Goal: Task Accomplishment & Management: Manage account settings

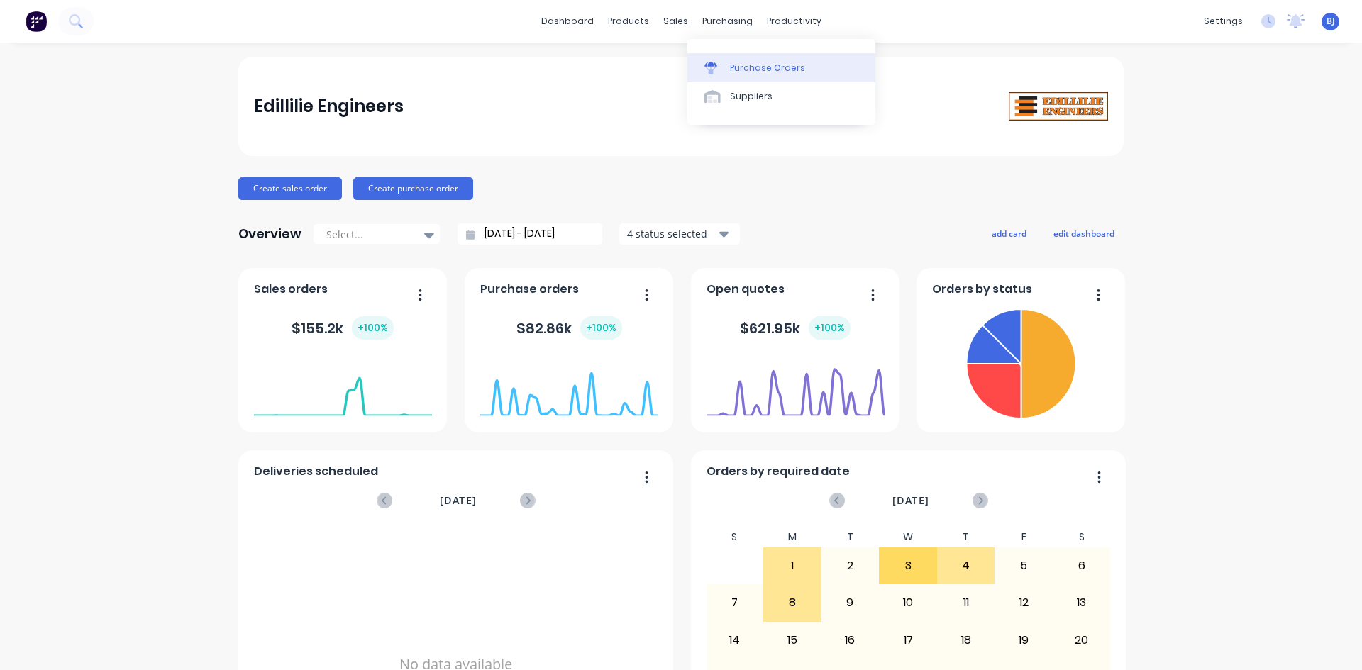
click at [727, 64] on link "Purchase Orders" at bounding box center [781, 67] width 188 height 28
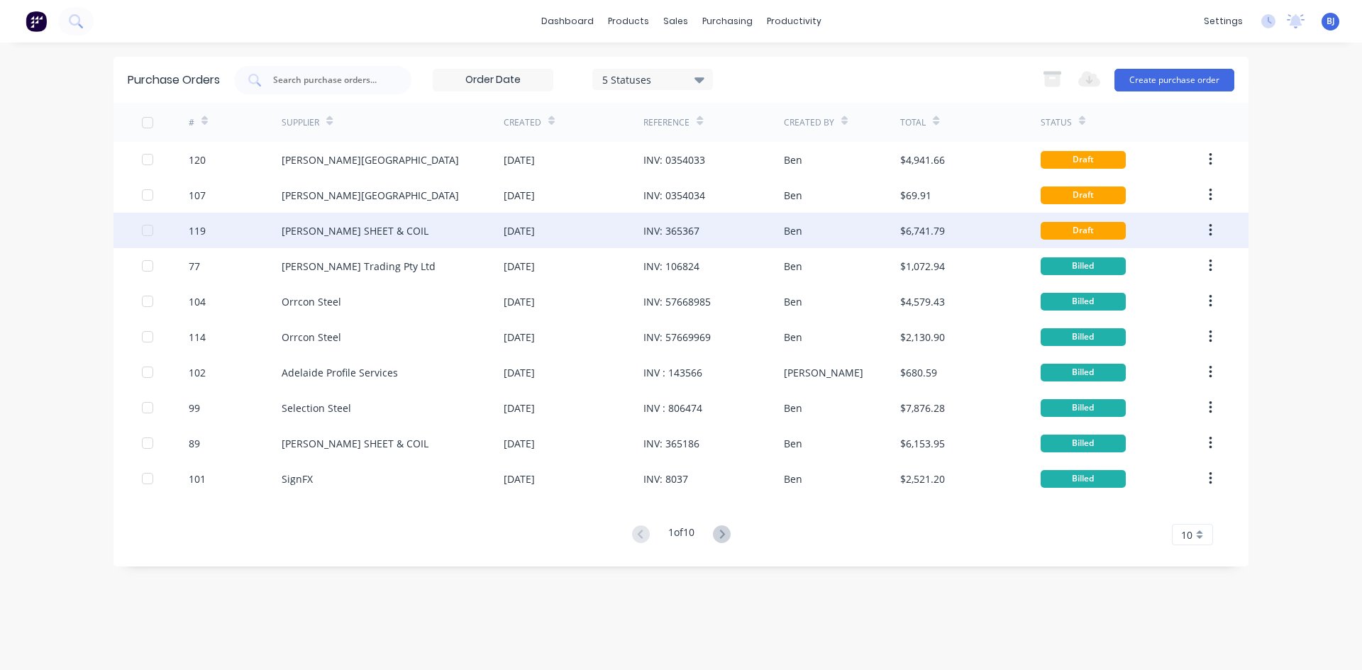
click at [614, 234] on div "[DATE]" at bounding box center [574, 230] width 140 height 35
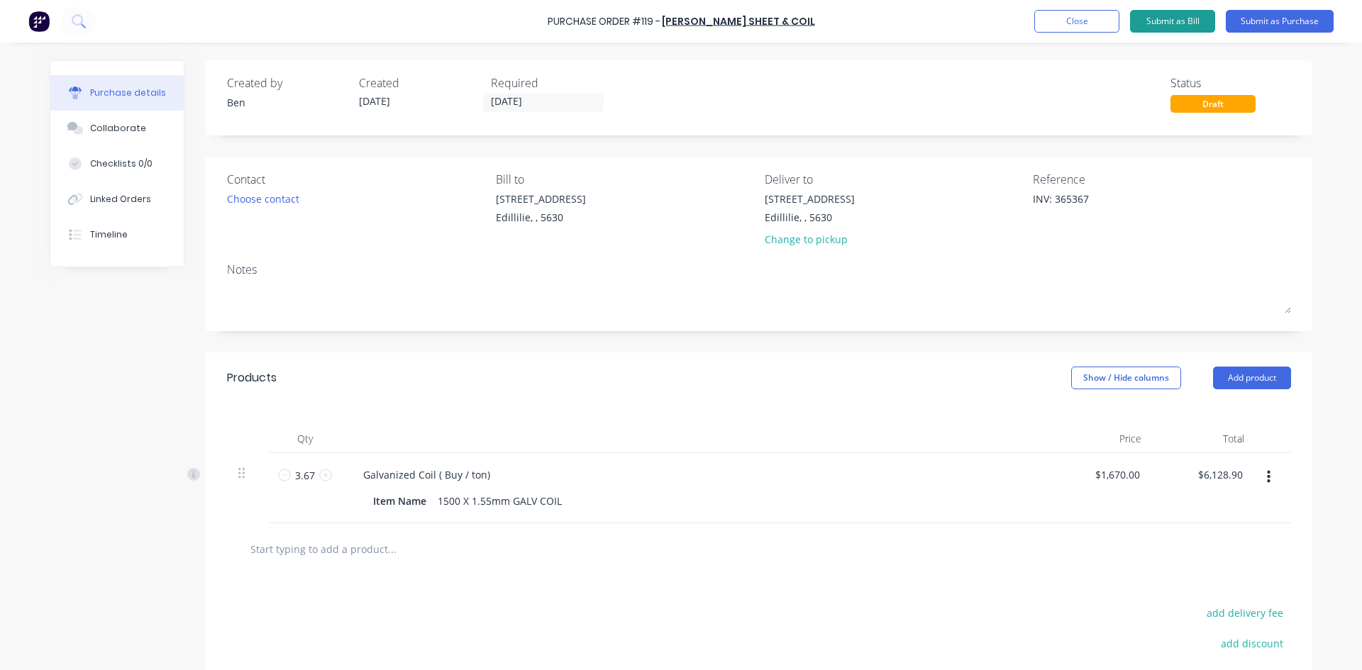
click at [1200, 15] on button "Submit as Bill" at bounding box center [1172, 21] width 85 height 23
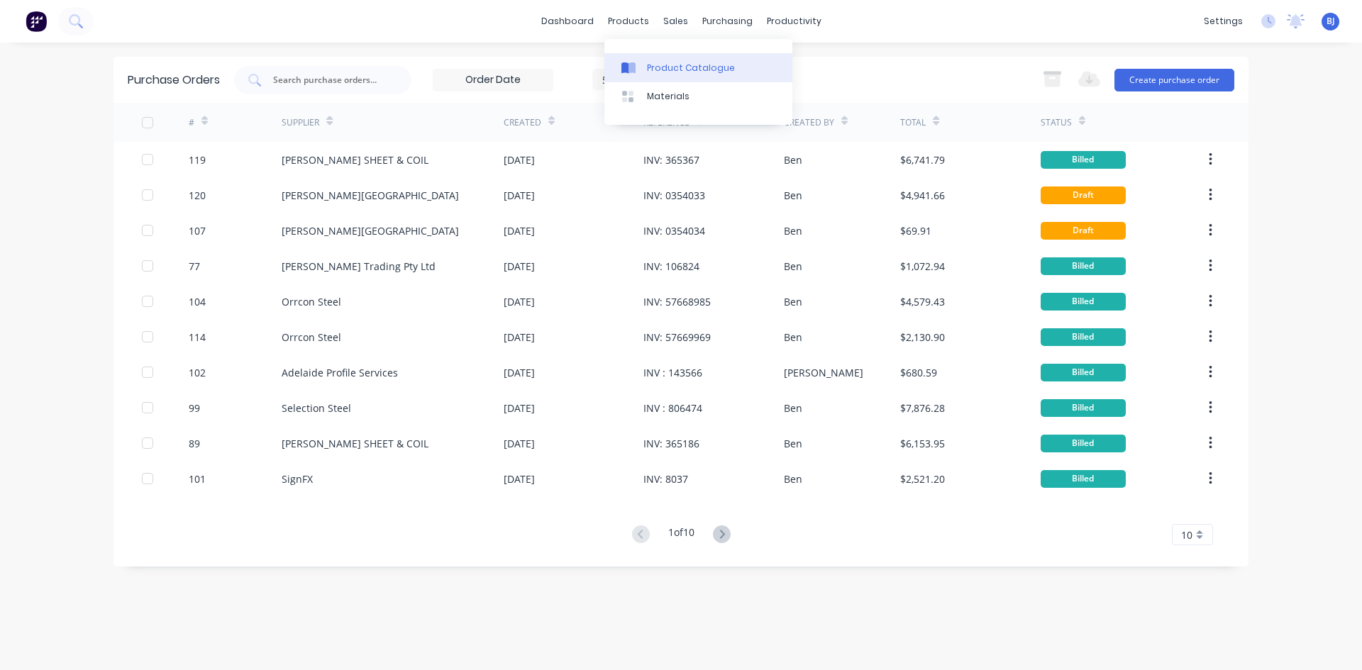
click at [641, 68] on div at bounding box center [632, 68] width 21 height 13
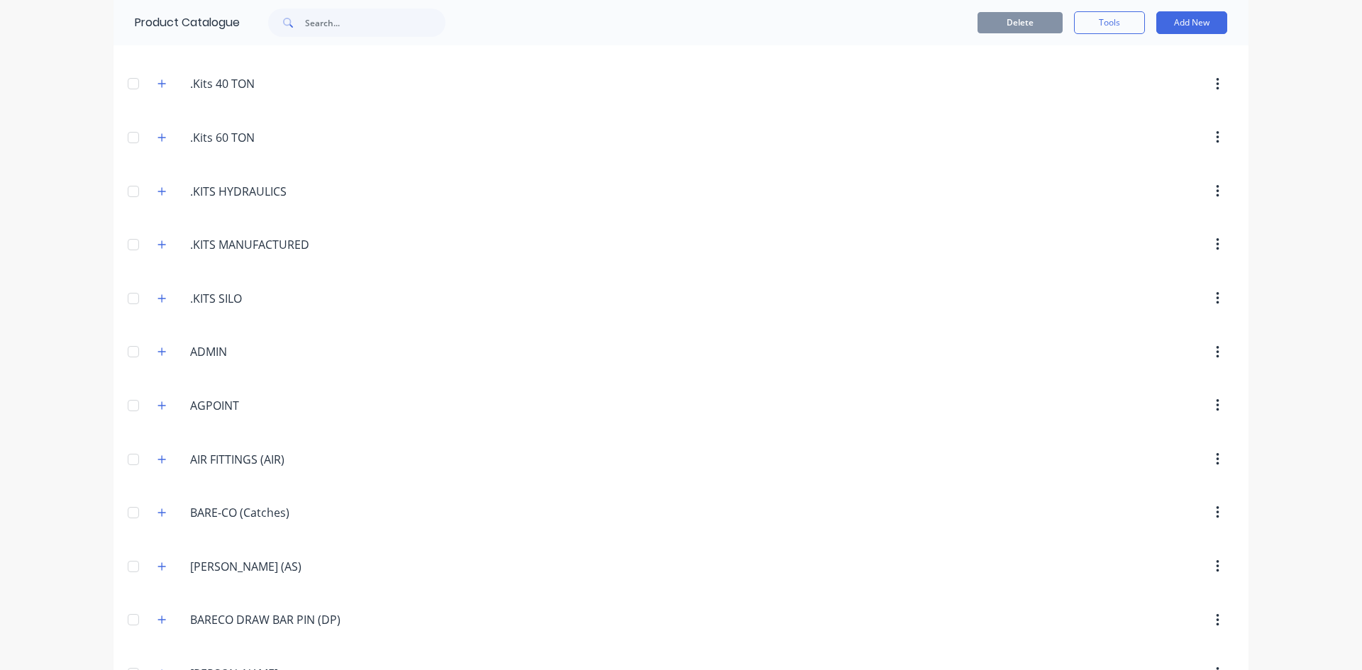
scroll to position [213, 0]
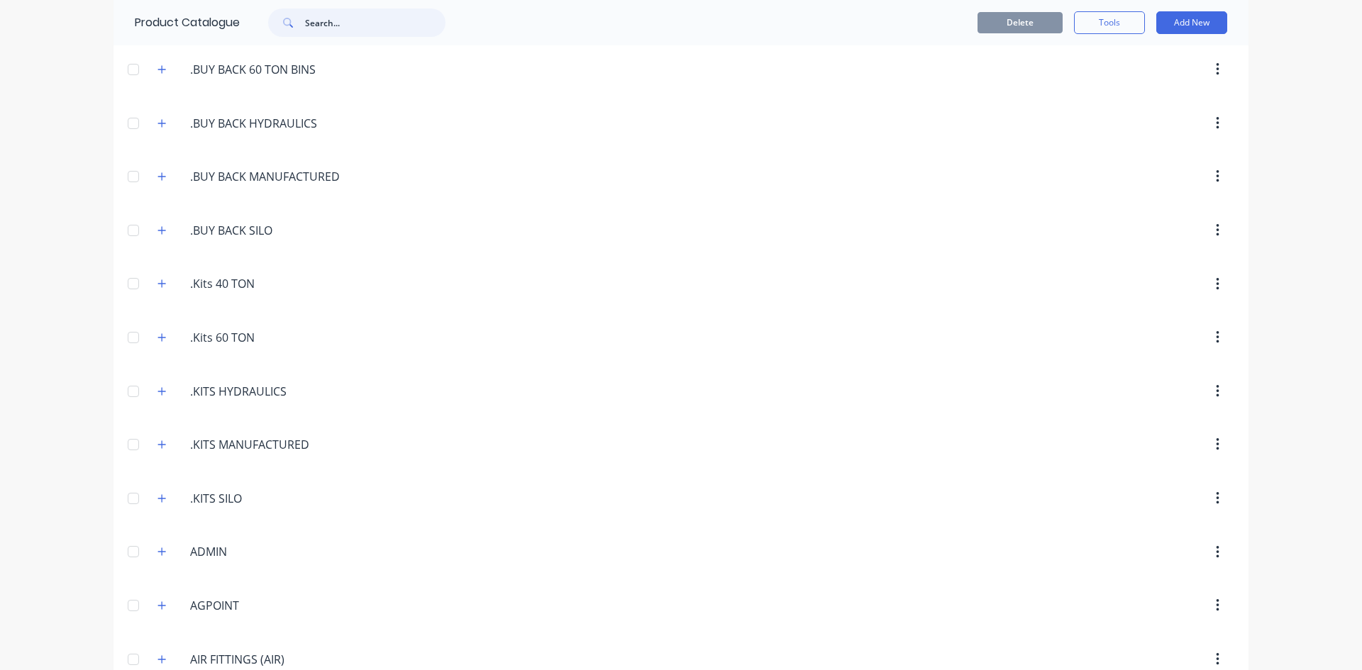
click at [331, 22] on input "text" at bounding box center [375, 23] width 140 height 28
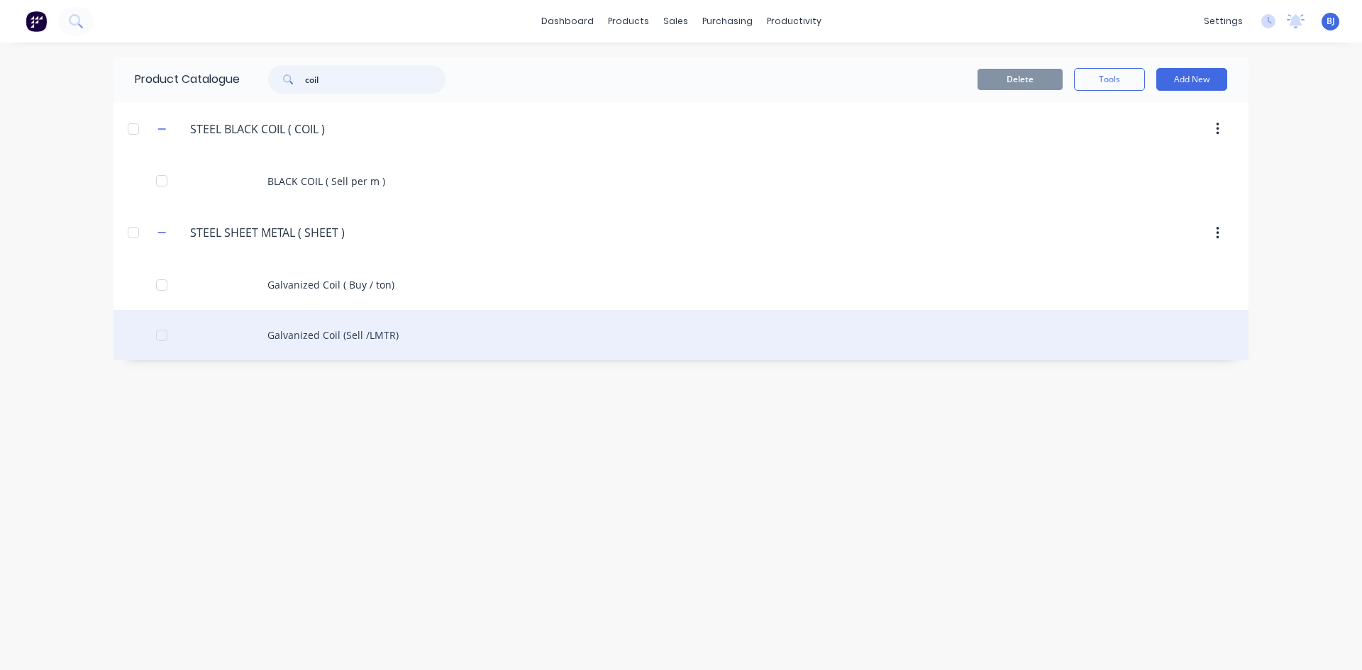
type input "coil"
click at [338, 335] on div "Galvanized Coil (Sell /LMTR)" at bounding box center [681, 335] width 1135 height 50
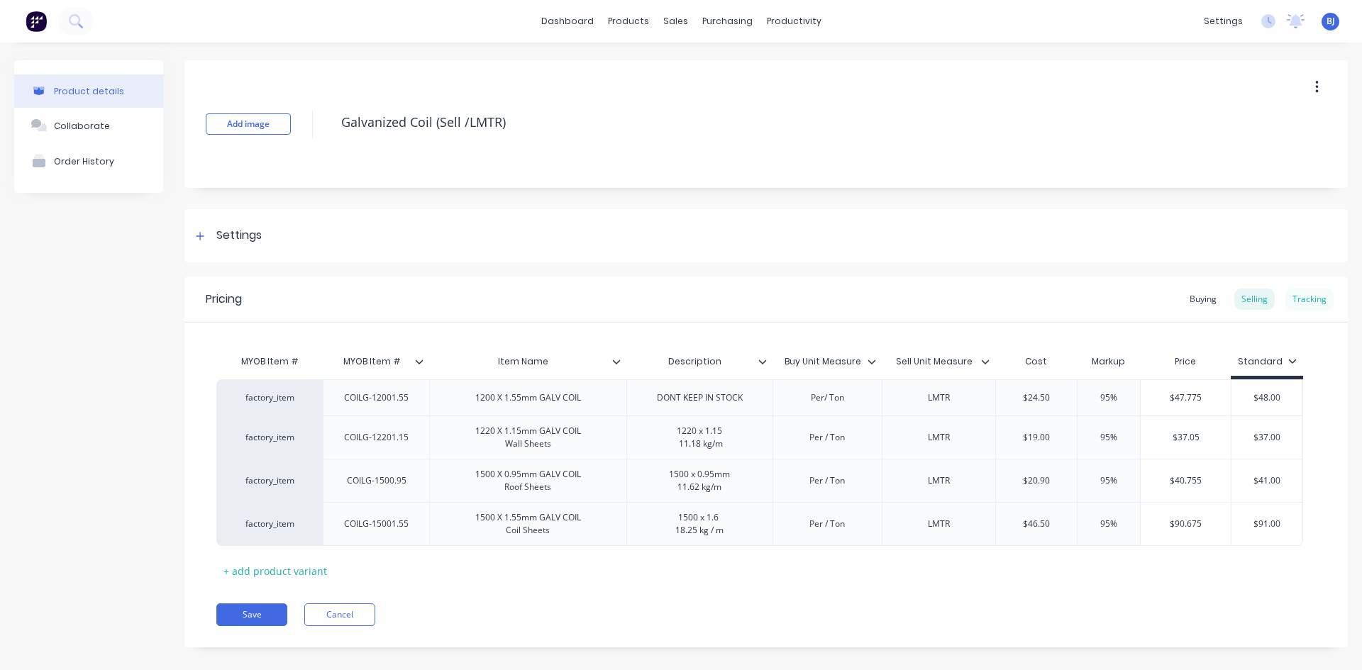
click at [1296, 295] on div "Tracking" at bounding box center [1310, 299] width 48 height 21
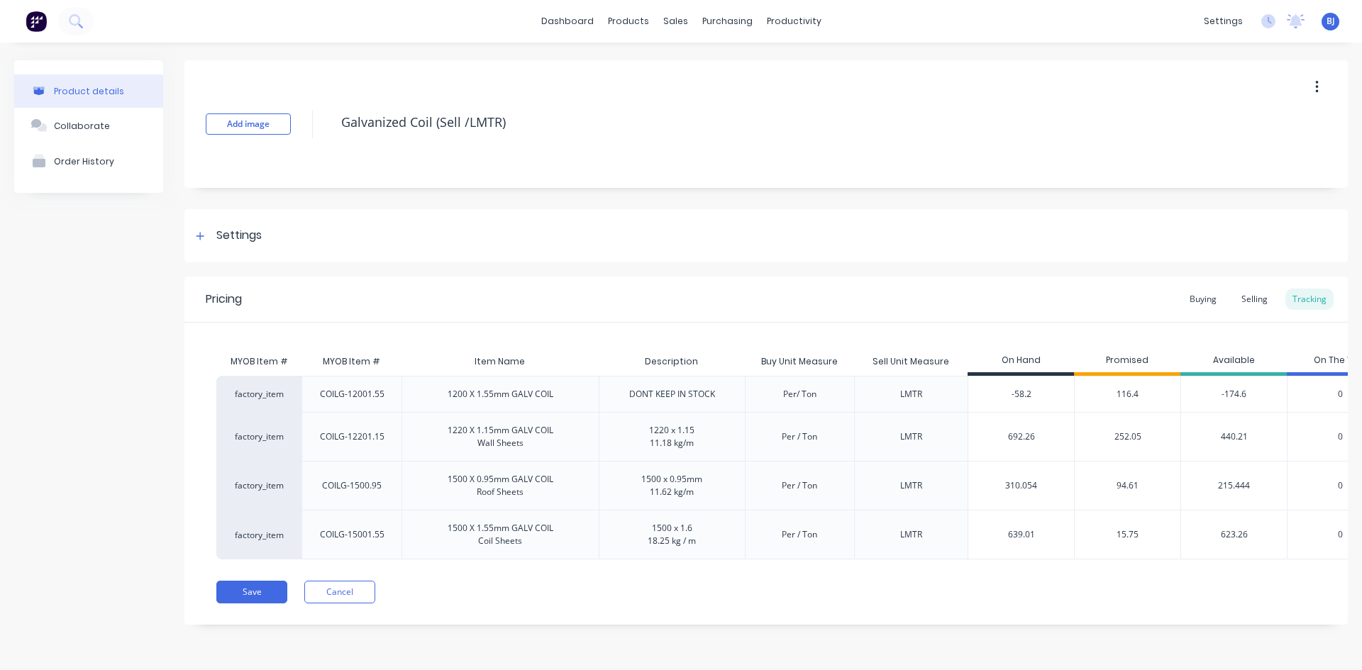
drag, startPoint x: 1036, startPoint y: 535, endPoint x: 1288, endPoint y: 587, distance: 257.1
click at [968, 549] on div "639.01 639.01" at bounding box center [1021, 534] width 106 height 35
type input "840.10"
drag, startPoint x: 1345, startPoint y: 644, endPoint x: 1310, endPoint y: 622, distance: 41.1
click at [1342, 642] on div "Product details Collaborate Order History Add image Galvanized Coil (Sell /LMTR…" at bounding box center [681, 354] width 1362 height 622
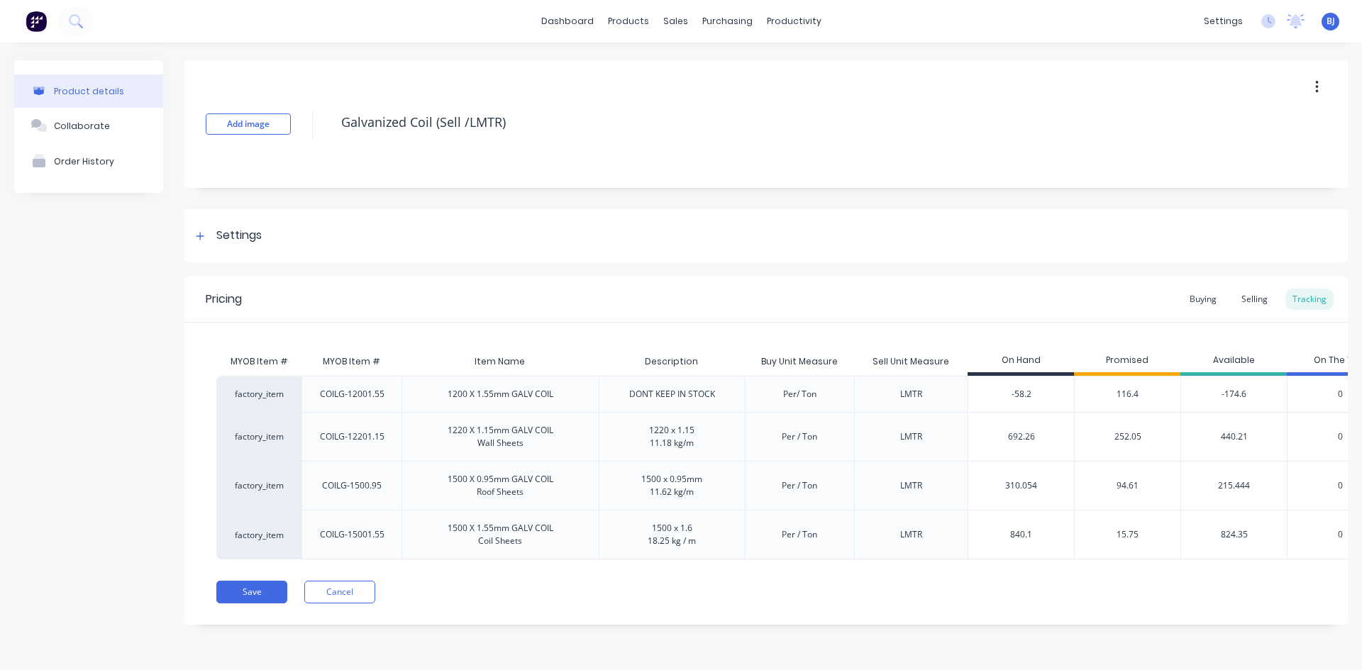
click at [1278, 604] on div "Save Cancel" at bounding box center [782, 592] width 1132 height 23
click at [251, 600] on button "Save" at bounding box center [251, 592] width 71 height 23
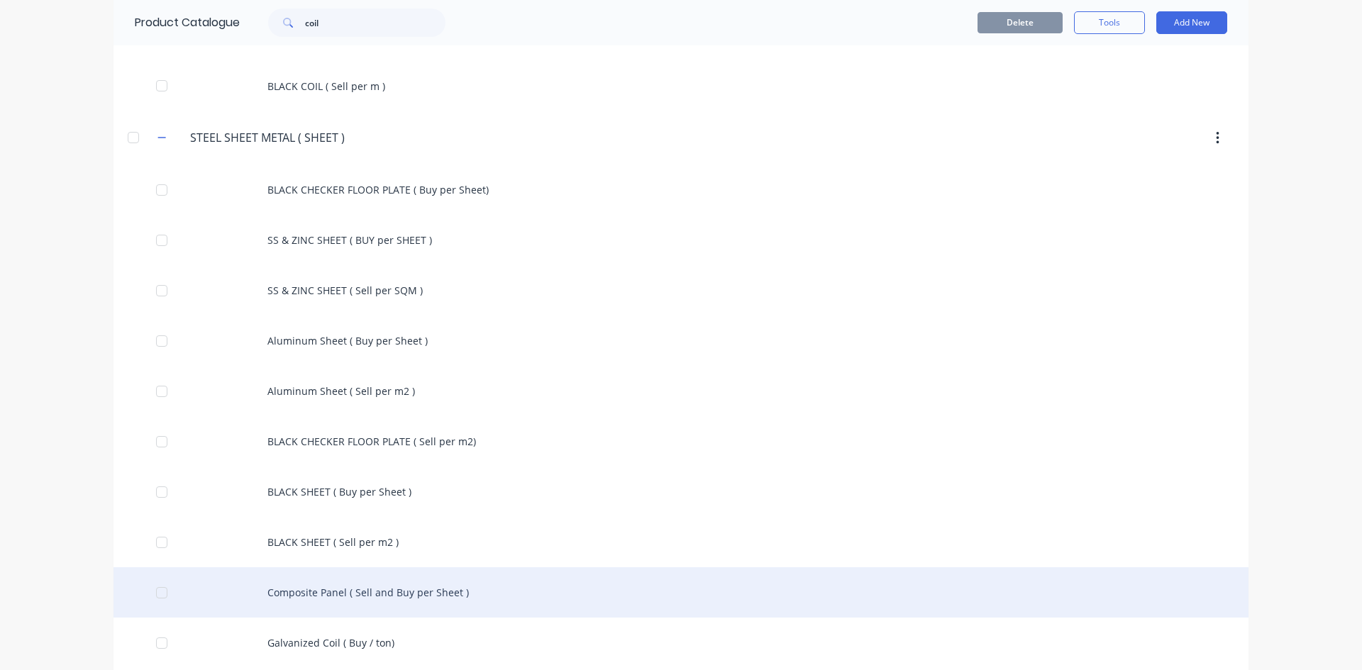
scroll to position [142, 0]
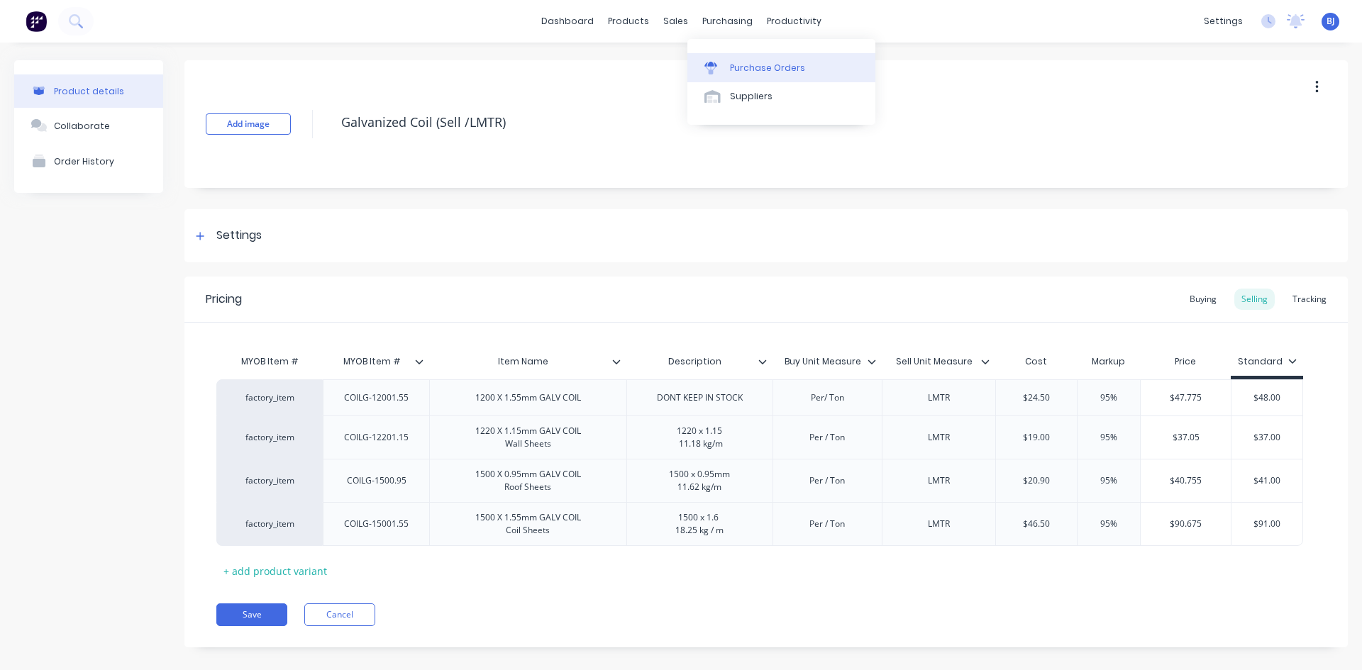
click at [729, 65] on link "Purchase Orders" at bounding box center [781, 67] width 188 height 28
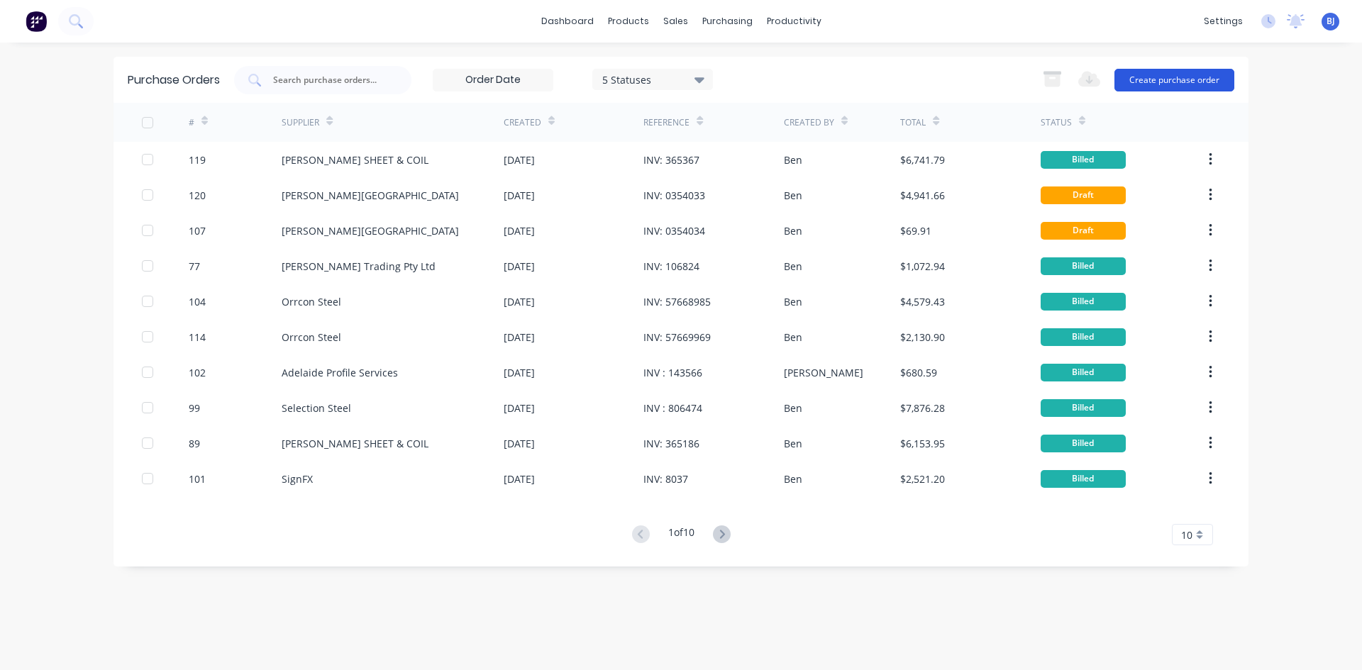
click at [1192, 76] on button "Create purchase order" at bounding box center [1175, 80] width 120 height 23
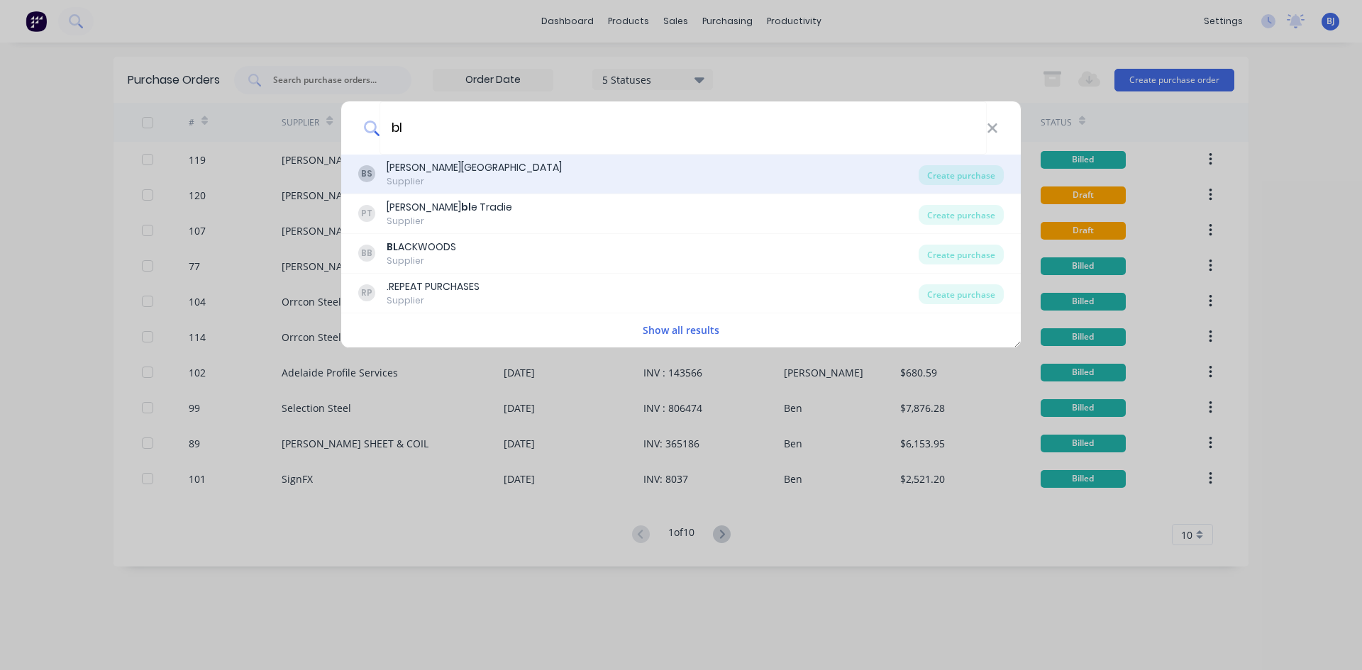
type input "bl"
click at [413, 164] on div "B.L. Shipway" at bounding box center [474, 167] width 175 height 15
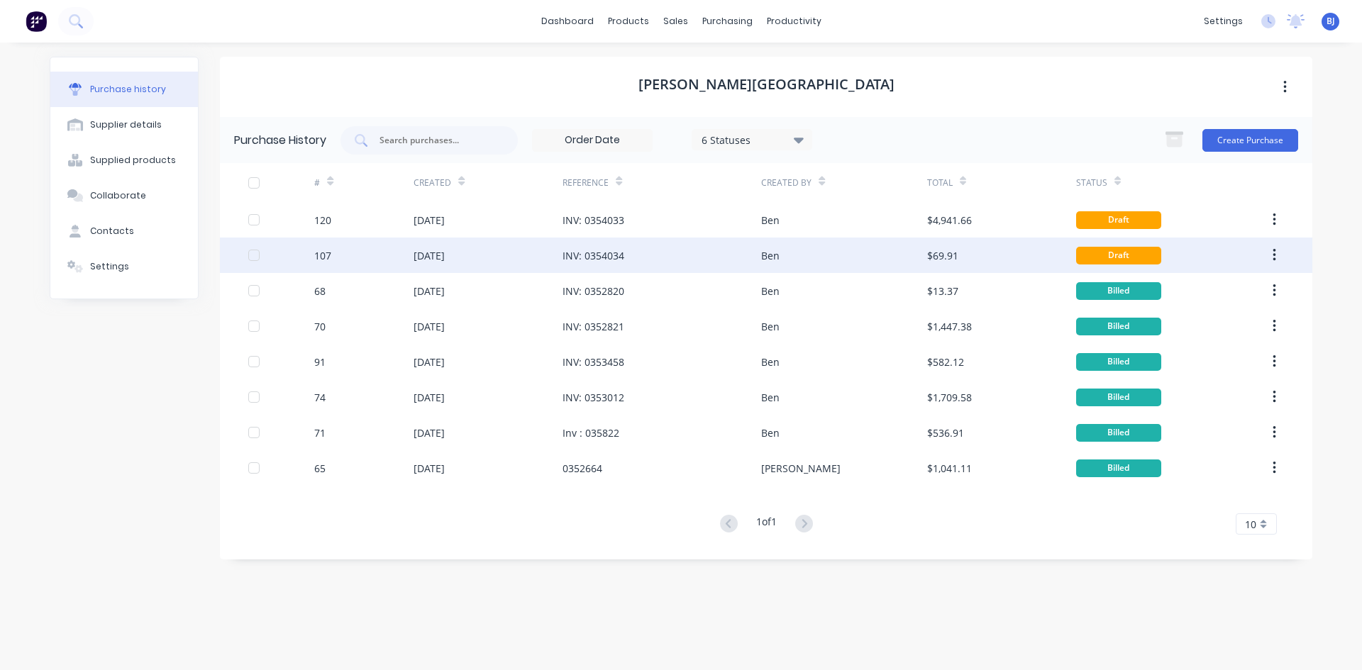
click at [583, 262] on div "INV: 0354034" at bounding box center [594, 255] width 62 height 15
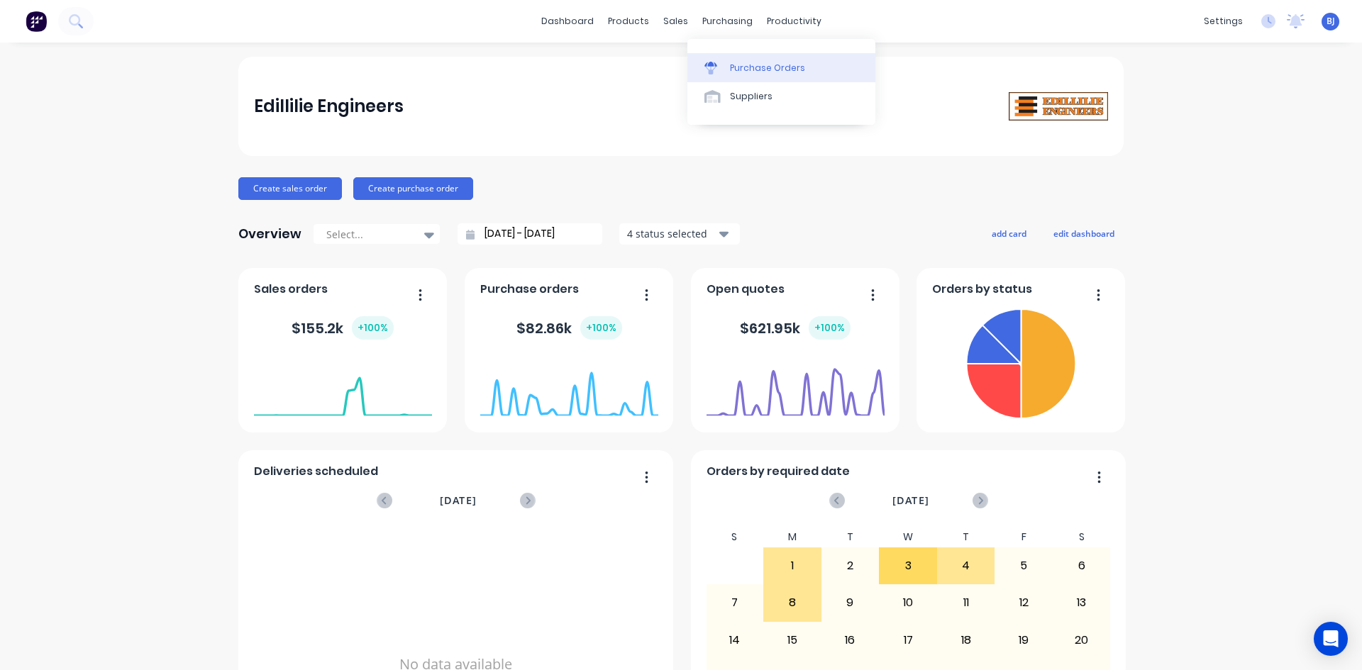
click at [715, 65] on icon at bounding box center [711, 64] width 13 height 5
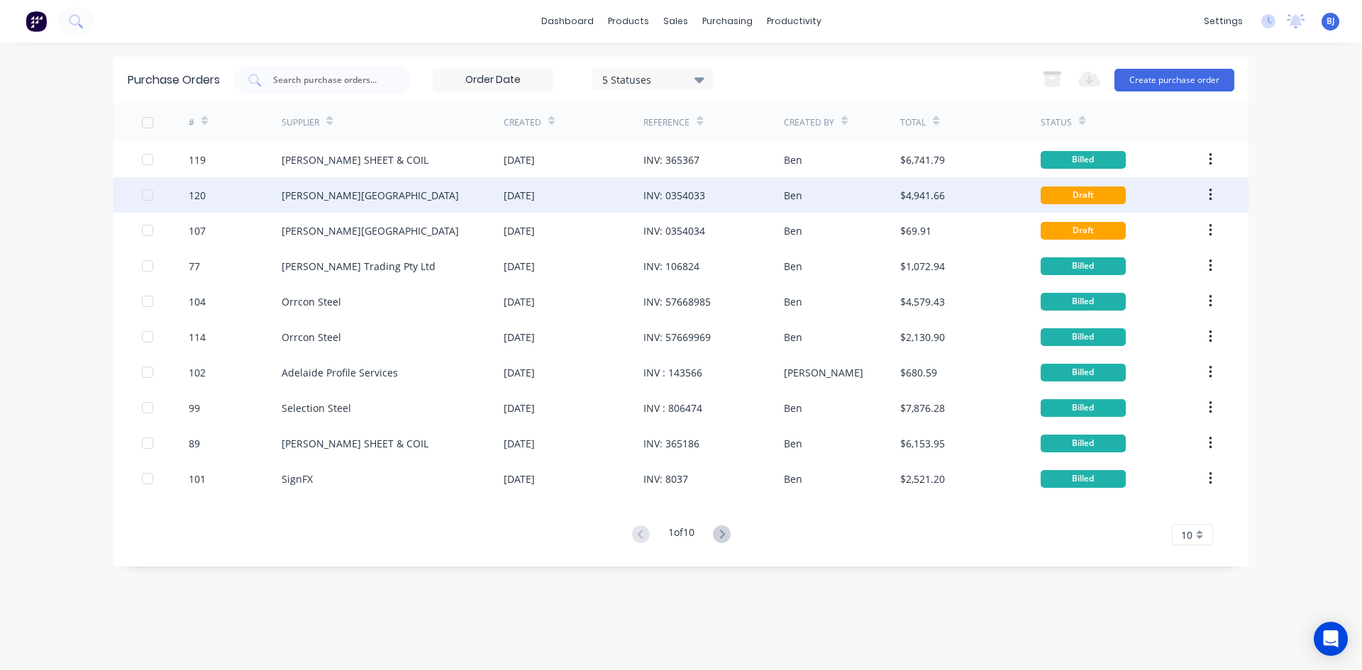
click at [580, 194] on div "[DATE]" at bounding box center [574, 194] width 140 height 35
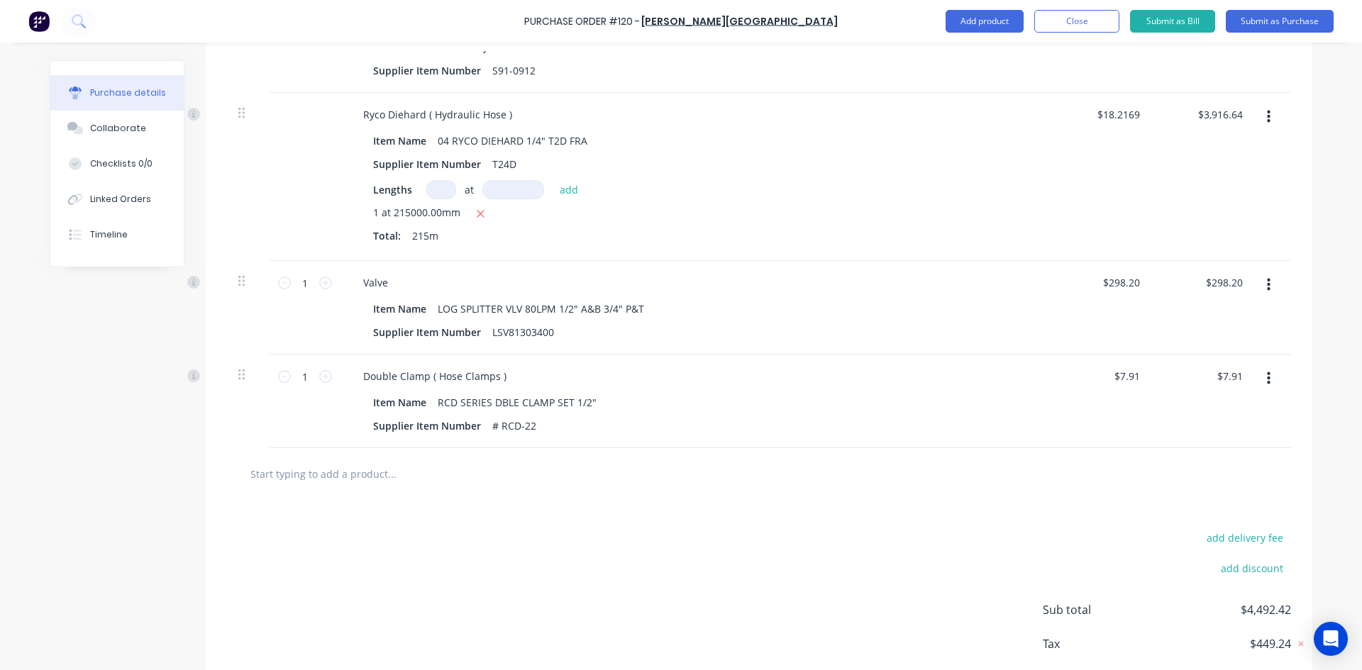
scroll to position [1000, 0]
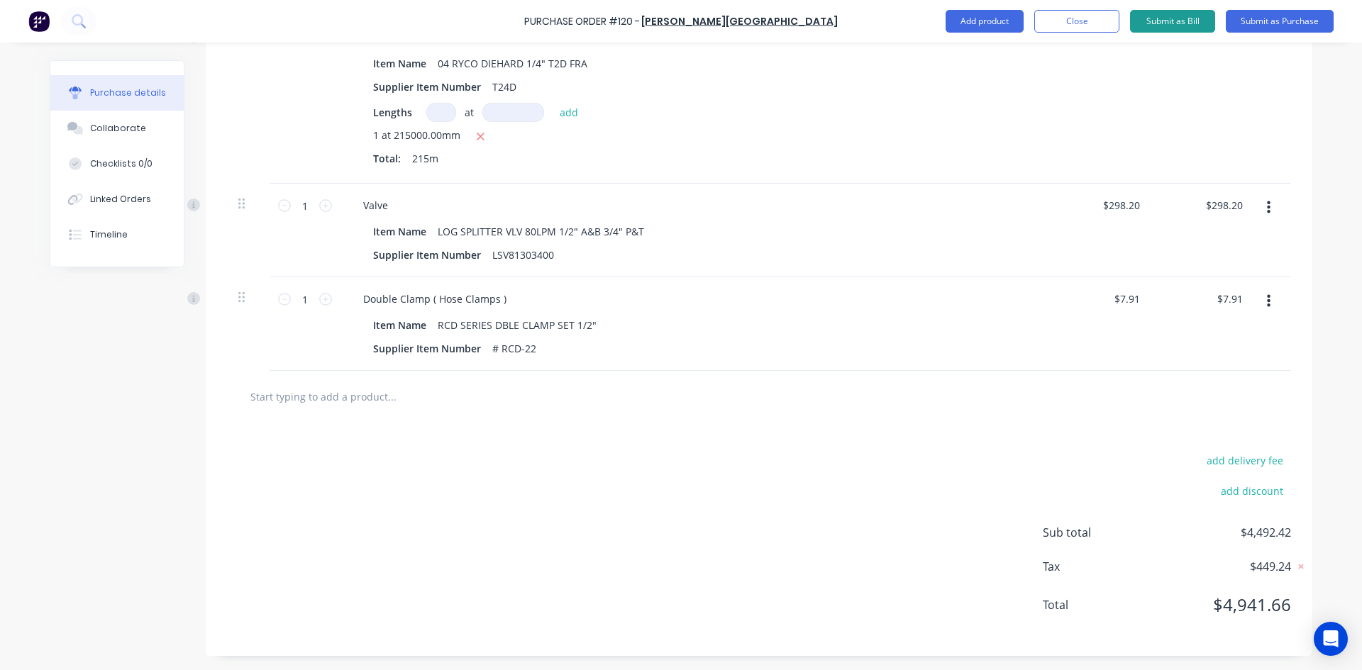
click at [1148, 19] on button "Submit as Bill" at bounding box center [1172, 21] width 85 height 23
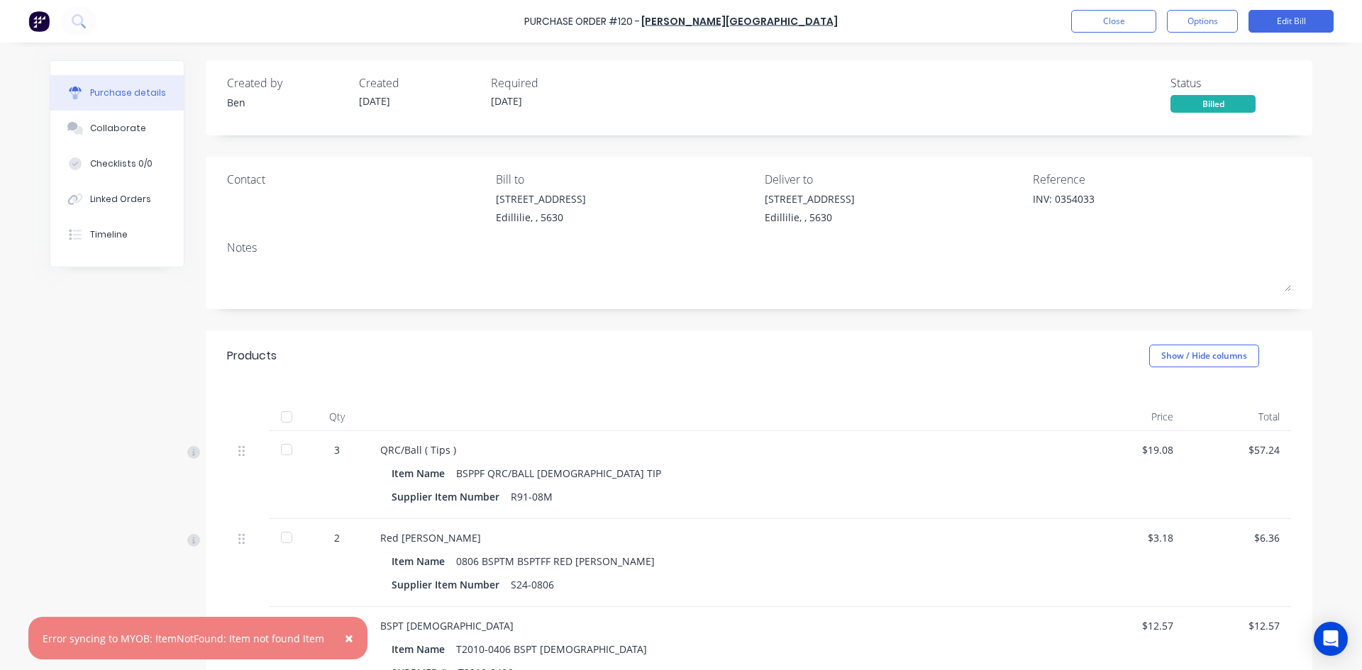
click at [345, 636] on span "×" at bounding box center [349, 639] width 9 height 20
type textarea "x"
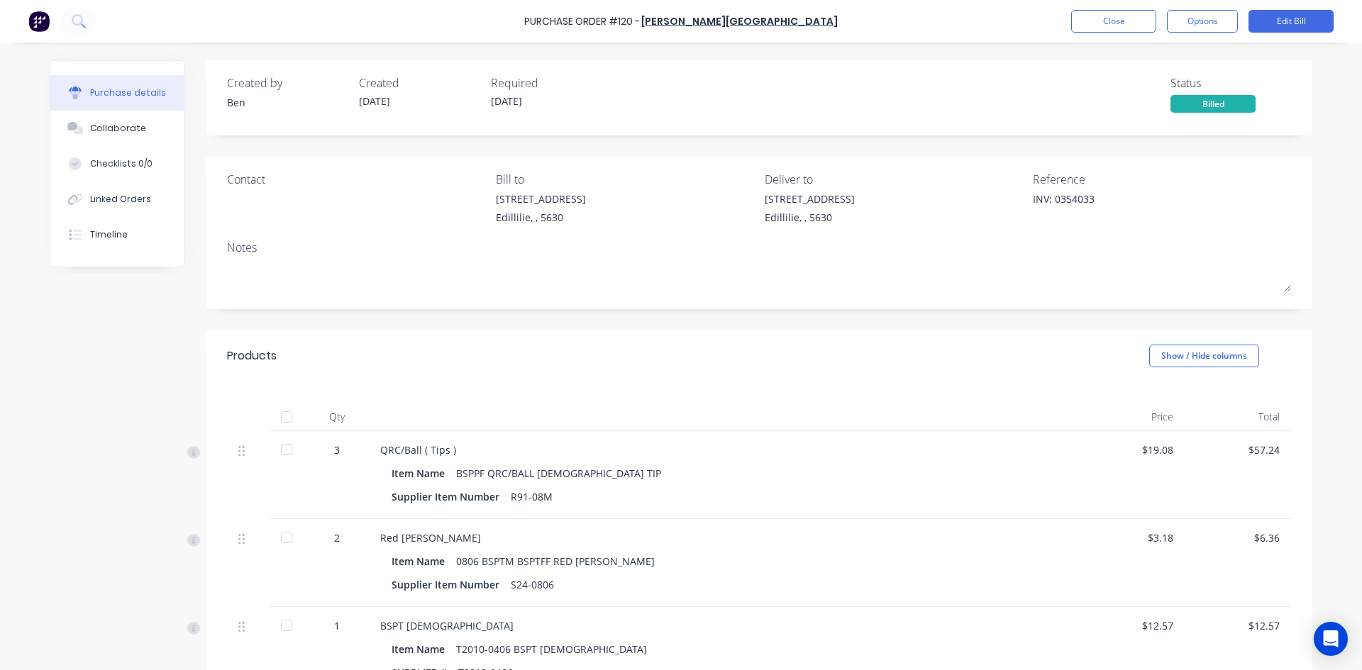
drag, startPoint x: 1328, startPoint y: 0, endPoint x: 999, endPoint y: 223, distance: 397.5
click at [999, 223] on div "1-3 Main St Edillilie, , 5630" at bounding box center [894, 212] width 258 height 40
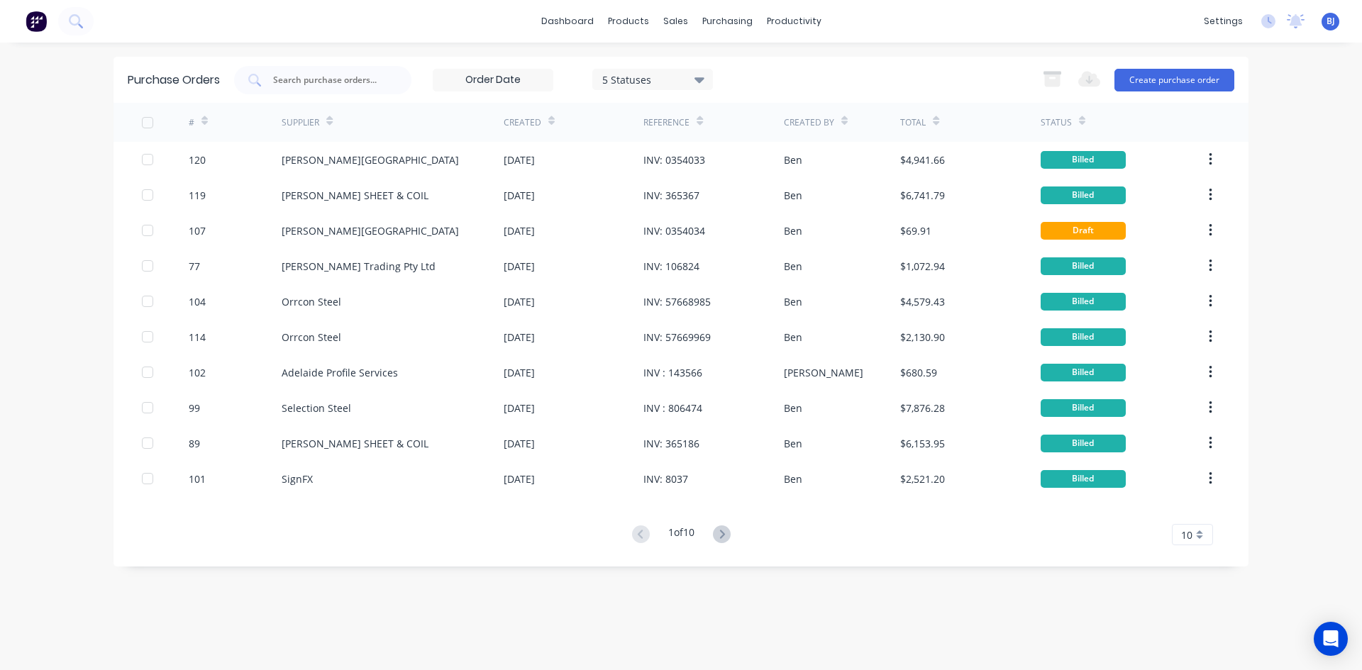
click at [1326, 28] on div "BJ Edillilie Engineers Ben Joubert Administrator Profile Sign out" at bounding box center [1331, 22] width 18 height 18
click at [1330, 23] on span "BJ" at bounding box center [1331, 21] width 9 height 13
click at [1198, 177] on div "Sign out" at bounding box center [1208, 178] width 38 height 13
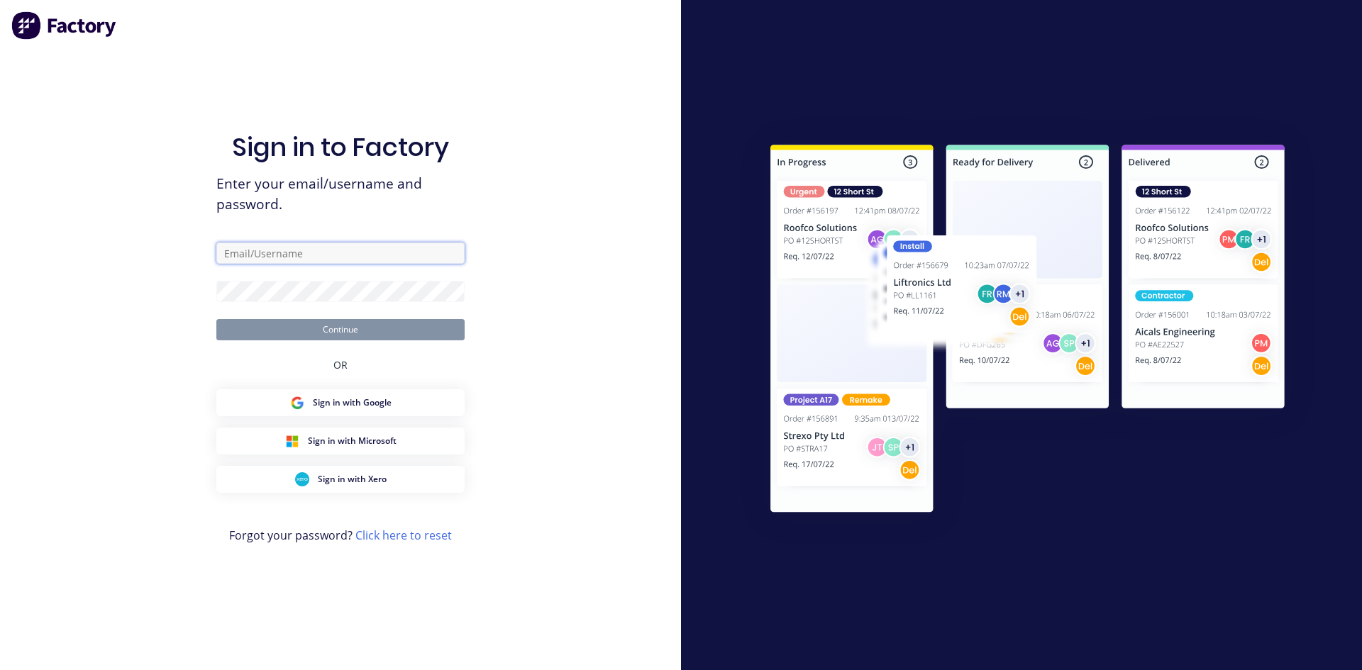
type input "[EMAIL_ADDRESS][PERSON_NAME][DOMAIN_NAME]"
click at [313, 332] on button "Continue" at bounding box center [340, 329] width 248 height 21
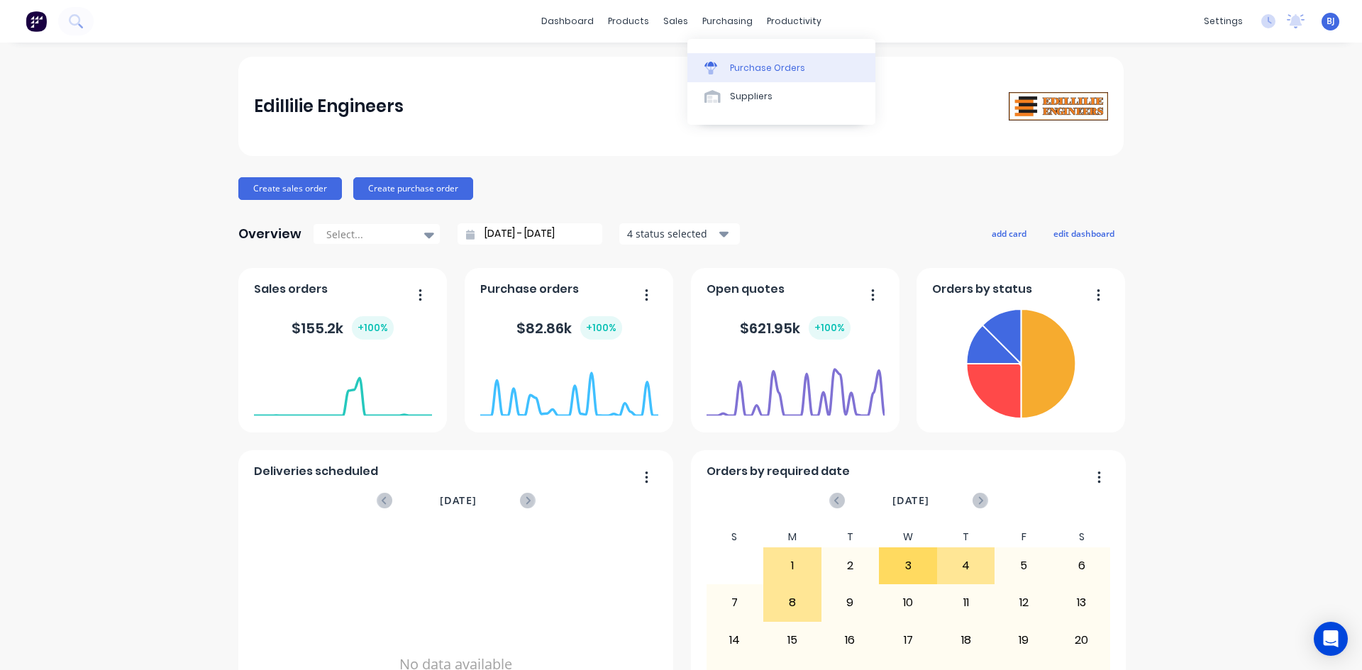
click at [728, 72] on link "Purchase Orders" at bounding box center [781, 67] width 188 height 28
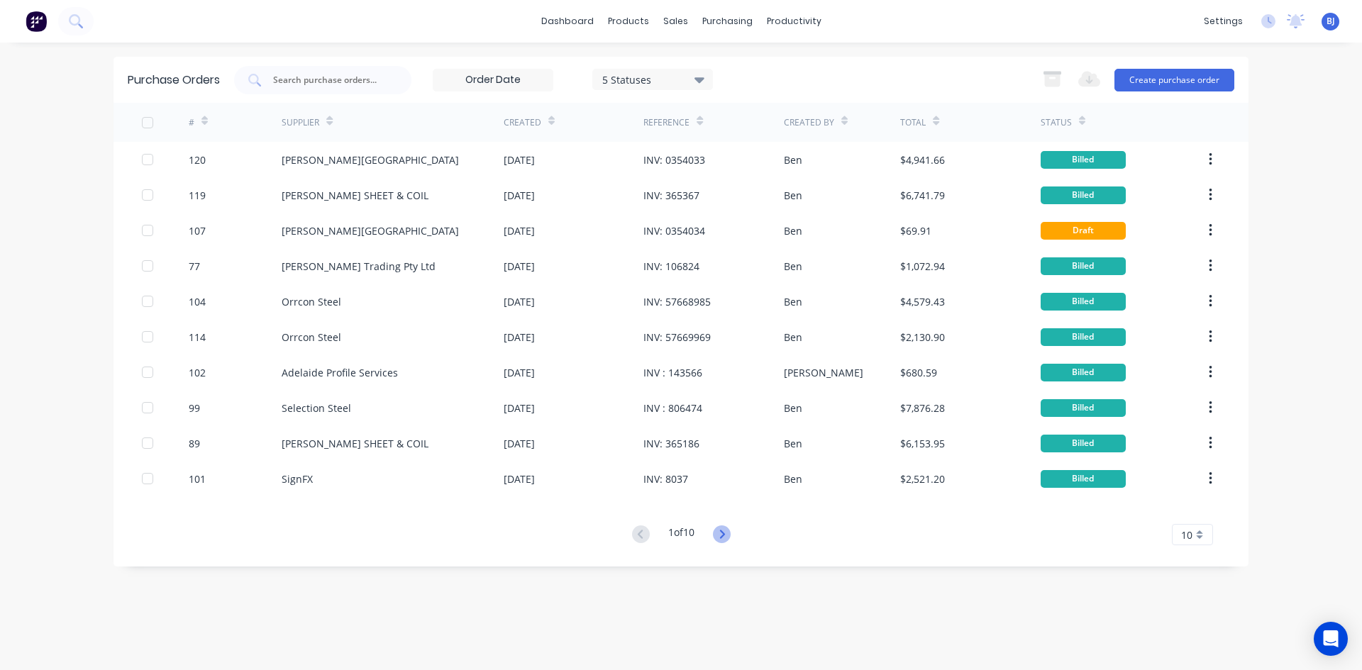
click at [724, 534] on icon at bounding box center [722, 535] width 18 height 18
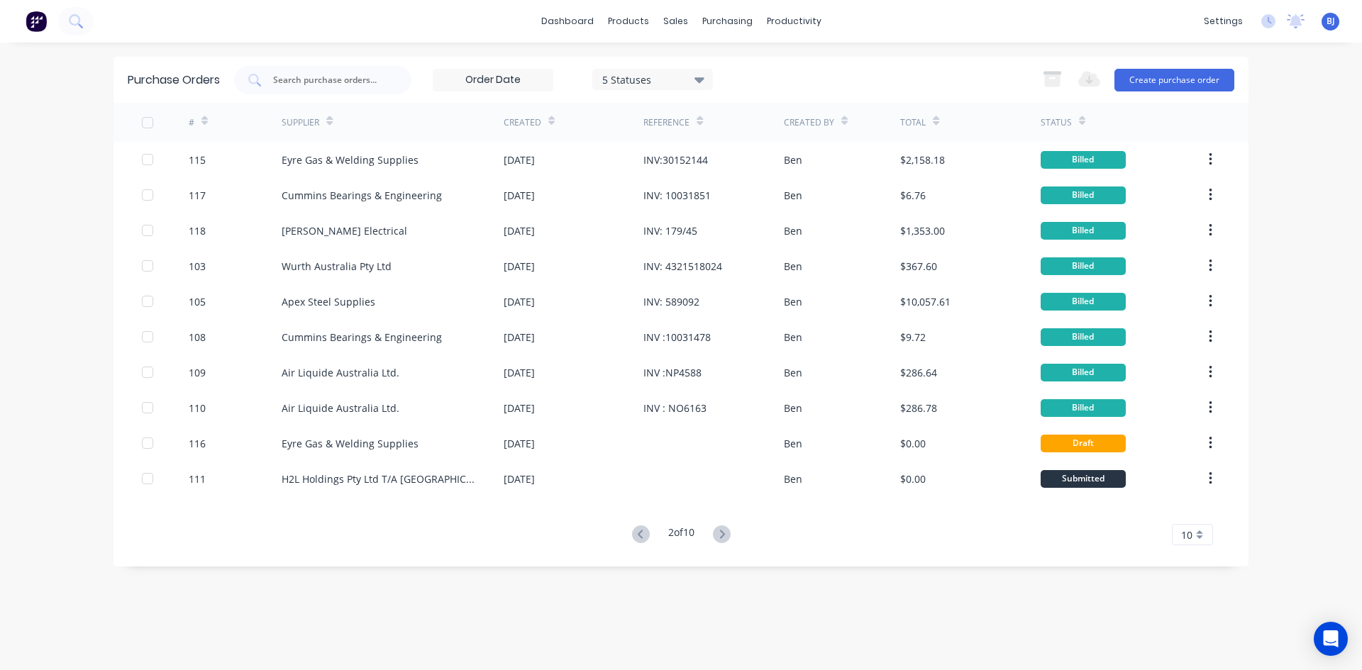
click at [720, 536] on icon at bounding box center [722, 535] width 18 height 18
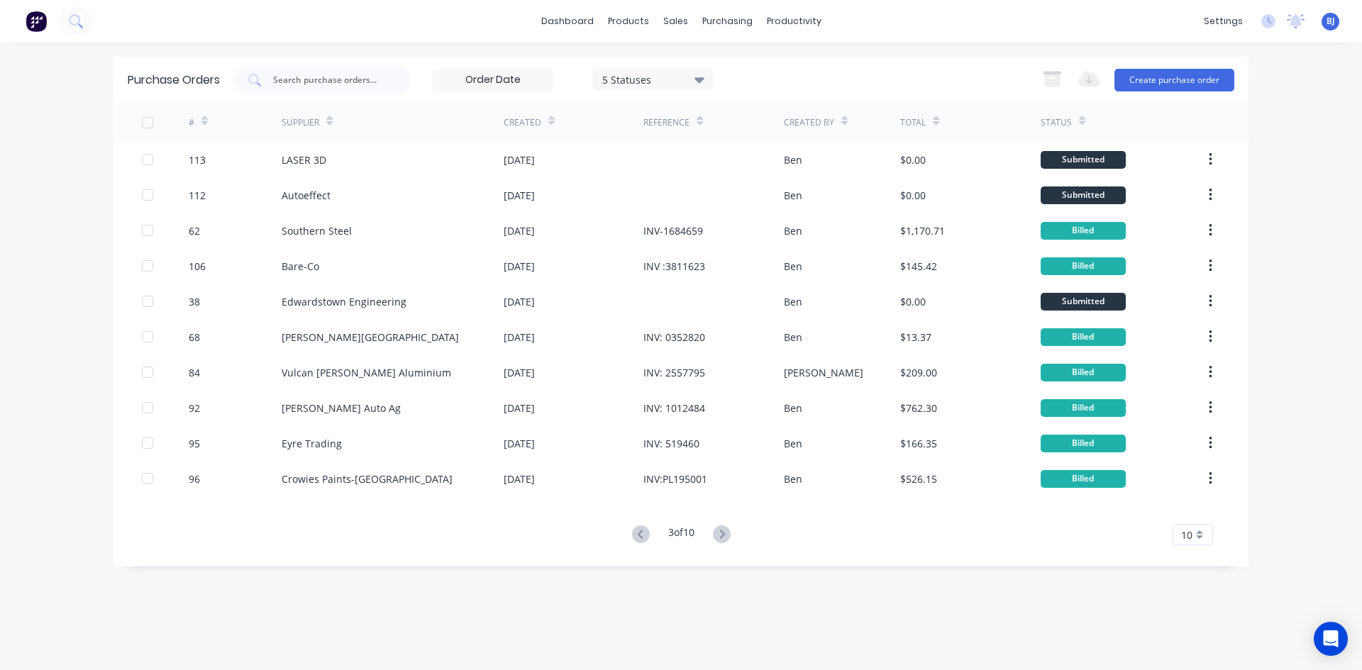
click at [720, 536] on icon at bounding box center [722, 535] width 18 height 18
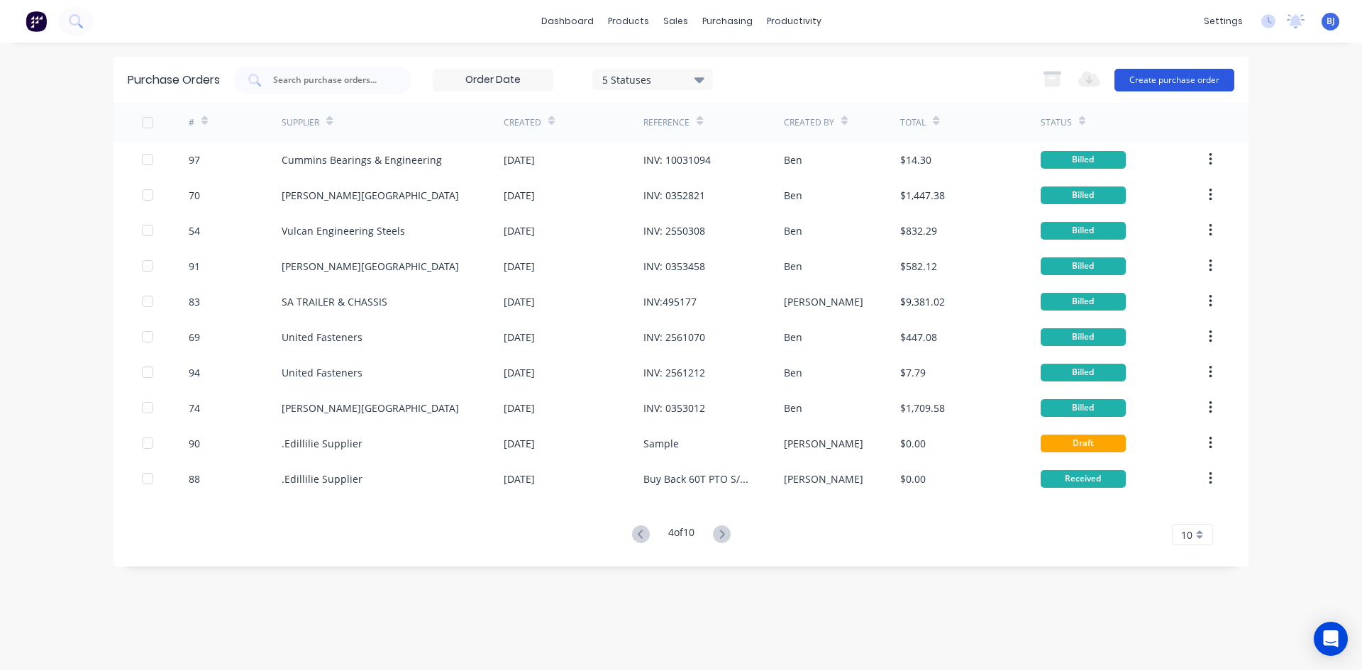
click at [1166, 79] on button "Create purchase order" at bounding box center [1175, 80] width 120 height 23
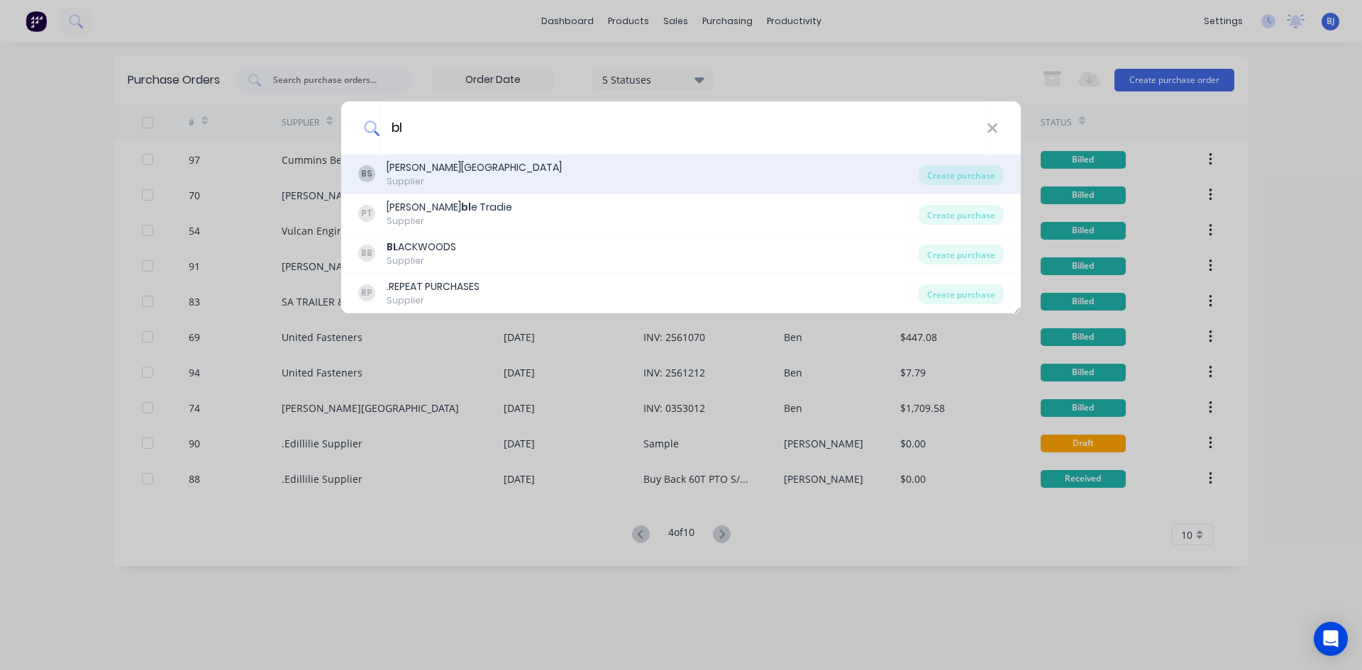
type input "bl"
click at [413, 173] on div "[PERSON_NAME][GEOGRAPHIC_DATA]" at bounding box center [474, 167] width 175 height 15
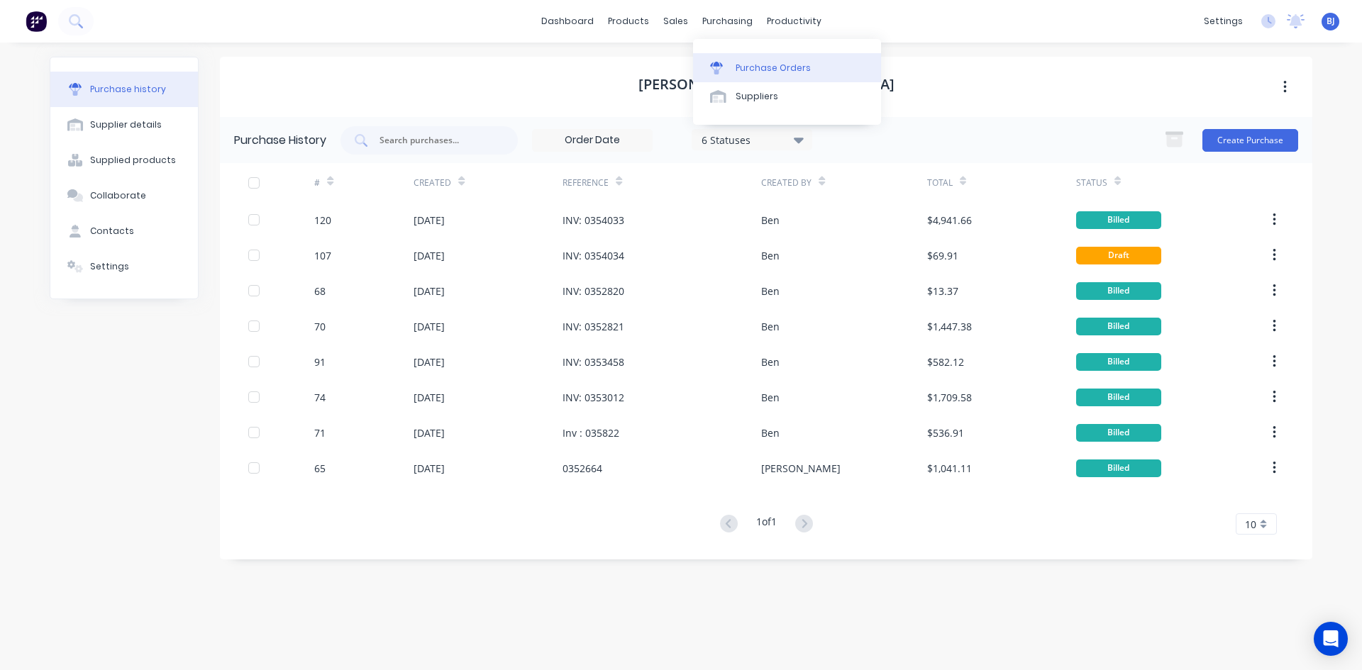
click at [722, 71] on icon at bounding box center [716, 68] width 13 height 13
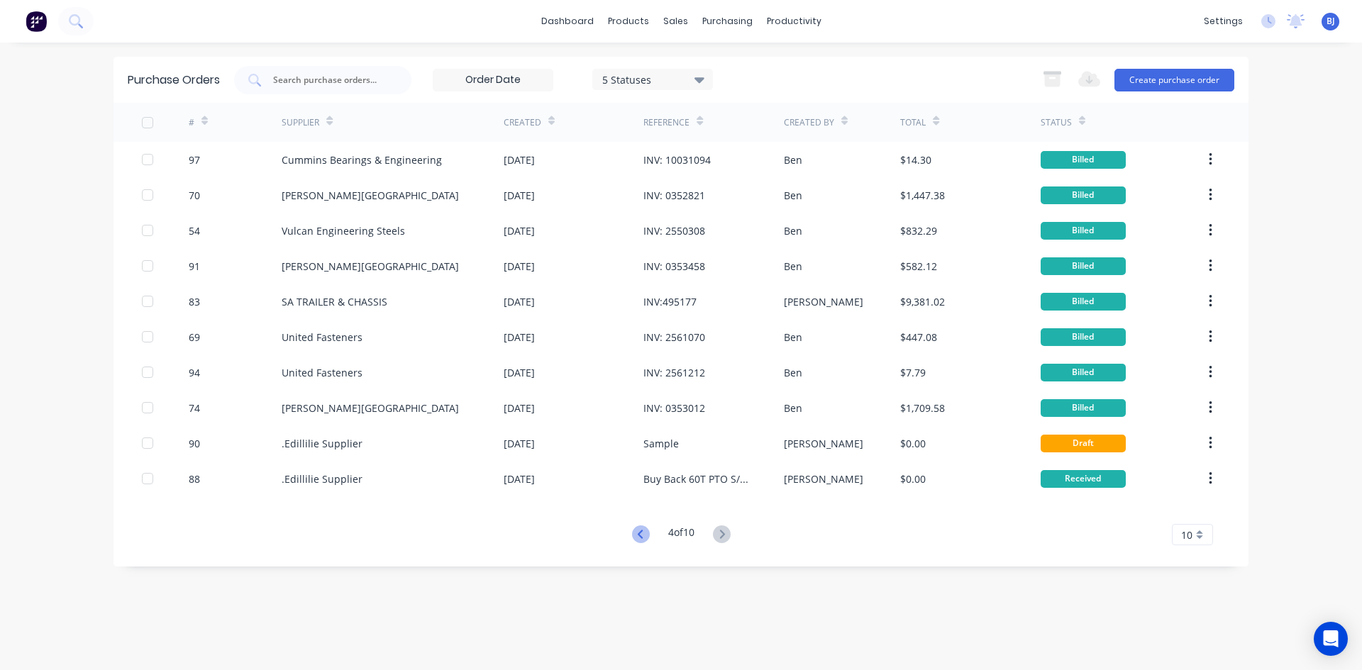
click at [641, 536] on icon at bounding box center [641, 535] width 18 height 18
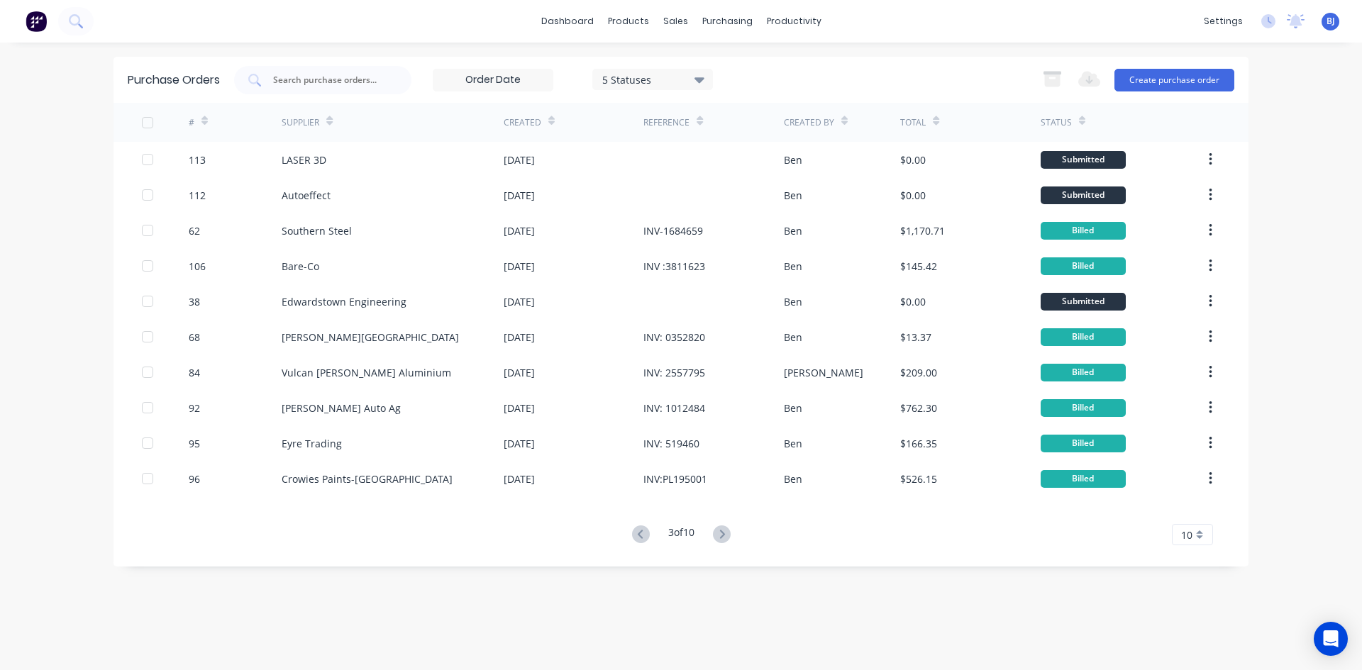
click at [641, 536] on icon at bounding box center [641, 535] width 18 height 18
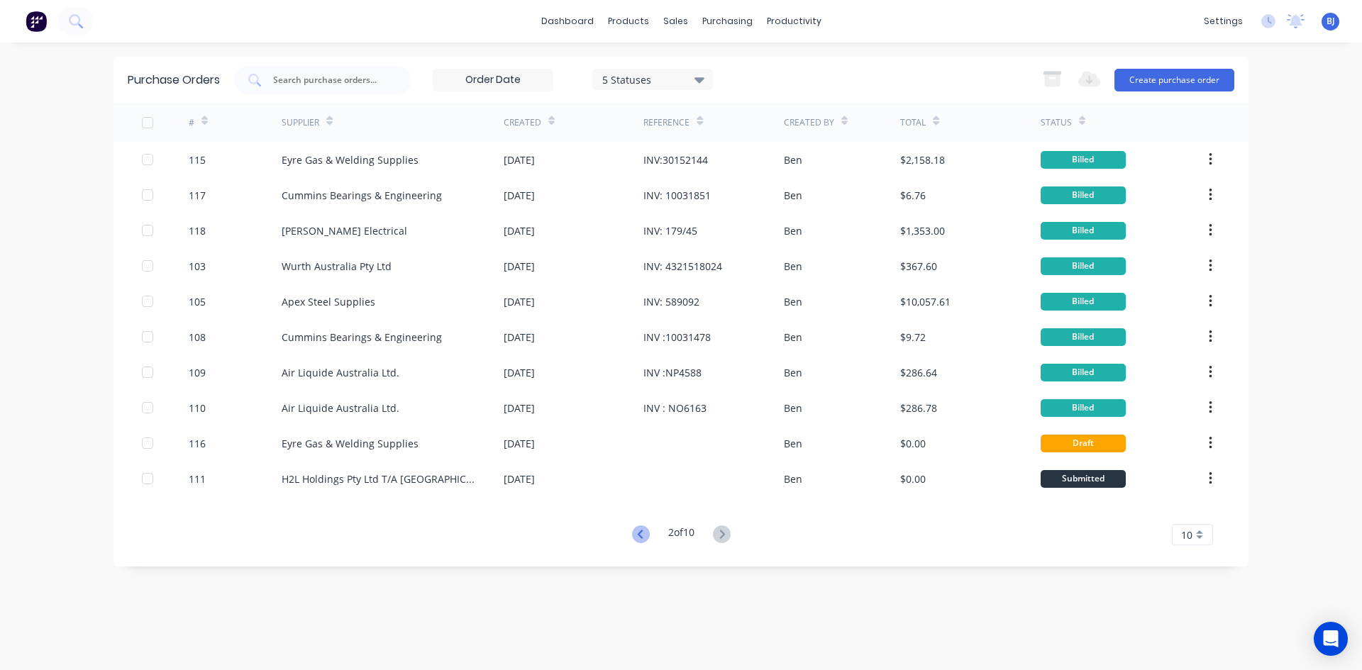
click at [640, 536] on icon at bounding box center [641, 535] width 18 height 18
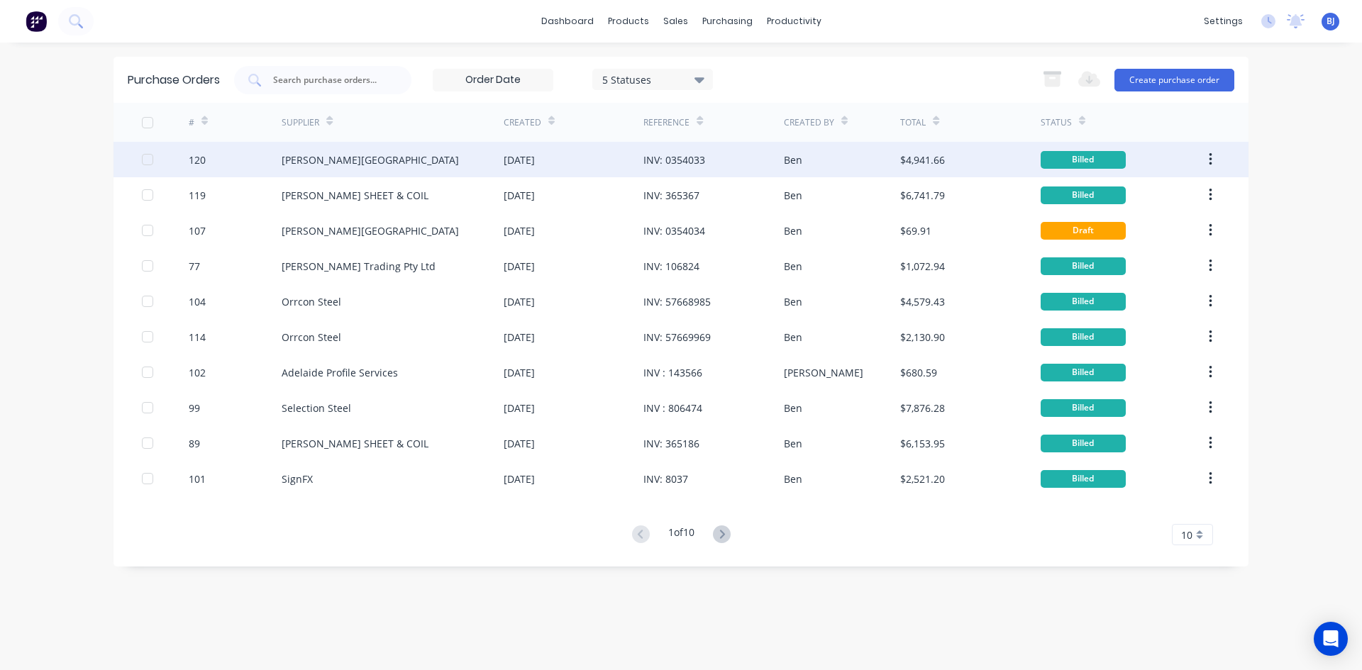
click at [535, 158] on div "[DATE]" at bounding box center [519, 160] width 31 height 15
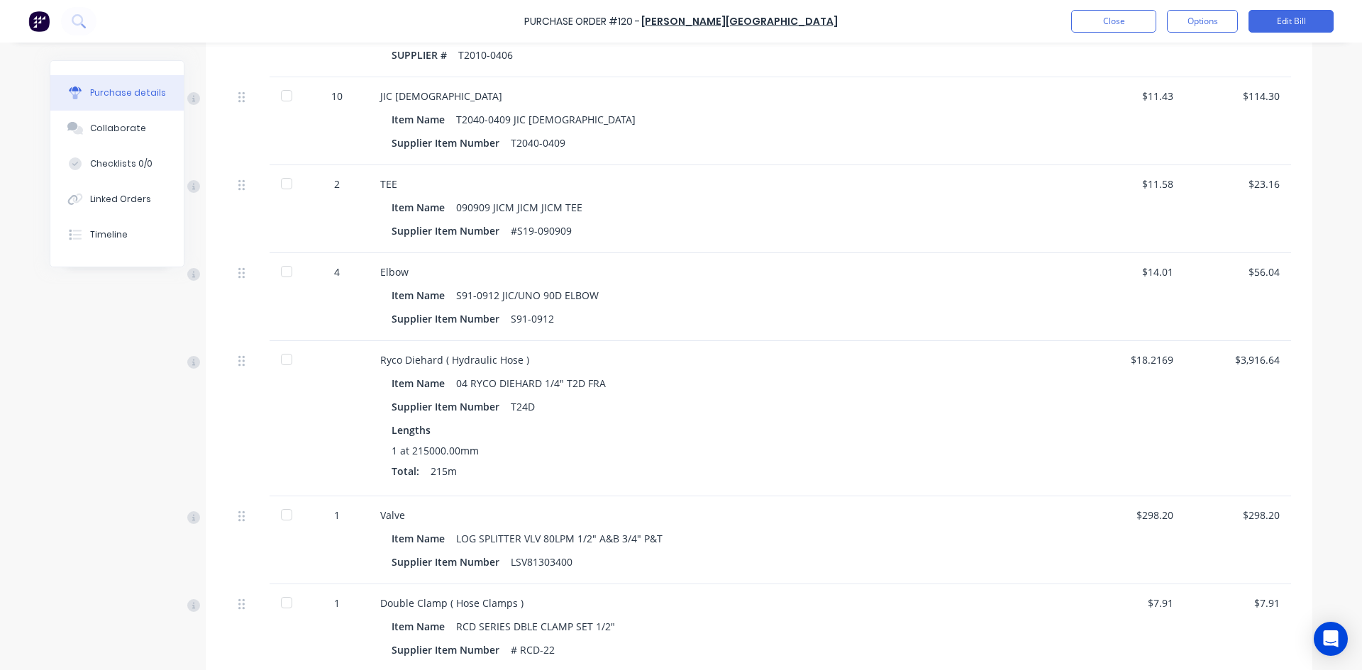
scroll to position [538, 0]
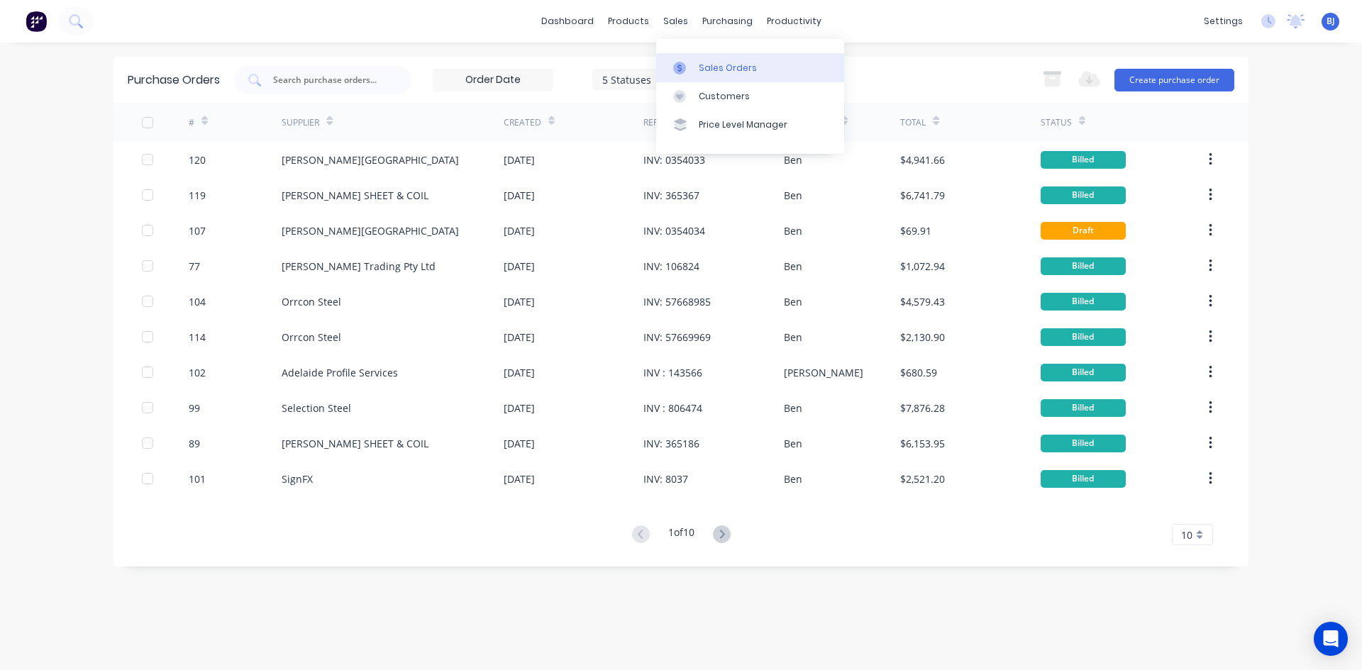
click at [680, 67] on icon at bounding box center [680, 68] width 4 height 8
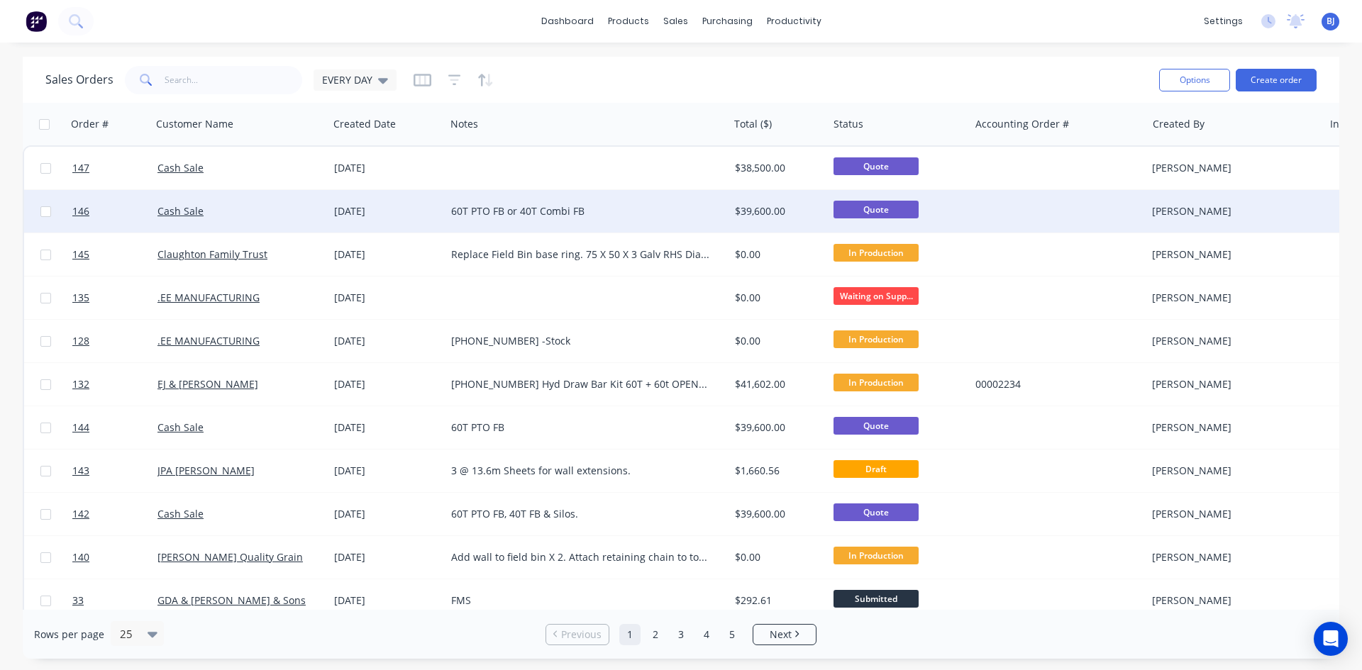
click at [376, 214] on div "[DATE]" at bounding box center [387, 211] width 106 height 14
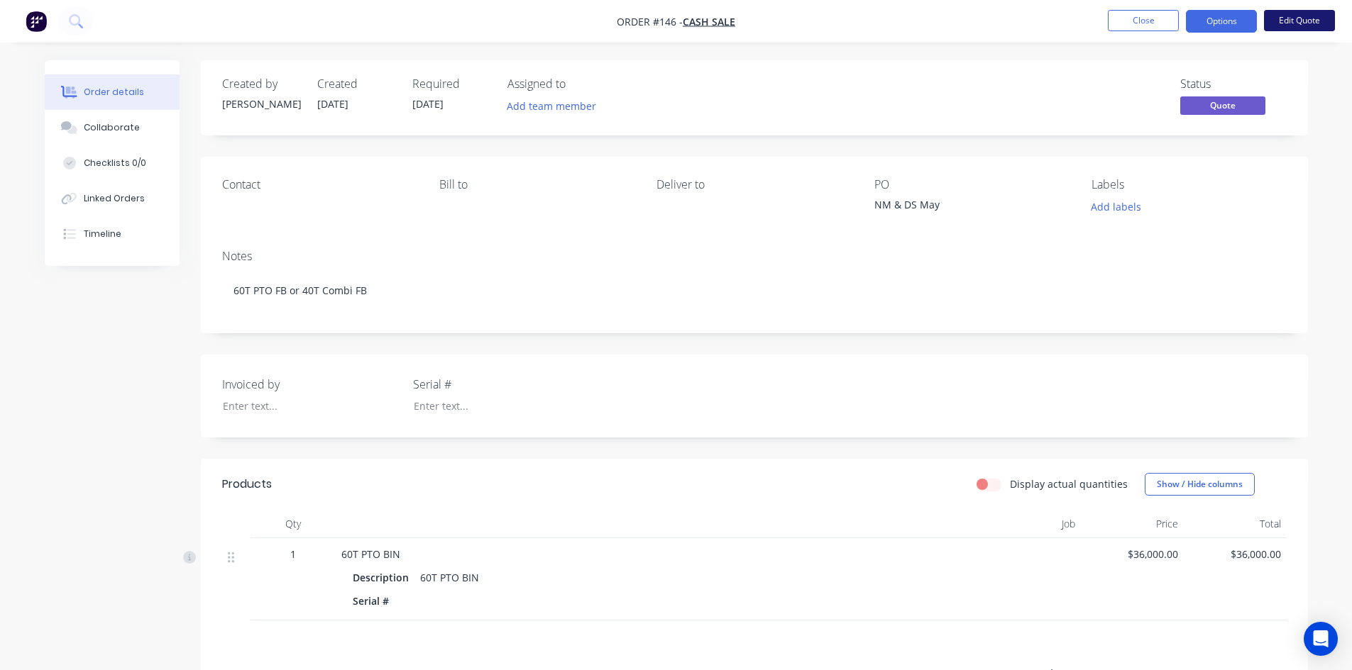
click at [1290, 22] on button "Edit Quote" at bounding box center [1299, 20] width 71 height 21
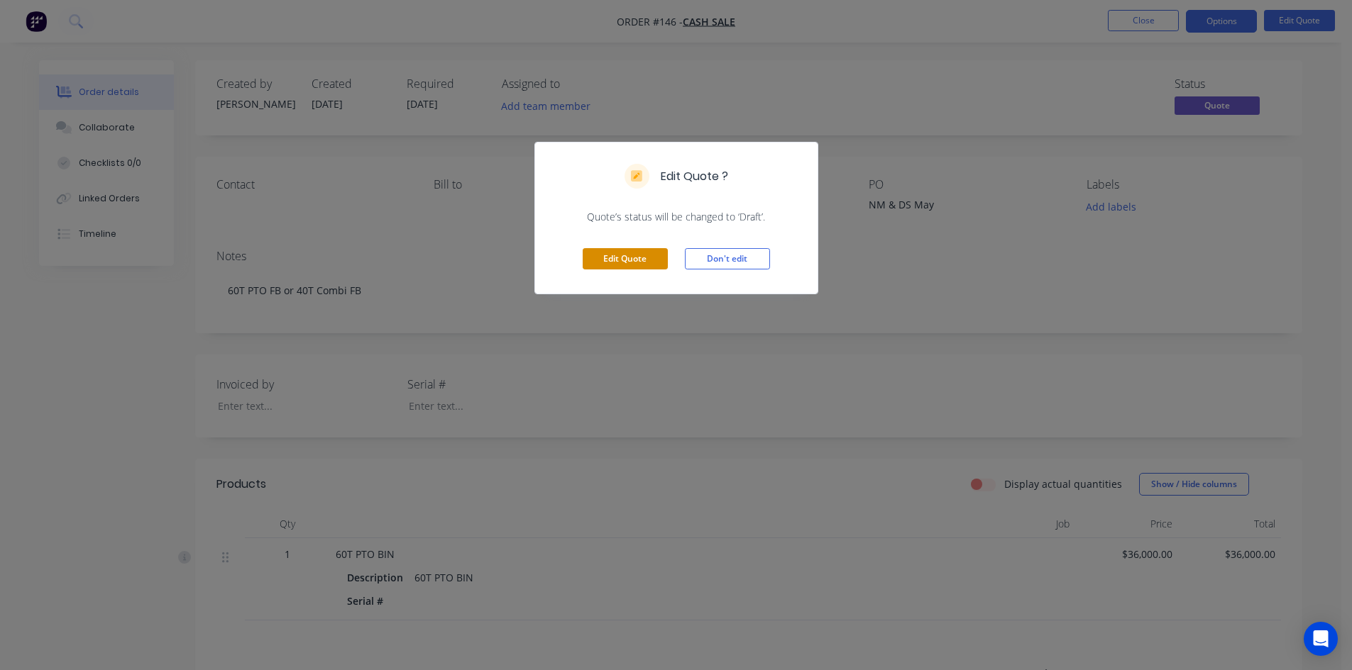
drag, startPoint x: 639, startPoint y: 265, endPoint x: 649, endPoint y: 260, distance: 12.1
click at [639, 264] on button "Edit Quote" at bounding box center [624, 258] width 85 height 21
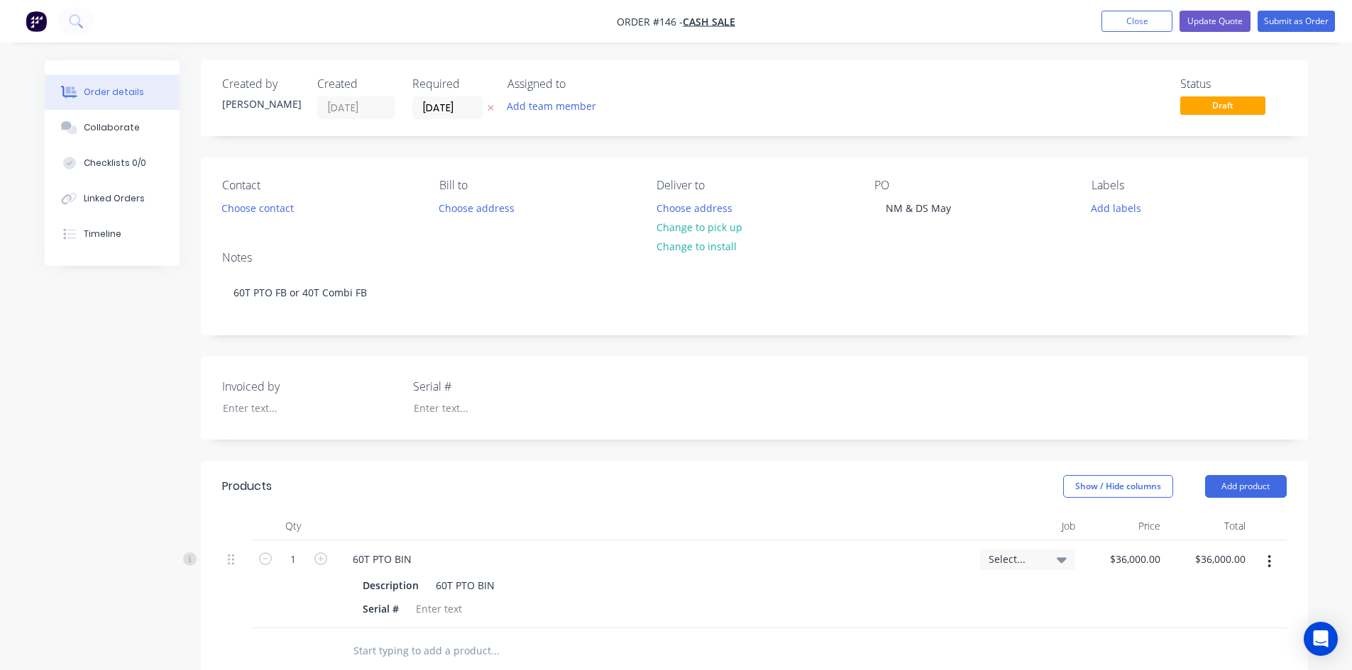
click at [896, 221] on div "Contact Choose contact Bill to Choose address Deliver to Choose address Change …" at bounding box center [754, 199] width 1107 height 82
click at [953, 206] on div "NM & DS May" at bounding box center [918, 208] width 88 height 21
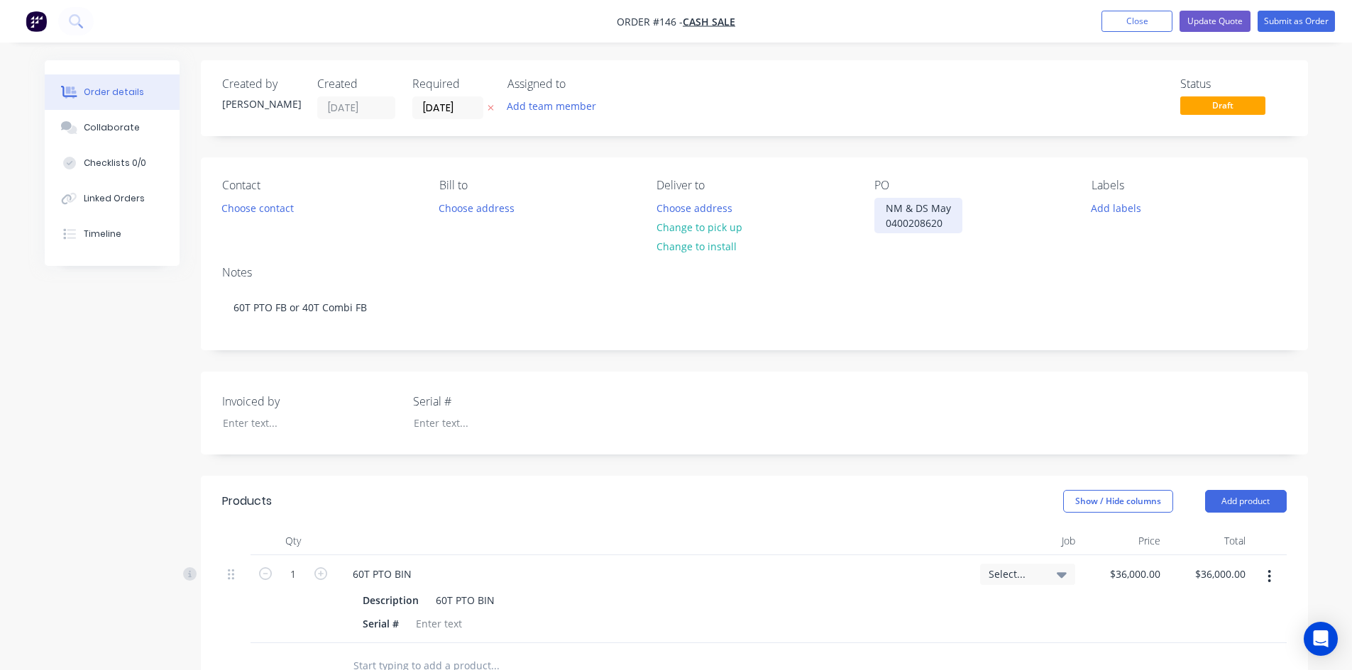
click at [908, 221] on div "NM & DS May 0400208620" at bounding box center [918, 215] width 88 height 35
drag, startPoint x: 929, startPoint y: 224, endPoint x: 977, endPoint y: 232, distance: 48.9
click at [931, 224] on div "NM & DS May 0400 208620" at bounding box center [918, 215] width 88 height 35
click at [928, 222] on div "NM & DS May 0400 208620" at bounding box center [918, 215] width 88 height 35
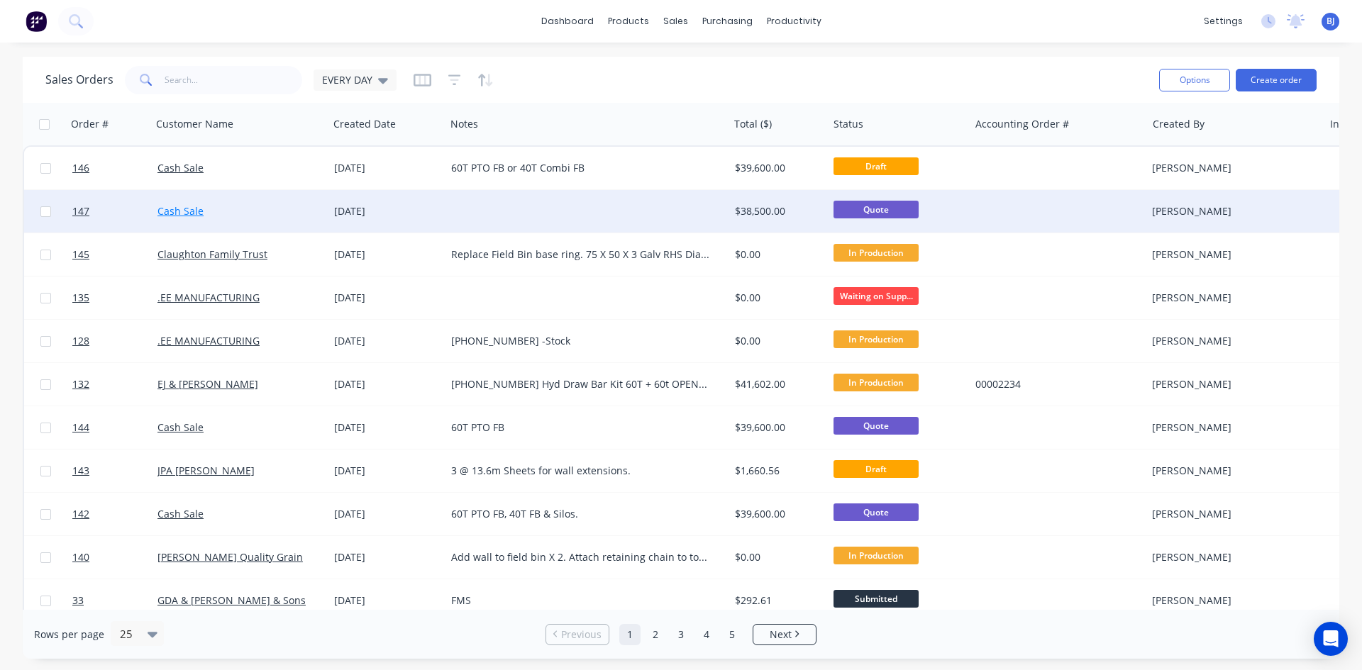
click at [188, 214] on link "Cash Sale" at bounding box center [181, 210] width 46 height 13
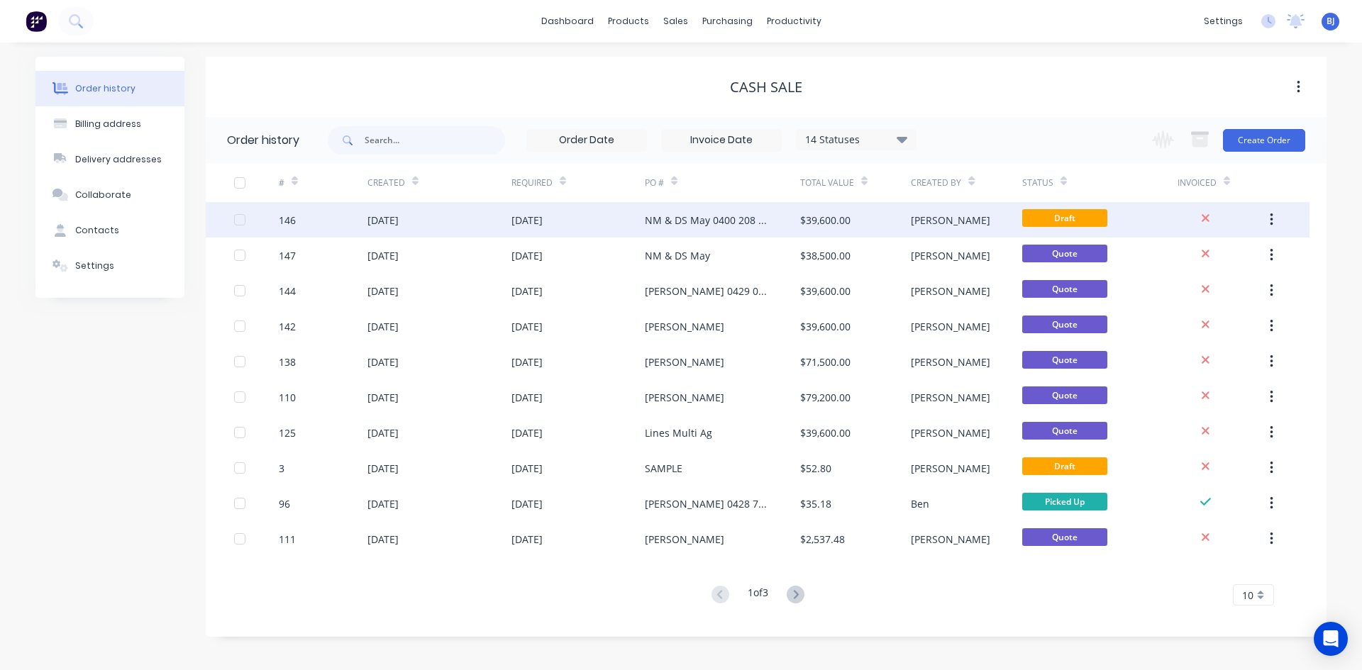
click at [382, 220] on div "[DATE]" at bounding box center [383, 220] width 31 height 15
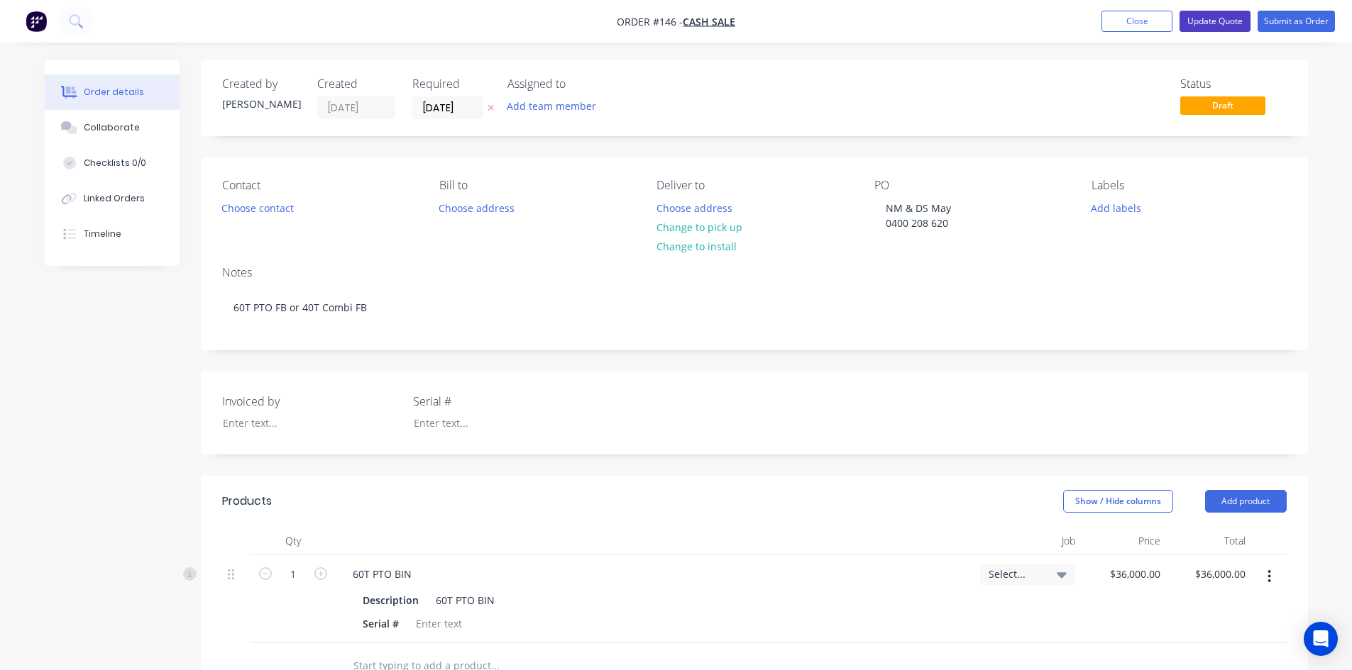
click at [1198, 21] on button "Update Quote" at bounding box center [1214, 21] width 71 height 21
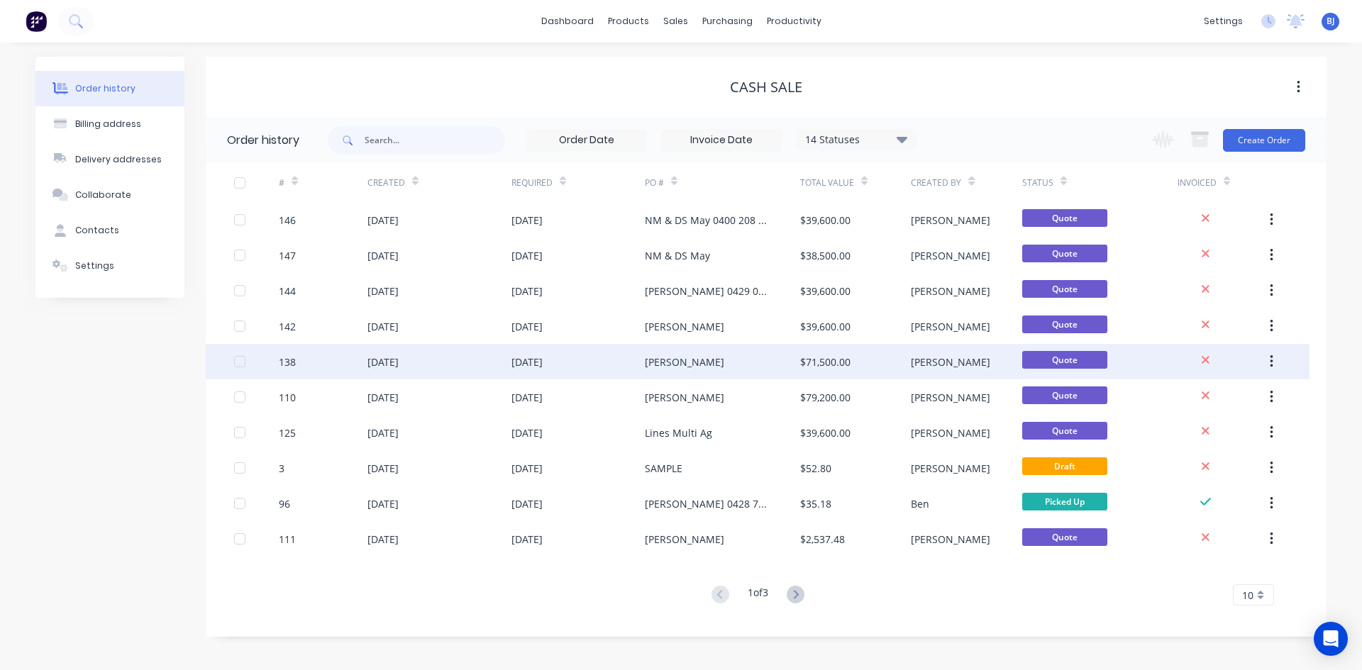
click at [324, 362] on div "138" at bounding box center [323, 361] width 89 height 35
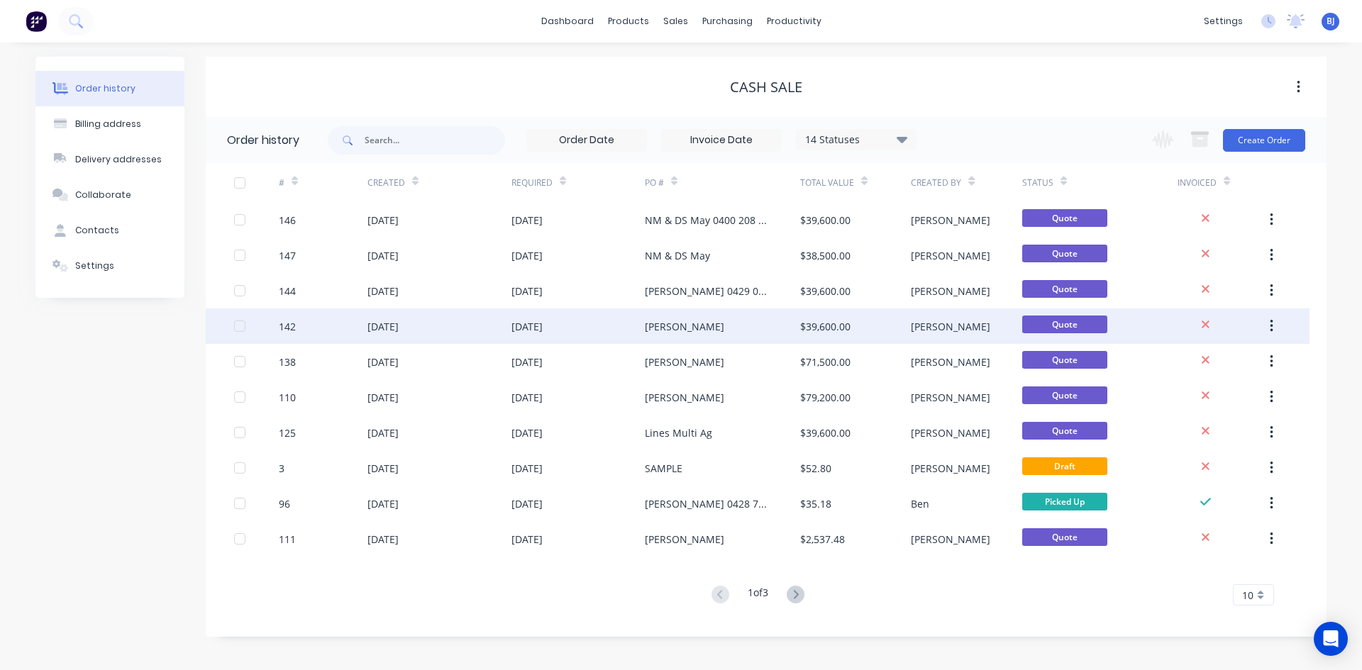
click at [450, 328] on div "[DATE]" at bounding box center [440, 326] width 144 height 35
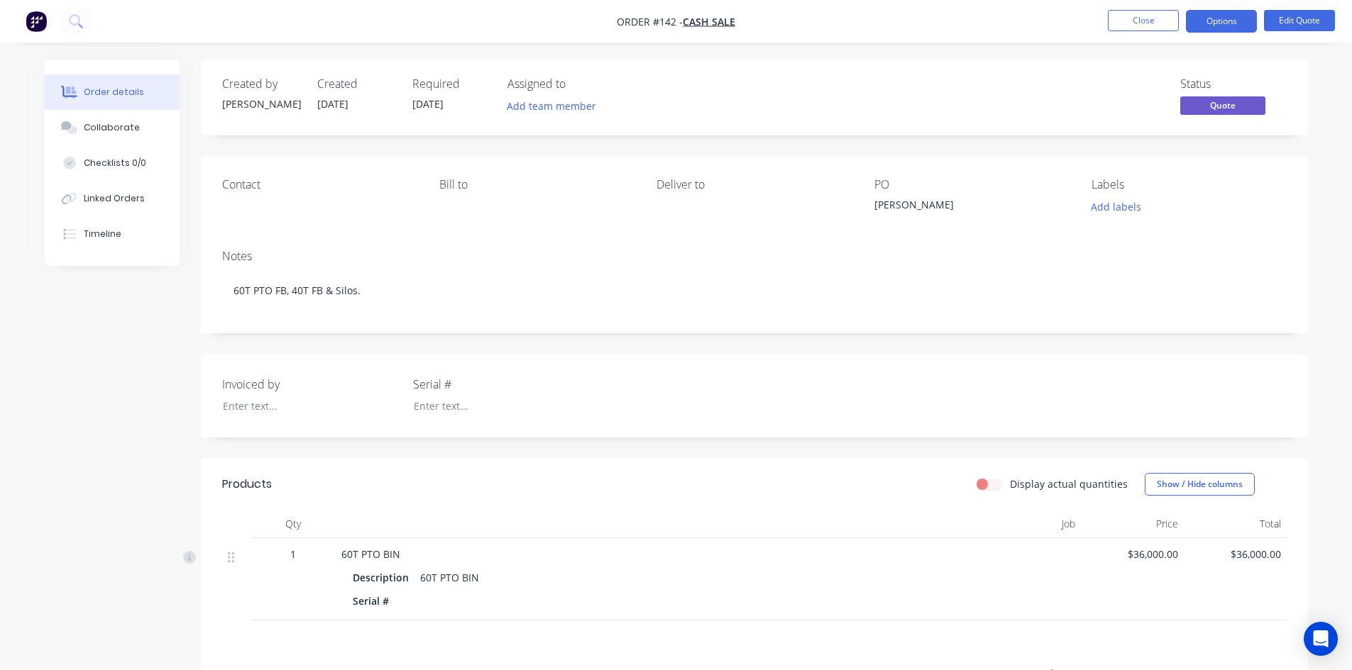
click at [948, 206] on div "Ashley Burgess" at bounding box center [962, 207] width 177 height 20
click at [1315, 20] on button "Edit Quote" at bounding box center [1299, 20] width 71 height 21
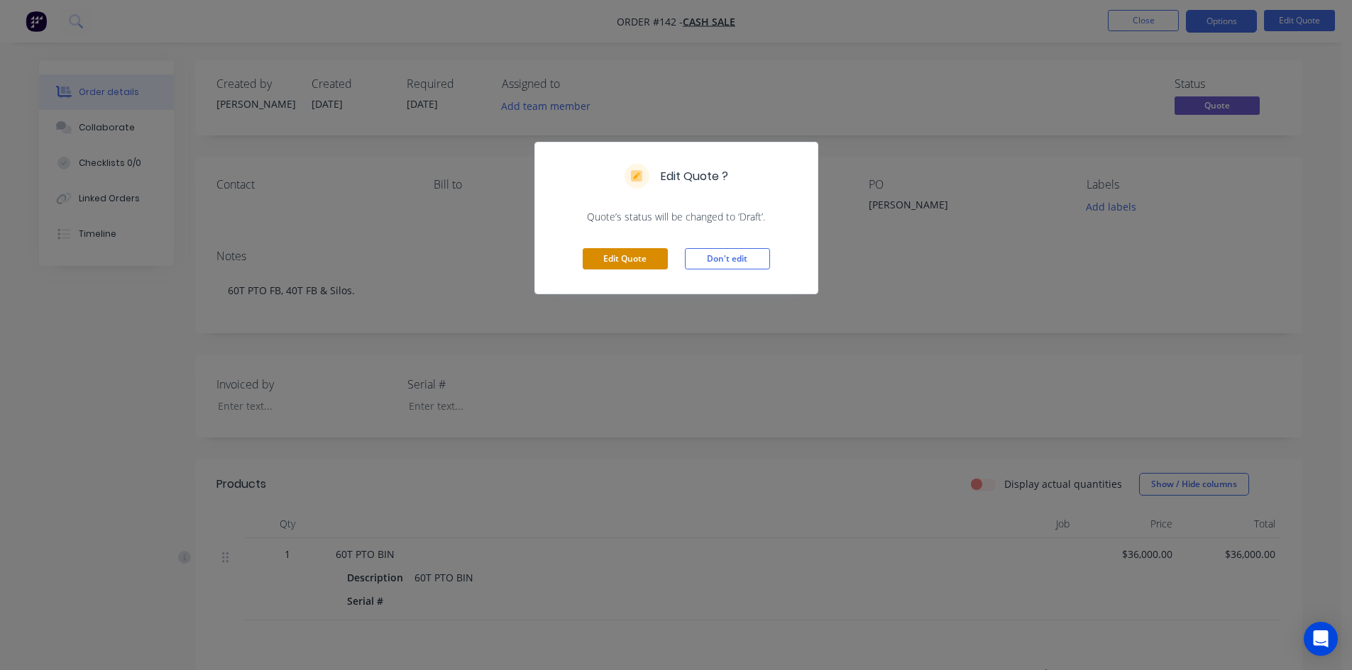
click at [629, 255] on button "Edit Quote" at bounding box center [624, 258] width 85 height 21
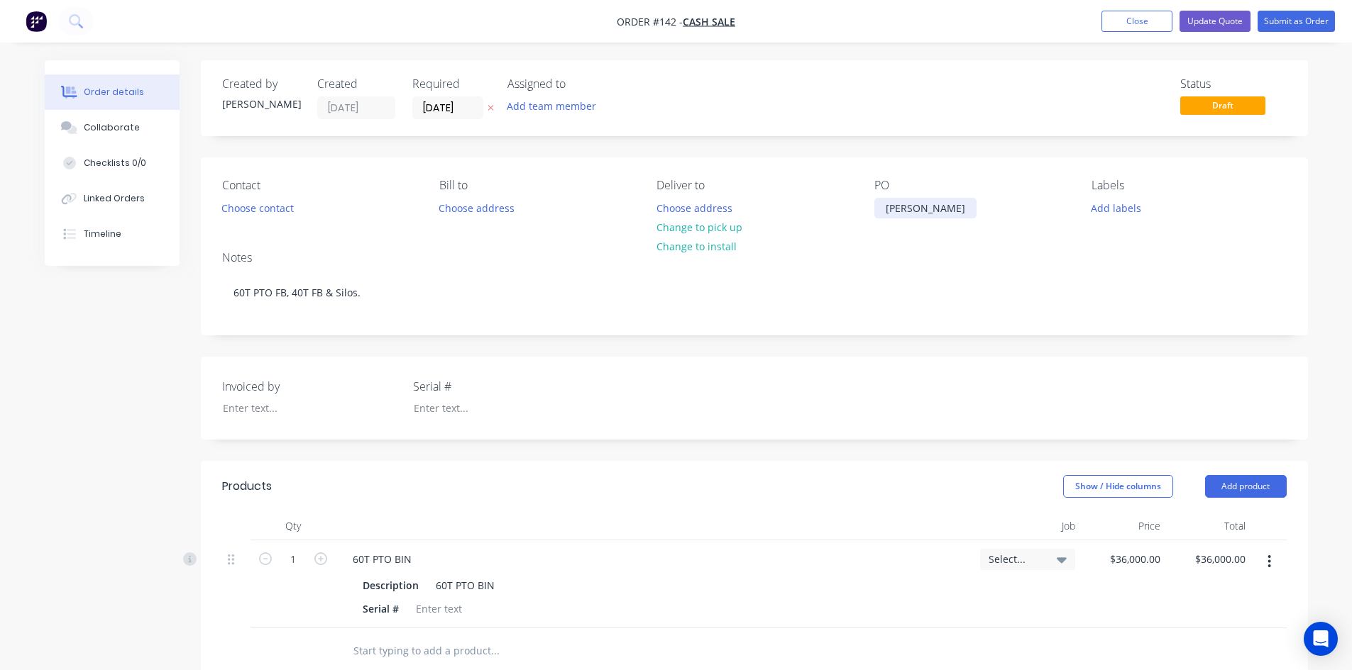
click at [959, 206] on div "Ashley Burgess" at bounding box center [925, 208] width 102 height 21
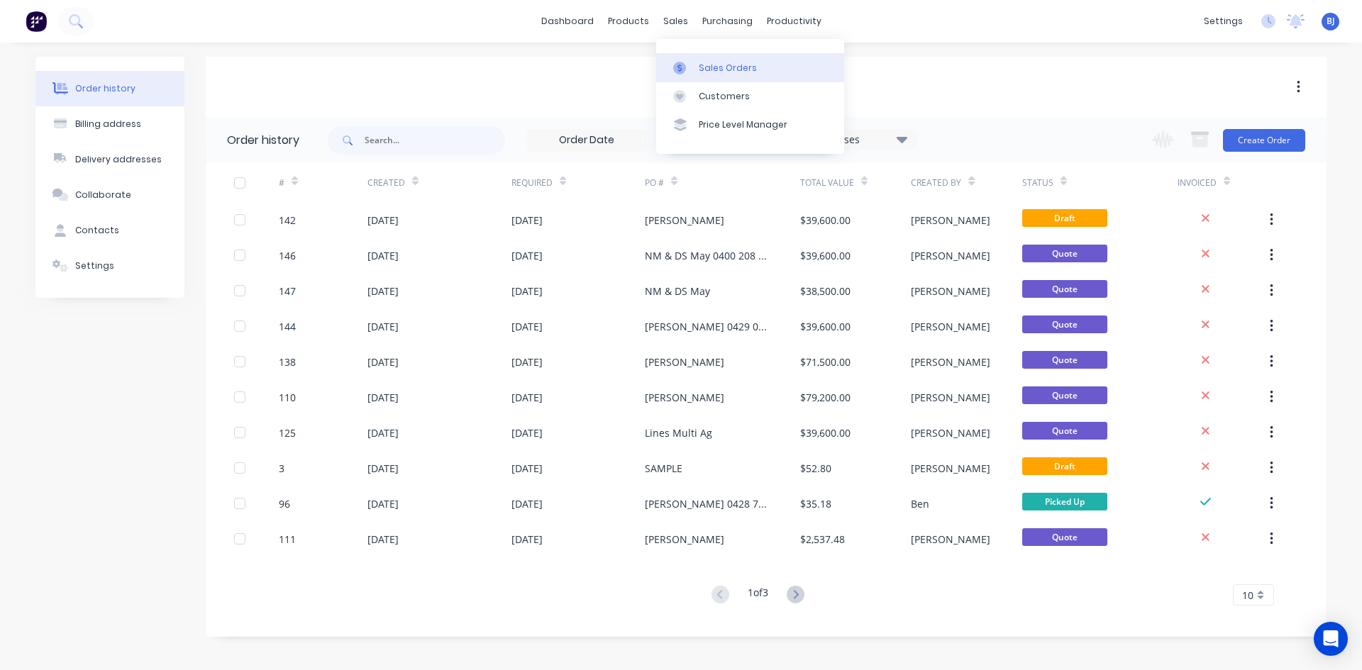
click at [679, 65] on icon at bounding box center [679, 68] width 13 height 13
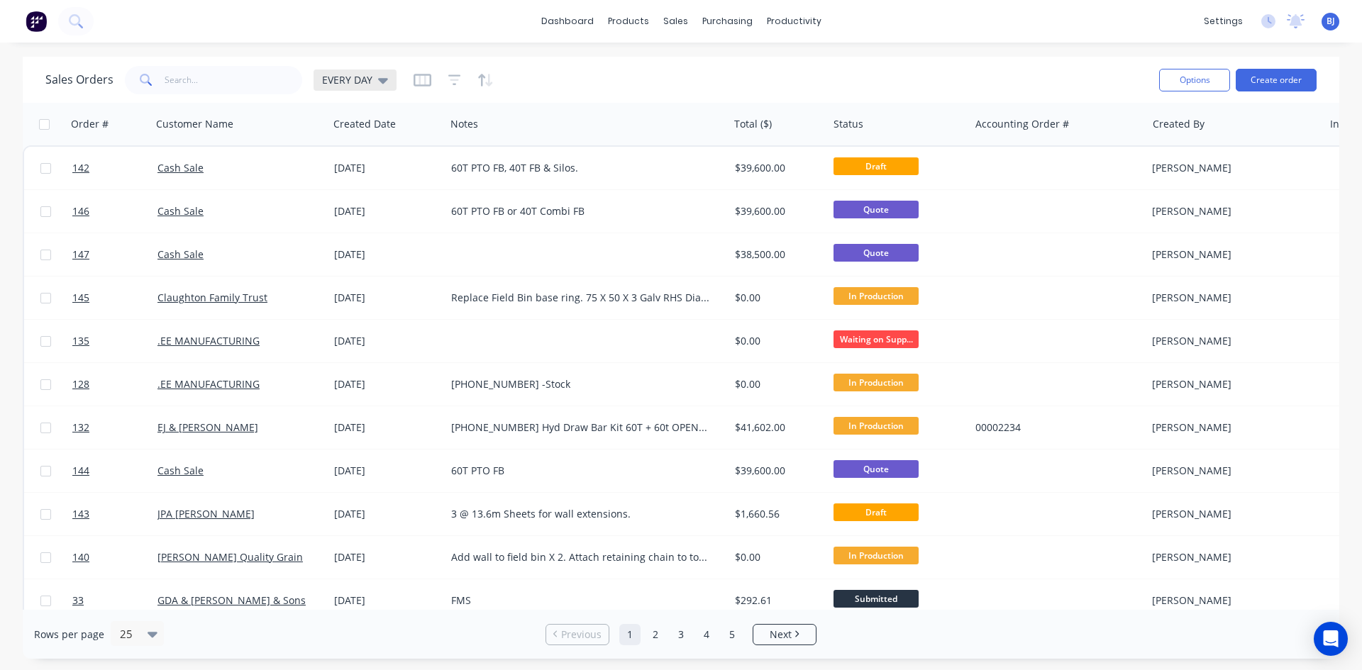
click at [380, 84] on icon at bounding box center [383, 80] width 10 height 16
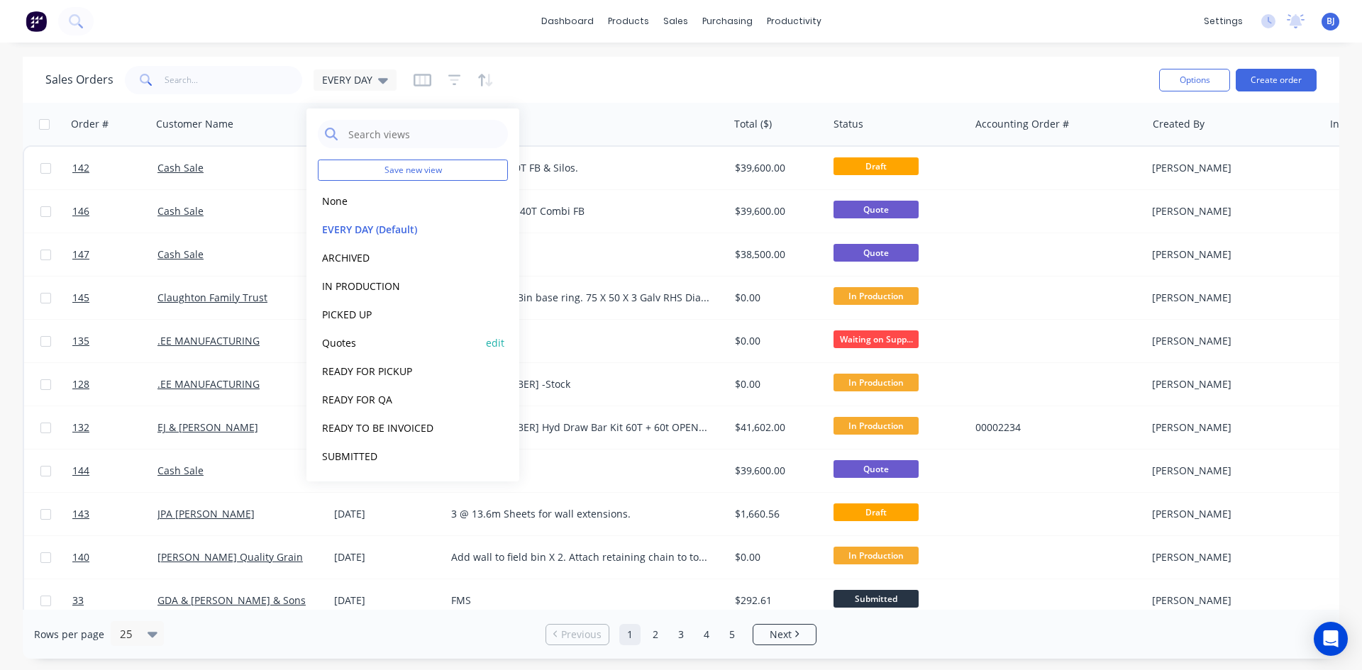
click at [345, 346] on button "Quotes" at bounding box center [399, 343] width 162 height 16
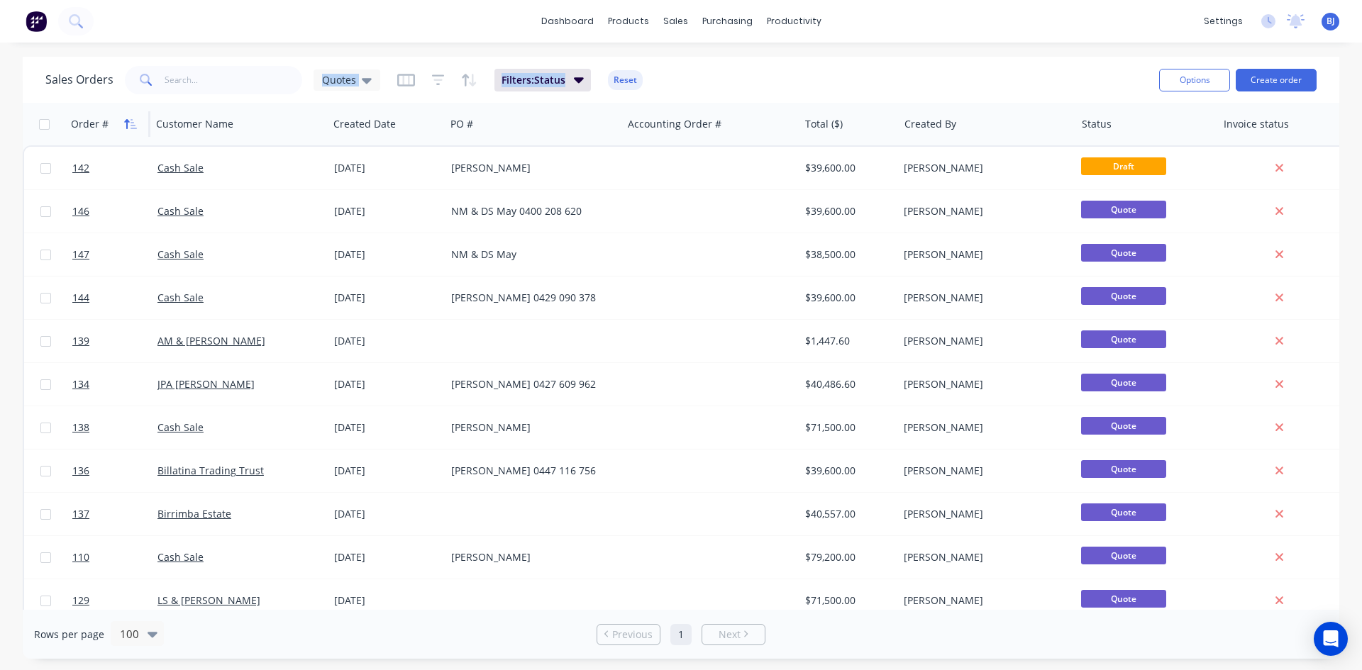
click at [125, 121] on icon "button" at bounding box center [126, 124] width 5 height 10
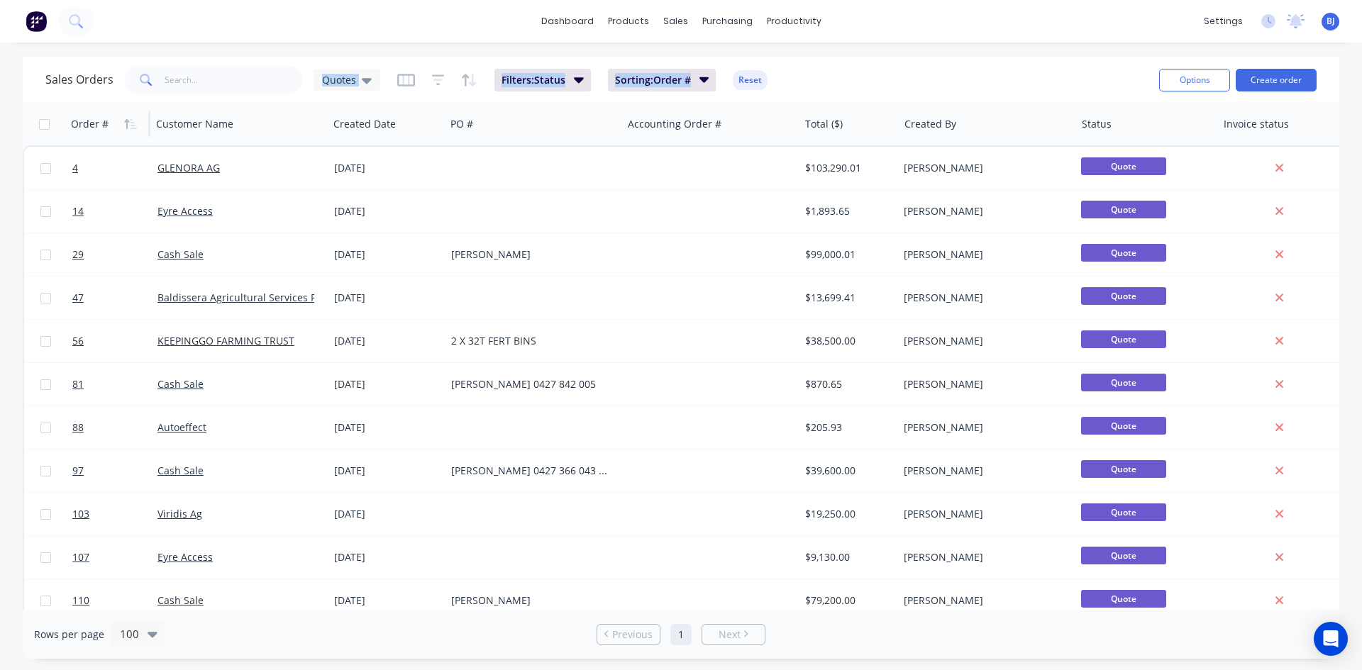
click at [125, 121] on icon "button" at bounding box center [126, 124] width 5 height 10
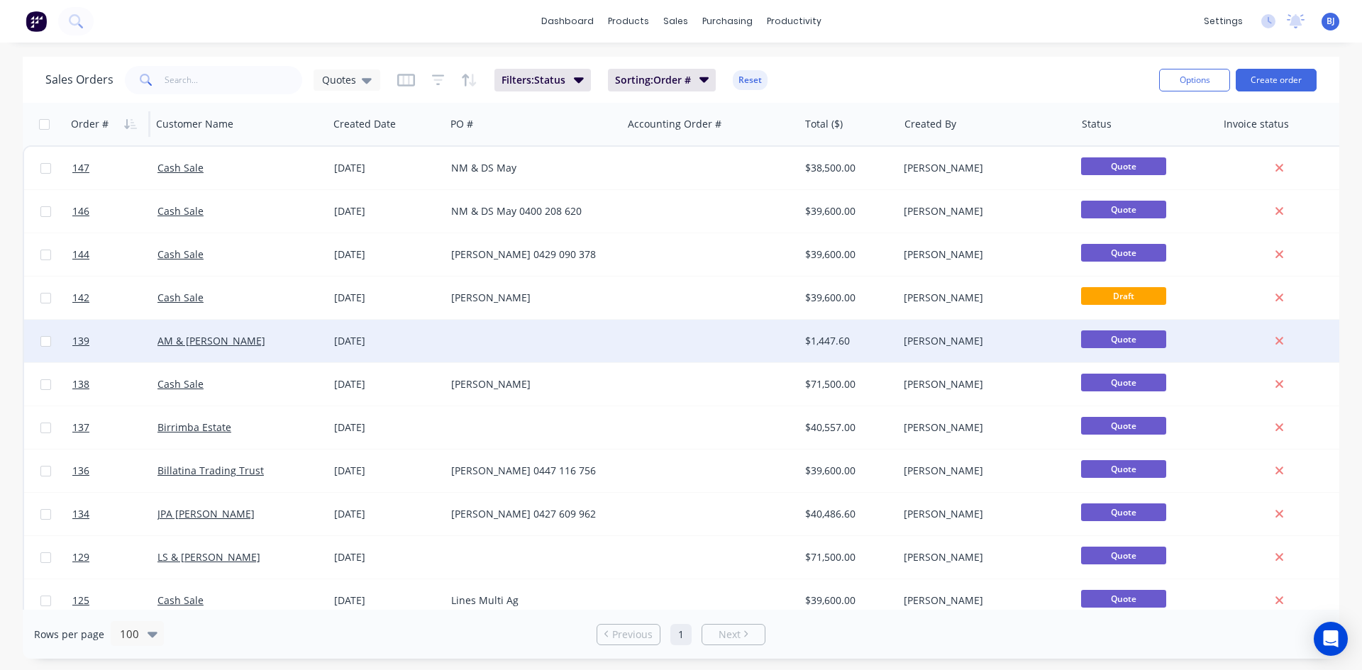
click at [177, 348] on div "AM & [PERSON_NAME]" at bounding box center [237, 341] width 158 height 14
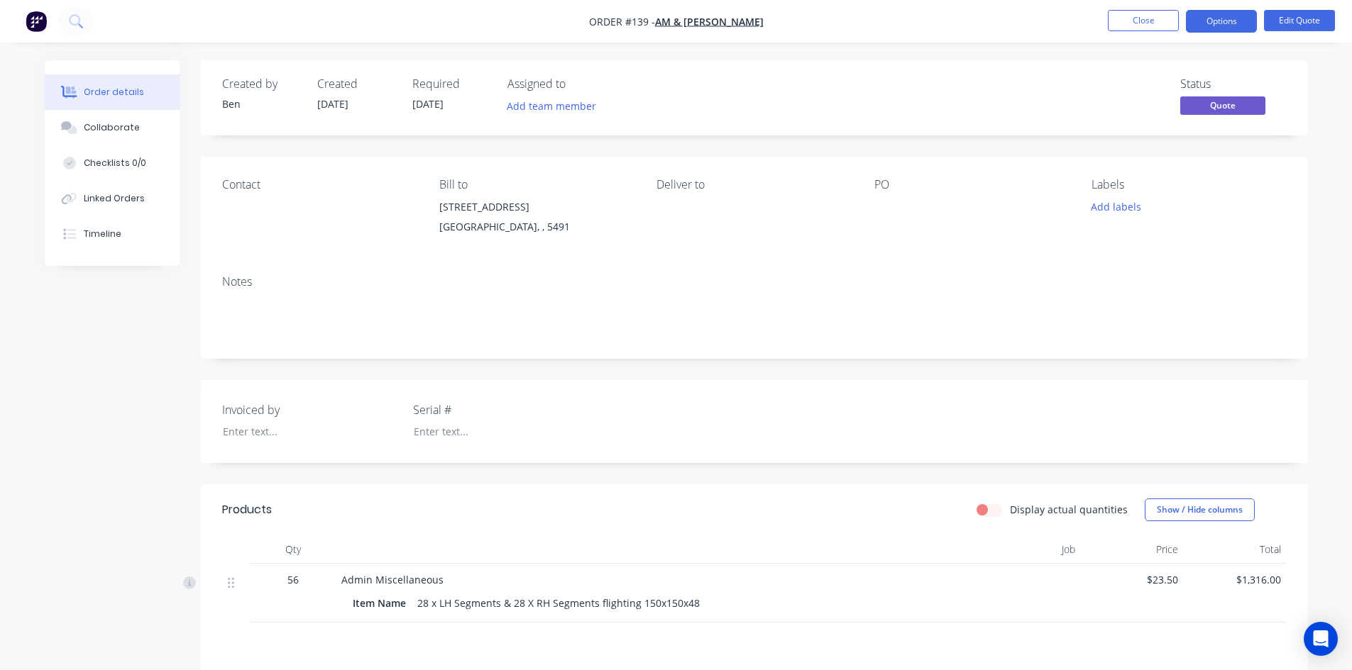
click at [880, 220] on div "PO" at bounding box center [971, 210] width 194 height 65
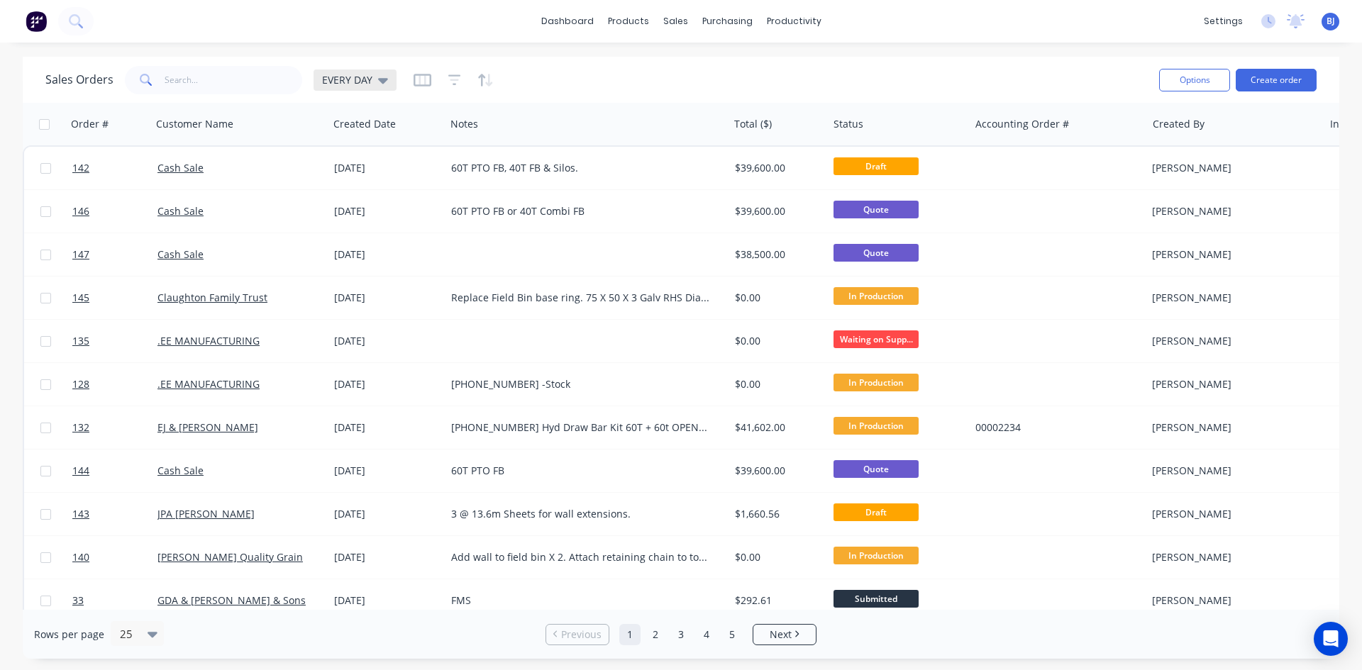
click at [385, 82] on div "EVERY DAY" at bounding box center [355, 80] width 83 height 21
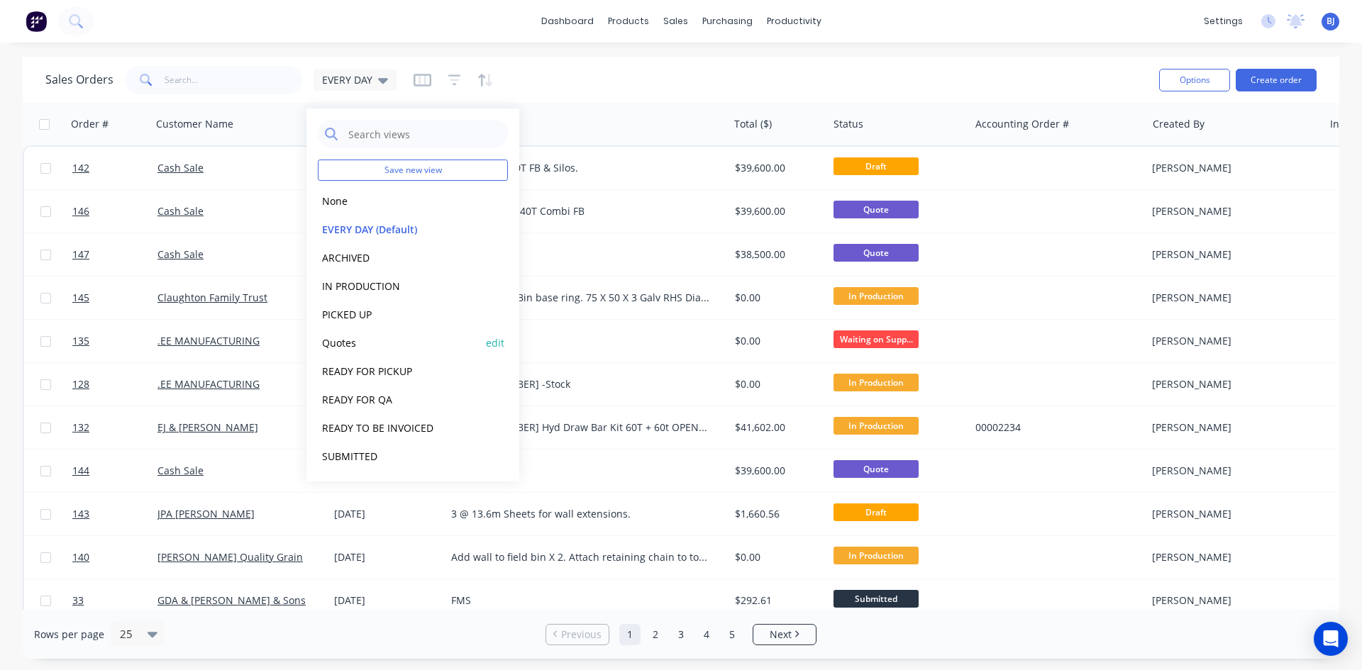
click at [336, 338] on button "Quotes" at bounding box center [399, 343] width 162 height 16
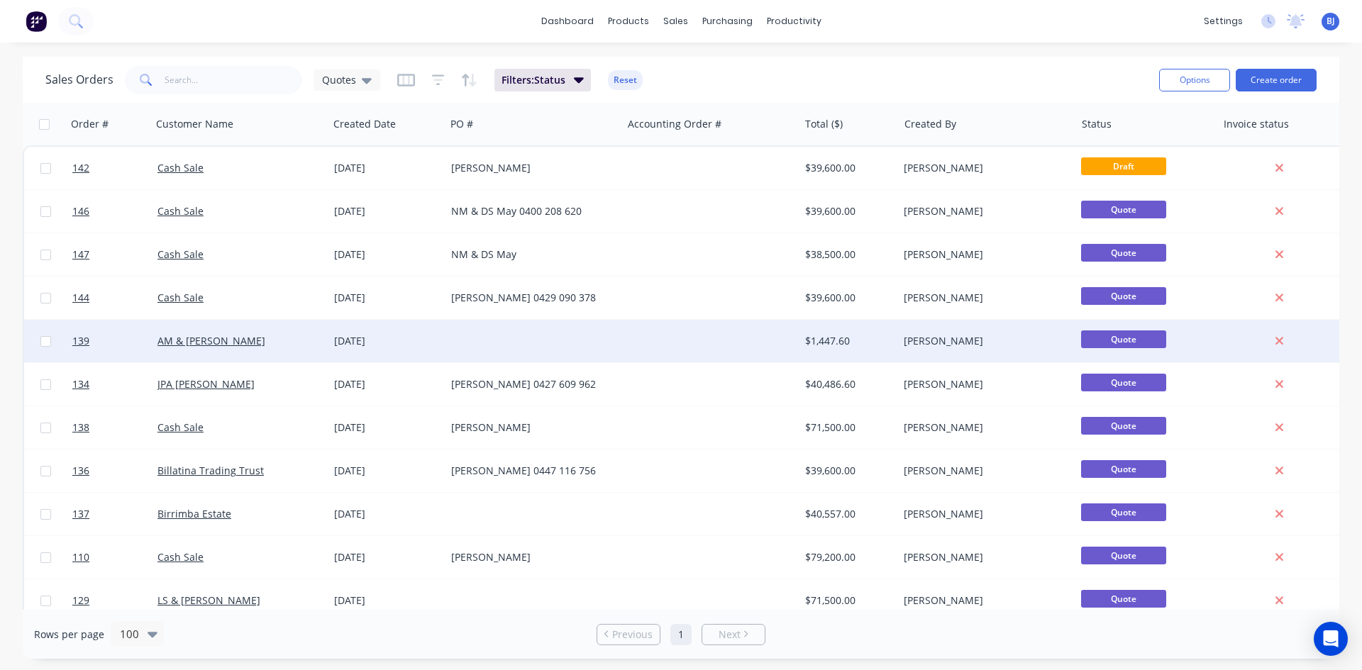
click at [344, 341] on div "[DATE]" at bounding box center [387, 341] width 106 height 14
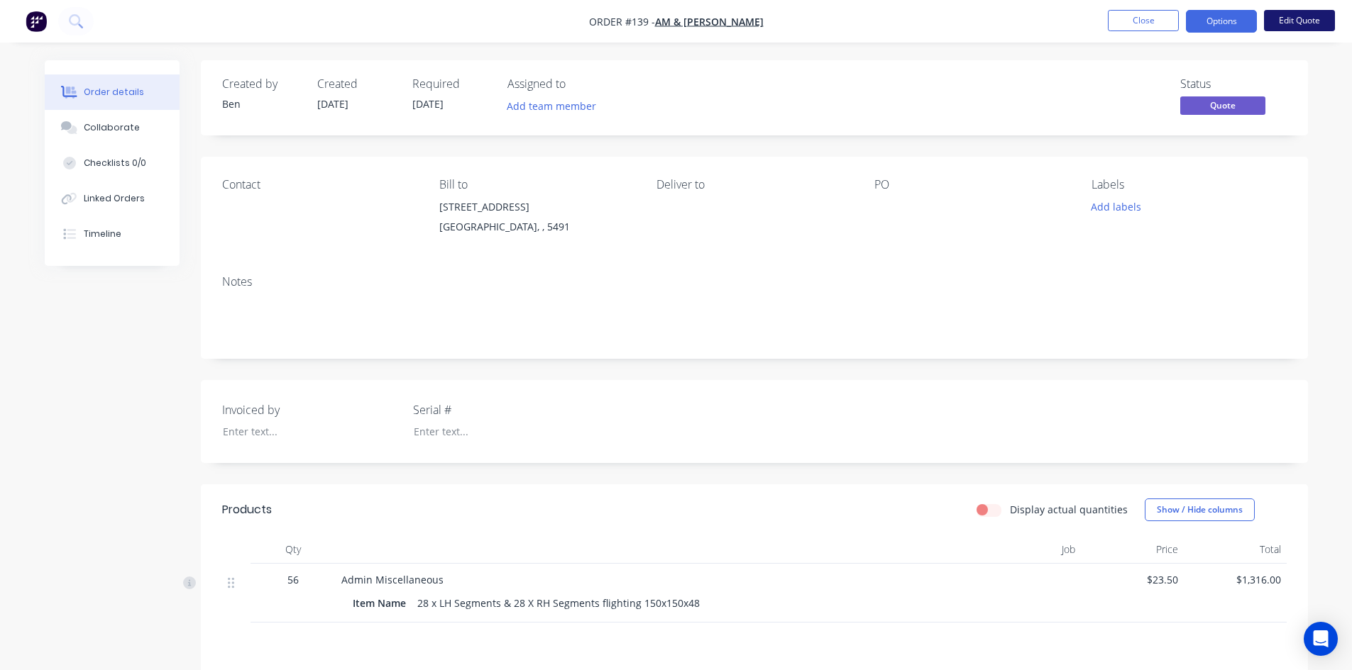
click at [1283, 16] on button "Edit Quote" at bounding box center [1299, 20] width 71 height 21
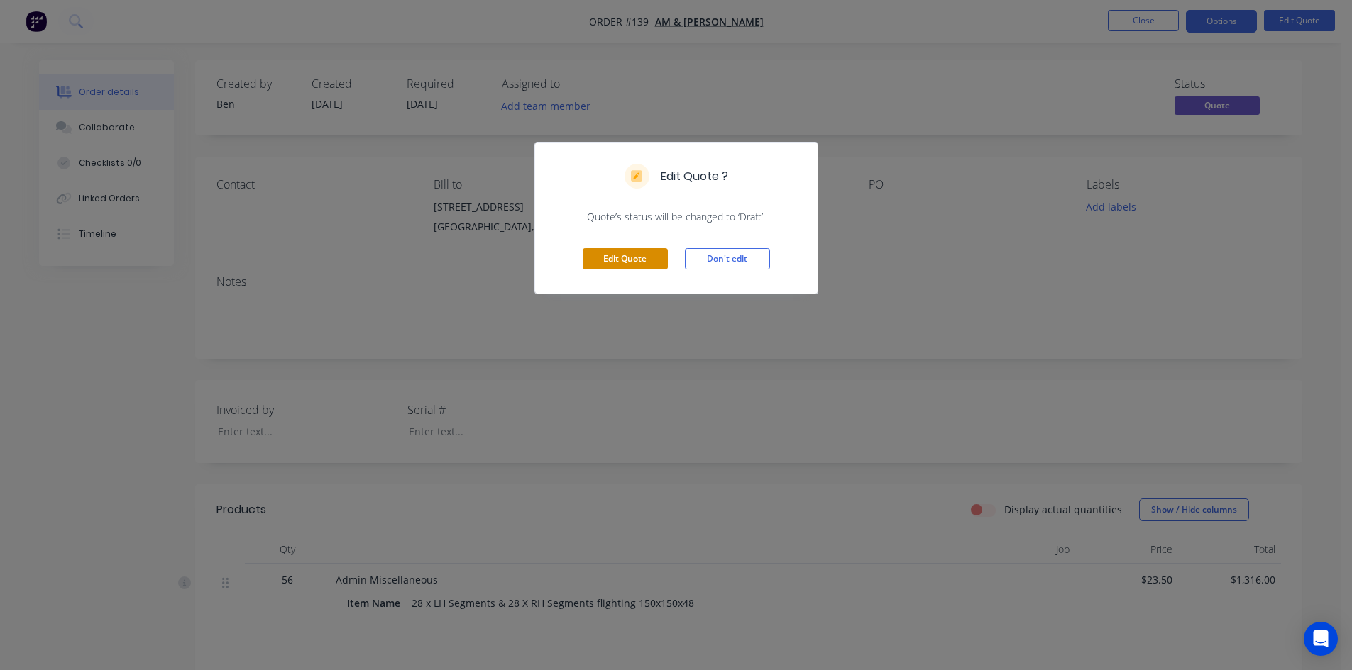
click at [635, 250] on button "Edit Quote" at bounding box center [624, 258] width 85 height 21
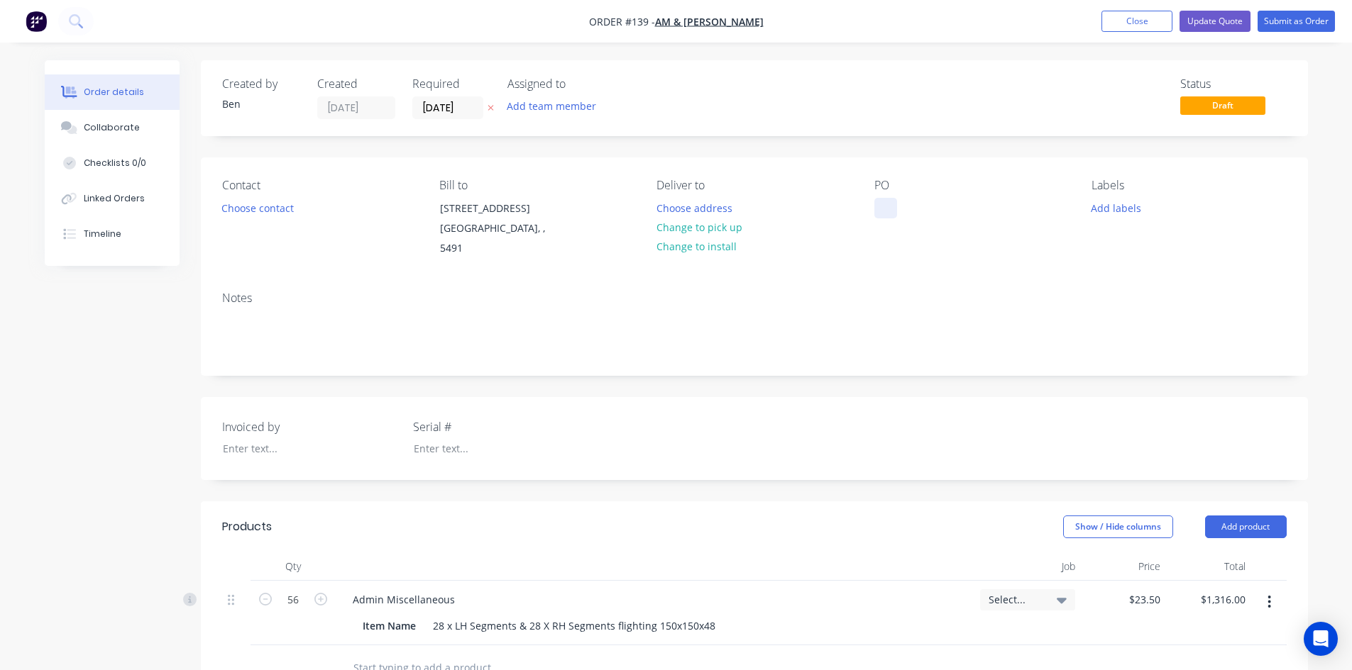
drag, startPoint x: 881, startPoint y: 207, endPoint x: 893, endPoint y: 224, distance: 20.9
click at [881, 208] on div at bounding box center [885, 208] width 23 height 21
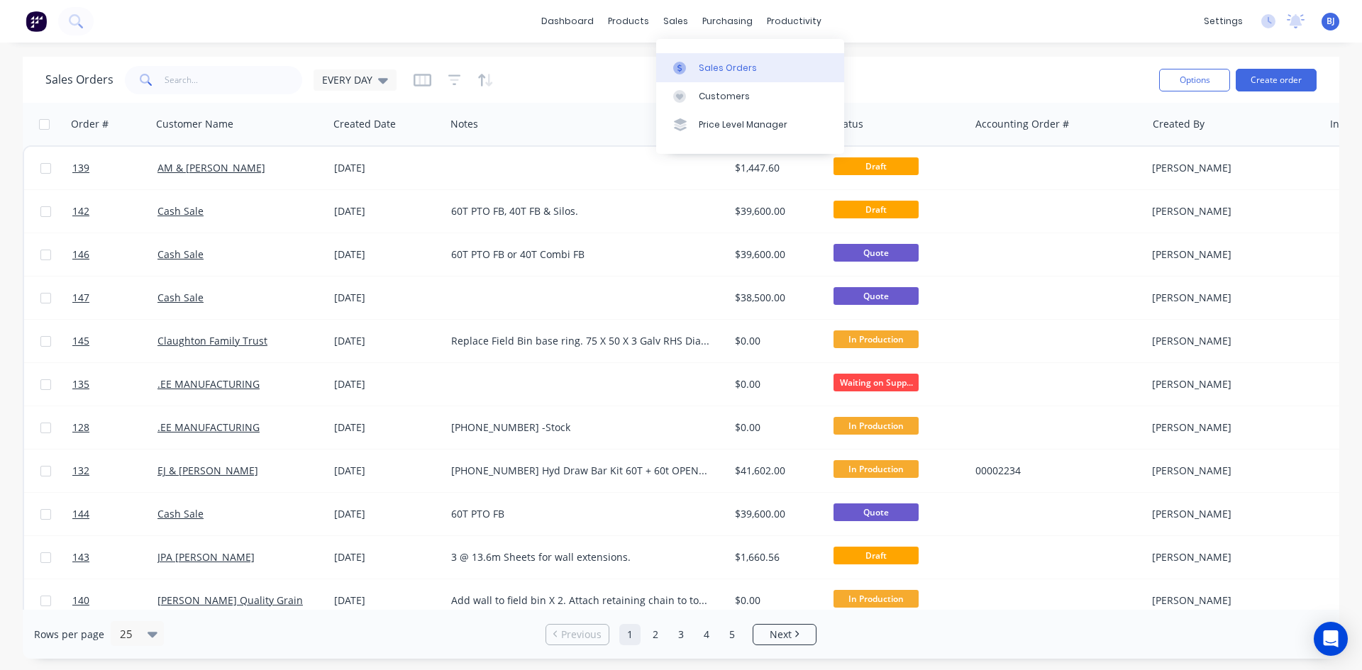
click at [678, 69] on icon at bounding box center [679, 68] width 13 height 13
click at [380, 79] on icon at bounding box center [383, 81] width 10 height 6
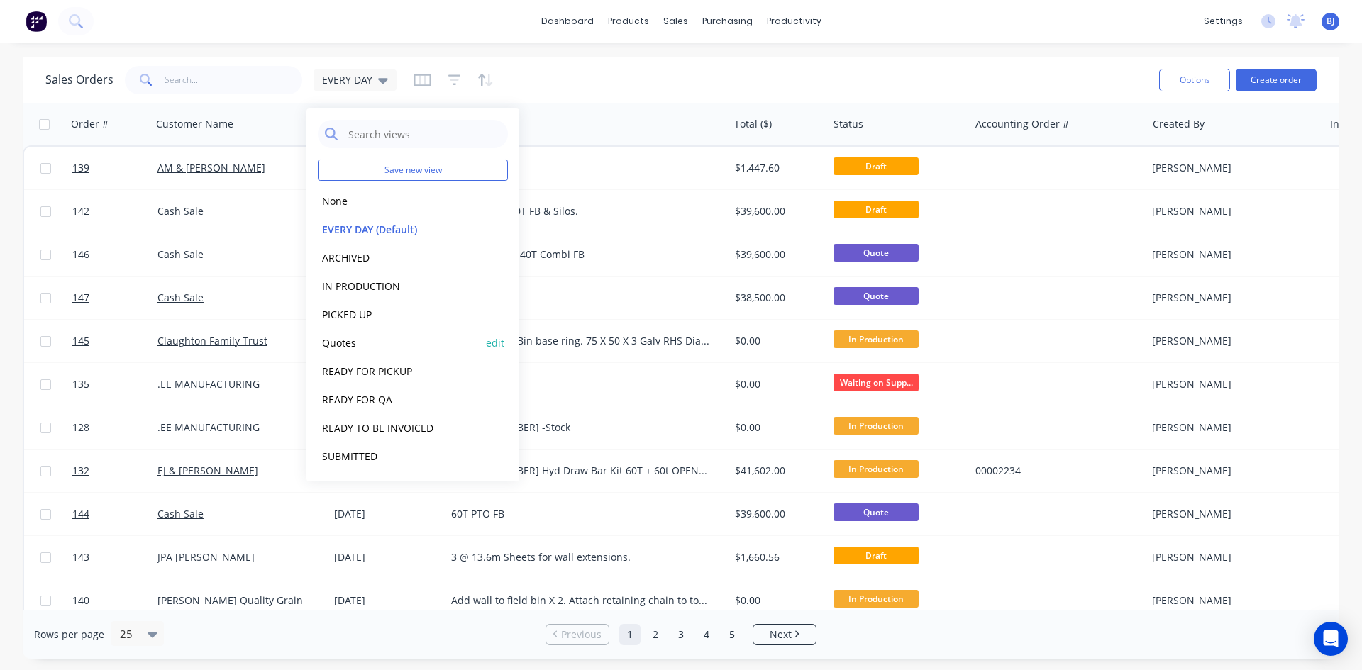
click at [345, 341] on button "Quotes" at bounding box center [399, 343] width 162 height 16
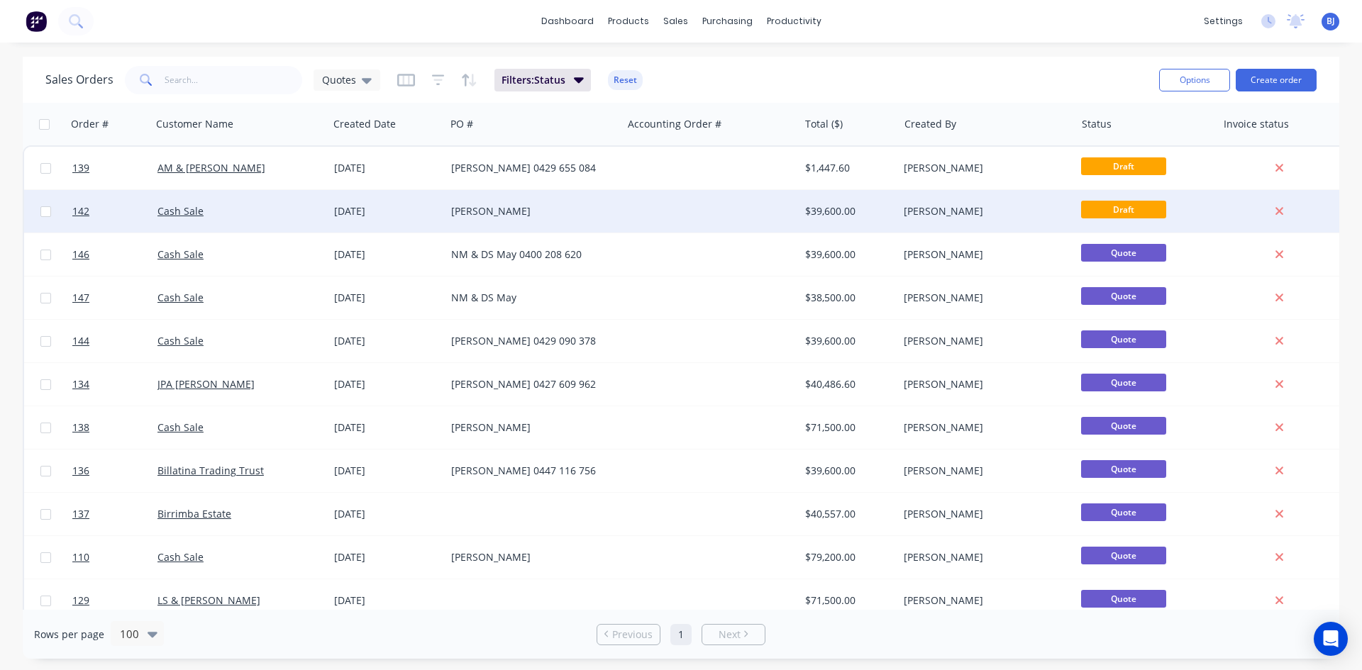
click at [375, 211] on div "04 Sep 2025" at bounding box center [387, 211] width 106 height 14
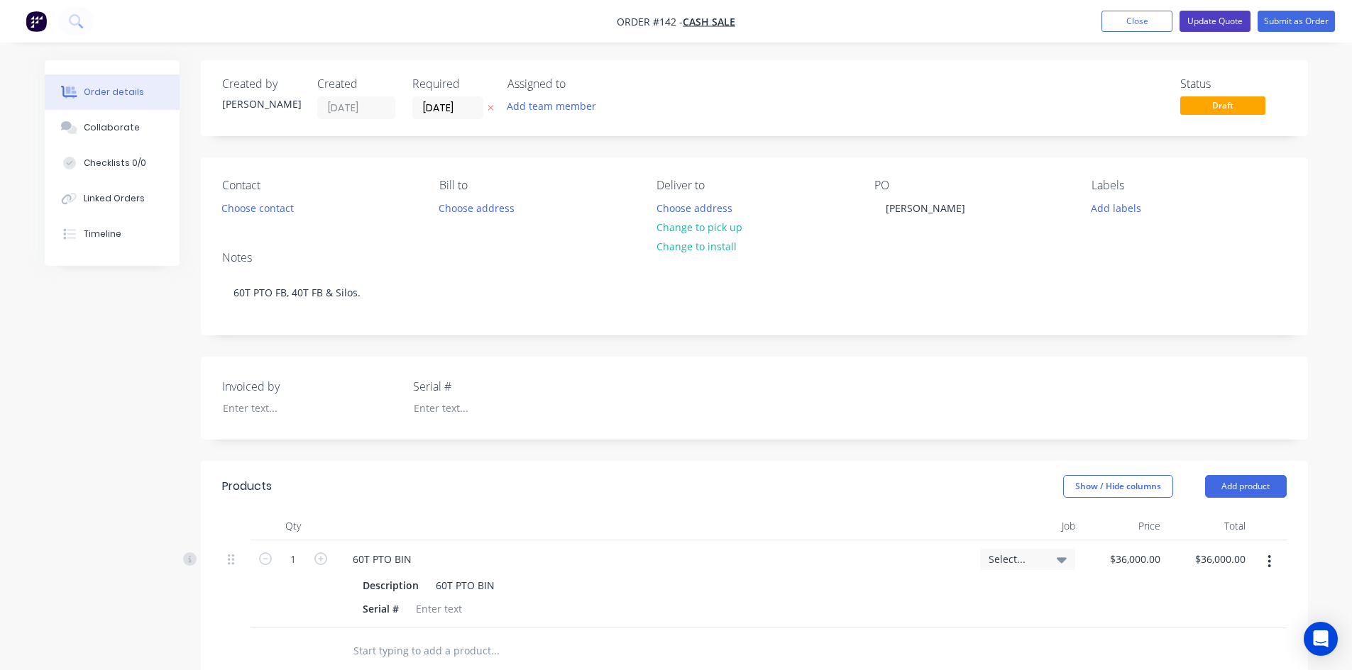
click at [1207, 21] on button "Update Quote" at bounding box center [1214, 21] width 71 height 21
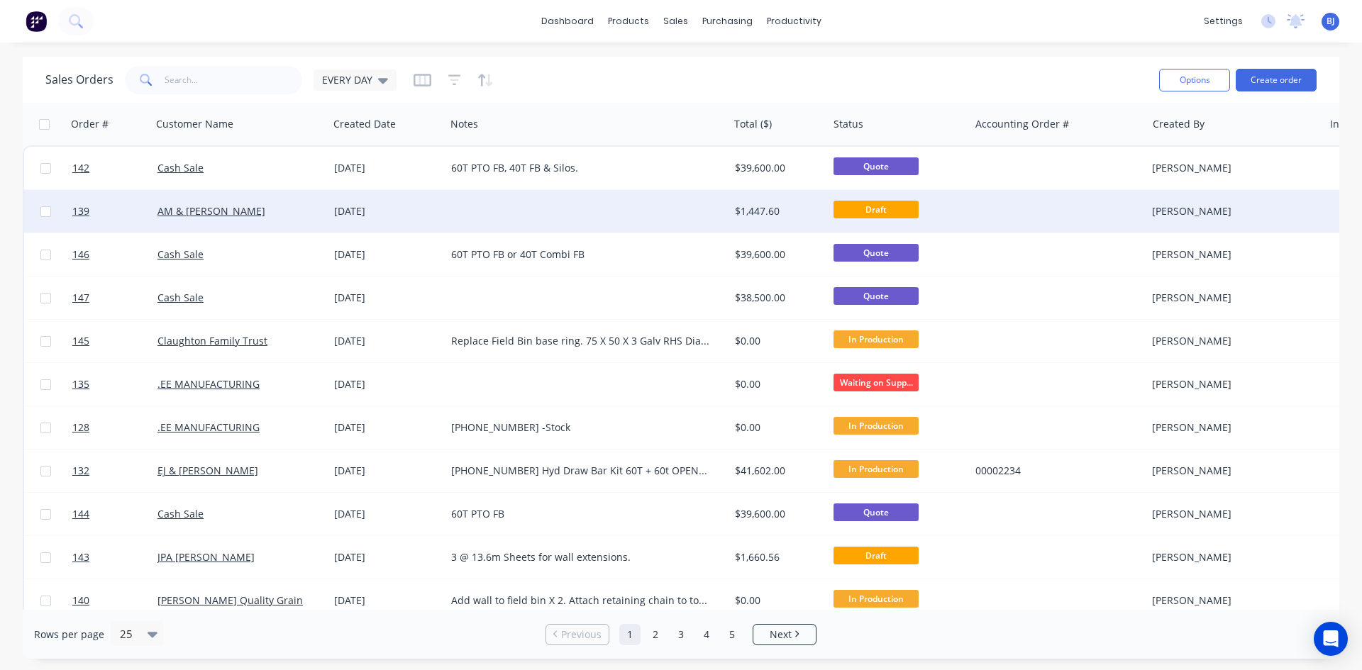
click at [380, 209] on div "02 Sep 2025" at bounding box center [387, 211] width 106 height 14
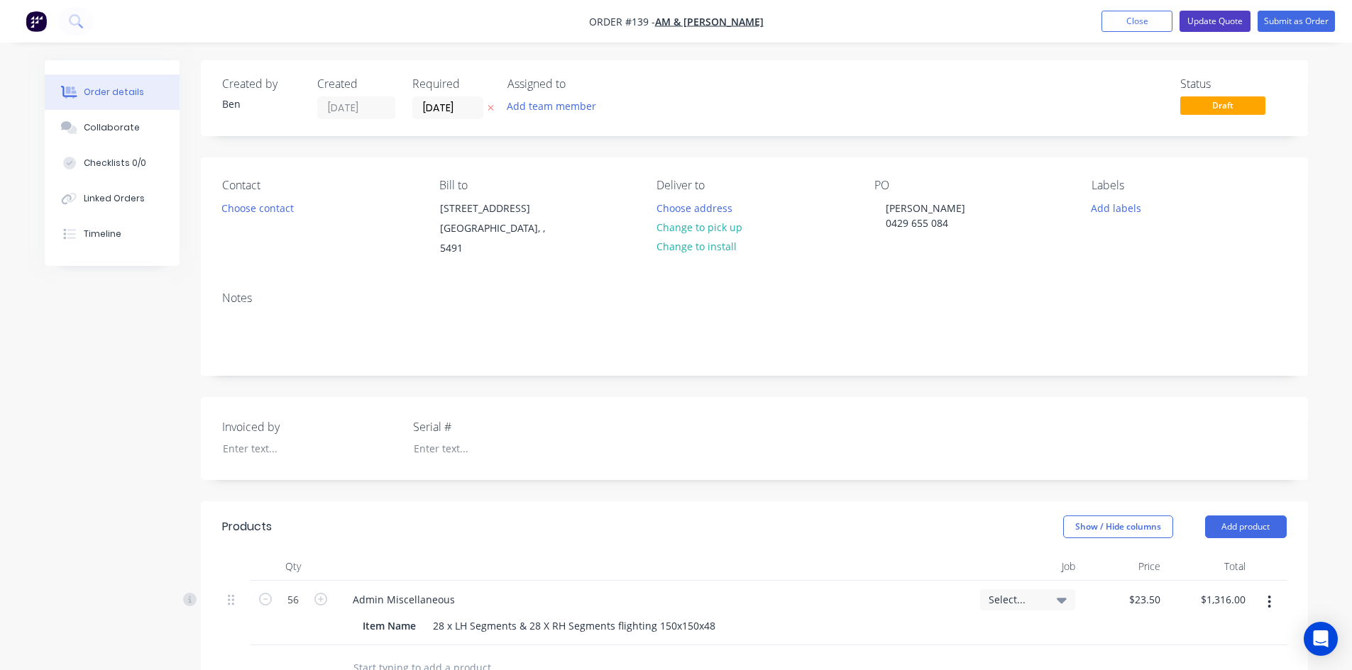
click at [1208, 26] on button "Update Quote" at bounding box center [1214, 21] width 71 height 21
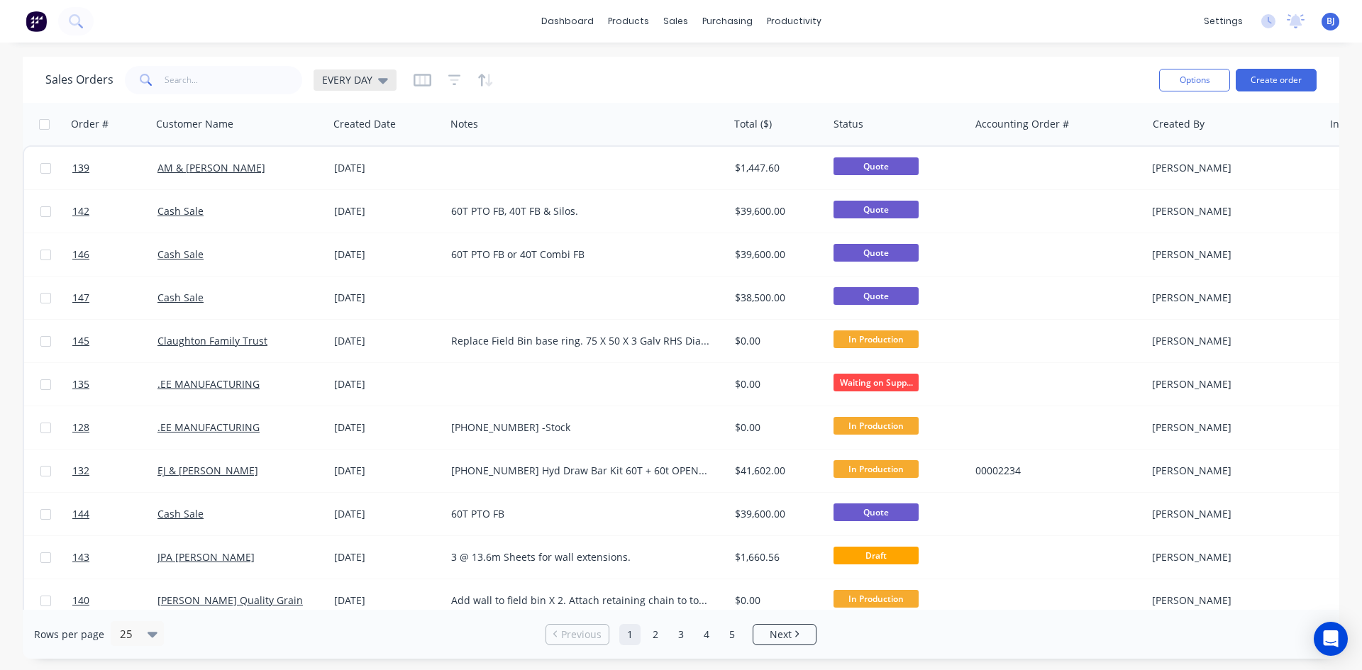
click at [383, 81] on icon at bounding box center [383, 81] width 10 height 6
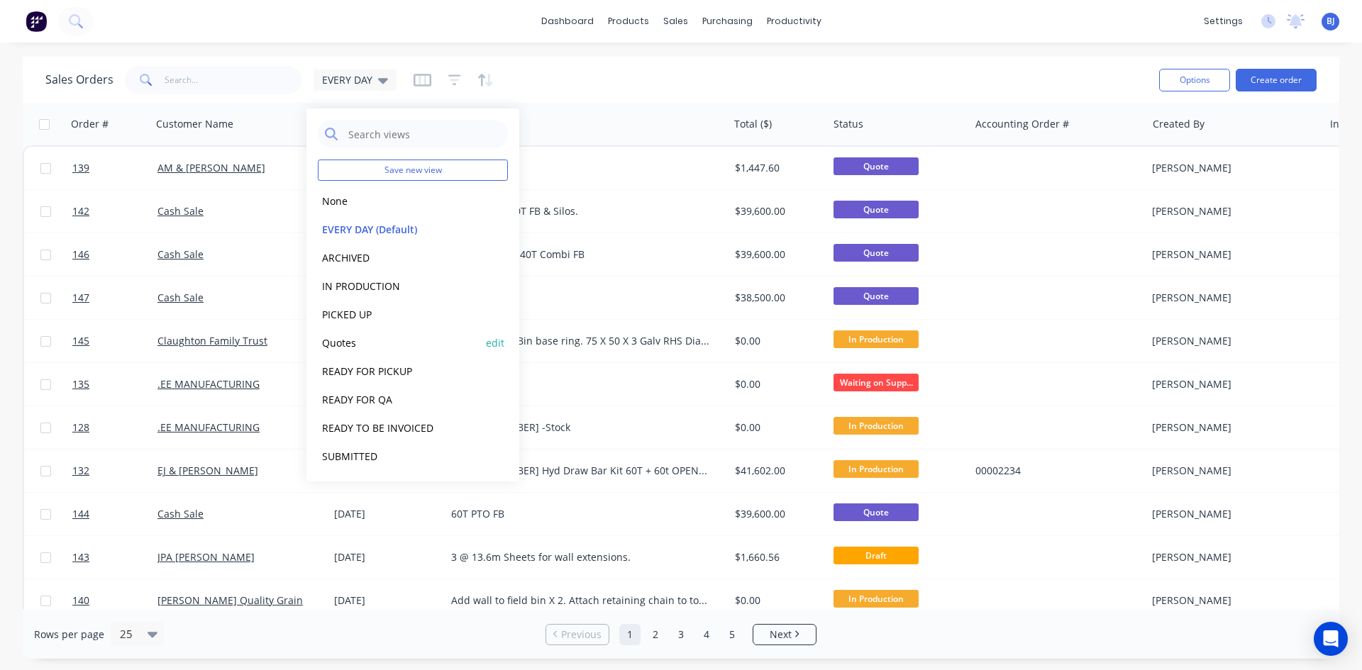
click at [334, 343] on button "Quotes" at bounding box center [399, 343] width 162 height 16
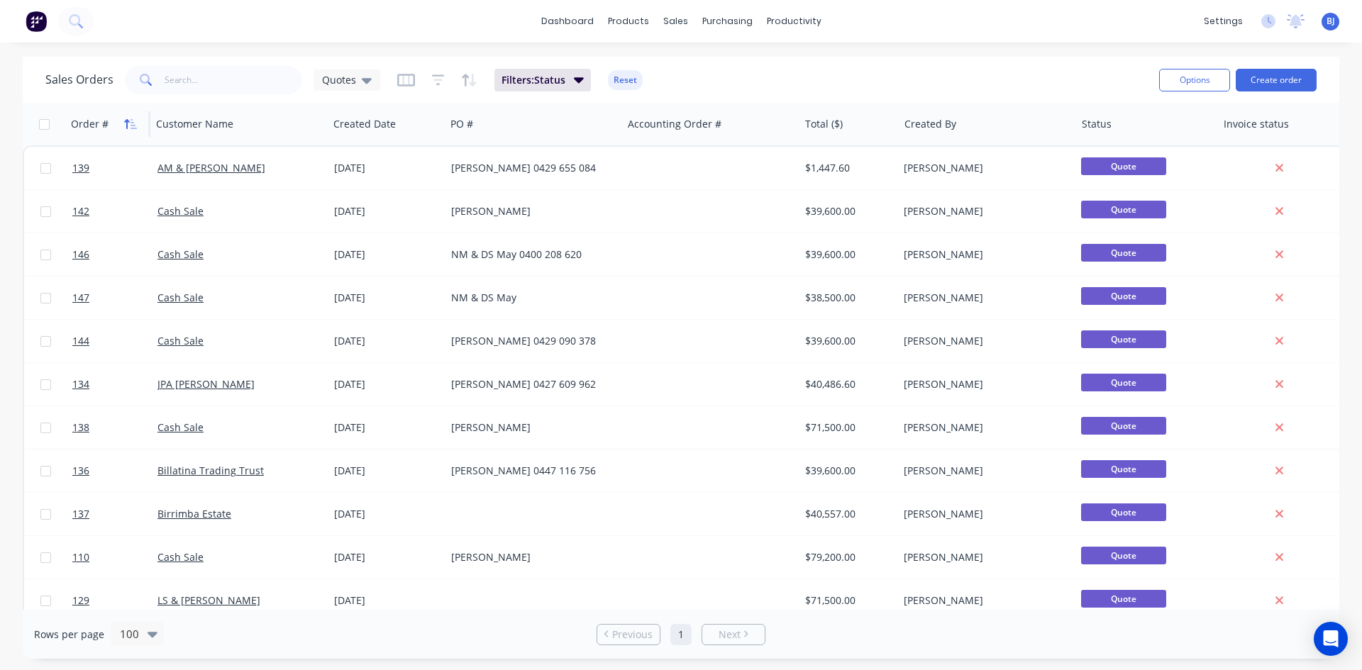
click at [126, 122] on icon "button" at bounding box center [126, 124] width 5 height 10
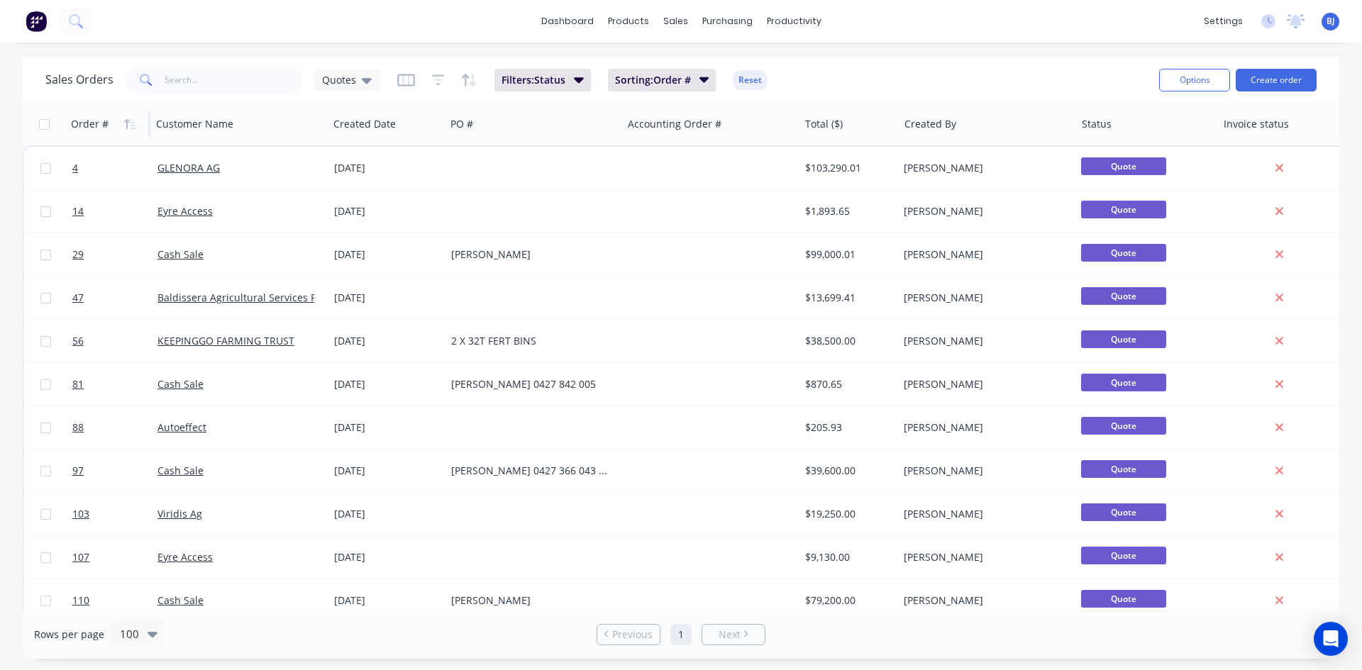
click at [126, 122] on icon "button" at bounding box center [126, 124] width 5 height 10
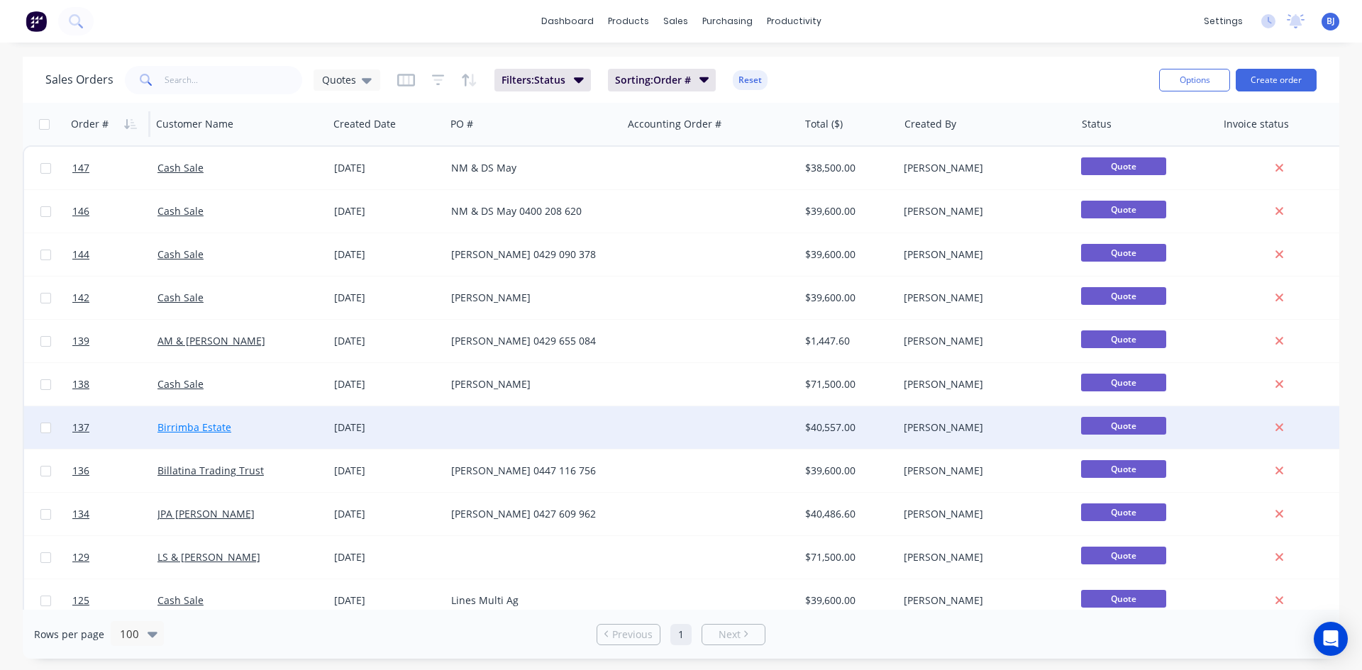
click at [215, 429] on link "Birrimba Estate" at bounding box center [195, 427] width 74 height 13
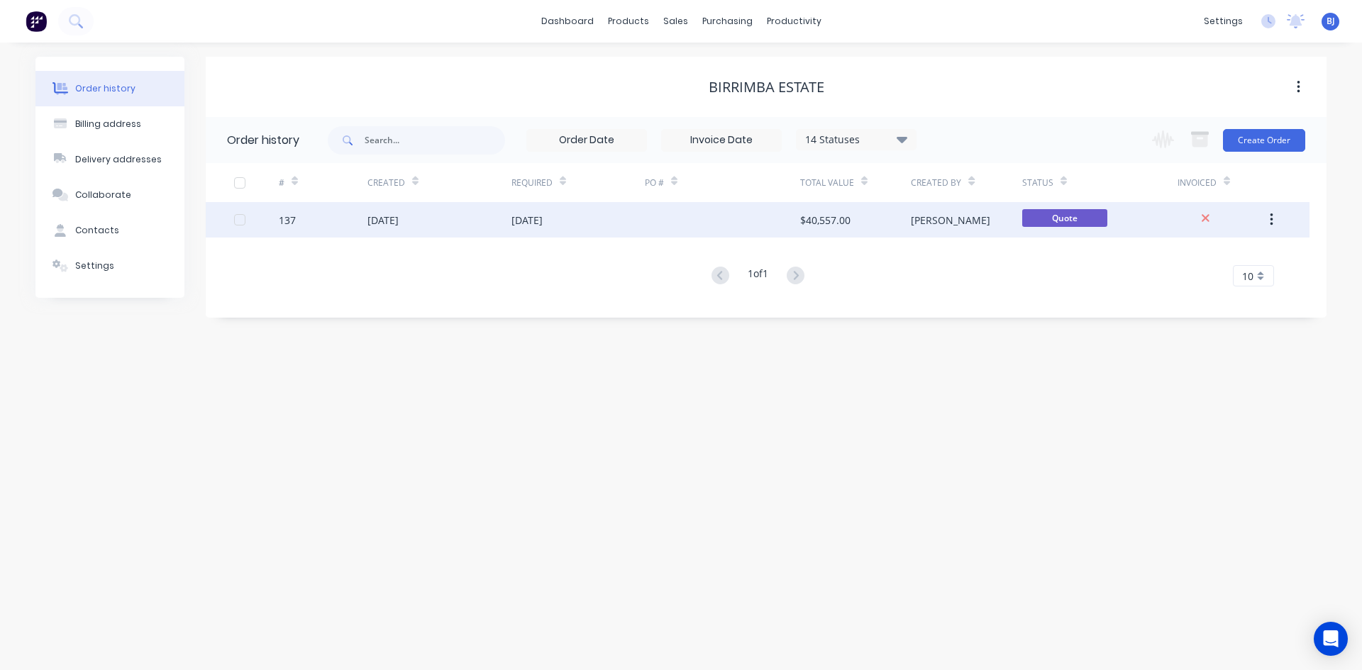
click at [399, 220] on div "[DATE]" at bounding box center [383, 220] width 31 height 15
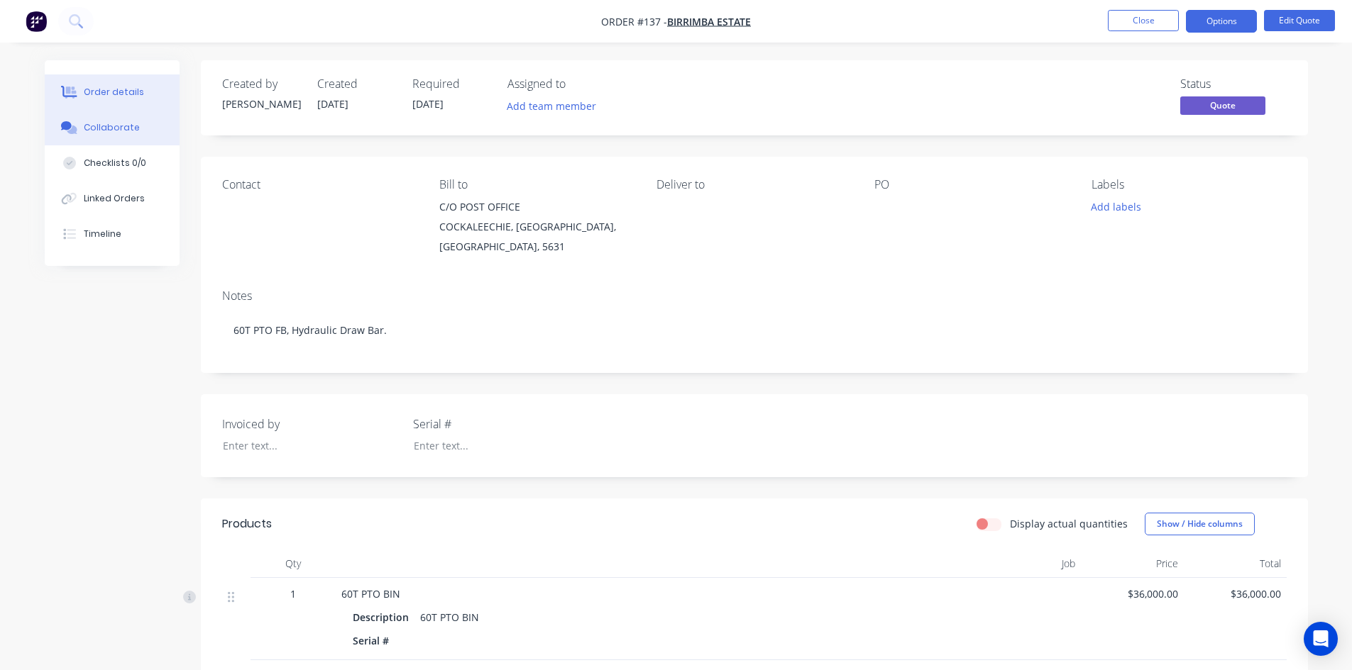
click at [140, 133] on button "Collaborate" at bounding box center [112, 127] width 135 height 35
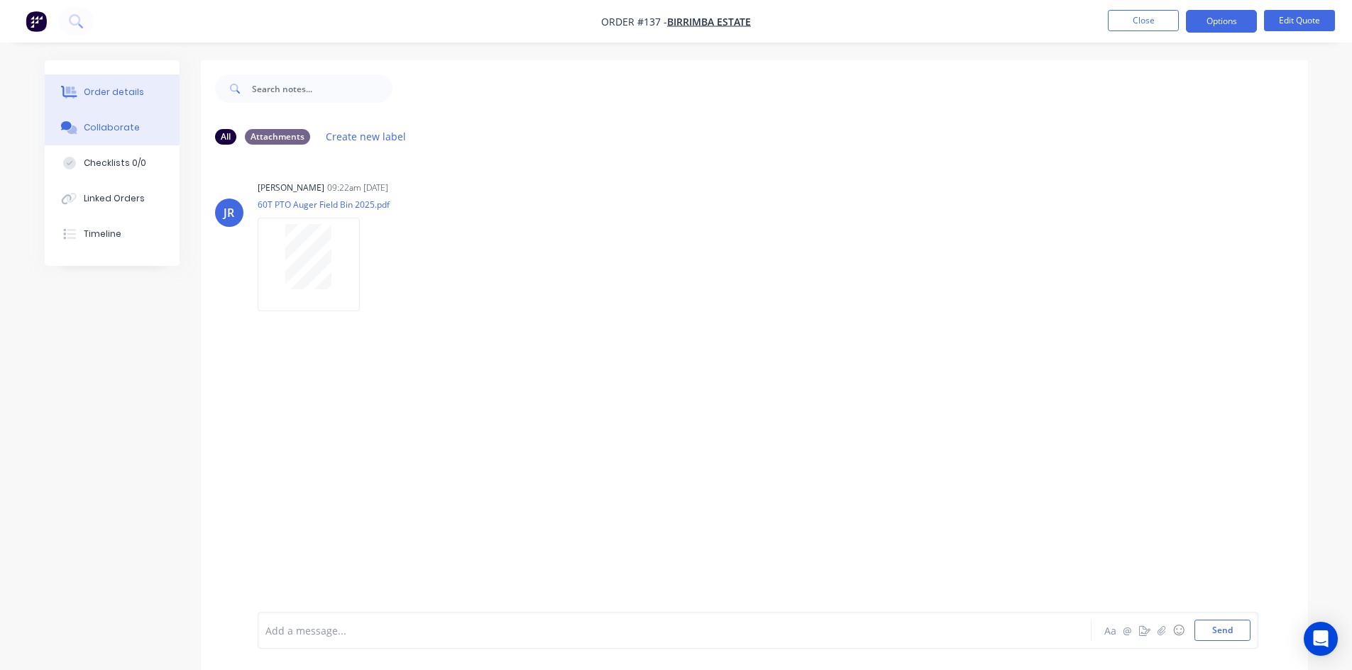
click at [146, 96] on button "Order details" at bounding box center [112, 91] width 135 height 35
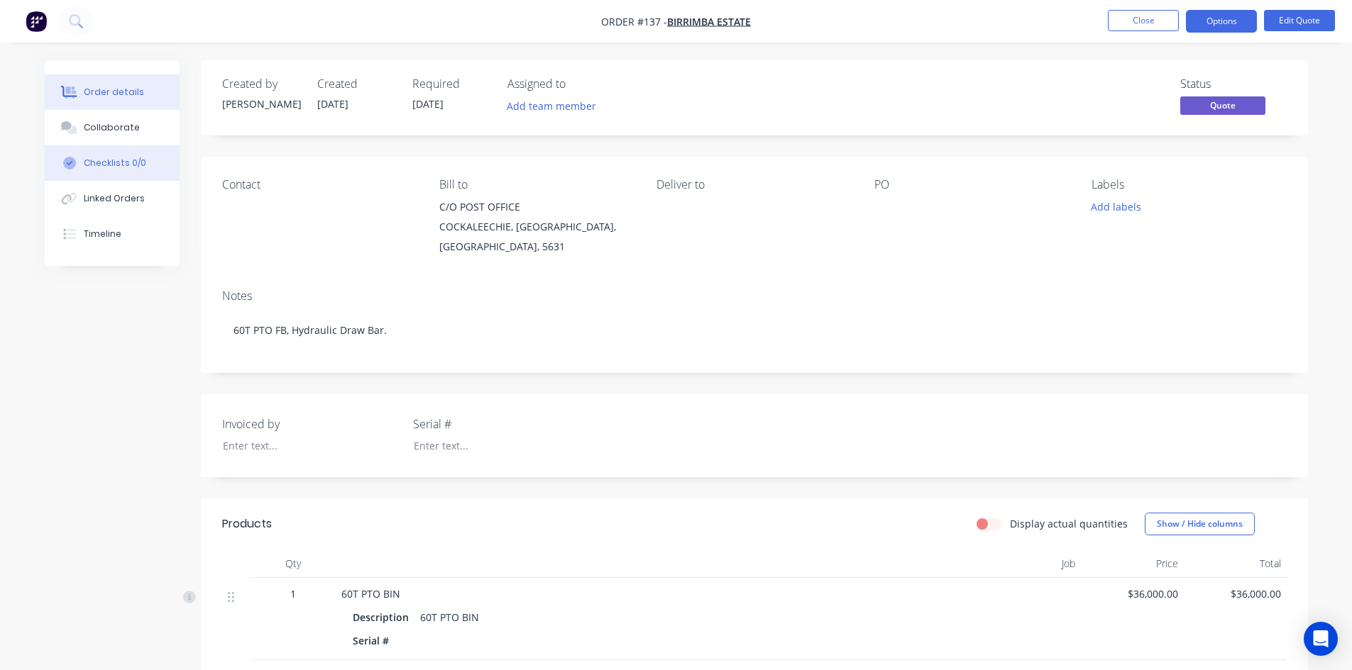
click at [129, 160] on div "Checklists 0/0" at bounding box center [115, 163] width 62 height 13
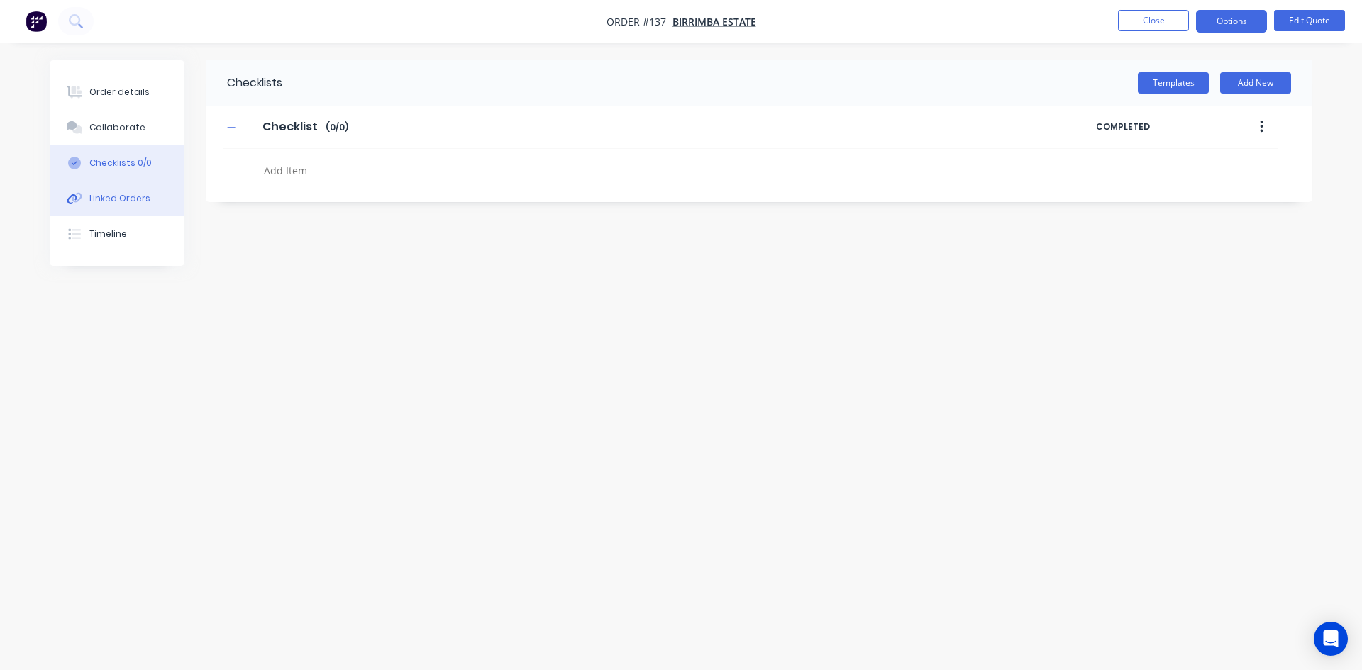
click at [126, 196] on div "Linked Orders" at bounding box center [119, 198] width 61 height 13
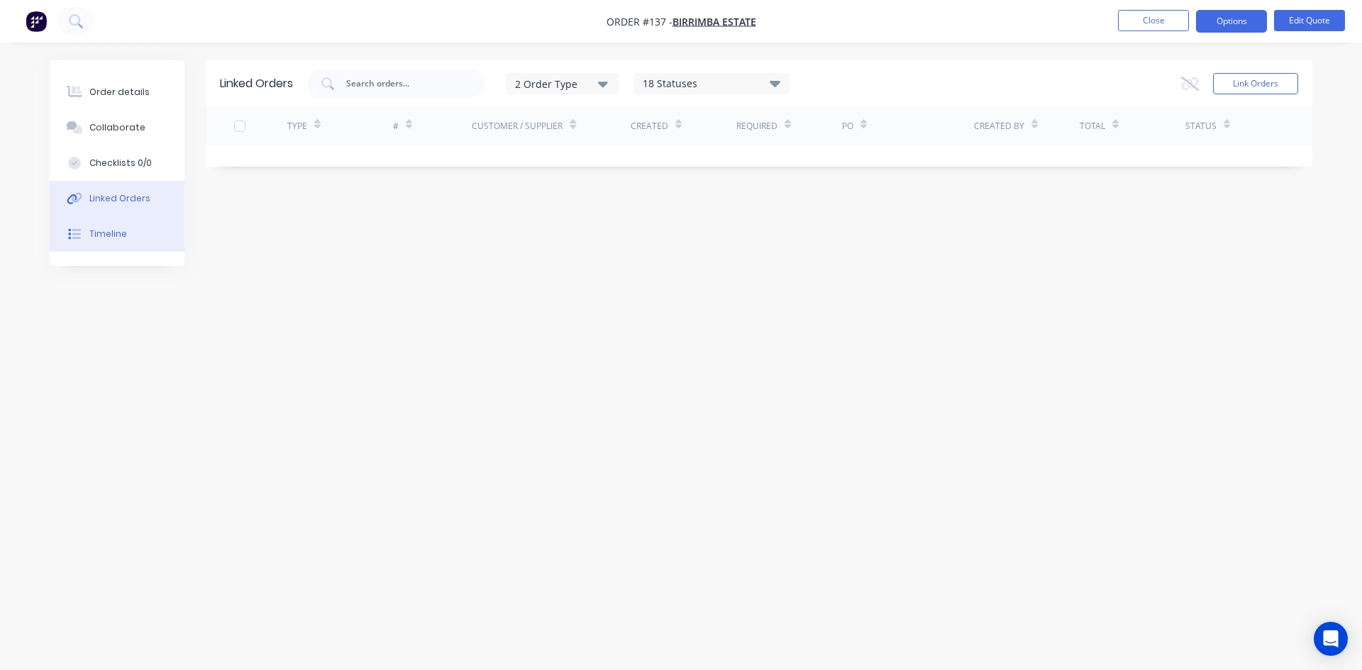
click at [110, 234] on div "Timeline" at bounding box center [108, 234] width 38 height 13
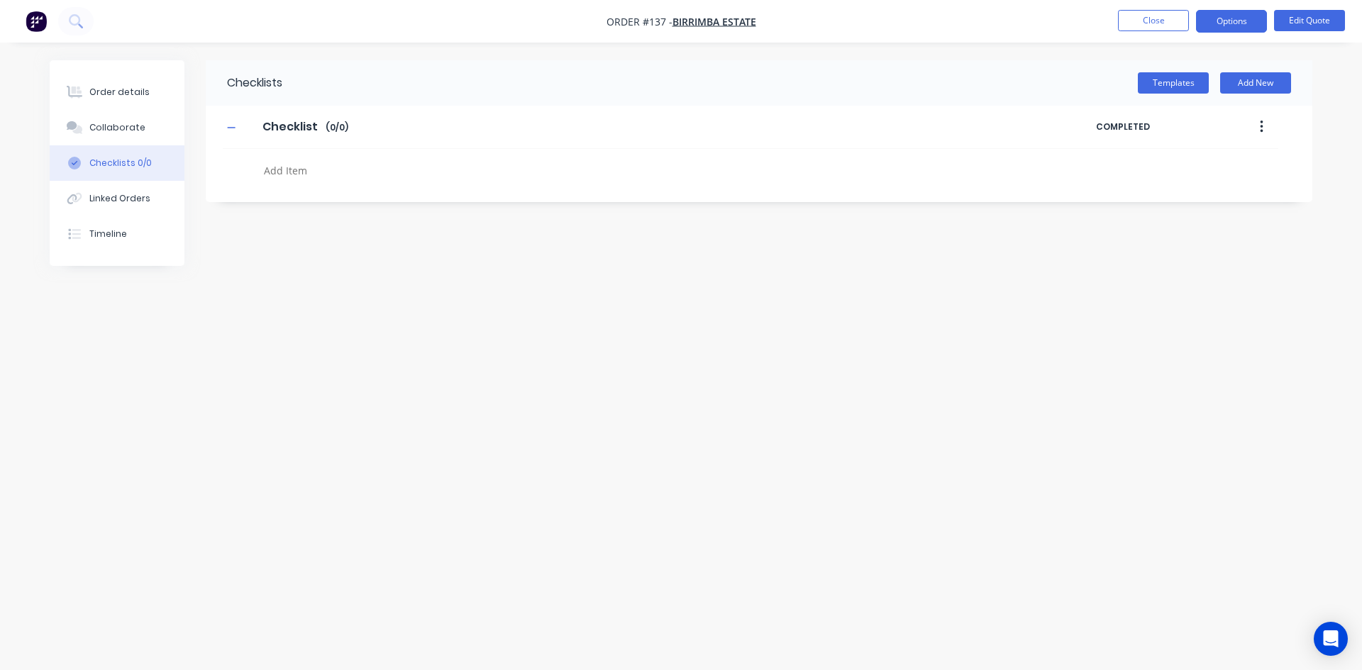
type textarea "x"
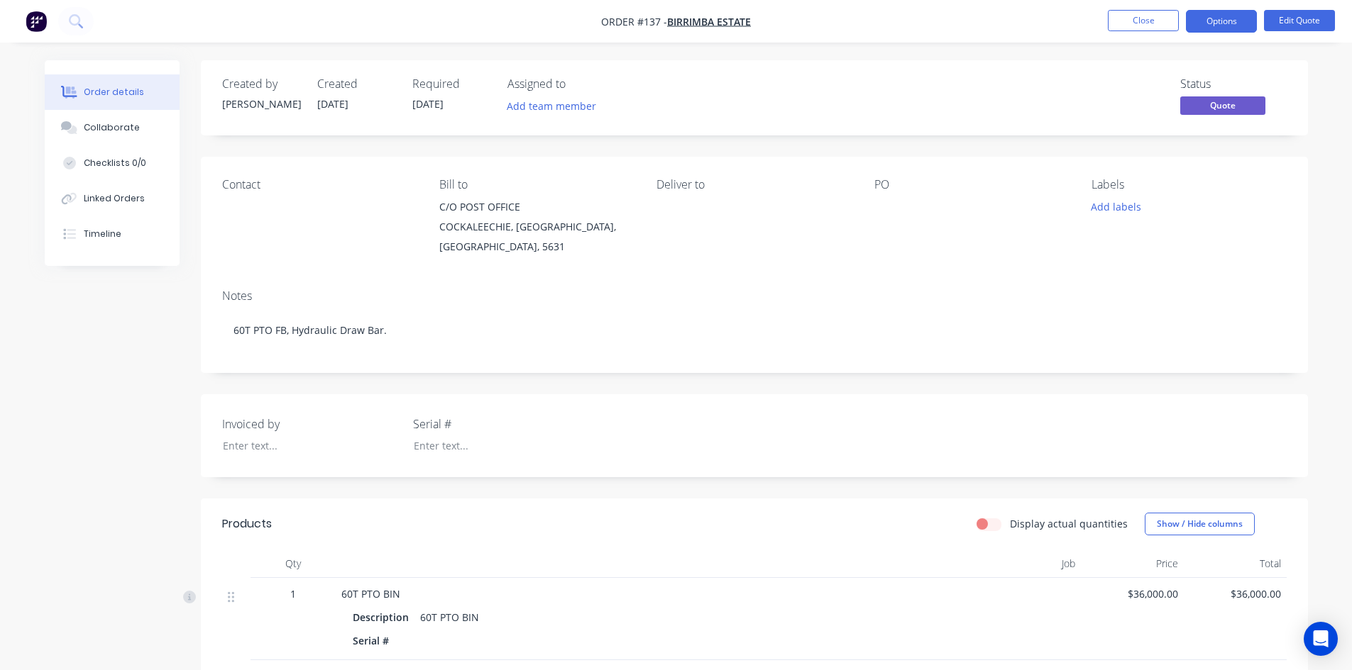
click at [876, 214] on div at bounding box center [962, 207] width 177 height 20
click at [1299, 23] on button "Edit Quote" at bounding box center [1299, 20] width 71 height 21
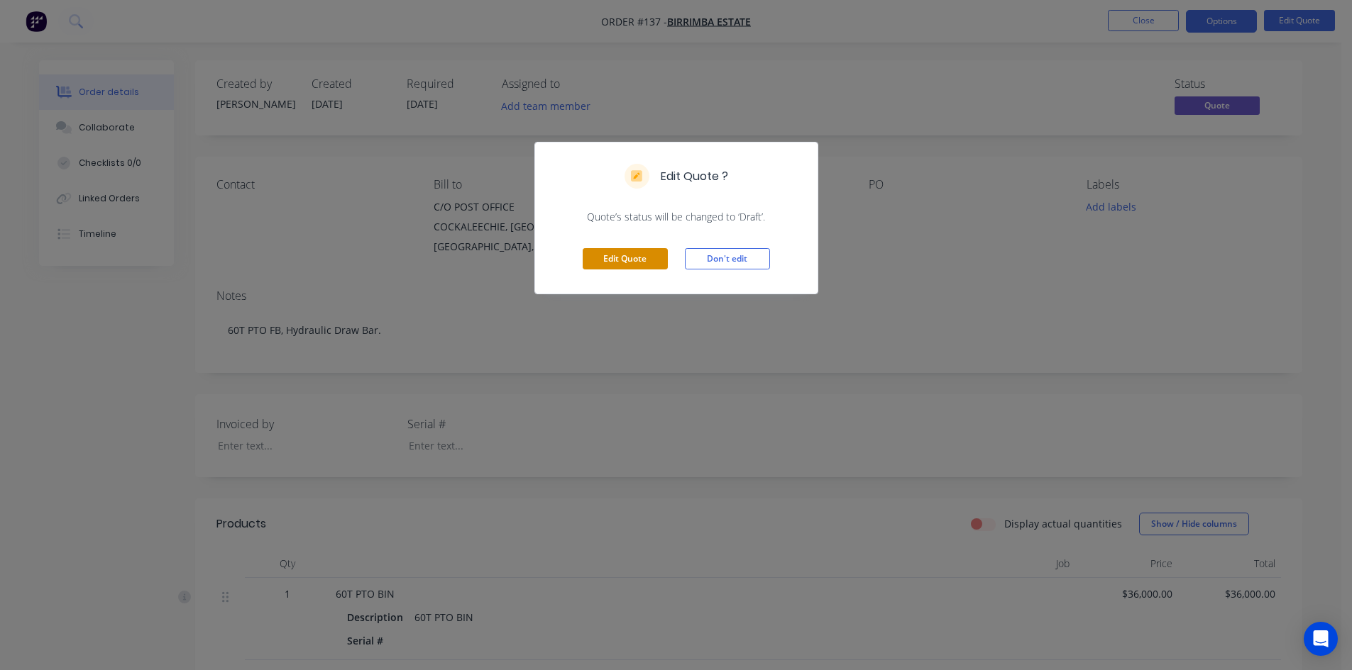
click at [615, 257] on button "Edit Quote" at bounding box center [624, 258] width 85 height 21
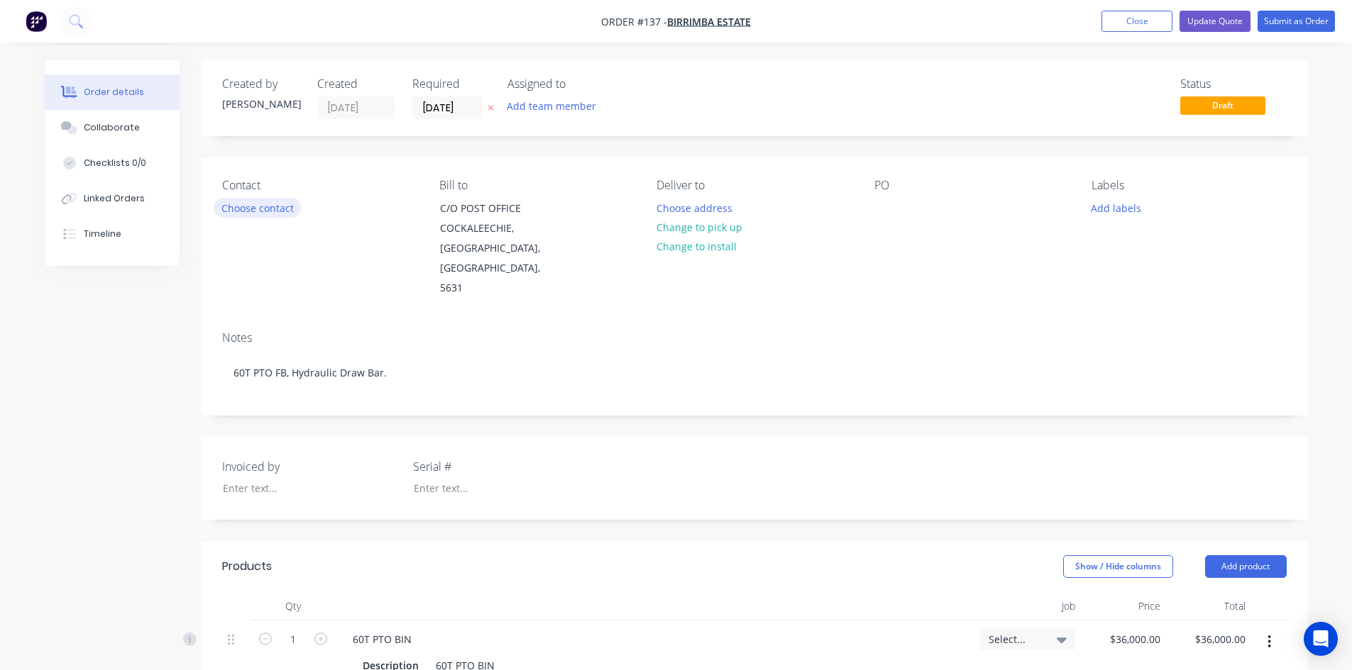
click at [250, 211] on button "Choose contact" at bounding box center [257, 207] width 87 height 19
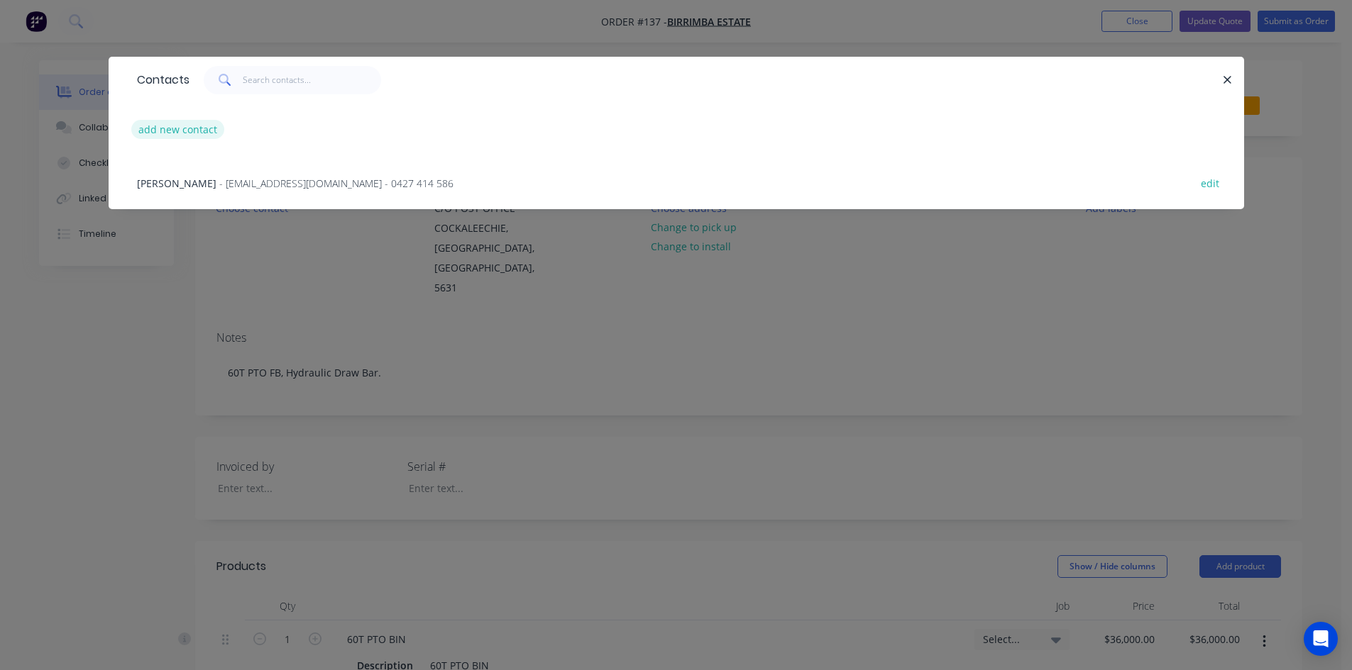
click at [199, 132] on button "add new contact" at bounding box center [178, 129] width 94 height 19
select select "AU"
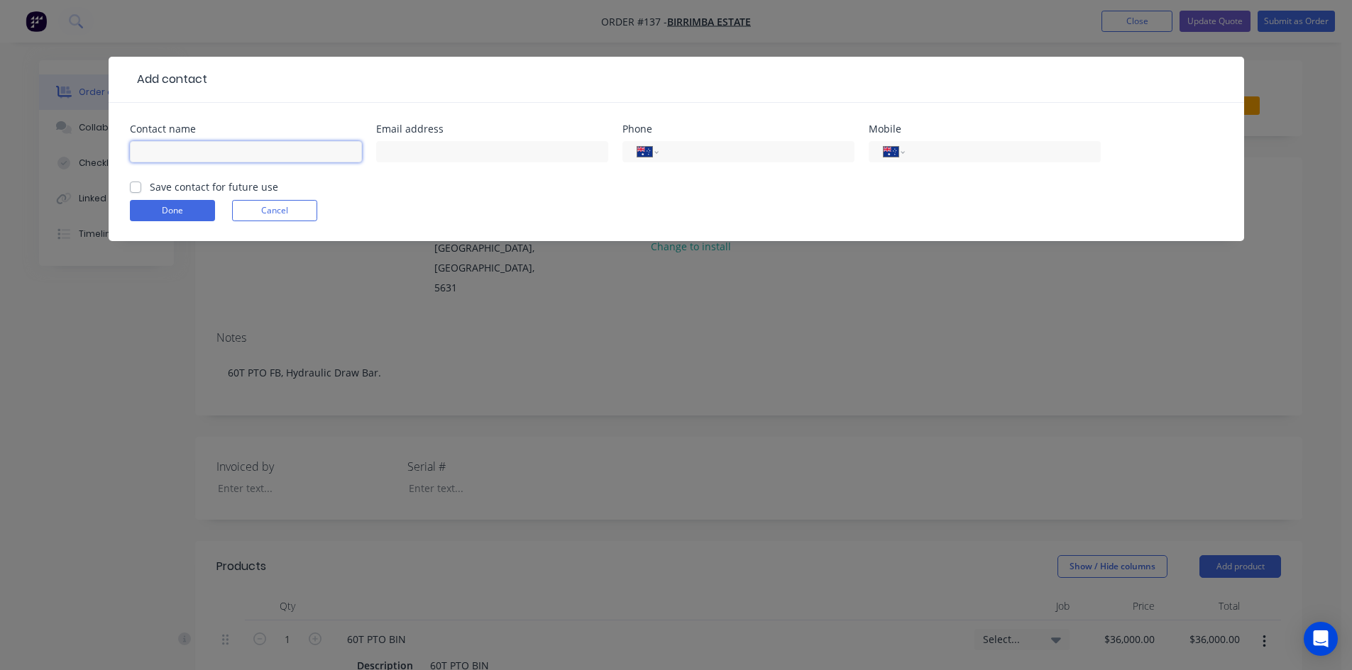
click at [162, 155] on input "text" at bounding box center [246, 151] width 232 height 21
type input "JIM & JENNA HOLMAN"
click at [413, 152] on input "text" at bounding box center [492, 151] width 232 height 21
type input "B"
type input "birrimbaestate@gmail.com"
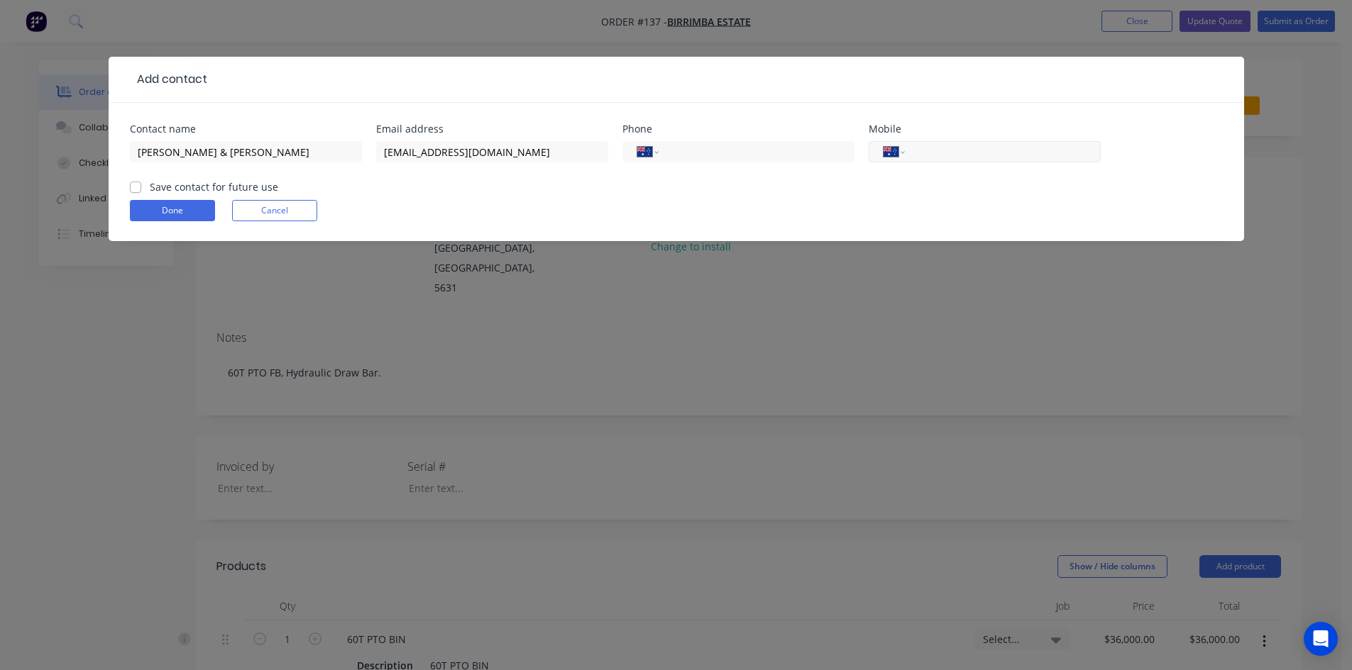
click at [937, 151] on input "tel" at bounding box center [1000, 152] width 170 height 16
click at [918, 197] on form "Contact name JIM & JENNA HOLMAN Email address birrimbaestate@gmail.com Phone In…" at bounding box center [676, 182] width 1093 height 117
drag, startPoint x: 915, startPoint y: 150, endPoint x: 929, endPoint y: 182, distance: 34.0
click at [915, 151] on input "4027414586" at bounding box center [1000, 152] width 170 height 16
drag, startPoint x: 941, startPoint y: 150, endPoint x: 948, endPoint y: 160, distance: 11.2
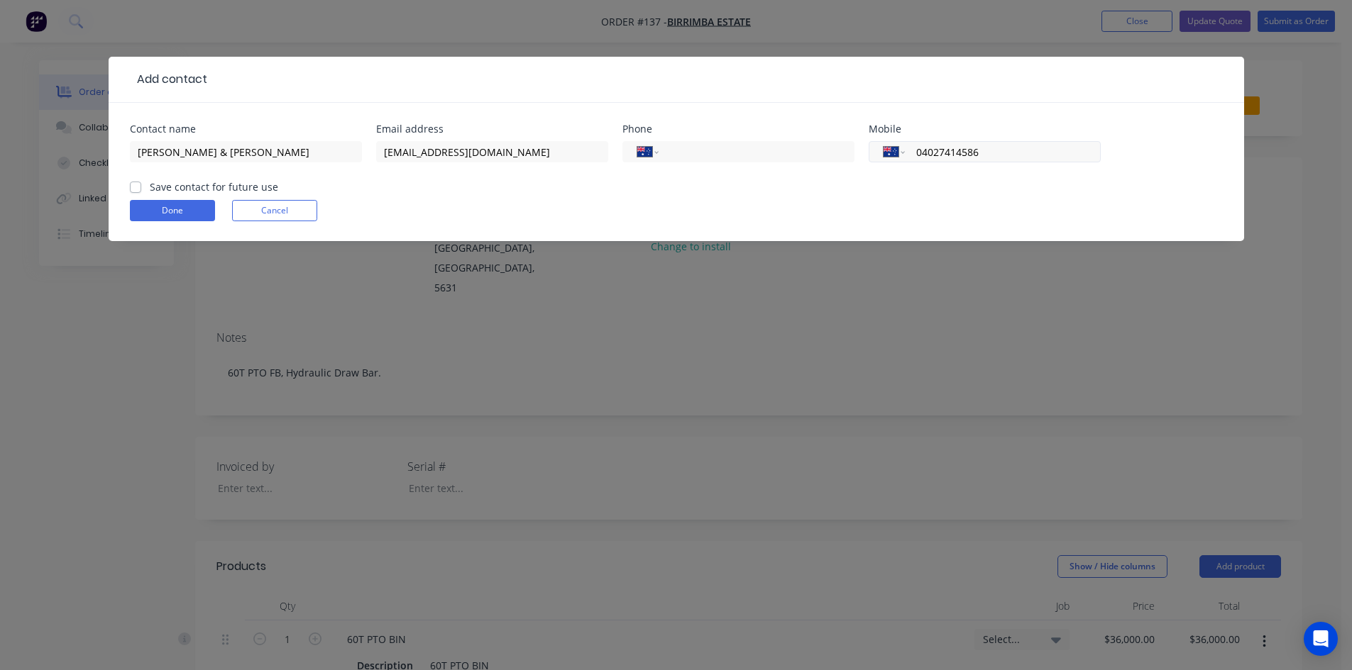
click at [944, 155] on input "04027414586" at bounding box center [1000, 152] width 170 height 16
click at [939, 148] on input "04027414586" at bounding box center [1000, 152] width 170 height 16
click at [943, 176] on div "International Afghanistan Åland Islands Albania Algeria American Samoa Andorra …" at bounding box center [984, 159] width 232 height 42
drag, startPoint x: 940, startPoint y: 152, endPoint x: 964, endPoint y: 182, distance: 38.3
click at [940, 153] on input "04027414586" at bounding box center [1000, 152] width 170 height 16
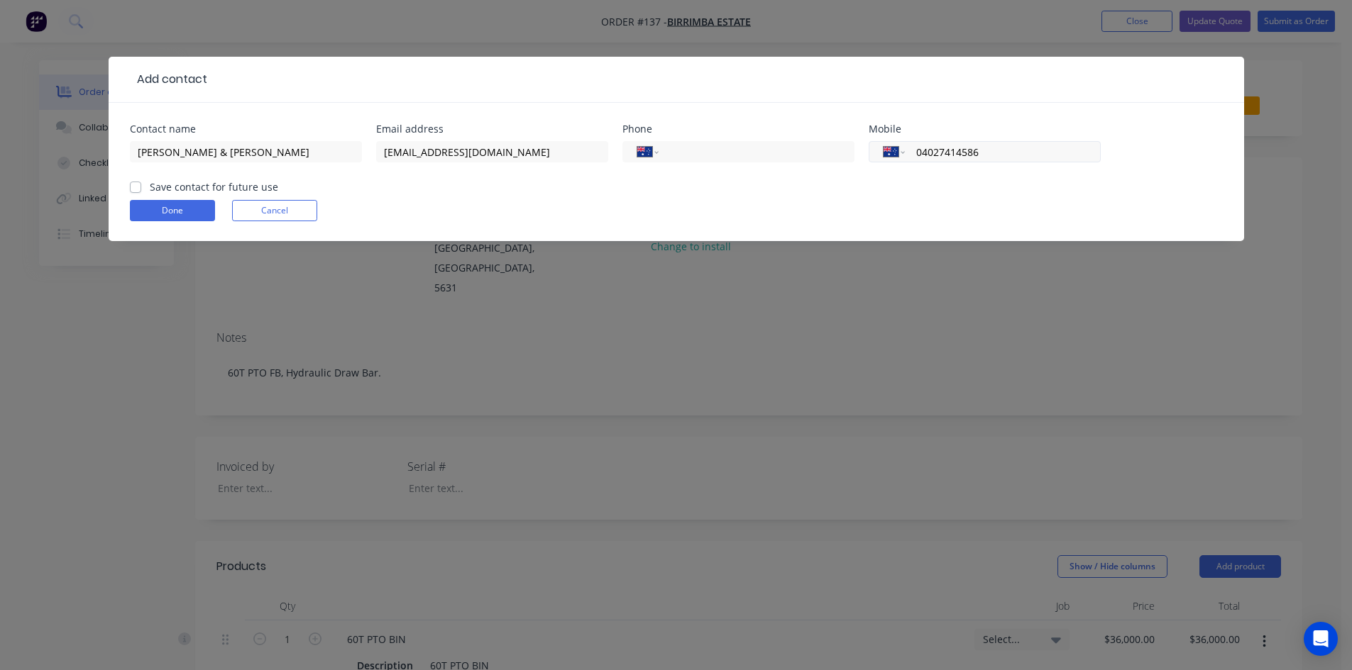
click at [932, 150] on input "04027414586" at bounding box center [1000, 152] width 170 height 16
type input "0427 414 586"
click at [983, 176] on div "International Afghanistan Åland Islands Albania Algeria American Samoa Andorra …" at bounding box center [984, 159] width 232 height 42
click at [150, 184] on label "Save contact for future use" at bounding box center [214, 186] width 128 height 15
click at [134, 184] on input "Save contact for future use" at bounding box center [135, 185] width 11 height 13
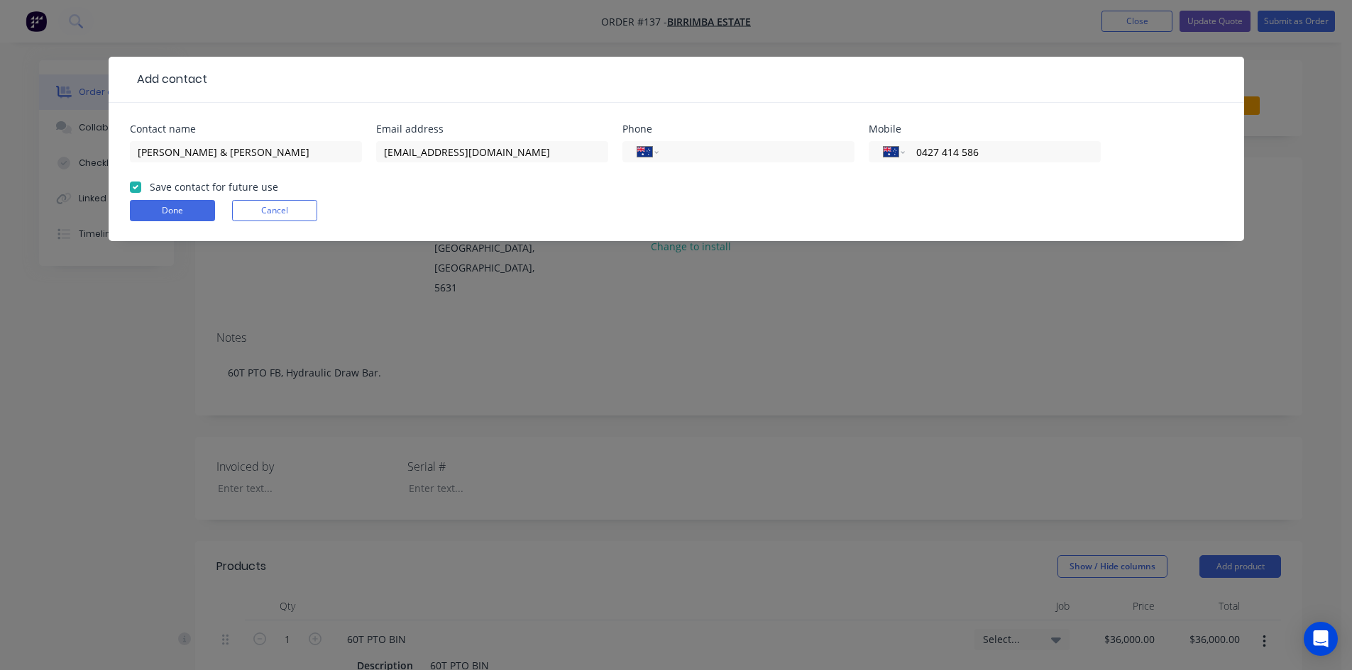
checkbox input "true"
click at [165, 212] on button "Done" at bounding box center [172, 210] width 85 height 21
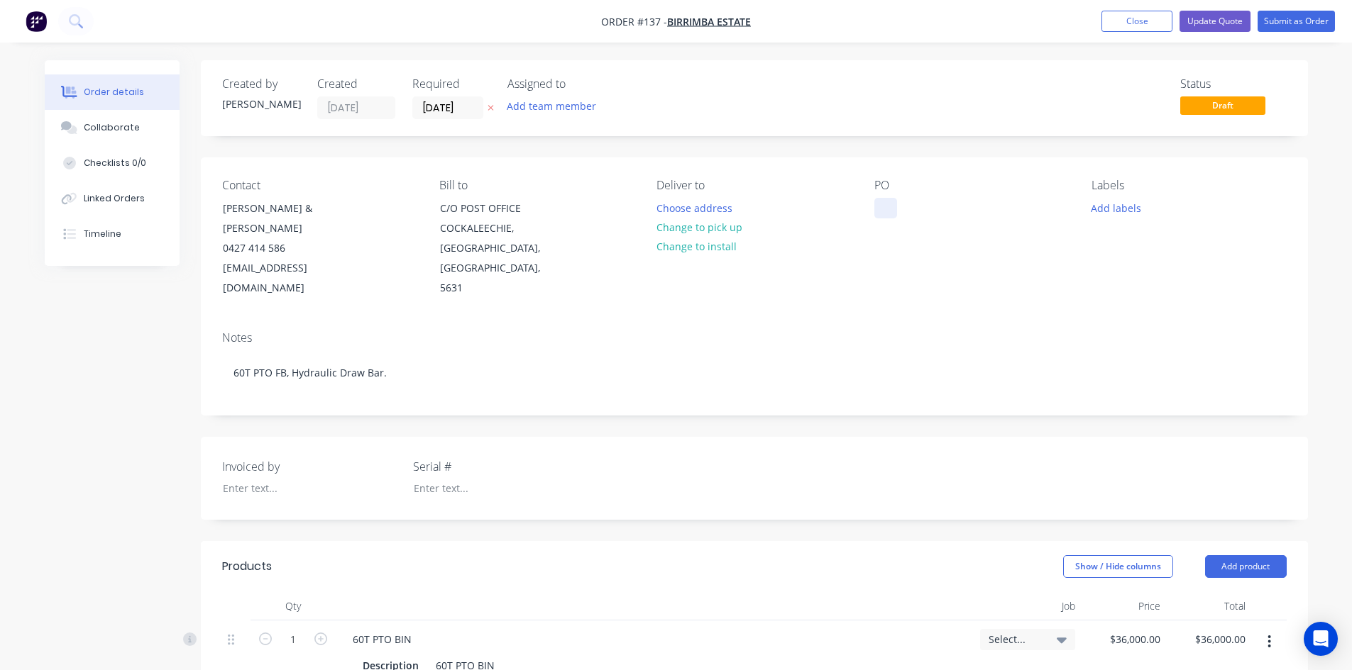
click at [895, 201] on div at bounding box center [885, 208] width 23 height 21
click at [1216, 19] on button "Update Quote" at bounding box center [1214, 21] width 71 height 21
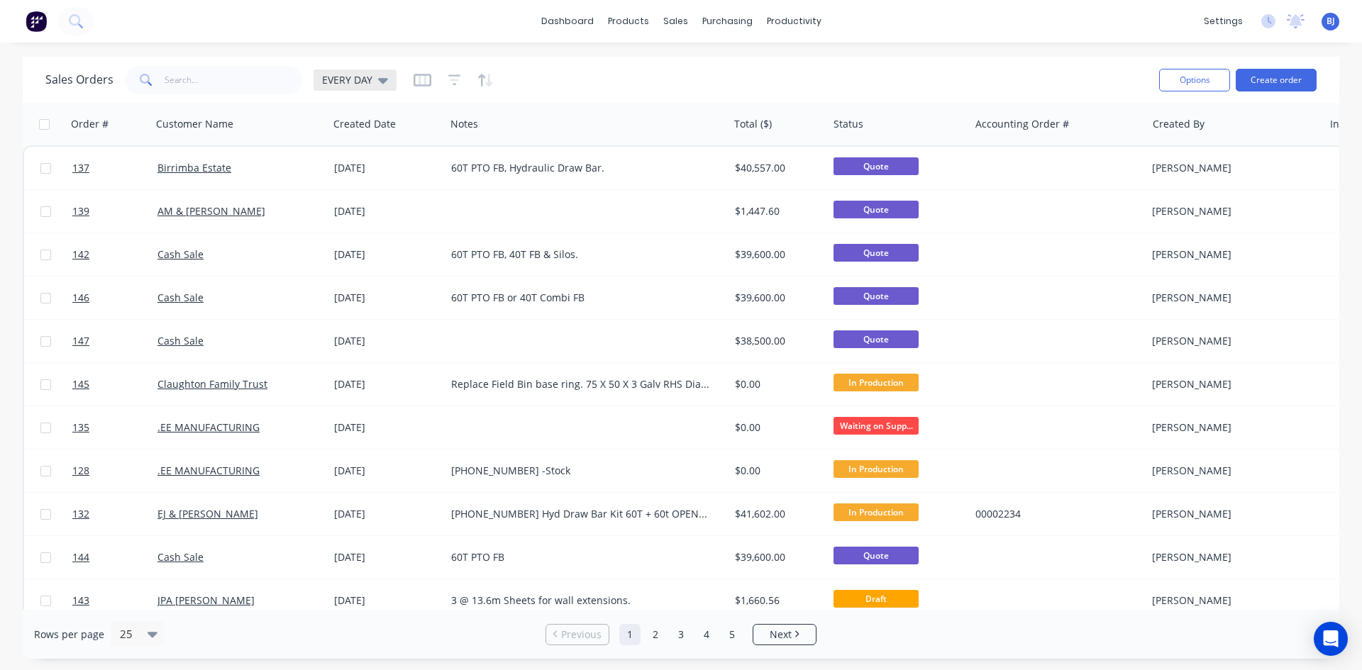
click at [379, 82] on icon at bounding box center [383, 80] width 10 height 16
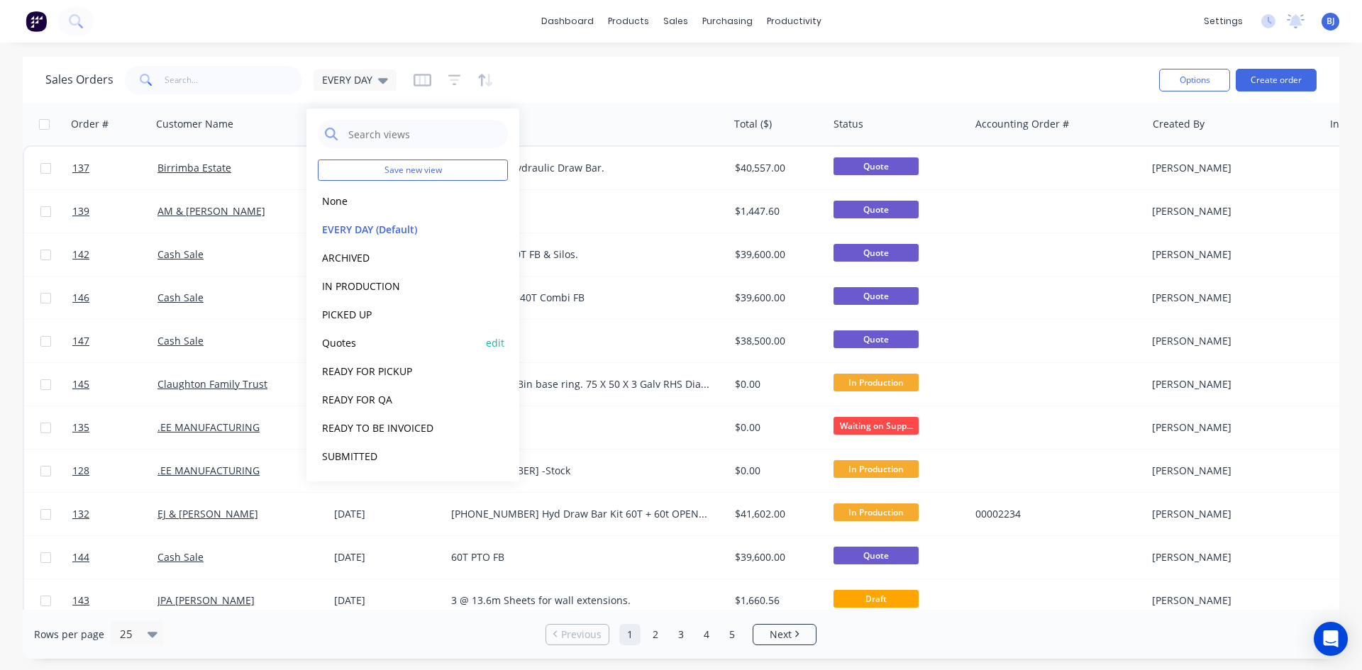
click at [349, 342] on button "Quotes" at bounding box center [399, 343] width 162 height 16
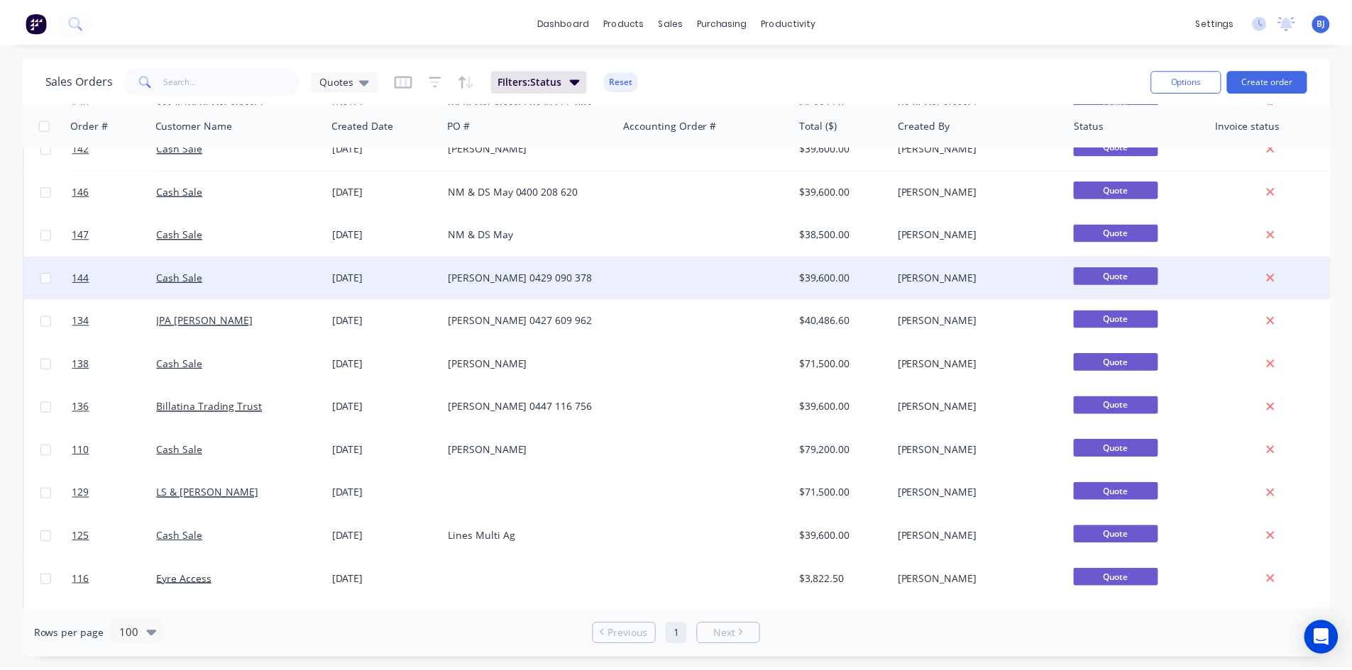
scroll to position [142, 0]
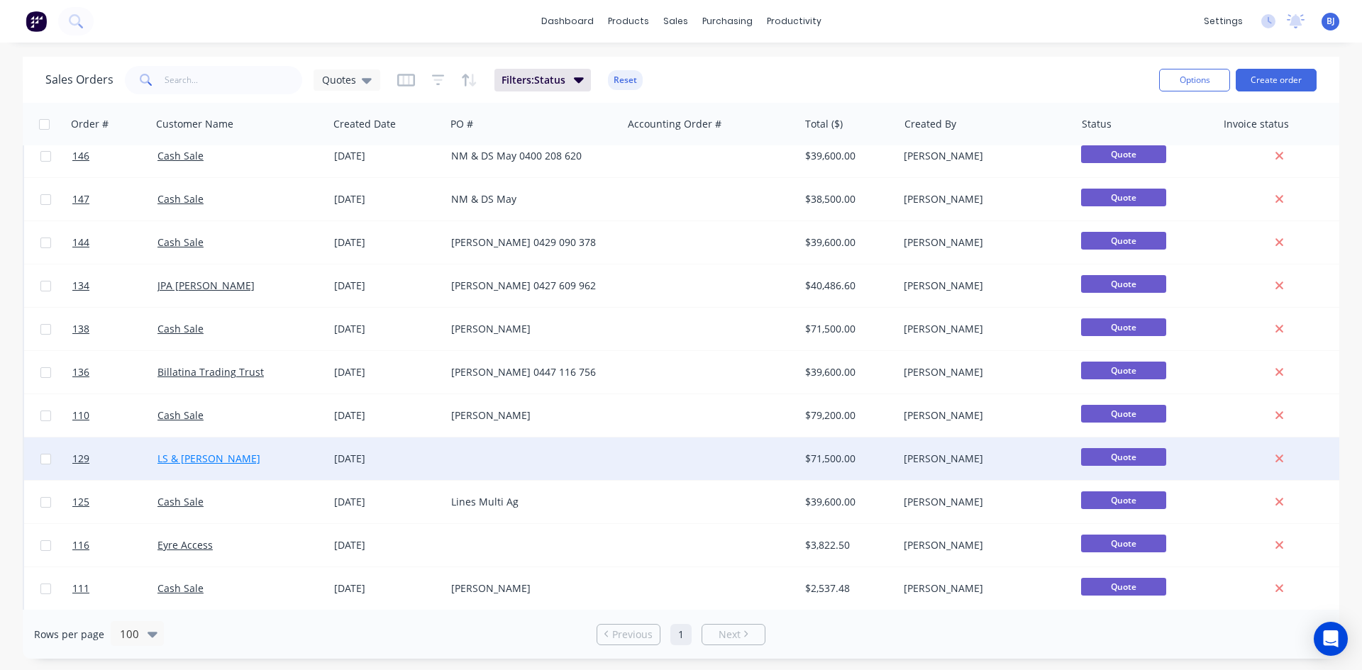
click at [185, 458] on link "LS & [PERSON_NAME]" at bounding box center [209, 458] width 103 height 13
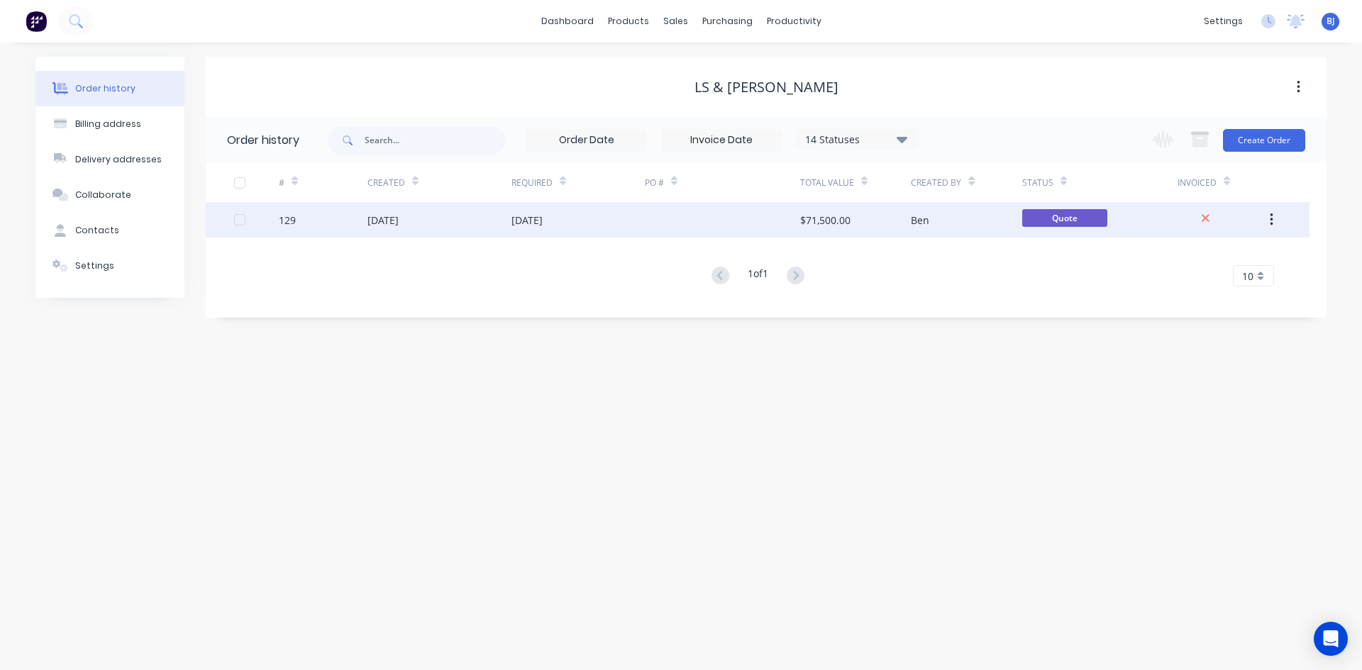
click at [355, 214] on div "129" at bounding box center [323, 219] width 89 height 35
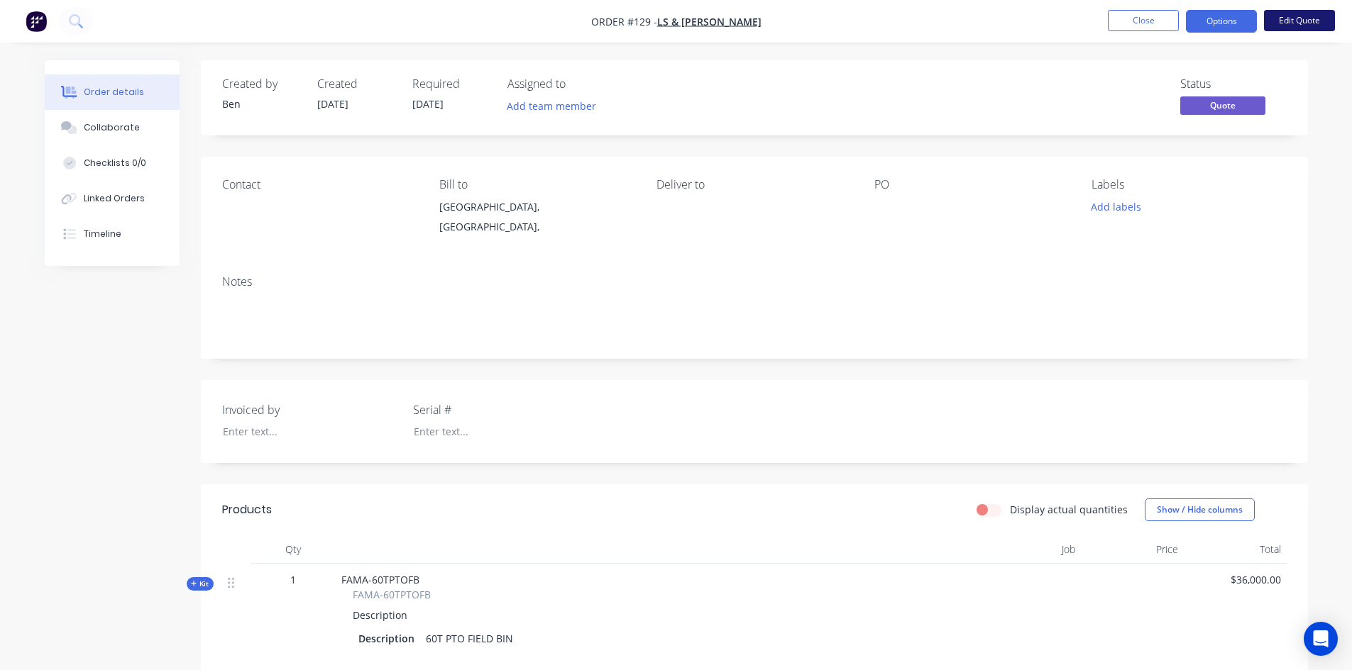
click at [1287, 21] on button "Edit Quote" at bounding box center [1299, 20] width 71 height 21
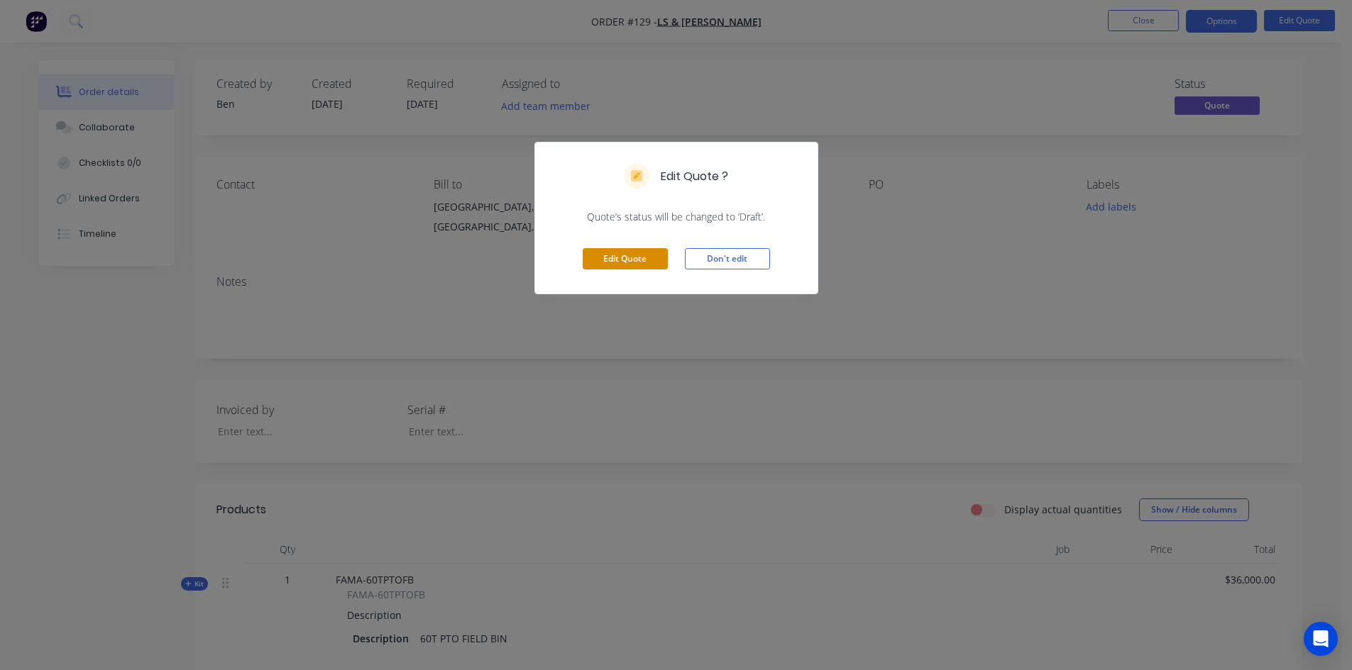
click at [636, 263] on button "Edit Quote" at bounding box center [624, 258] width 85 height 21
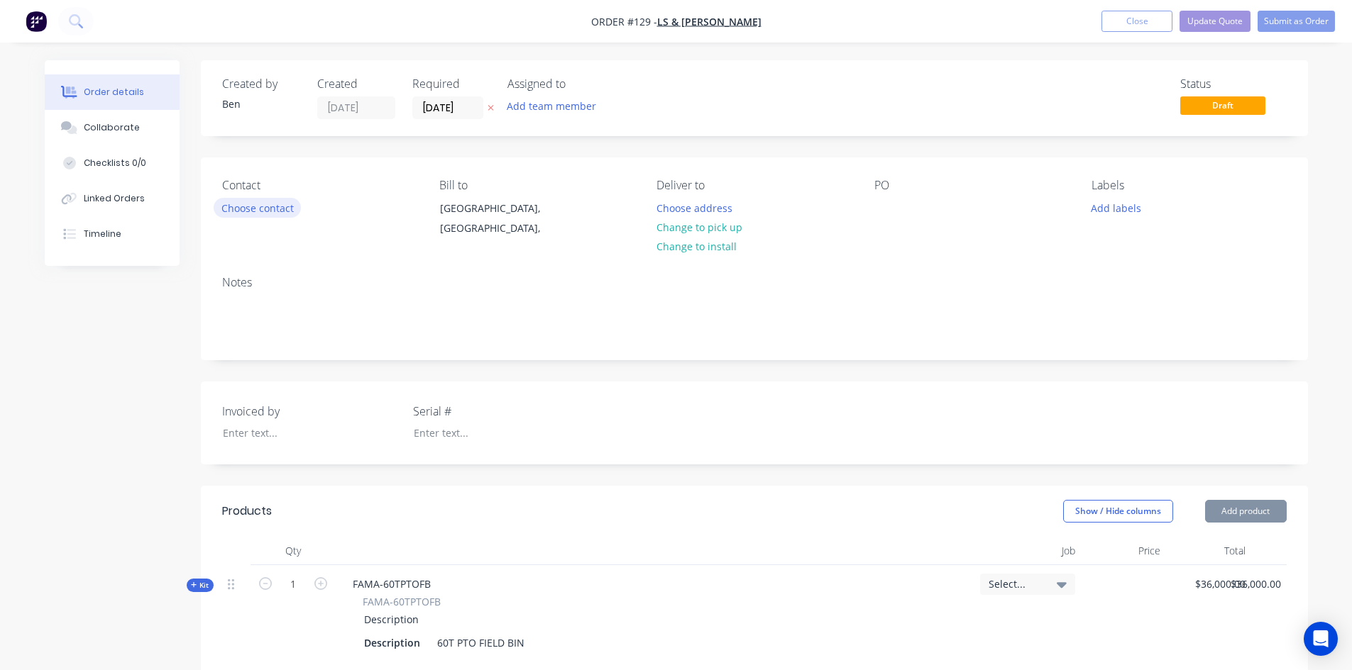
click at [262, 209] on button "Choose contact" at bounding box center [257, 207] width 87 height 19
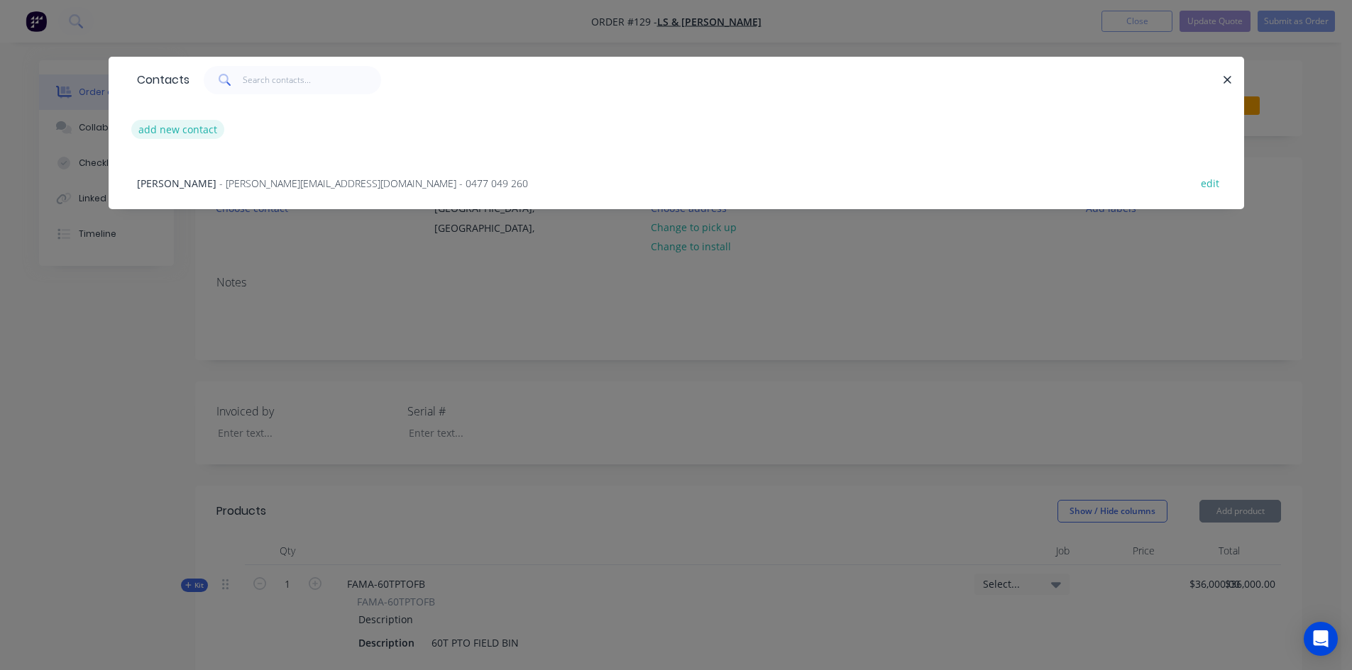
click at [182, 133] on button "add new contact" at bounding box center [178, 129] width 94 height 19
select select "AU"
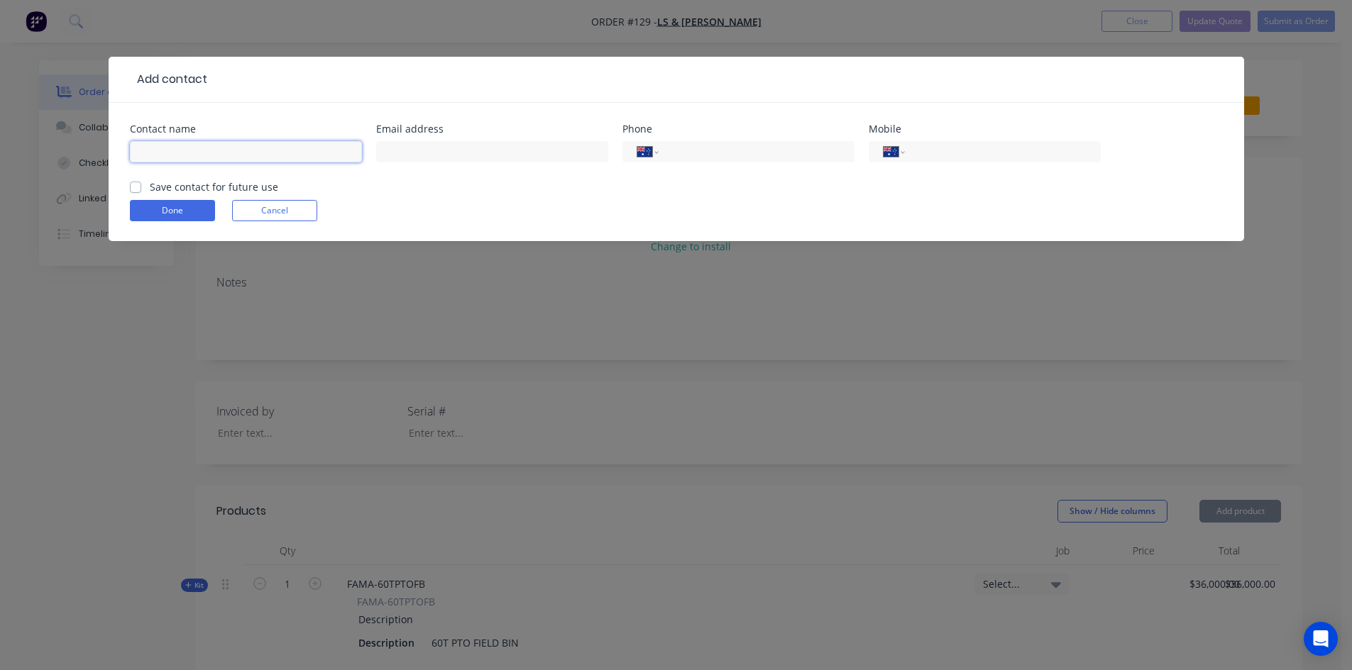
click at [150, 143] on input "text" at bounding box center [246, 151] width 232 height 21
type input "Aaron Newton"
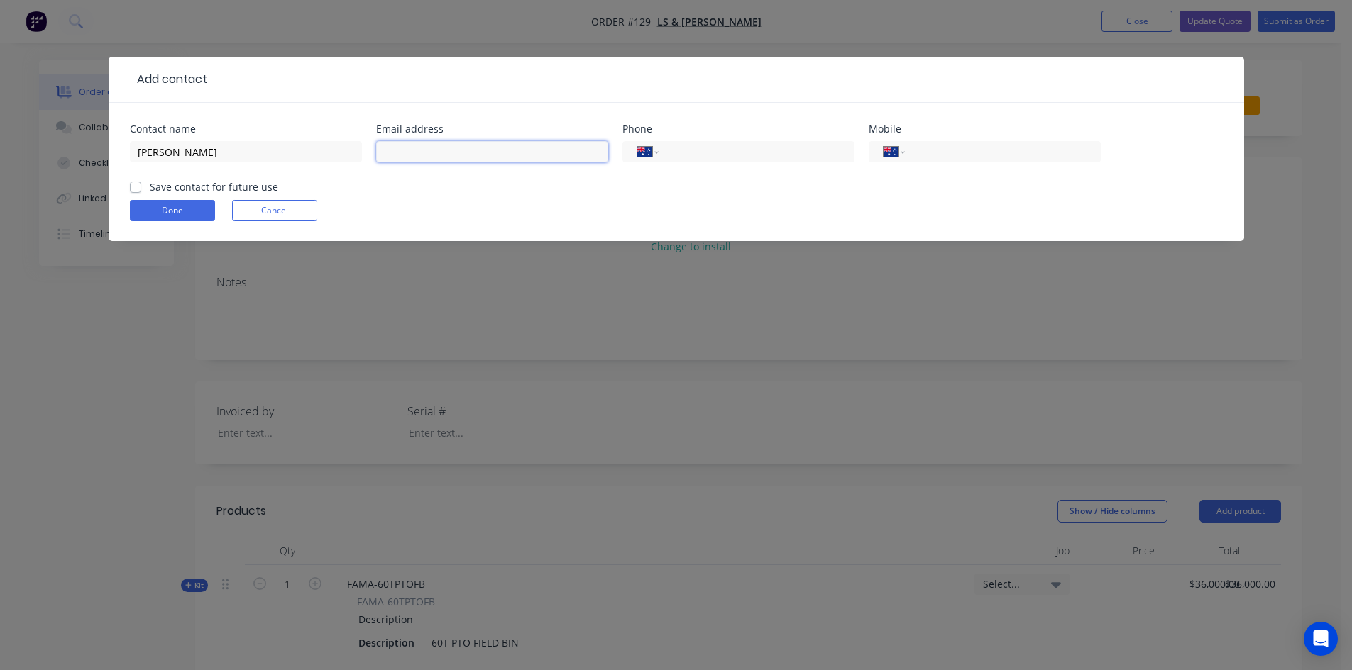
click at [398, 150] on input "text" at bounding box center [492, 151] width 232 height 21
type input "aaron.newton13@gmail.com"
click at [923, 153] on input "tel" at bounding box center [1000, 152] width 170 height 16
type input "0477 049 260"
click at [150, 187] on label "Save contact for future use" at bounding box center [214, 186] width 128 height 15
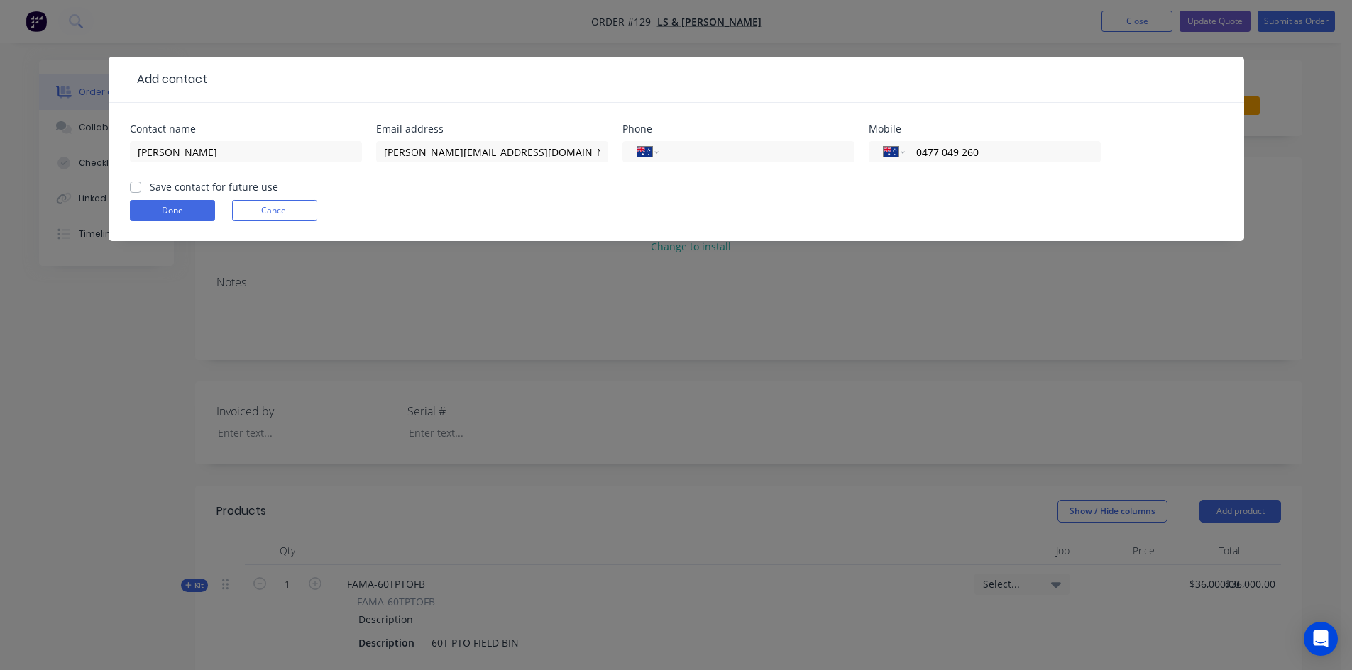
click at [136, 187] on input "Save contact for future use" at bounding box center [135, 185] width 11 height 13
checkbox input "true"
click at [165, 214] on button "Done" at bounding box center [172, 210] width 85 height 21
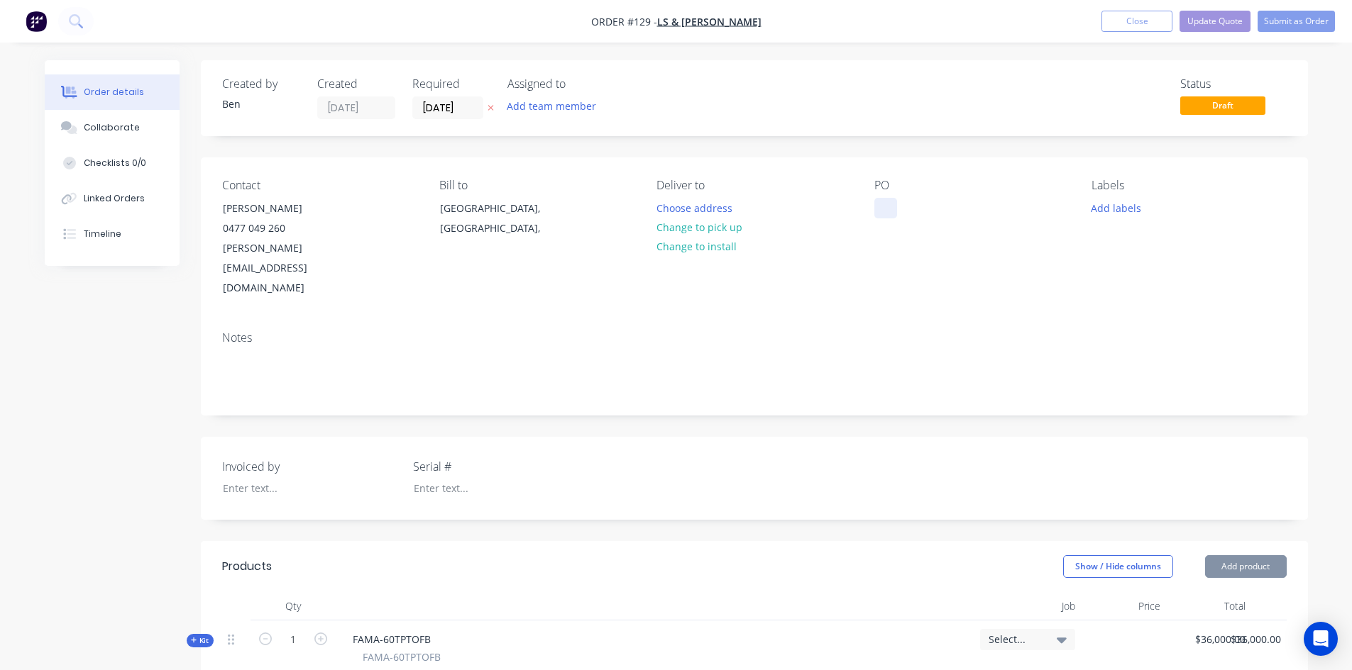
click at [881, 206] on div at bounding box center [885, 208] width 23 height 21
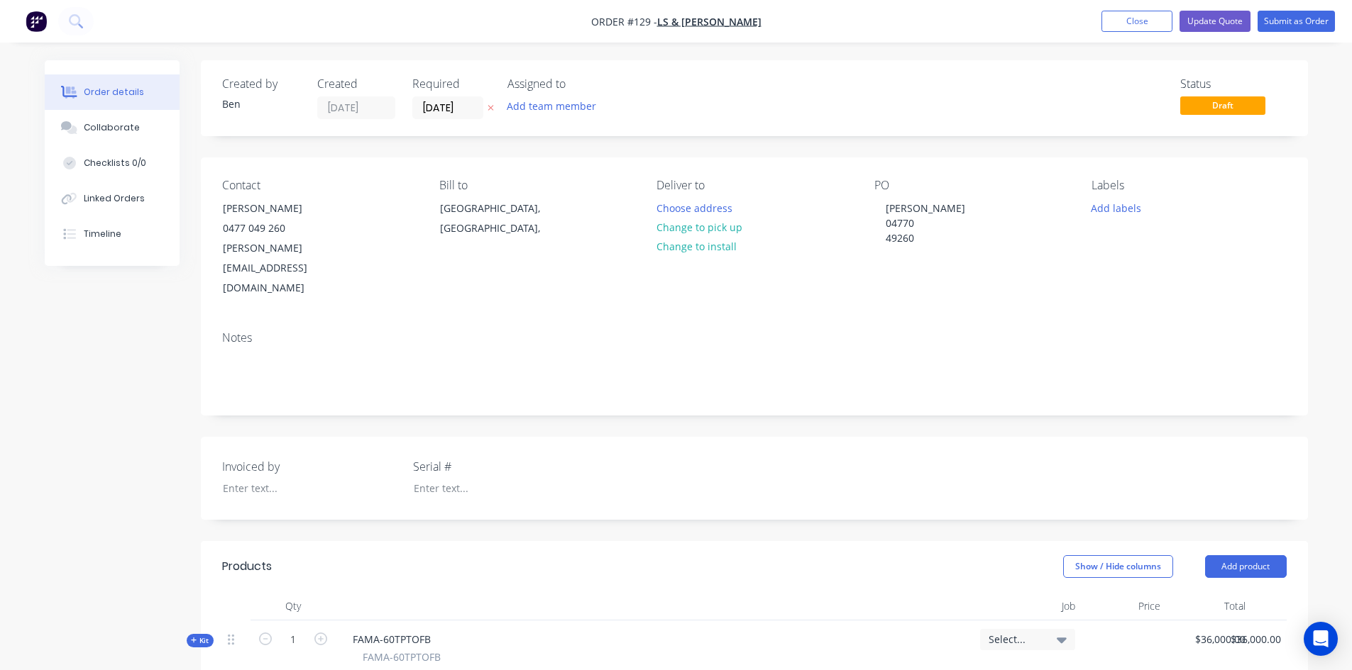
click at [967, 256] on div "PO Aaron 04770 49260" at bounding box center [971, 239] width 194 height 120
click at [885, 238] on div "Aaron 04770 49260" at bounding box center [925, 223] width 102 height 50
click at [930, 267] on div "Contact Aaron Newton 0477 049 260 aaron.newton13@gmail.com Bill to South Austra…" at bounding box center [754, 239] width 1107 height 162
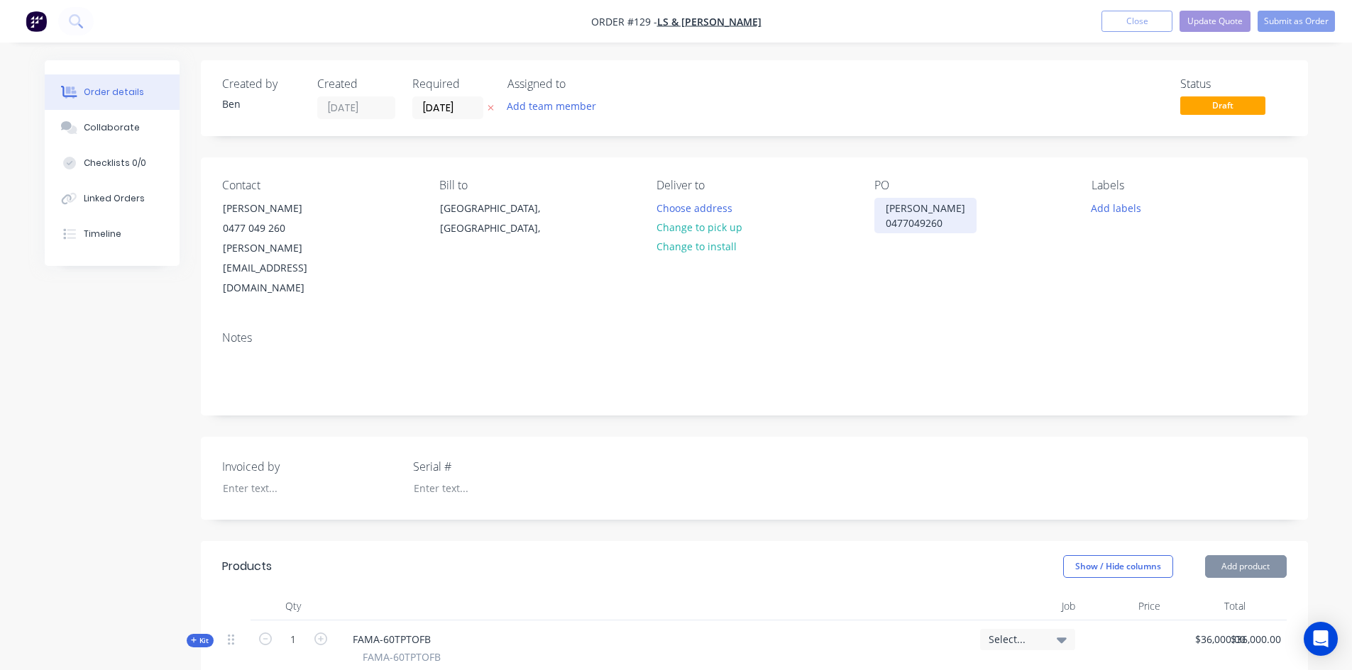
click at [907, 223] on div "Aaron 04770 49260" at bounding box center [925, 215] width 102 height 35
drag, startPoint x: 928, startPoint y: 226, endPoint x: 933, endPoint y: 245, distance: 19.1
click at [928, 233] on div "Aaron 0477 0 49260" at bounding box center [925, 215] width 102 height 35
click at [1220, 20] on button "Update Quote" at bounding box center [1214, 21] width 71 height 21
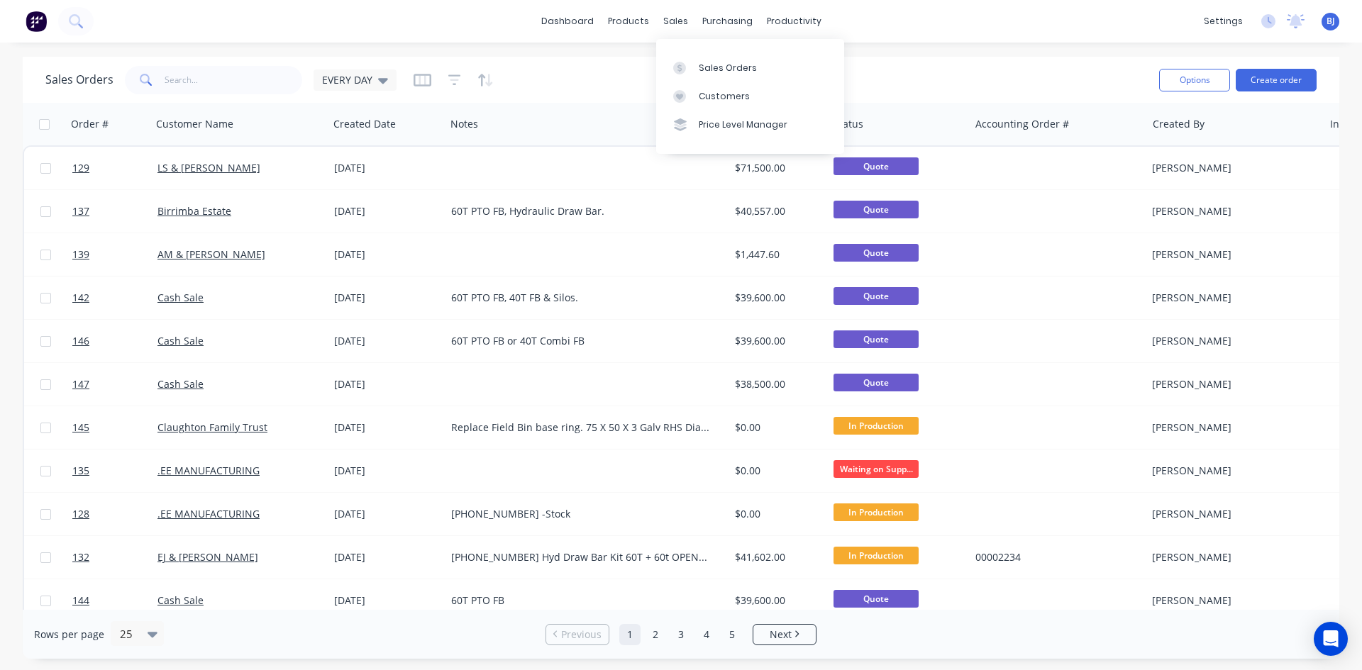
drag, startPoint x: 673, startPoint y: 25, endPoint x: 673, endPoint y: 45, distance: 20.6
click at [673, 26] on div "sales" at bounding box center [675, 21] width 39 height 21
click at [679, 65] on icon at bounding box center [680, 68] width 4 height 8
click at [378, 77] on icon at bounding box center [383, 80] width 10 height 16
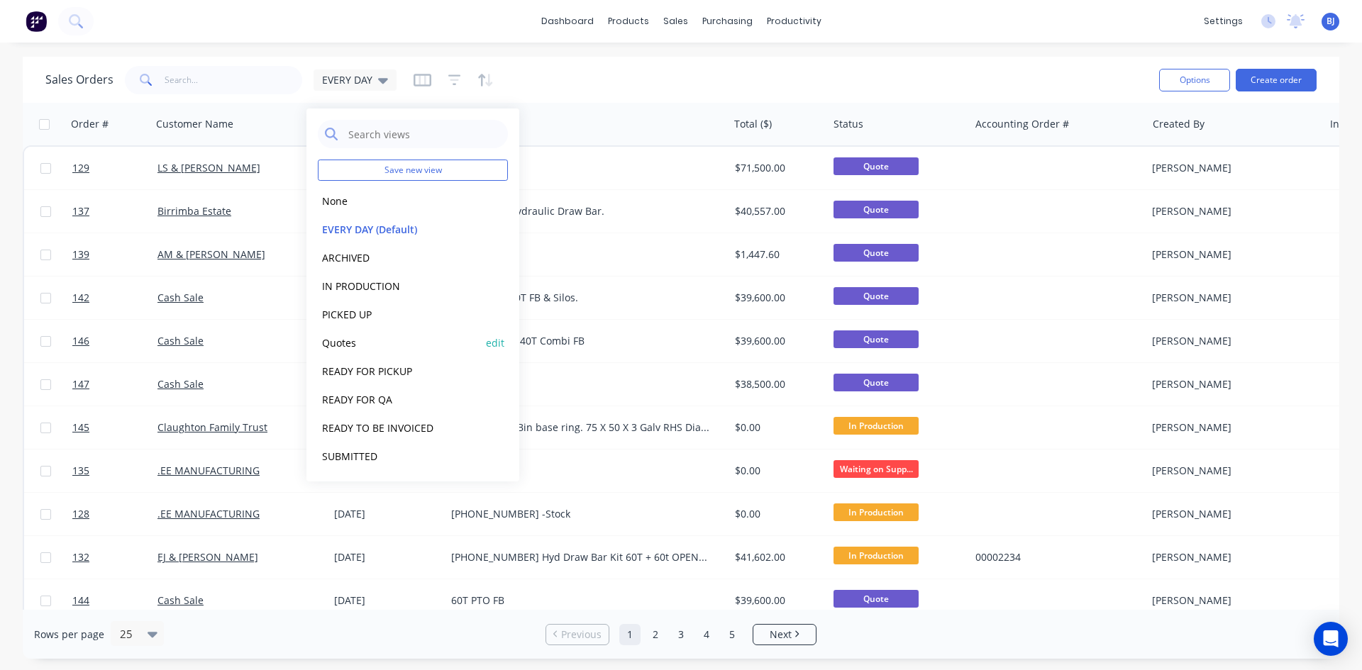
click at [346, 341] on button "Quotes" at bounding box center [399, 343] width 162 height 16
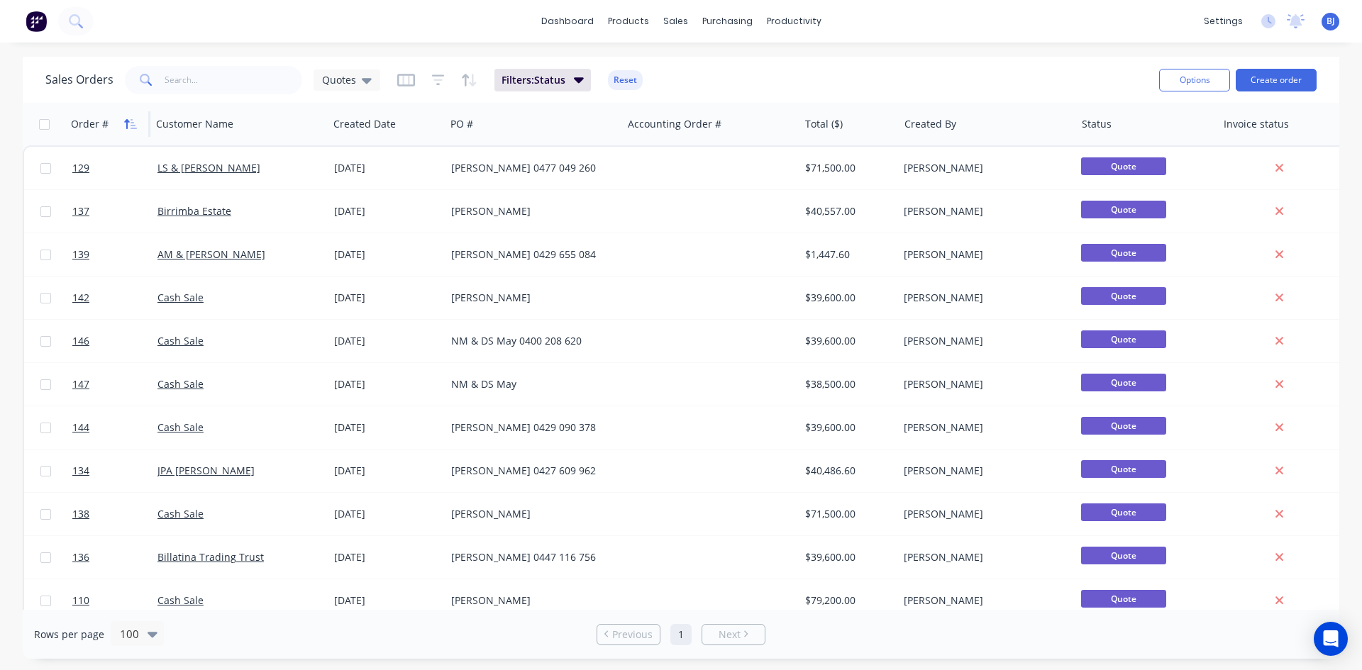
click at [130, 126] on icon "button" at bounding box center [130, 123] width 13 height 11
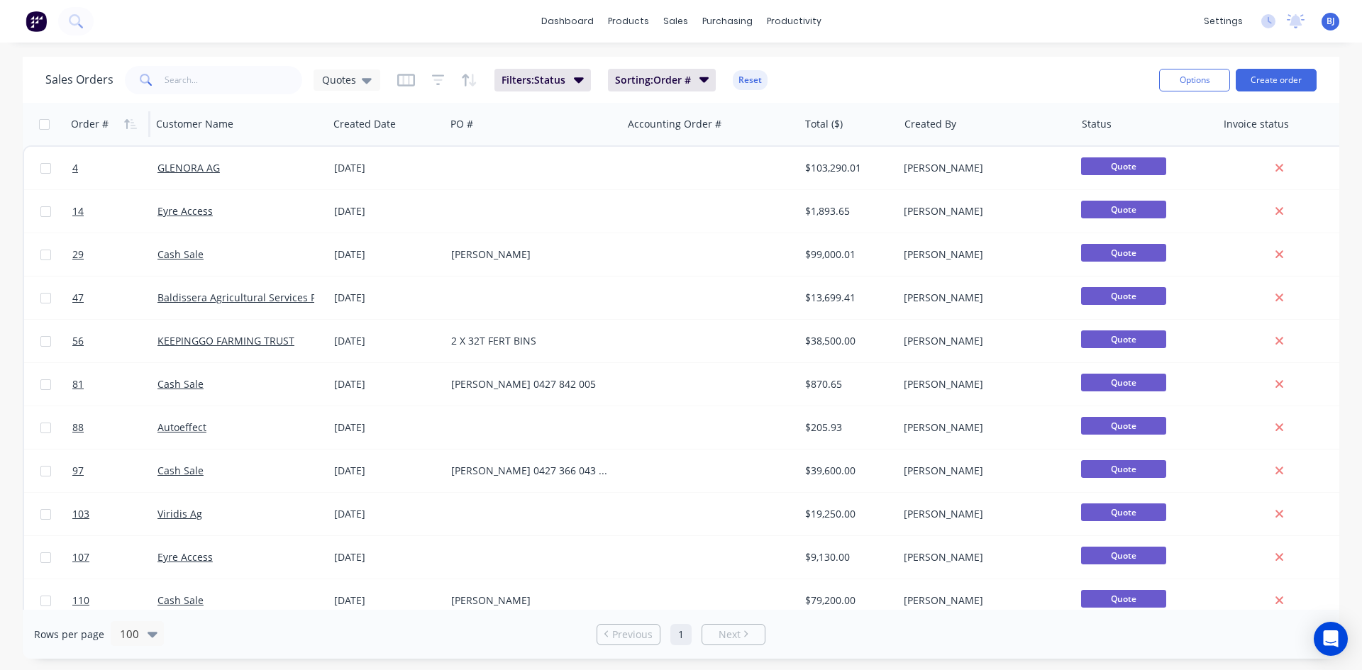
click at [130, 126] on icon "button" at bounding box center [130, 123] width 13 height 11
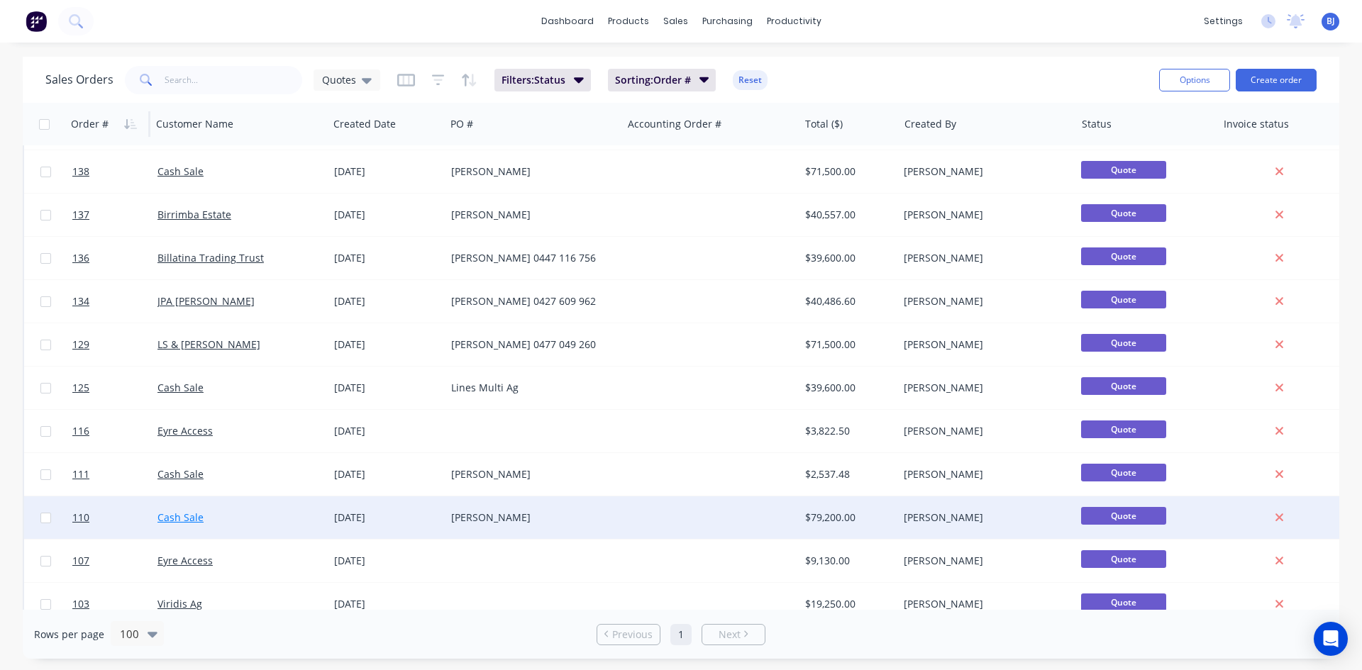
scroll to position [284, 0]
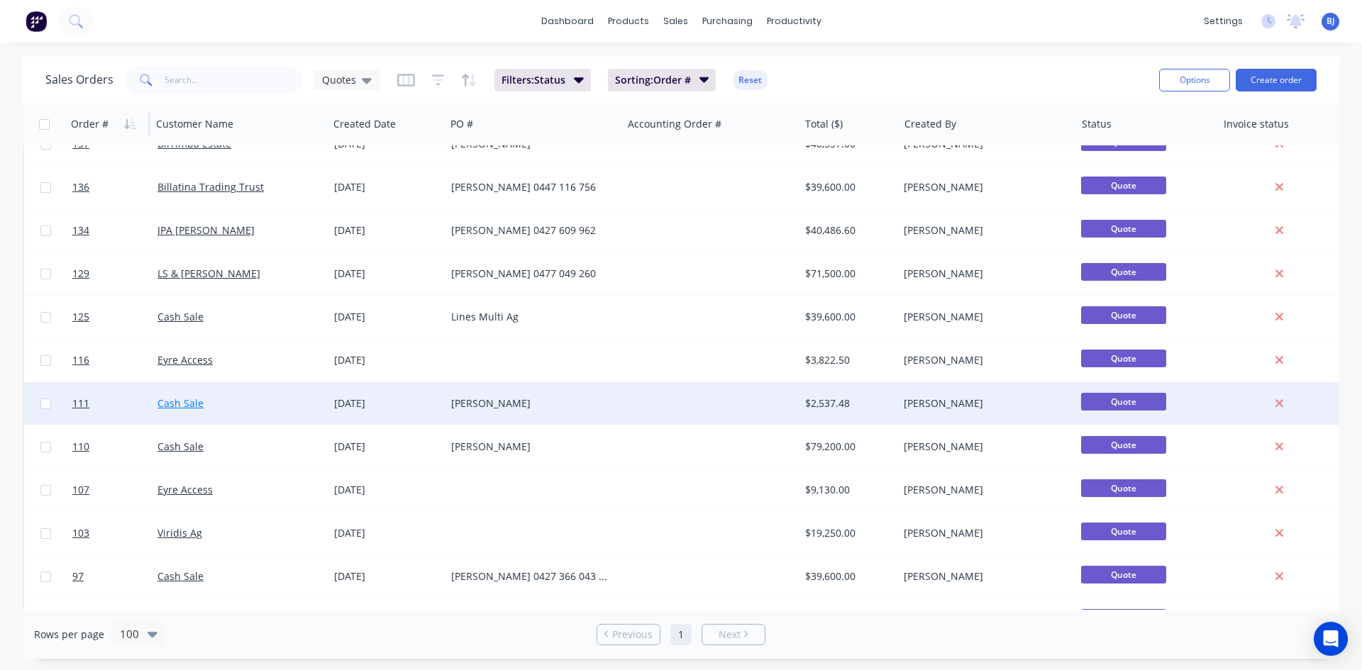
click at [184, 406] on link "Cash Sale" at bounding box center [181, 403] width 46 height 13
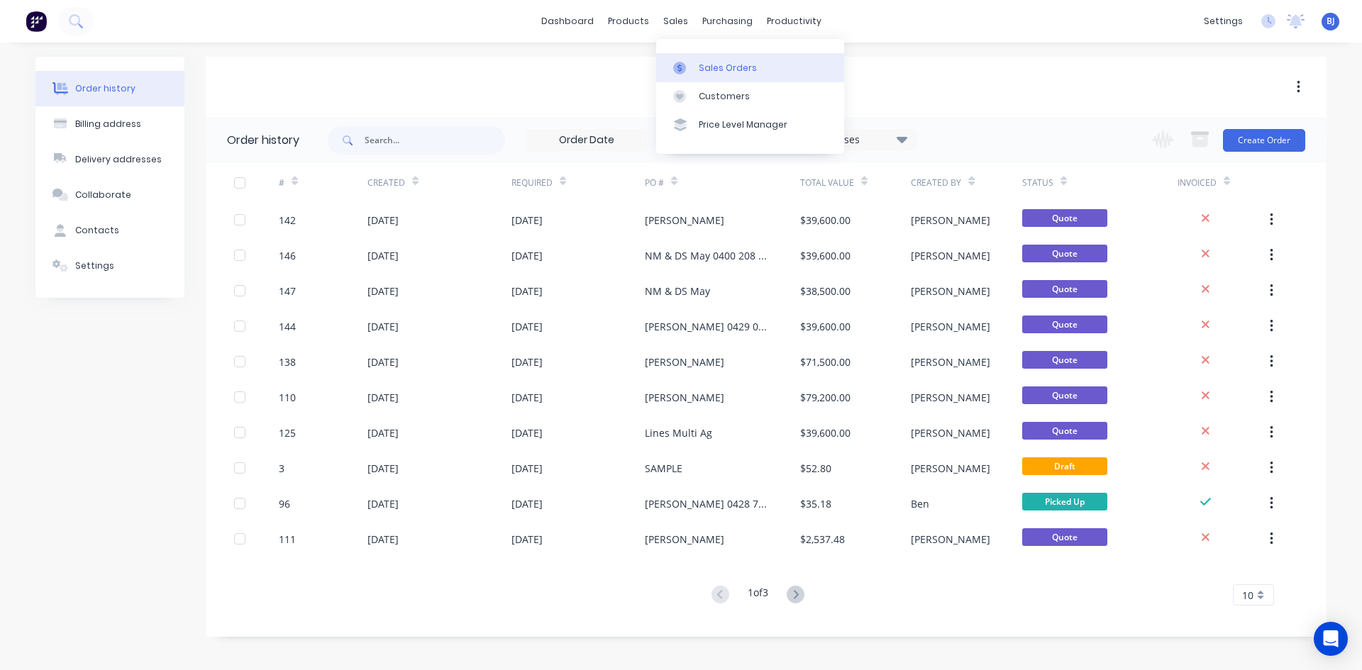
click at [687, 65] on div at bounding box center [683, 68] width 21 height 13
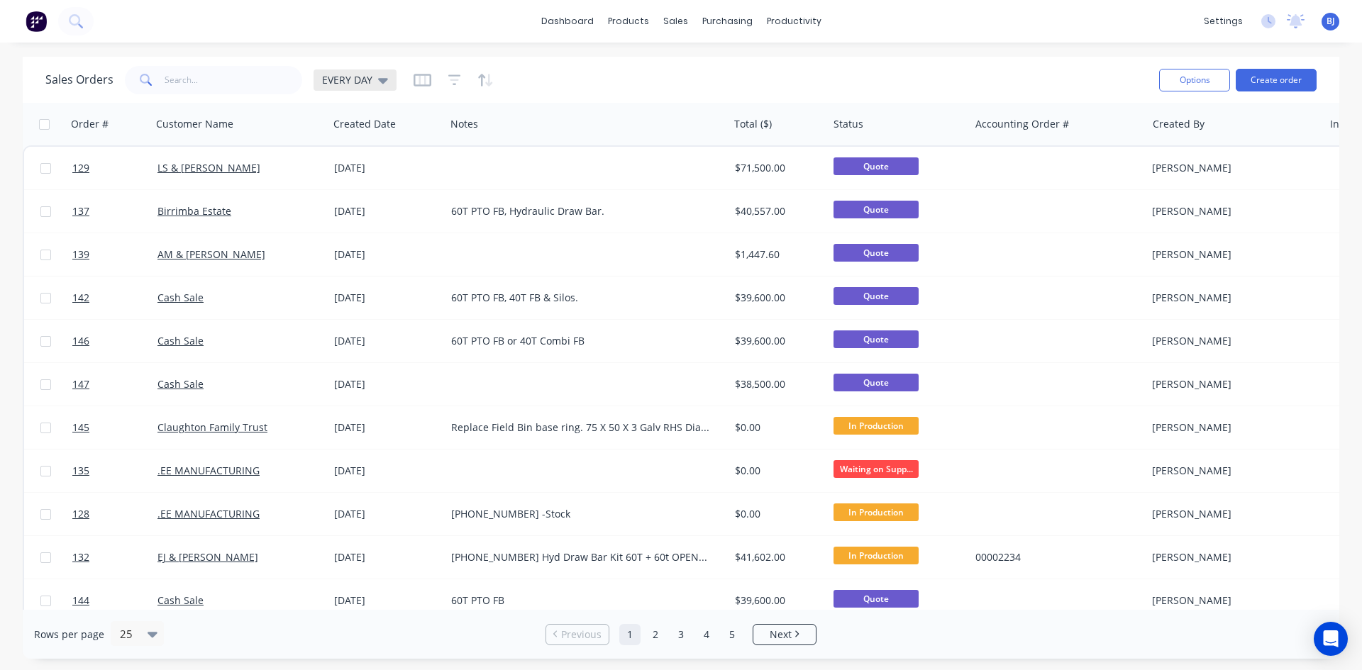
click at [383, 82] on icon at bounding box center [383, 80] width 10 height 16
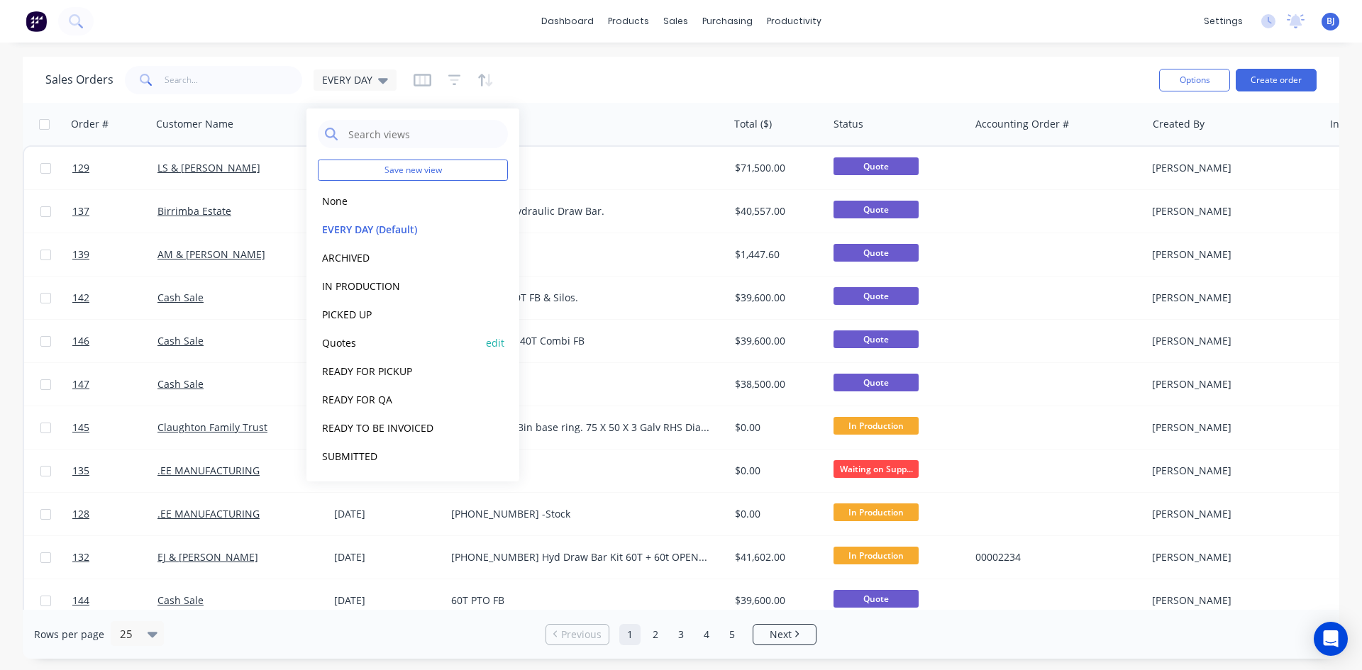
click at [338, 343] on button "Quotes" at bounding box center [399, 343] width 162 height 16
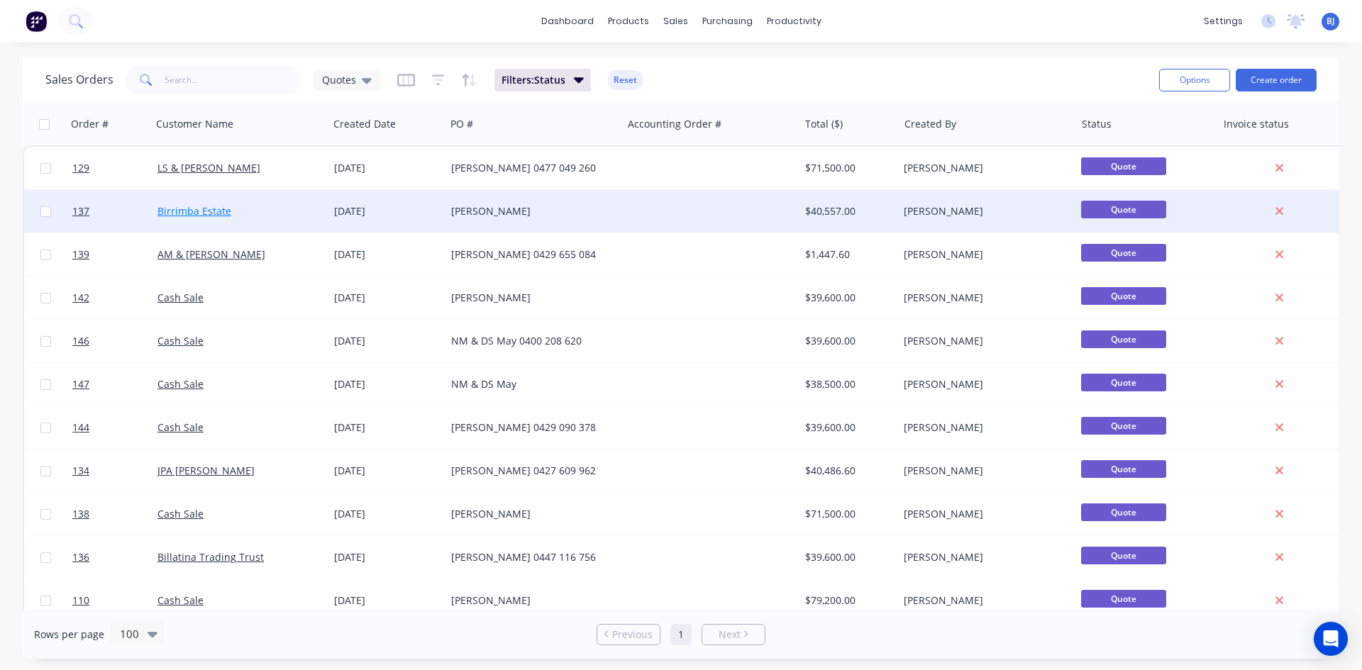
click at [212, 210] on link "Birrimba Estate" at bounding box center [195, 210] width 74 height 13
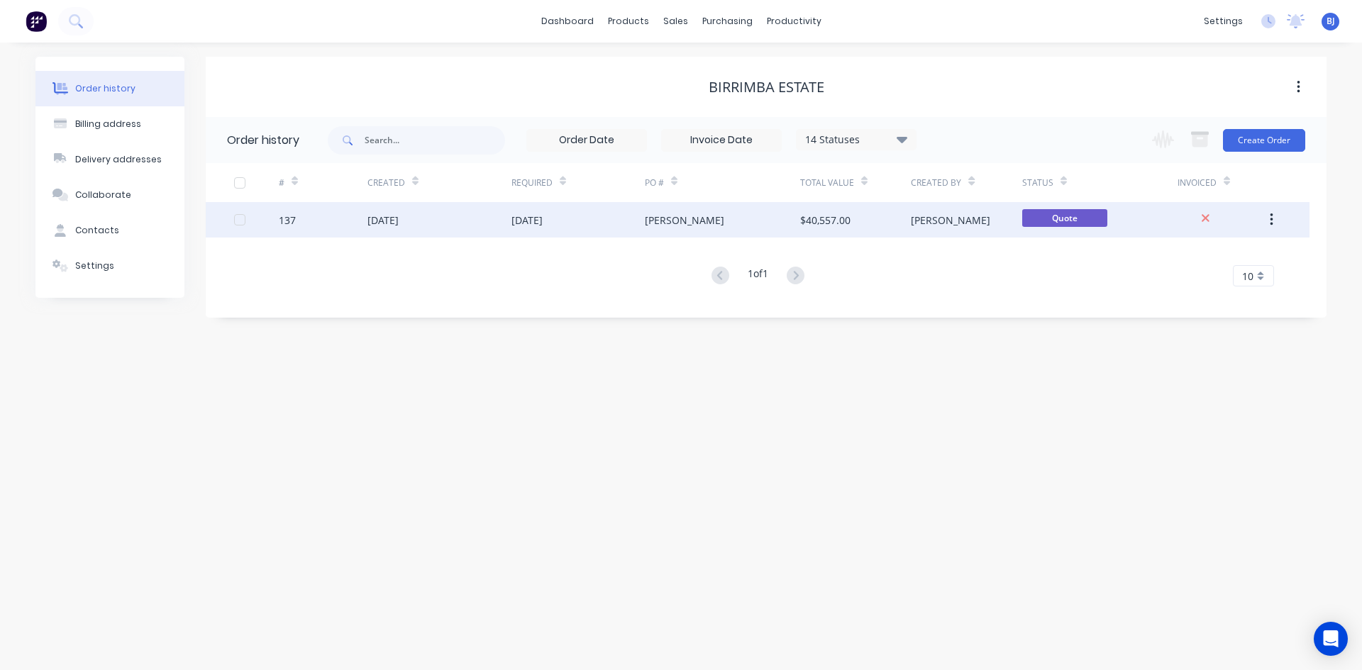
click at [368, 222] on div "[DATE]" at bounding box center [383, 220] width 31 height 15
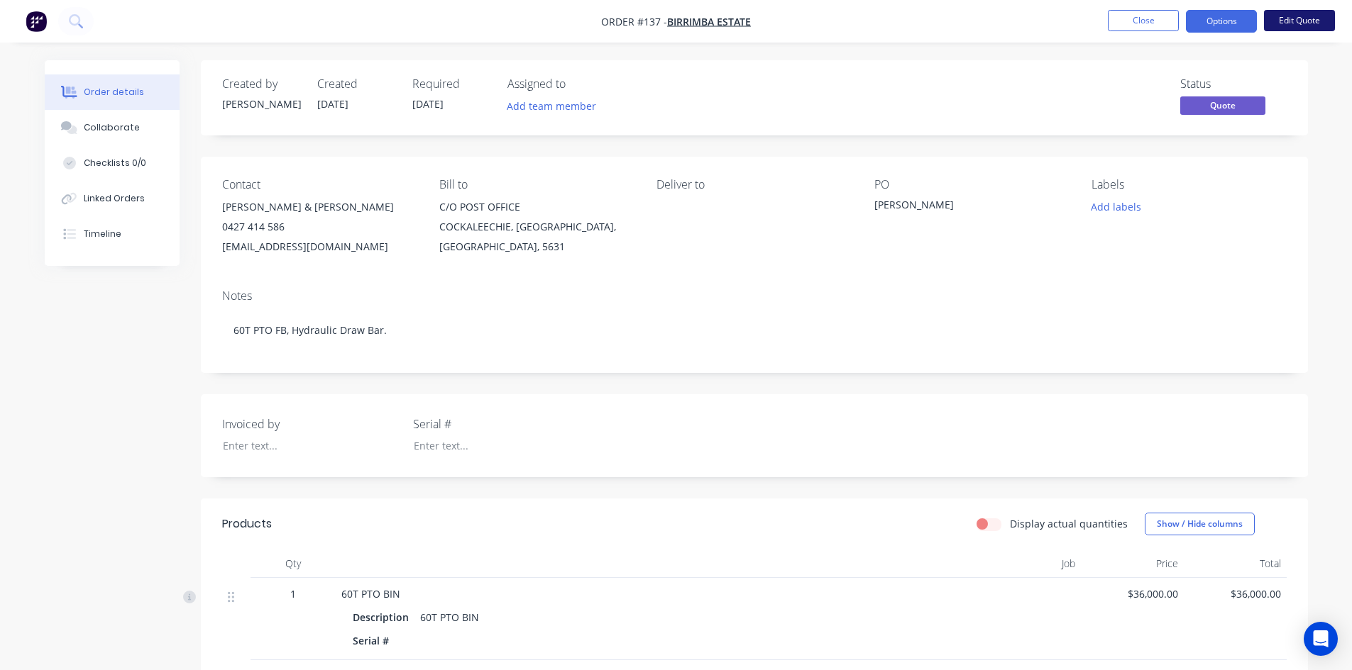
click at [1293, 18] on button "Edit Quote" at bounding box center [1299, 20] width 71 height 21
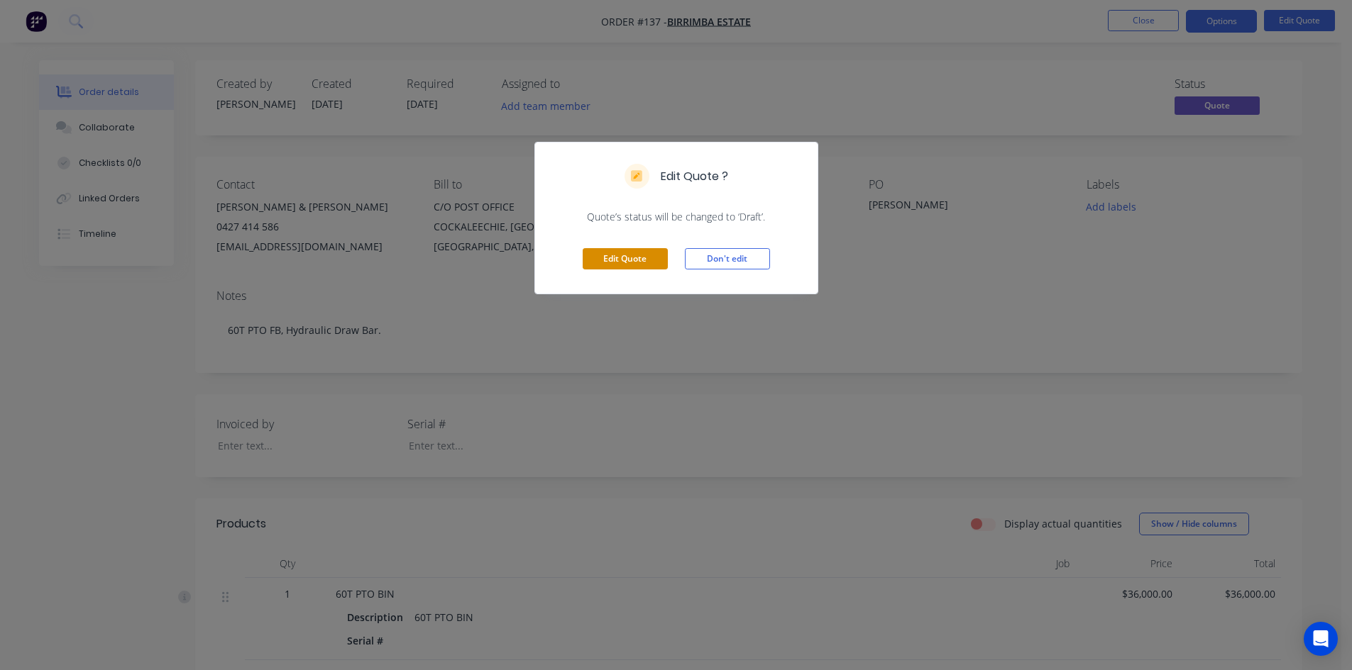
drag, startPoint x: 601, startPoint y: 255, endPoint x: 614, endPoint y: 250, distance: 13.5
click at [602, 254] on button "Edit Quote" at bounding box center [624, 258] width 85 height 21
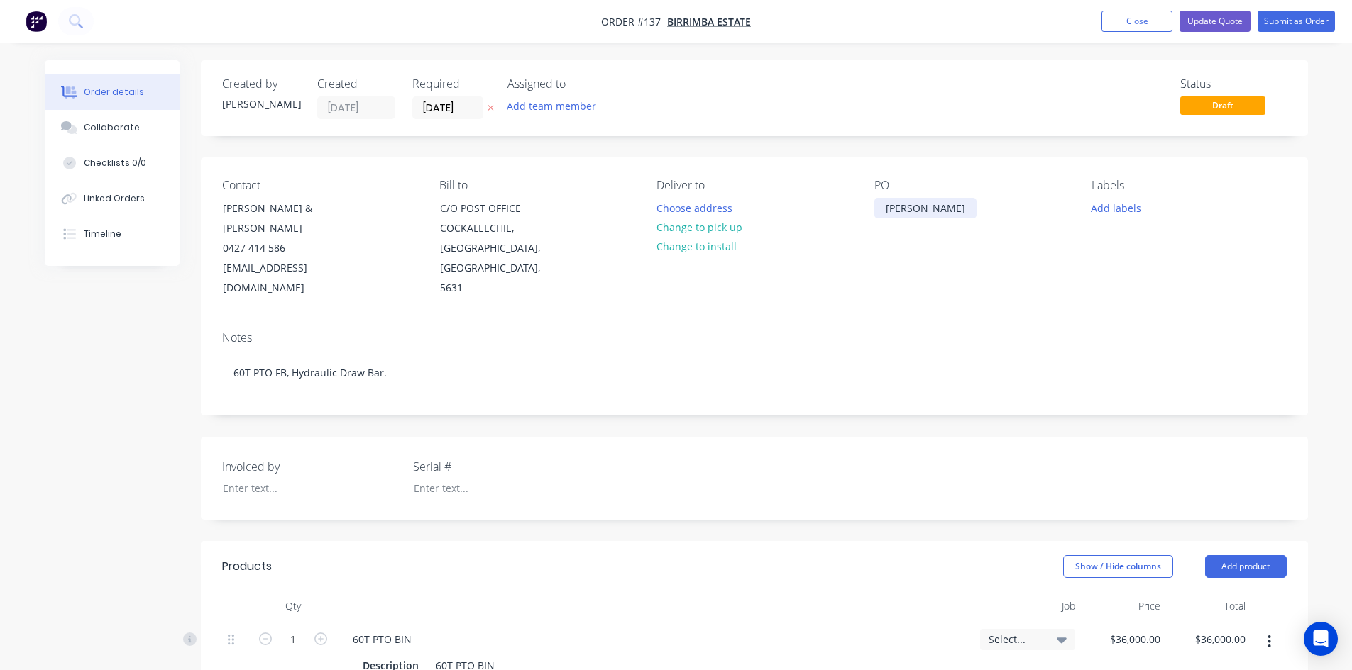
click at [953, 211] on div "Jim HOLMAN" at bounding box center [925, 208] width 102 height 21
click at [908, 222] on div "Jim HOLMAN 0427414586" at bounding box center [925, 215] width 102 height 35
click at [929, 222] on div "Jim HOLMAN 0427 414586" at bounding box center [925, 215] width 102 height 35
click at [1222, 21] on button "Update Quote" at bounding box center [1214, 21] width 71 height 21
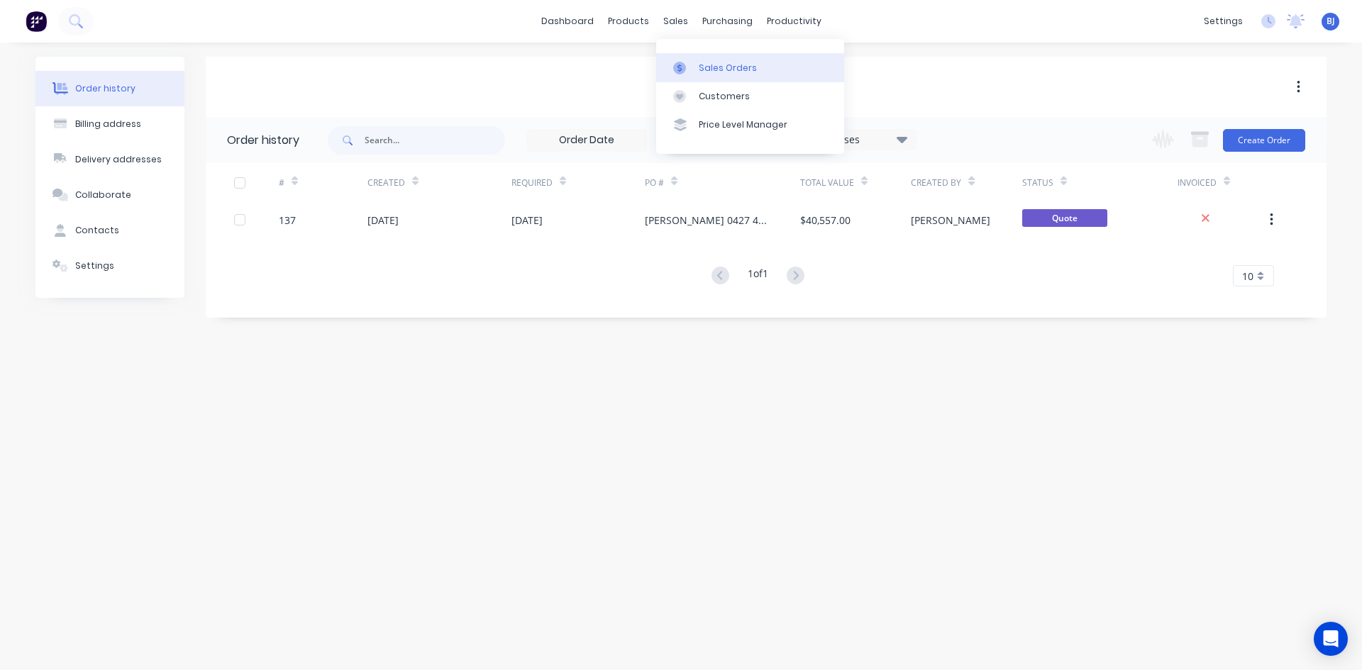
click at [683, 65] on icon at bounding box center [679, 68] width 13 height 13
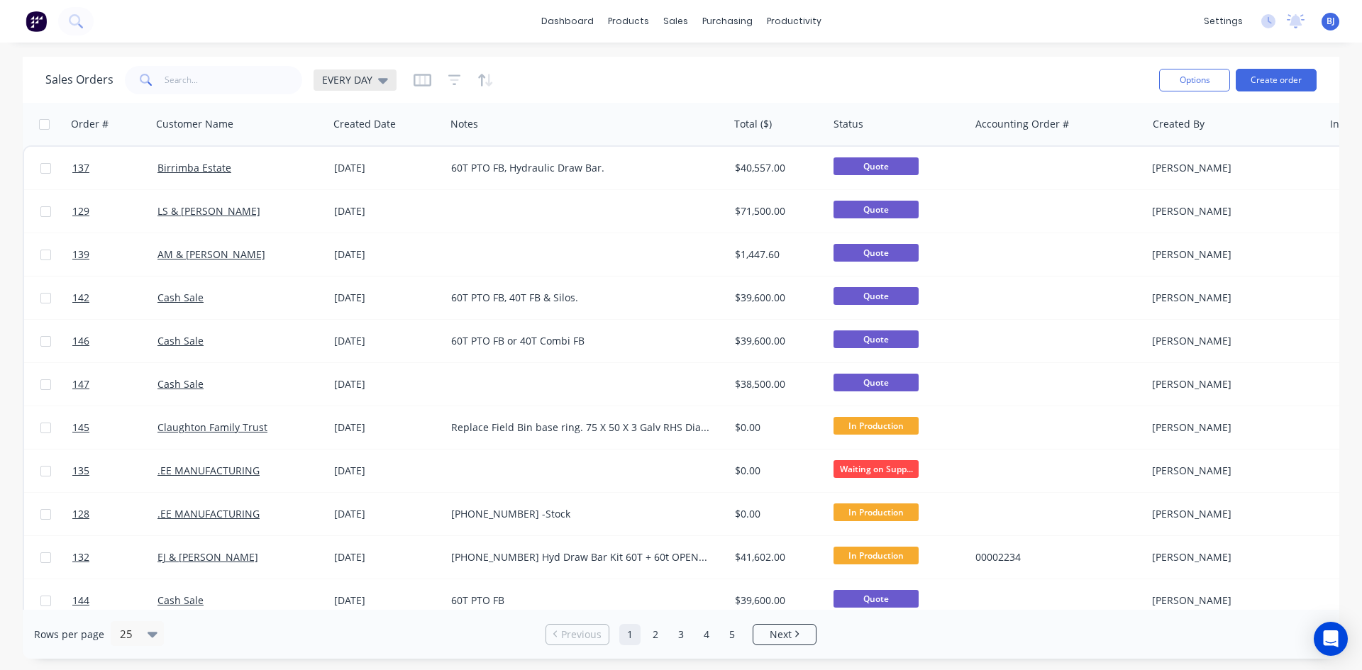
click at [381, 83] on icon at bounding box center [383, 81] width 10 height 6
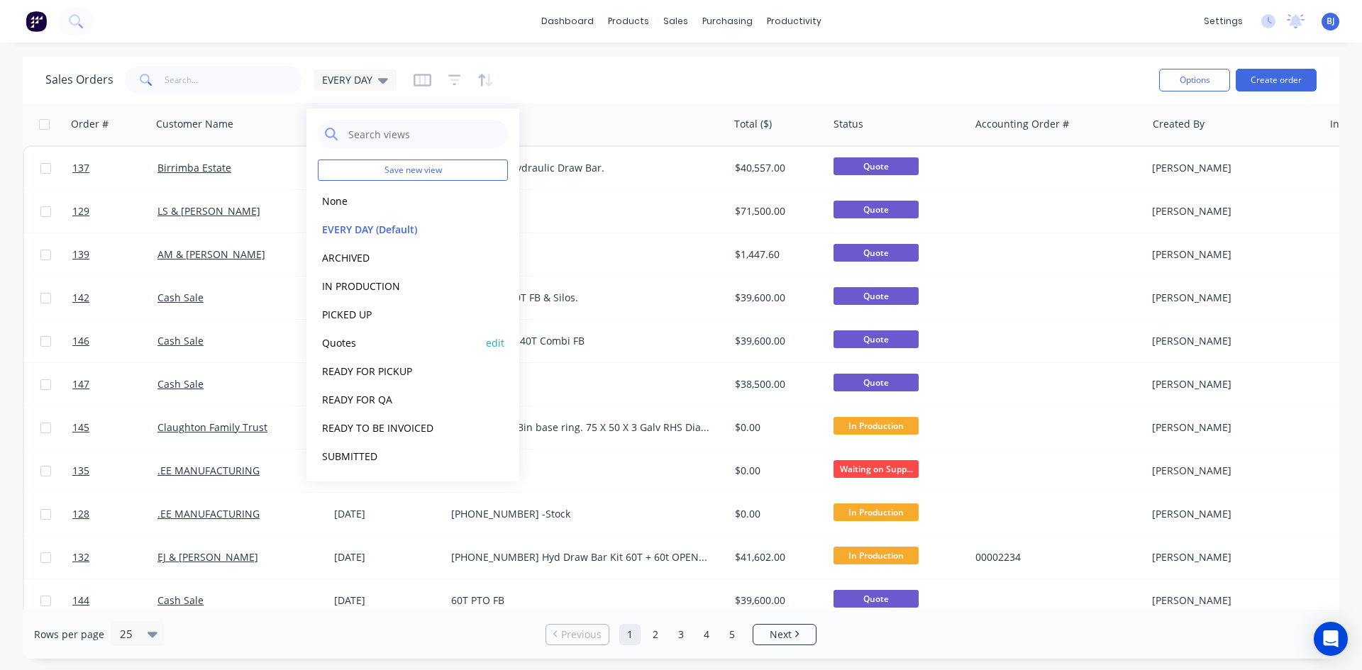
click at [342, 343] on button "Quotes" at bounding box center [399, 343] width 162 height 16
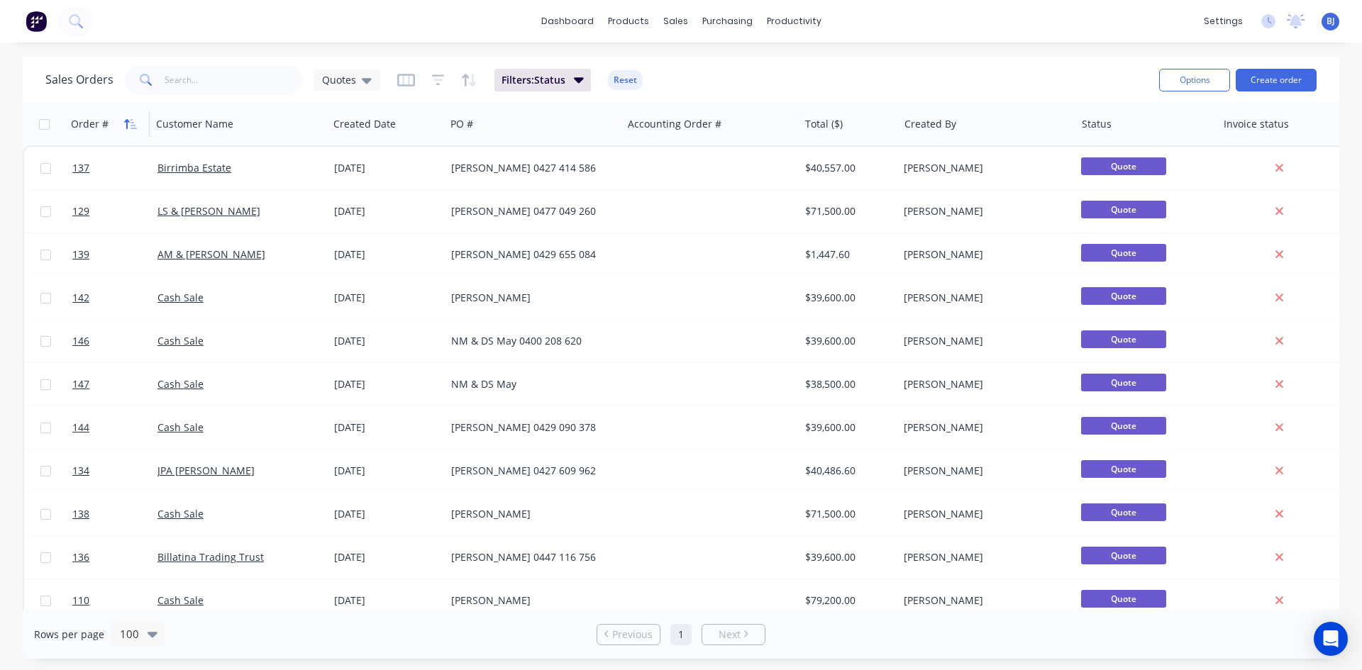
click at [131, 126] on icon "button" at bounding box center [134, 124] width 6 height 10
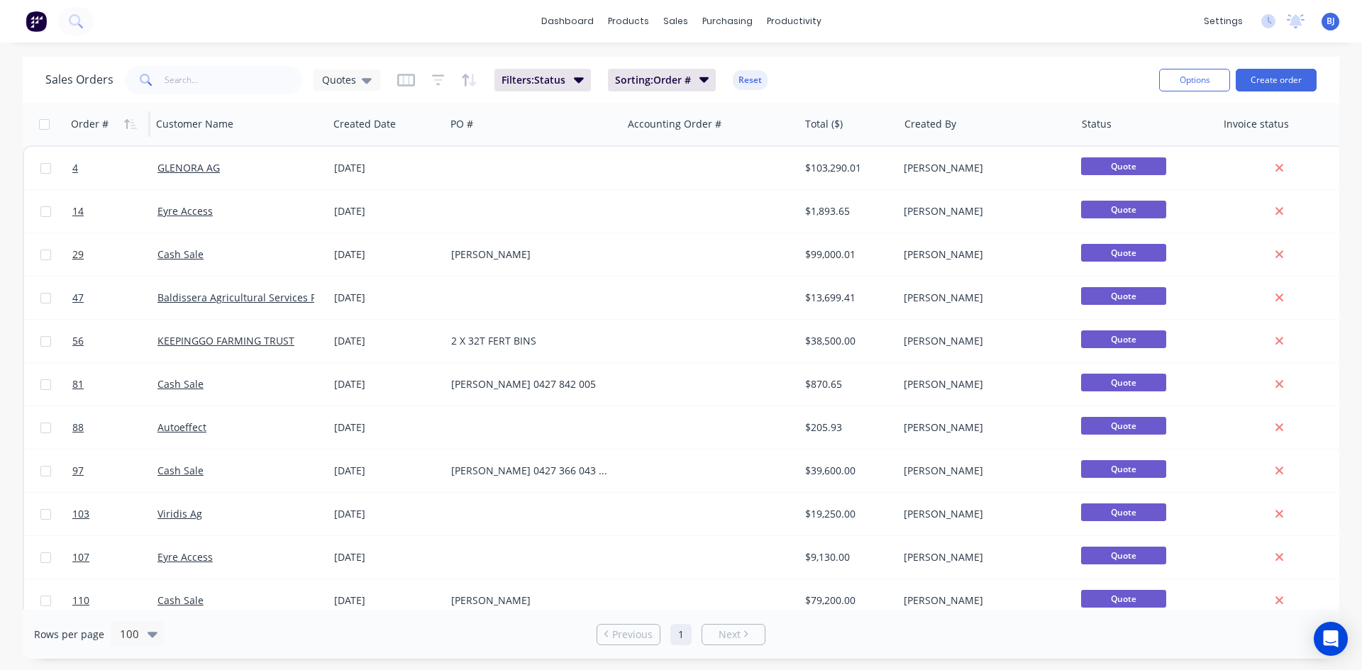
click at [131, 126] on icon "button" at bounding box center [134, 124] width 6 height 10
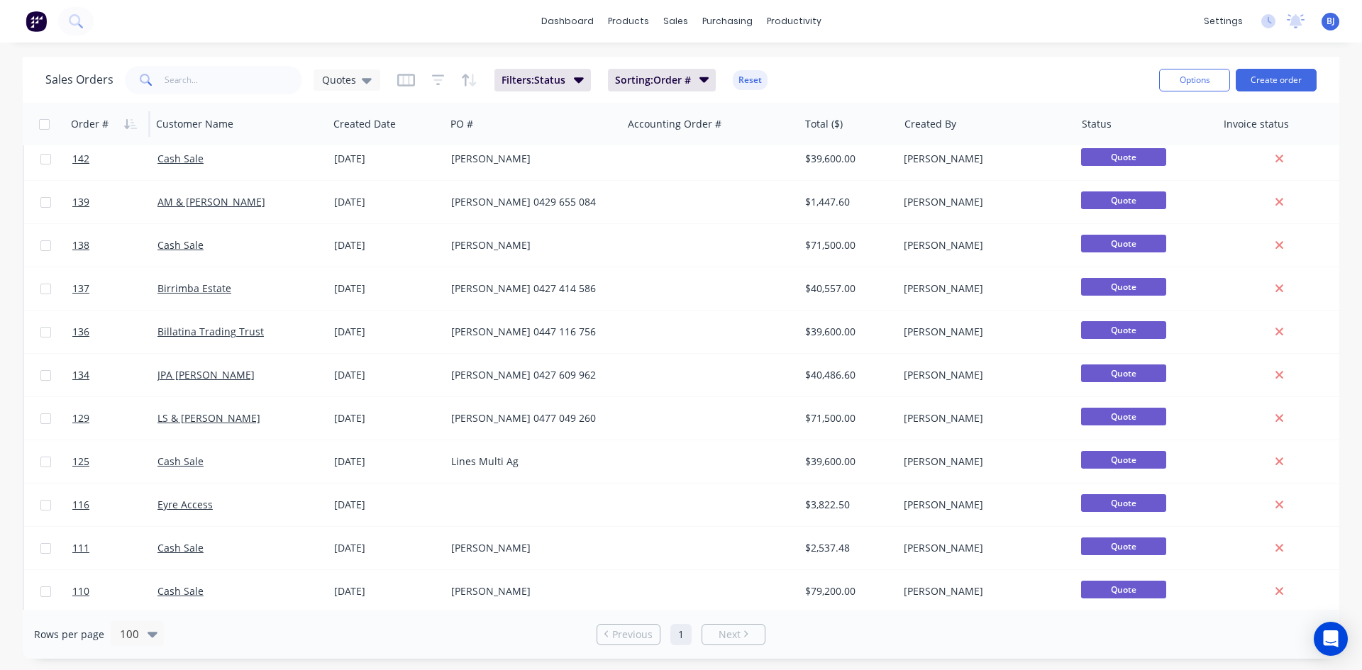
scroll to position [142, 0]
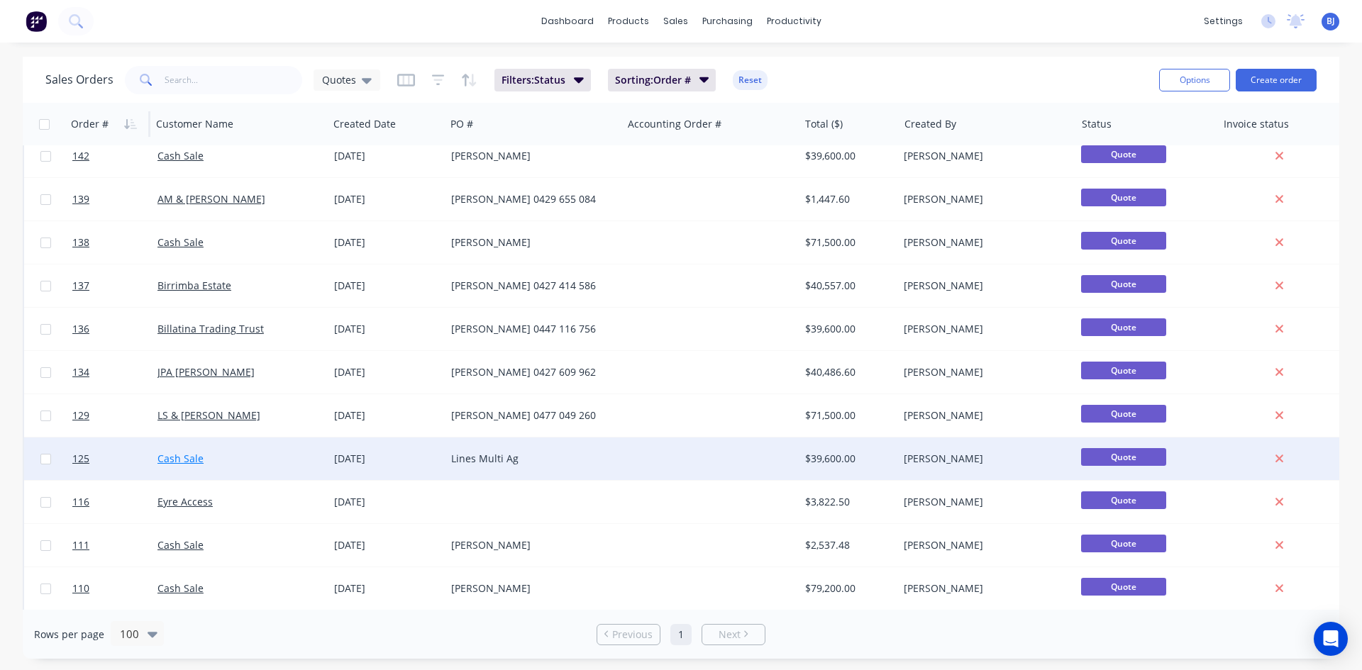
click at [170, 457] on link "Cash Sale" at bounding box center [181, 458] width 46 height 13
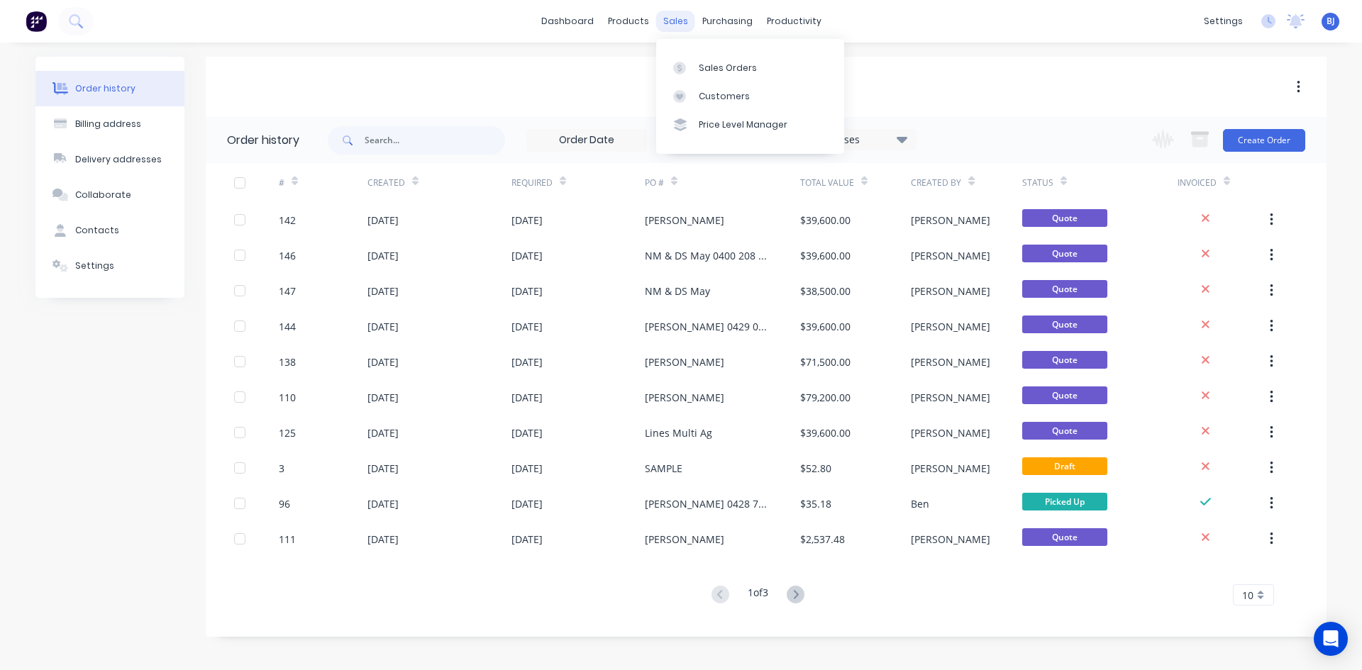
click at [681, 26] on div "sales" at bounding box center [675, 21] width 39 height 21
click at [675, 65] on icon at bounding box center [679, 68] width 13 height 13
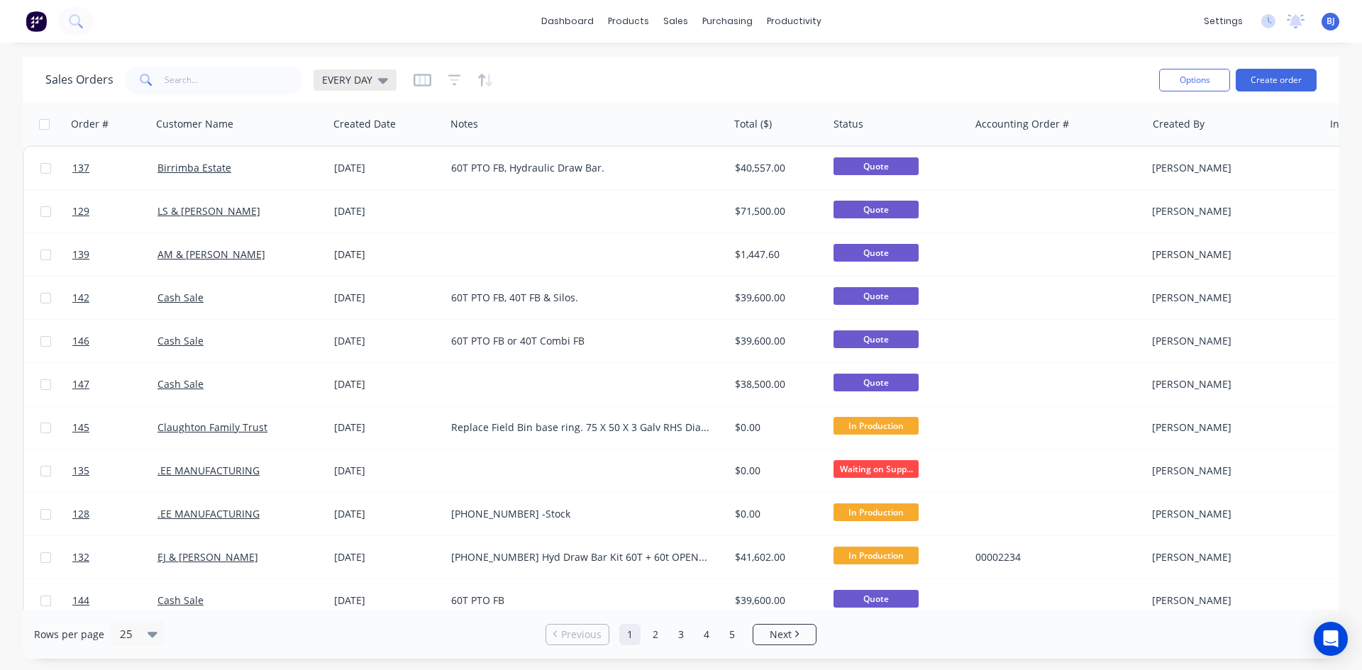
click at [385, 82] on icon at bounding box center [383, 80] width 10 height 16
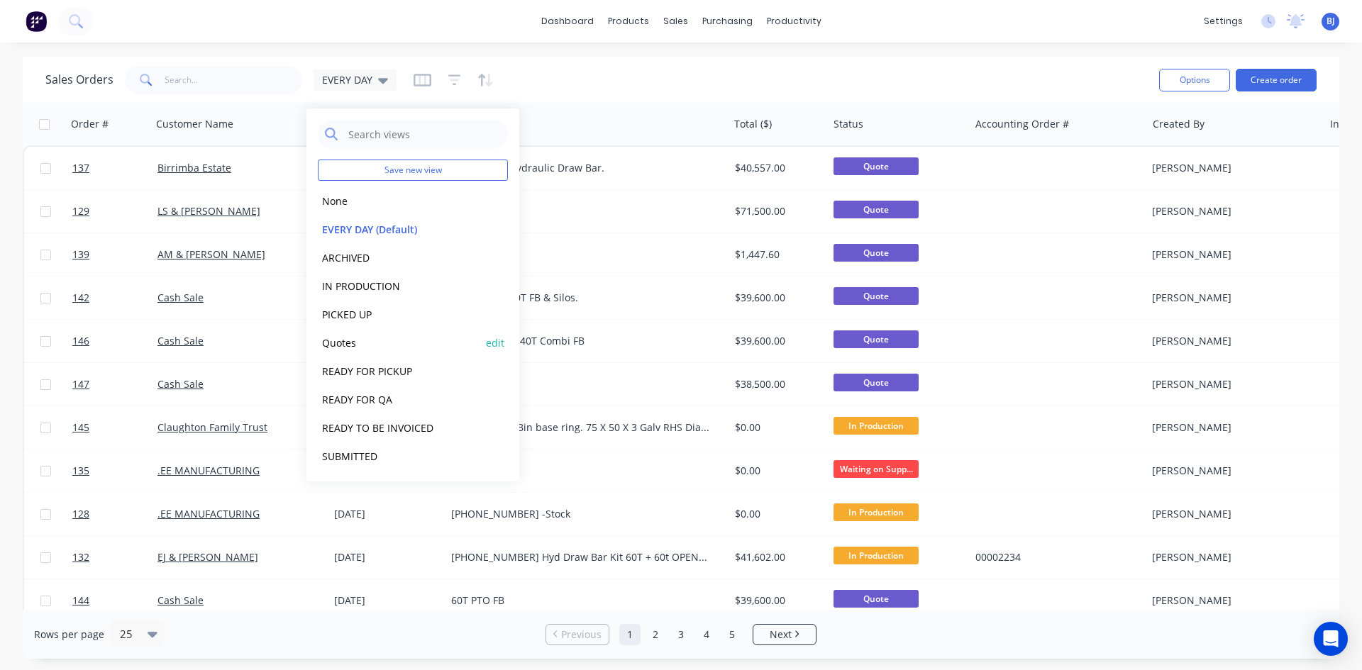
click at [351, 346] on button "Quotes" at bounding box center [399, 343] width 162 height 16
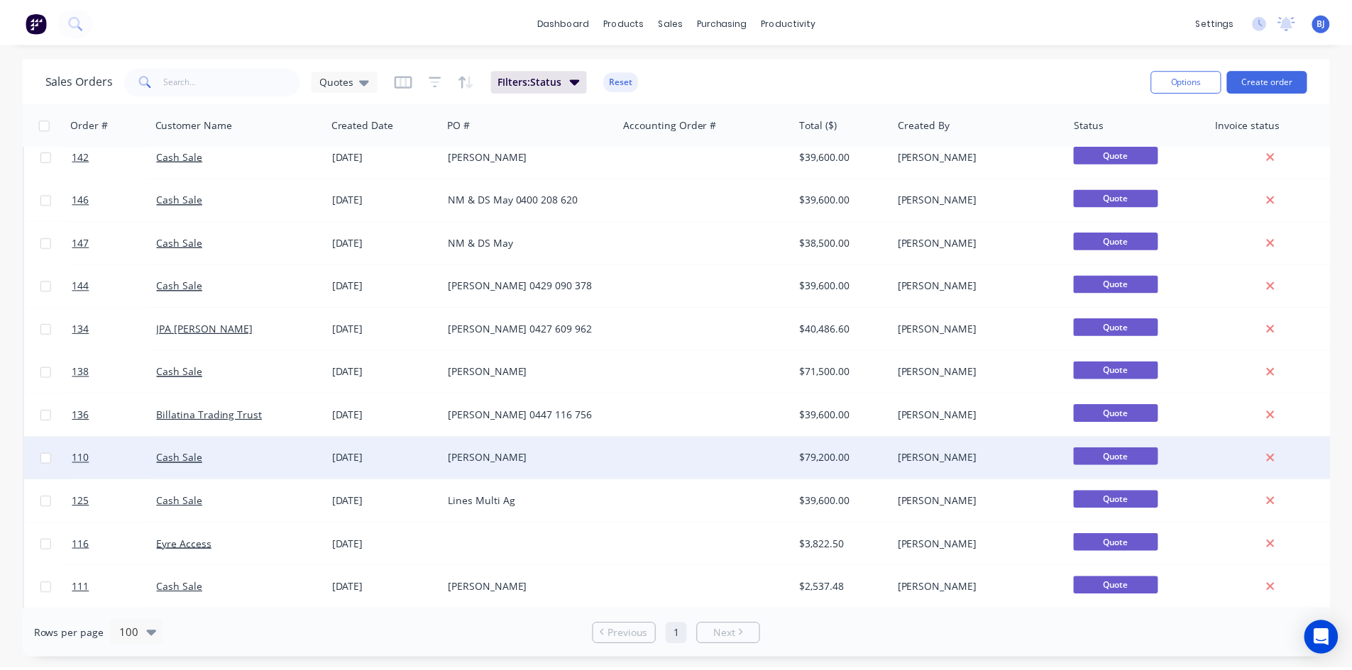
scroll to position [213, 0]
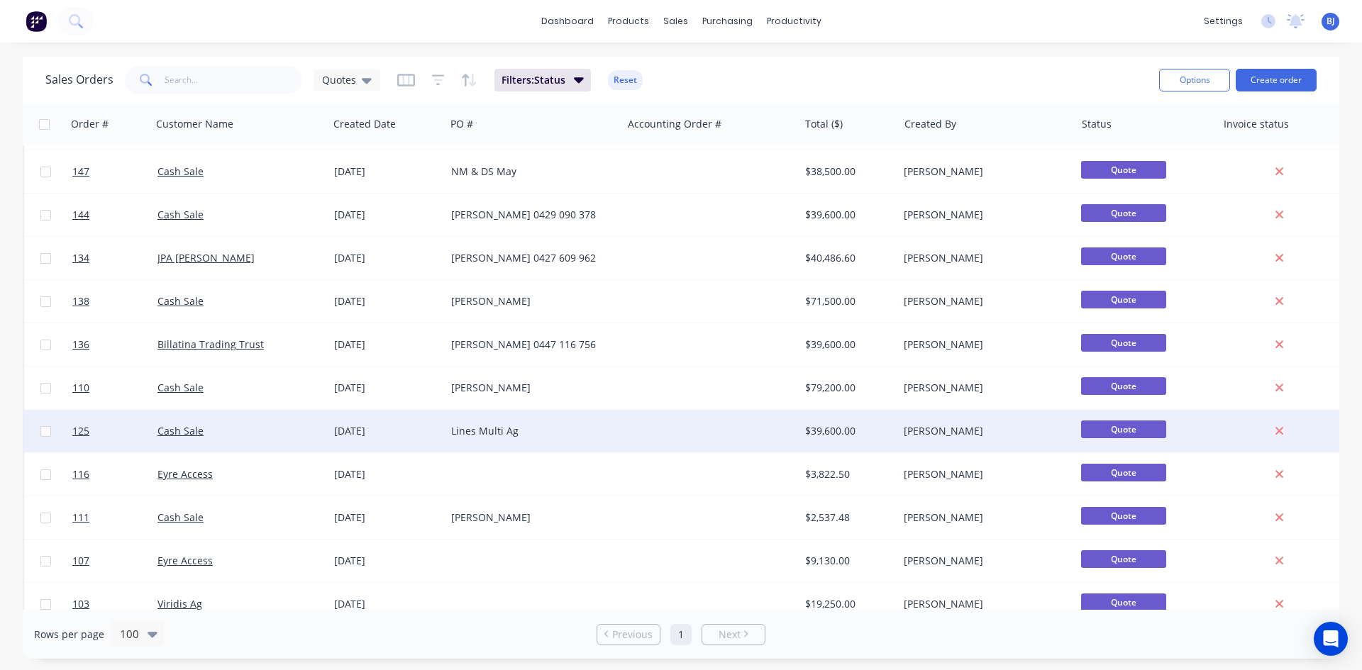
click at [352, 433] on div "[DATE]" at bounding box center [387, 431] width 106 height 14
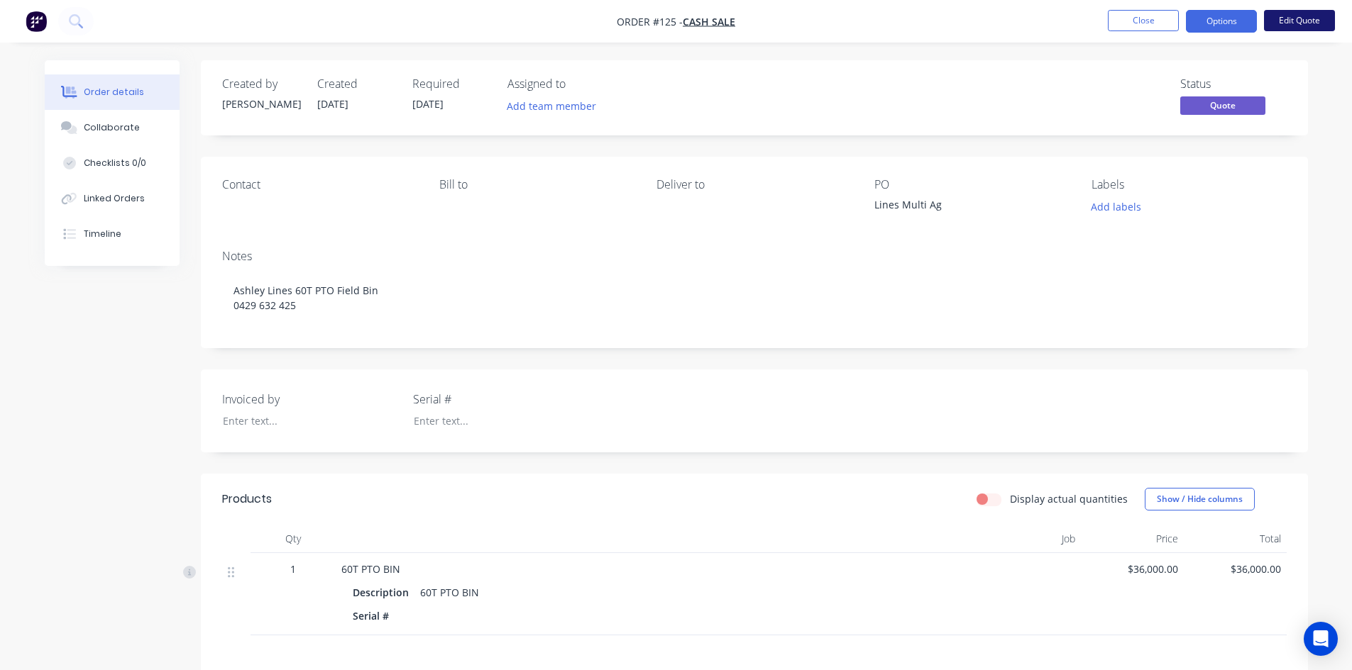
click at [1286, 20] on button "Edit Quote" at bounding box center [1299, 20] width 71 height 21
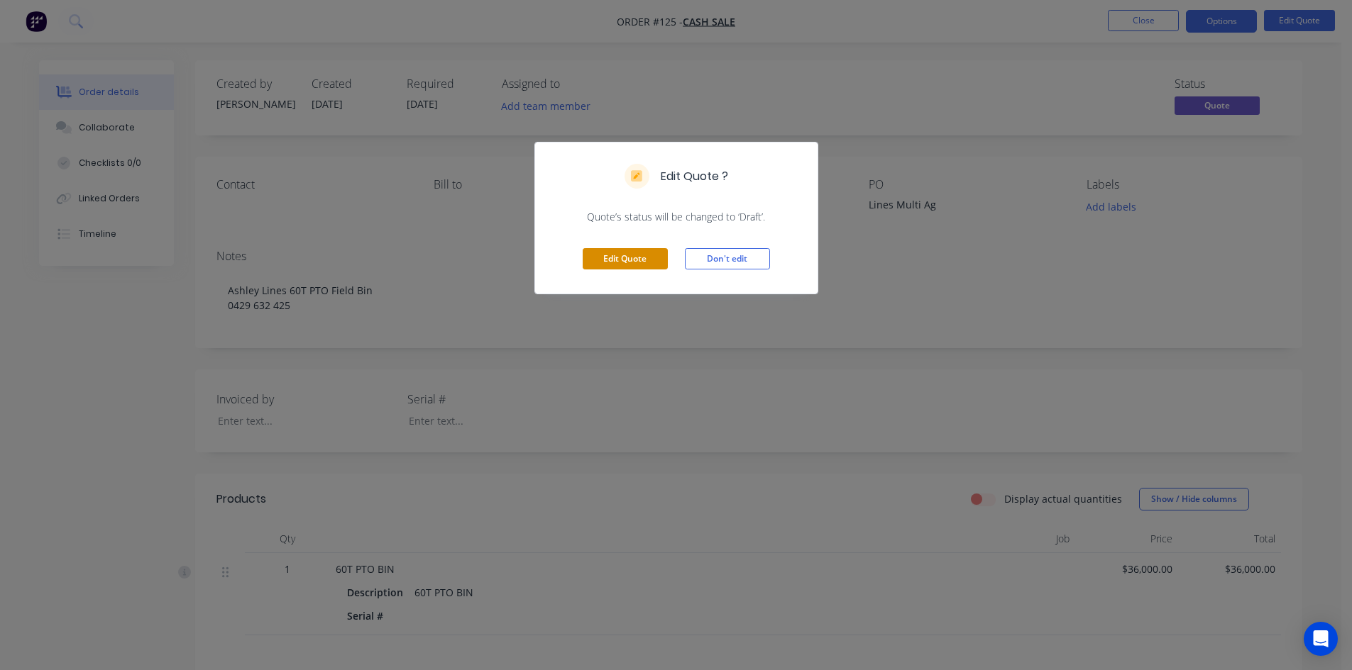
click at [597, 263] on button "Edit Quote" at bounding box center [624, 258] width 85 height 21
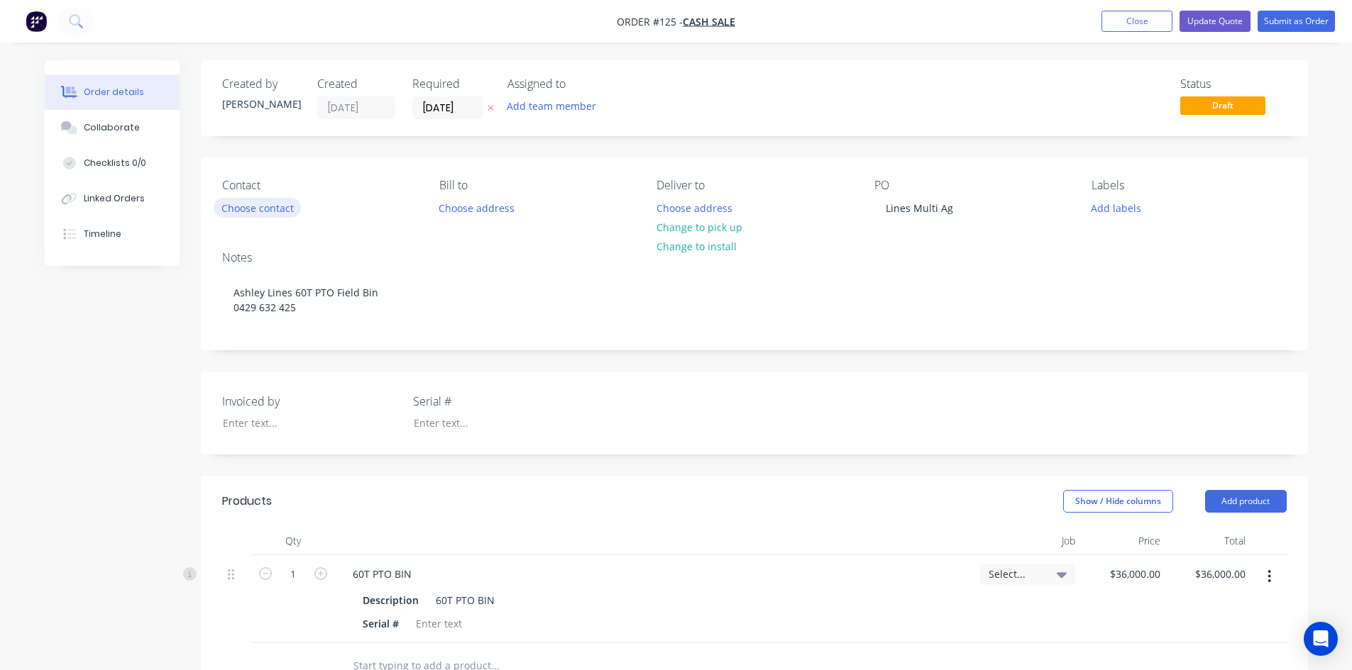
click at [231, 209] on button "Choose contact" at bounding box center [257, 207] width 87 height 19
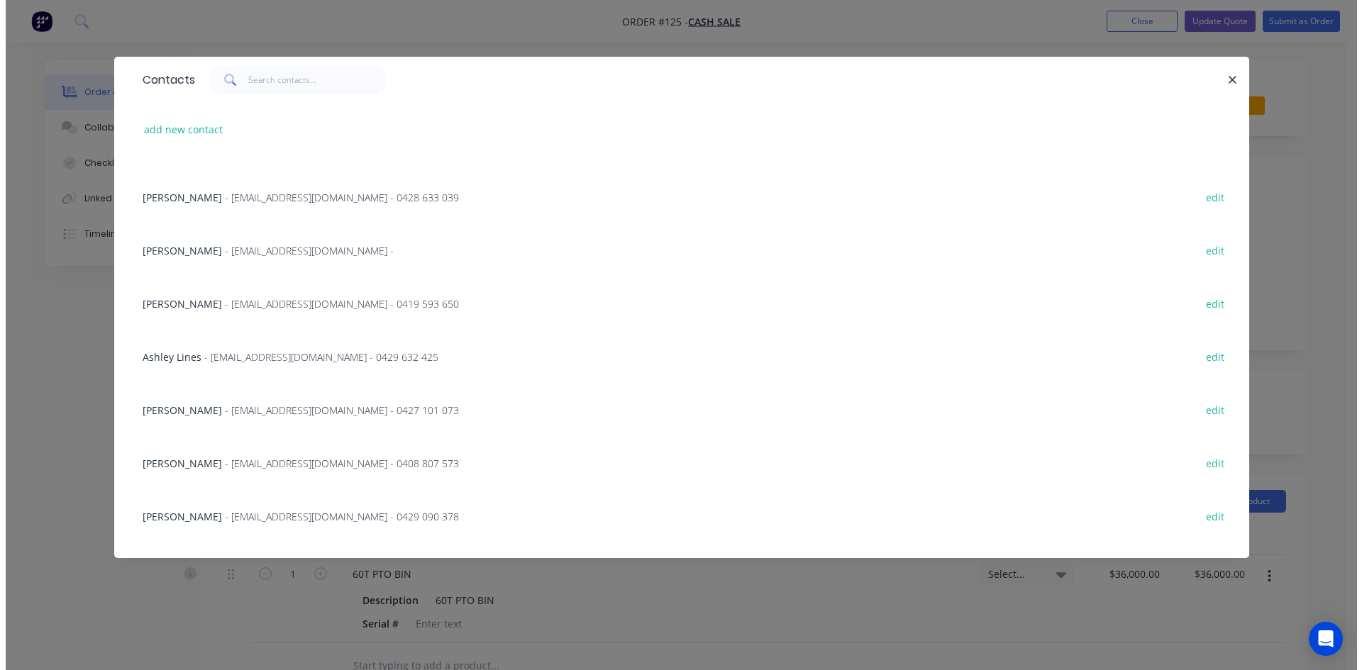
scroll to position [922, 0]
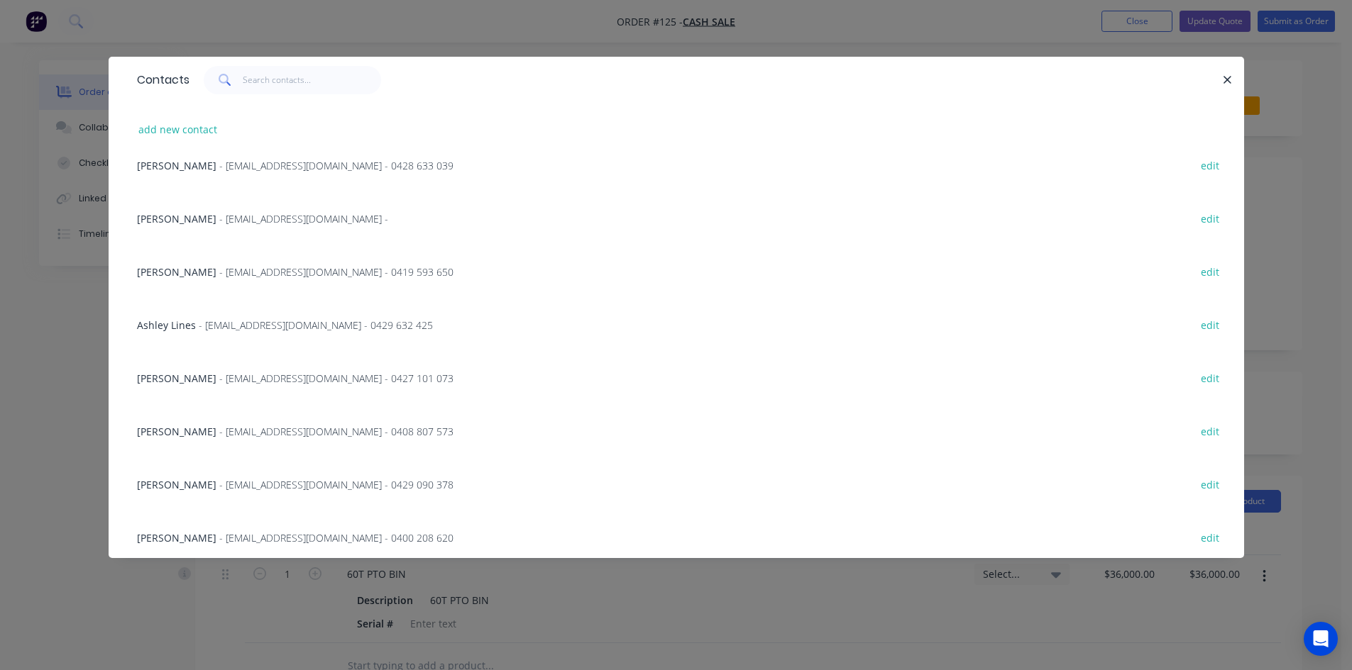
click at [184, 326] on span "Ashley Lines" at bounding box center [166, 325] width 59 height 13
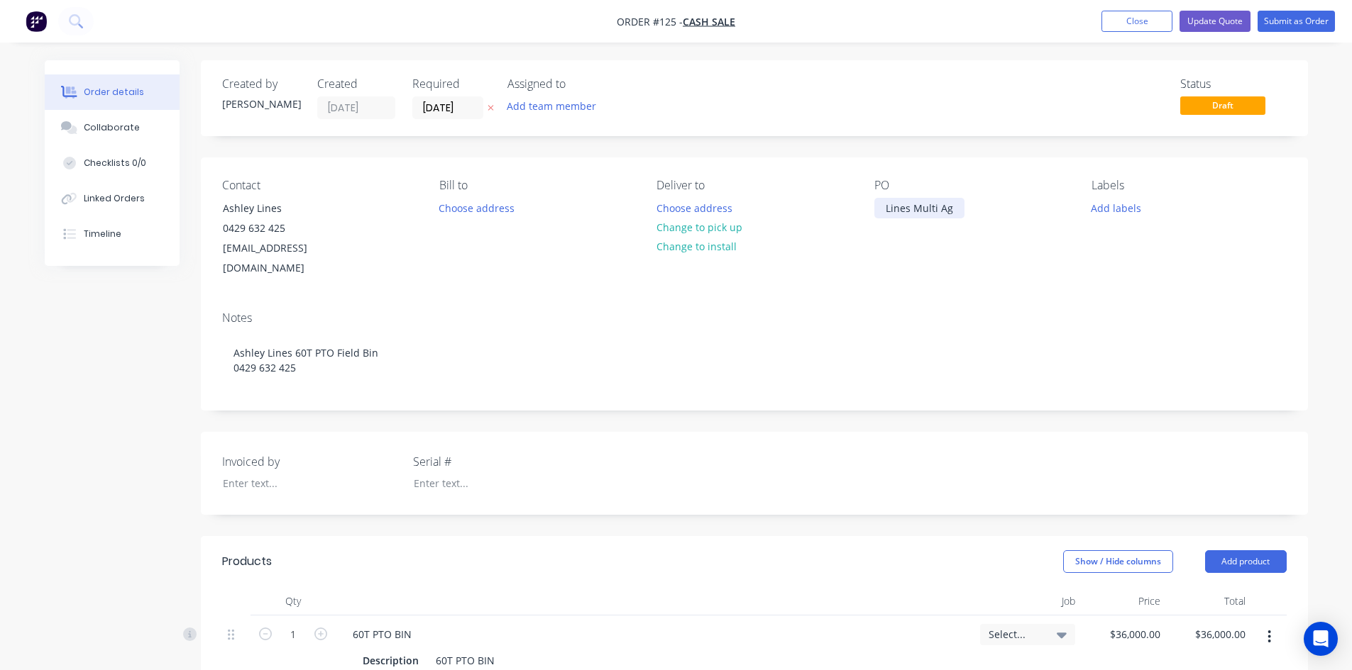
click at [954, 206] on div "Lines Multi Ag" at bounding box center [919, 208] width 90 height 21
click at [1227, 23] on button "Update Quote" at bounding box center [1214, 21] width 71 height 21
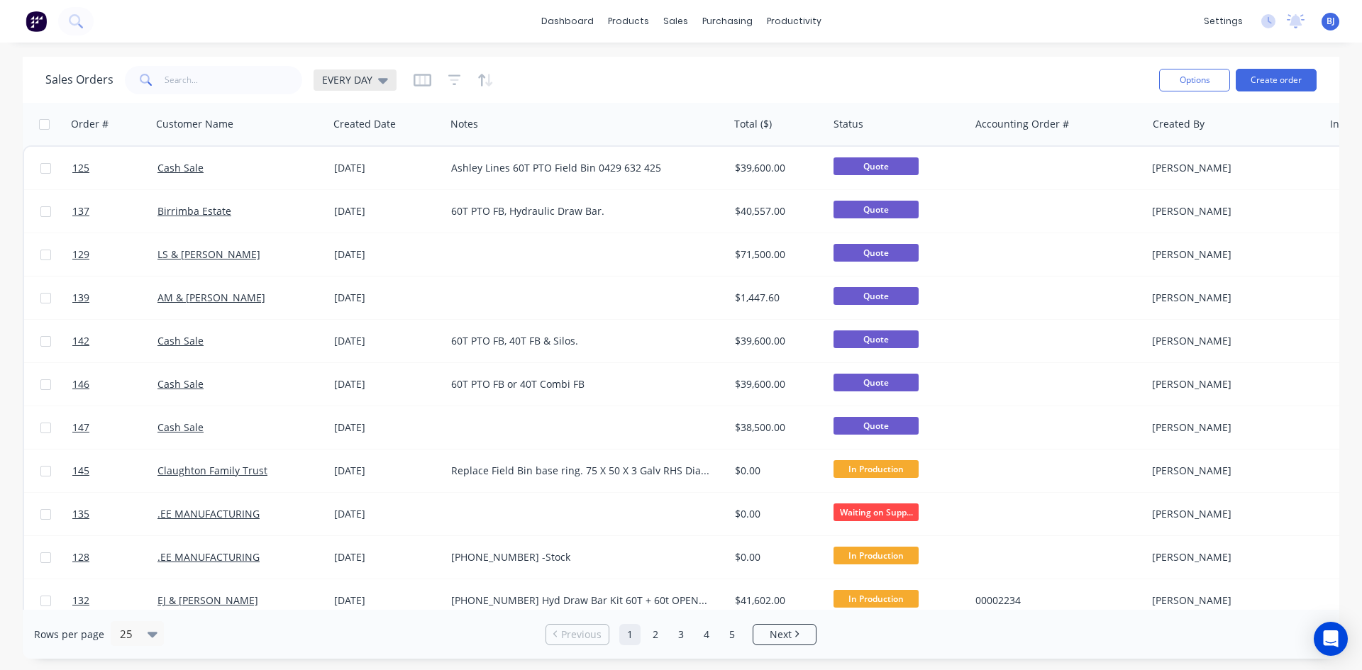
click at [380, 82] on icon at bounding box center [383, 81] width 10 height 6
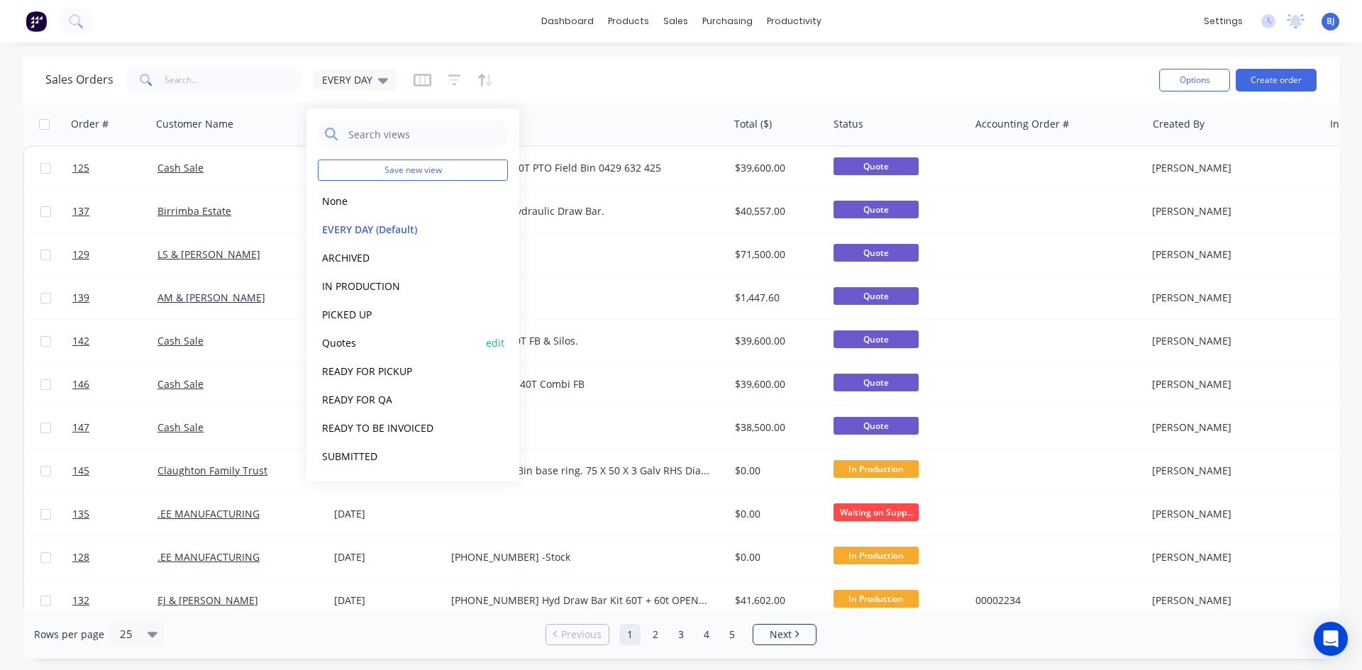
click at [348, 345] on button "Quotes" at bounding box center [399, 343] width 162 height 16
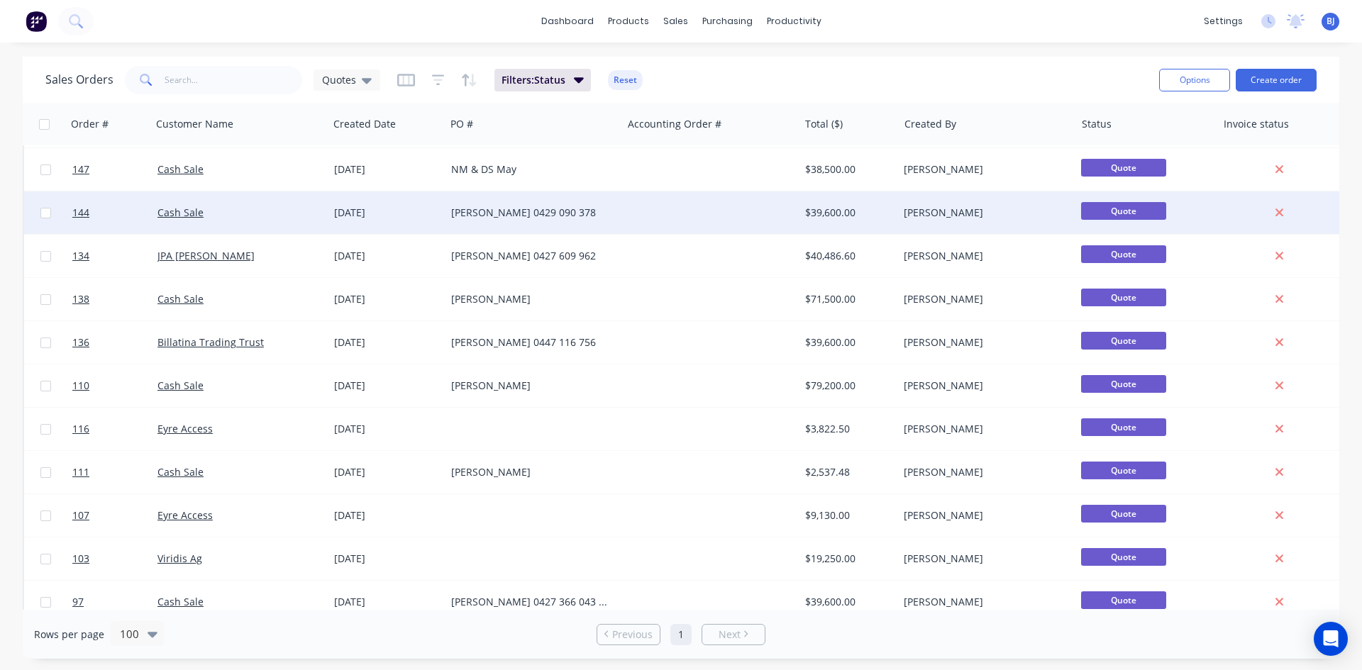
scroll to position [284, 0]
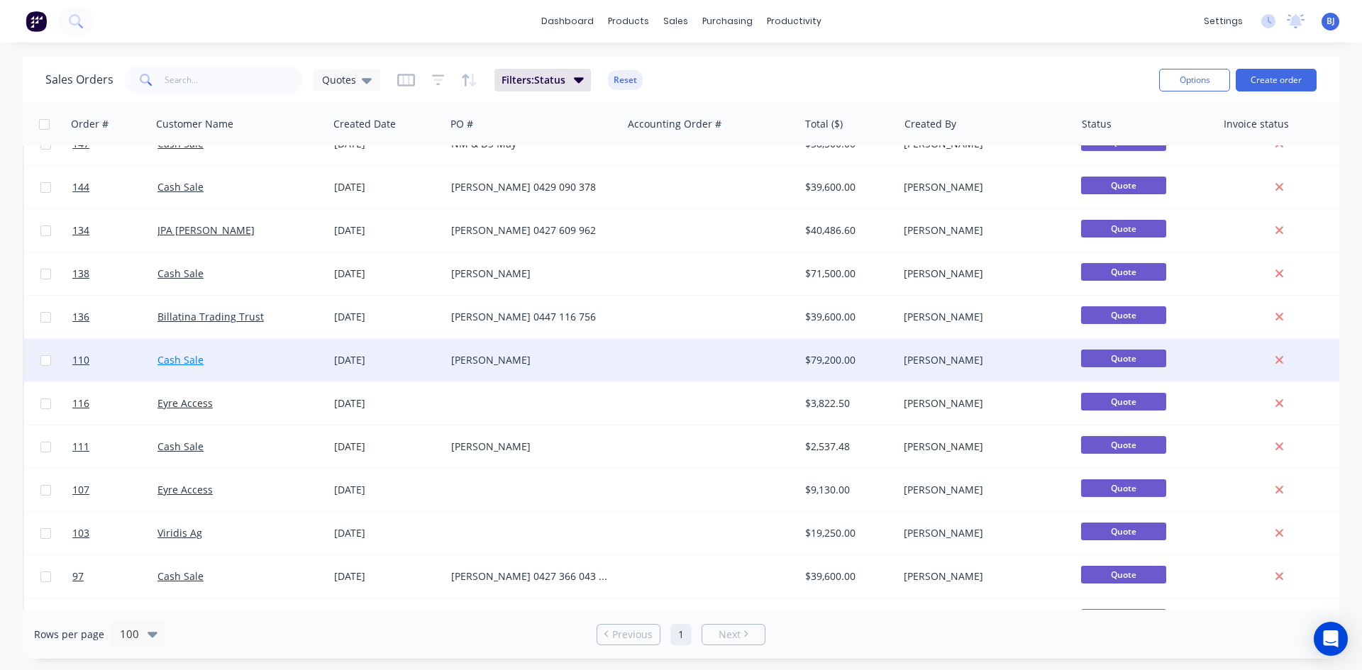
click at [180, 356] on link "Cash Sale" at bounding box center [181, 359] width 46 height 13
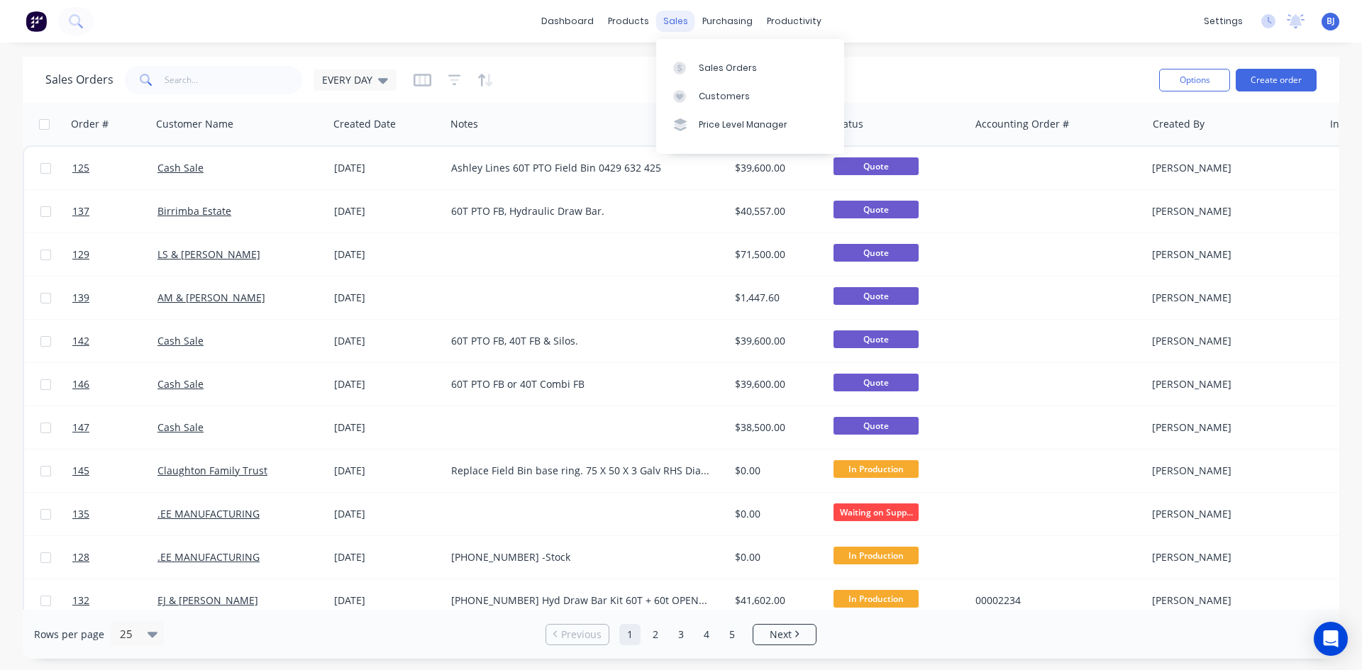
click at [665, 21] on div "sales" at bounding box center [675, 21] width 39 height 21
click at [382, 83] on icon at bounding box center [383, 80] width 10 height 16
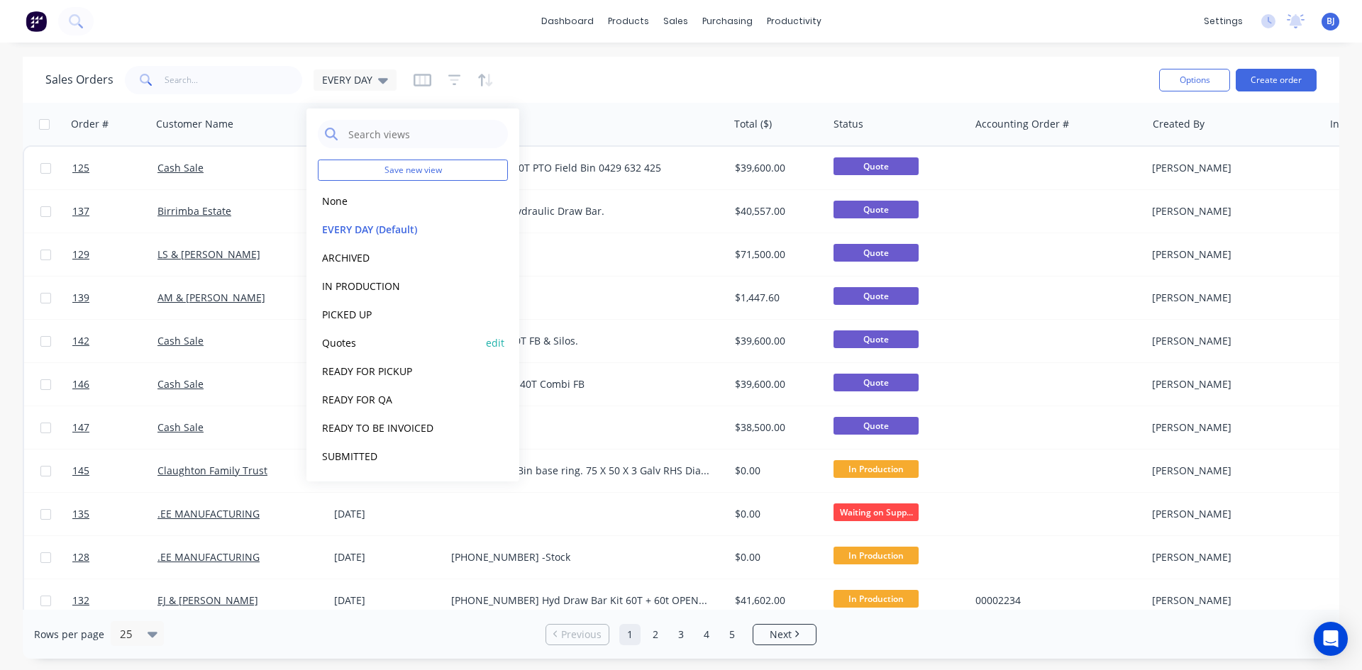
click at [345, 341] on button "Quotes" at bounding box center [399, 343] width 162 height 16
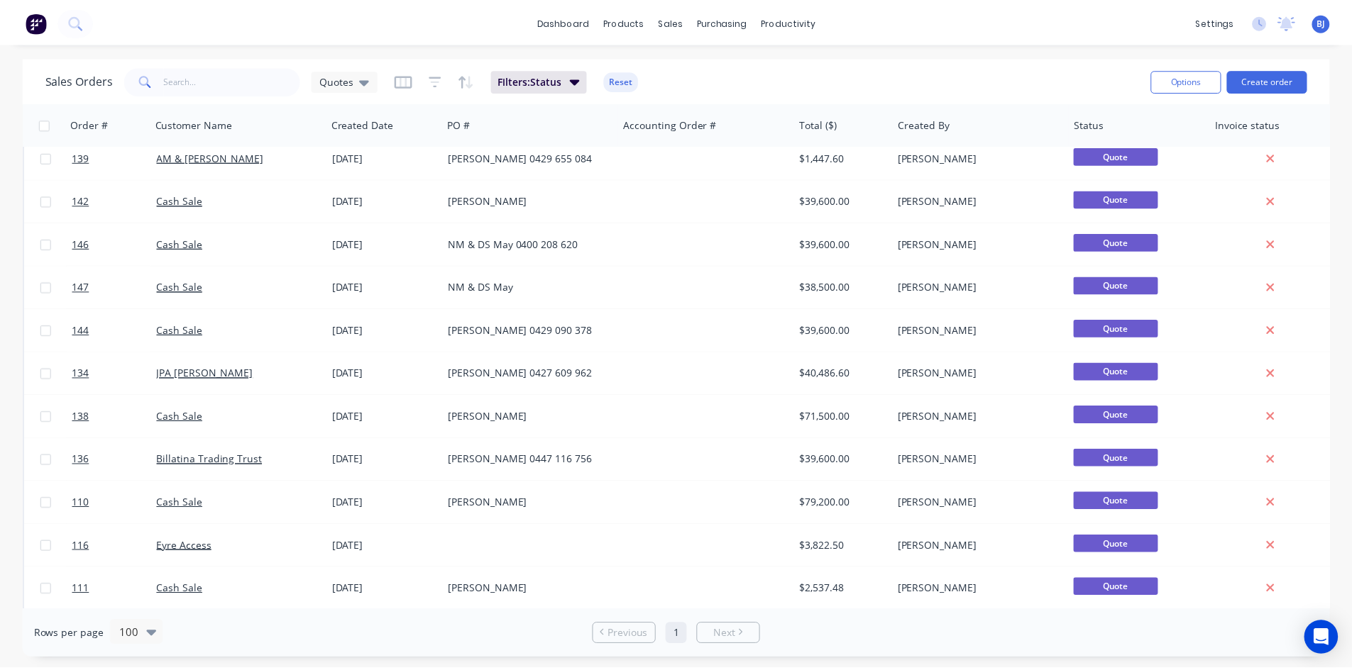
scroll to position [142, 0]
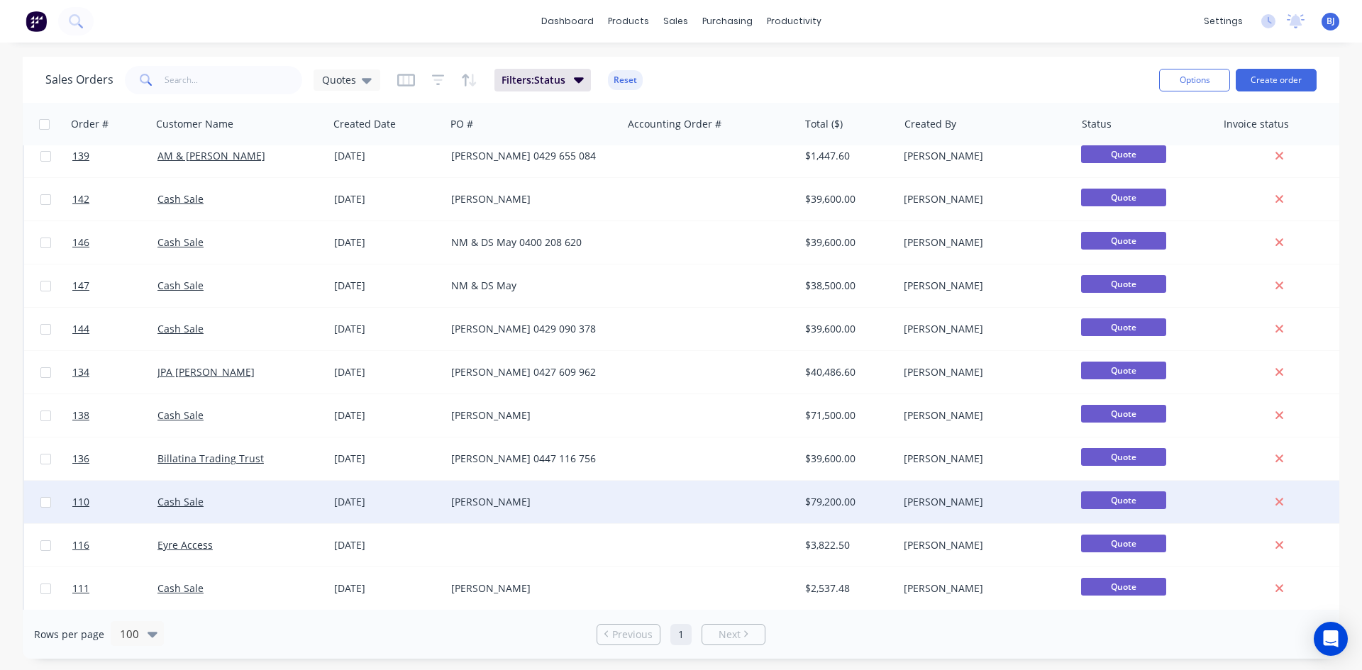
click at [364, 501] on div "[DATE]" at bounding box center [387, 502] width 106 height 14
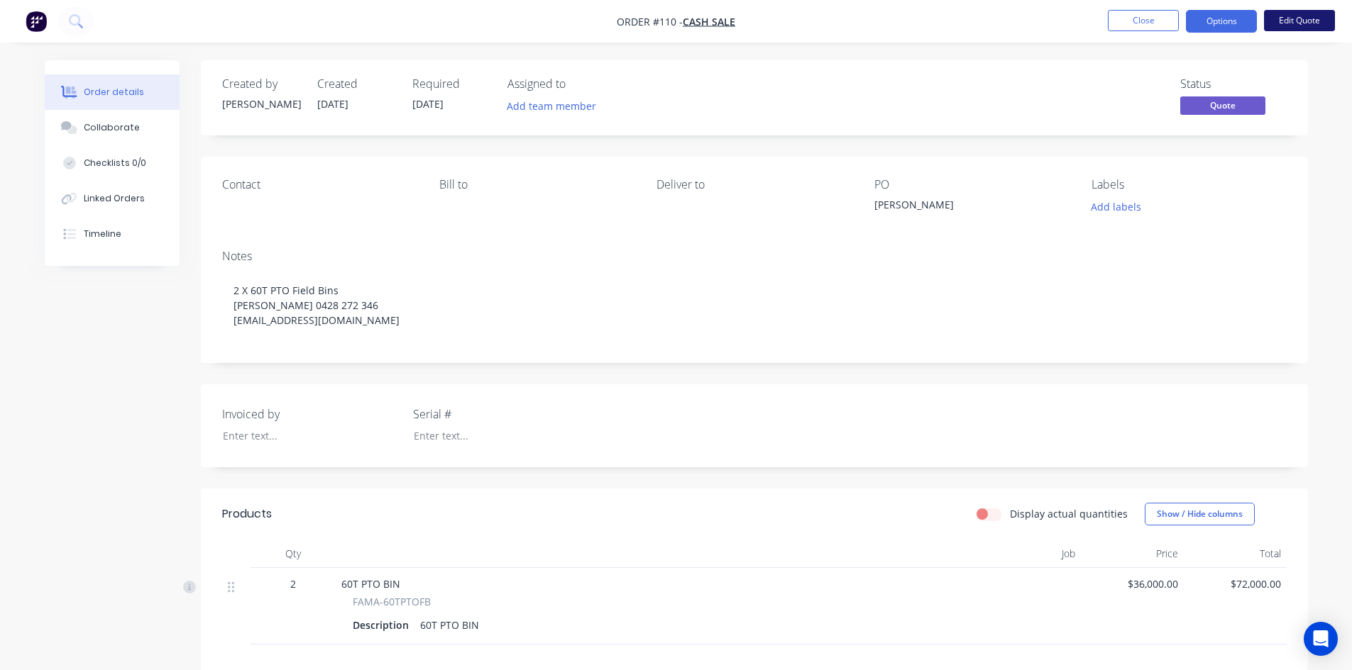
click at [1284, 23] on button "Edit Quote" at bounding box center [1299, 20] width 71 height 21
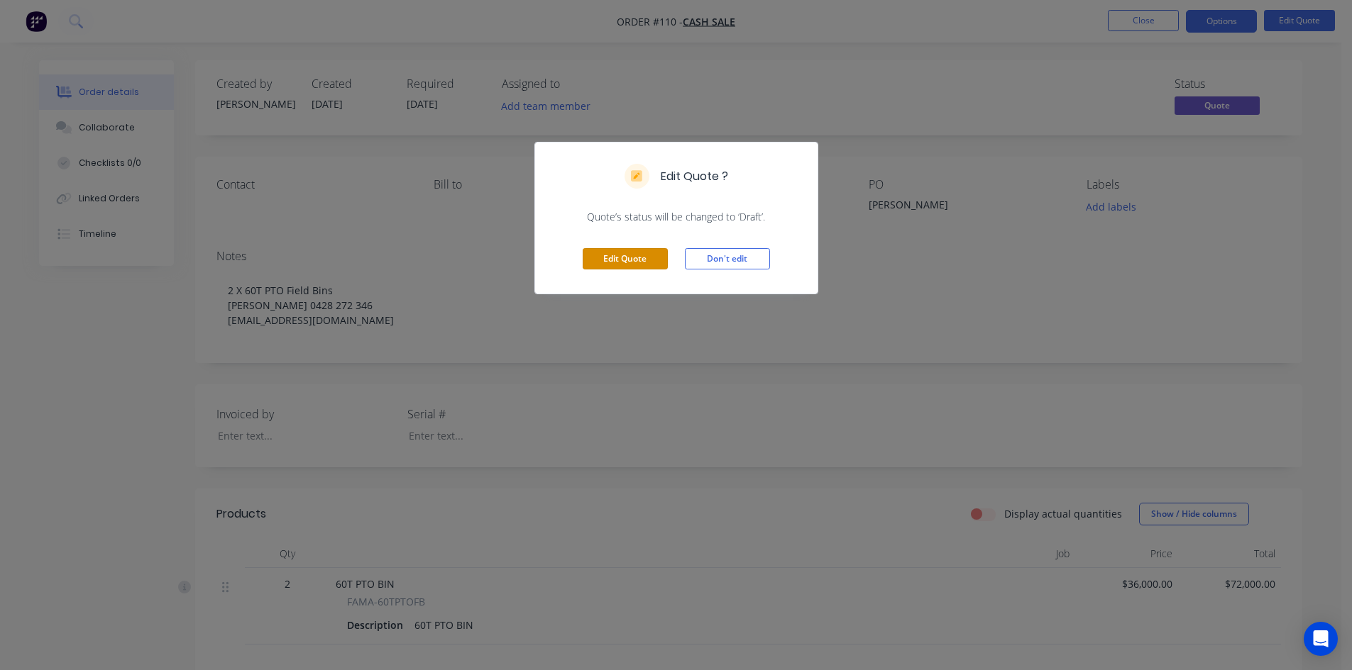
drag, startPoint x: 647, startPoint y: 266, endPoint x: 634, endPoint y: 264, distance: 13.6
click at [643, 265] on button "Edit Quote" at bounding box center [624, 258] width 85 height 21
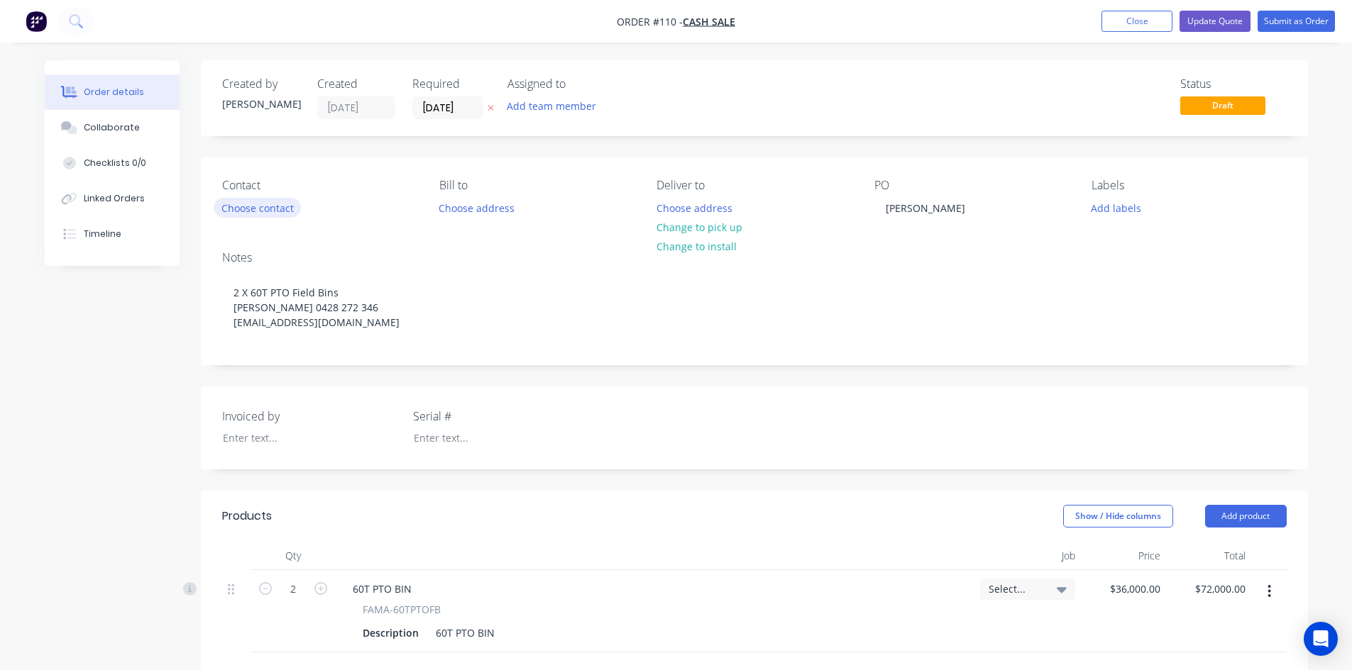
click at [256, 209] on button "Choose contact" at bounding box center [257, 207] width 87 height 19
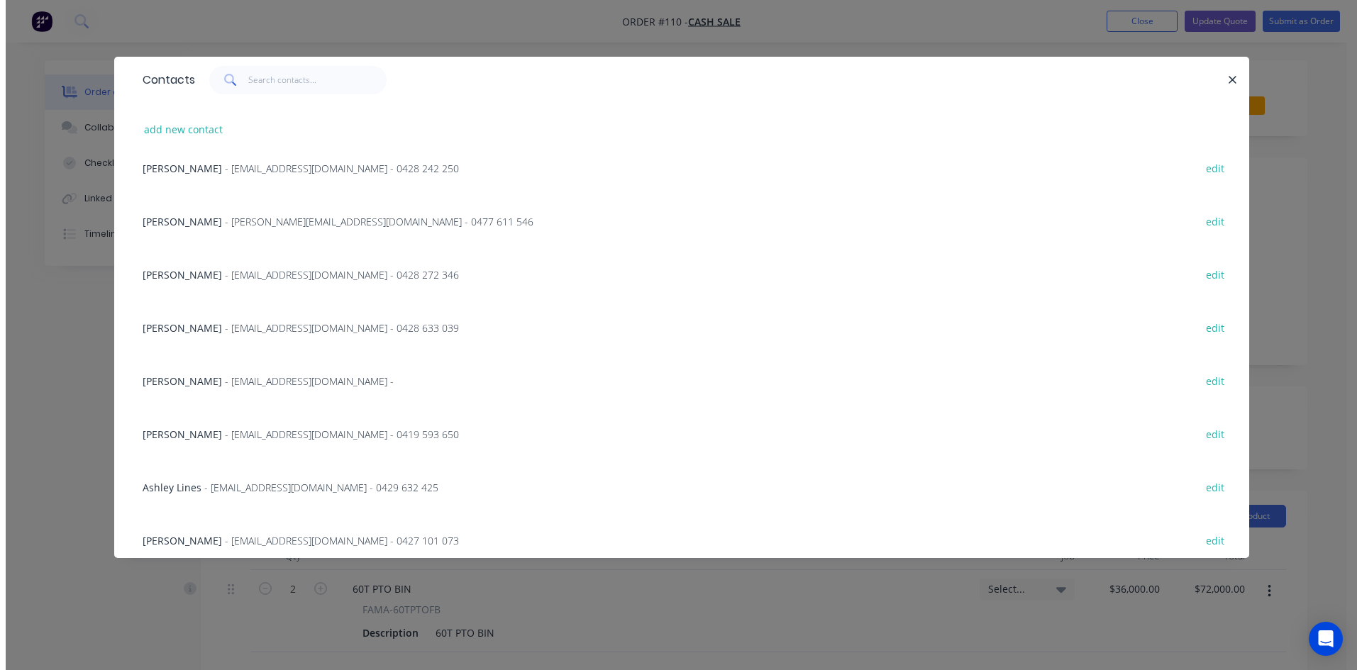
scroll to position [780, 0]
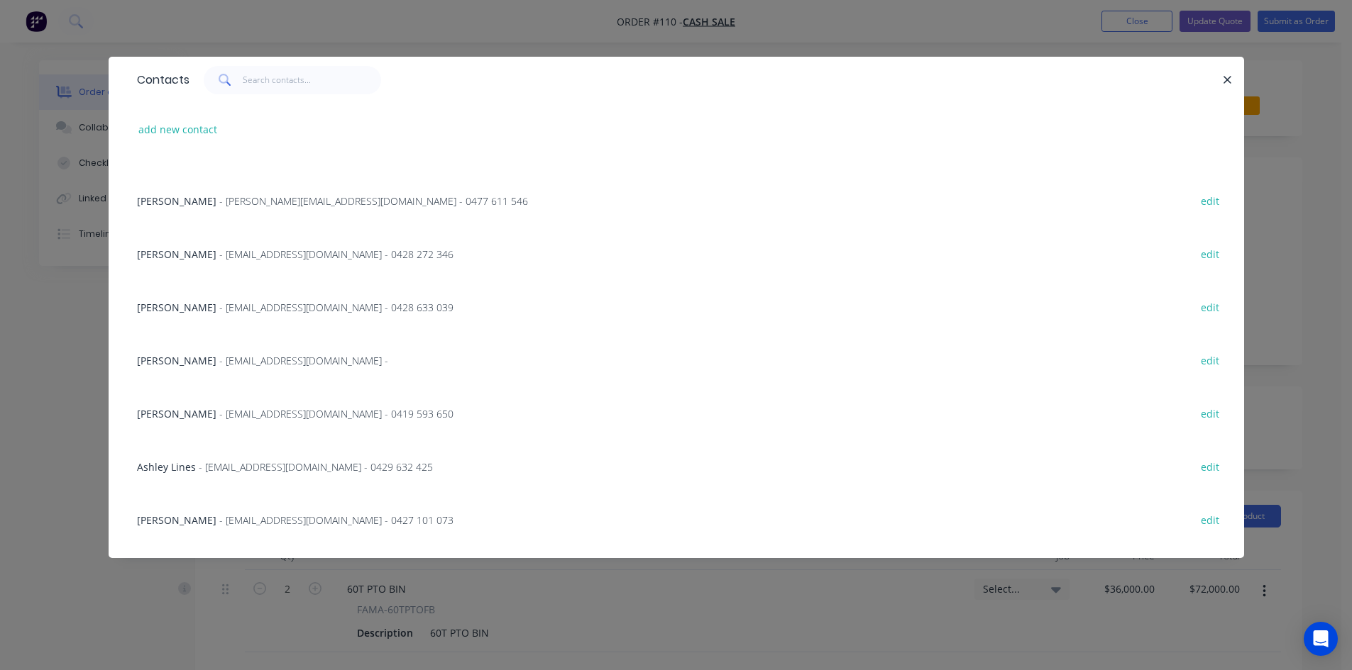
click at [219, 255] on span "- t.i@bigpond.com - 0428 272 346" at bounding box center [336, 254] width 234 height 13
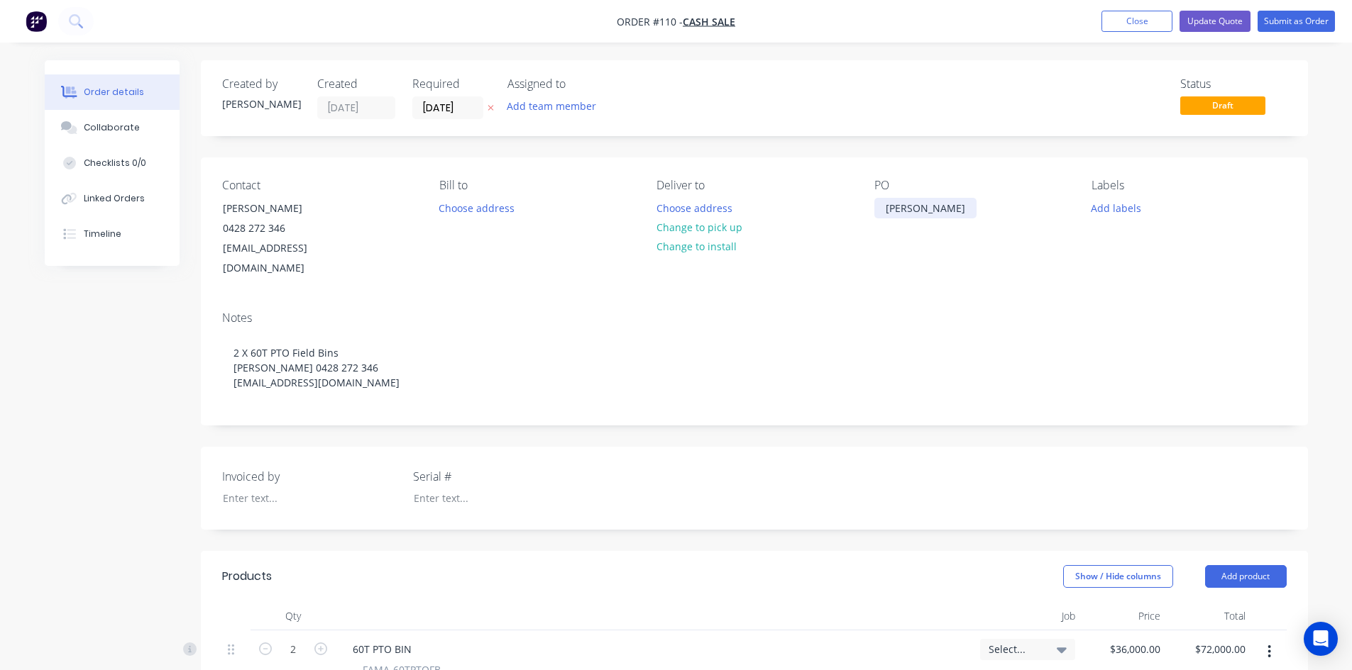
click at [945, 207] on div "Trever Inglis" at bounding box center [925, 208] width 102 height 21
click at [1215, 20] on button "Update Quote" at bounding box center [1214, 21] width 71 height 21
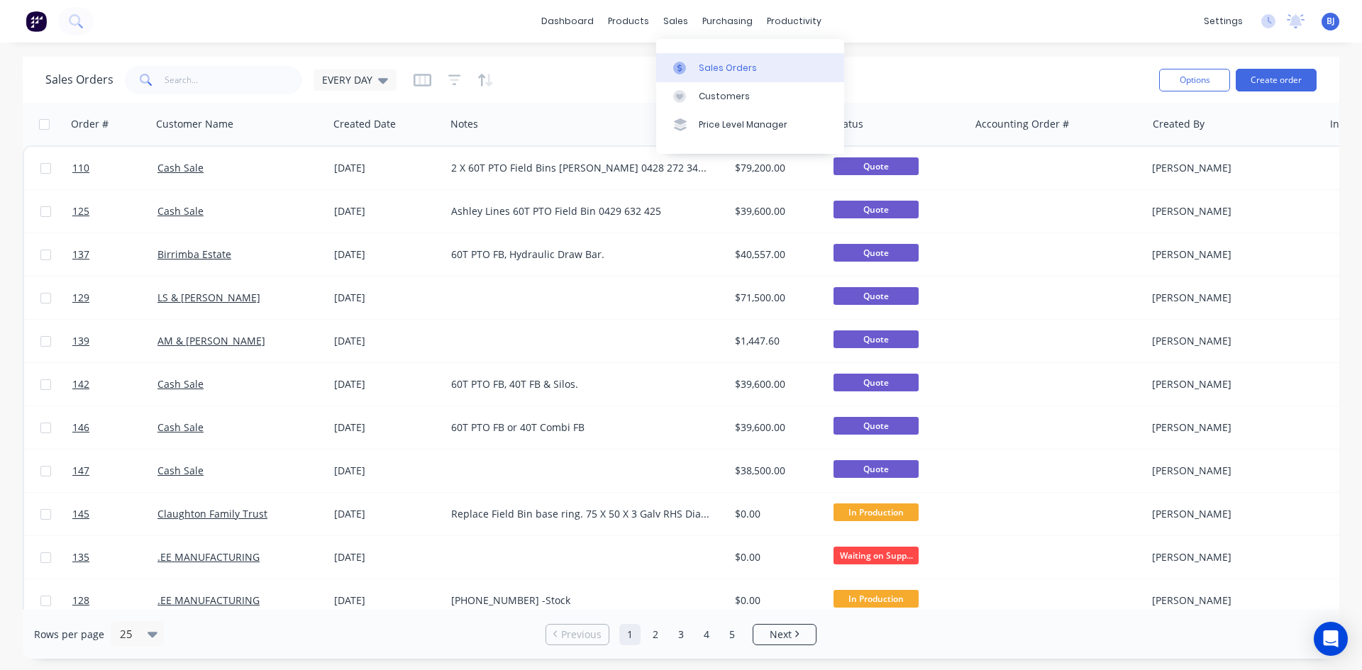
click at [680, 72] on icon at bounding box center [679, 68] width 13 height 13
click at [380, 87] on div "EVERY DAY" at bounding box center [355, 80] width 83 height 21
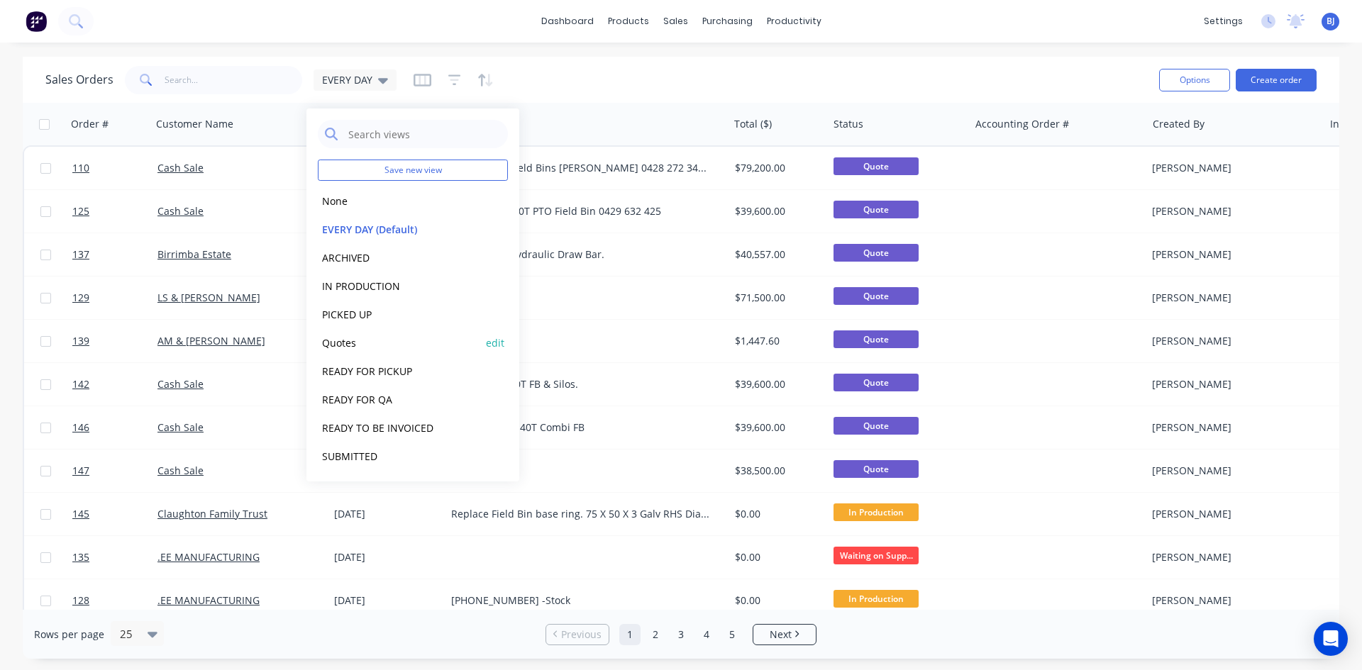
click at [347, 343] on button "Quotes" at bounding box center [399, 343] width 162 height 16
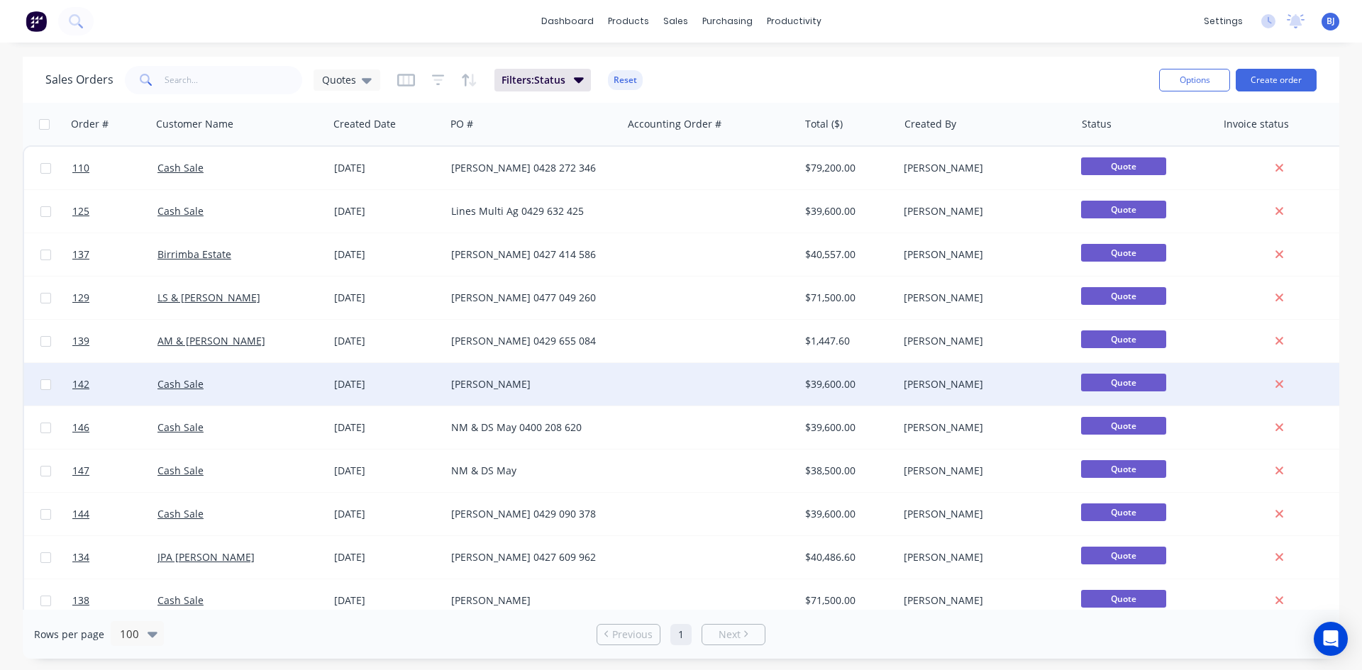
click at [338, 382] on div "[DATE]" at bounding box center [387, 384] width 106 height 14
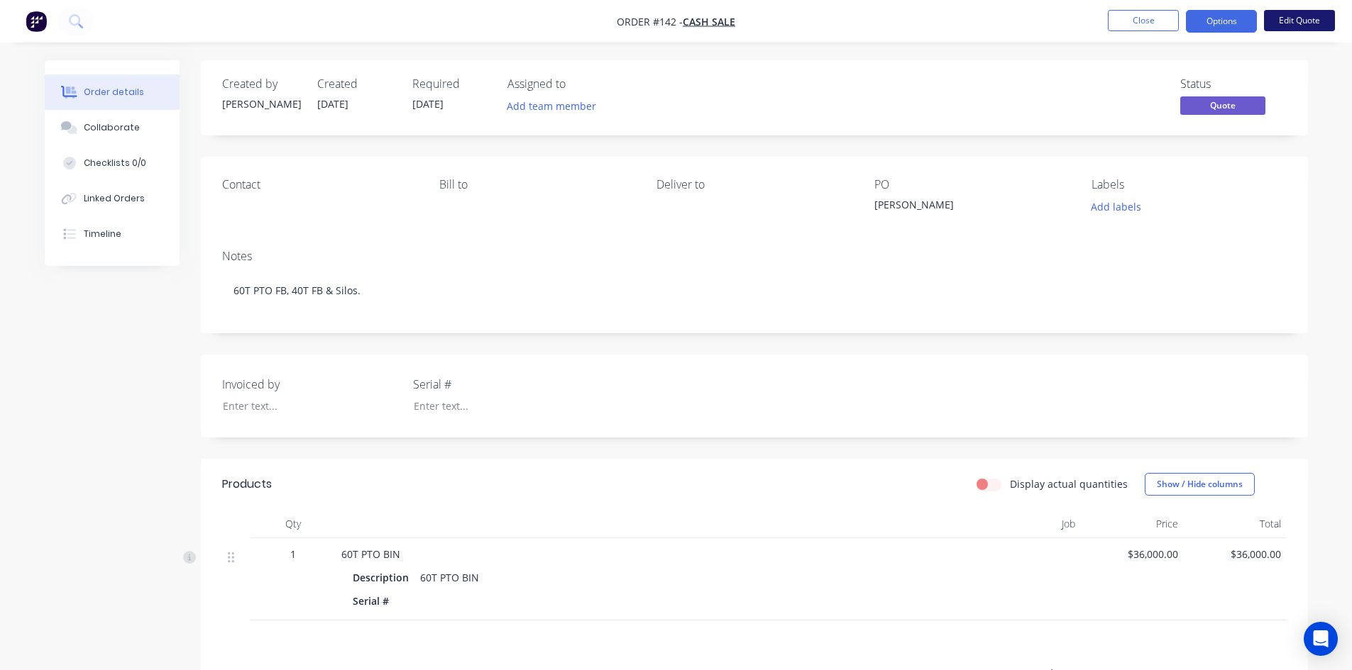
click at [1280, 15] on button "Edit Quote" at bounding box center [1299, 20] width 71 height 21
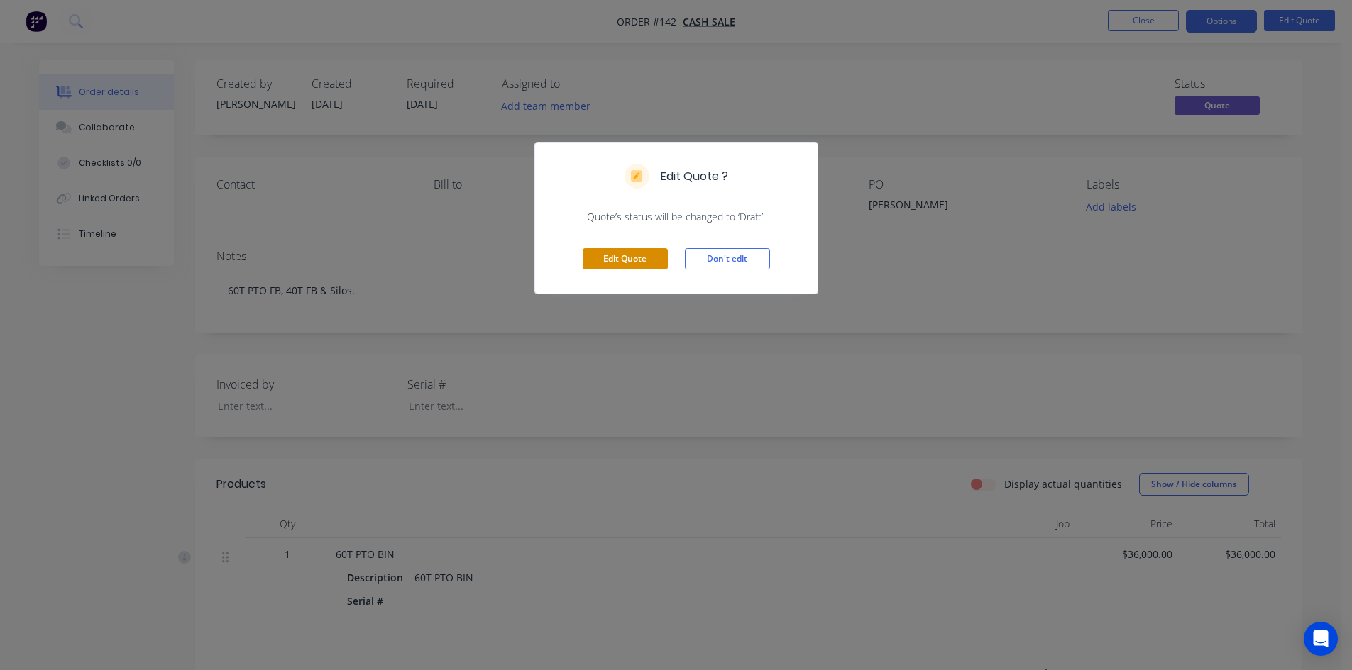
click at [624, 261] on button "Edit Quote" at bounding box center [624, 258] width 85 height 21
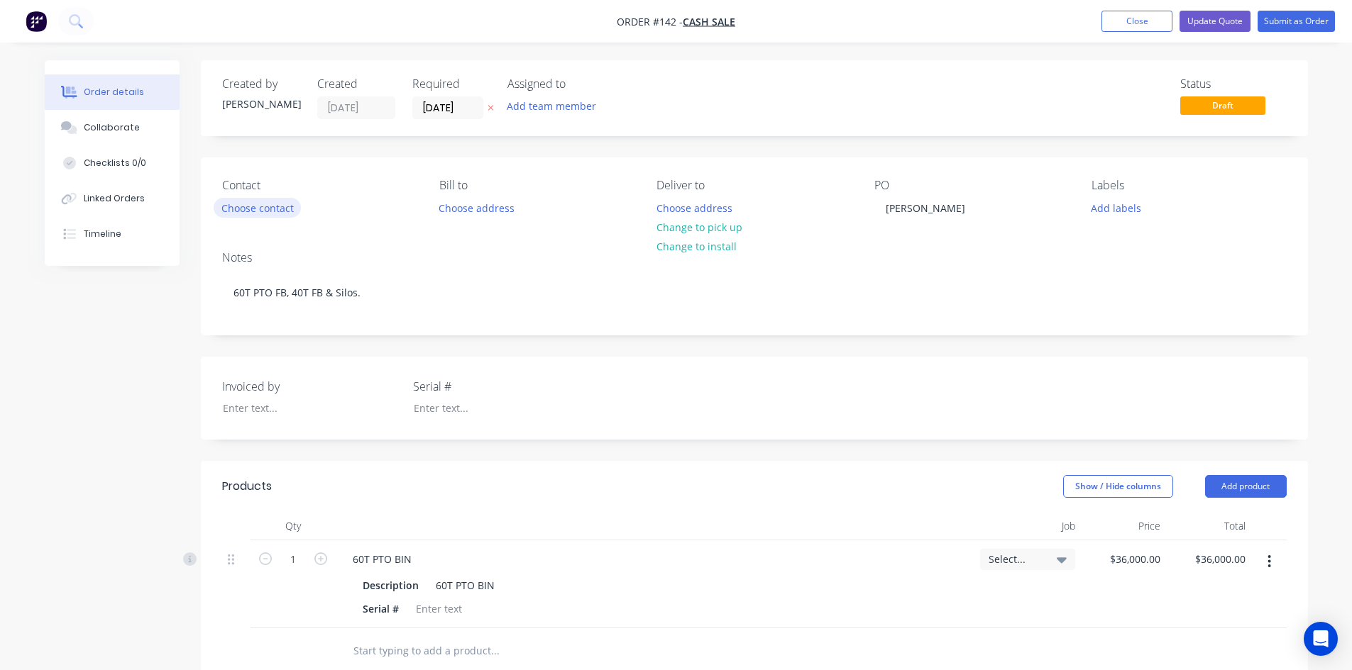
click at [264, 211] on button "Choose contact" at bounding box center [257, 207] width 87 height 19
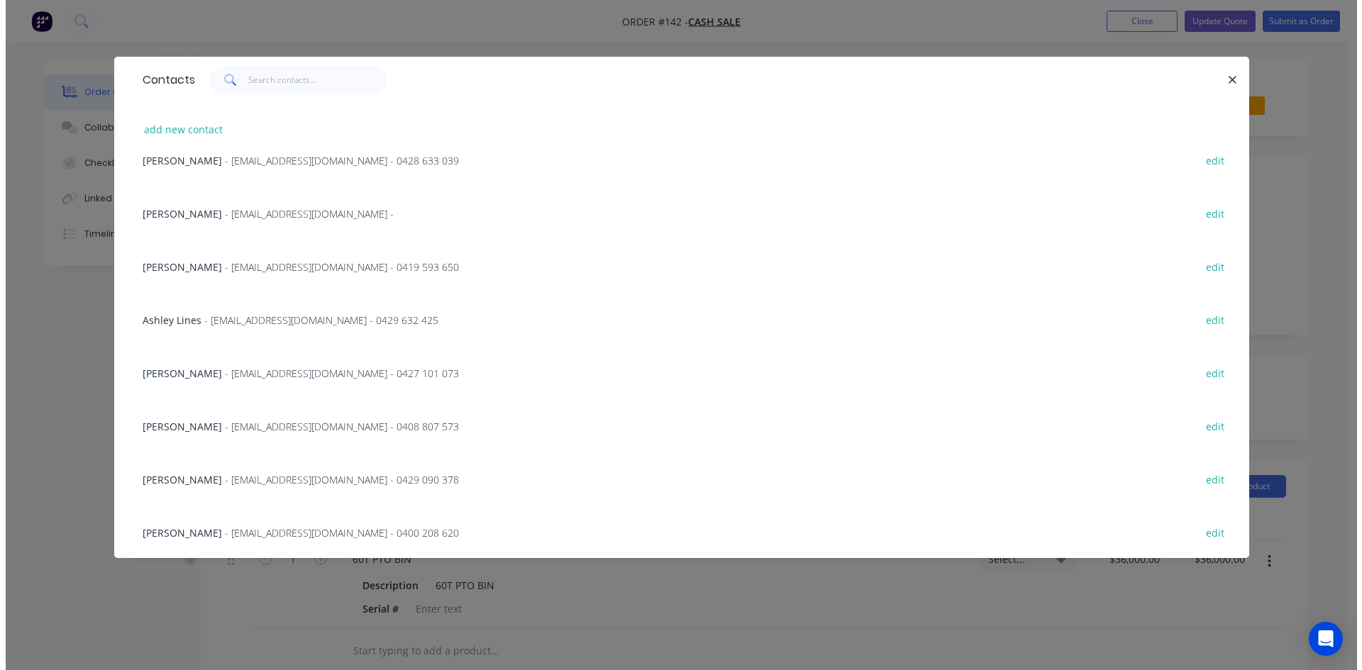
scroll to position [928, 0]
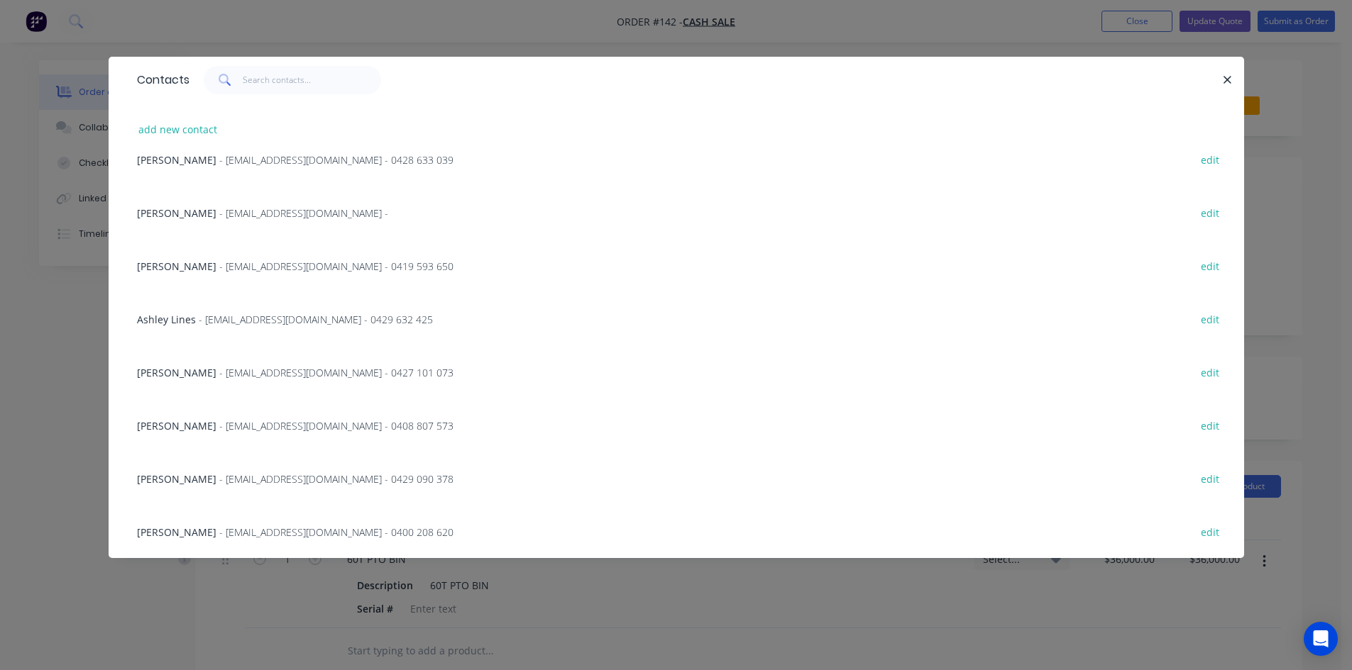
click at [208, 426] on div "Ashley Burgess - wattsrange@gmail.com - 0408 807 573" at bounding box center [295, 426] width 316 height 15
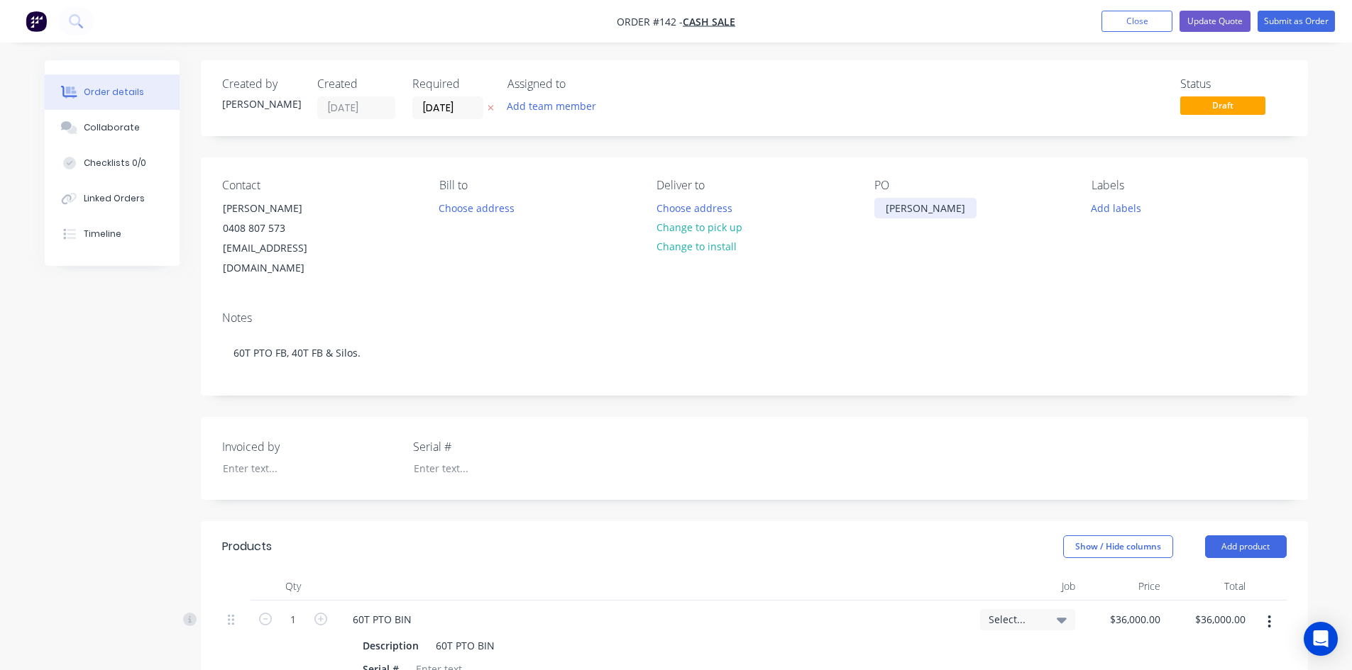
click at [957, 206] on div "Ashley Burgess" at bounding box center [925, 208] width 102 height 21
click at [1208, 18] on button "Update Quote" at bounding box center [1214, 21] width 71 height 21
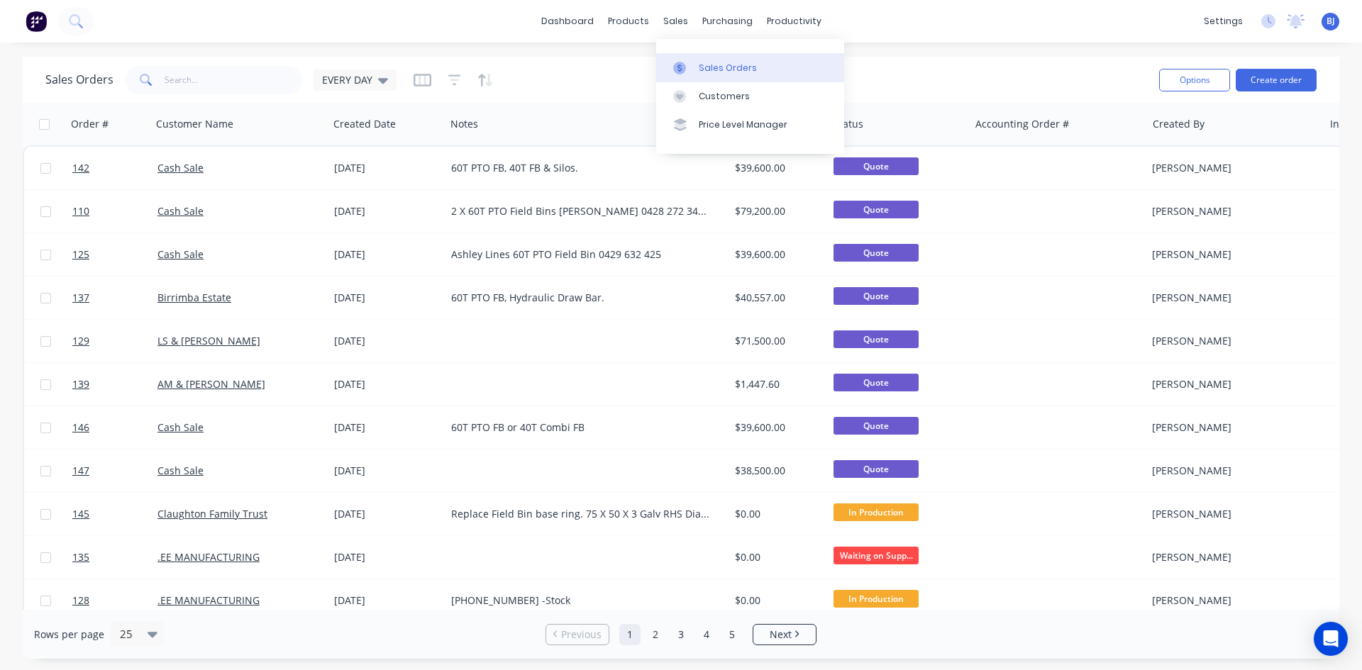
click at [680, 65] on icon at bounding box center [680, 68] width 4 height 8
click at [382, 83] on icon at bounding box center [383, 80] width 10 height 16
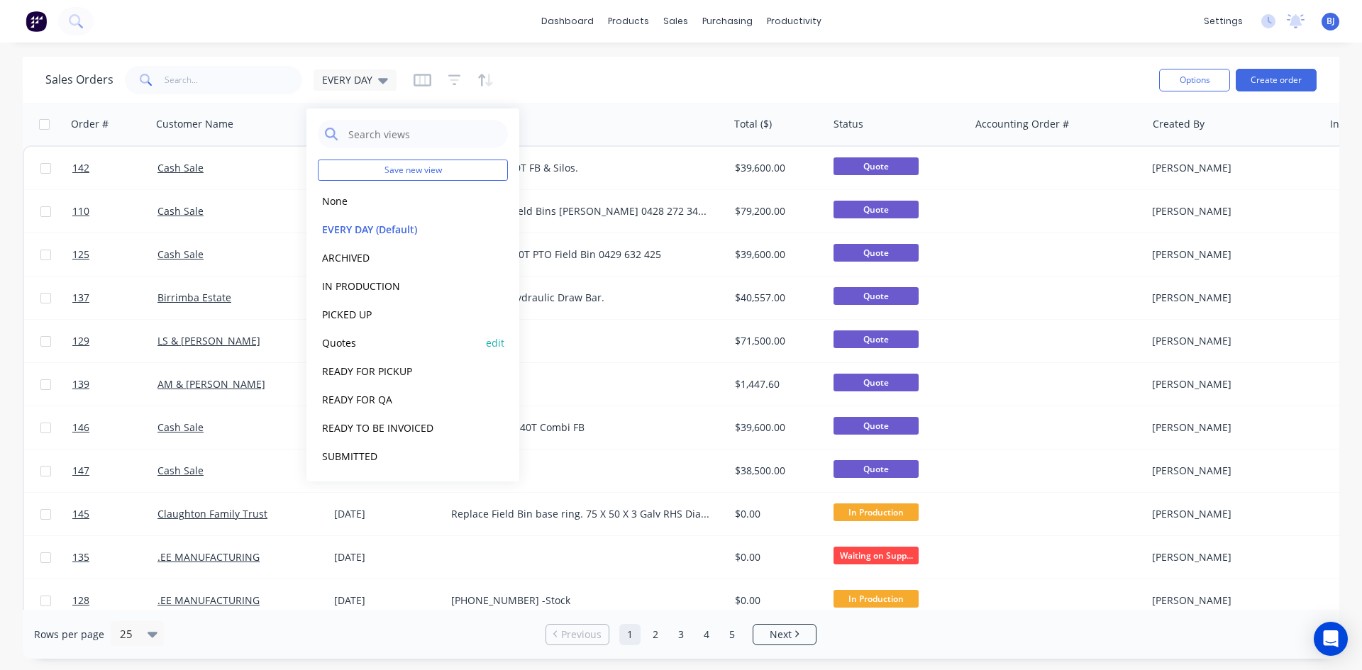
click at [345, 343] on button "Quotes" at bounding box center [399, 343] width 162 height 16
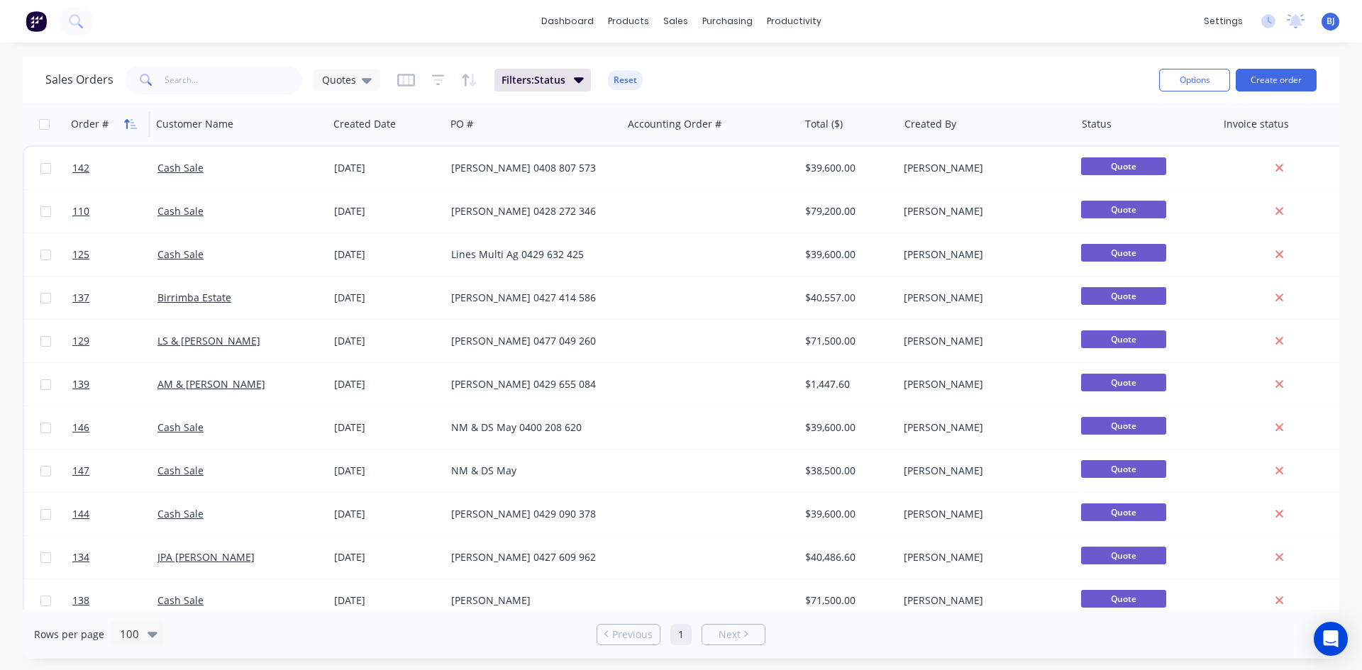
click at [131, 121] on icon "button" at bounding box center [130, 123] width 13 height 11
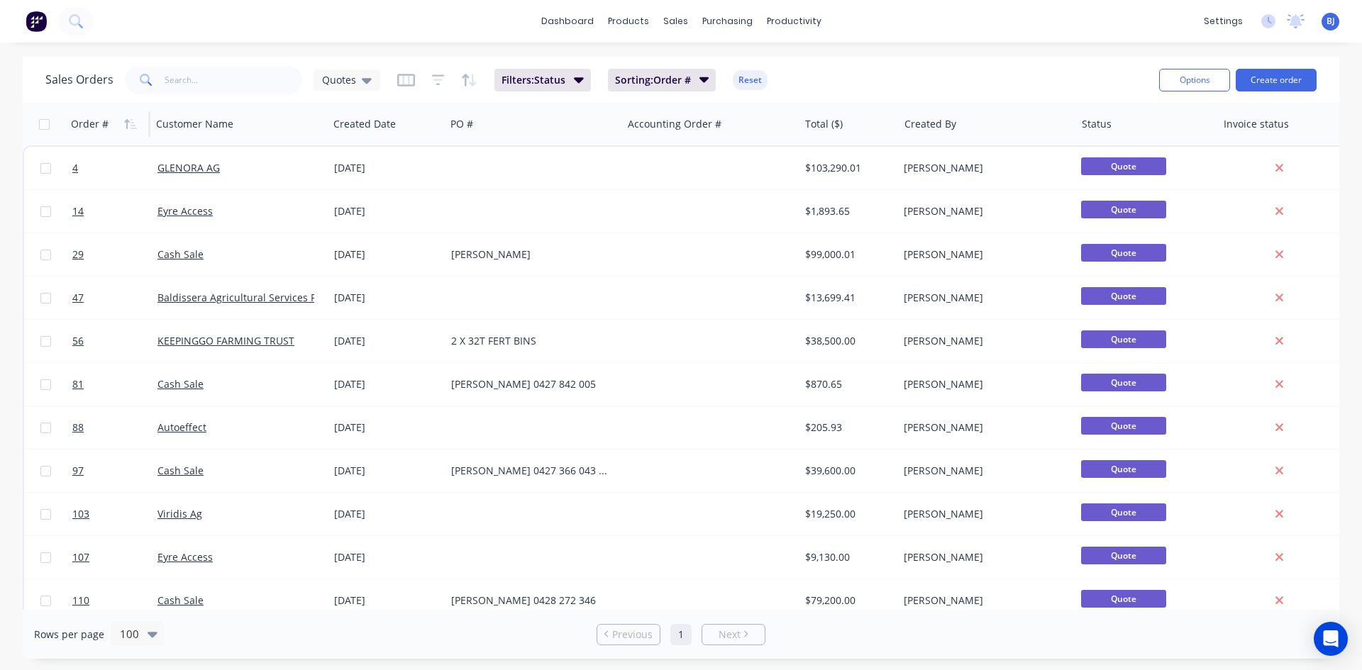
click at [131, 121] on icon "button" at bounding box center [130, 123] width 13 height 11
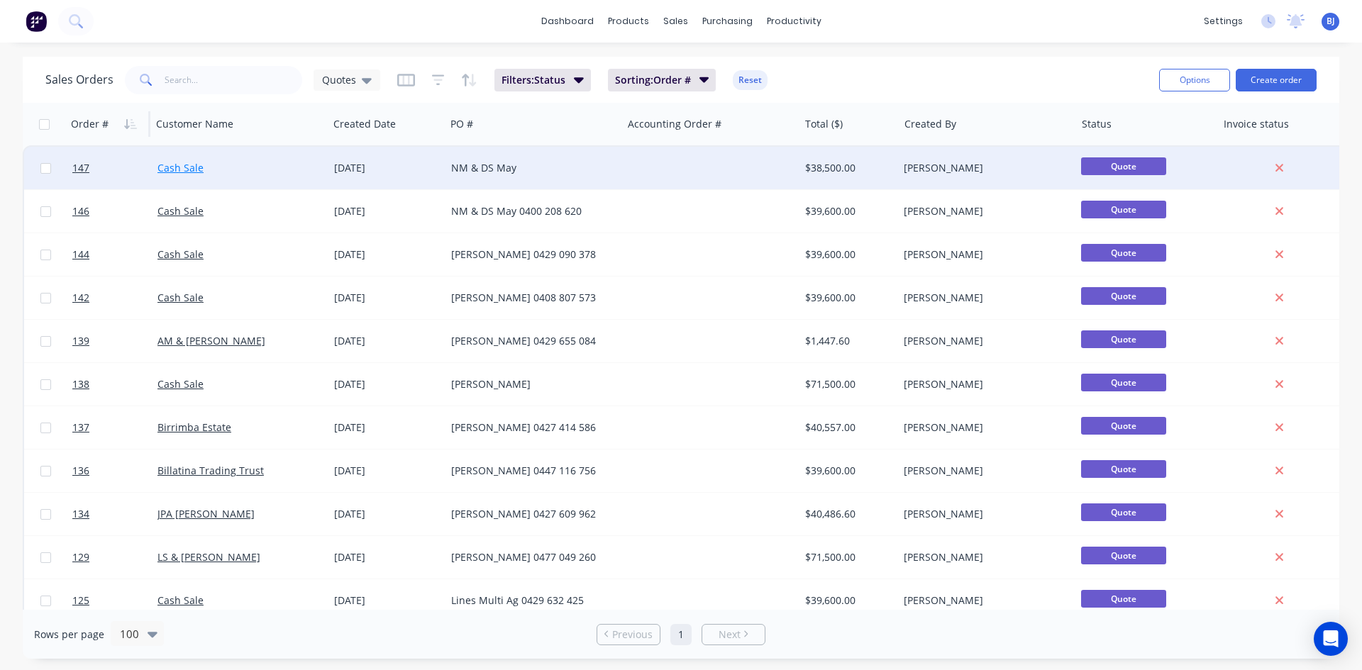
click at [169, 169] on link "Cash Sale" at bounding box center [181, 167] width 46 height 13
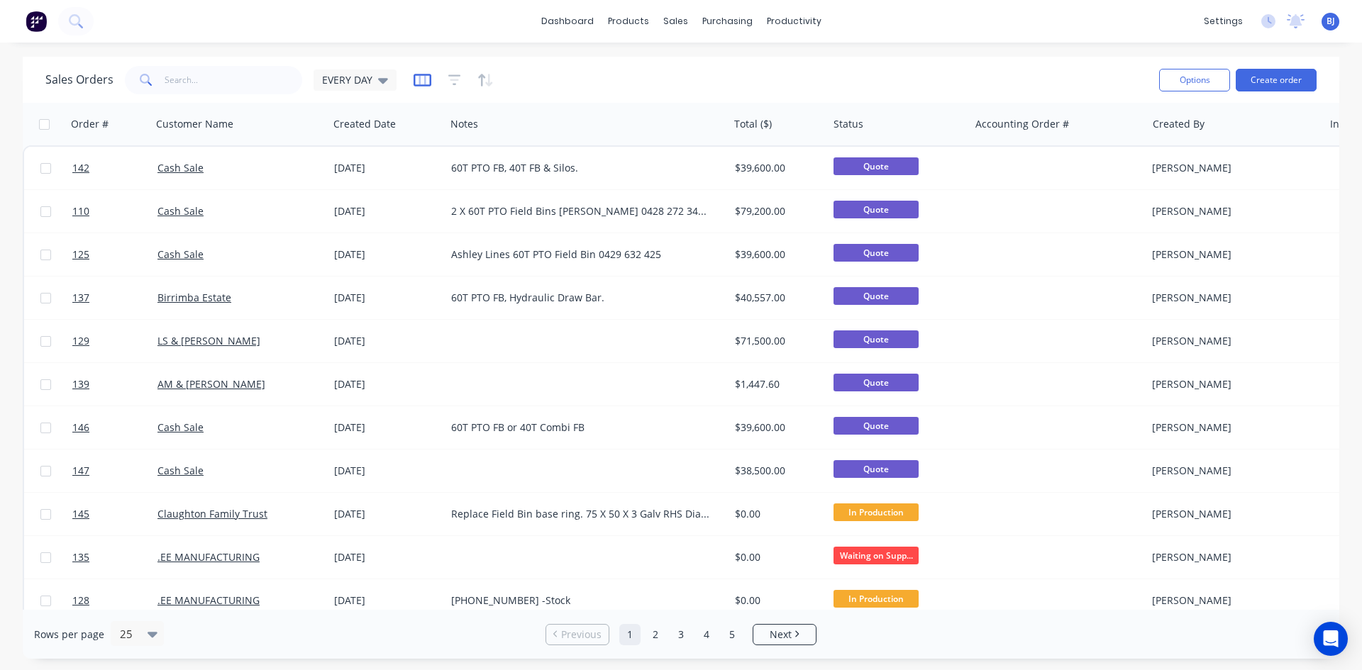
click at [419, 74] on icon "button" at bounding box center [423, 80] width 18 height 13
click at [529, 89] on div "Sales Orders EVERY DAY" at bounding box center [596, 79] width 1103 height 35
click at [381, 80] on icon at bounding box center [383, 81] width 10 height 6
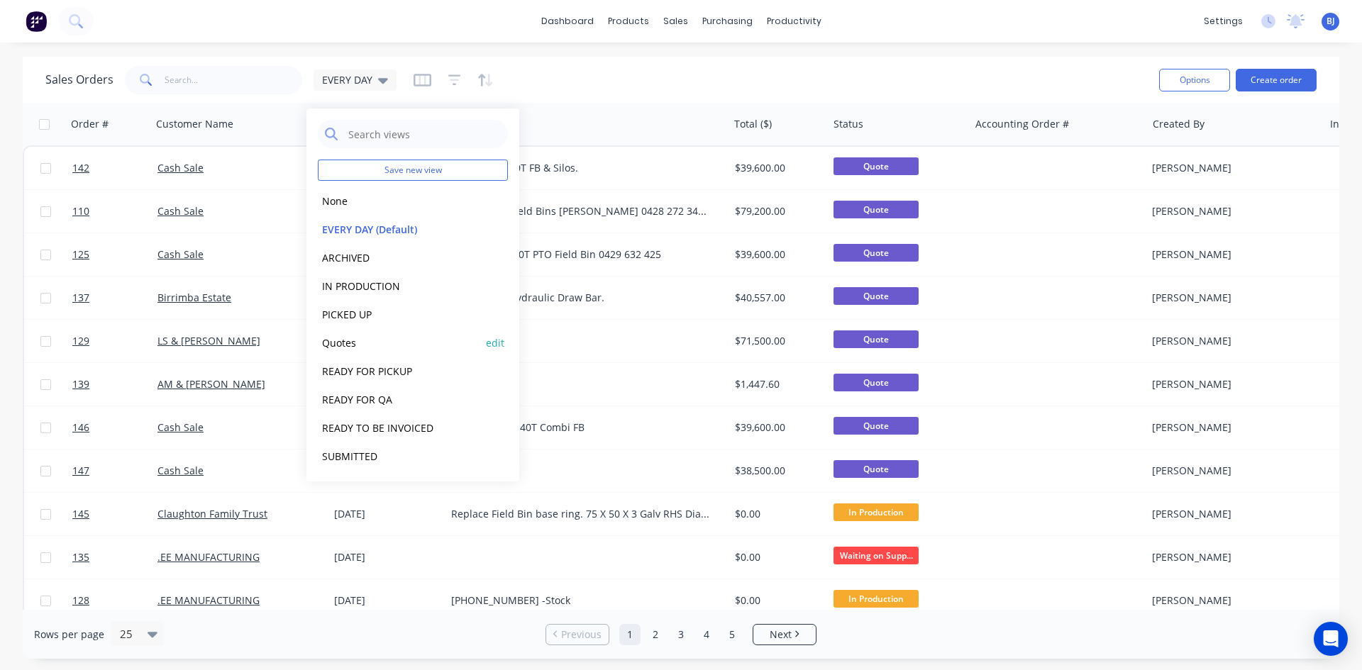
click at [350, 341] on button "Quotes" at bounding box center [399, 343] width 162 height 16
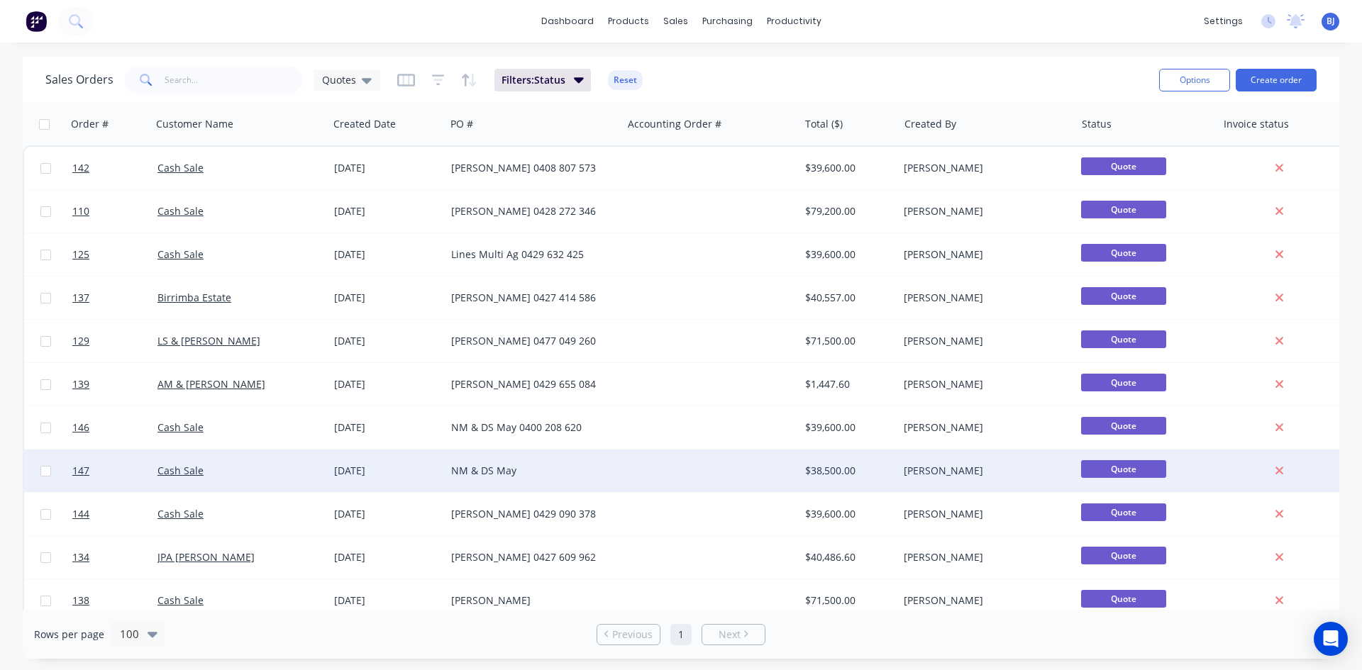
click at [346, 471] on div "[DATE]" at bounding box center [387, 471] width 106 height 14
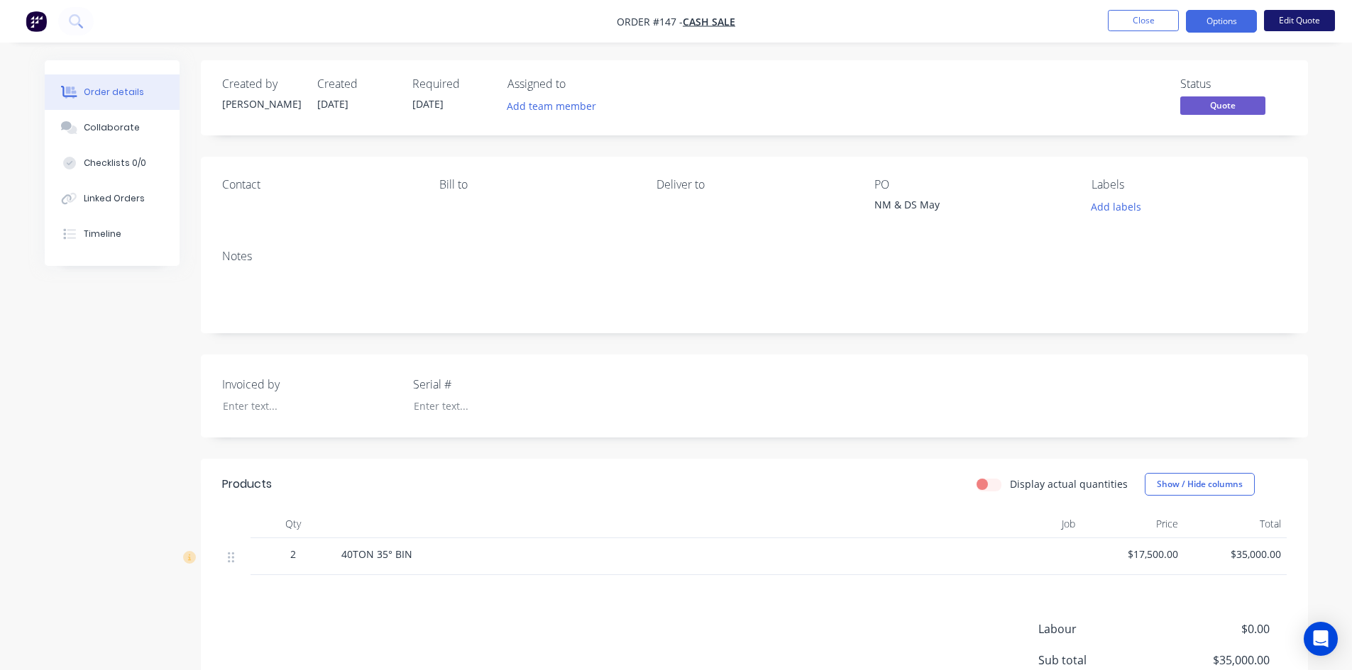
click at [1301, 19] on button "Edit Quote" at bounding box center [1299, 20] width 71 height 21
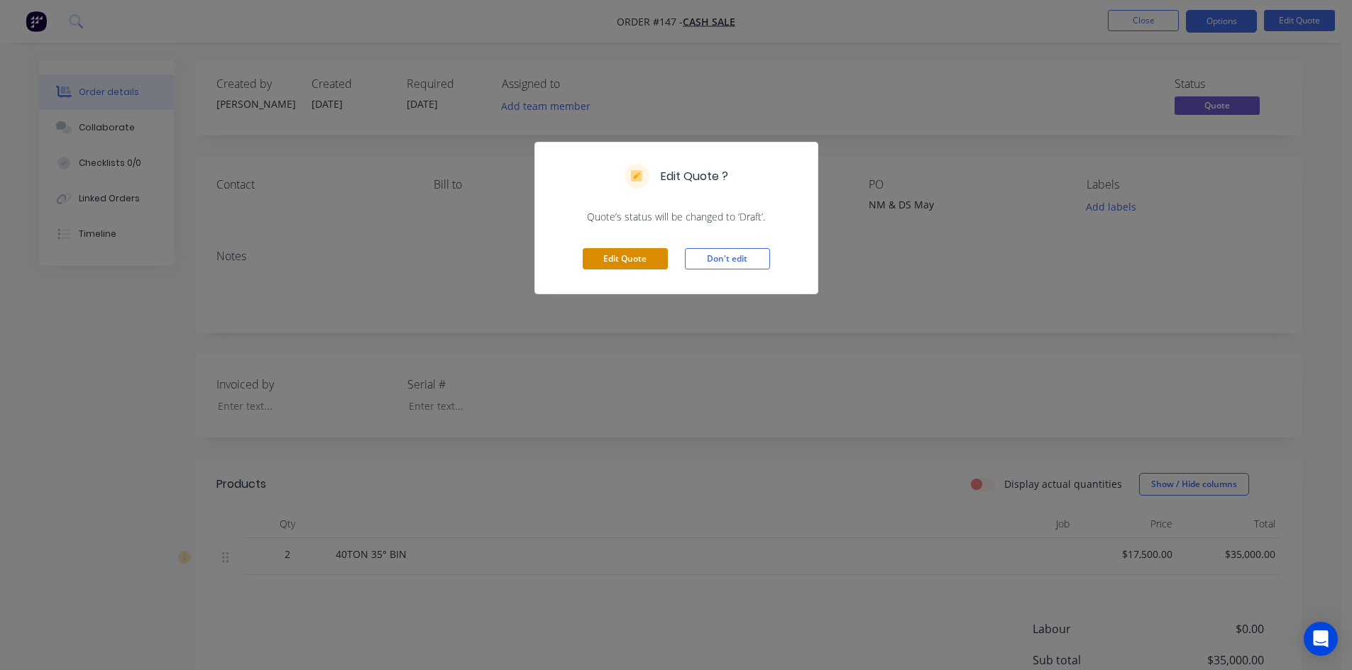
click at [636, 258] on button "Edit Quote" at bounding box center [624, 258] width 85 height 21
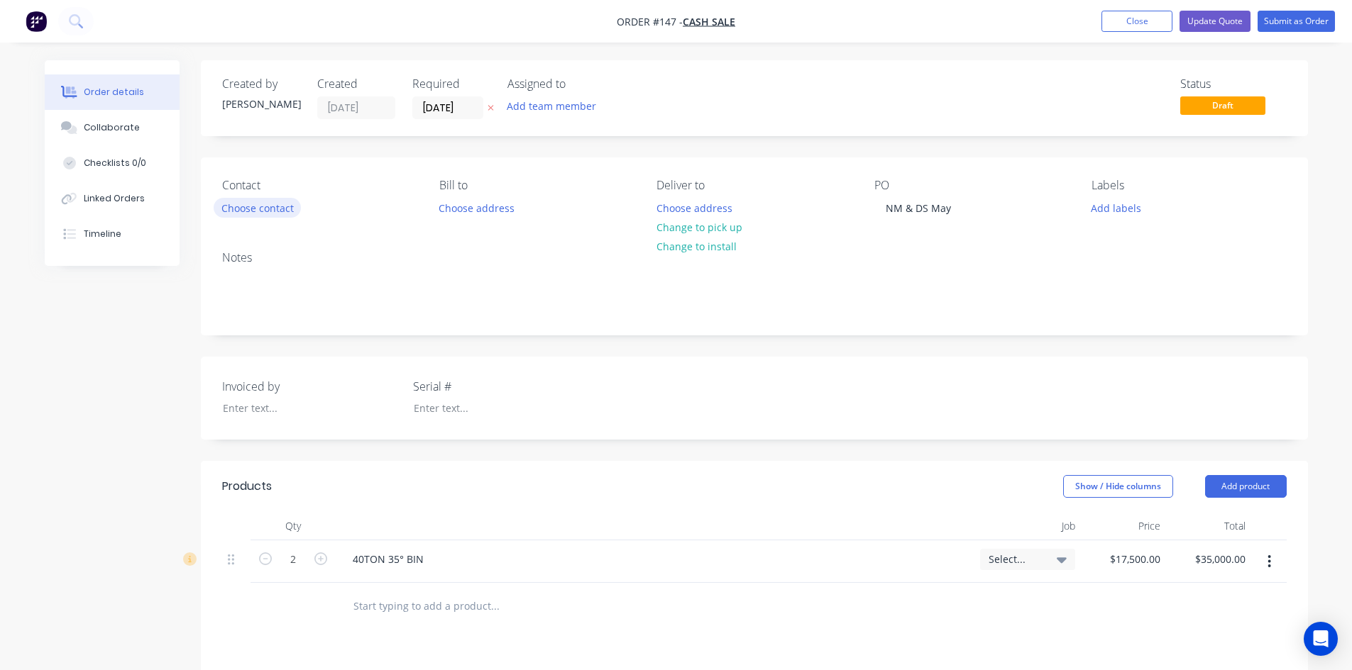
click at [273, 207] on button "Choose contact" at bounding box center [257, 207] width 87 height 19
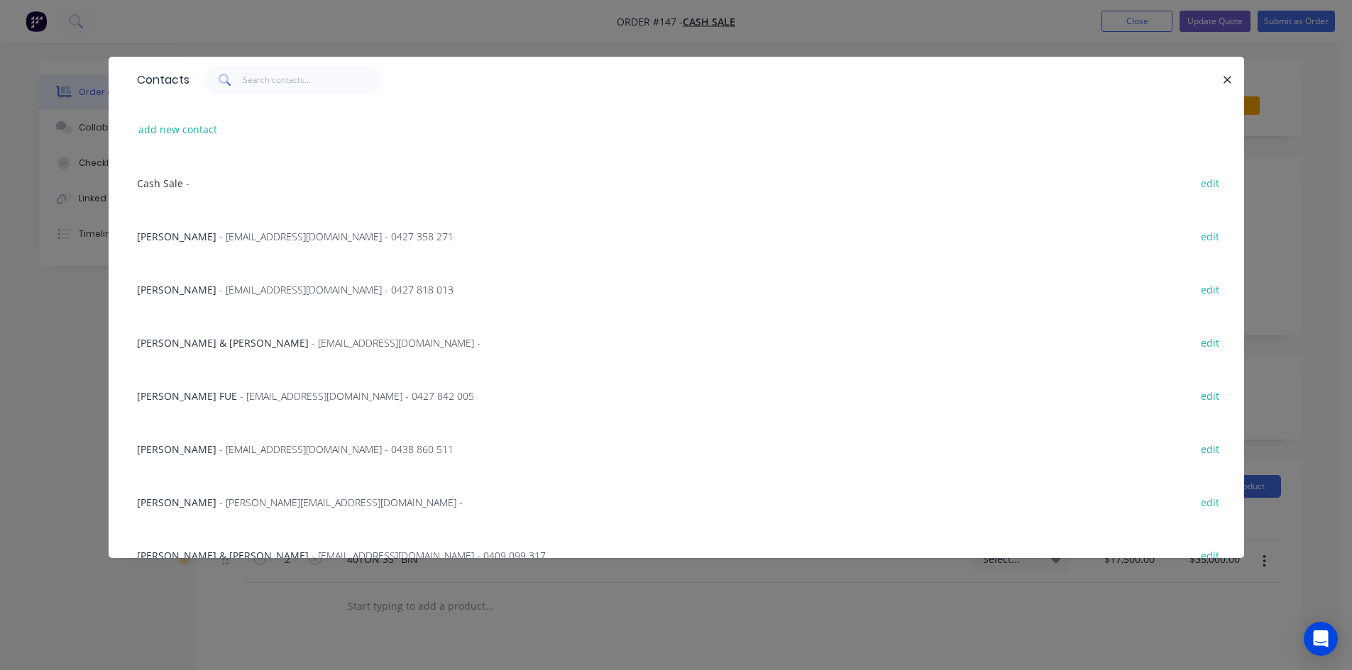
click at [1232, 82] on button "button" at bounding box center [1228, 80] width 18 height 18
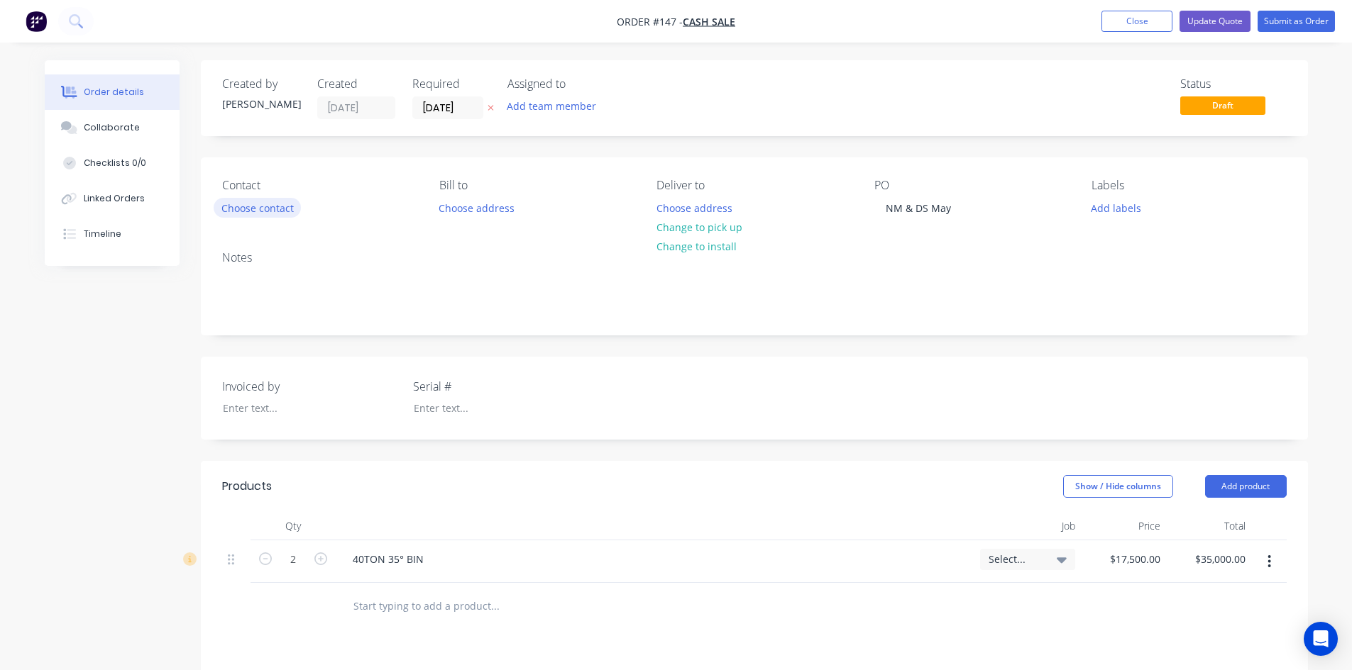
click at [241, 209] on button "Choose contact" at bounding box center [257, 207] width 87 height 19
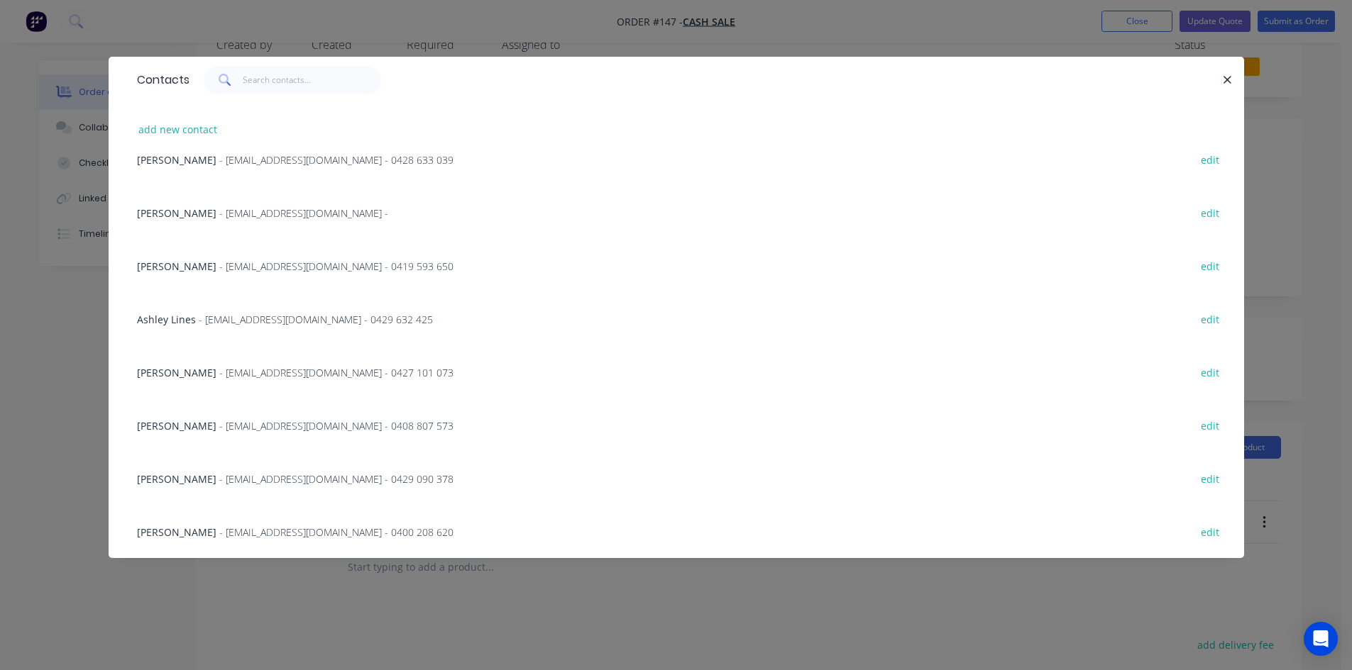
scroll to position [71, 0]
click at [219, 534] on span "- notsille@bigpond.com - 0400 208 620" at bounding box center [336, 532] width 234 height 13
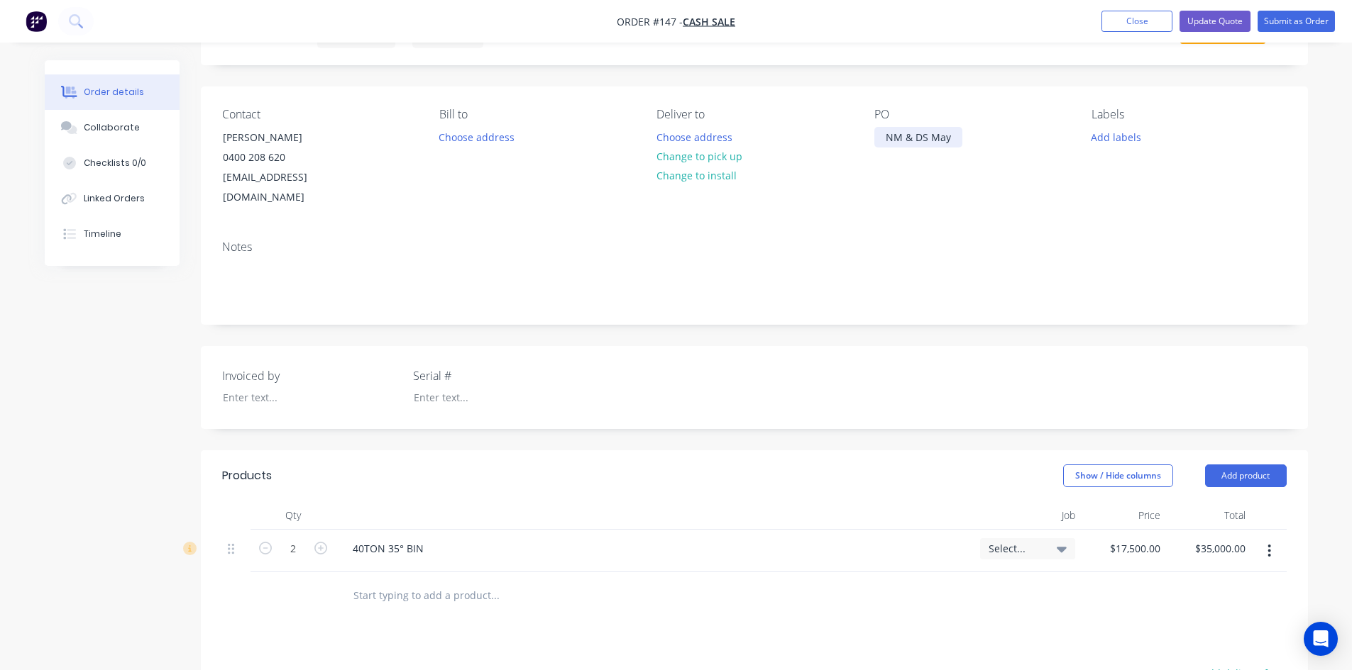
drag, startPoint x: 951, startPoint y: 138, endPoint x: 979, endPoint y: 153, distance: 31.4
click at [953, 138] on div "NM & DS May" at bounding box center [918, 137] width 88 height 21
click at [1225, 22] on button "Update Quote" at bounding box center [1214, 21] width 71 height 21
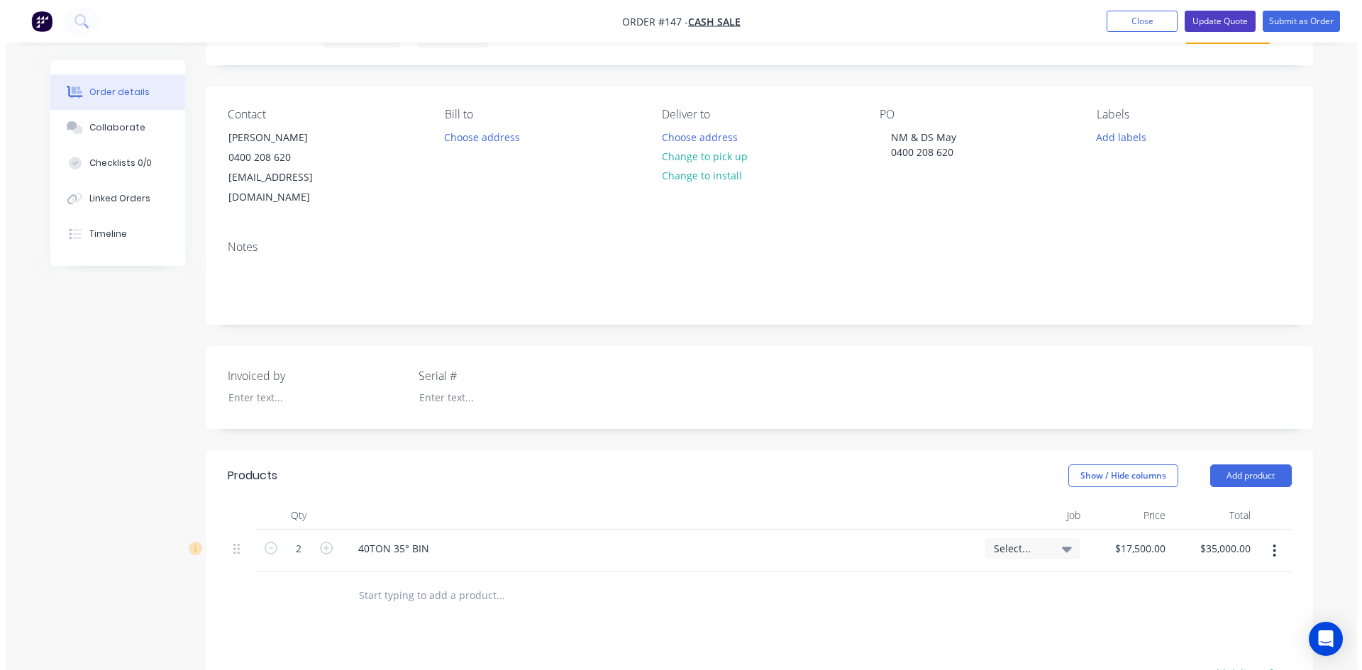
scroll to position [0, 0]
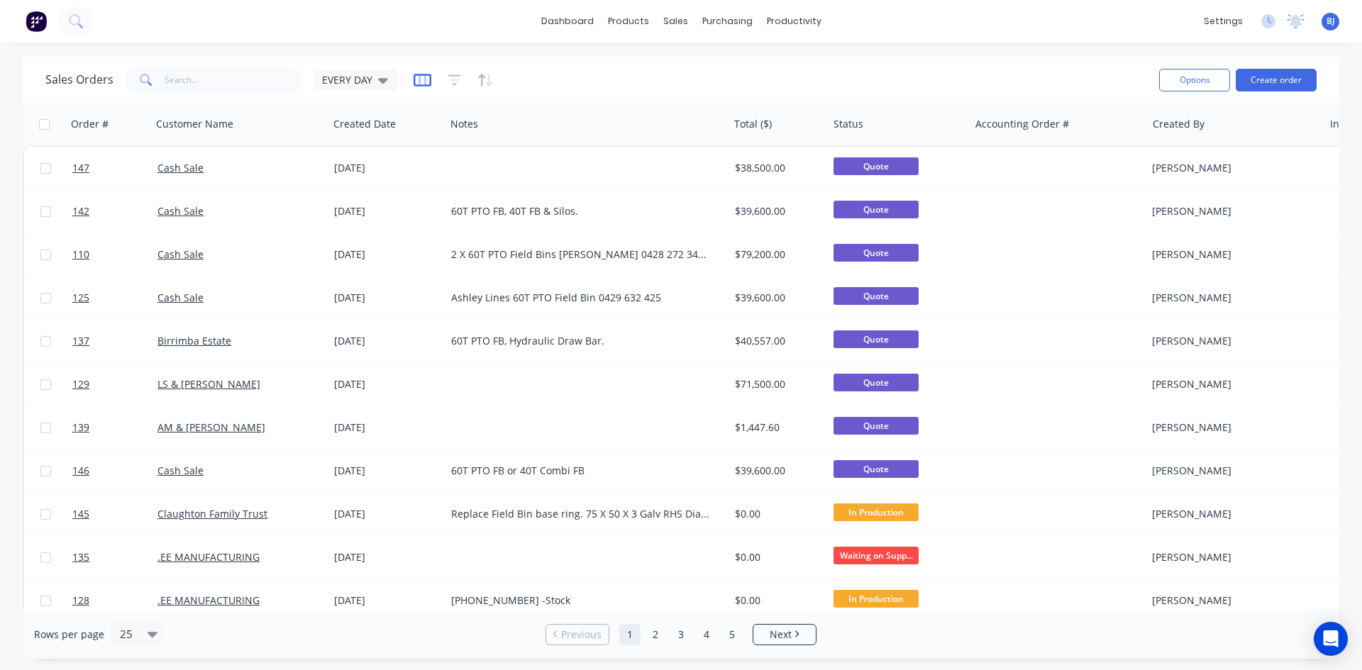
click at [423, 82] on icon "button" at bounding box center [422, 79] width 7 height 9
drag, startPoint x: 558, startPoint y: 89, endPoint x: 460, endPoint y: 106, distance: 99.4
click at [539, 93] on div "Sales Orders EVERY DAY" at bounding box center [596, 79] width 1103 height 35
click at [387, 80] on div "EVERY DAY" at bounding box center [355, 80] width 83 height 21
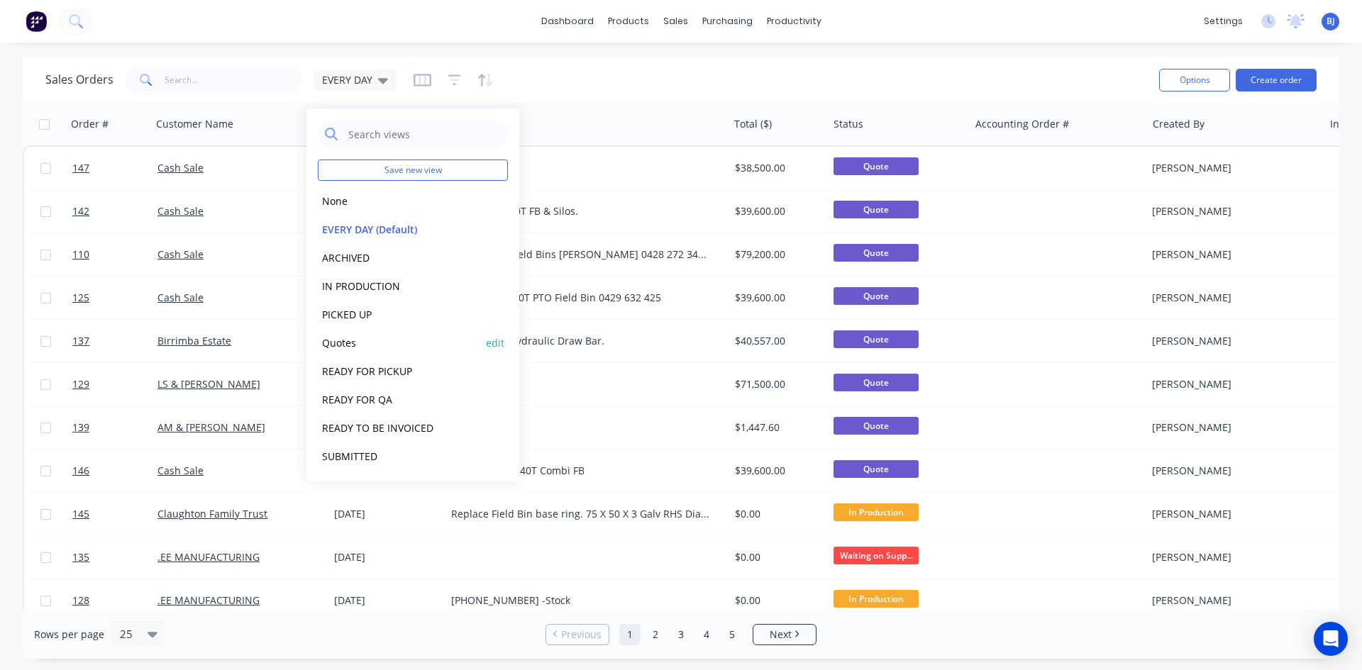
click at [342, 341] on button "Quotes" at bounding box center [399, 343] width 162 height 16
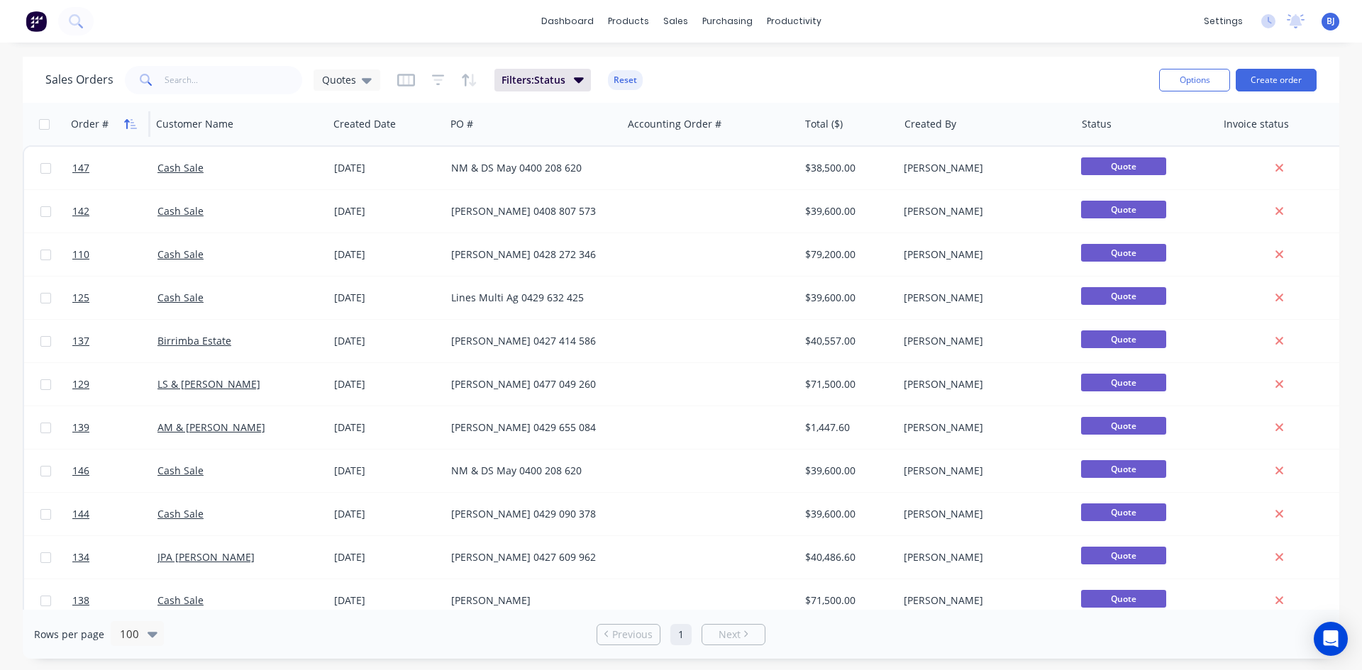
click at [125, 120] on icon "button" at bounding box center [130, 123] width 13 height 11
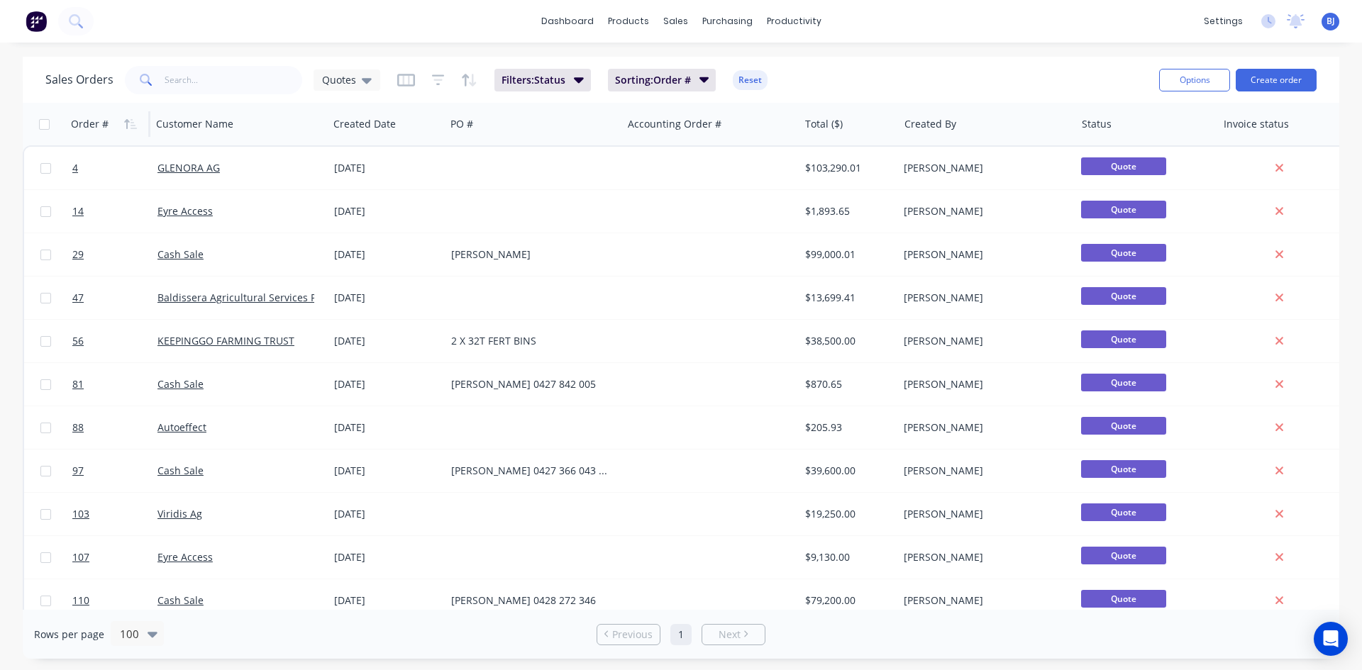
click at [125, 120] on icon "button" at bounding box center [130, 123] width 13 height 11
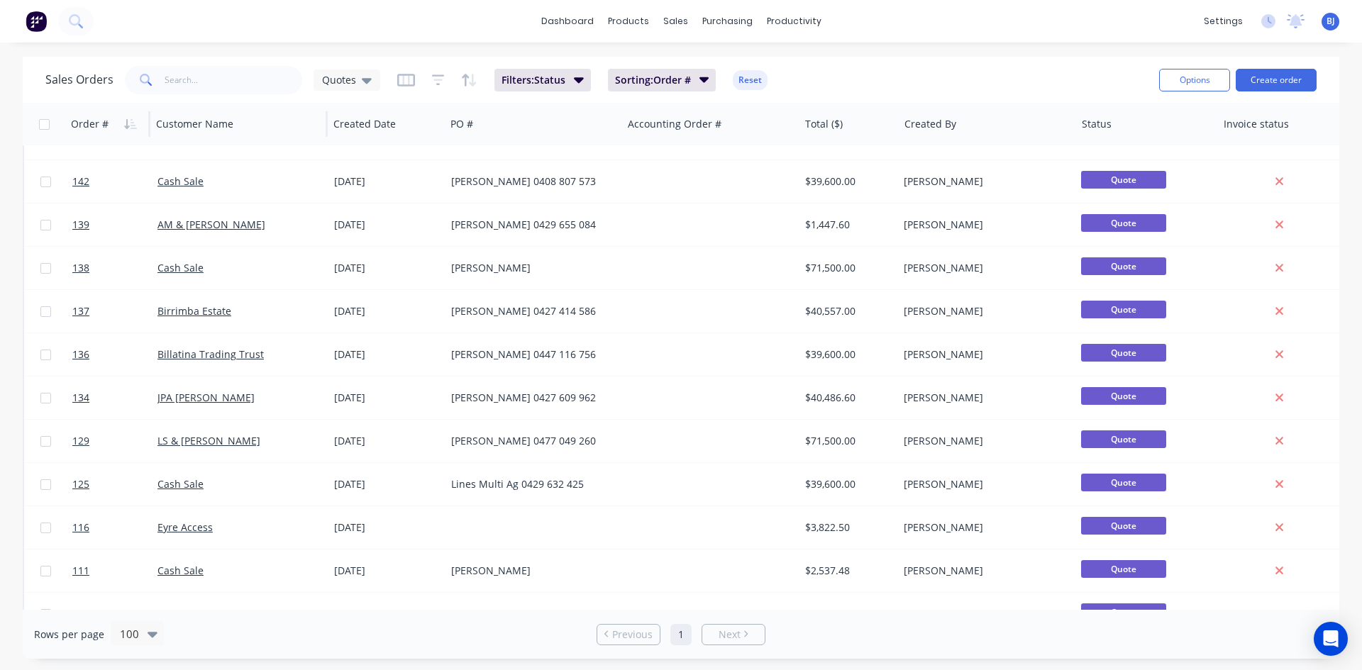
scroll to position [142, 0]
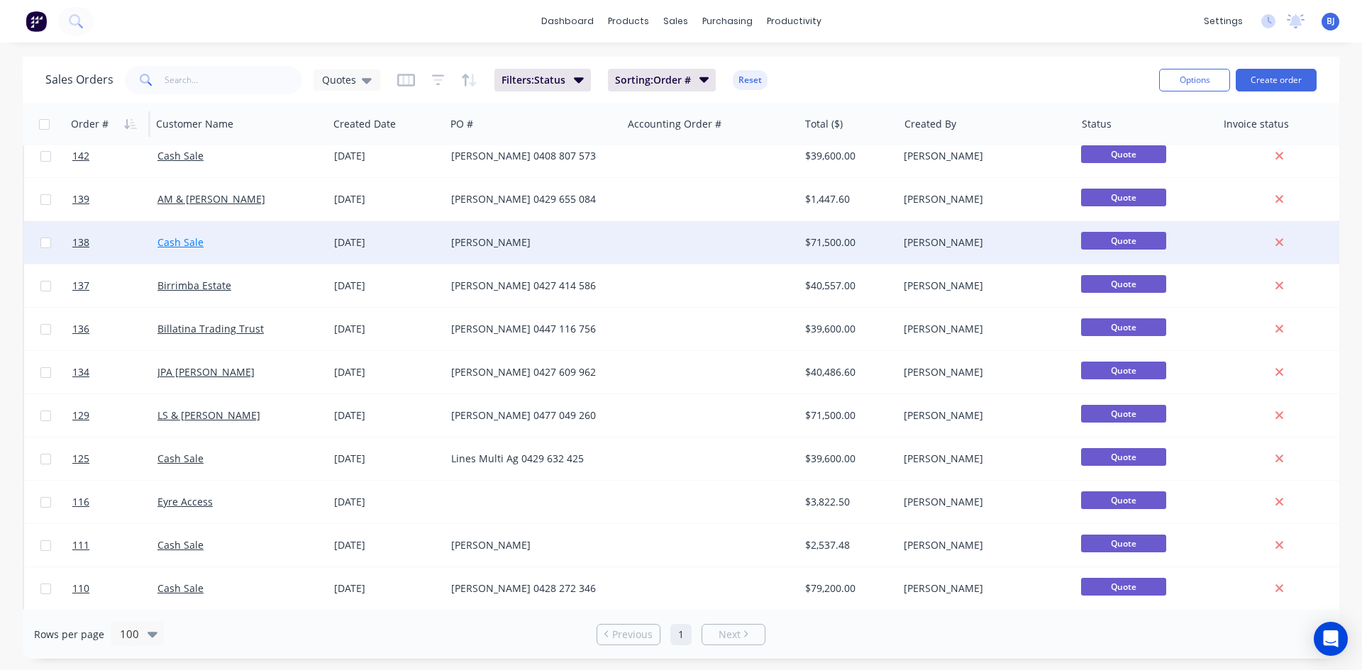
click at [175, 238] on link "Cash Sale" at bounding box center [181, 242] width 46 height 13
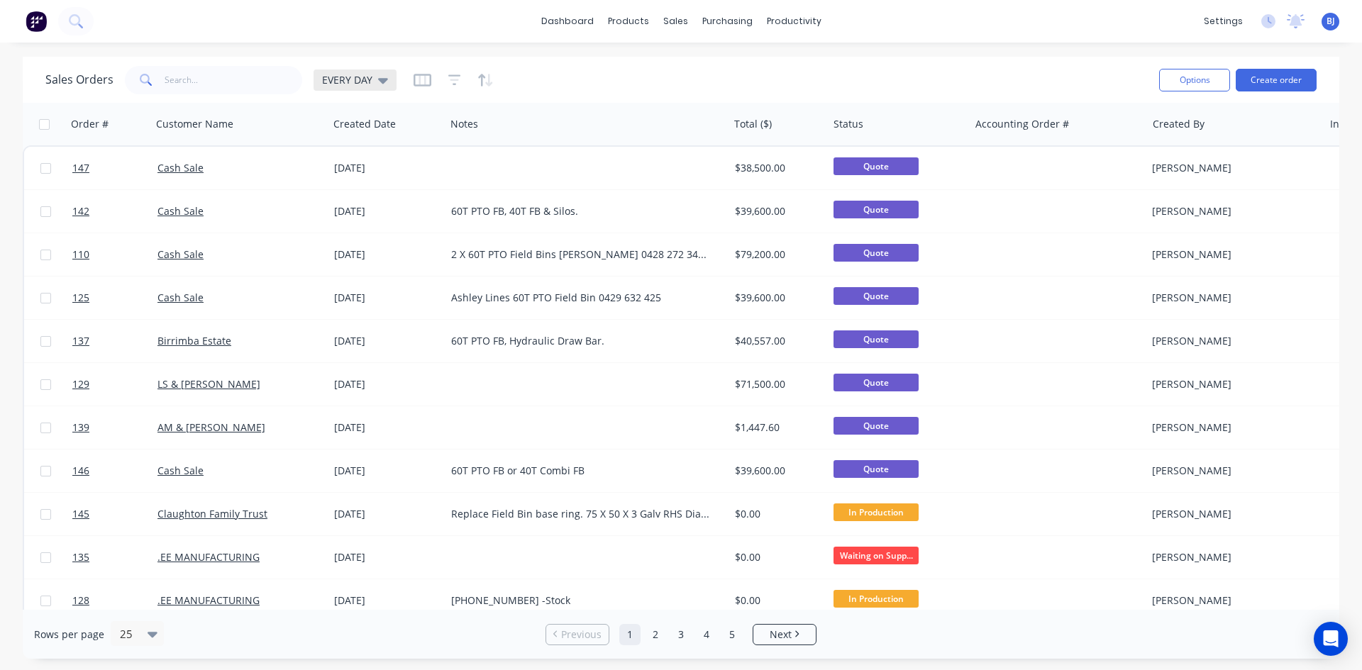
click at [382, 79] on icon at bounding box center [383, 81] width 10 height 6
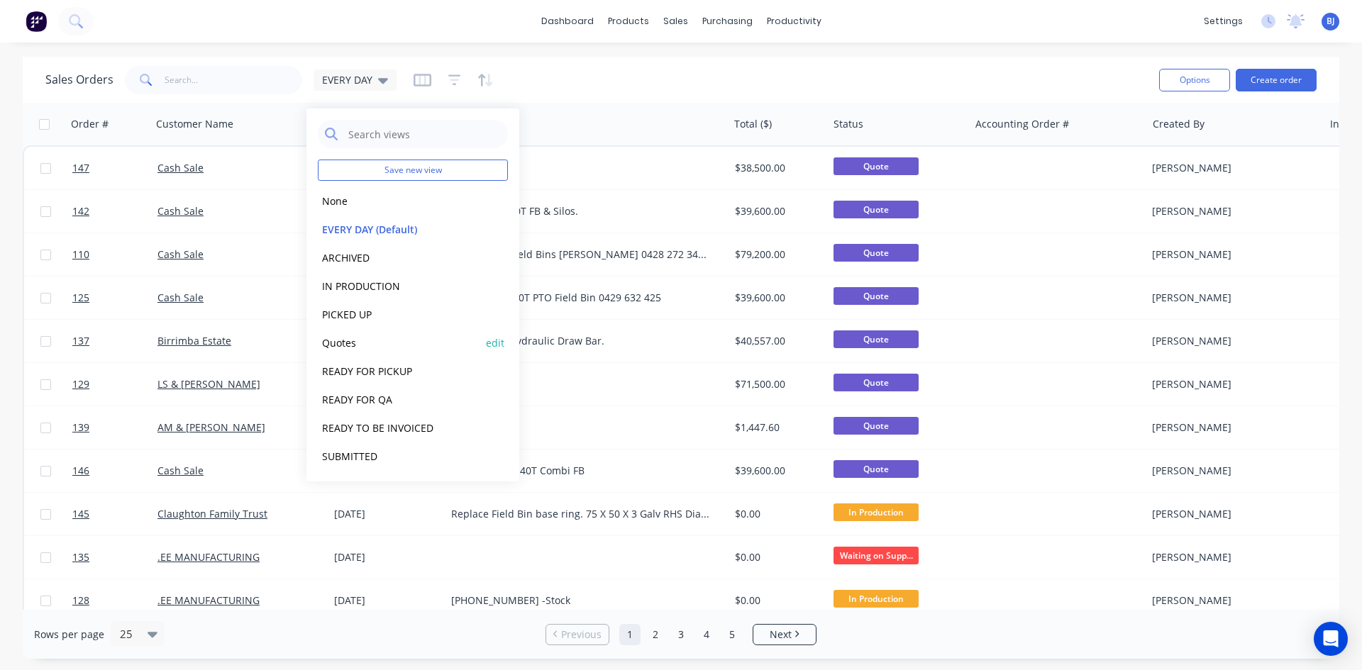
click at [344, 345] on button "Quotes" at bounding box center [399, 343] width 162 height 16
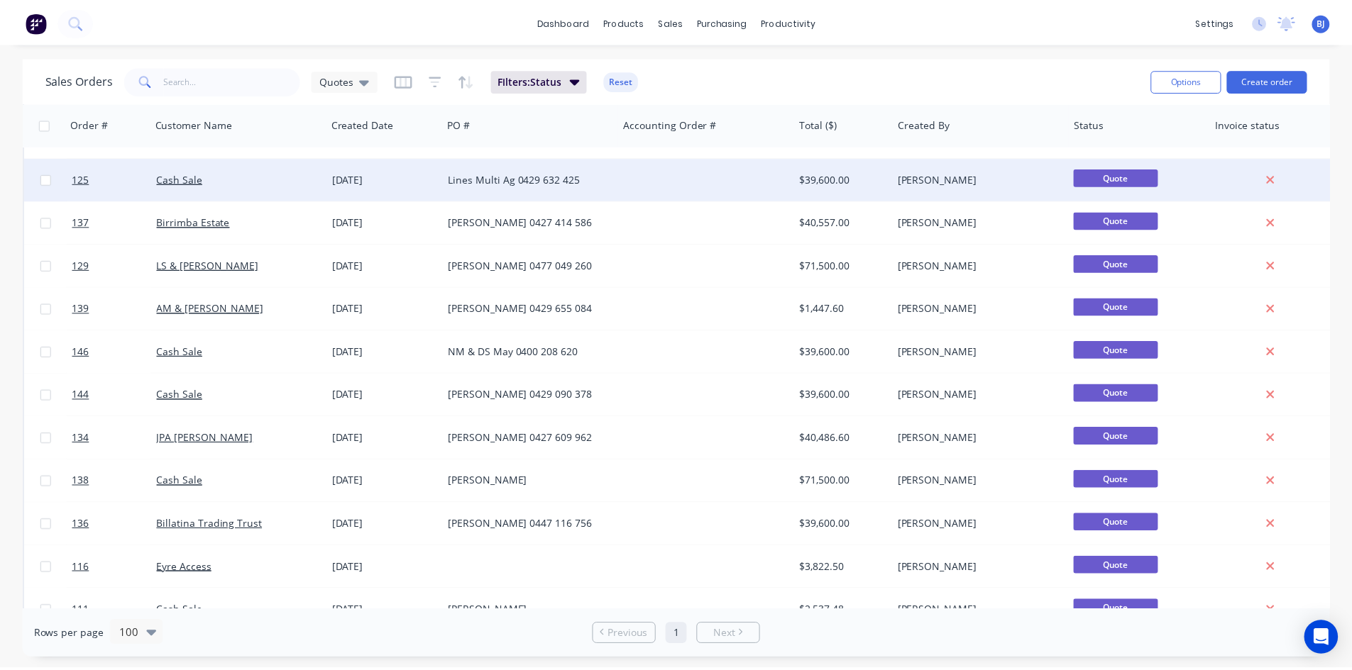
scroll to position [142, 0]
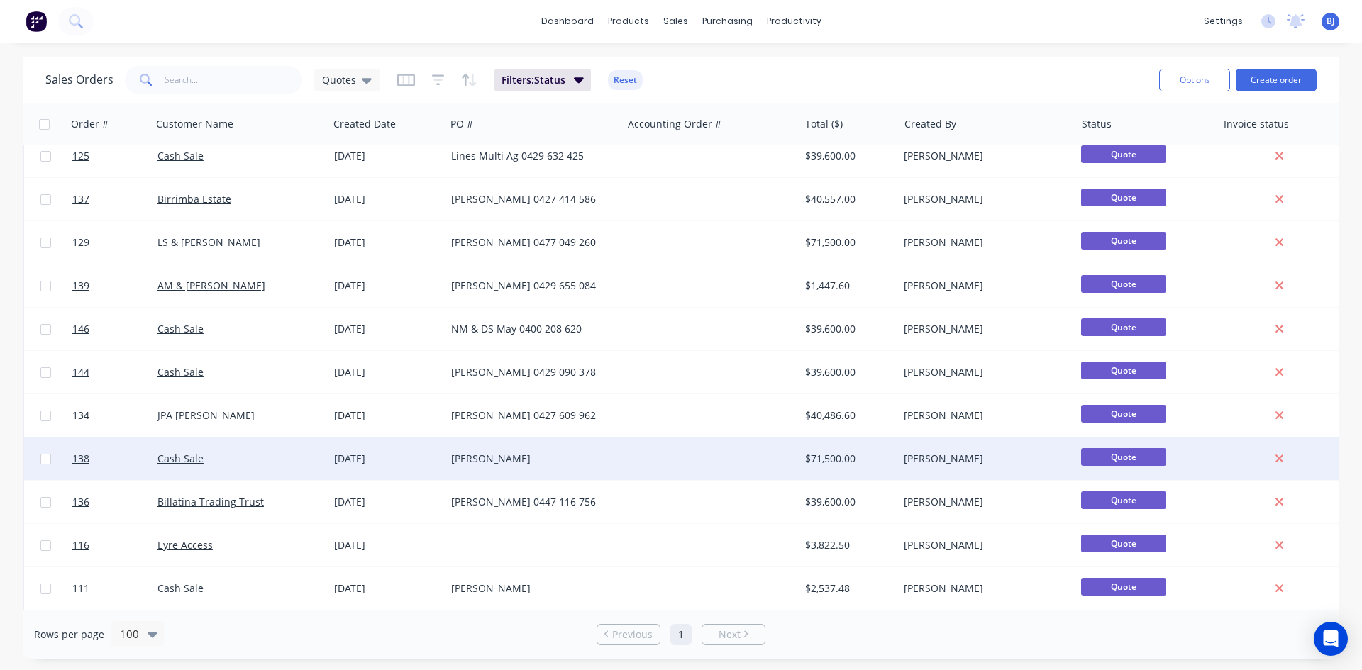
click at [355, 457] on div "[DATE]" at bounding box center [387, 459] width 106 height 14
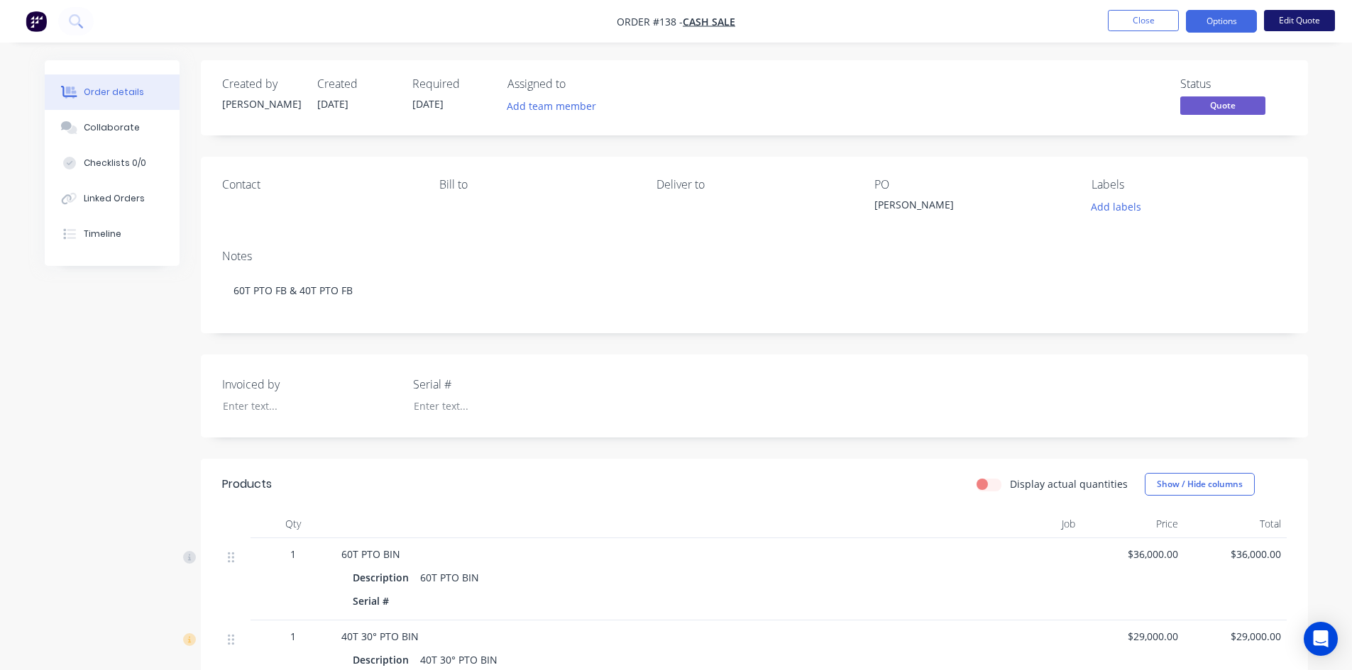
click at [1283, 12] on button "Edit Quote" at bounding box center [1299, 20] width 71 height 21
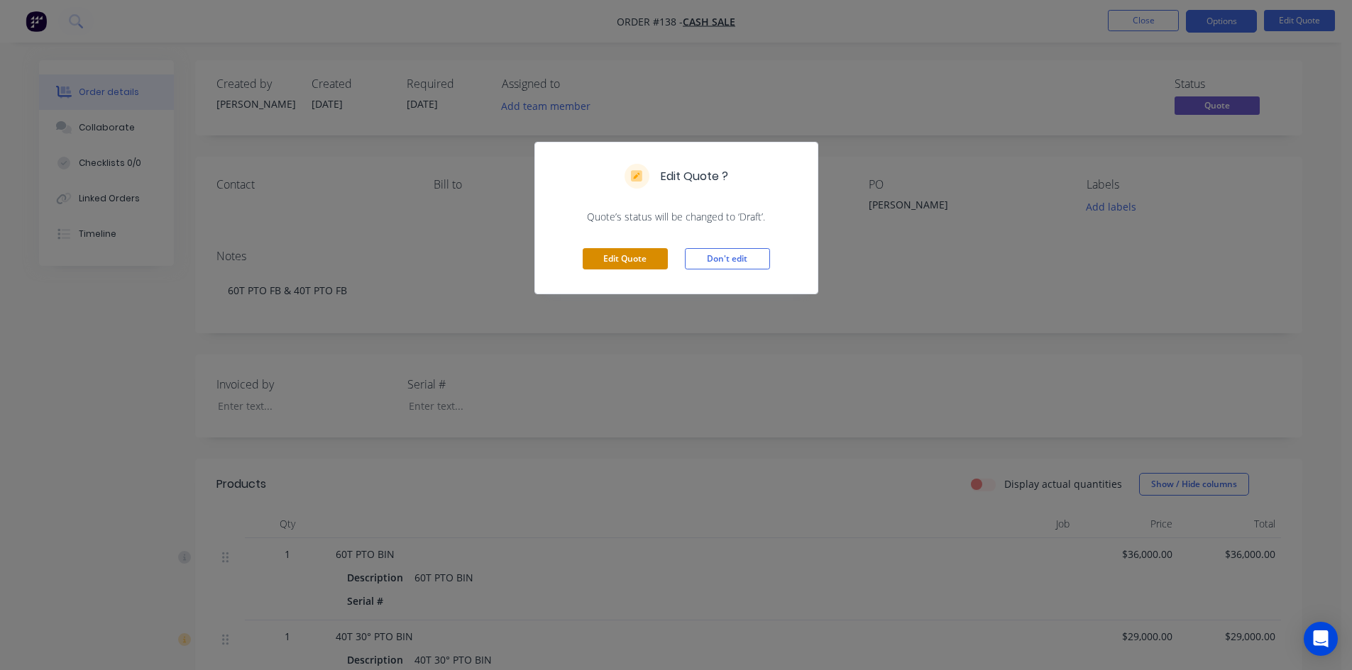
click at [607, 253] on button "Edit Quote" at bounding box center [624, 258] width 85 height 21
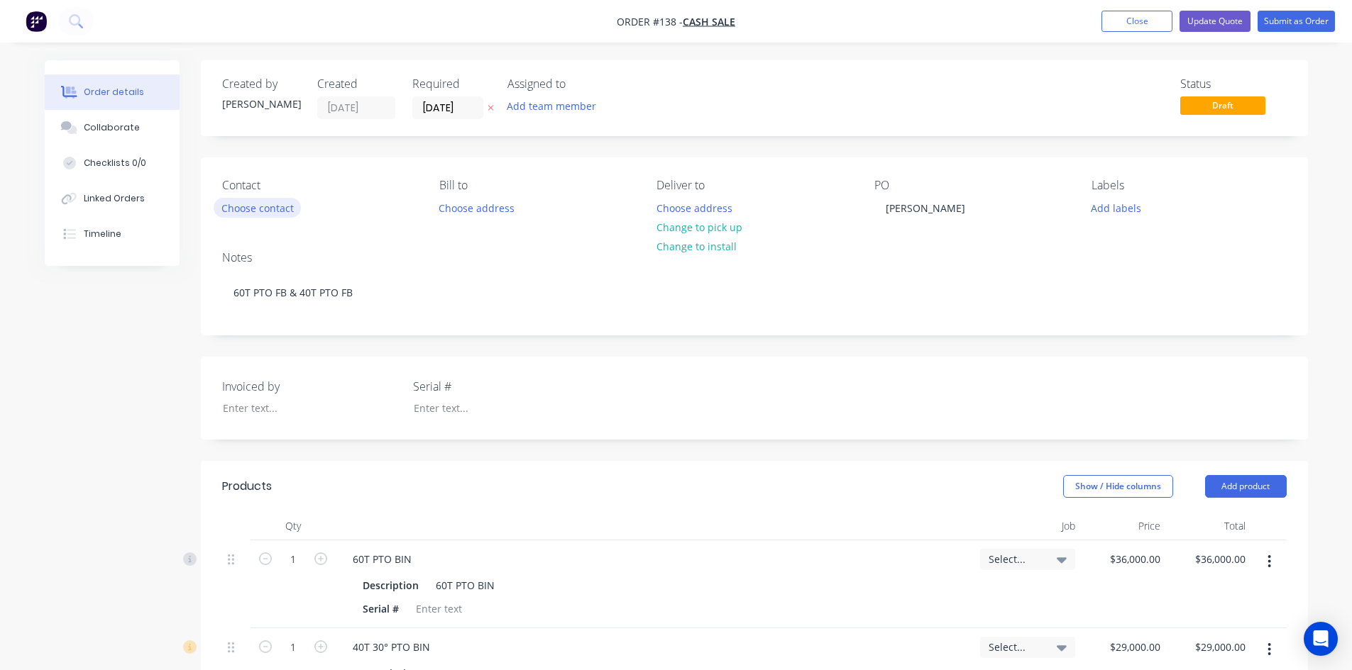
click at [242, 209] on button "Choose contact" at bounding box center [257, 207] width 87 height 19
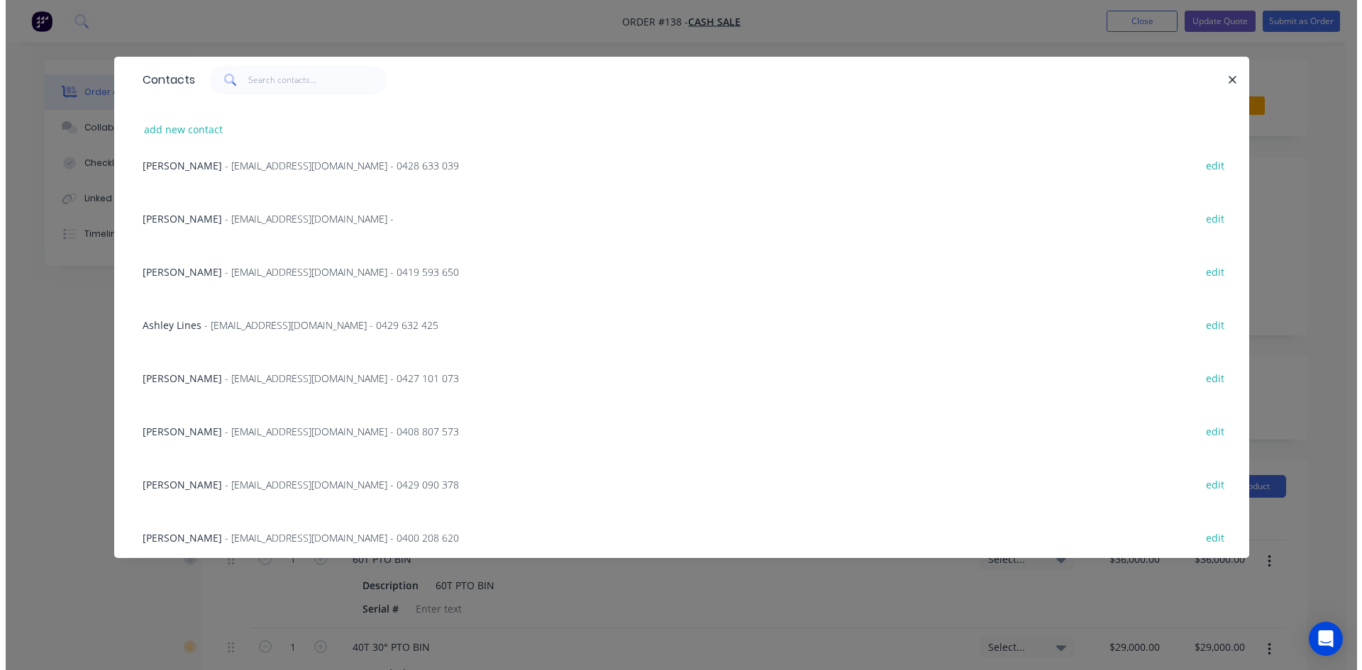
scroll to position [928, 0]
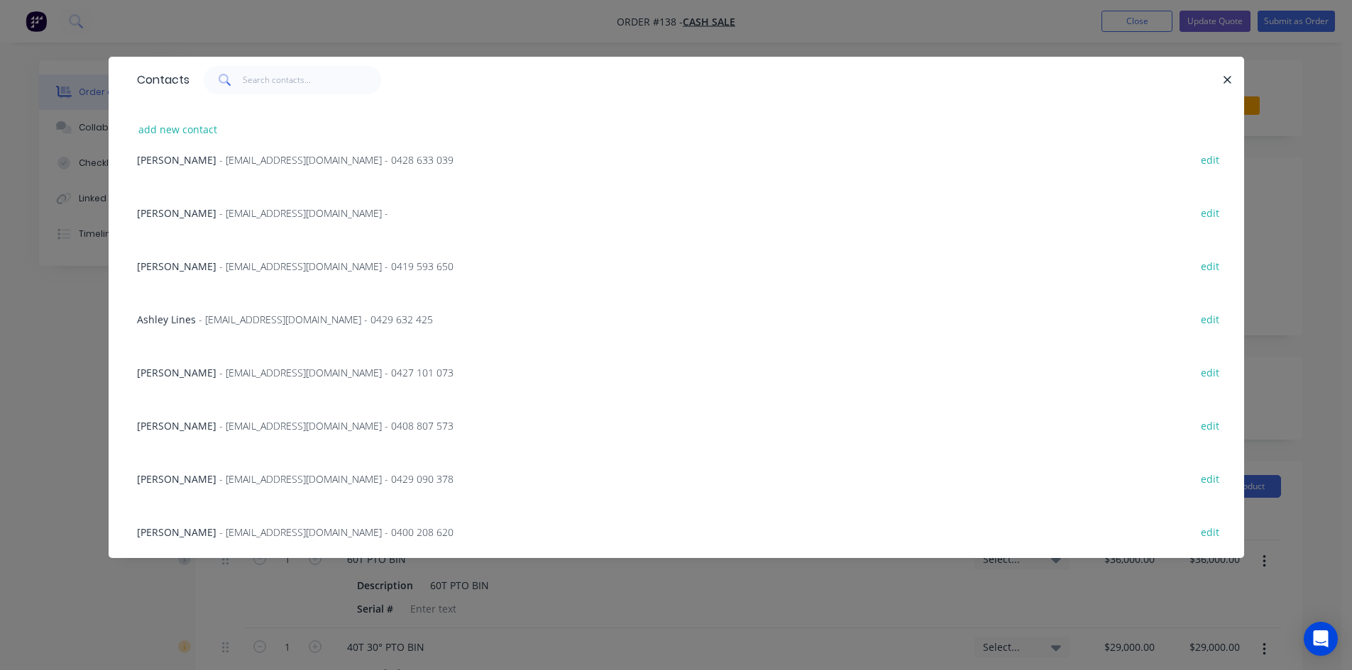
click at [187, 370] on span "Archie Blacker" at bounding box center [176, 372] width 79 height 13
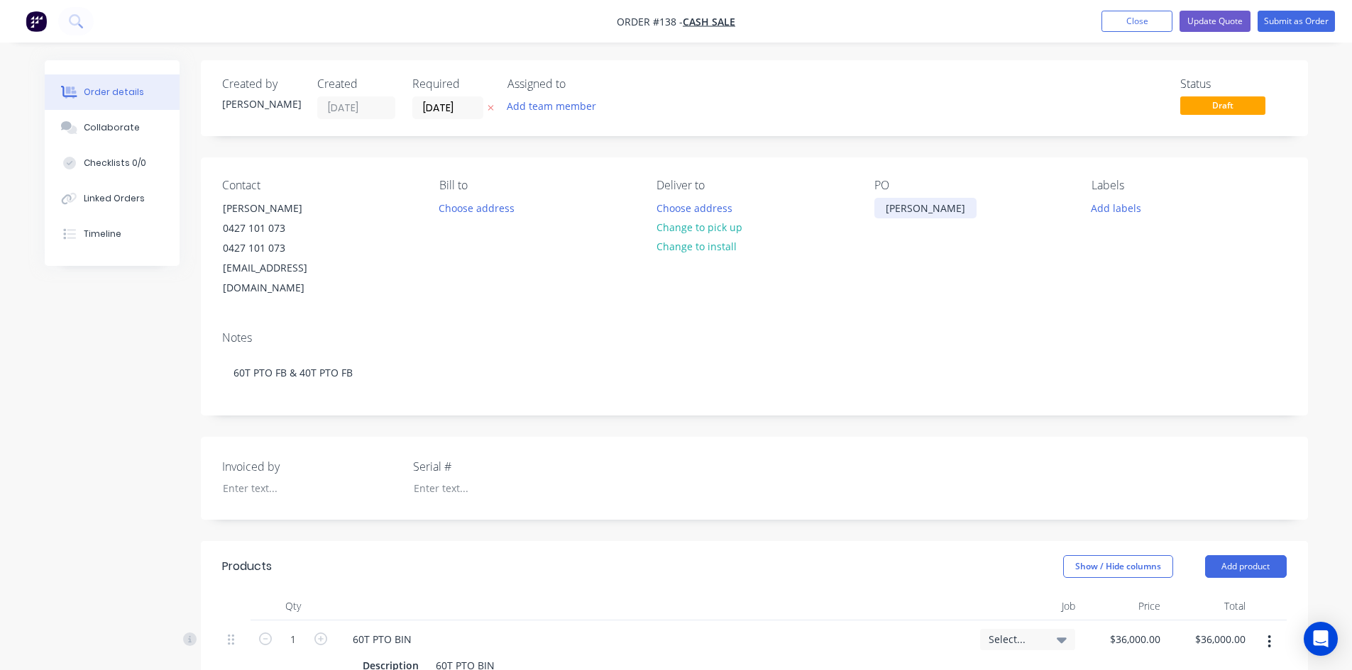
click at [954, 207] on div "Archy Blacker" at bounding box center [925, 208] width 102 height 21
click at [1211, 18] on button "Update Quote" at bounding box center [1214, 21] width 71 height 21
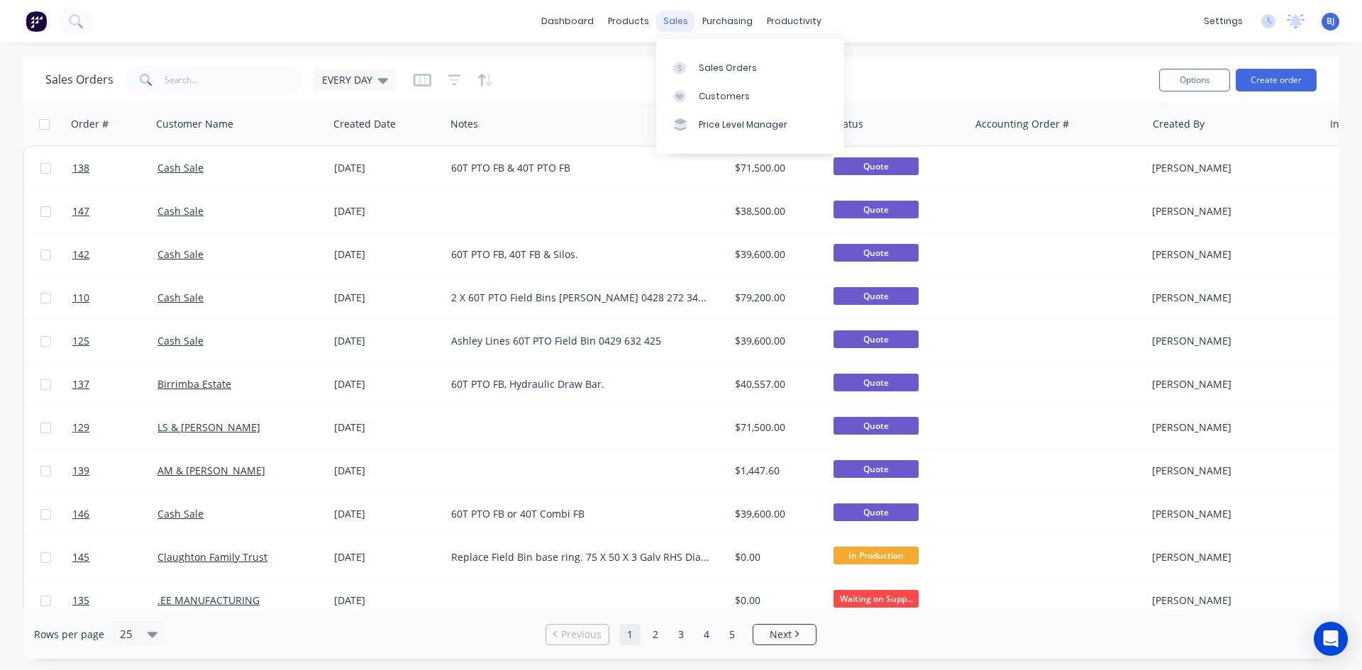
click at [672, 21] on div "sales" at bounding box center [675, 21] width 39 height 21
click at [382, 82] on icon at bounding box center [383, 81] width 10 height 6
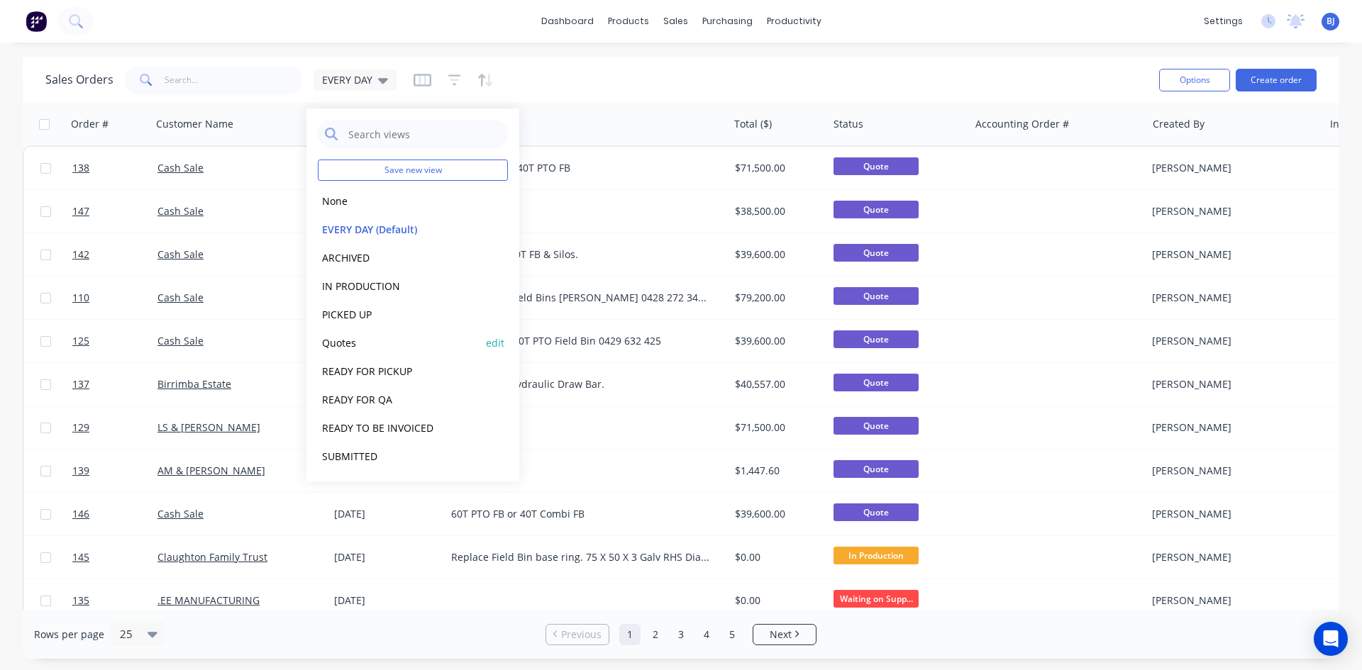
click at [348, 346] on button "Quotes" at bounding box center [399, 343] width 162 height 16
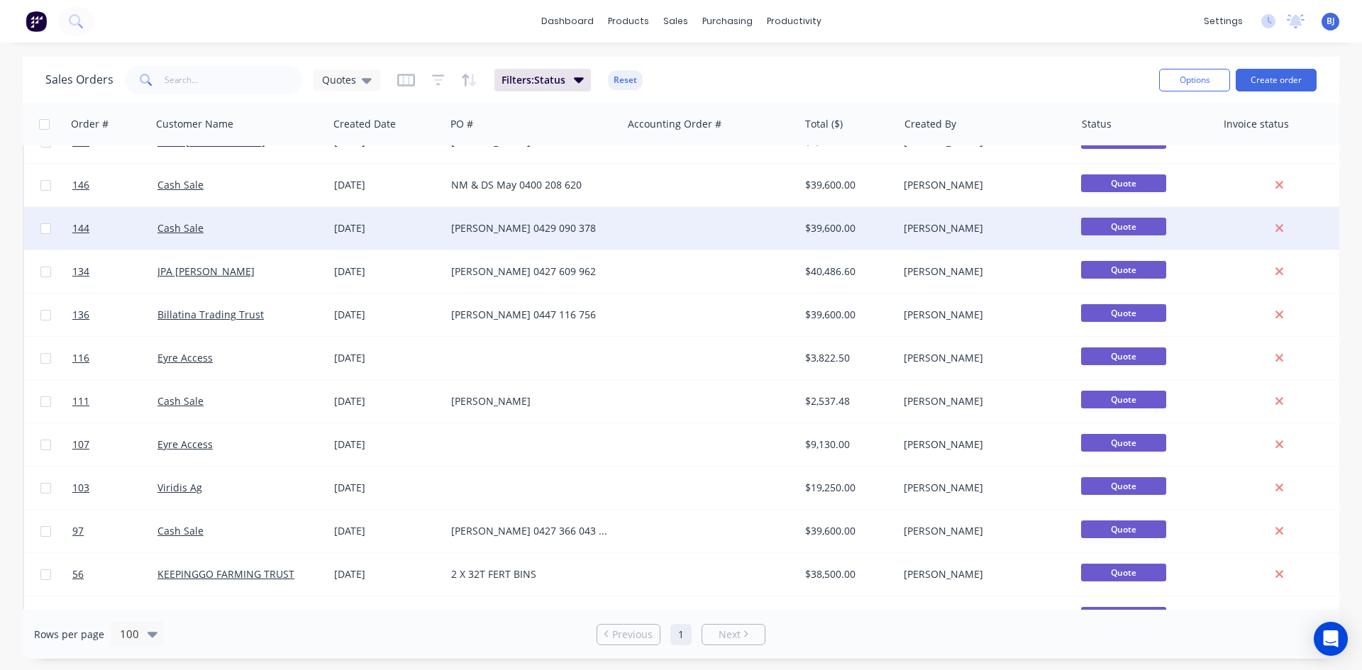
scroll to position [355, 0]
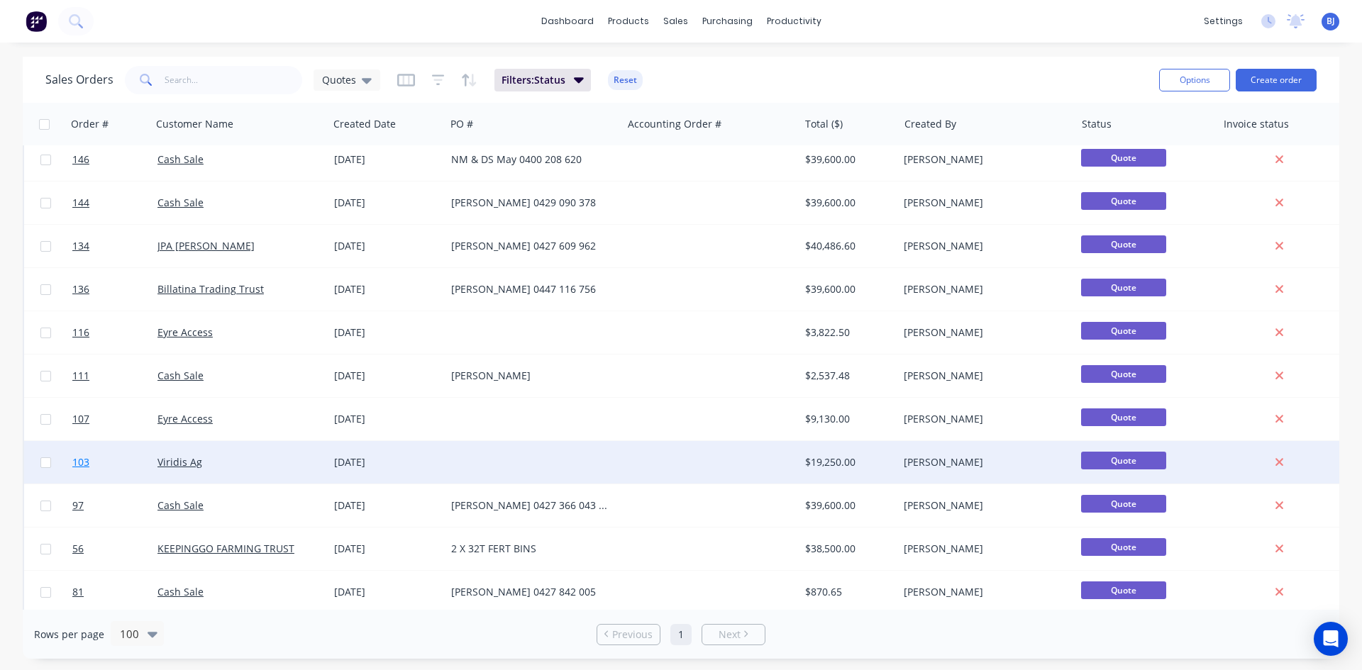
click at [81, 460] on span "103" at bounding box center [80, 462] width 17 height 14
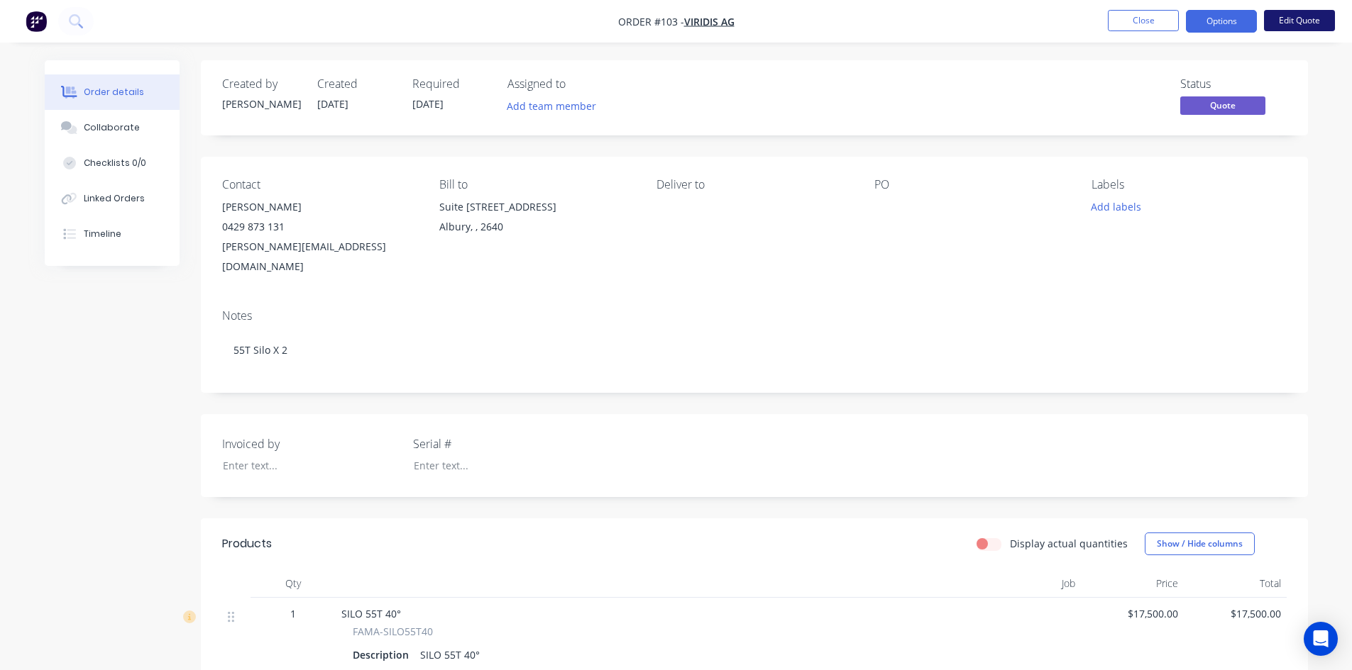
click at [1283, 17] on button "Edit Quote" at bounding box center [1299, 20] width 71 height 21
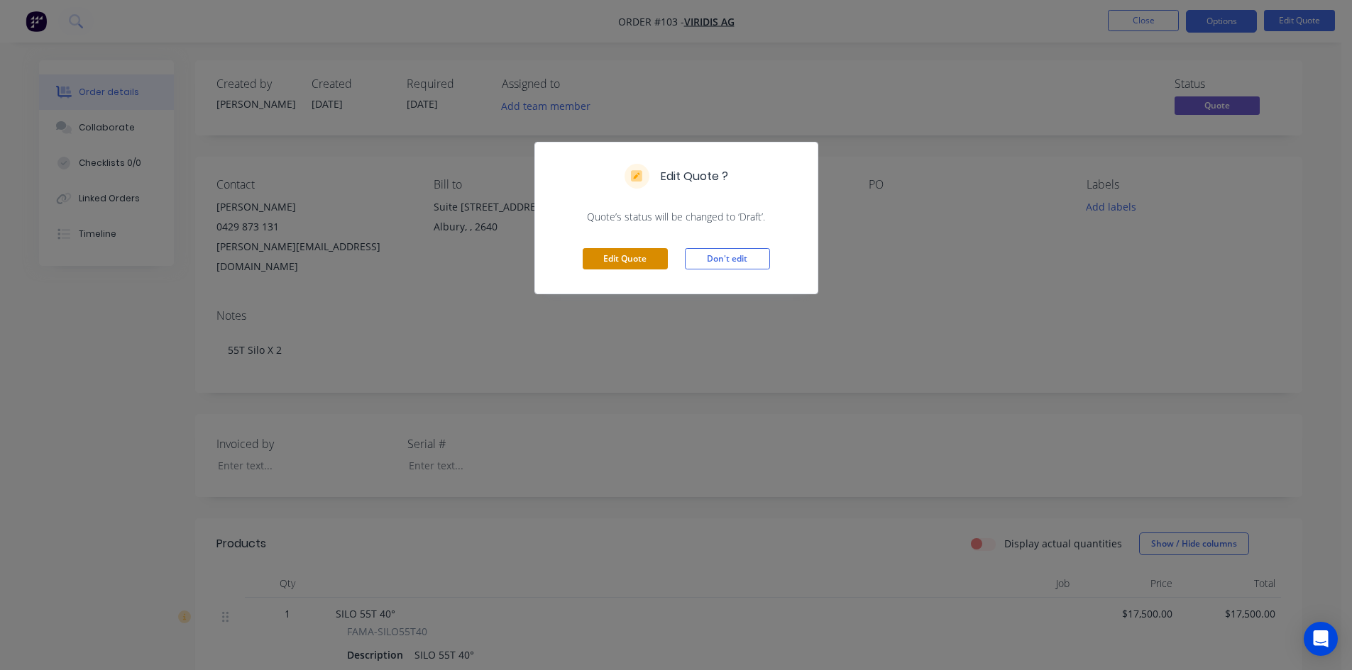
click at [633, 265] on button "Edit Quote" at bounding box center [624, 258] width 85 height 21
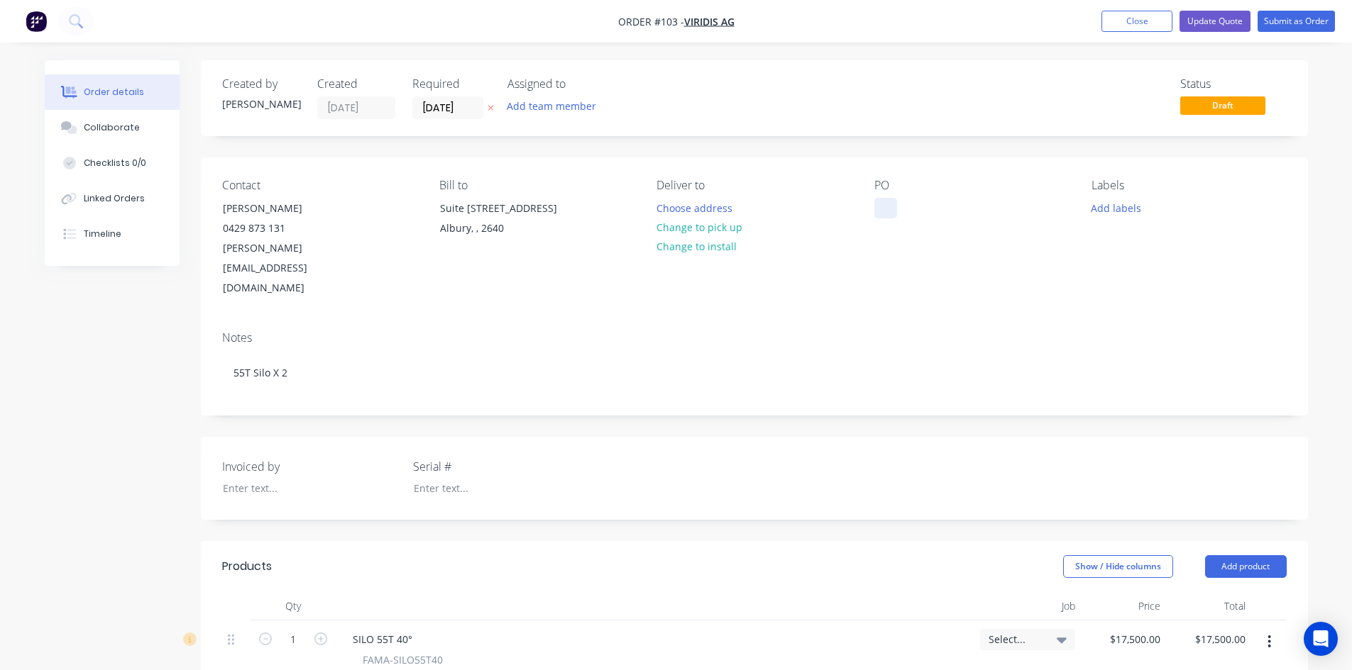
click at [885, 202] on div at bounding box center [885, 208] width 23 height 21
click at [1201, 21] on button "Update Quote" at bounding box center [1214, 21] width 71 height 21
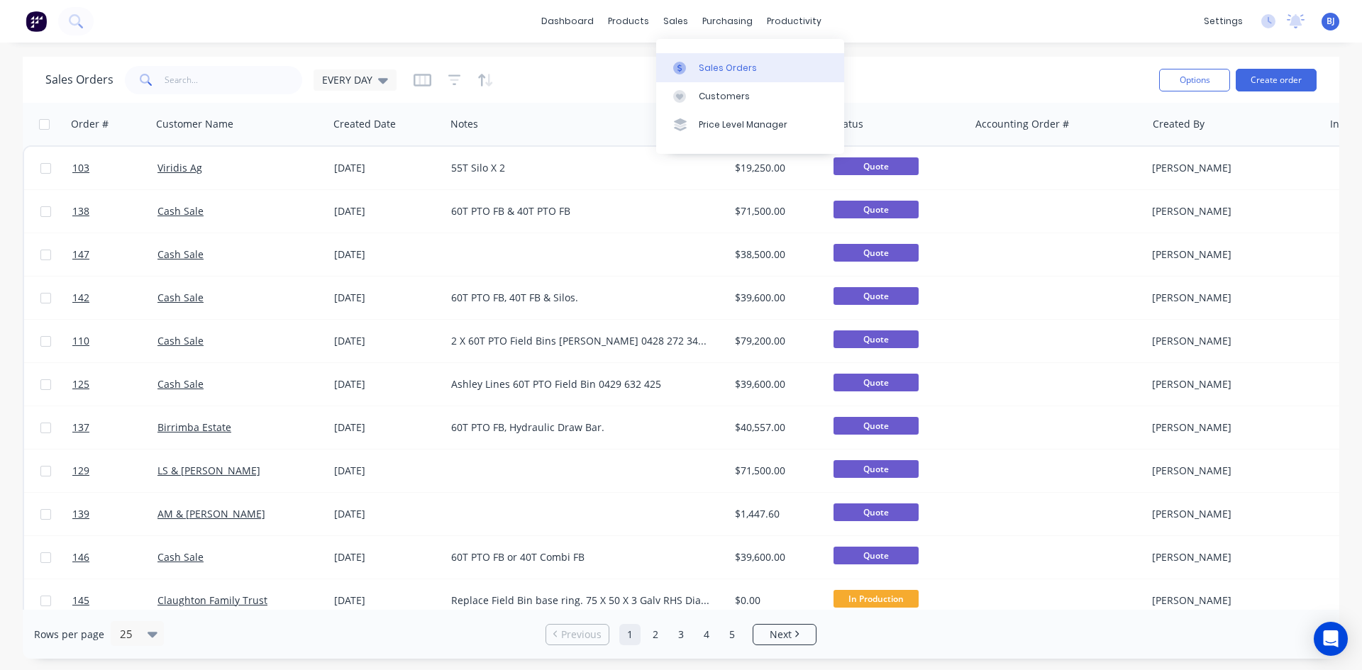
click at [677, 66] on icon at bounding box center [679, 68] width 13 height 13
click at [385, 82] on icon at bounding box center [383, 80] width 10 height 16
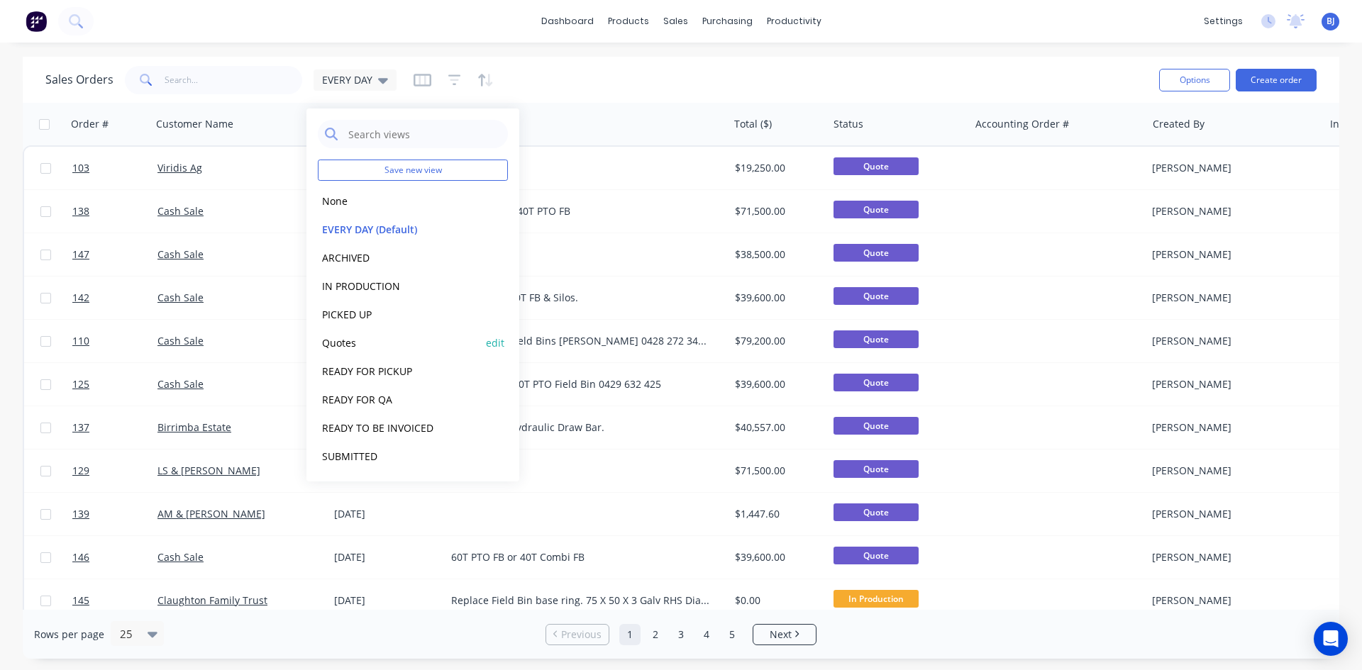
click at [334, 342] on button "Quotes" at bounding box center [399, 343] width 162 height 16
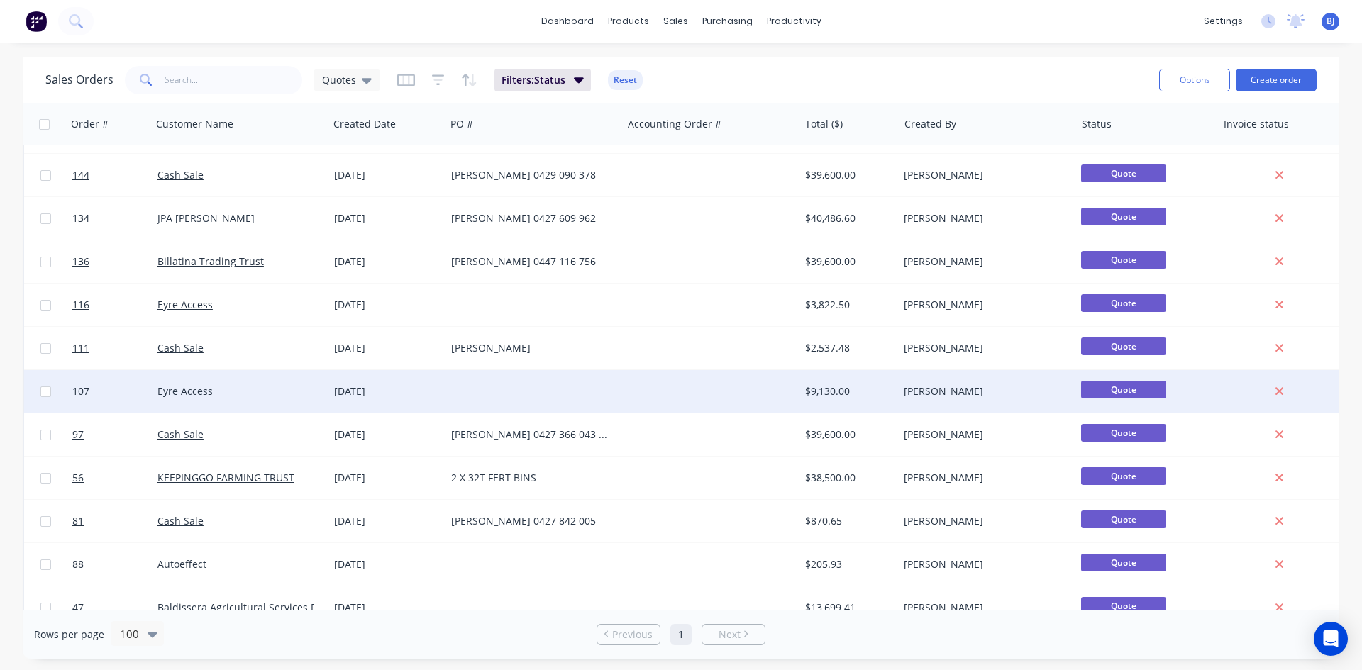
scroll to position [497, 0]
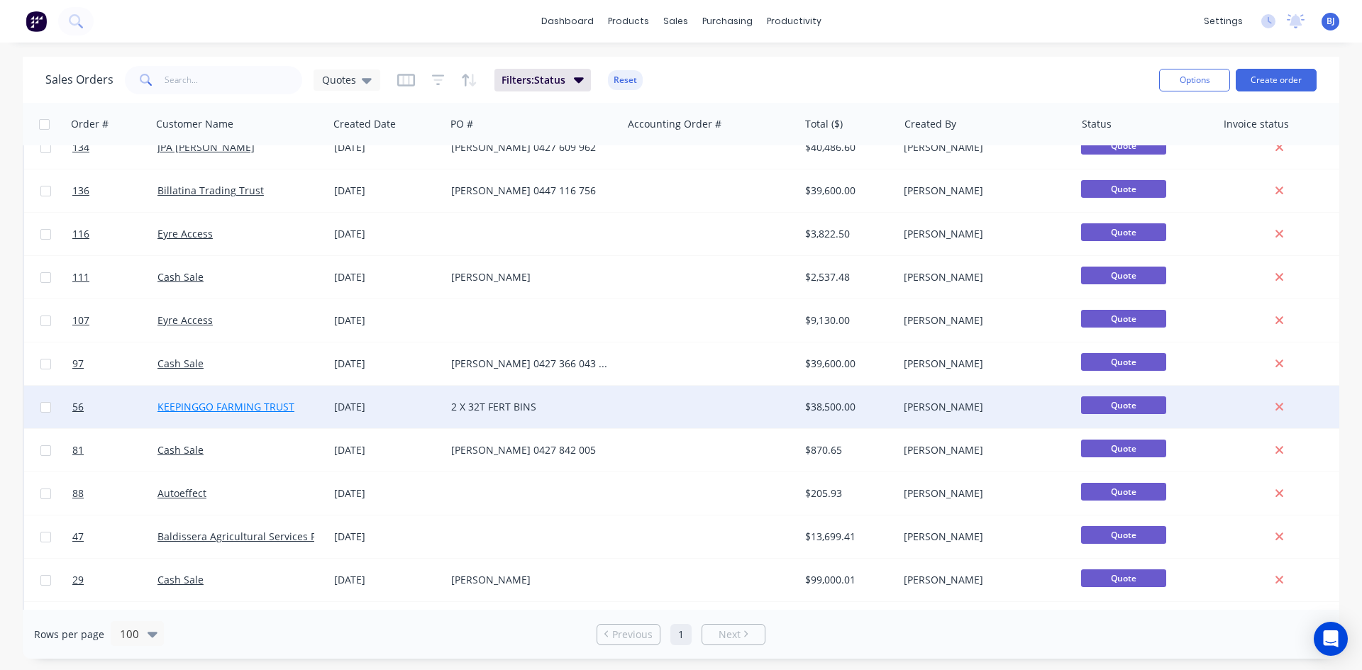
click at [262, 408] on link "KEEPINGGO FARMING TRUST" at bounding box center [226, 406] width 137 height 13
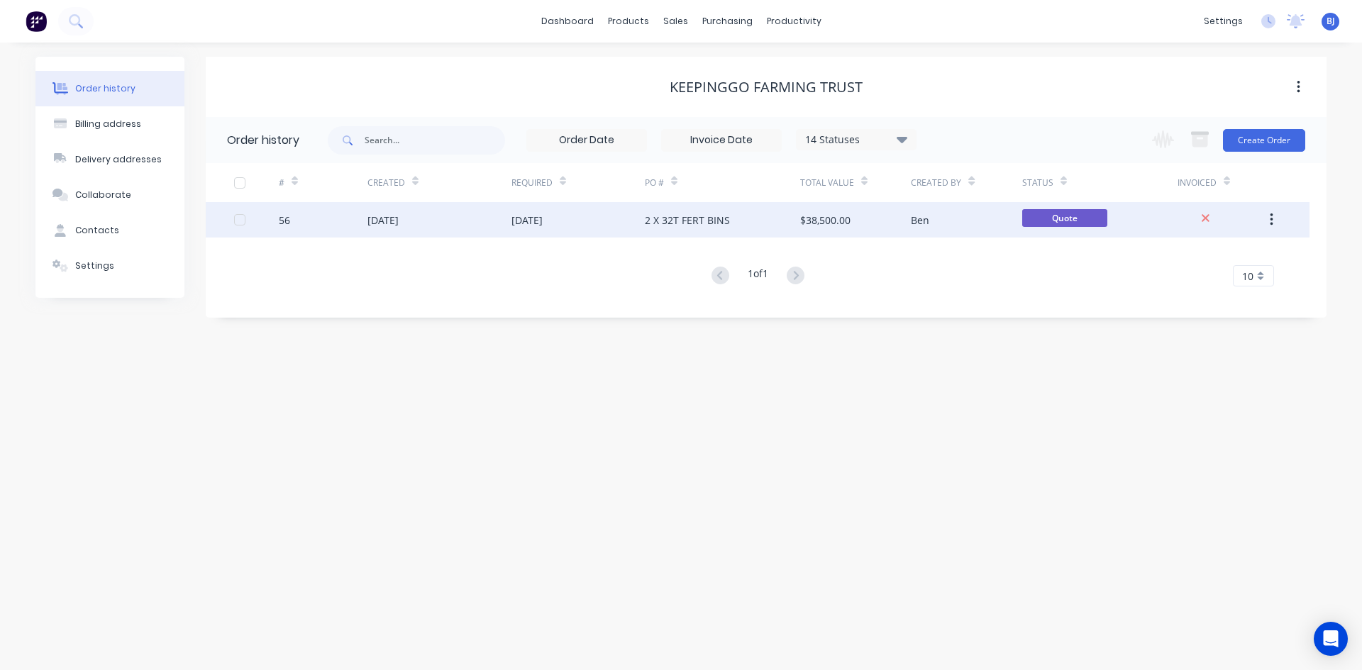
click at [524, 217] on div "[DATE]" at bounding box center [527, 220] width 31 height 15
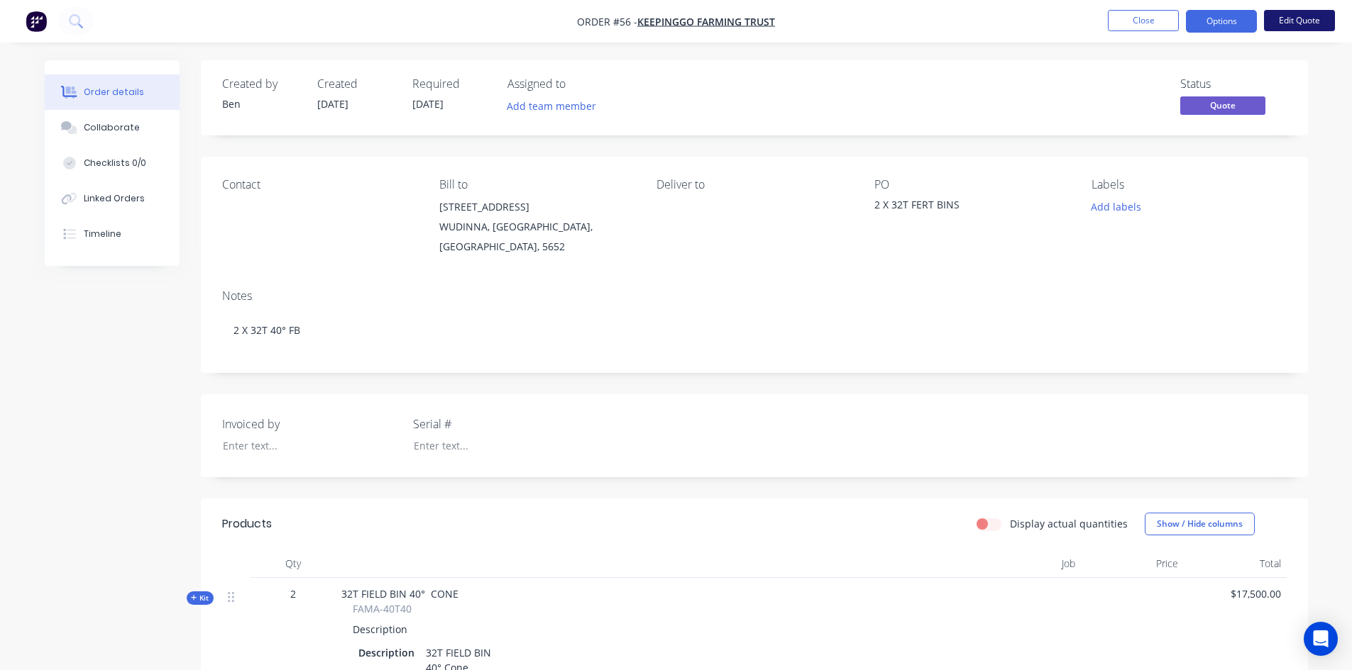
click at [1290, 21] on button "Edit Quote" at bounding box center [1299, 20] width 71 height 21
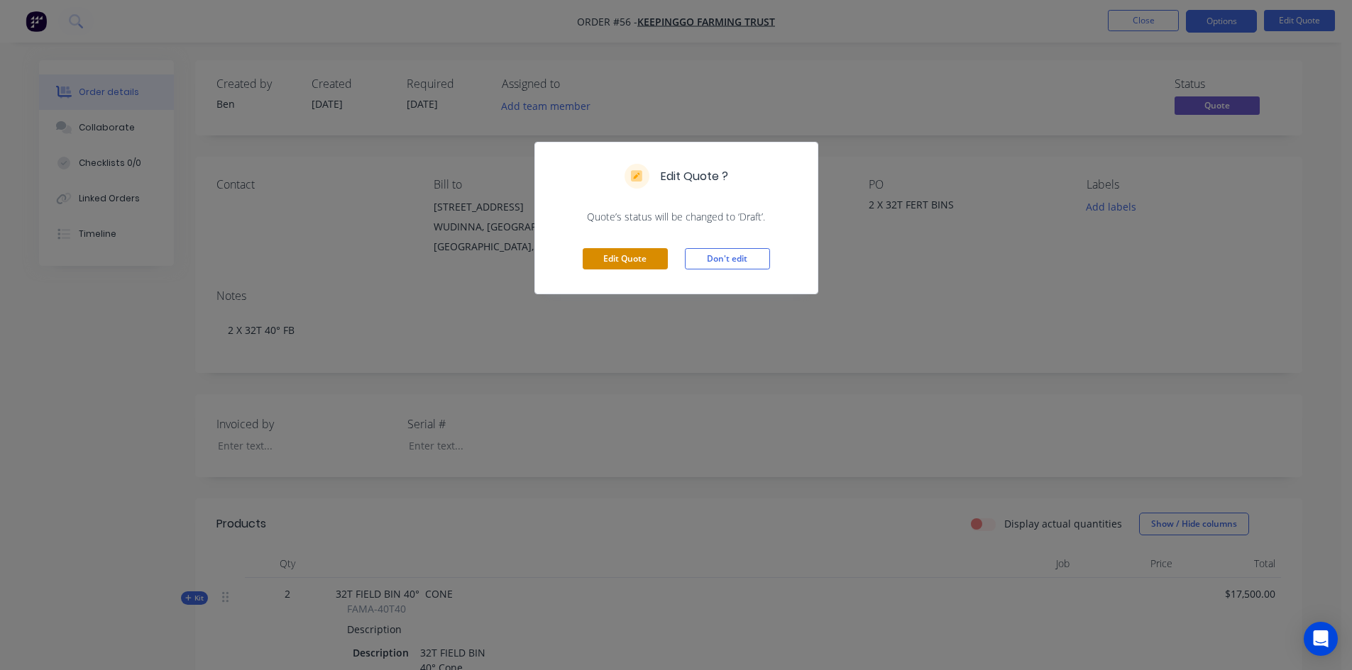
click at [626, 261] on button "Edit Quote" at bounding box center [624, 258] width 85 height 21
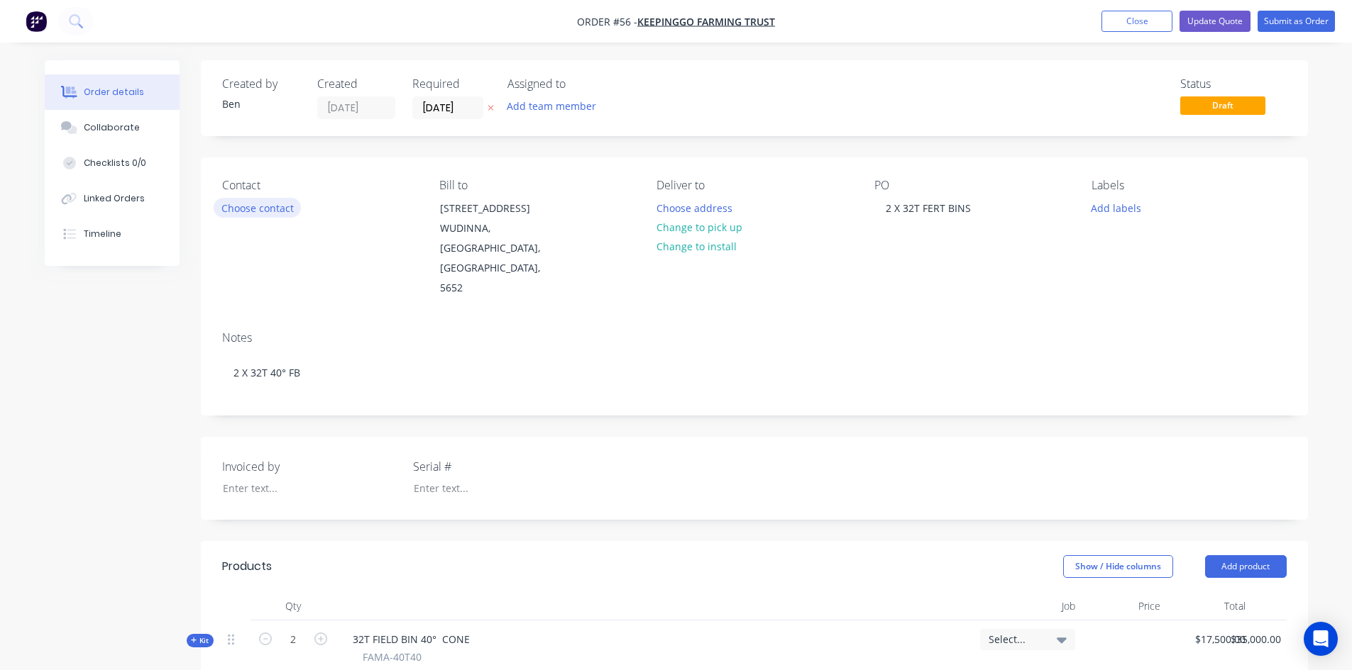
click at [232, 205] on button "Choose contact" at bounding box center [257, 207] width 87 height 19
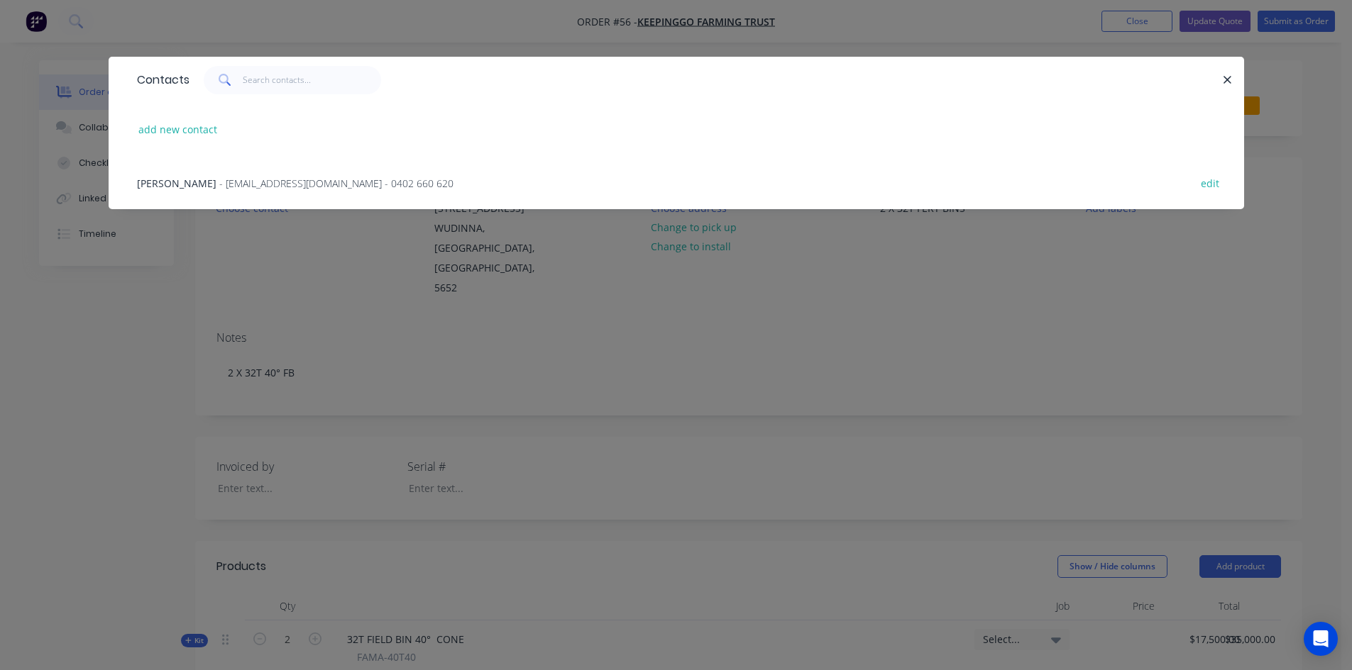
click at [238, 185] on span "- keepinggo@outlook.com - 0402 660 620" at bounding box center [336, 183] width 234 height 13
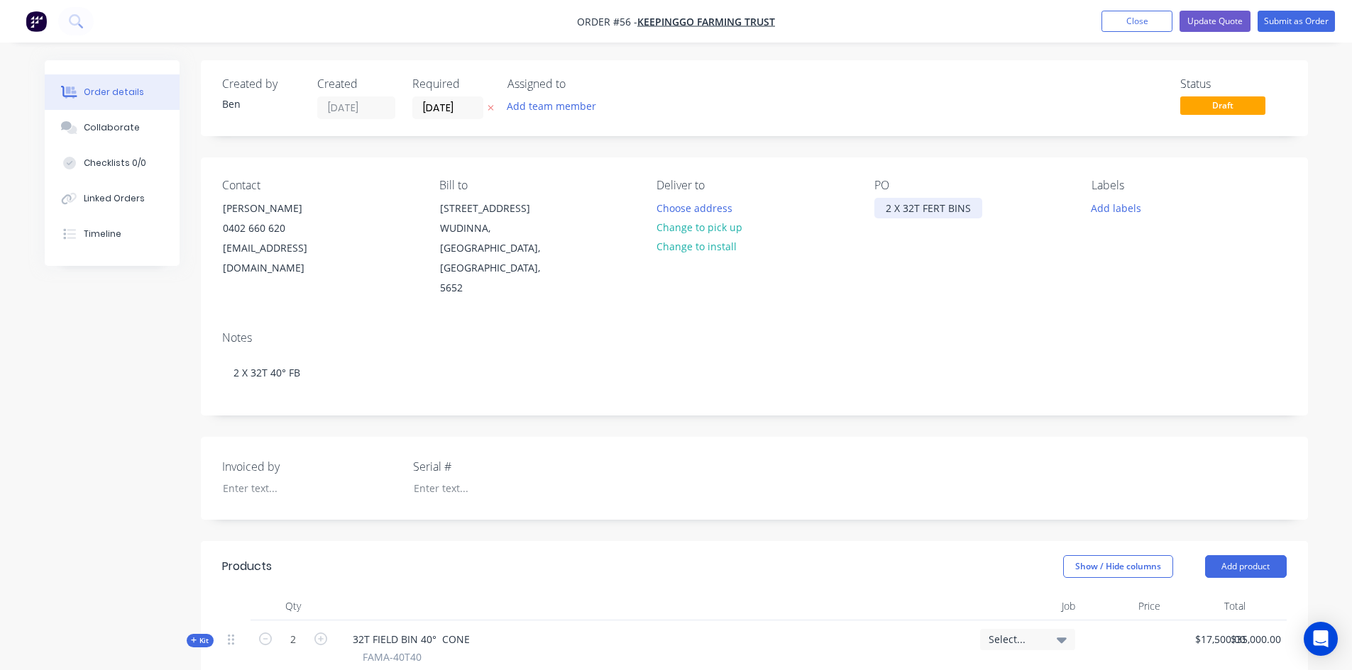
drag, startPoint x: 971, startPoint y: 207, endPoint x: 998, endPoint y: 229, distance: 34.8
click at [971, 207] on div "2 X 32T FERT BINS" at bounding box center [928, 208] width 108 height 21
click at [1221, 21] on button "Update Quote" at bounding box center [1214, 21] width 71 height 21
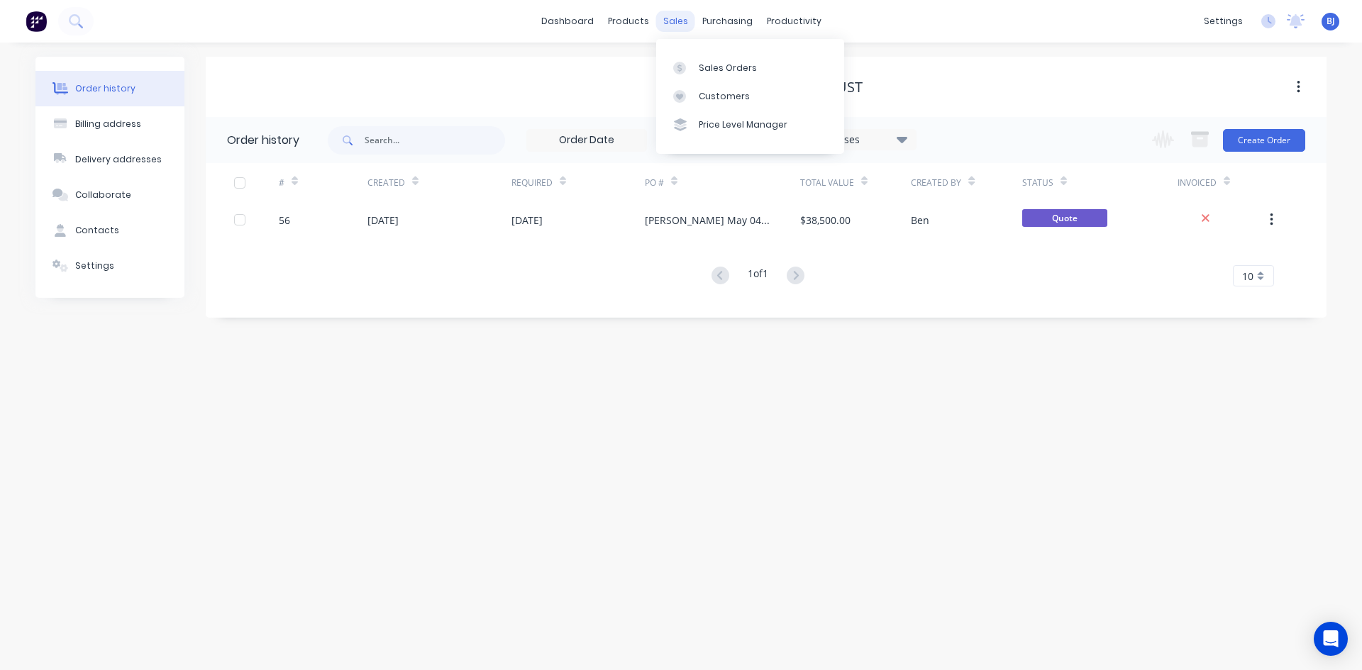
click at [685, 26] on div "sales" at bounding box center [675, 21] width 39 height 21
click at [687, 67] on div at bounding box center [683, 68] width 21 height 13
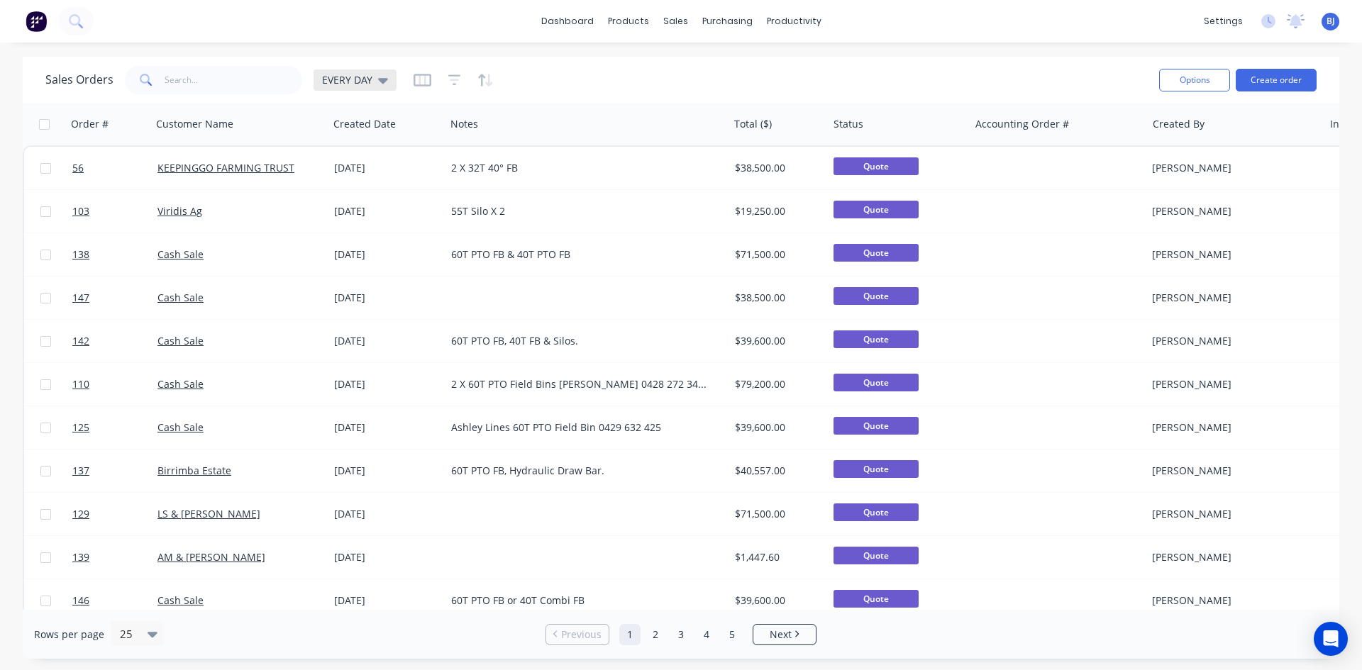
click at [378, 78] on icon at bounding box center [383, 80] width 10 height 16
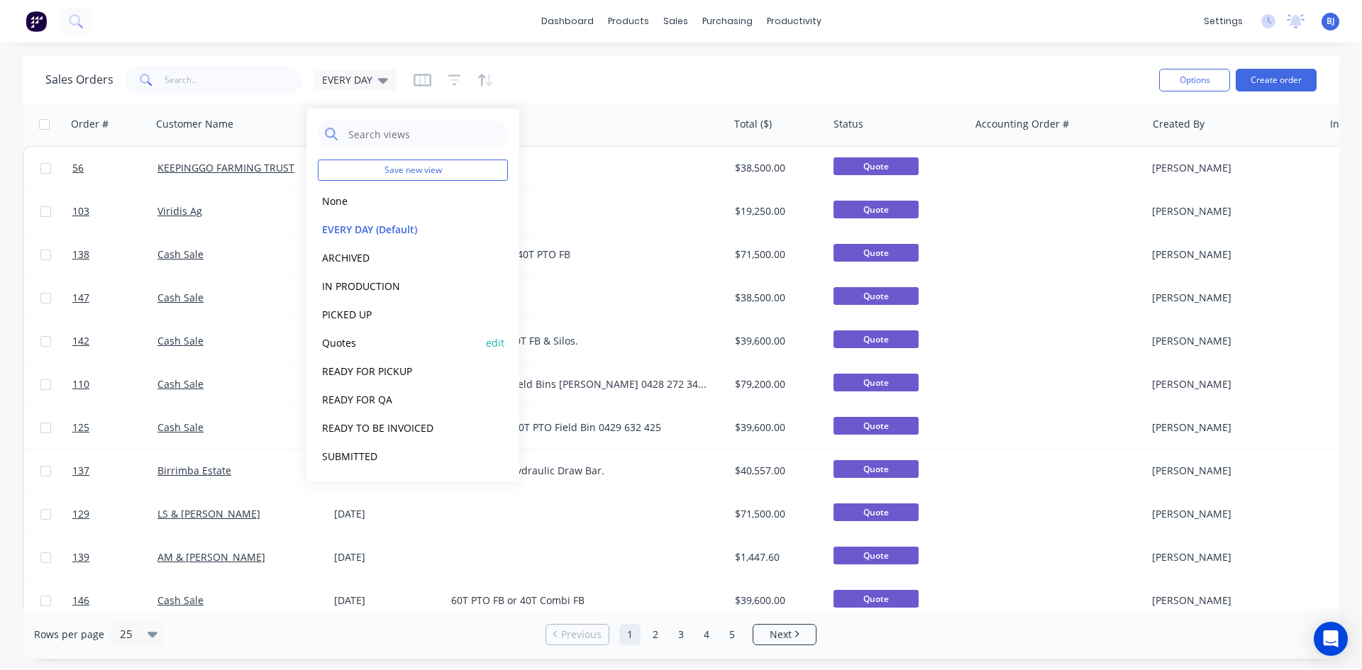
click at [340, 343] on button "Quotes" at bounding box center [399, 343] width 162 height 16
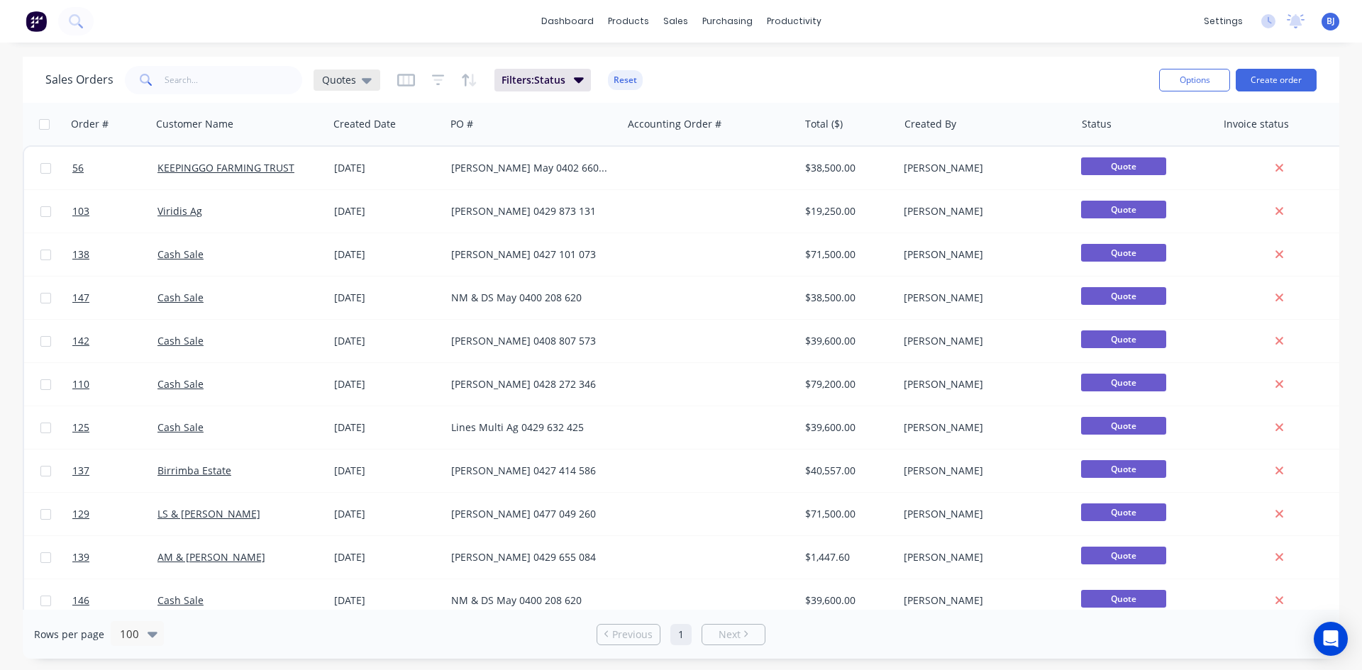
click at [367, 83] on icon at bounding box center [367, 80] width 10 height 16
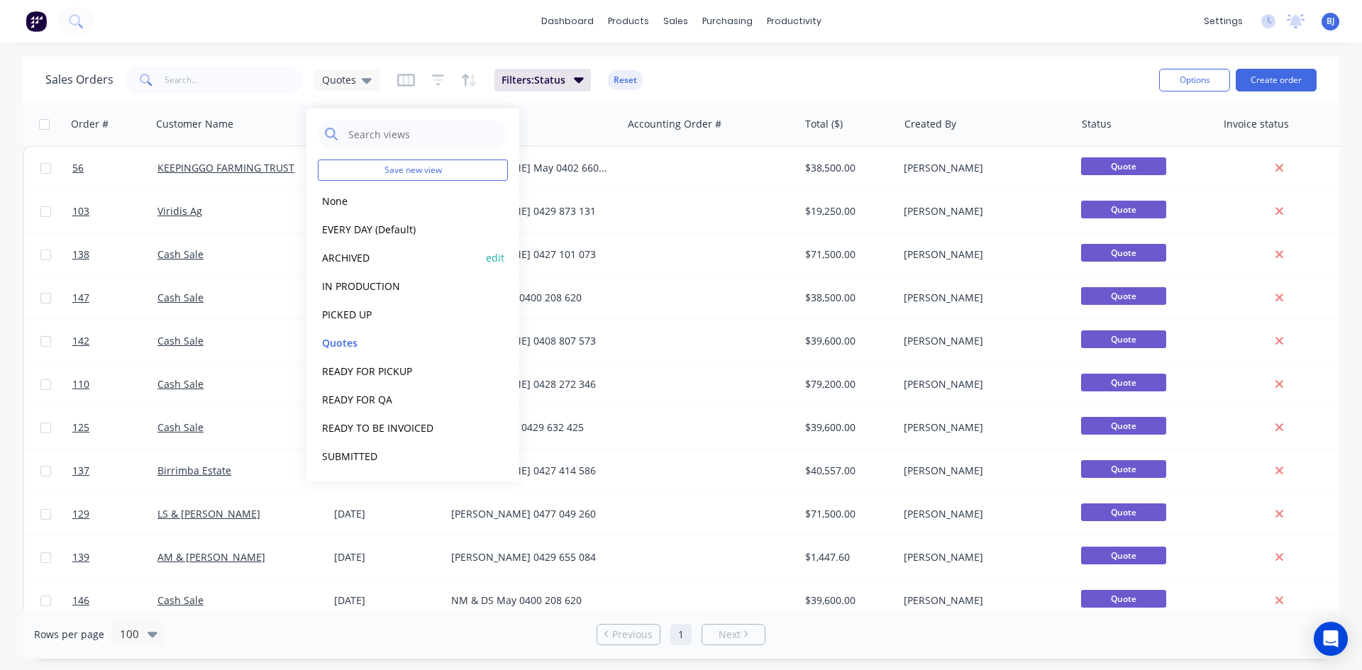
click at [357, 259] on button "ARCHIVED" at bounding box center [399, 258] width 162 height 16
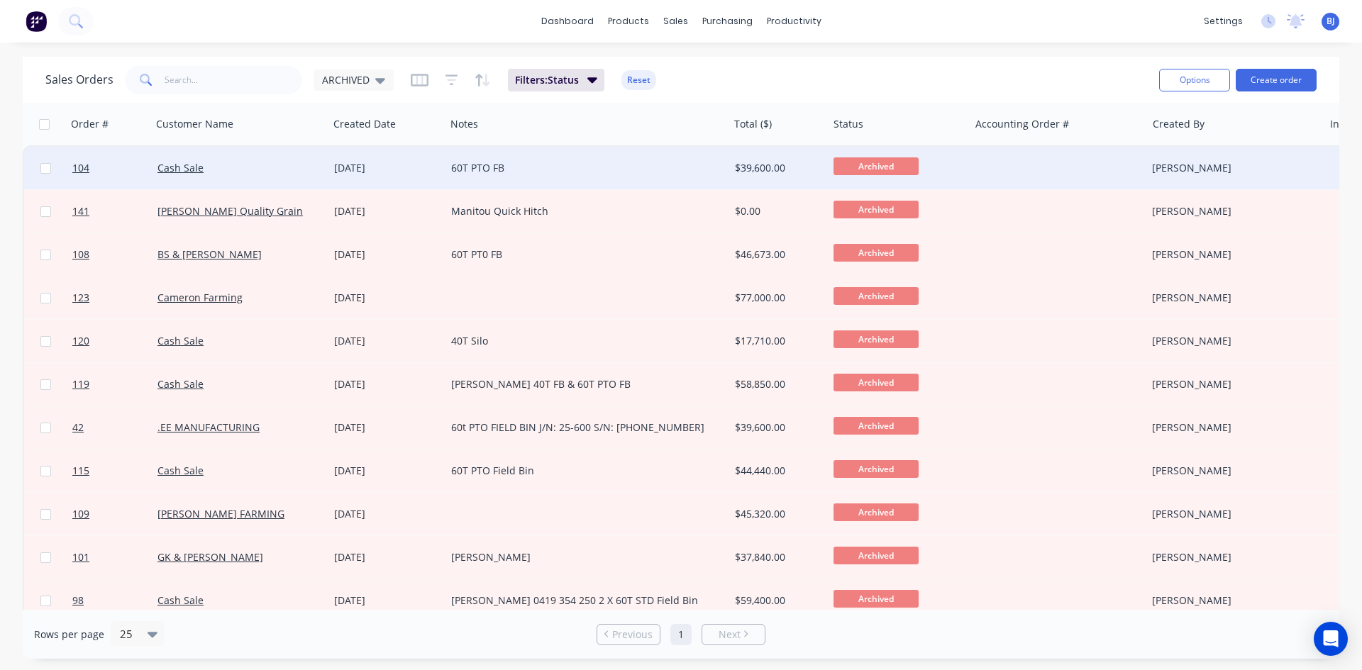
click at [346, 168] on div "[DATE]" at bounding box center [387, 168] width 106 height 14
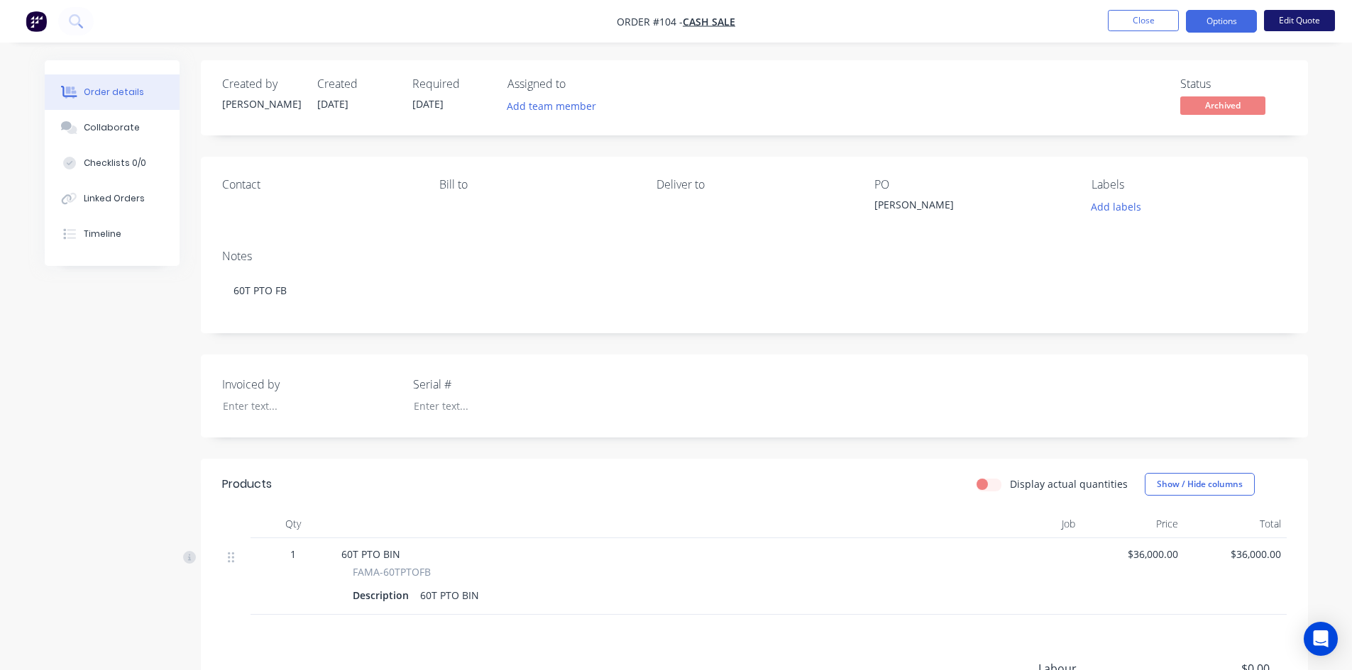
click at [1284, 17] on button "Edit Quote" at bounding box center [1299, 20] width 71 height 21
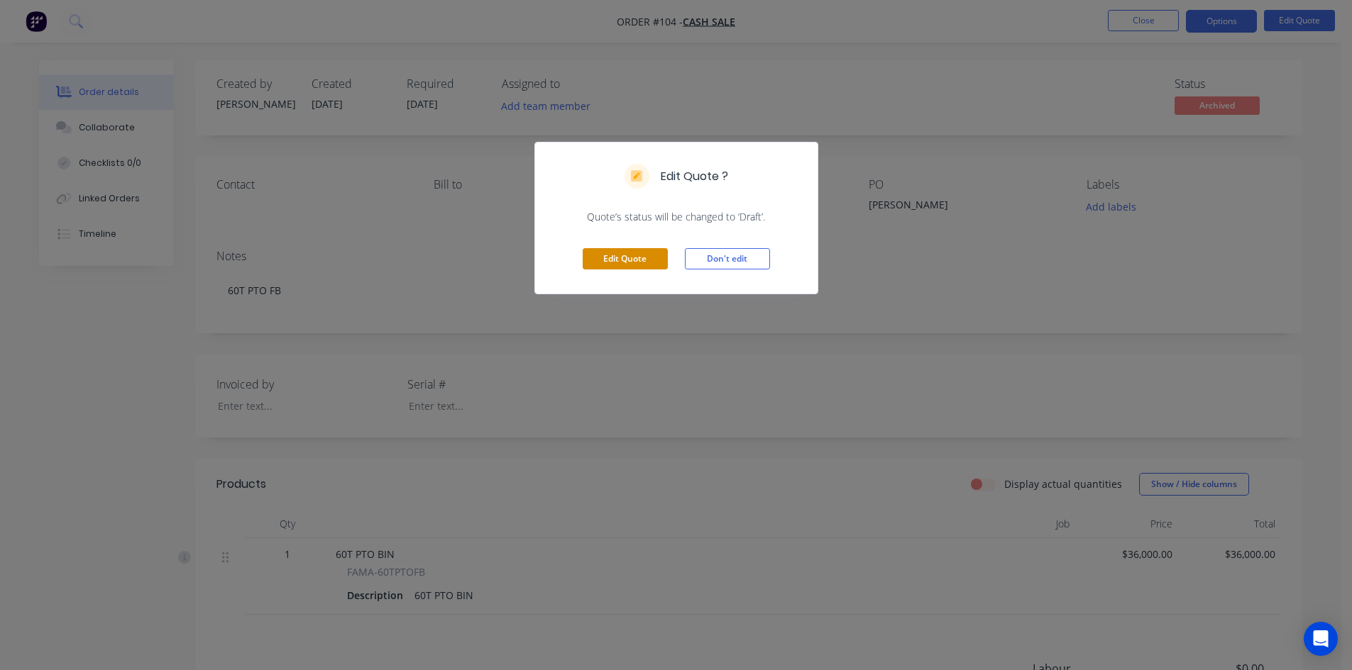
click at [625, 262] on button "Edit Quote" at bounding box center [624, 258] width 85 height 21
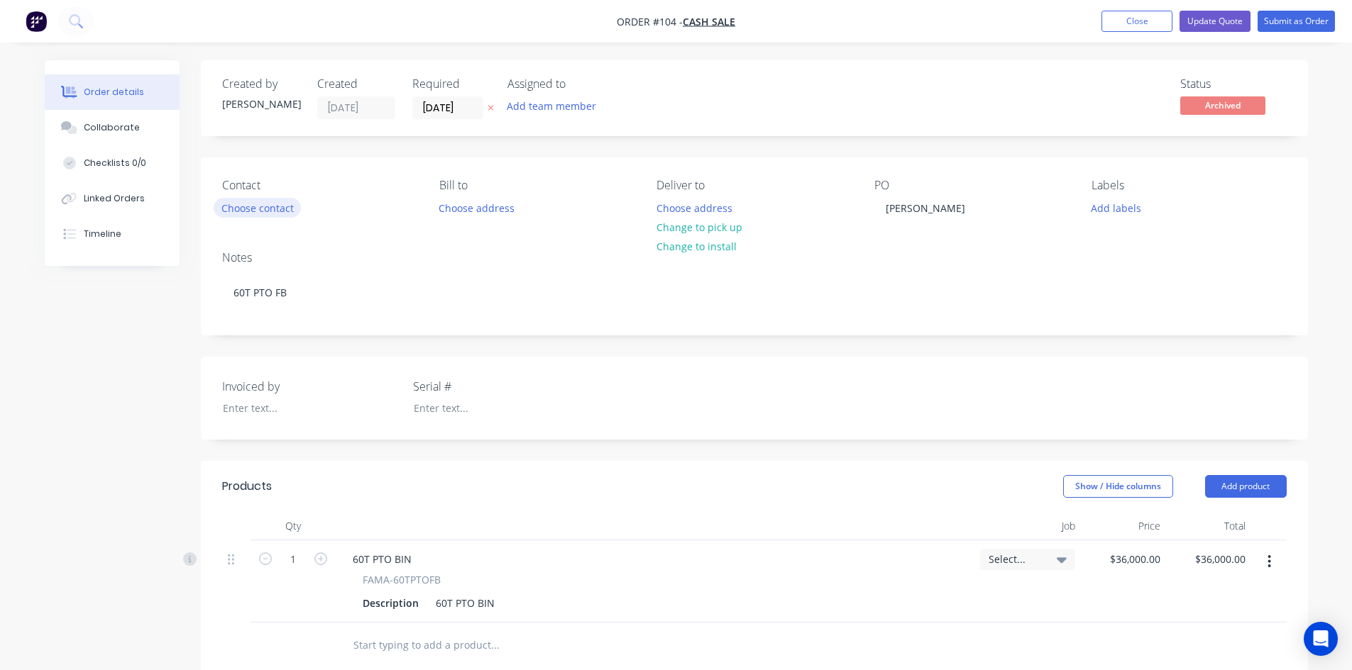
click at [252, 206] on button "Choose contact" at bounding box center [257, 207] width 87 height 19
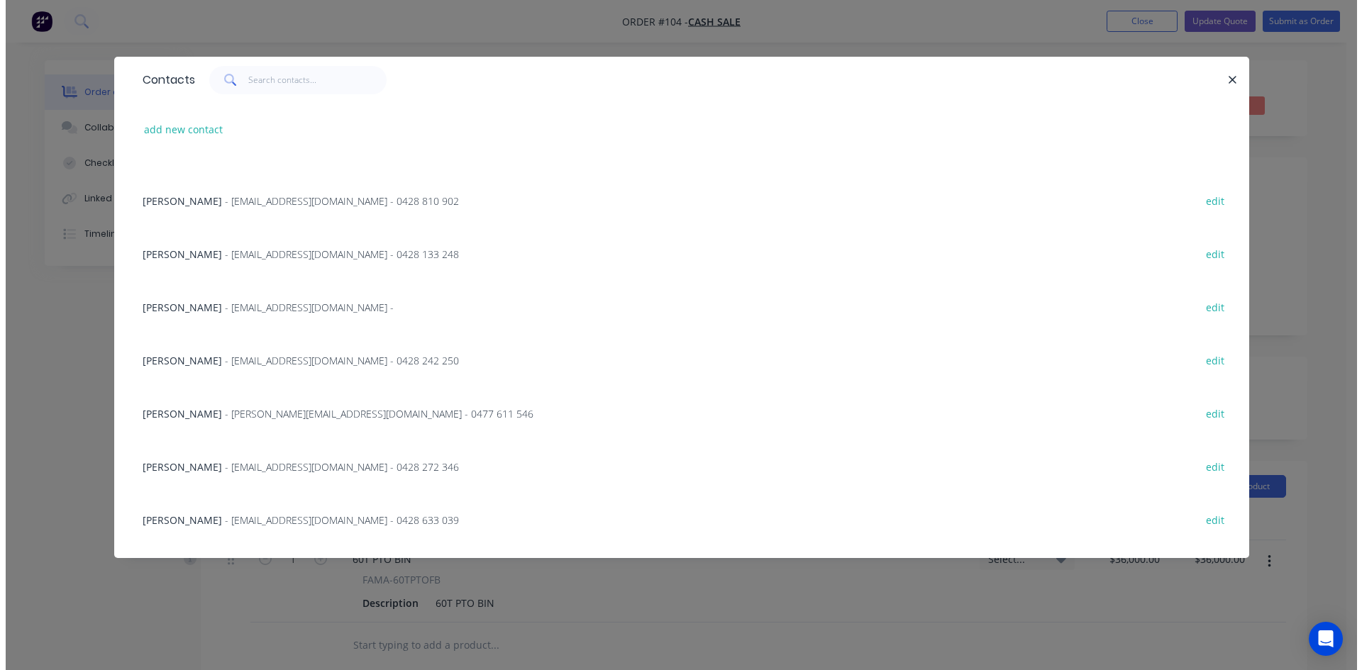
scroll to position [639, 0]
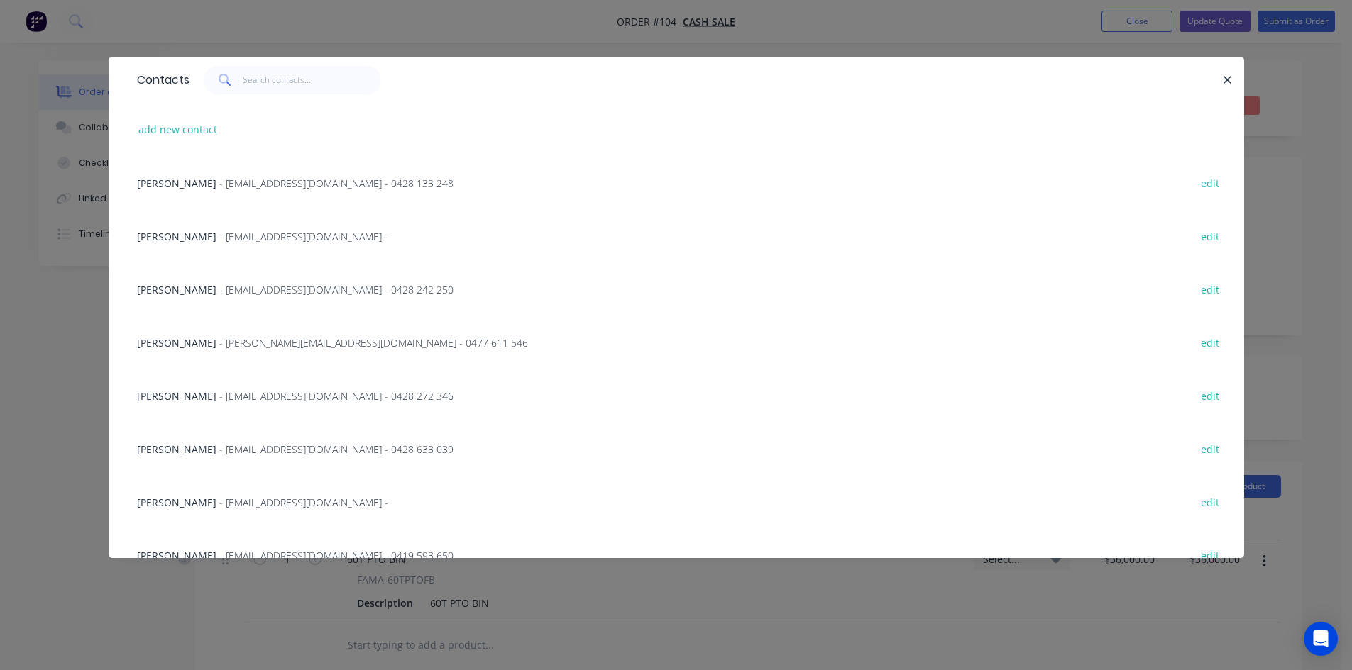
click at [205, 290] on div "Richard Bettes - rbettess@bigpond.com - 0428 242 250" at bounding box center [295, 289] width 316 height 15
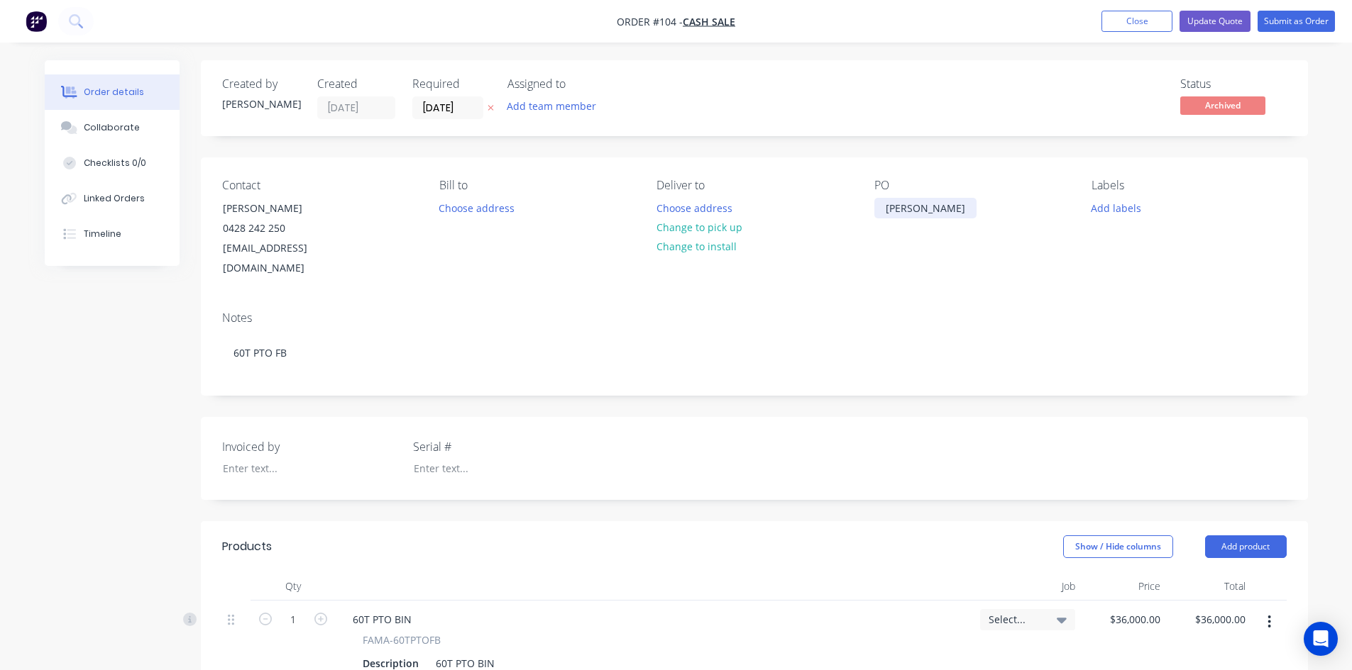
click at [963, 209] on div "Richard Bettess" at bounding box center [925, 208] width 102 height 21
click at [972, 273] on div "Contact Richard Bettes 0428 242 250 rbettess@bigpond.com Bill to Choose address…" at bounding box center [754, 229] width 1107 height 143
click at [1219, 20] on button "Update Quote" at bounding box center [1214, 21] width 71 height 21
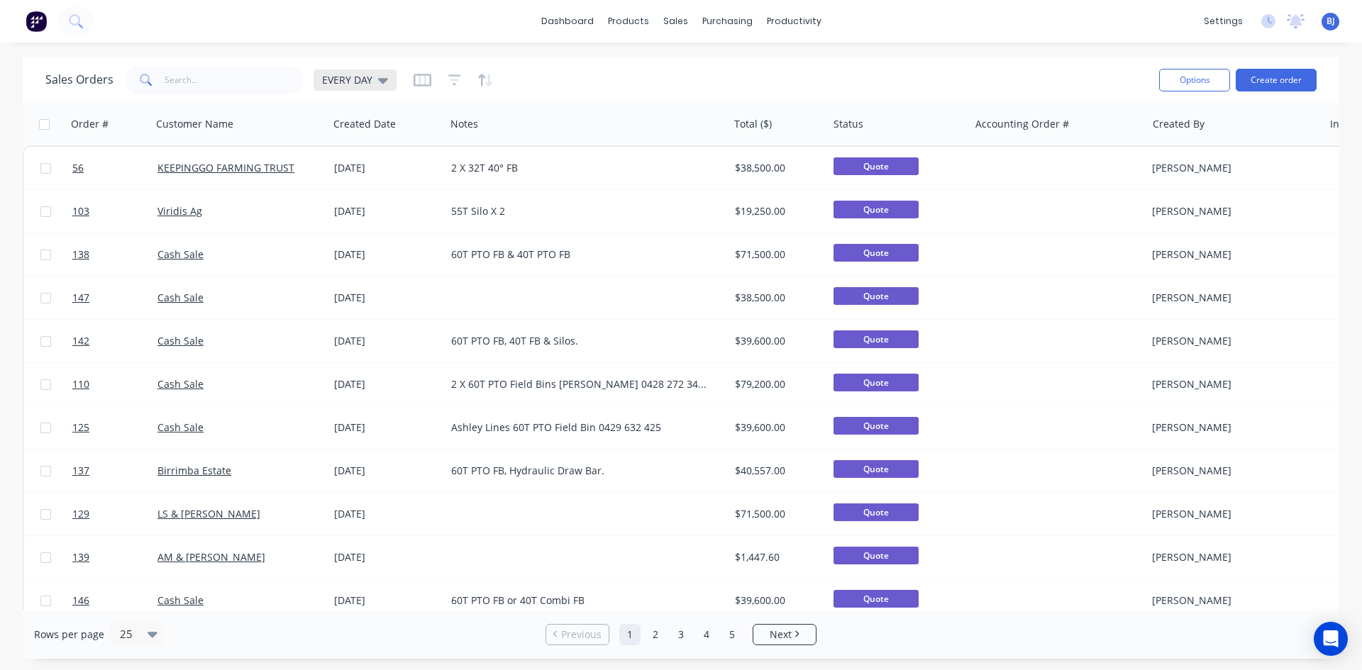
click at [379, 79] on icon at bounding box center [383, 81] width 10 height 6
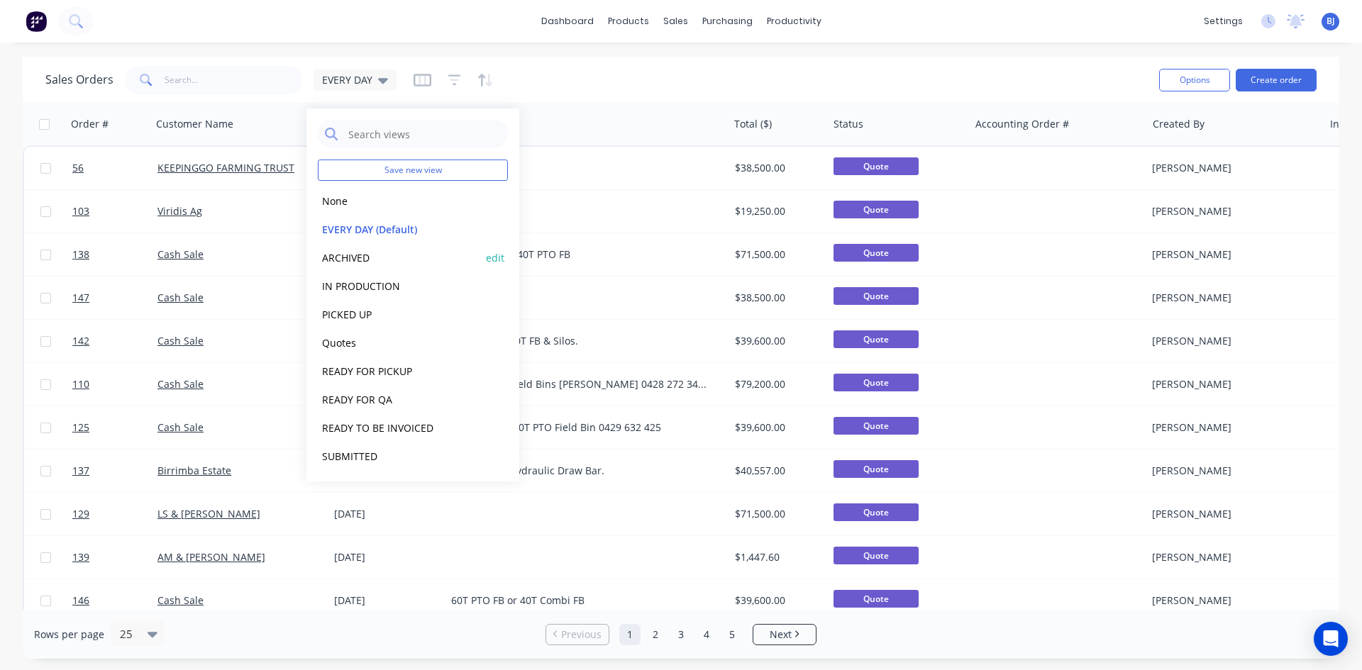
click at [349, 260] on button "ARCHIVED" at bounding box center [399, 258] width 162 height 16
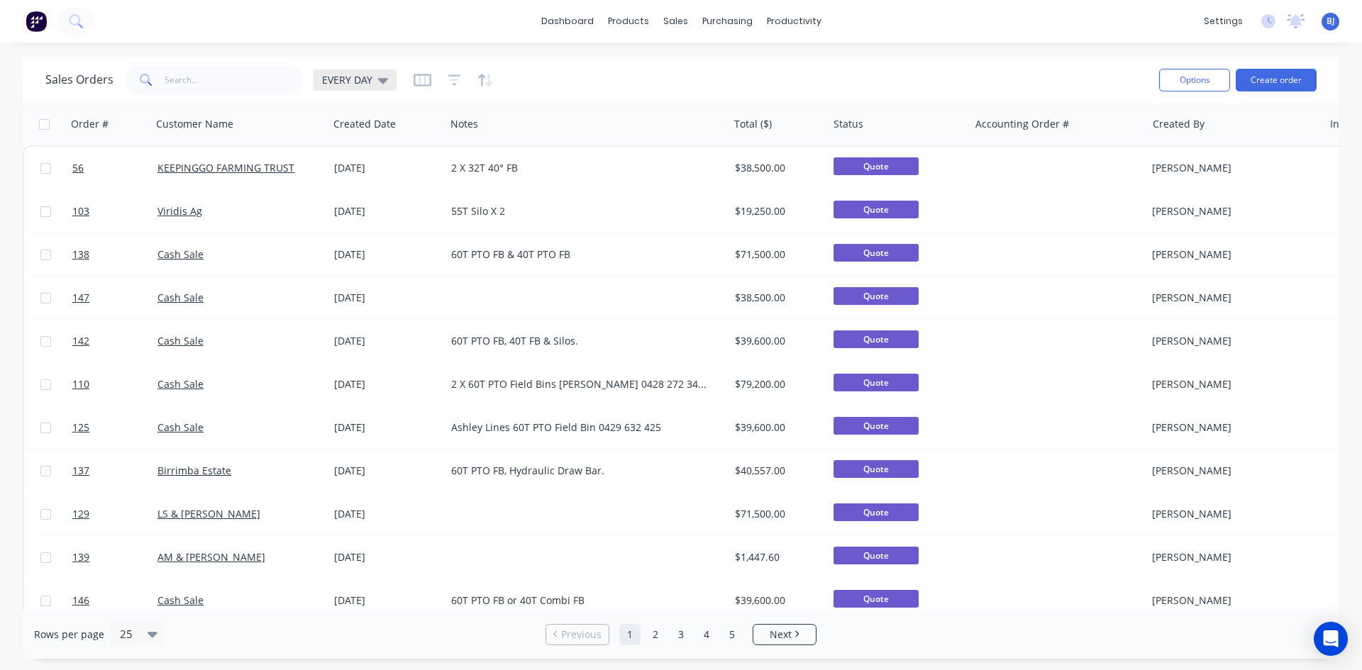
click at [380, 77] on icon at bounding box center [383, 80] width 10 height 16
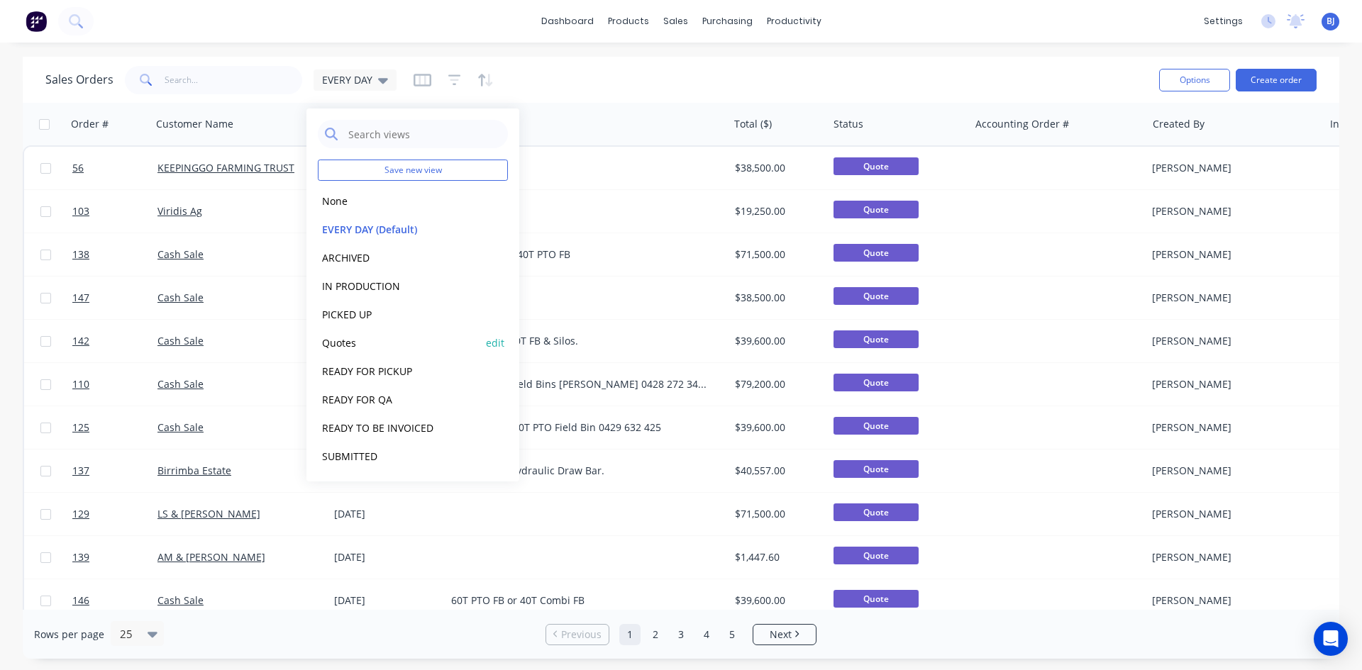
click at [340, 343] on button "Quotes" at bounding box center [399, 343] width 162 height 16
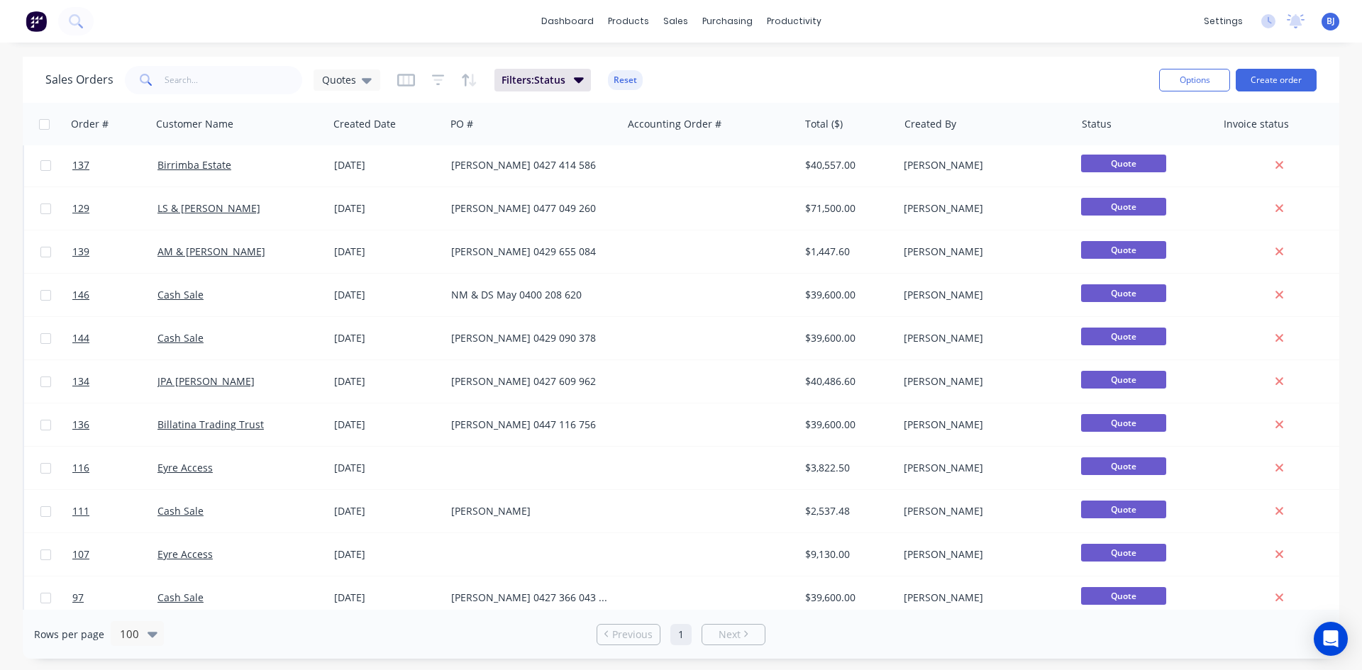
scroll to position [426, 0]
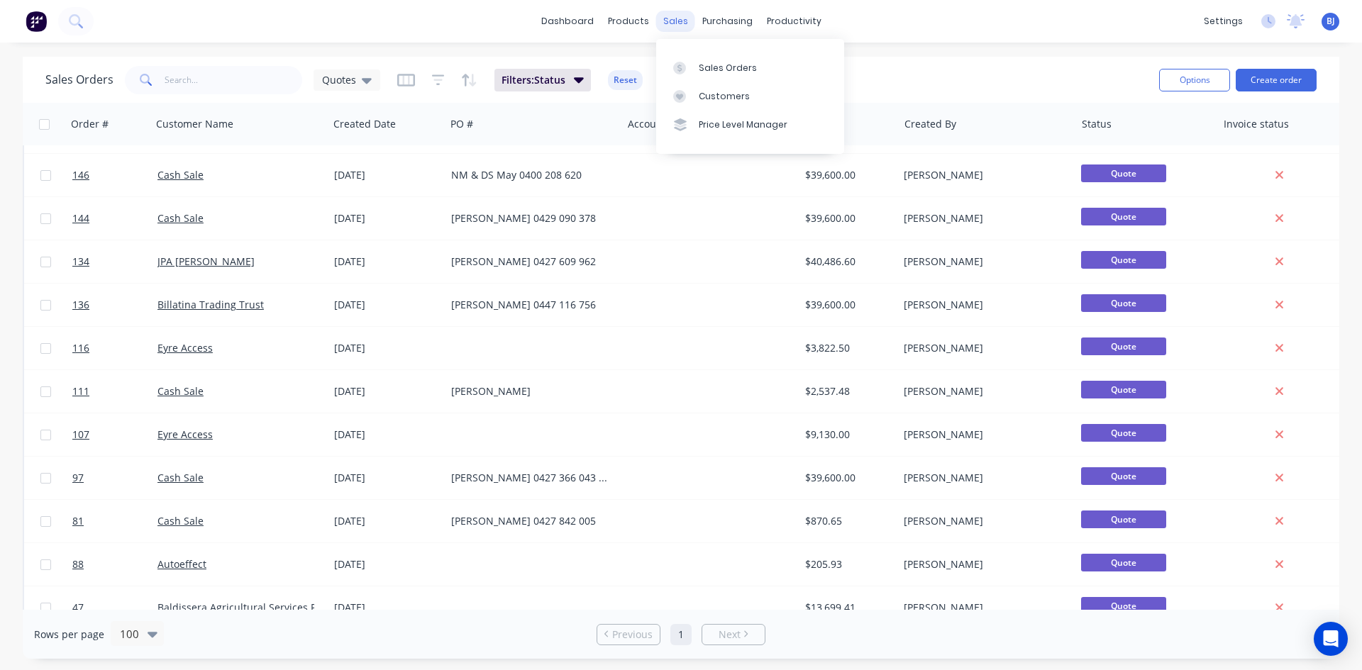
click at [680, 26] on div "sales" at bounding box center [675, 21] width 39 height 21
click at [685, 70] on icon at bounding box center [679, 68] width 13 height 13
click at [407, 77] on icon "button" at bounding box center [405, 79] width 7 height 9
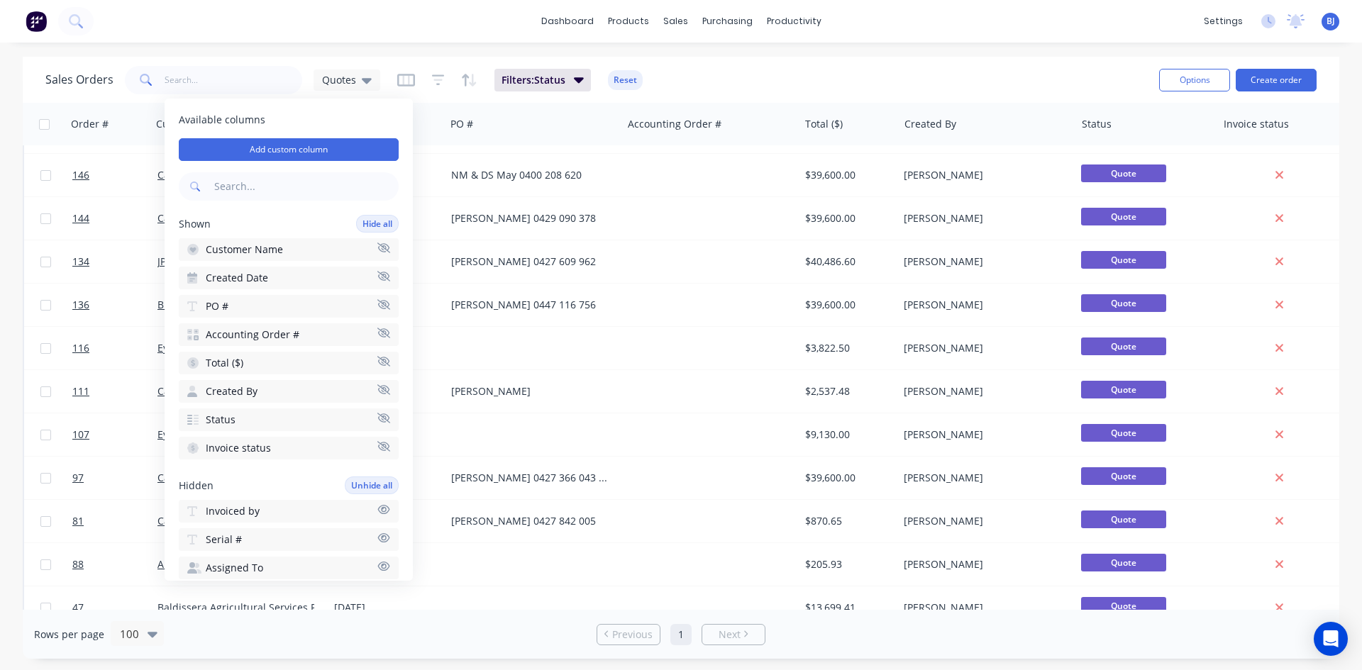
drag, startPoint x: 435, startPoint y: 109, endPoint x: 398, endPoint y: 98, distance: 38.4
click at [422, 105] on div "Created Date" at bounding box center [386, 124] width 117 height 43
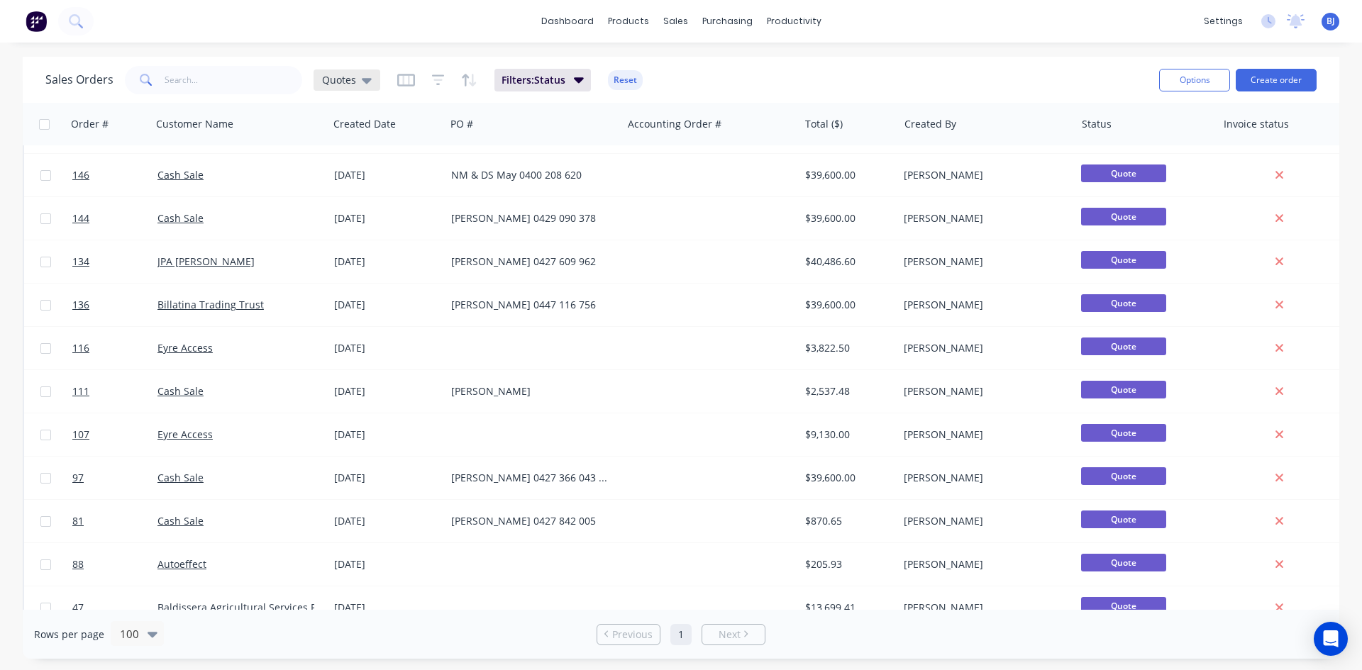
click at [363, 80] on icon at bounding box center [367, 81] width 10 height 6
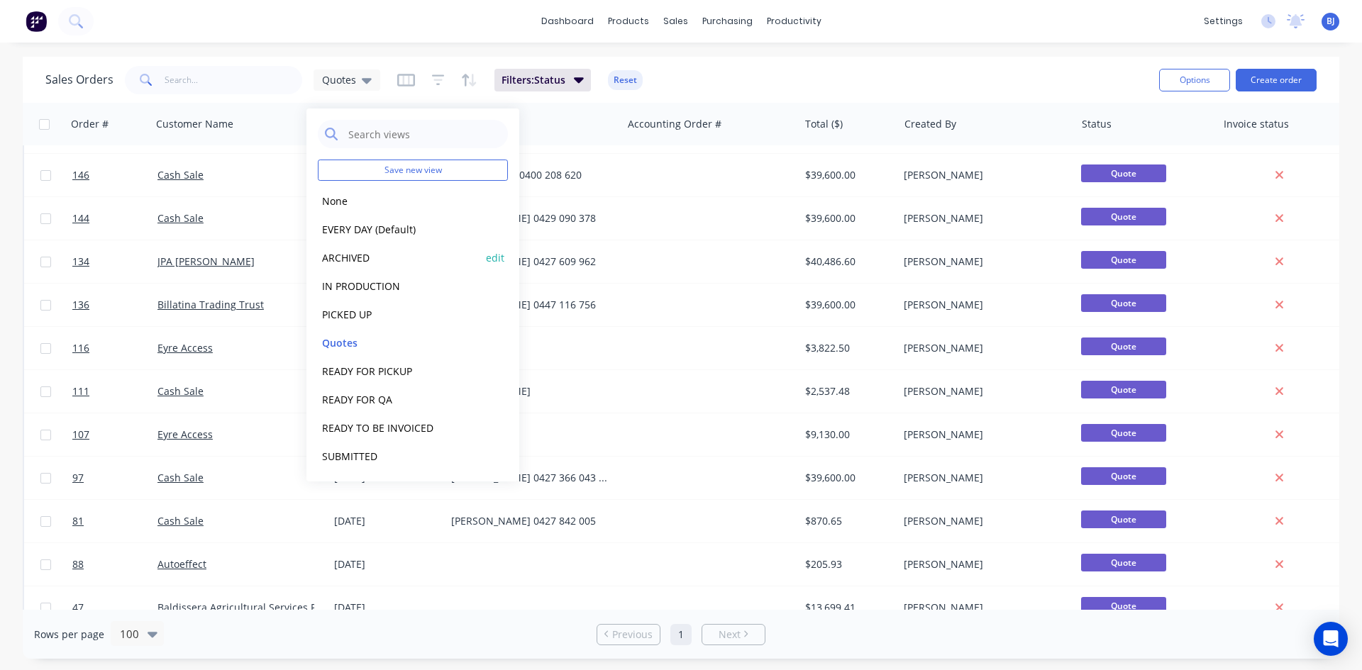
click at [355, 261] on button "ARCHIVED" at bounding box center [399, 258] width 162 height 16
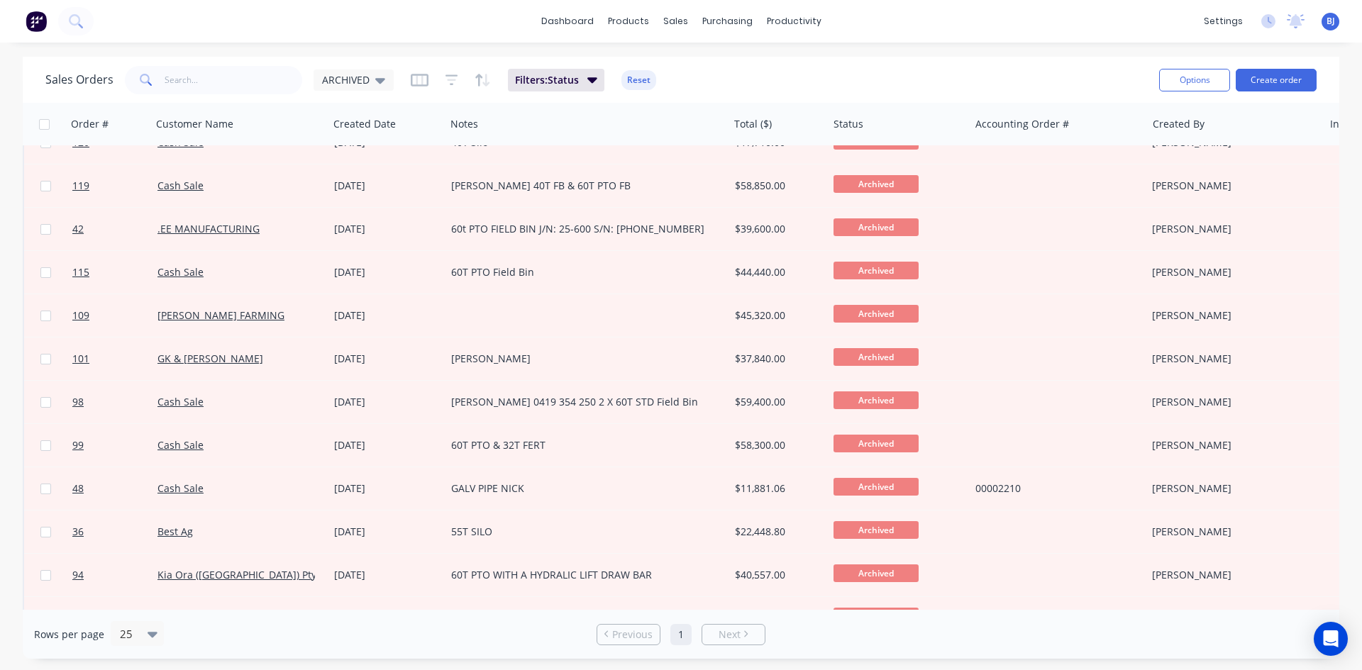
scroll to position [0, 0]
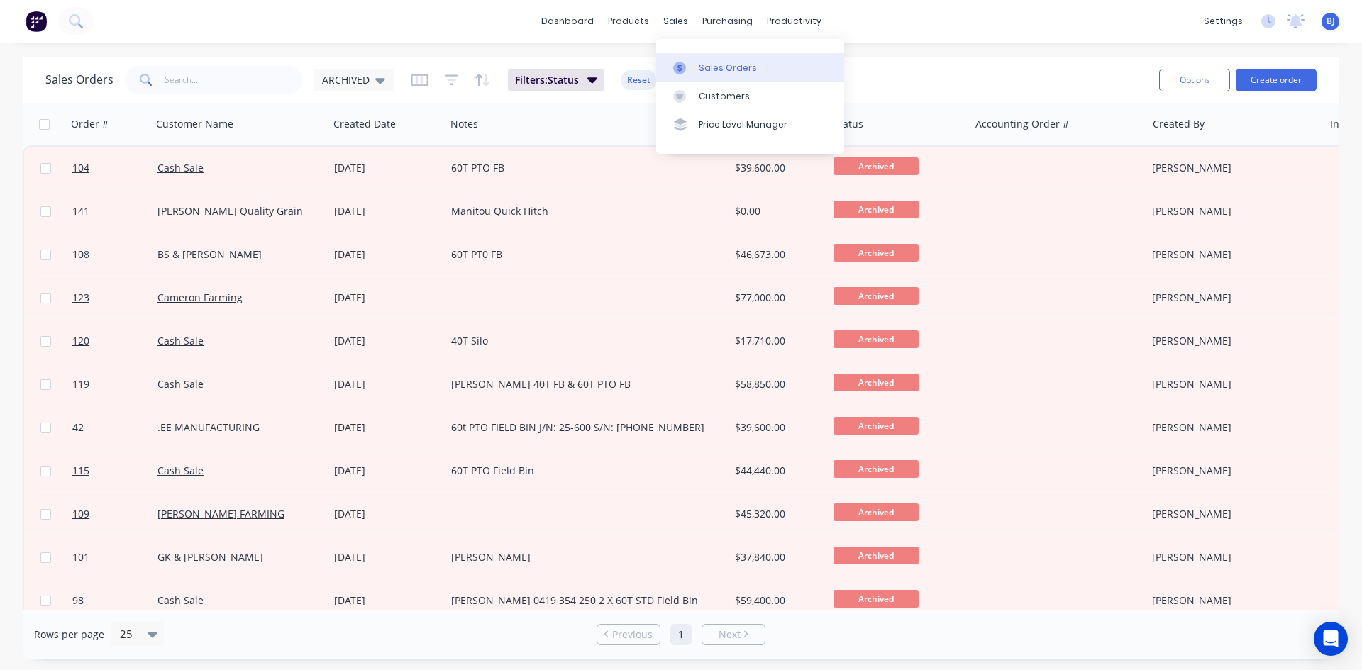
click at [681, 68] on icon at bounding box center [680, 68] width 4 height 8
click at [421, 82] on icon "button" at bounding box center [419, 79] width 7 height 9
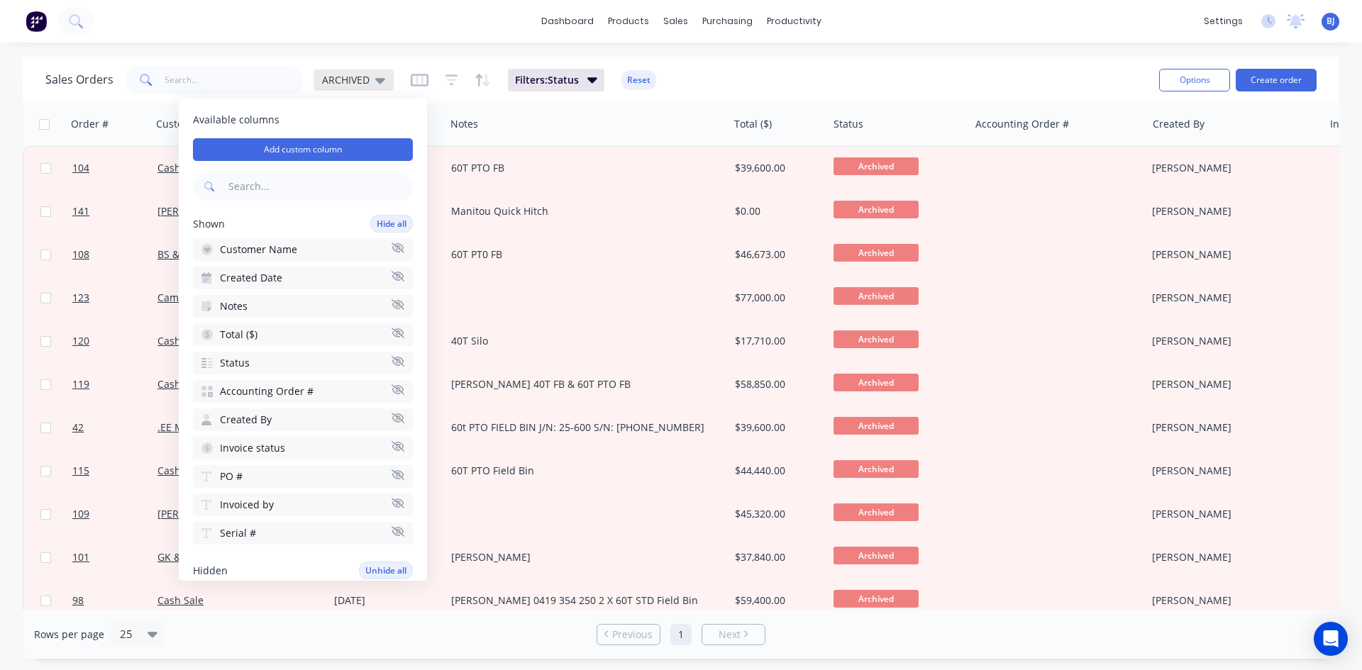
click at [375, 81] on icon at bounding box center [380, 80] width 10 height 16
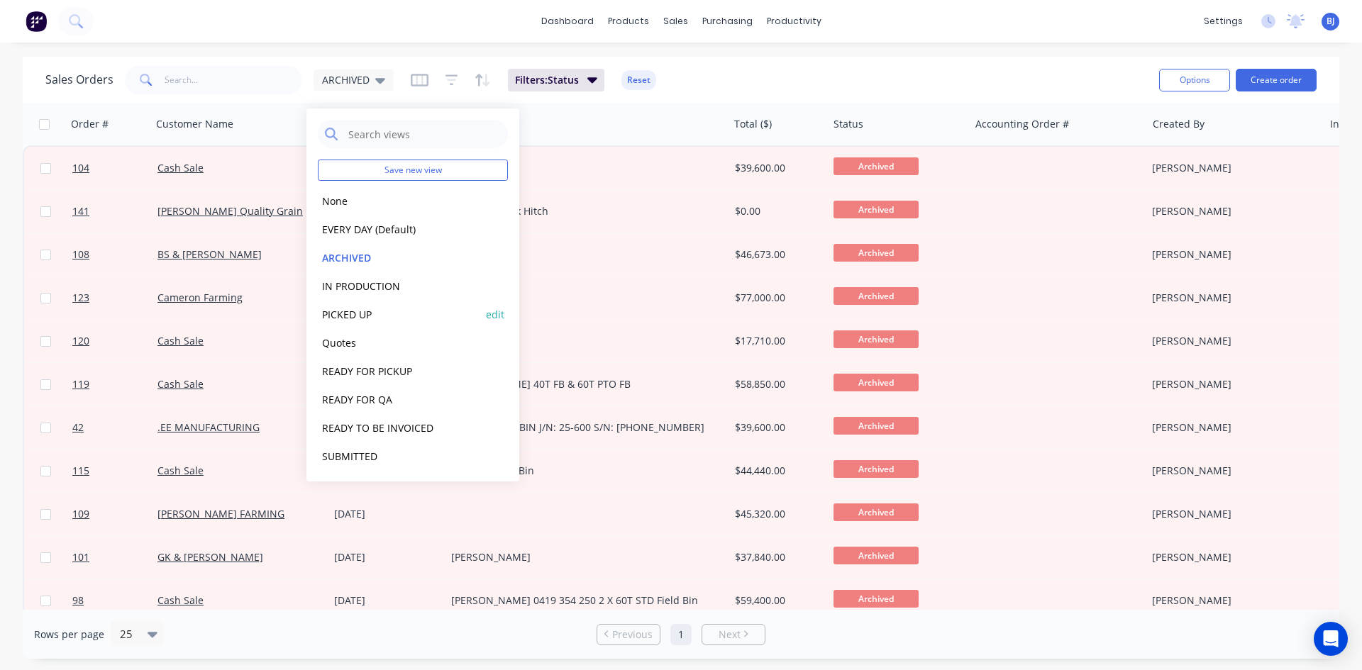
click at [365, 317] on button "PICKED UP" at bounding box center [399, 314] width 162 height 16
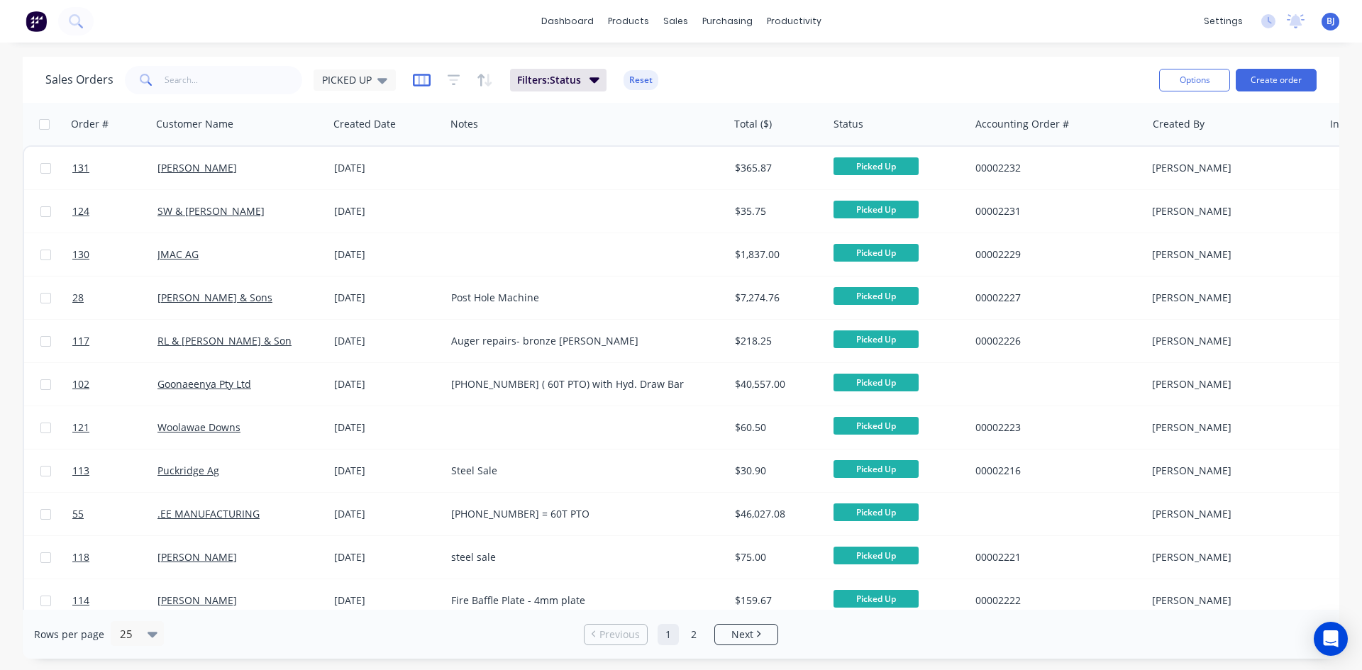
click at [418, 78] on icon "button" at bounding box center [421, 79] width 7 height 9
click at [379, 81] on icon at bounding box center [382, 81] width 10 height 6
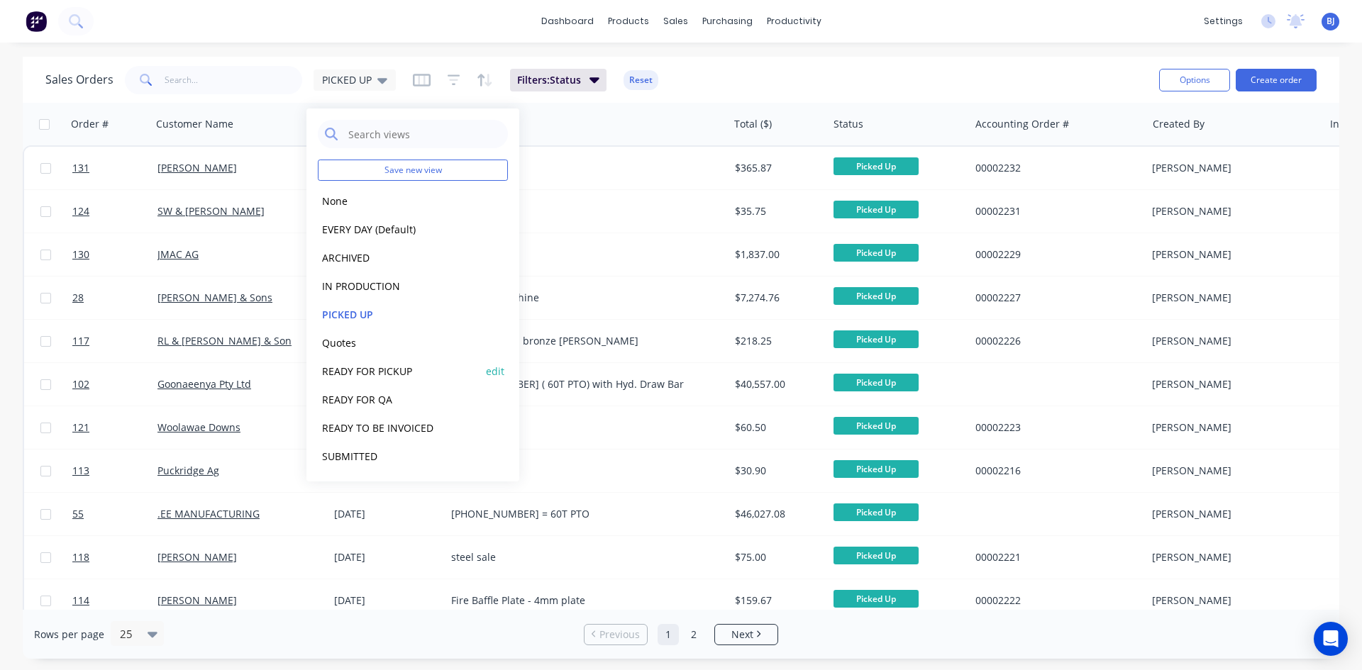
click at [358, 376] on button "READY FOR PICKUP" at bounding box center [399, 371] width 162 height 16
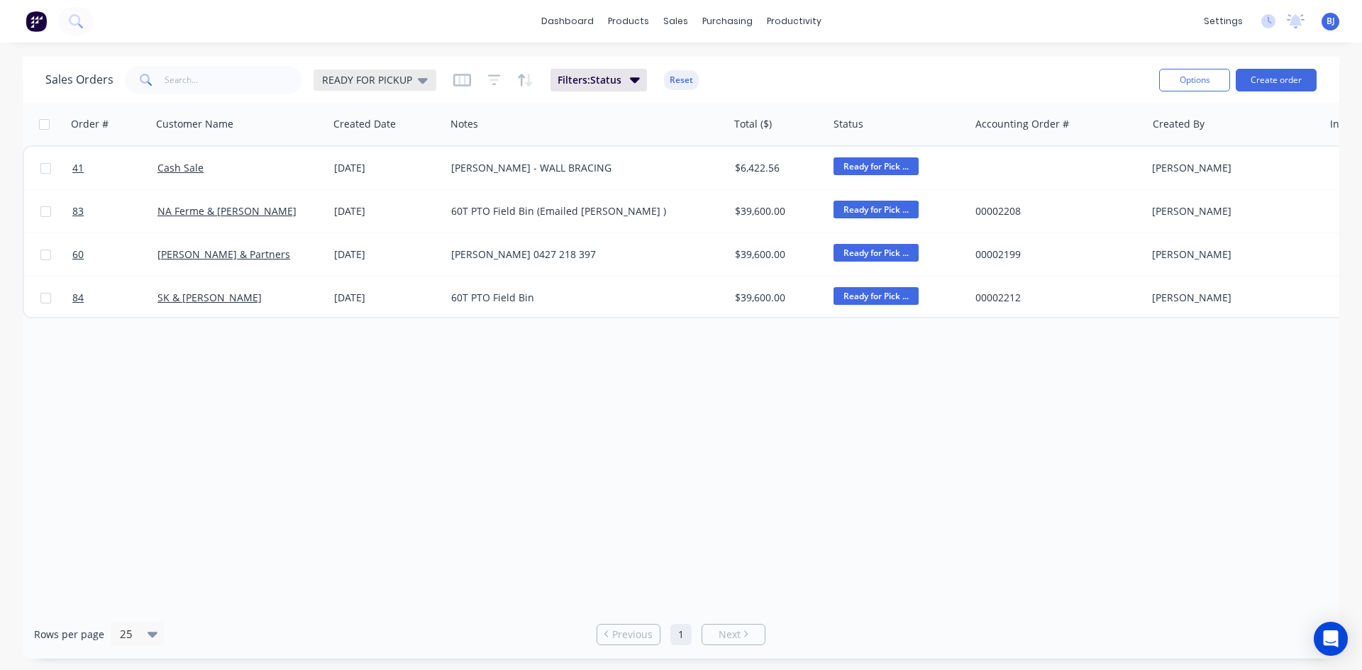
click at [425, 84] on icon at bounding box center [423, 80] width 10 height 16
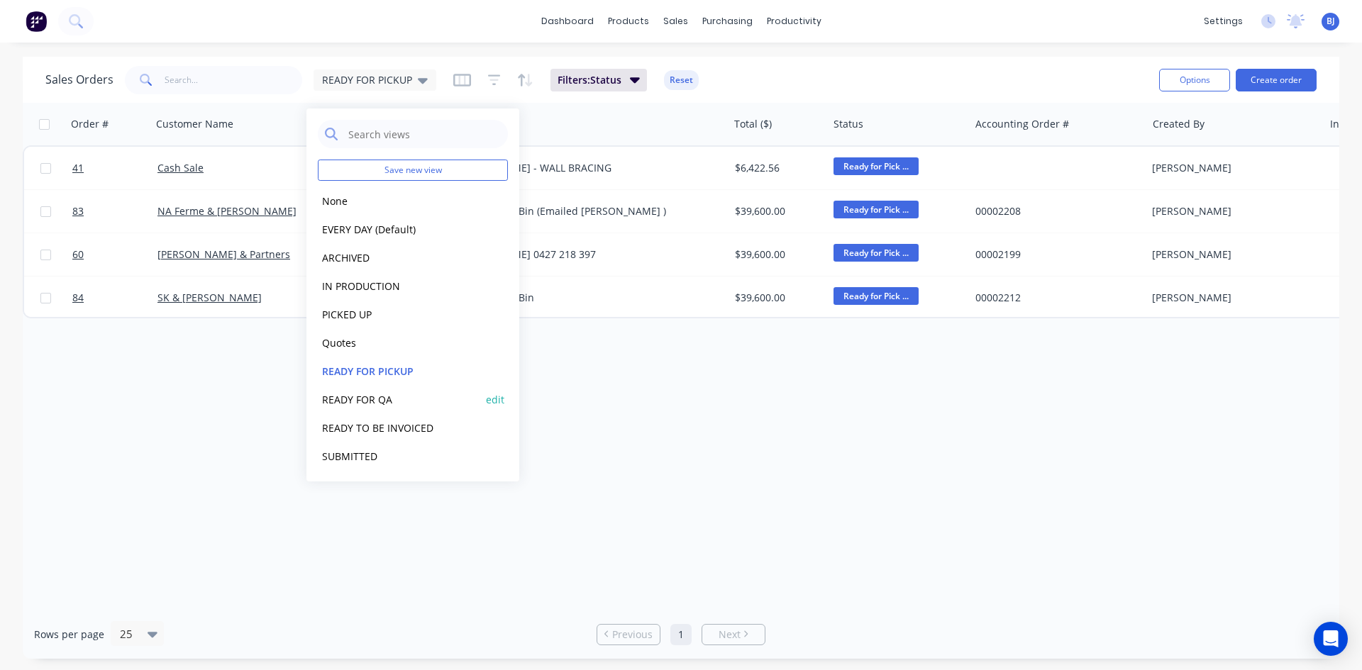
click at [360, 403] on button "READY FOR QA" at bounding box center [399, 400] width 162 height 16
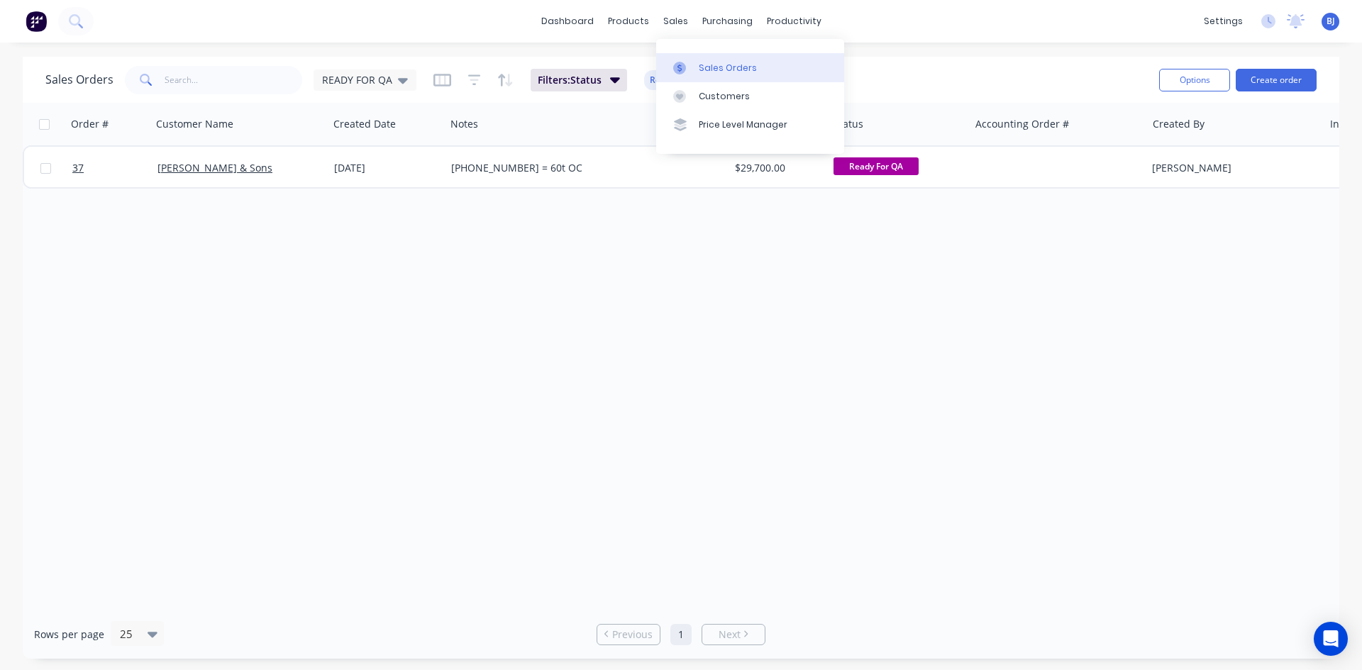
click at [683, 72] on icon at bounding box center [679, 68] width 13 height 13
click at [402, 78] on icon at bounding box center [403, 81] width 10 height 6
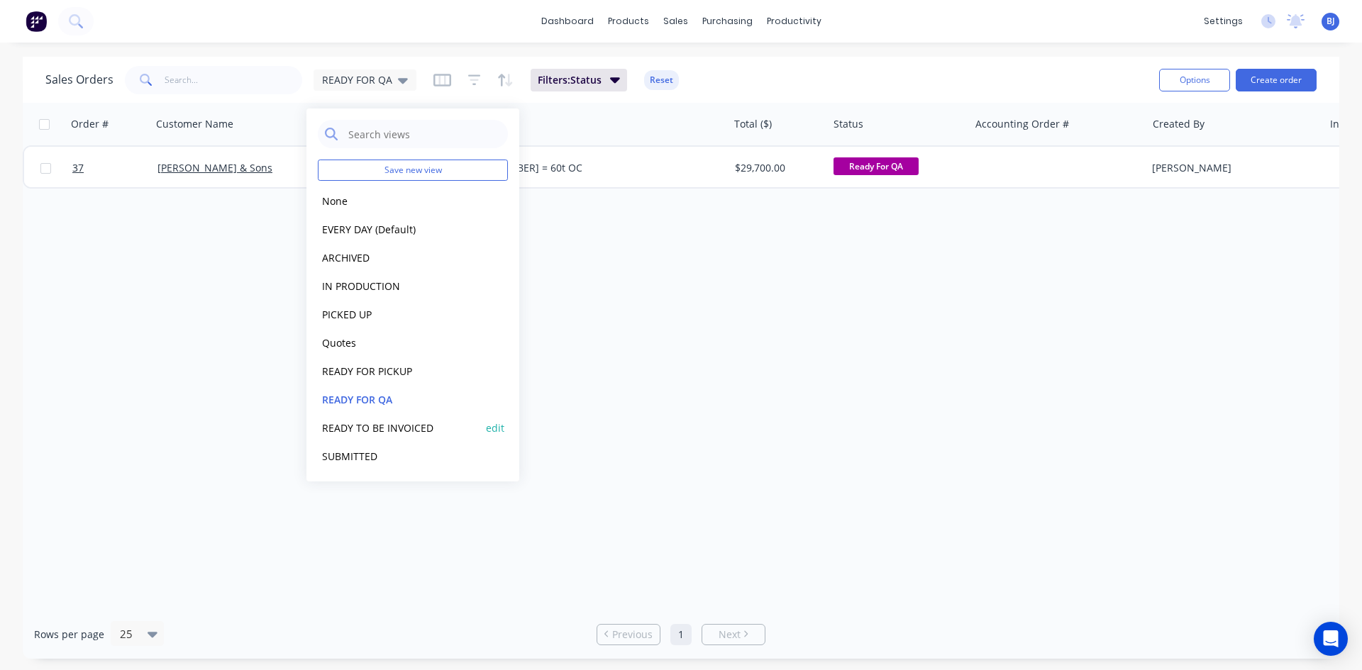
click at [364, 429] on button "READY TO BE INVOICED" at bounding box center [399, 428] width 162 height 16
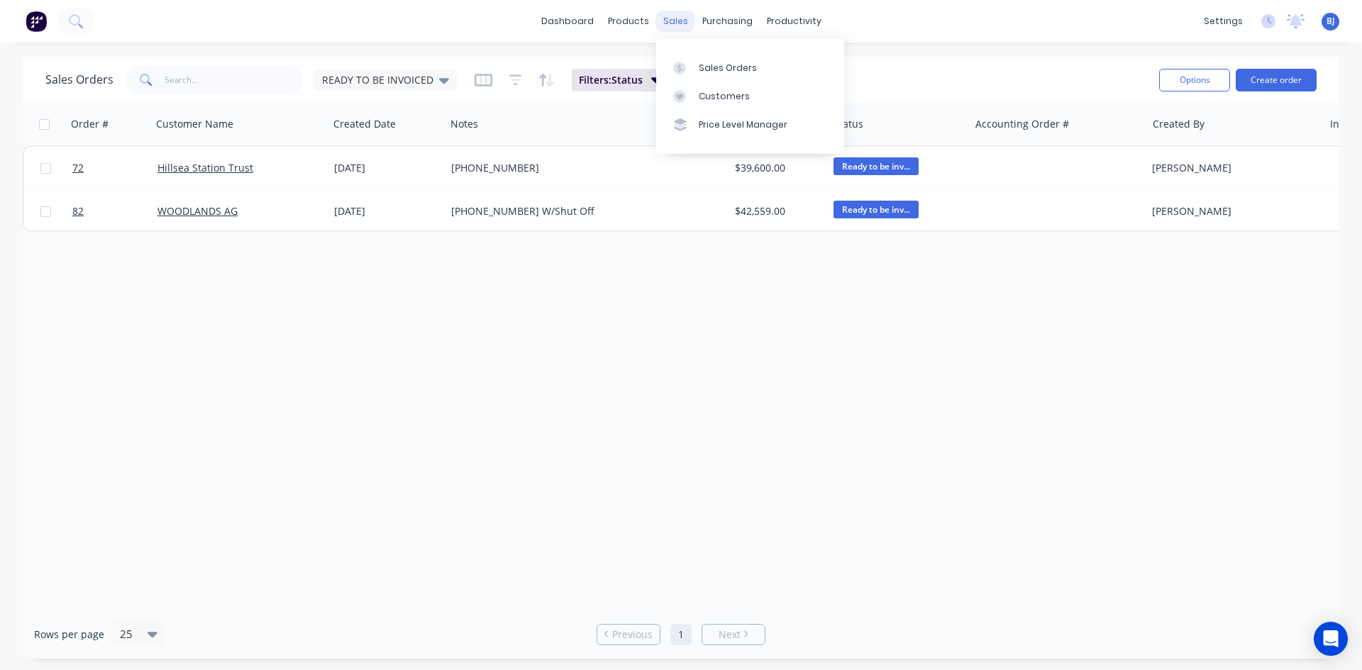
click at [678, 18] on div "sales" at bounding box center [675, 21] width 39 height 21
click at [416, 82] on span "READY TO BE INVOICED" at bounding box center [377, 79] width 111 height 15
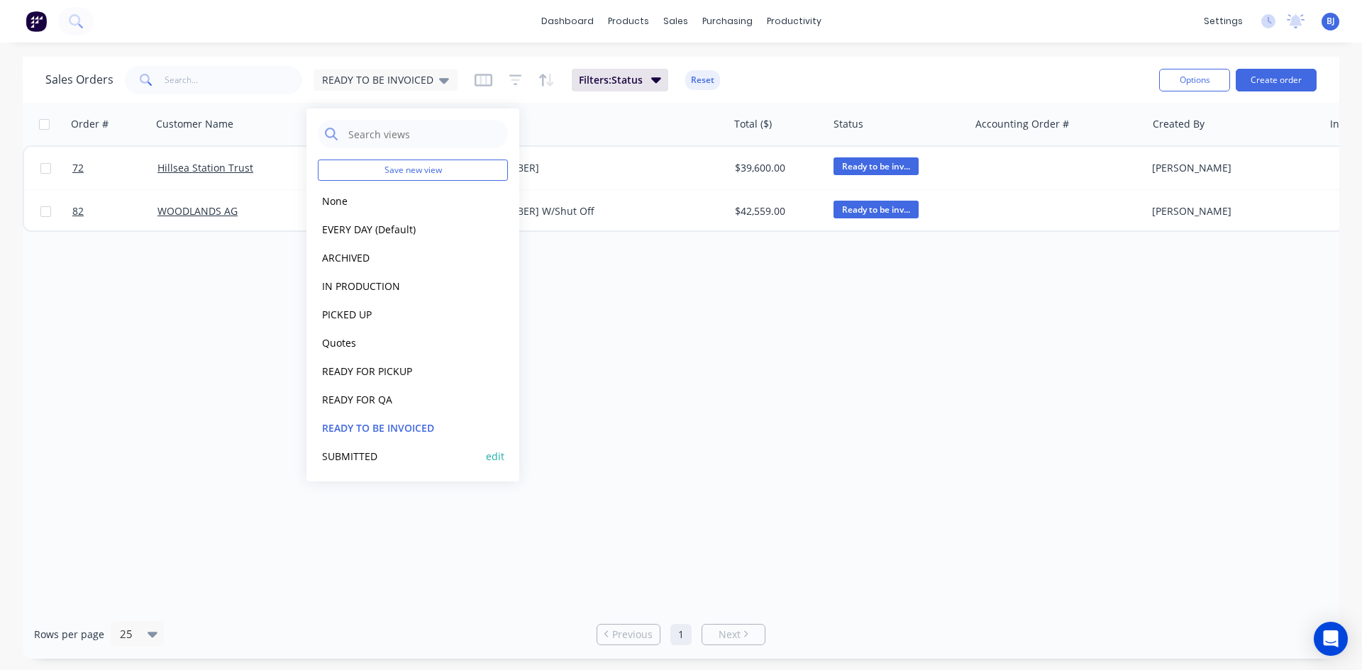
click at [347, 455] on button "SUBMITTED" at bounding box center [399, 456] width 162 height 16
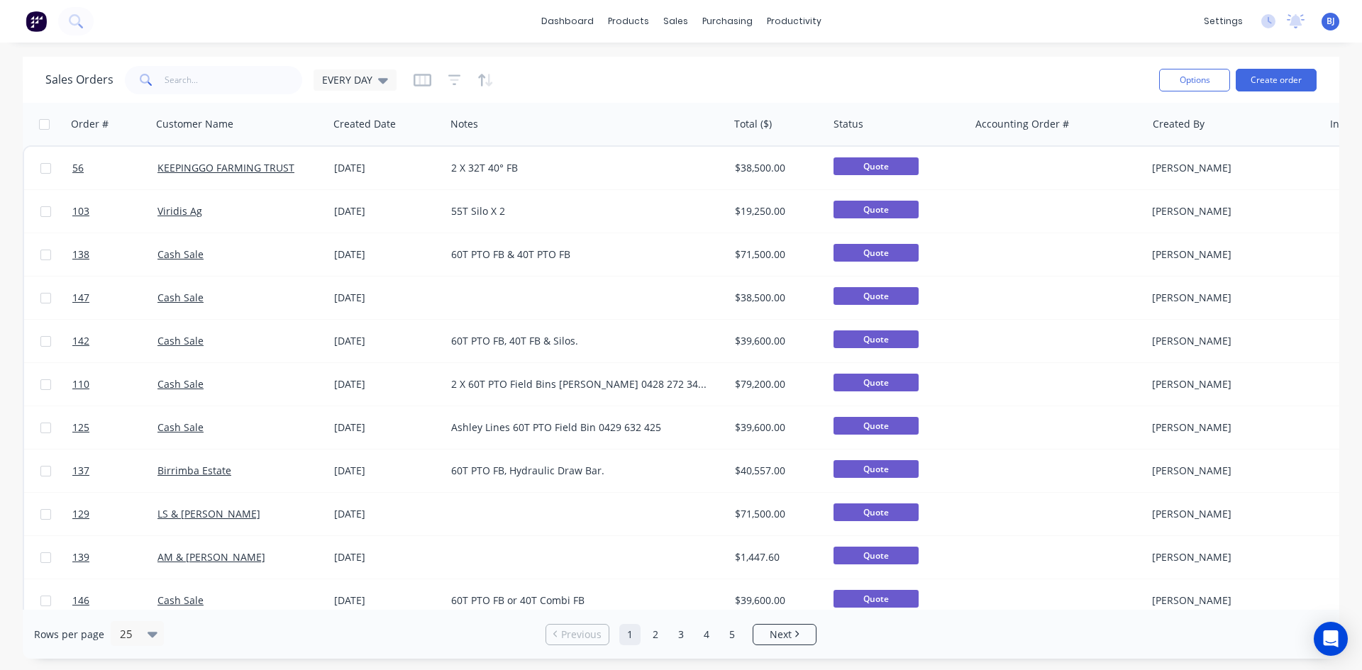
click at [38, 21] on img at bounding box center [36, 21] width 21 height 21
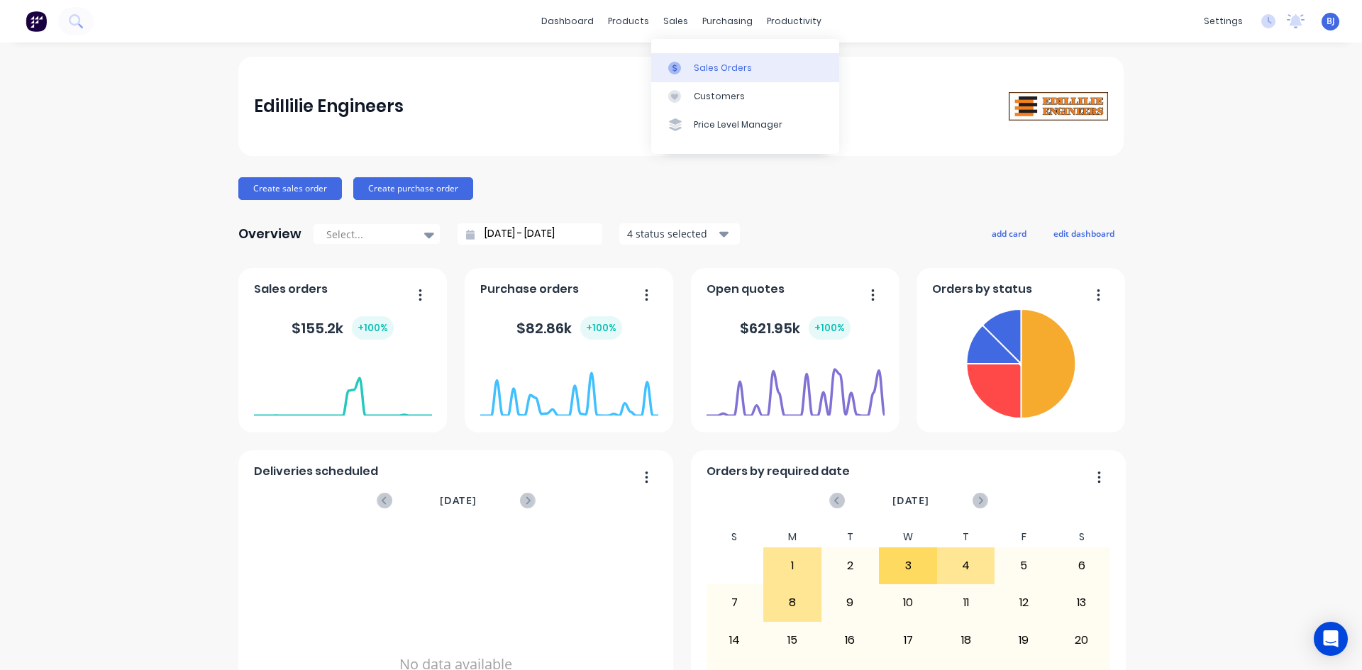
click at [675, 68] on icon at bounding box center [675, 68] width 4 height 8
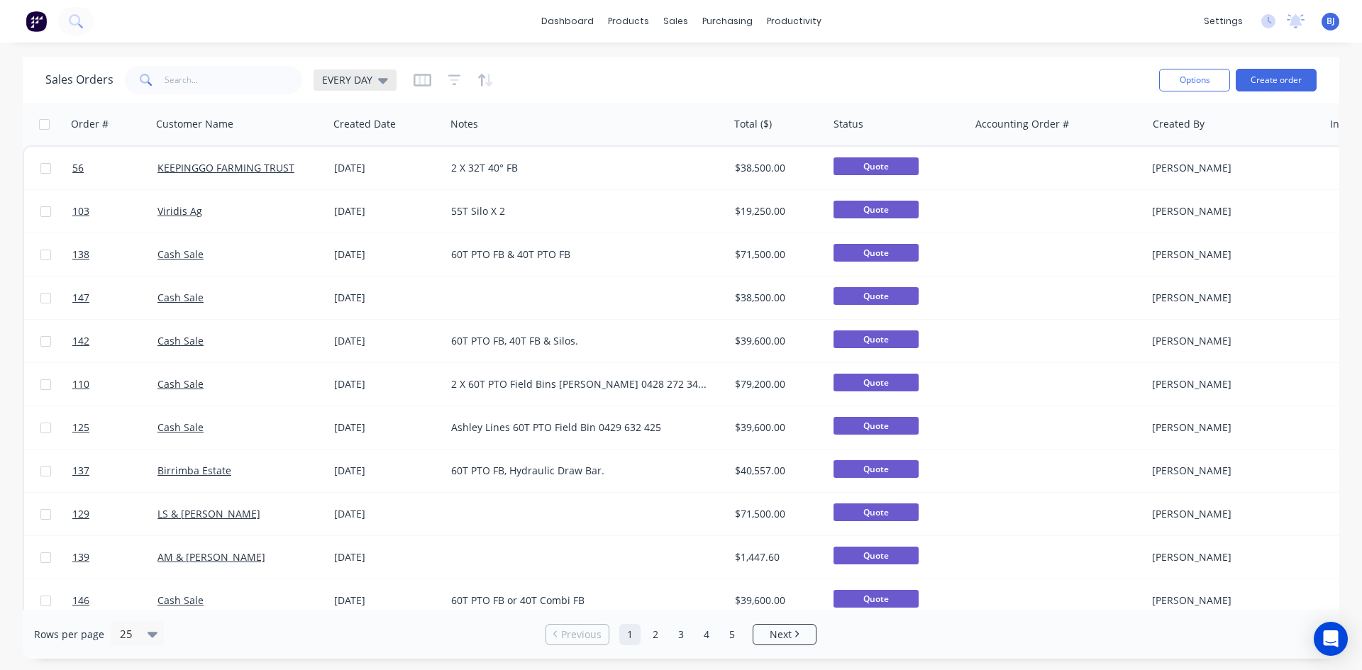
click at [380, 82] on icon at bounding box center [383, 81] width 10 height 6
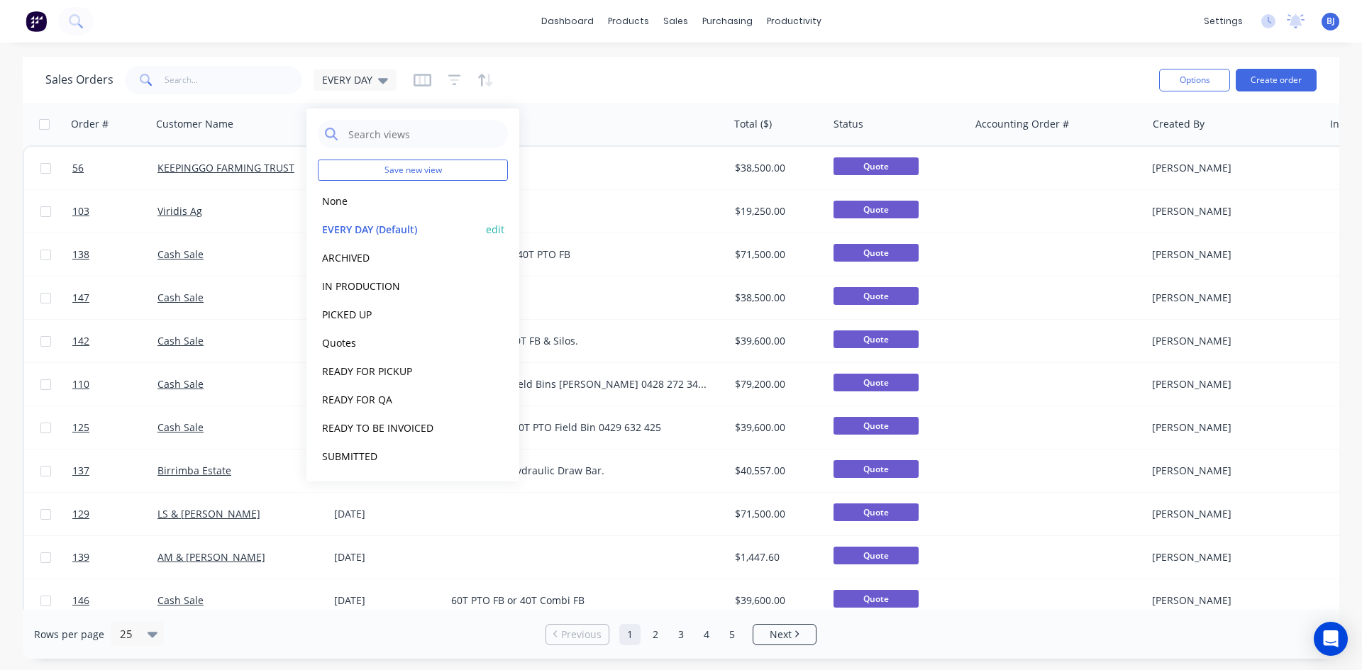
click at [341, 230] on button "EVERY DAY (Default)" at bounding box center [399, 229] width 162 height 16
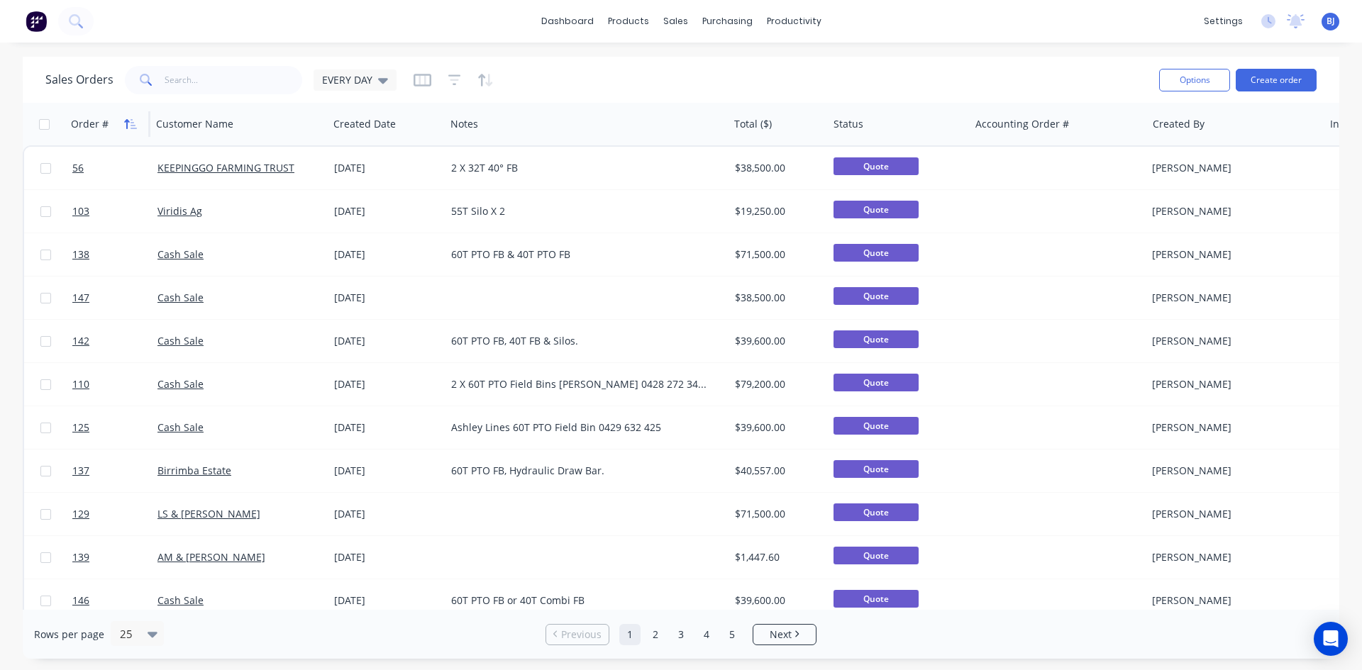
click at [128, 120] on icon "button" at bounding box center [130, 123] width 13 height 11
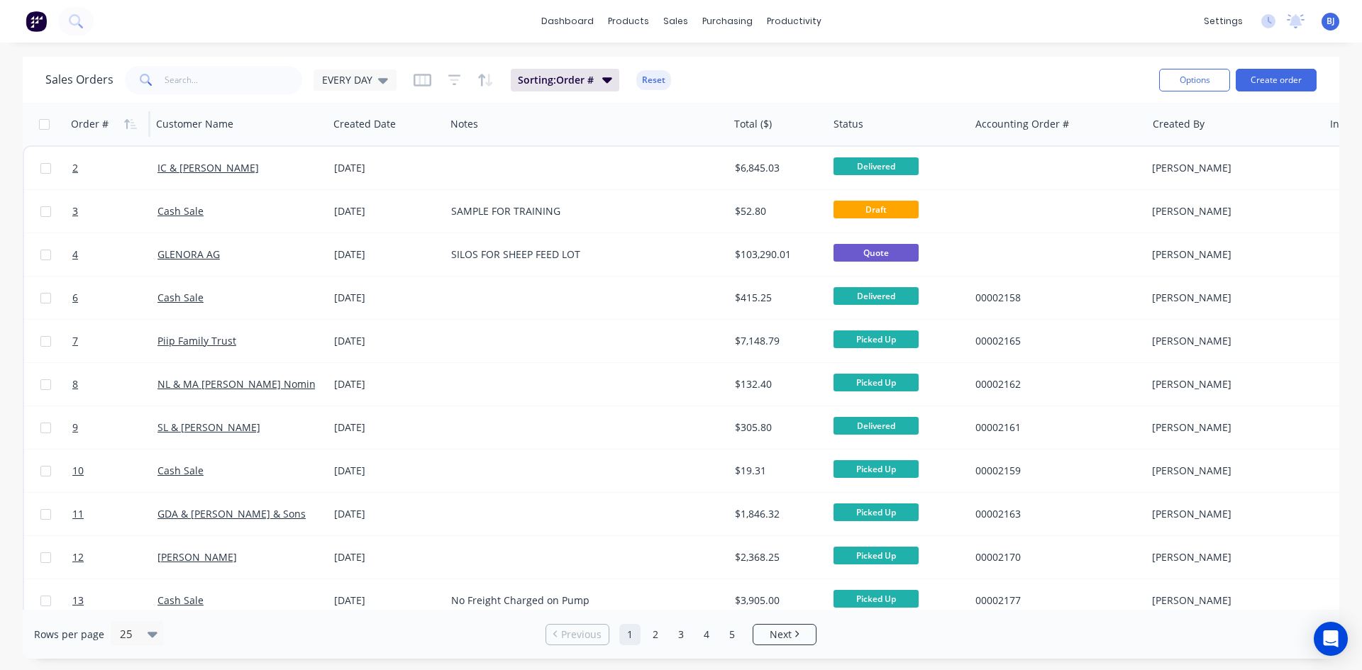
click at [128, 120] on icon "button" at bounding box center [130, 123] width 13 height 11
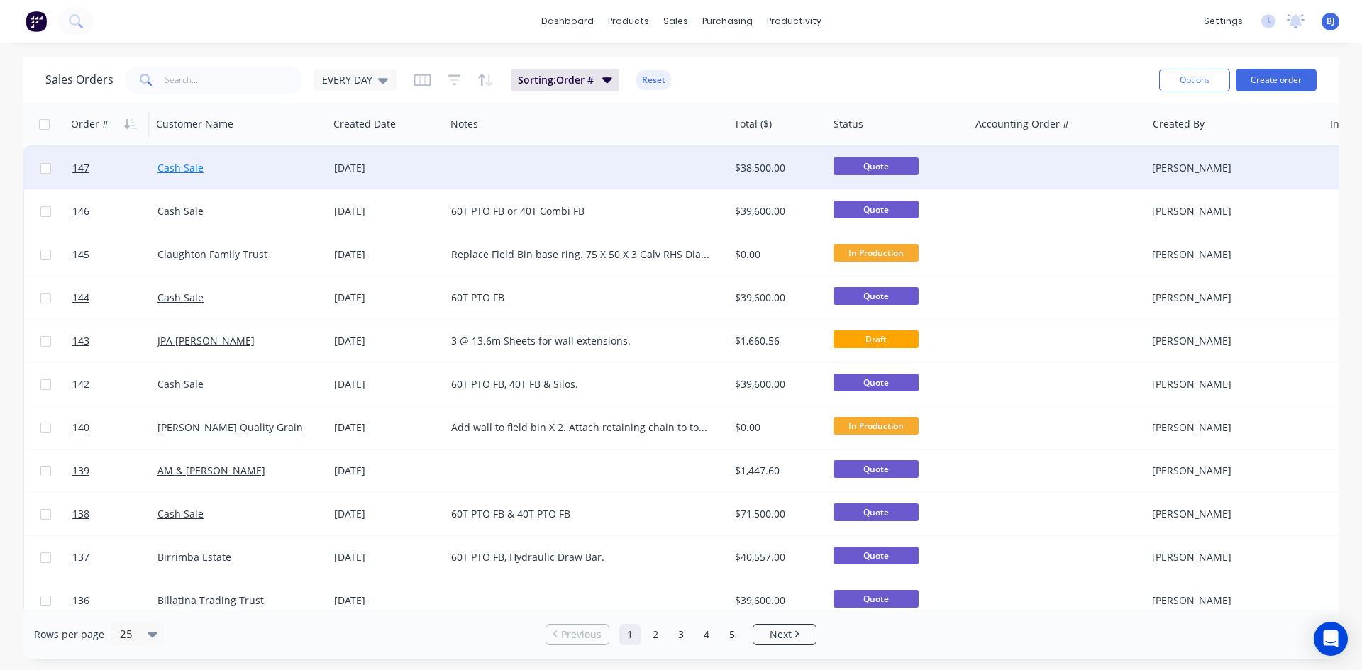
click at [181, 170] on link "Cash Sale" at bounding box center [181, 167] width 46 height 13
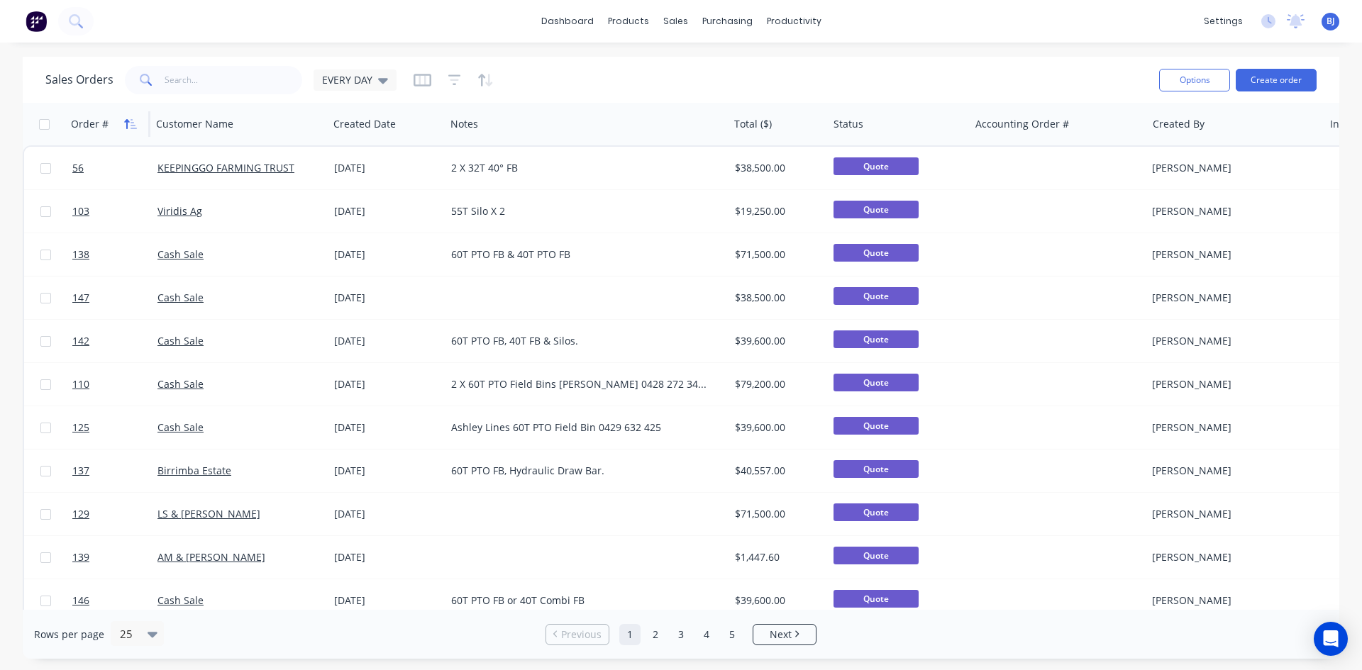
click at [129, 121] on icon "button" at bounding box center [130, 123] width 13 height 11
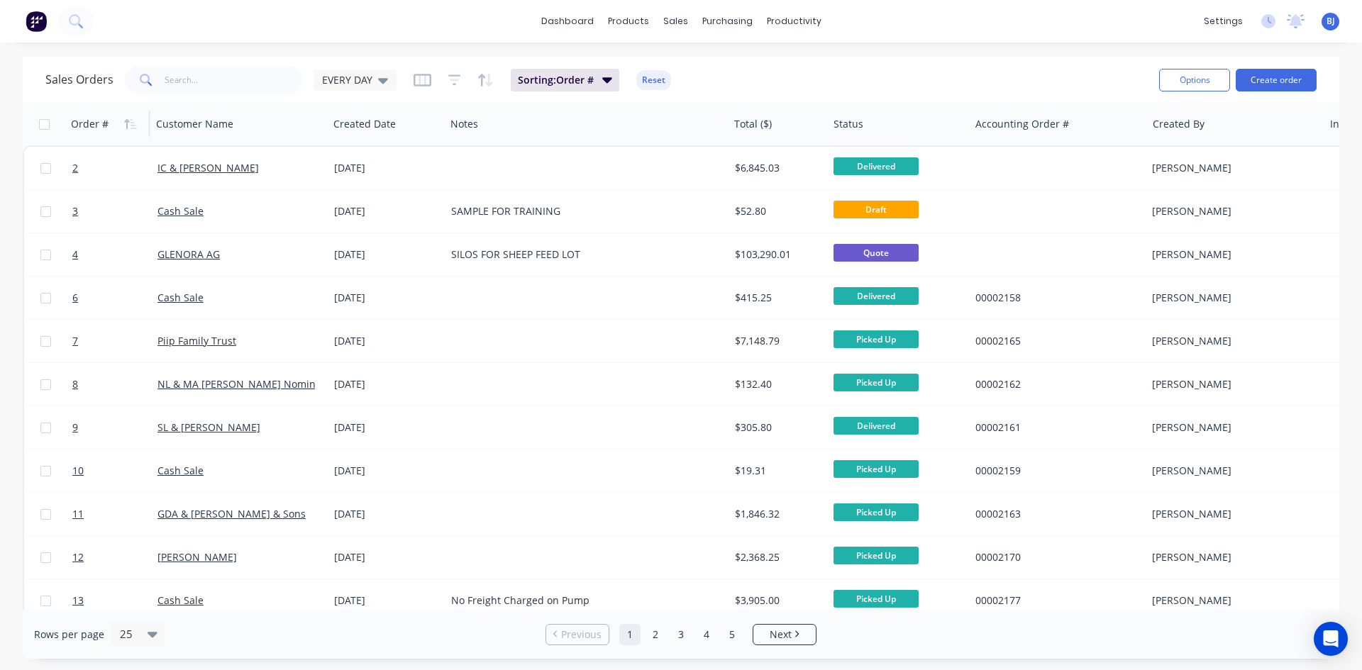
click at [129, 121] on icon "button" at bounding box center [130, 123] width 13 height 11
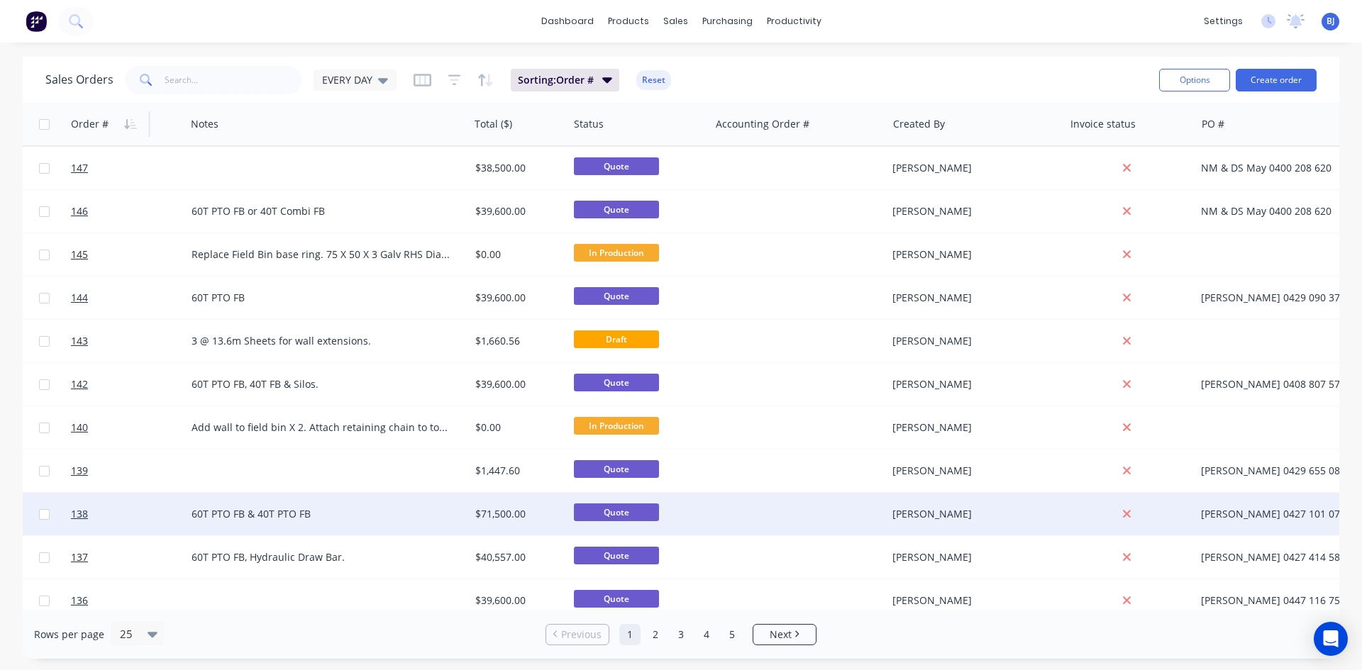
scroll to position [0, 261]
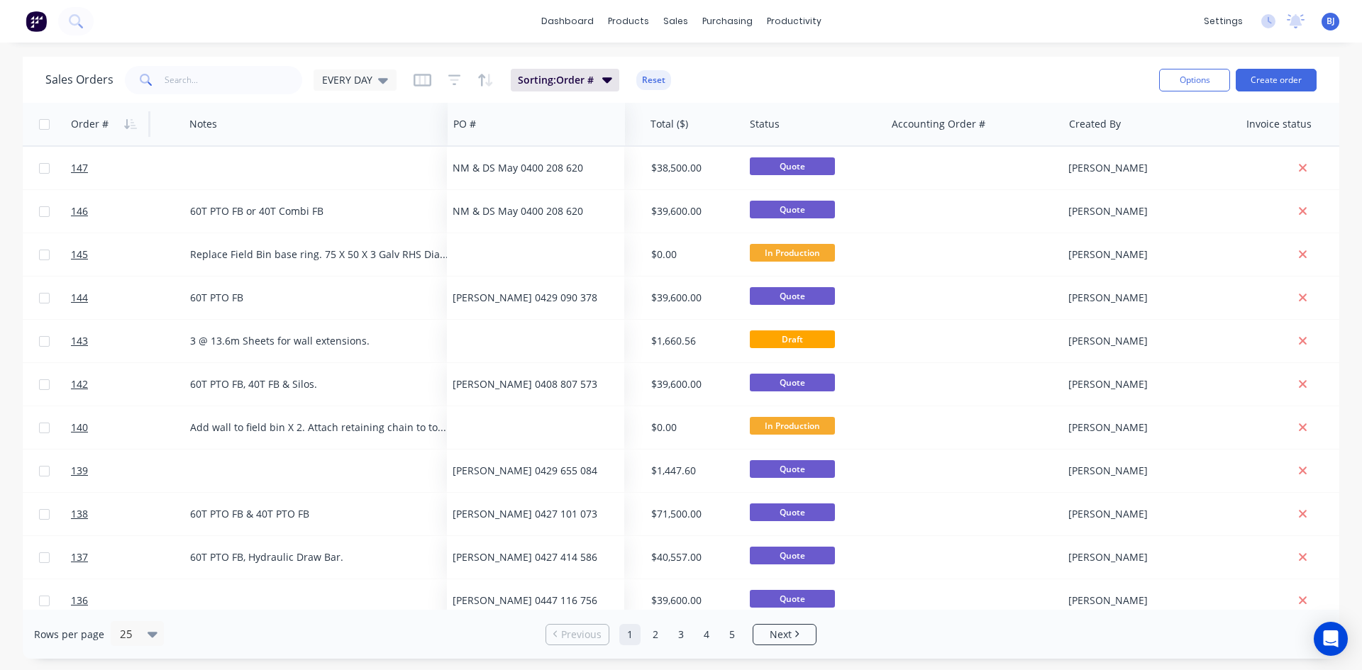
drag, startPoint x: 1214, startPoint y: 127, endPoint x: 467, endPoint y: 144, distance: 747.3
click at [467, 144] on div "PO #" at bounding box center [536, 124] width 177 height 43
click at [378, 80] on icon at bounding box center [383, 80] width 10 height 16
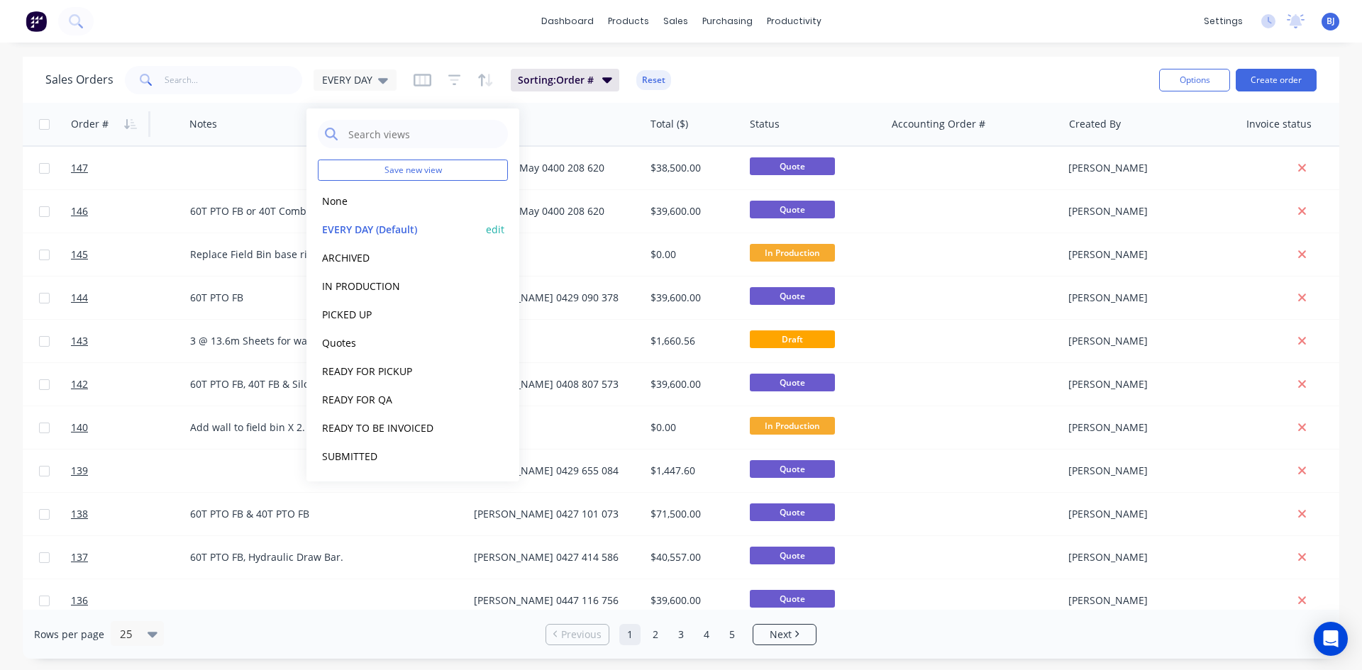
click at [345, 233] on button "EVERY DAY (Default)" at bounding box center [399, 229] width 162 height 16
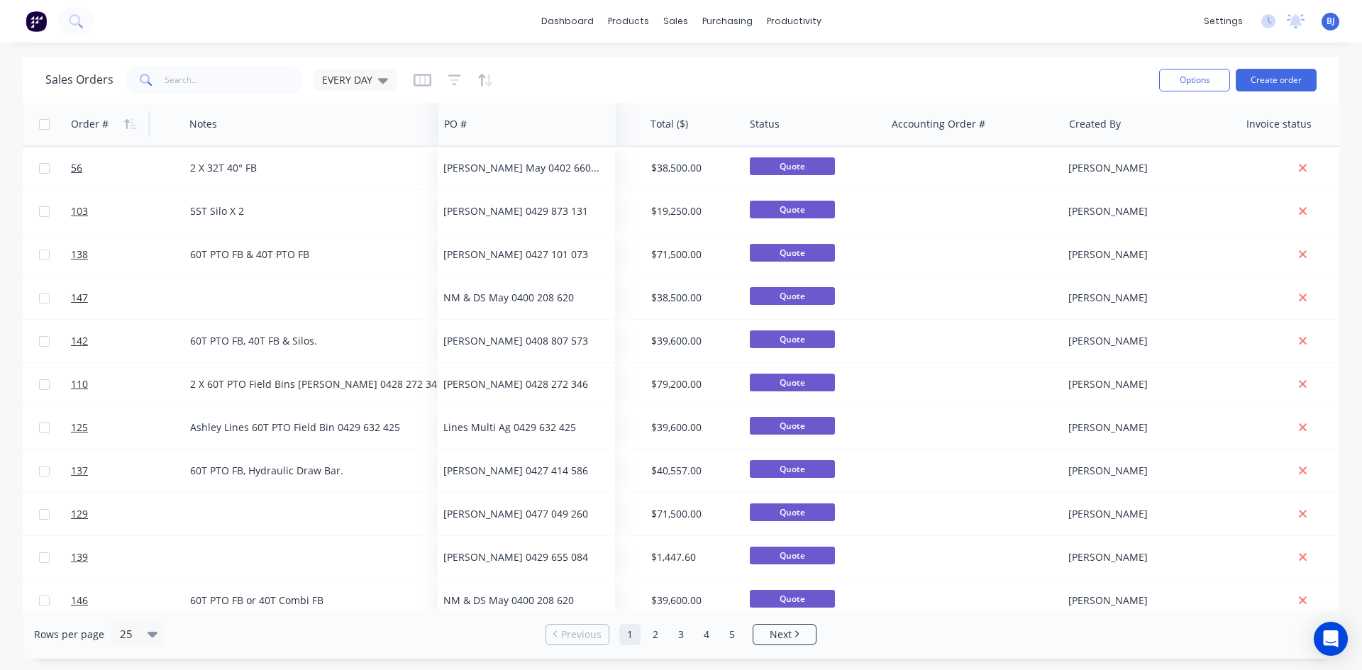
drag, startPoint x: 1213, startPoint y: 126, endPoint x: 457, endPoint y: 121, distance: 756.3
click at [0, 0] on div at bounding box center [0, 0] width 0 height 0
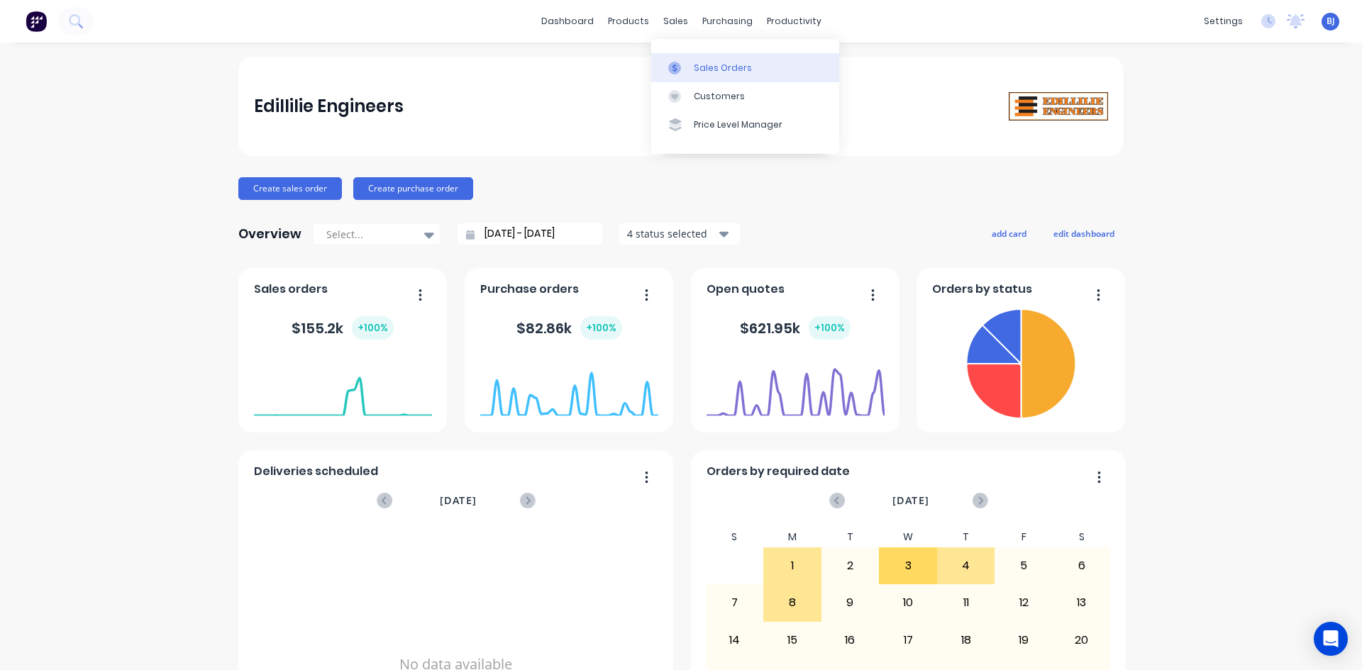
click at [684, 65] on div at bounding box center [678, 68] width 21 height 13
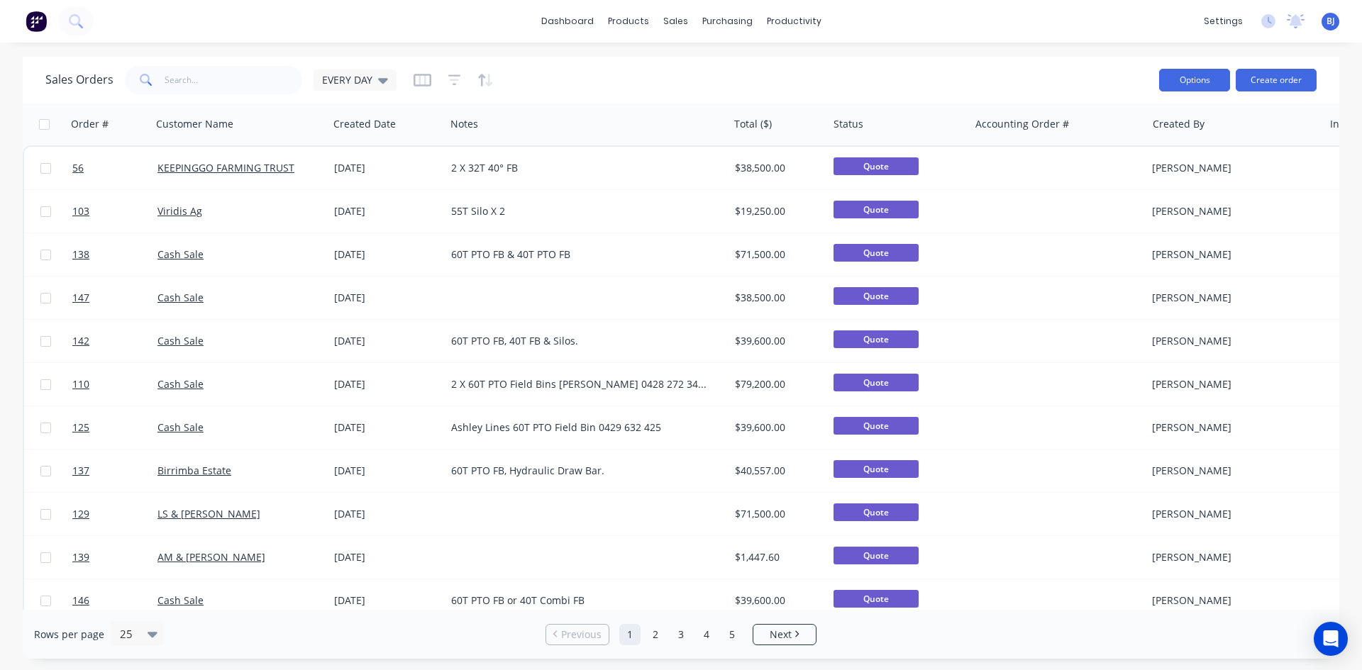
click at [1189, 81] on button "Options" at bounding box center [1194, 80] width 71 height 23
click at [1259, 97] on div "Sales Orders EVERY DAY Options Change Status Archive Export Create order" at bounding box center [681, 80] width 1317 height 46
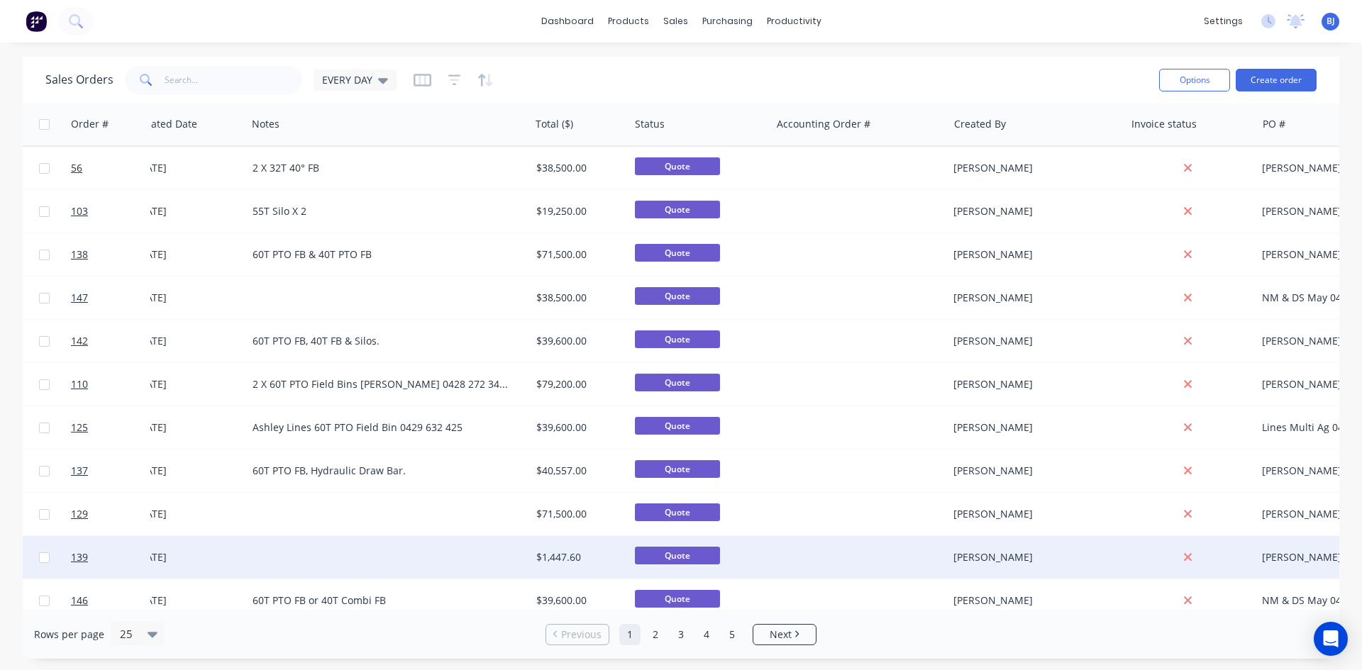
scroll to position [0, 200]
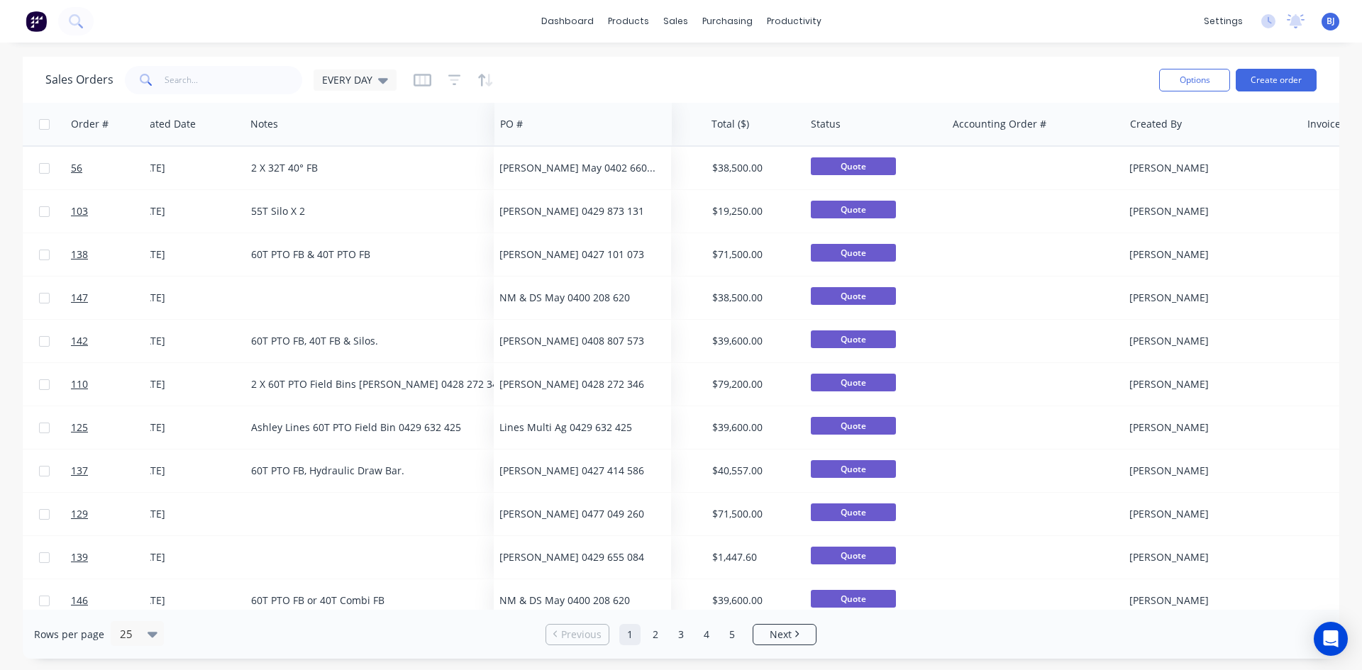
drag, startPoint x: 1288, startPoint y: 125, endPoint x: 528, endPoint y: 136, distance: 760.6
click at [0, 0] on div at bounding box center [0, 0] width 0 height 0
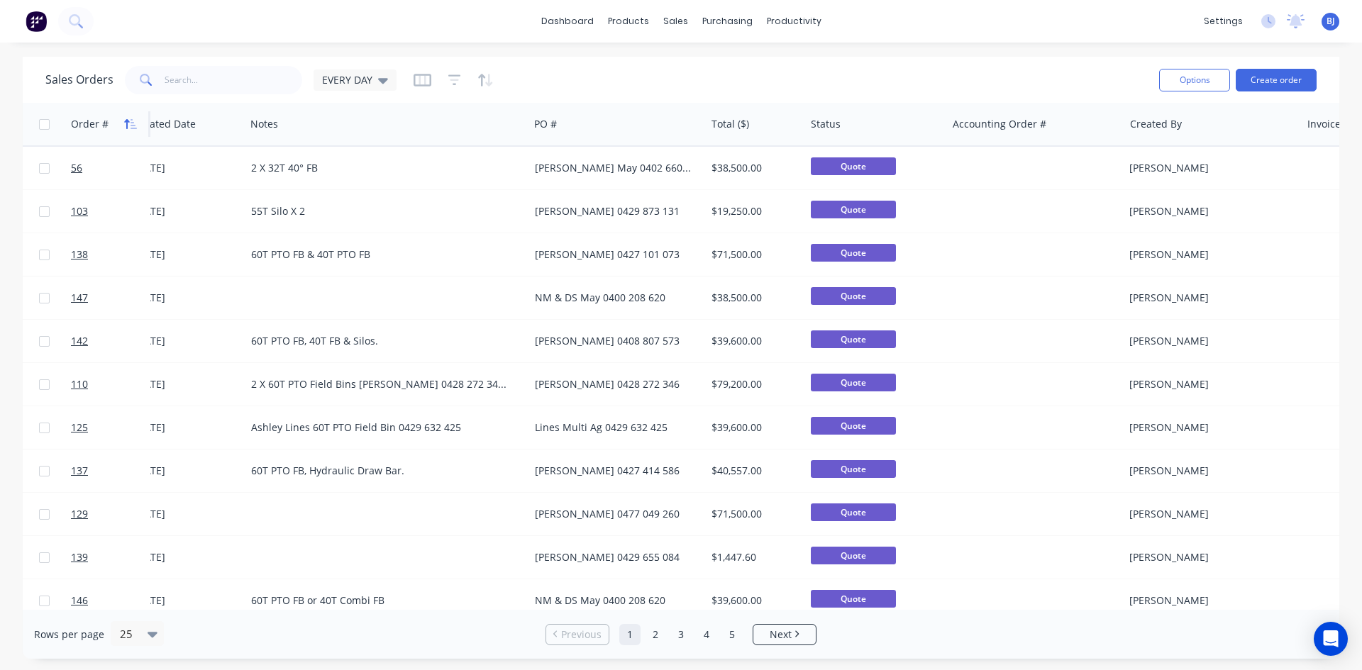
click at [132, 125] on icon "button" at bounding box center [134, 124] width 6 height 10
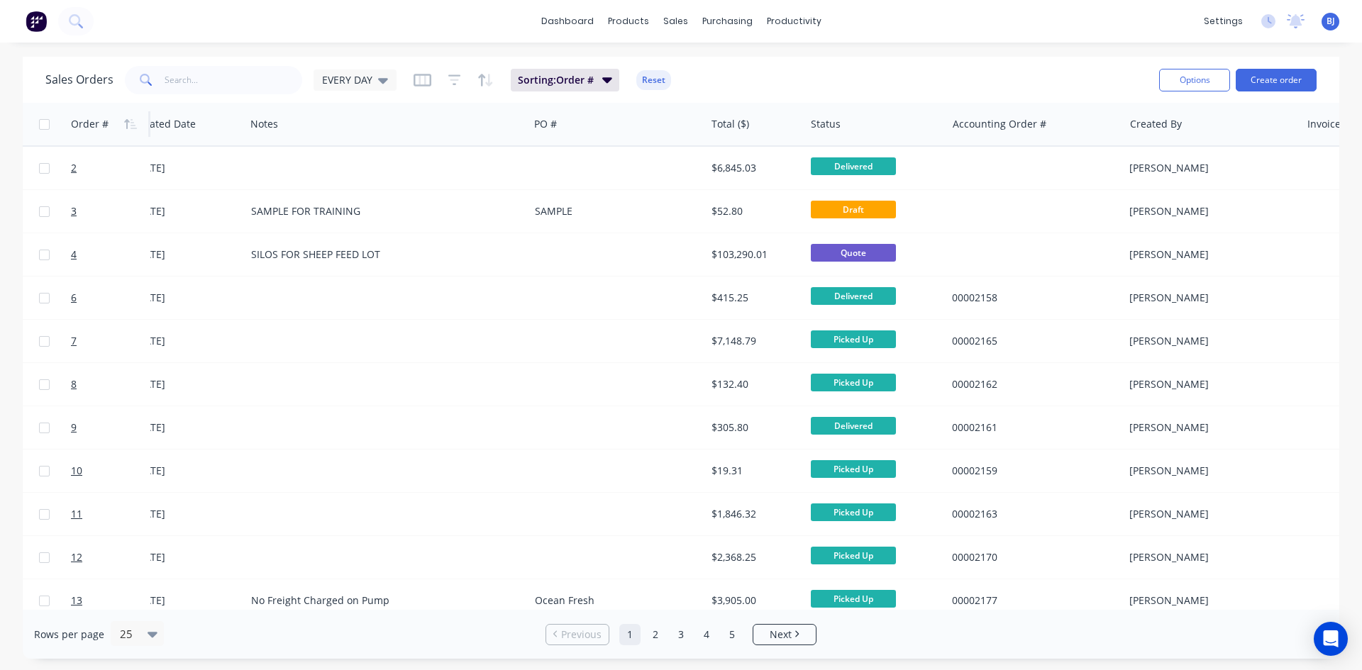
click at [132, 125] on icon "button" at bounding box center [134, 124] width 6 height 10
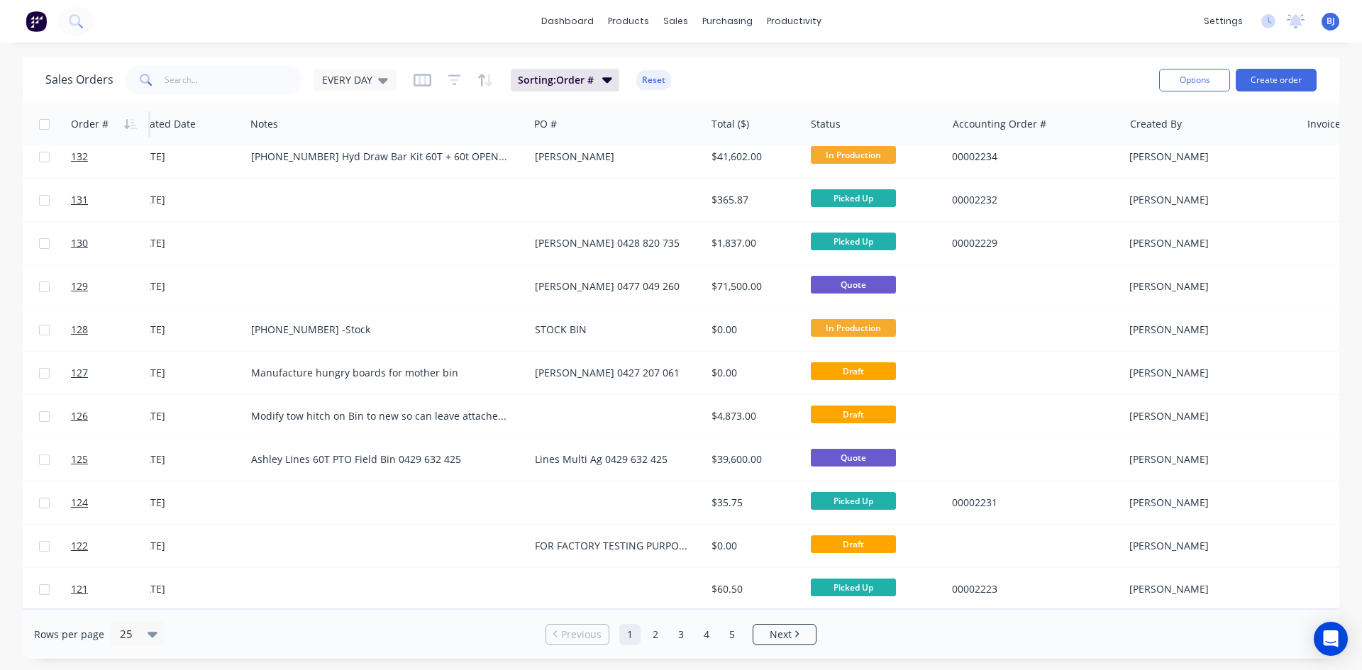
scroll to position [624, 200]
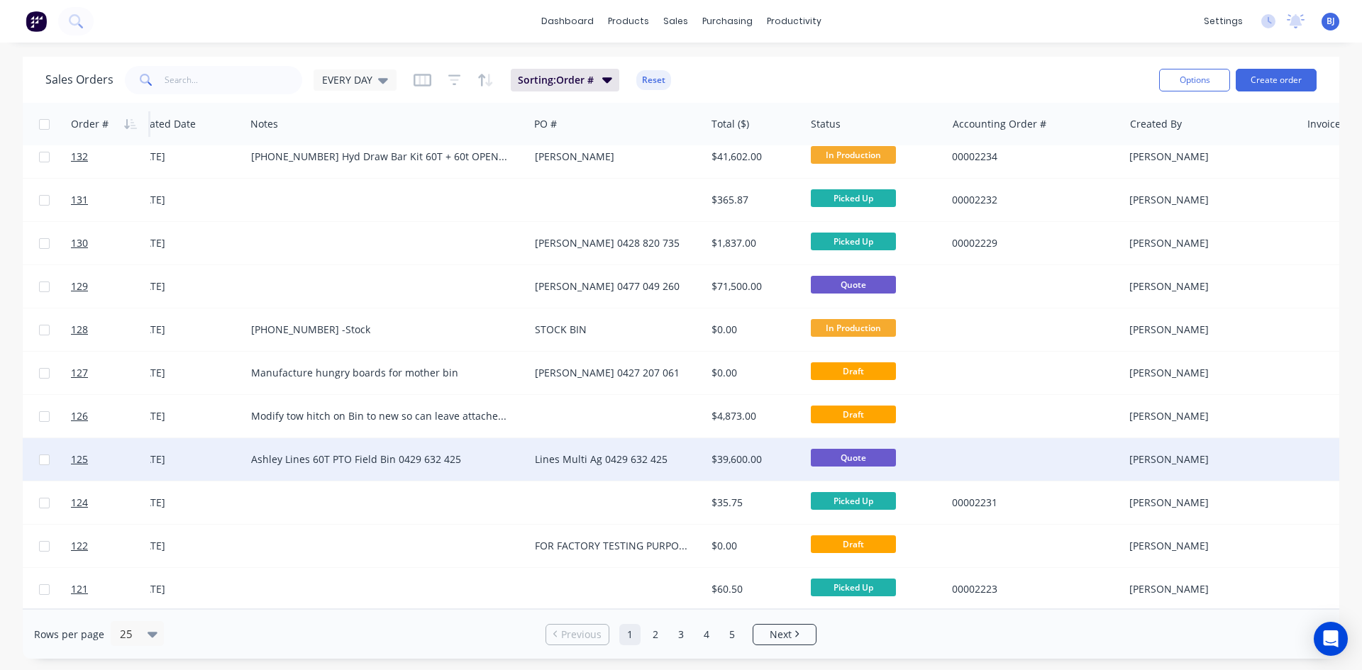
click at [161, 453] on div "[DATE]" at bounding box center [187, 460] width 106 height 14
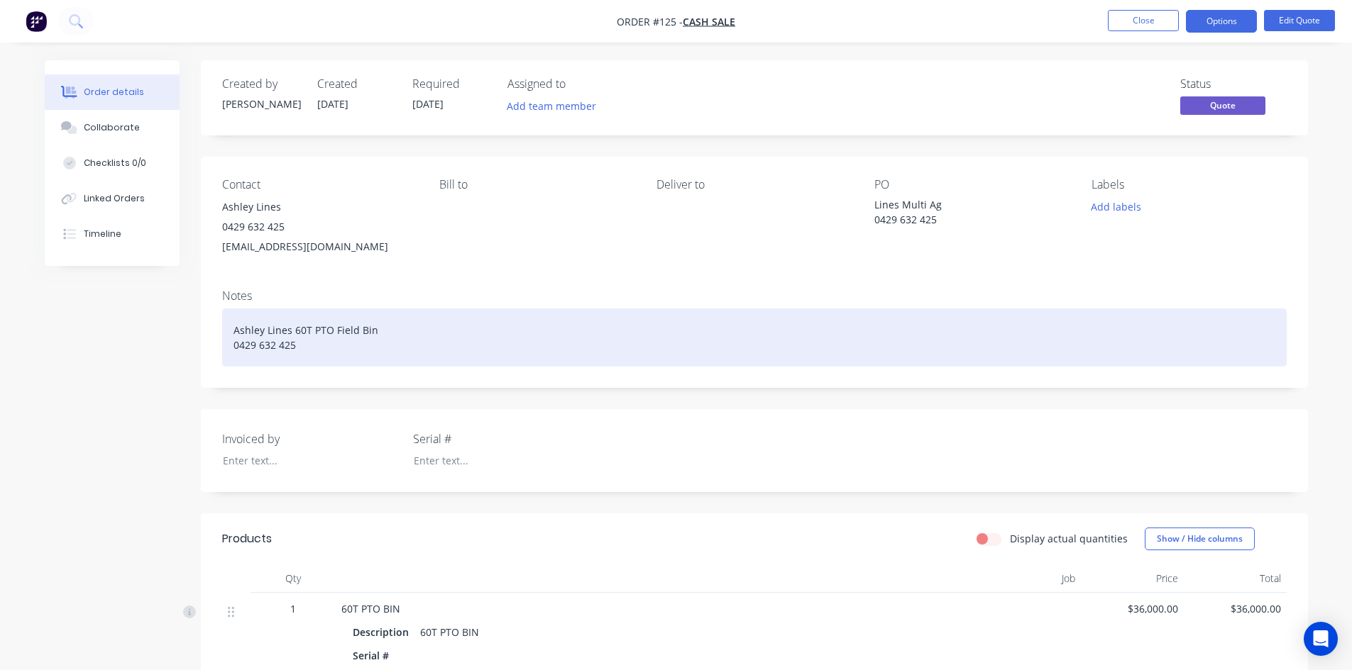
click at [297, 345] on div "Ashley Lines 60T PTO Field Bin 0429 632 425" at bounding box center [754, 338] width 1064 height 58
click at [302, 345] on div "Ashley Lines 60T PTO Field Bin 0429 632 425" at bounding box center [754, 338] width 1064 height 58
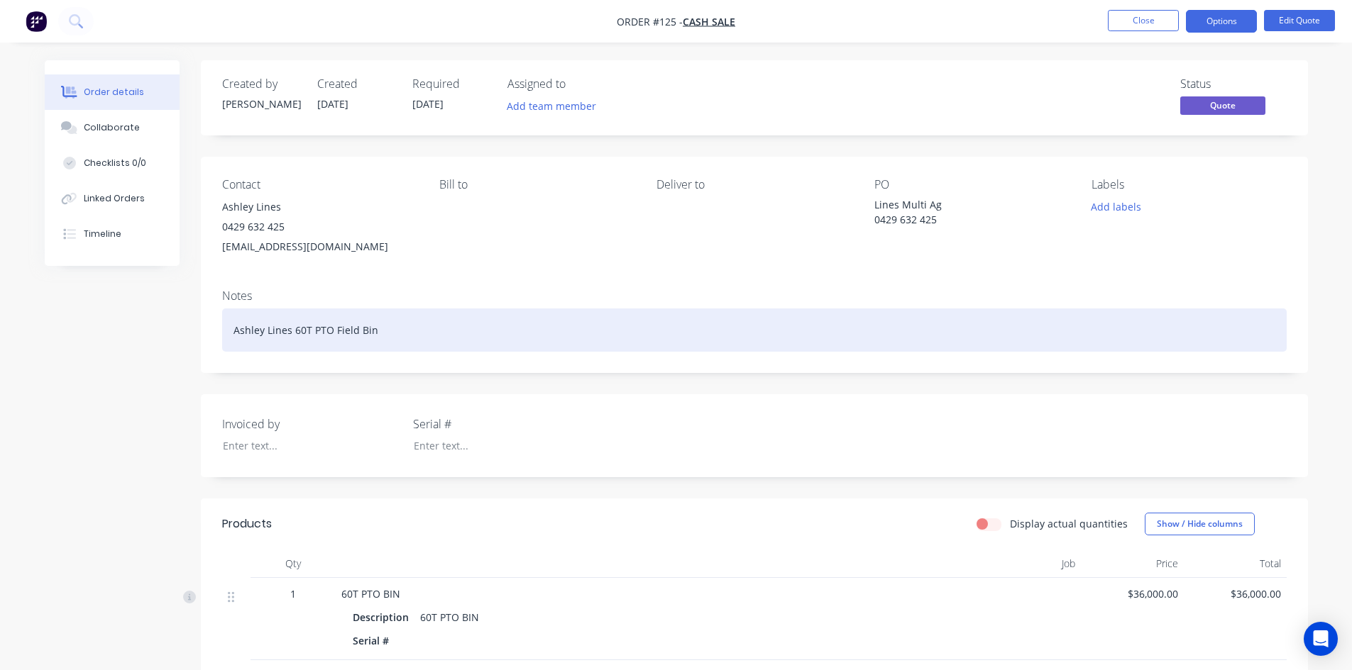
click at [289, 333] on div "Ashley Lines 60T PTO Field Bin" at bounding box center [754, 330] width 1064 height 43
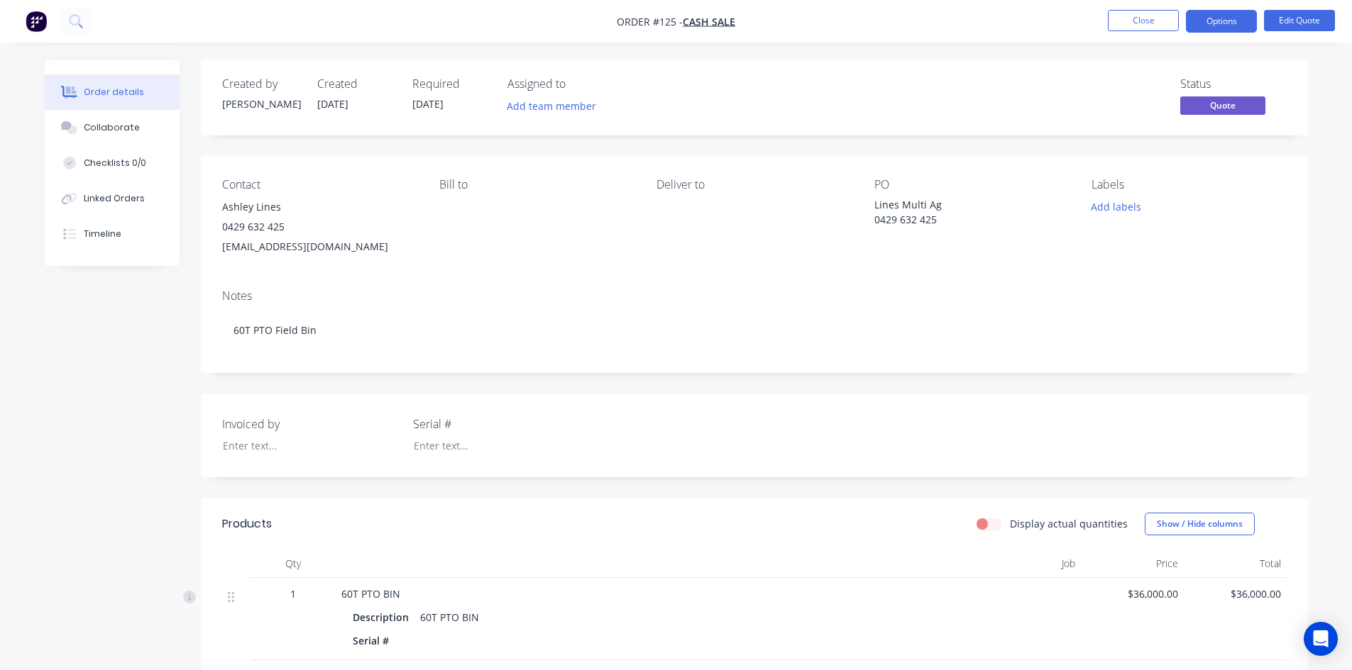
click at [529, 241] on div "Bill to" at bounding box center [536, 217] width 194 height 79
click at [1296, 21] on button "Edit Quote" at bounding box center [1299, 20] width 71 height 21
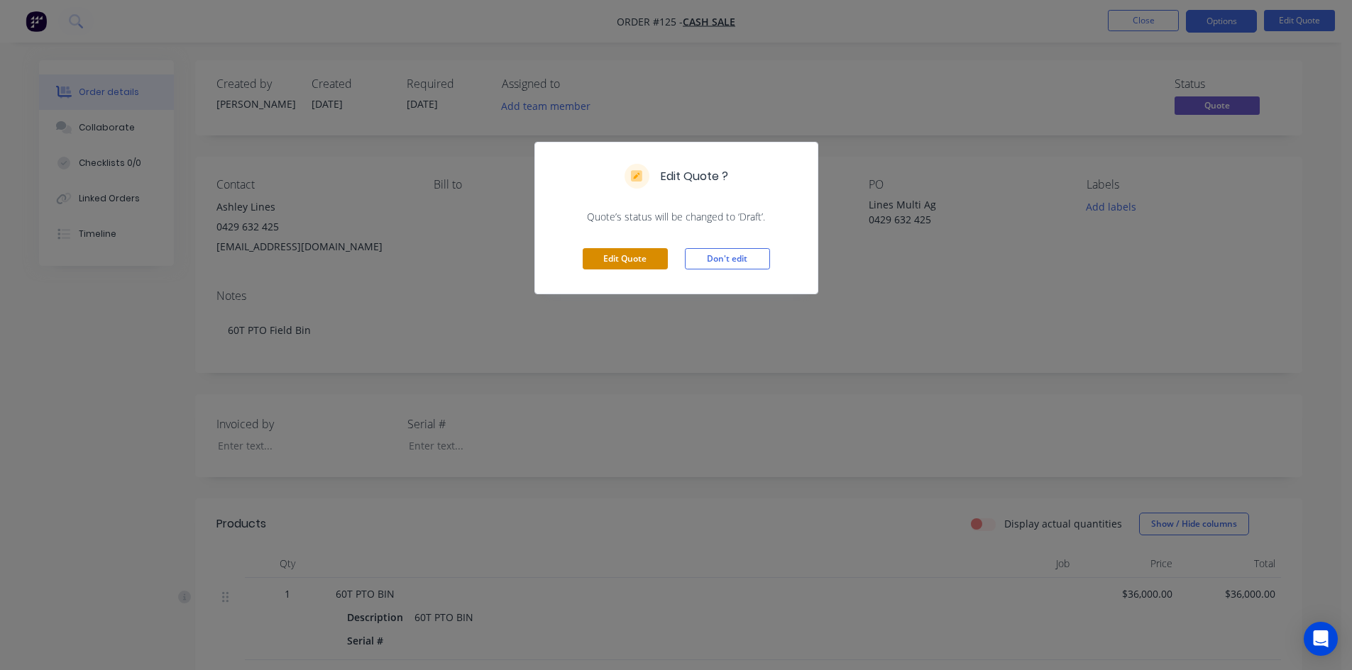
click at [611, 254] on button "Edit Quote" at bounding box center [624, 258] width 85 height 21
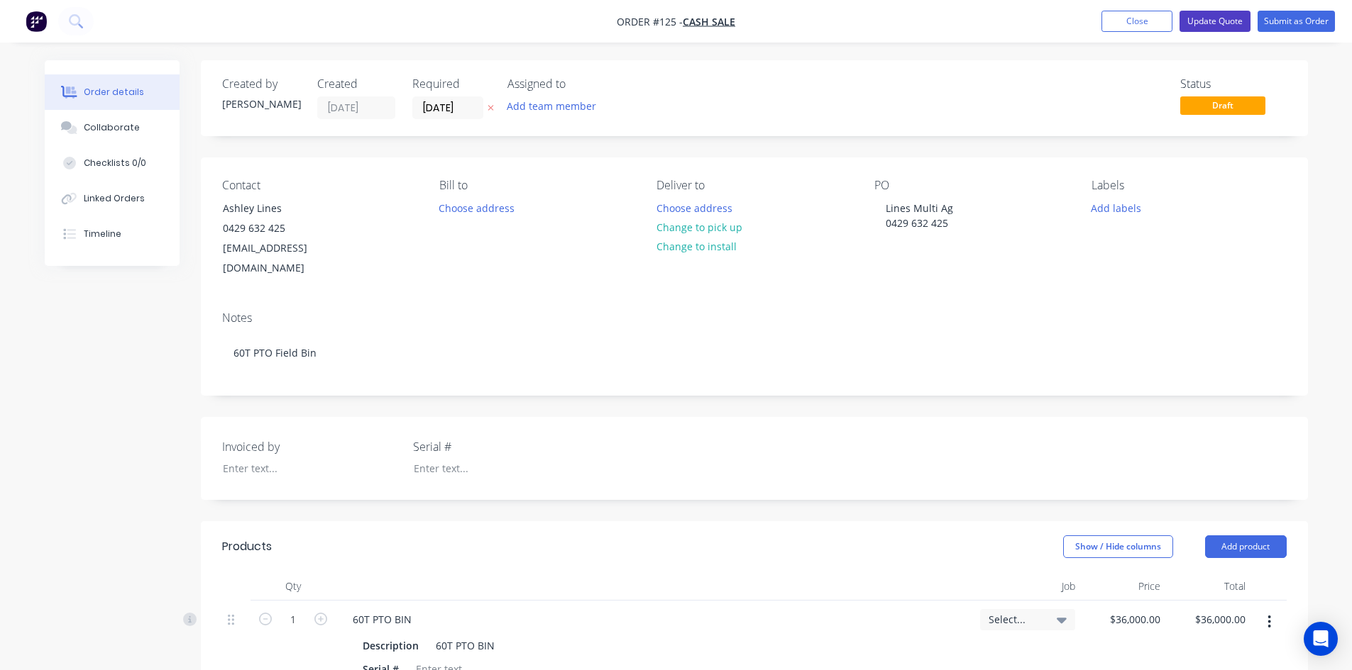
click at [1230, 23] on button "Update Quote" at bounding box center [1214, 21] width 71 height 21
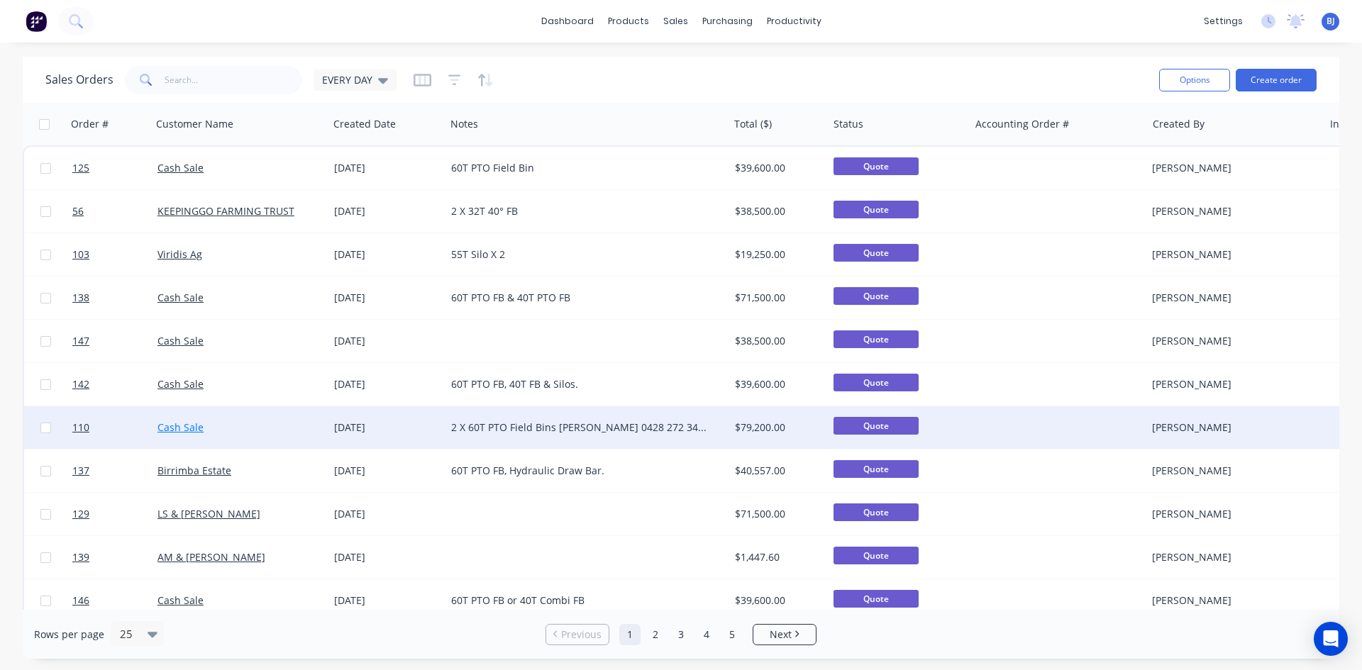
click at [165, 424] on link "Cash Sale" at bounding box center [181, 427] width 46 height 13
click at [381, 426] on div "[DATE]" at bounding box center [387, 428] width 106 height 14
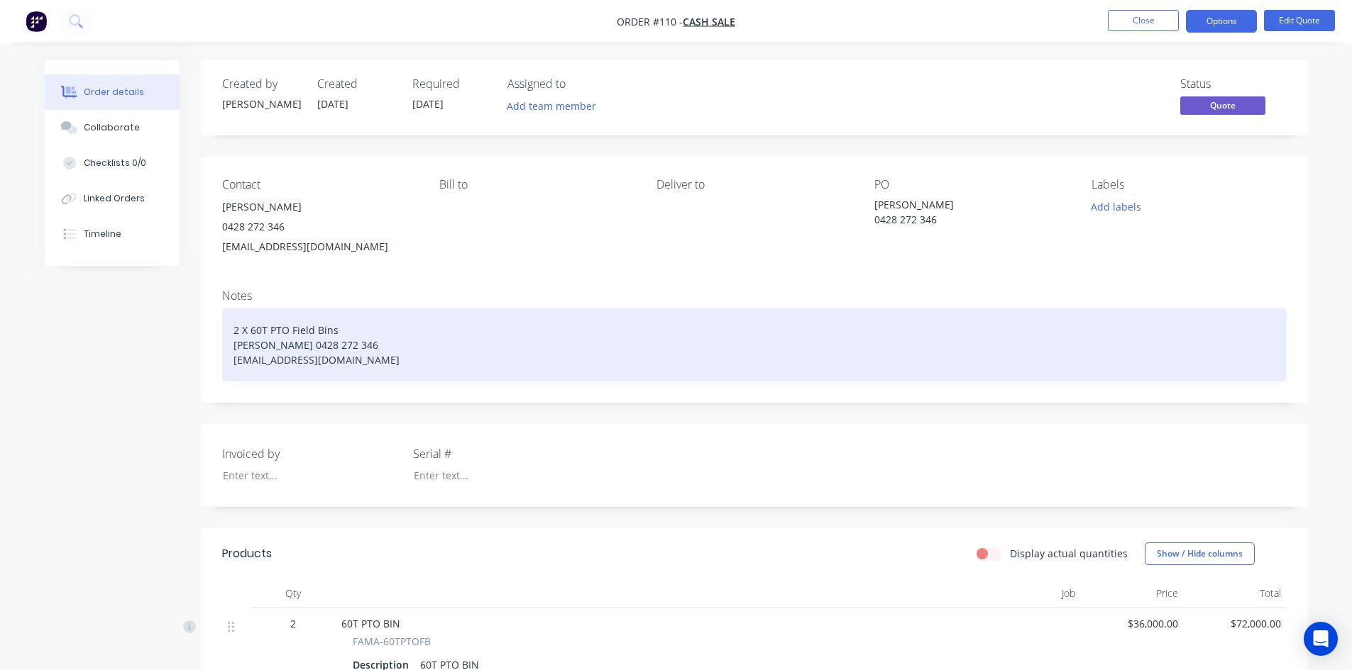
click at [320, 358] on div "2 X 60T PTO Field Bins Trevor Inglis 0428 272 346 t.i@bigpond.com" at bounding box center [754, 345] width 1064 height 73
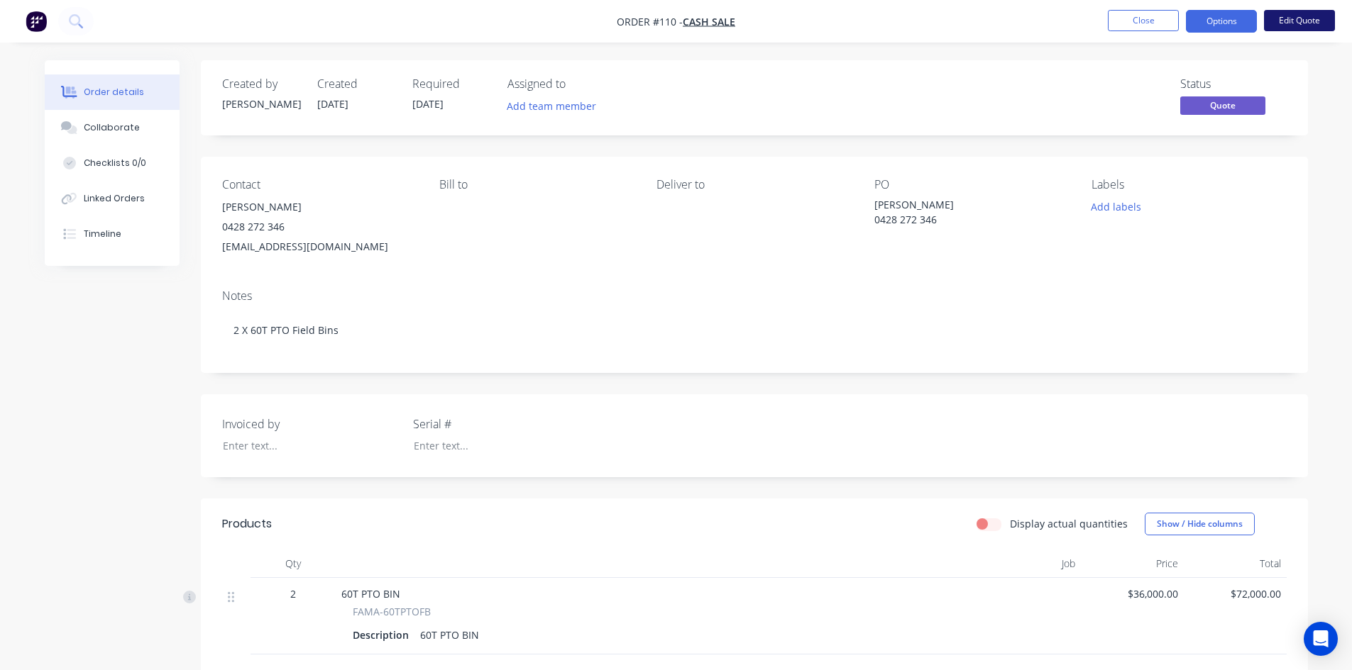
click at [1305, 21] on button "Edit Quote" at bounding box center [1299, 20] width 71 height 21
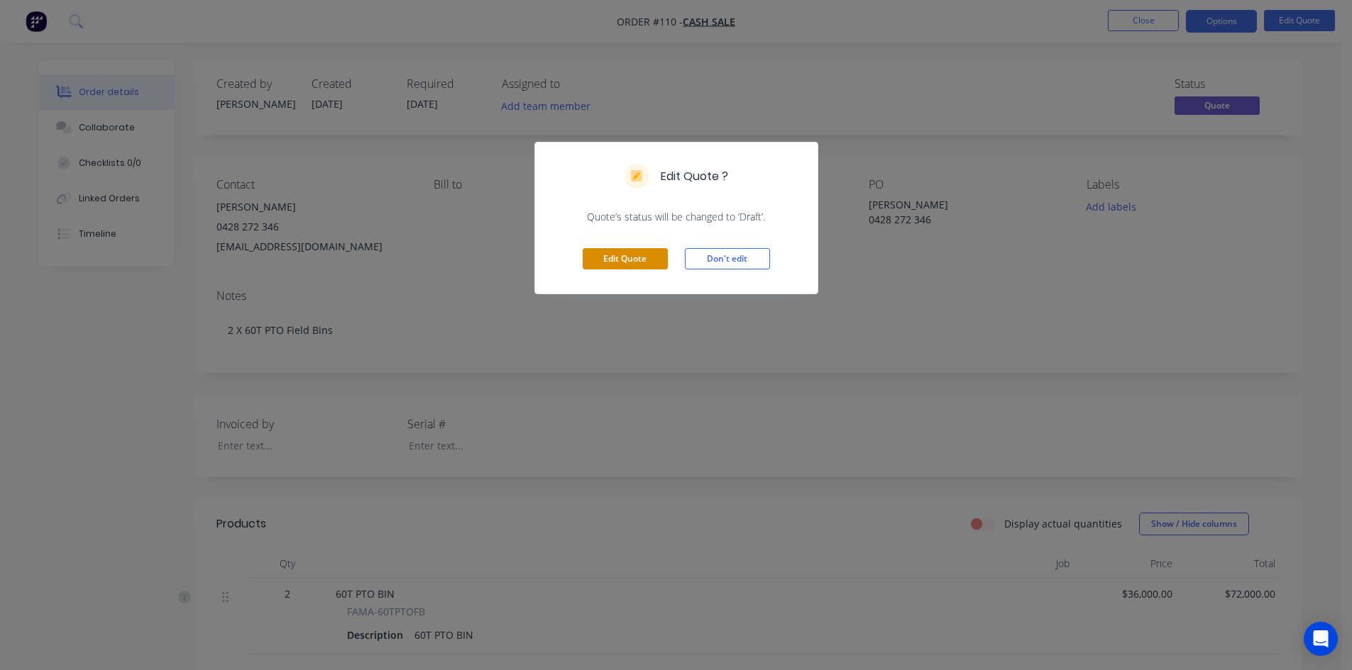
click at [625, 261] on button "Edit Quote" at bounding box center [624, 258] width 85 height 21
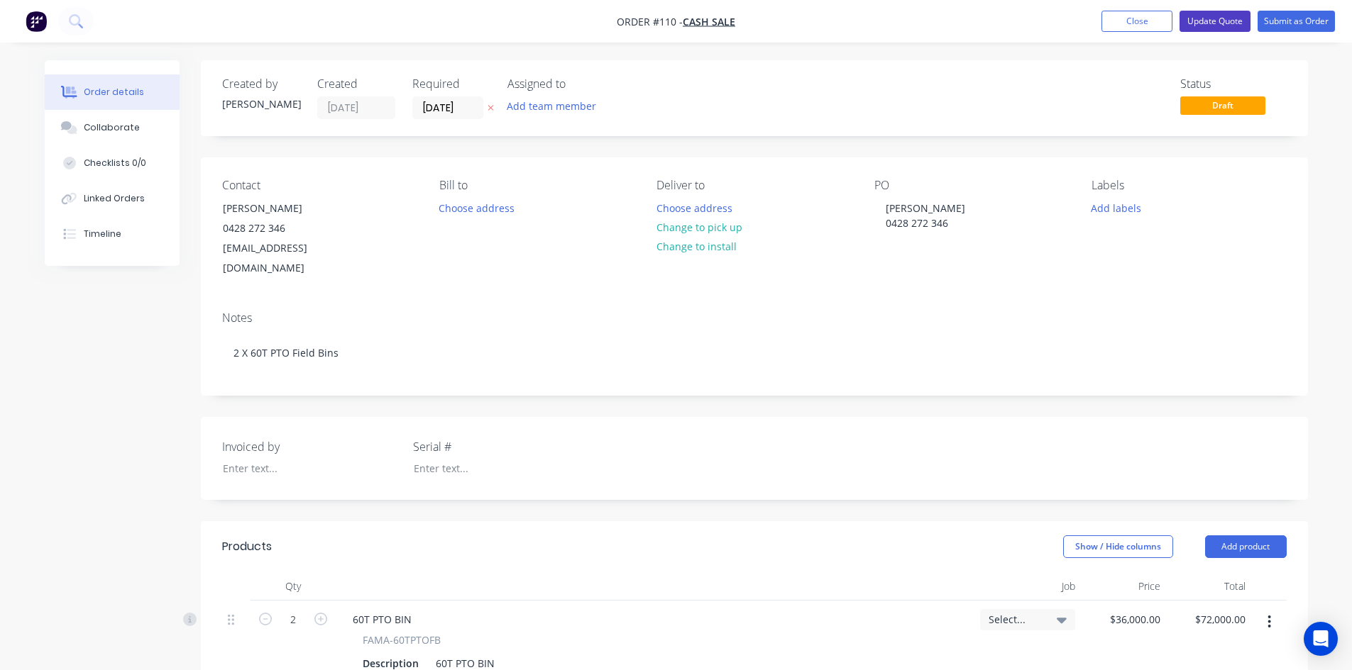
click at [1213, 23] on button "Update Quote" at bounding box center [1214, 21] width 71 height 21
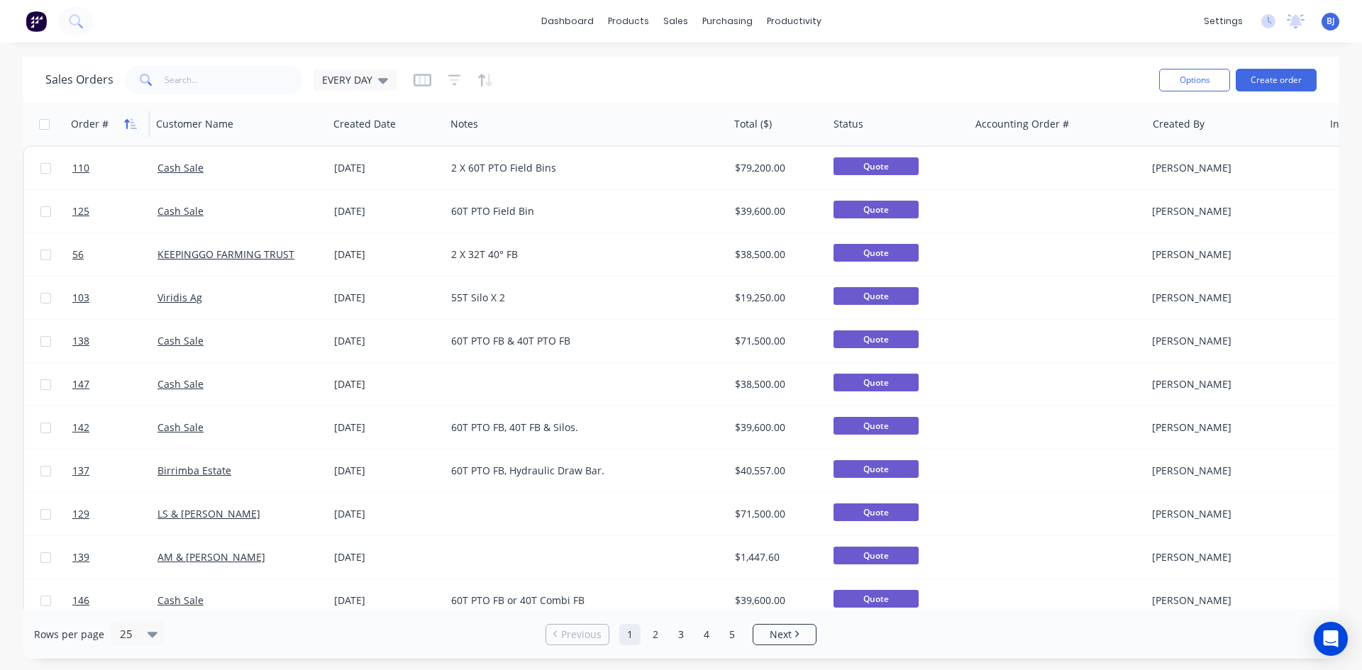
click at [133, 121] on icon "button" at bounding box center [130, 123] width 13 height 11
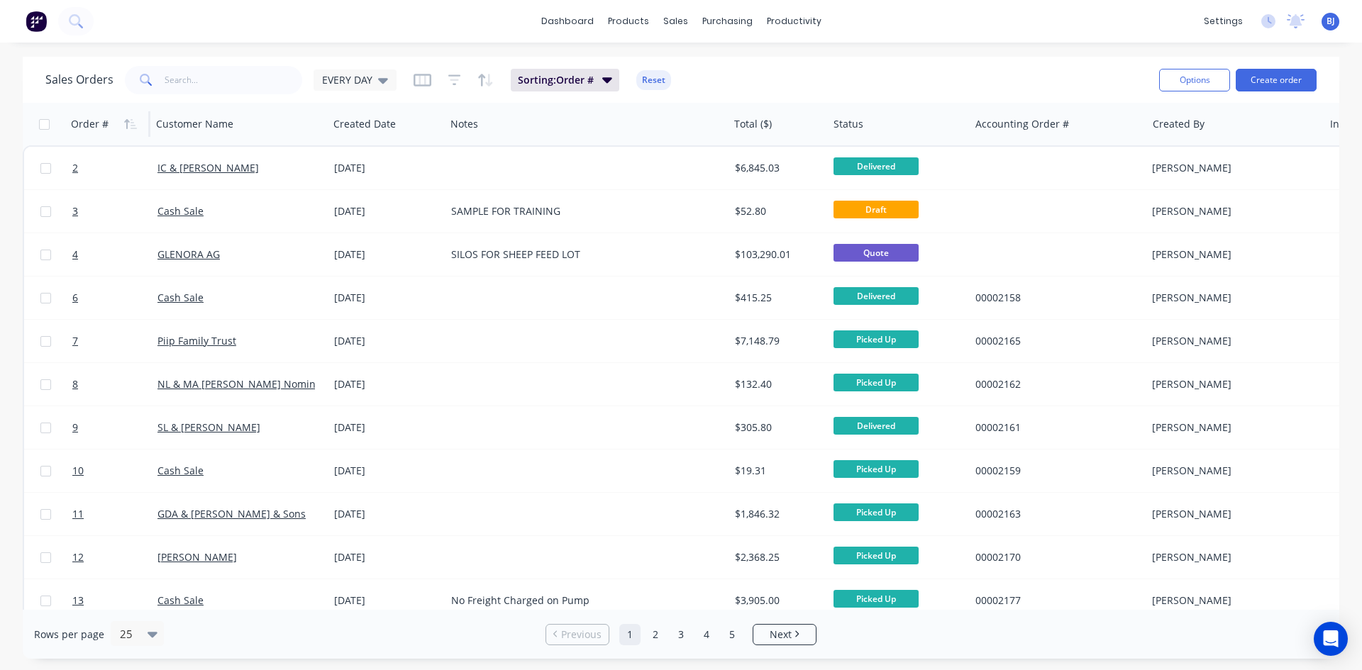
click at [133, 121] on icon "button" at bounding box center [130, 123] width 13 height 11
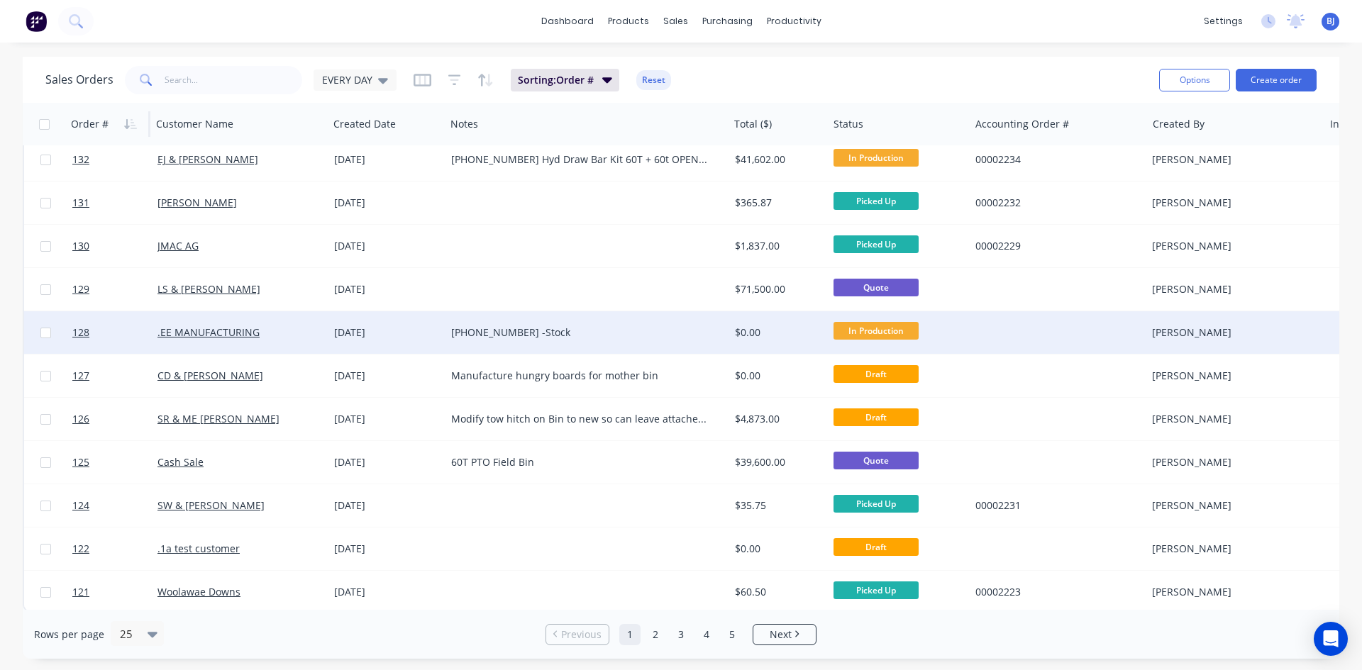
scroll to position [624, 0]
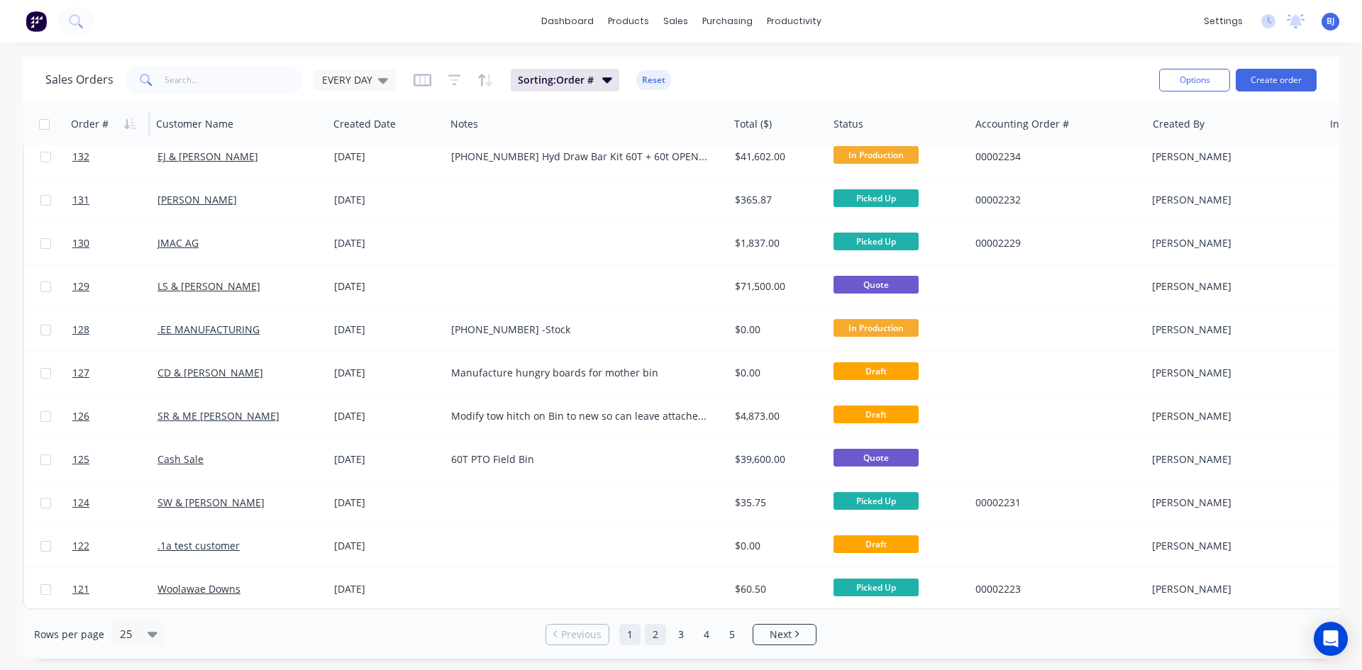
click at [653, 634] on link "2" at bounding box center [655, 634] width 21 height 21
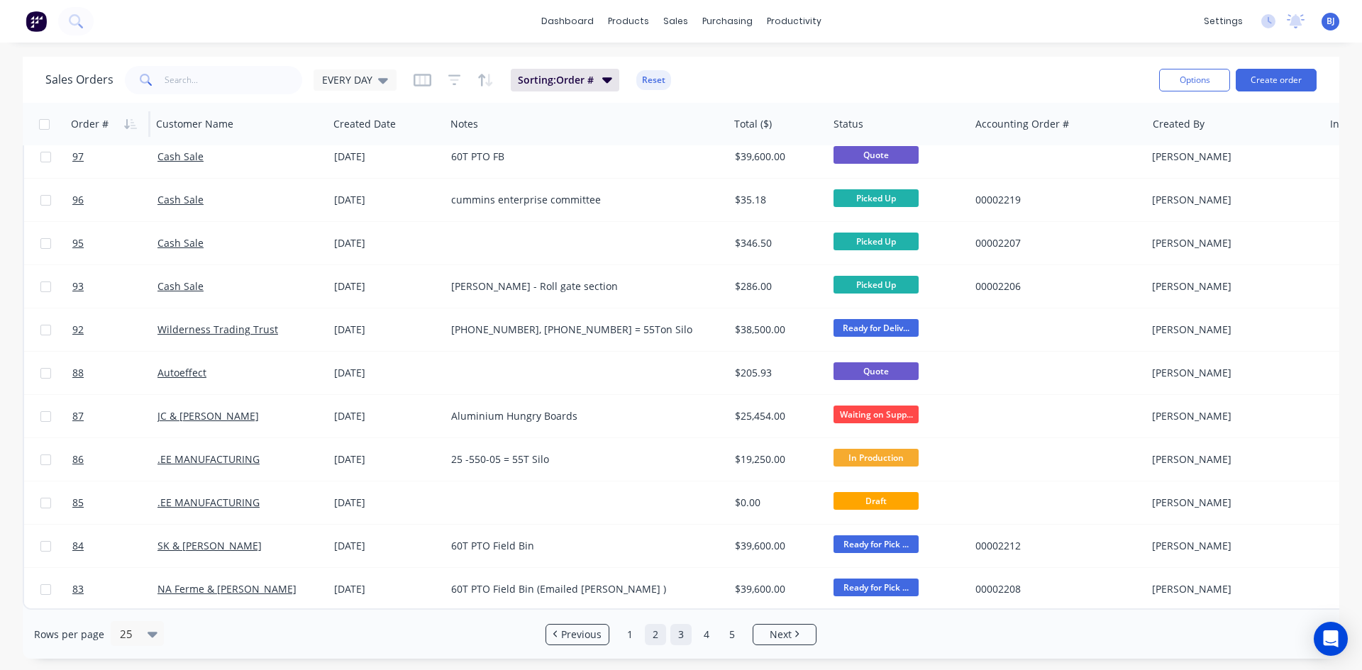
click at [679, 636] on link "3" at bounding box center [680, 634] width 21 height 21
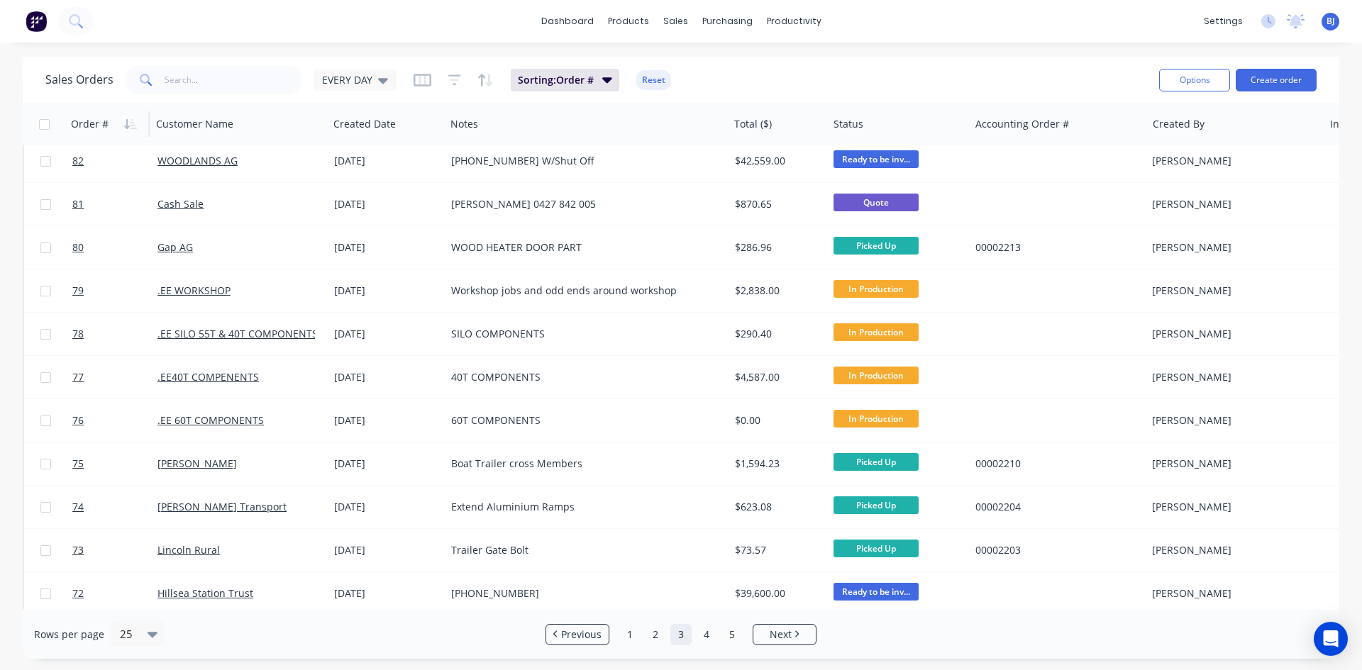
scroll to position [0, 0]
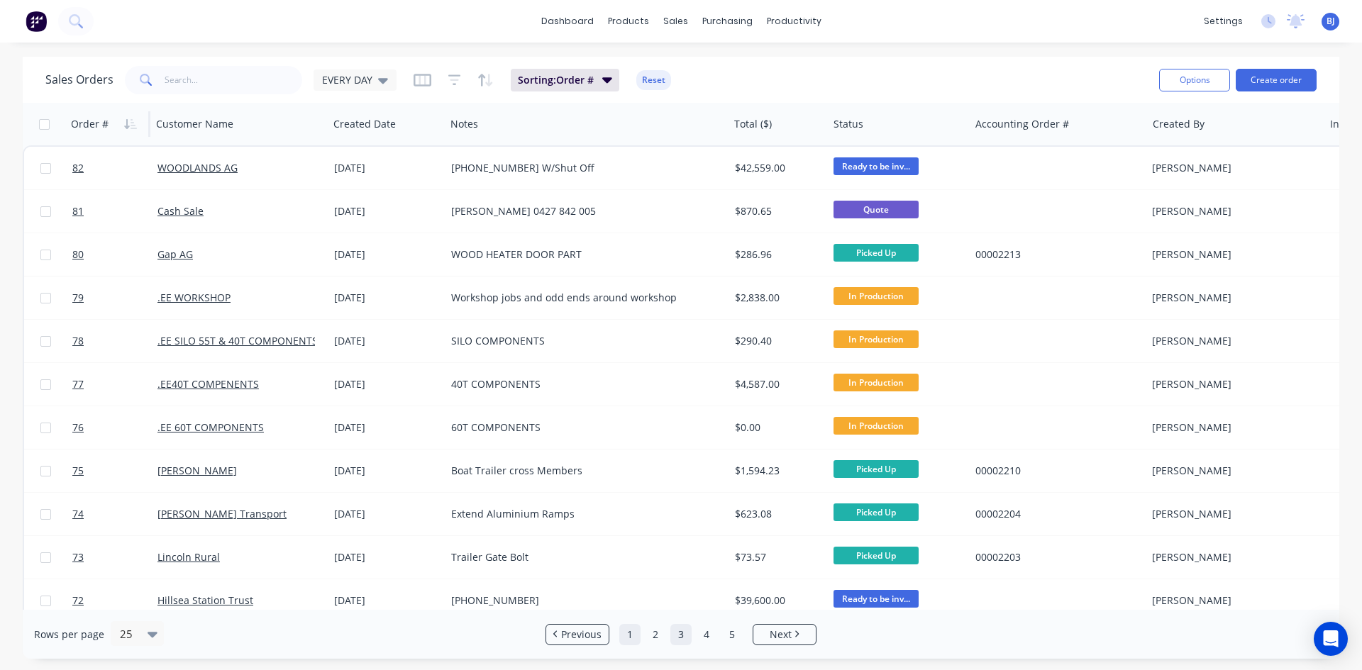
click at [626, 640] on link "1" at bounding box center [629, 634] width 21 height 21
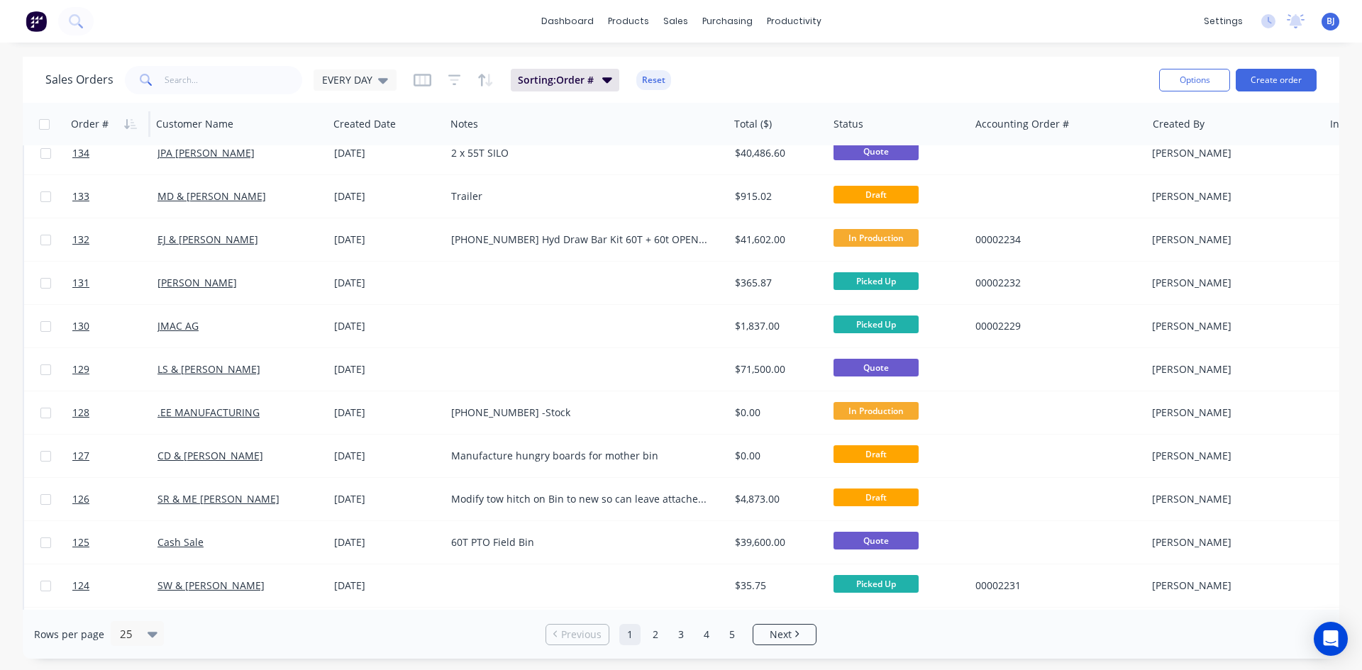
scroll to position [624, 0]
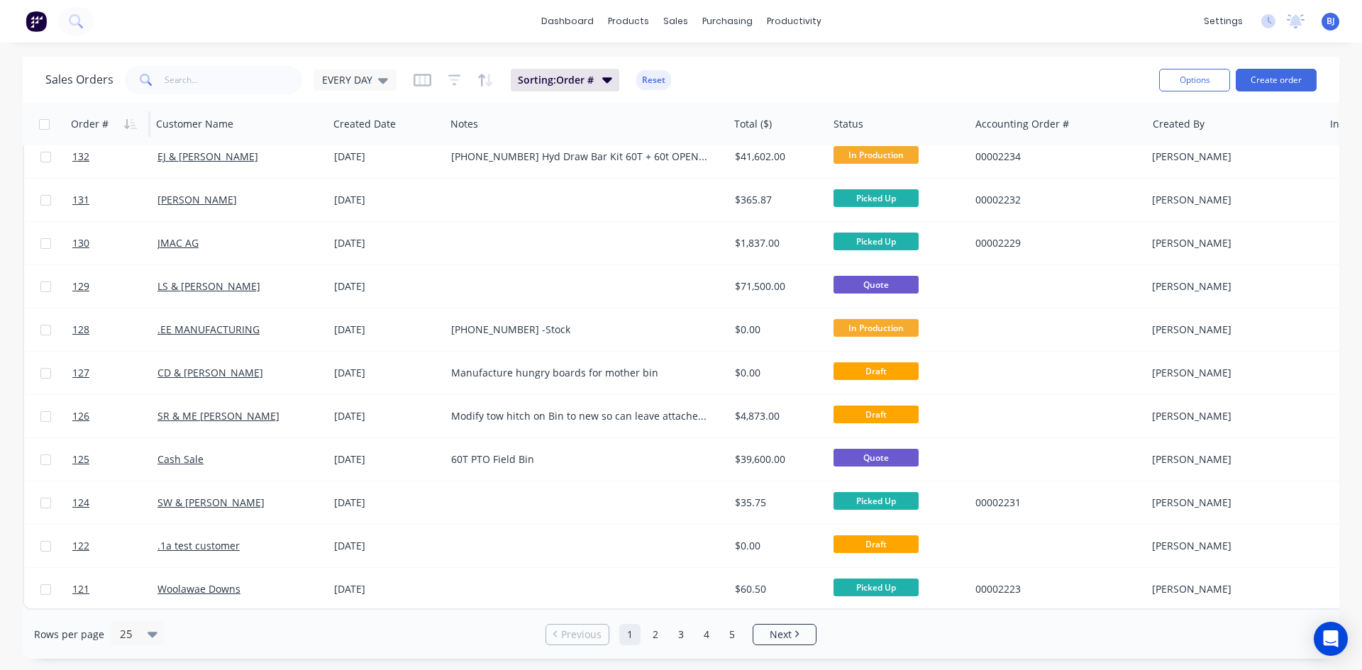
drag, startPoint x: 726, startPoint y: 602, endPoint x: 695, endPoint y: 602, distance: 30.5
click at [707, 601] on div "145 Claughton Family Trust 08 Sep 2025 Replace Field Bin base ring. 75 X 50 X 3…" at bounding box center [934, 69] width 1823 height 1082
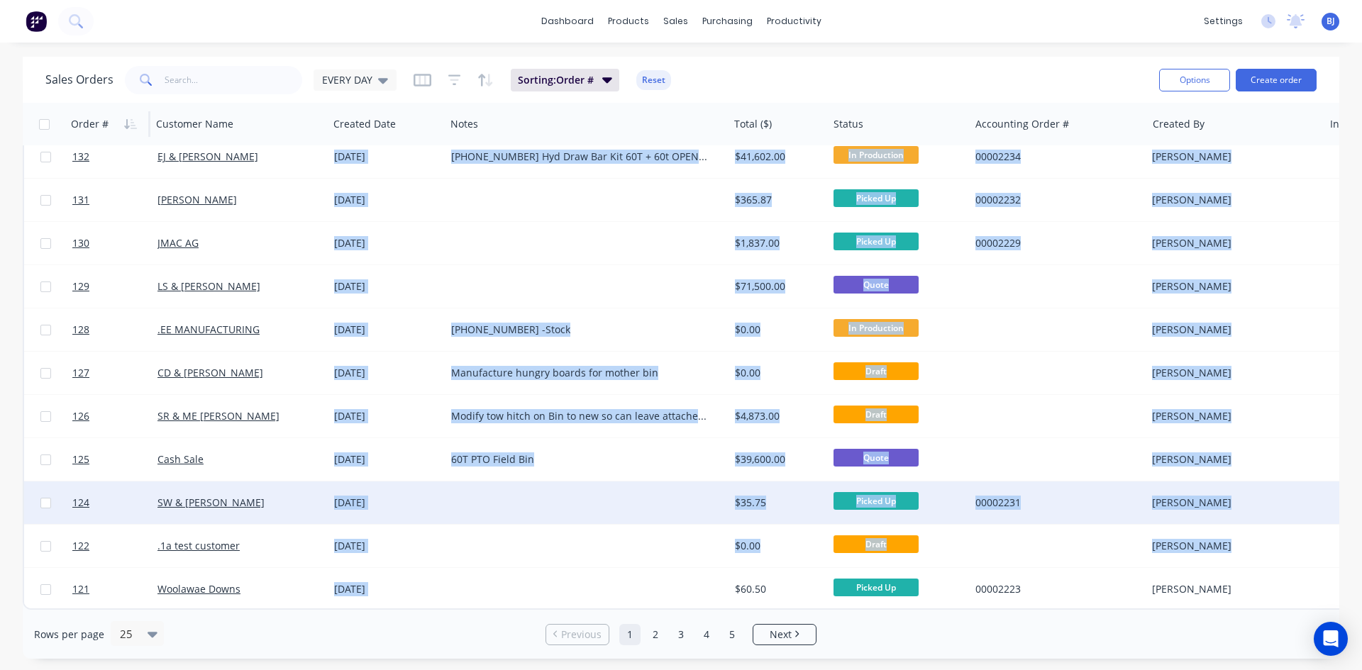
click at [617, 492] on div at bounding box center [587, 503] width 283 height 43
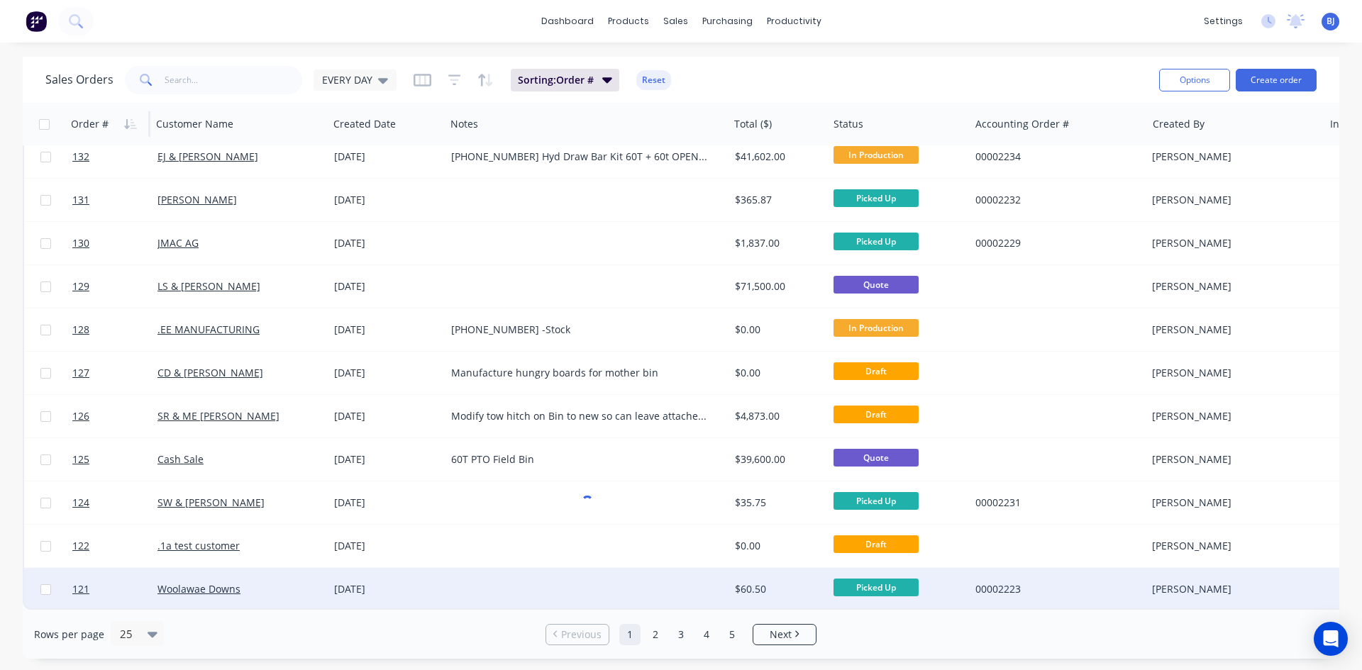
click at [618, 571] on div at bounding box center [587, 589] width 283 height 43
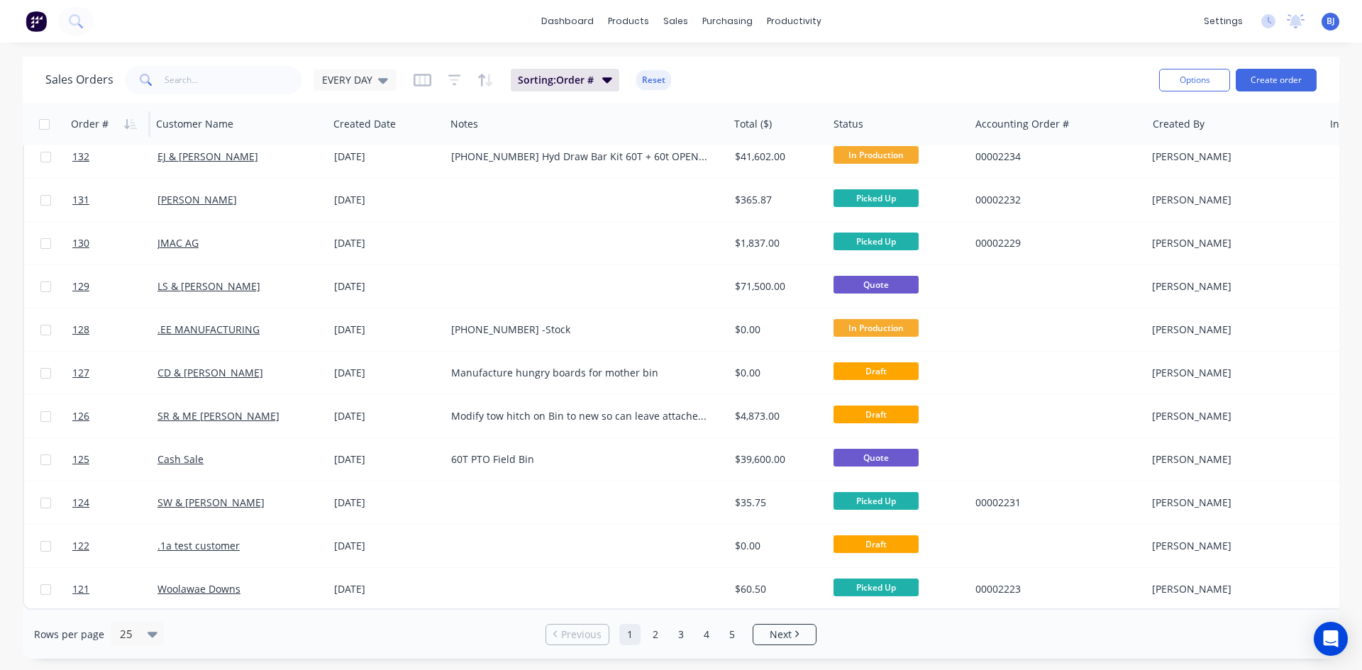
drag, startPoint x: 627, startPoint y: 633, endPoint x: 582, endPoint y: 585, distance: 65.7
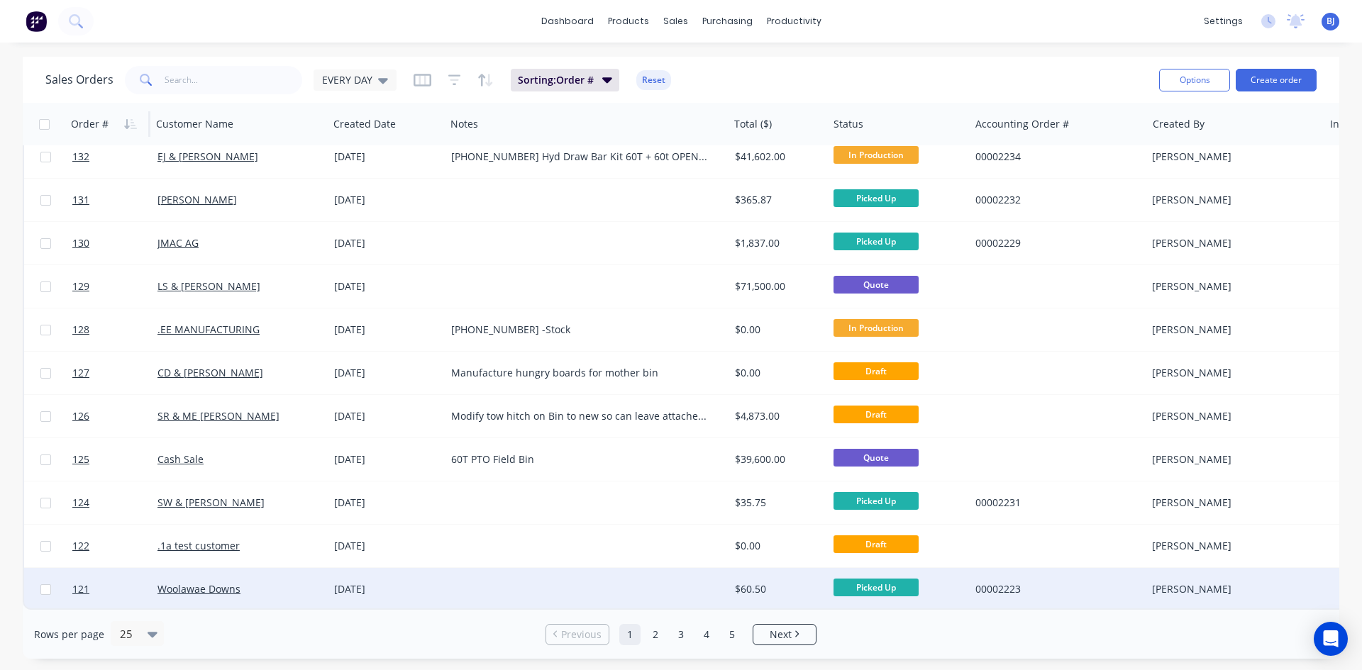
click at [627, 631] on link "1" at bounding box center [629, 634] width 21 height 21
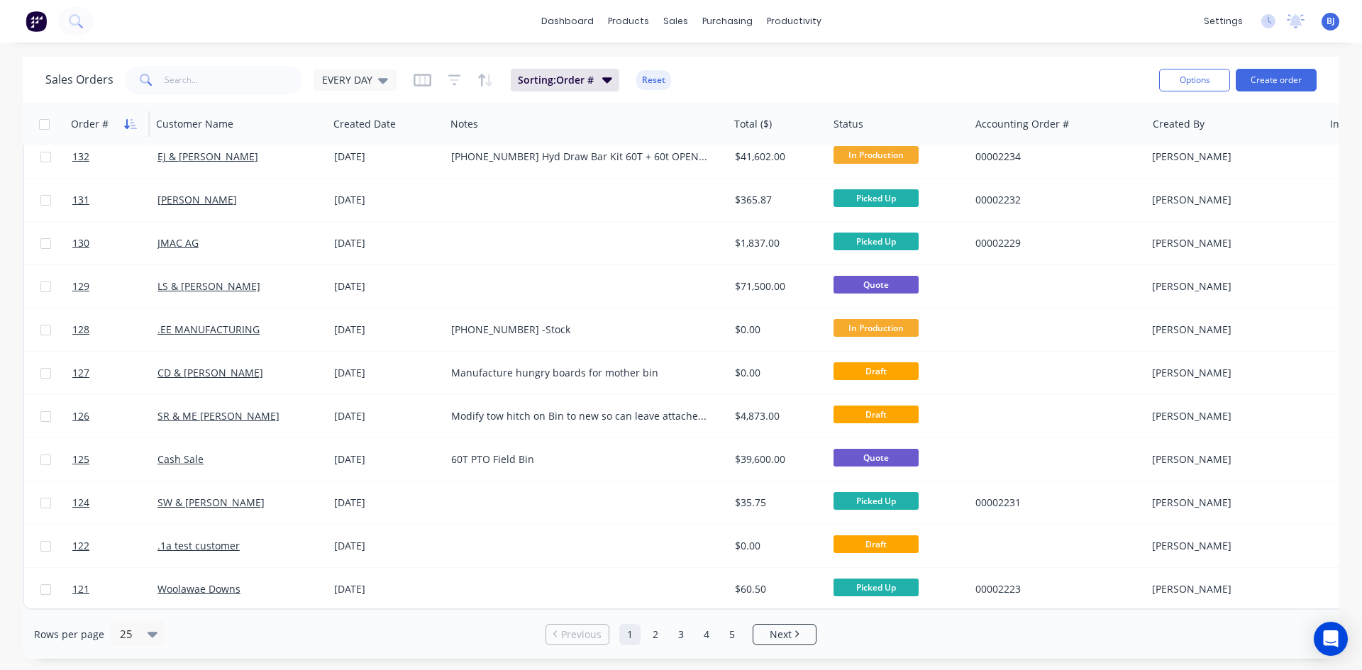
click at [128, 123] on icon "button" at bounding box center [130, 123] width 13 height 11
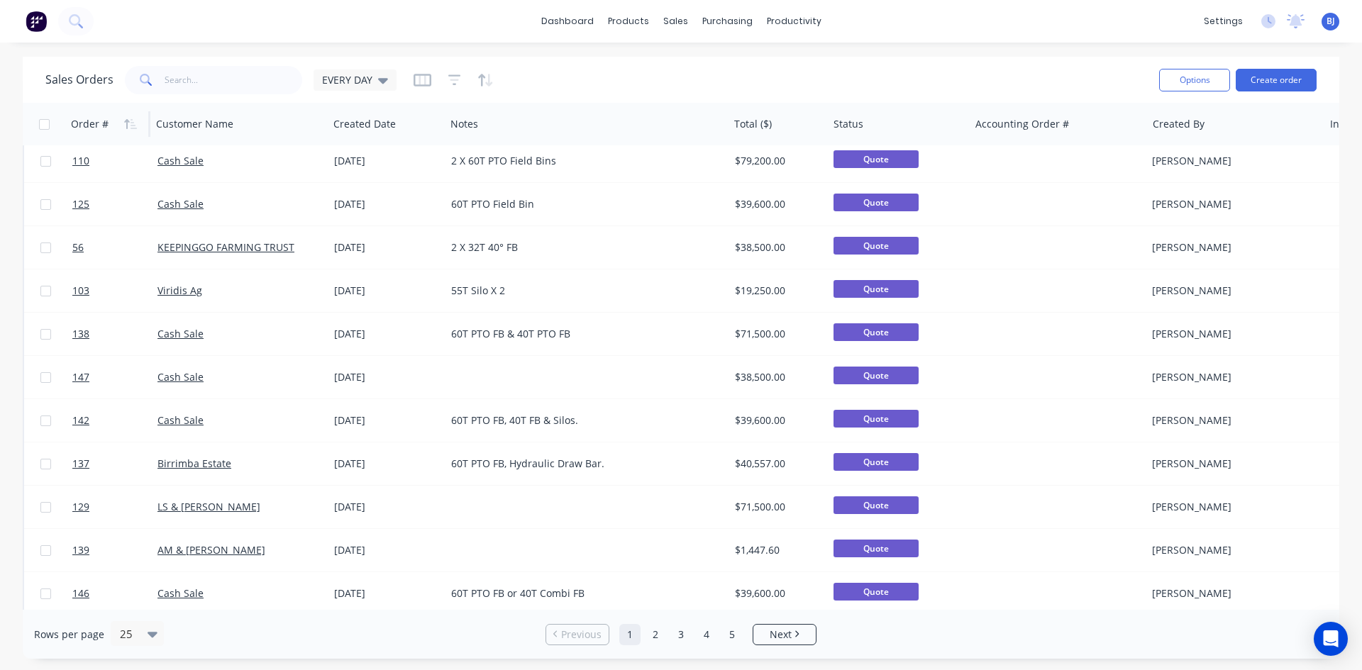
scroll to position [0, 0]
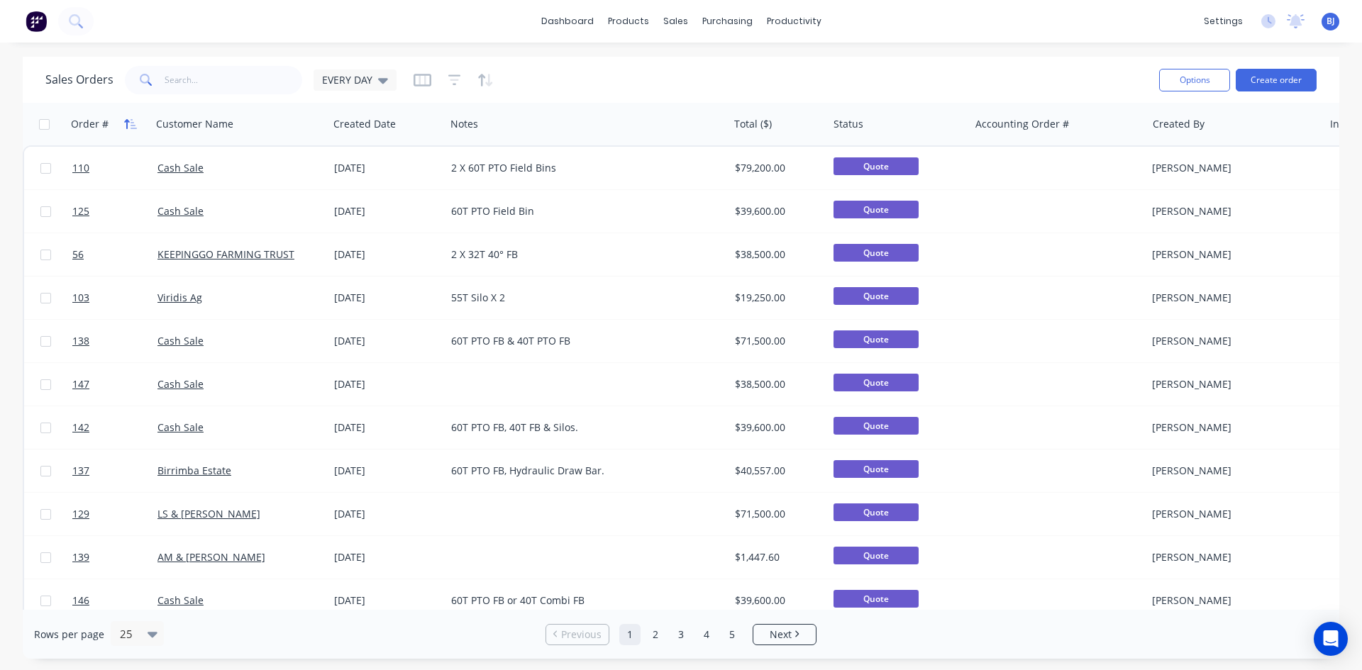
click at [130, 128] on icon "button" at bounding box center [130, 123] width 13 height 11
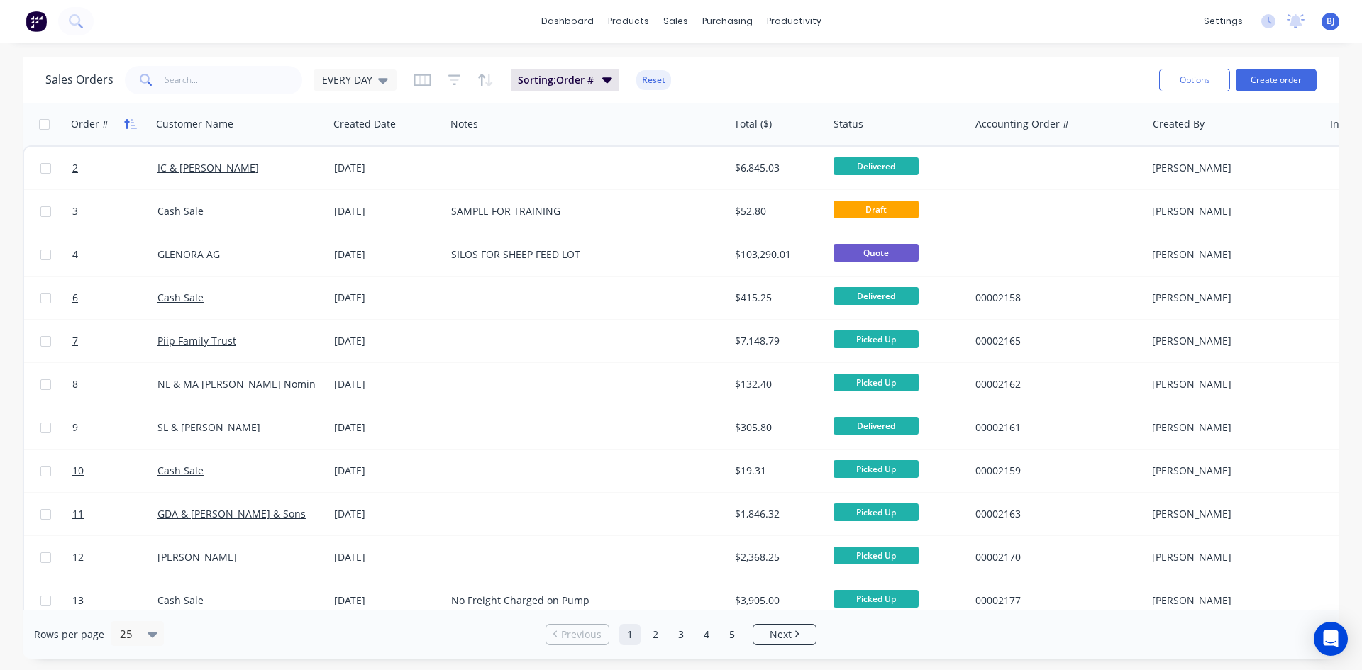
click at [131, 127] on icon "button" at bounding box center [130, 123] width 13 height 11
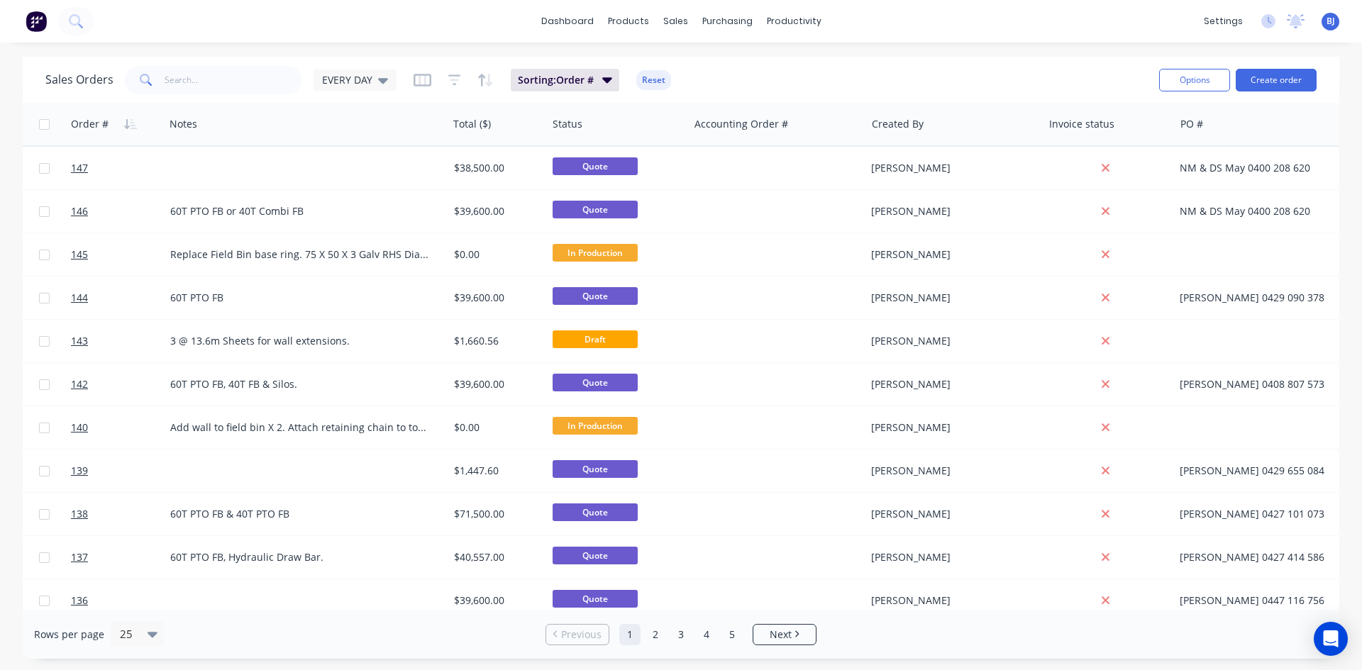
scroll to position [0, 292]
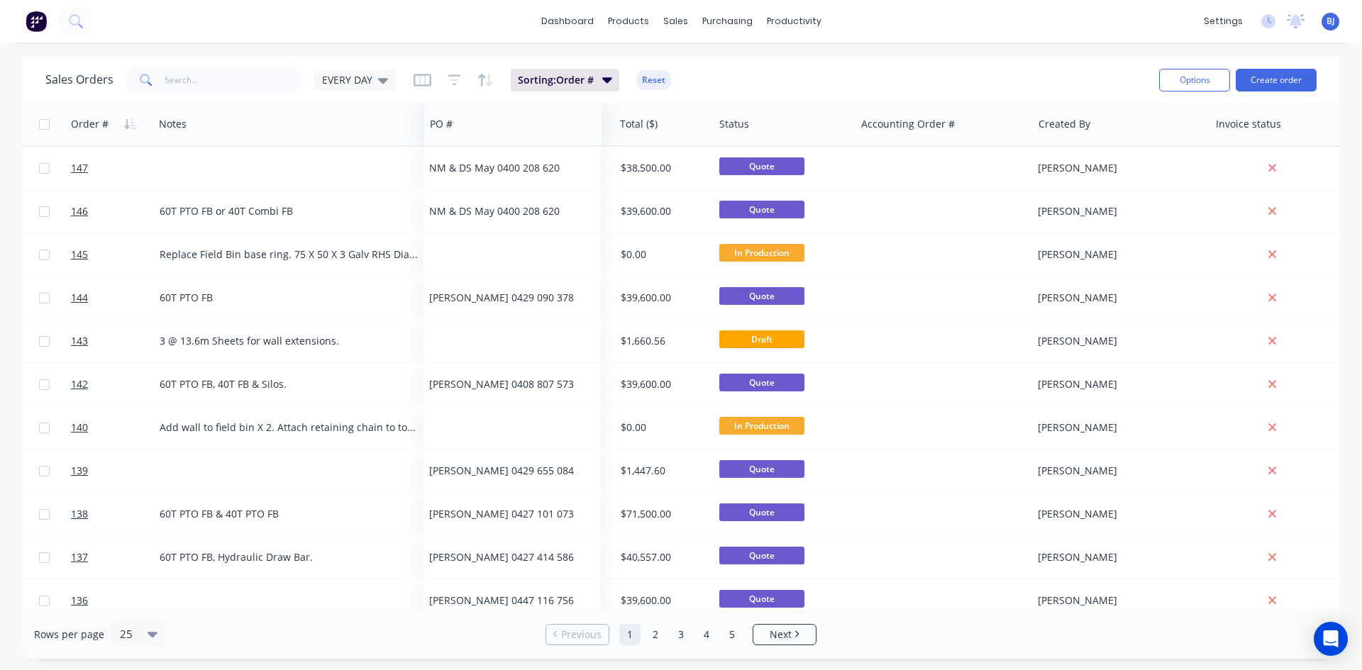
drag, startPoint x: 1187, startPoint y: 130, endPoint x: 447, endPoint y: 89, distance: 741.1
click at [447, 89] on div "Sales Orders EVERY DAY Sorting: Order # Reset Options Create order Order # Cust…" at bounding box center [681, 358] width 1317 height 602
click at [653, 79] on button "Reset" at bounding box center [653, 80] width 35 height 20
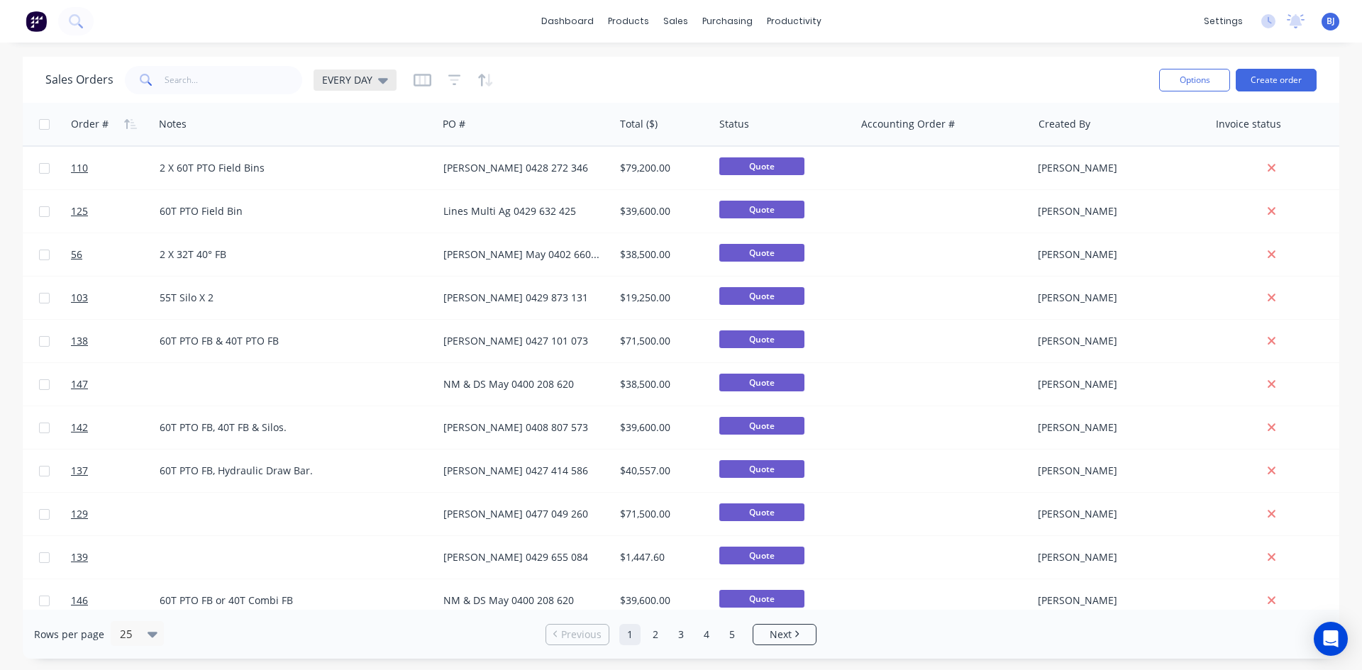
click at [382, 80] on icon at bounding box center [383, 81] width 10 height 6
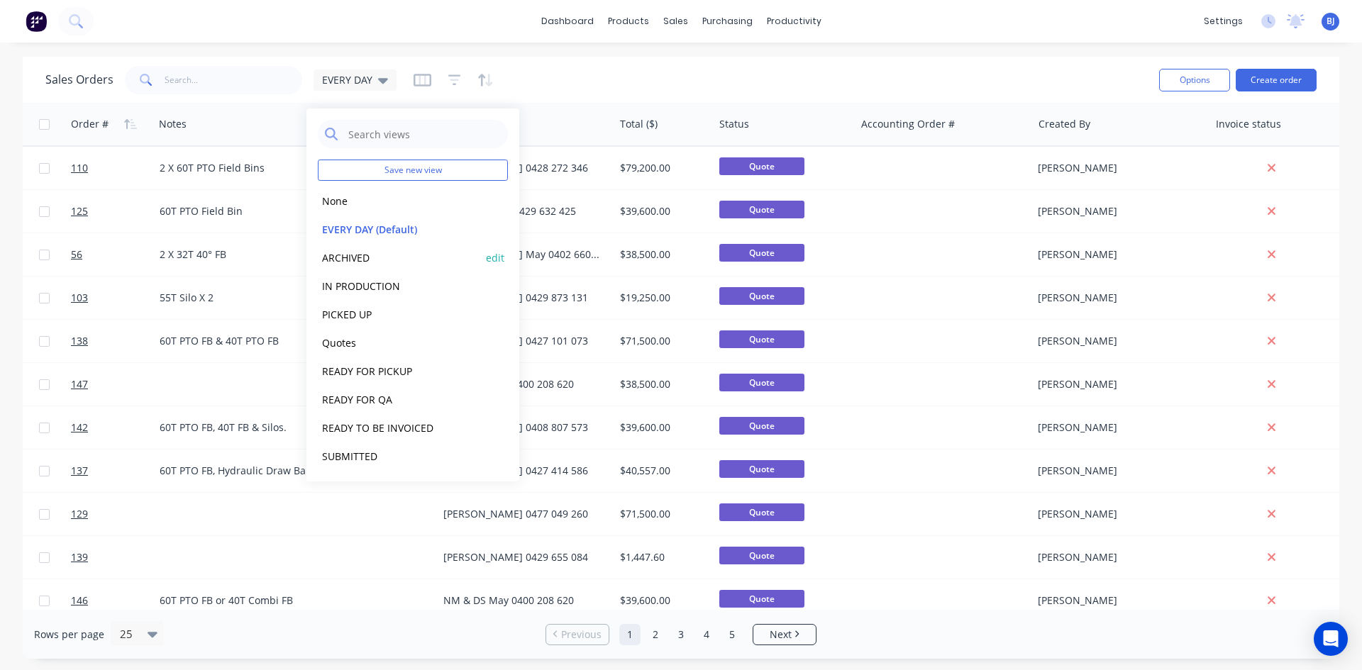
click at [360, 260] on button "ARCHIVED" at bounding box center [399, 258] width 162 height 16
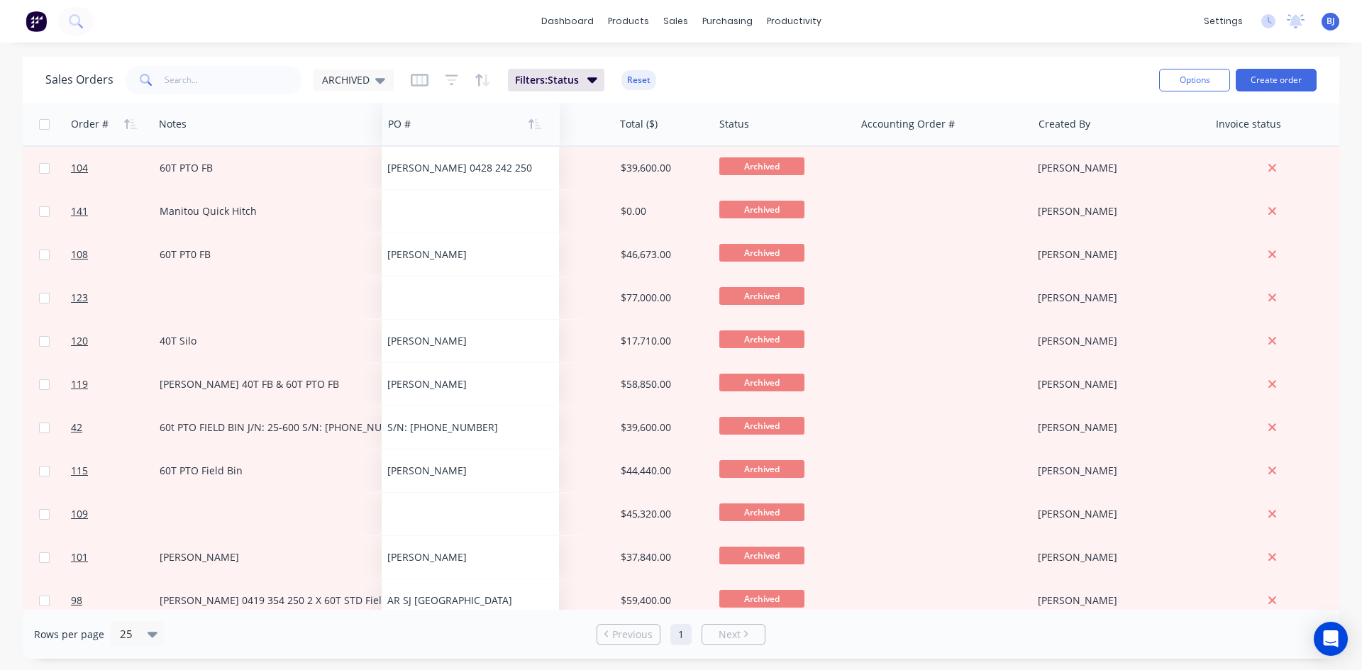
drag, startPoint x: 1181, startPoint y: 129, endPoint x: 397, endPoint y: 136, distance: 783.3
click at [397, 136] on div at bounding box center [467, 124] width 158 height 28
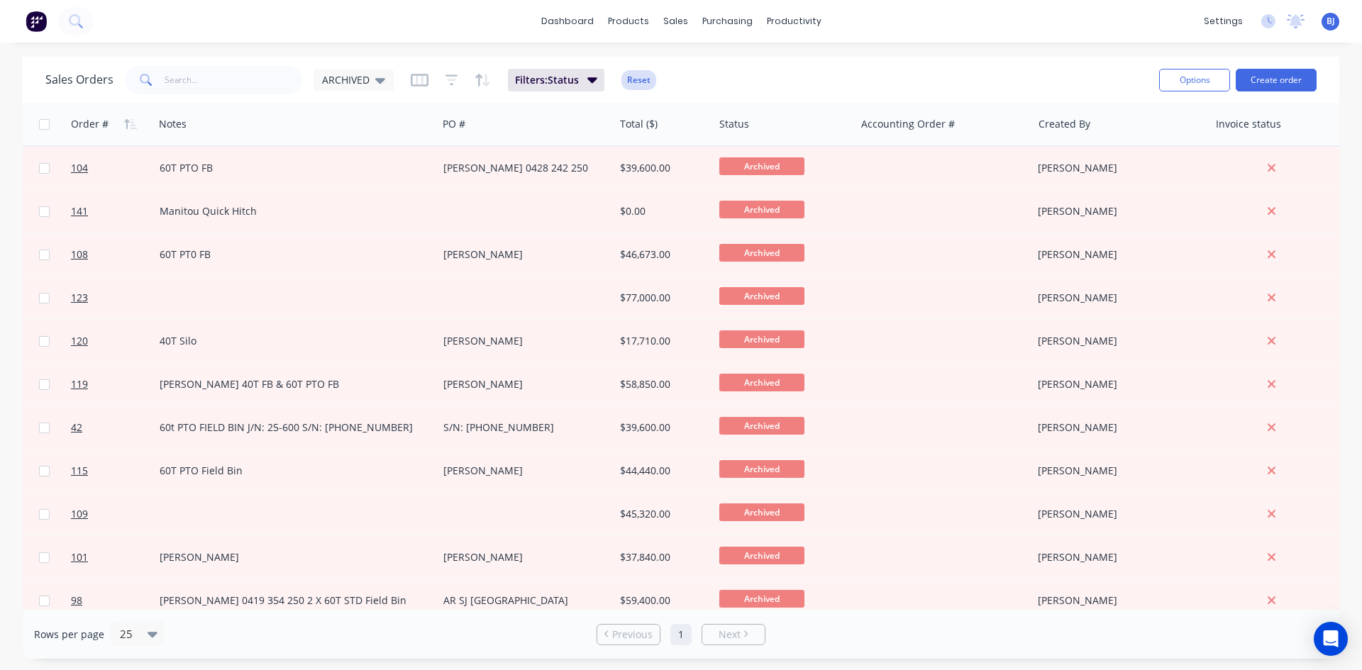
click at [634, 79] on button "Reset" at bounding box center [639, 80] width 35 height 20
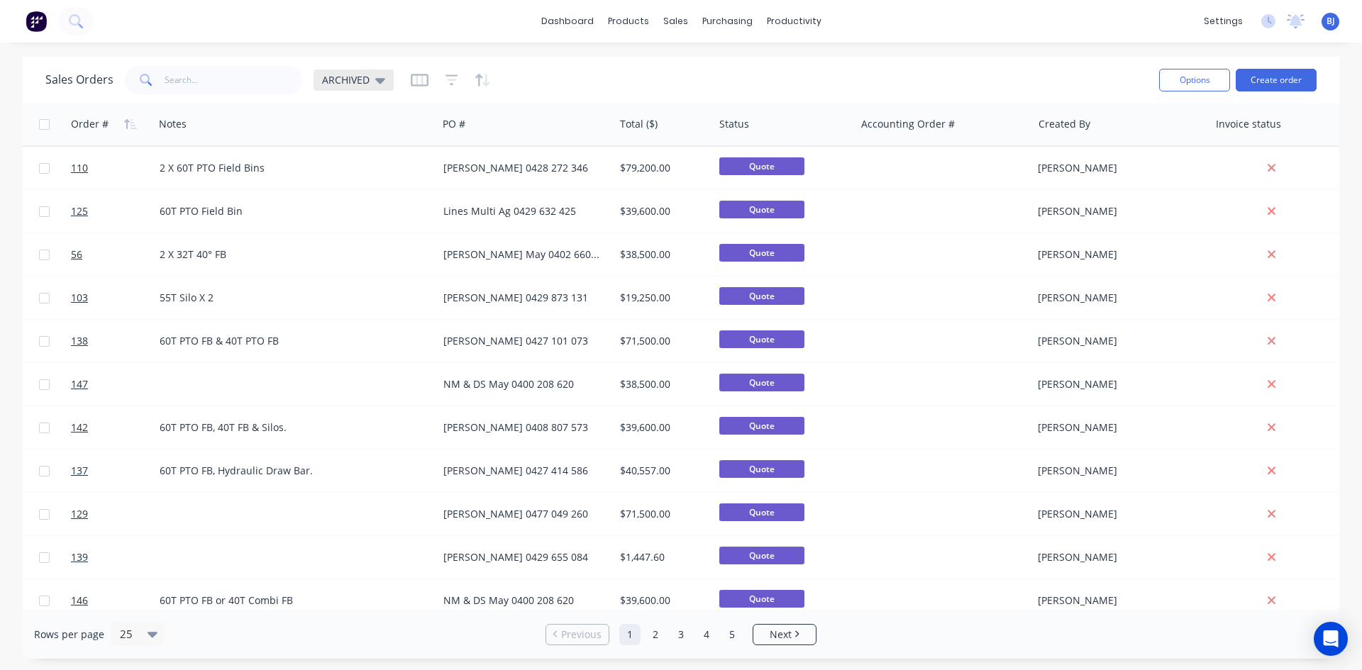
drag, startPoint x: 383, startPoint y: 81, endPoint x: 382, endPoint y: 88, distance: 7.2
click at [382, 83] on icon at bounding box center [380, 80] width 10 height 16
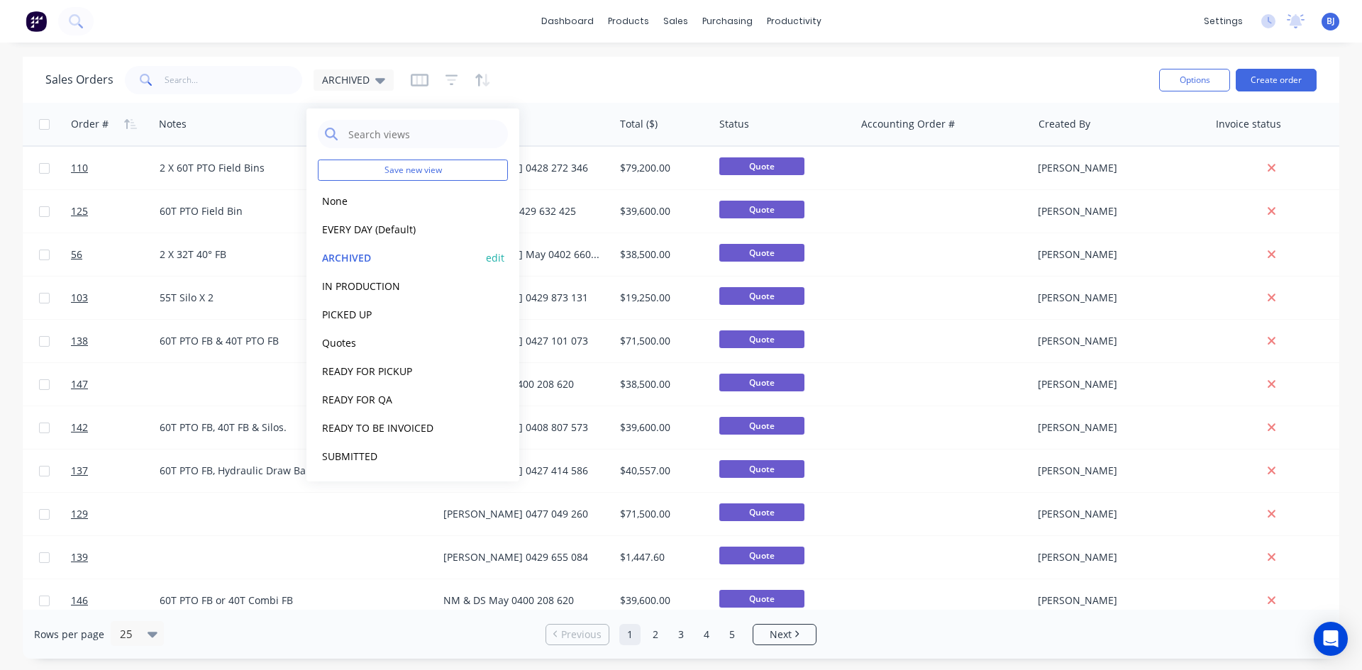
click at [368, 260] on button "ARCHIVED" at bounding box center [399, 258] width 162 height 16
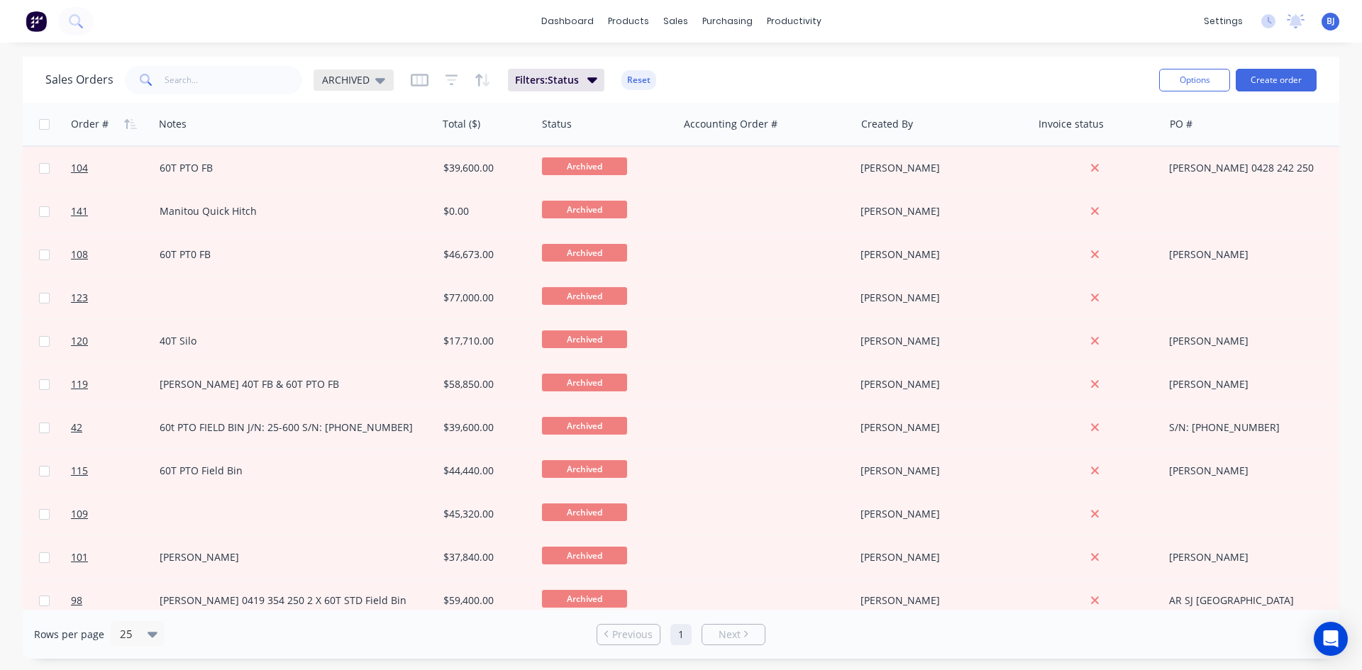
click at [382, 83] on icon at bounding box center [380, 80] width 10 height 16
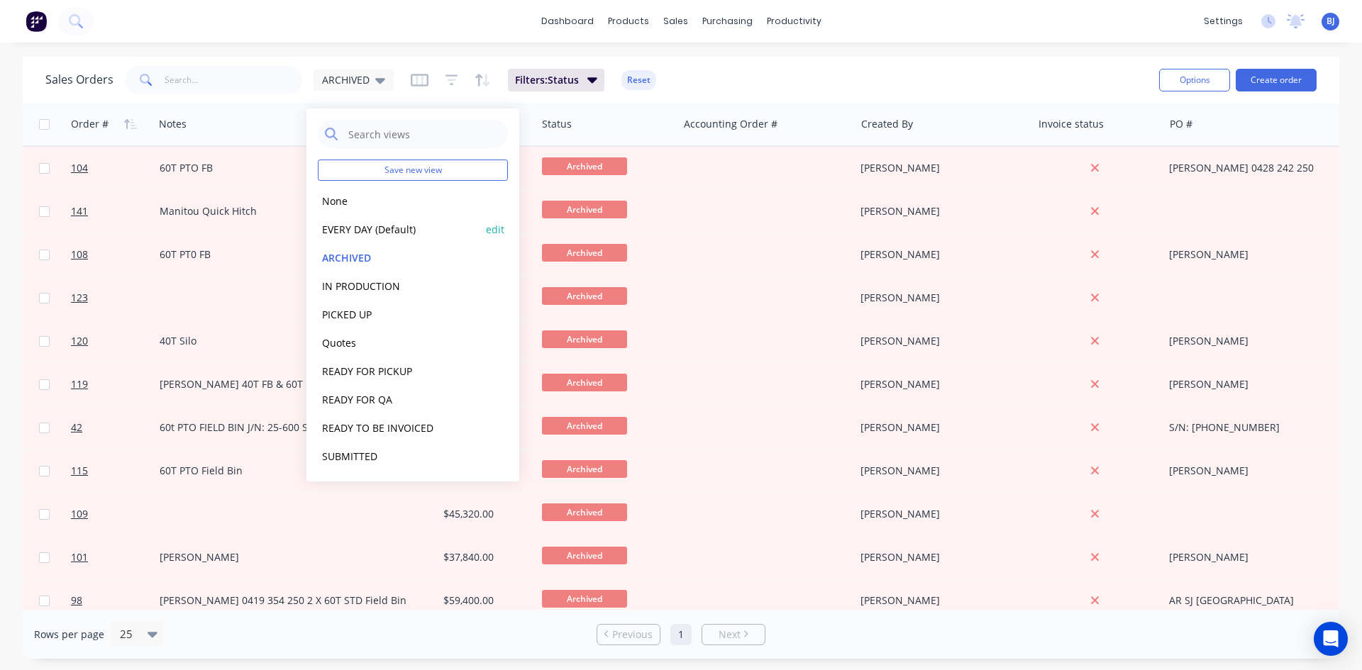
click at [356, 232] on button "EVERY DAY (Default)" at bounding box center [399, 229] width 162 height 16
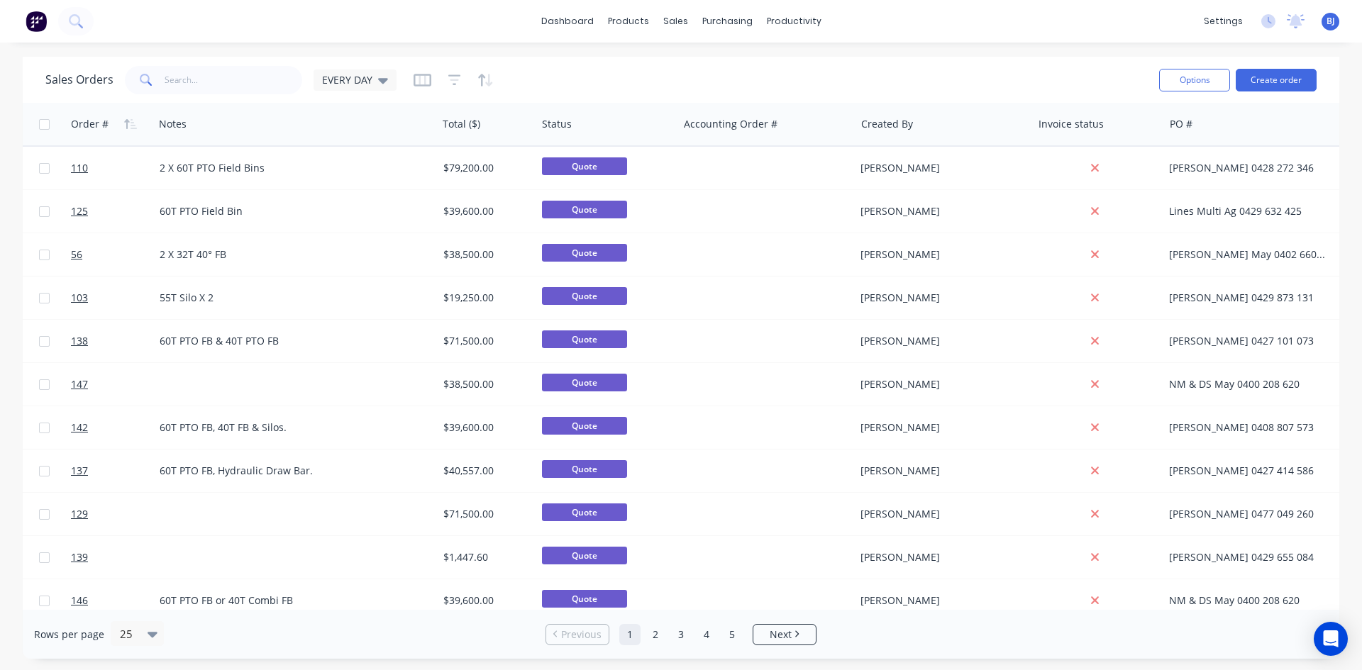
drag, startPoint x: 383, startPoint y: 81, endPoint x: 381, endPoint y: 98, distance: 17.2
click at [383, 82] on icon at bounding box center [383, 81] width 10 height 6
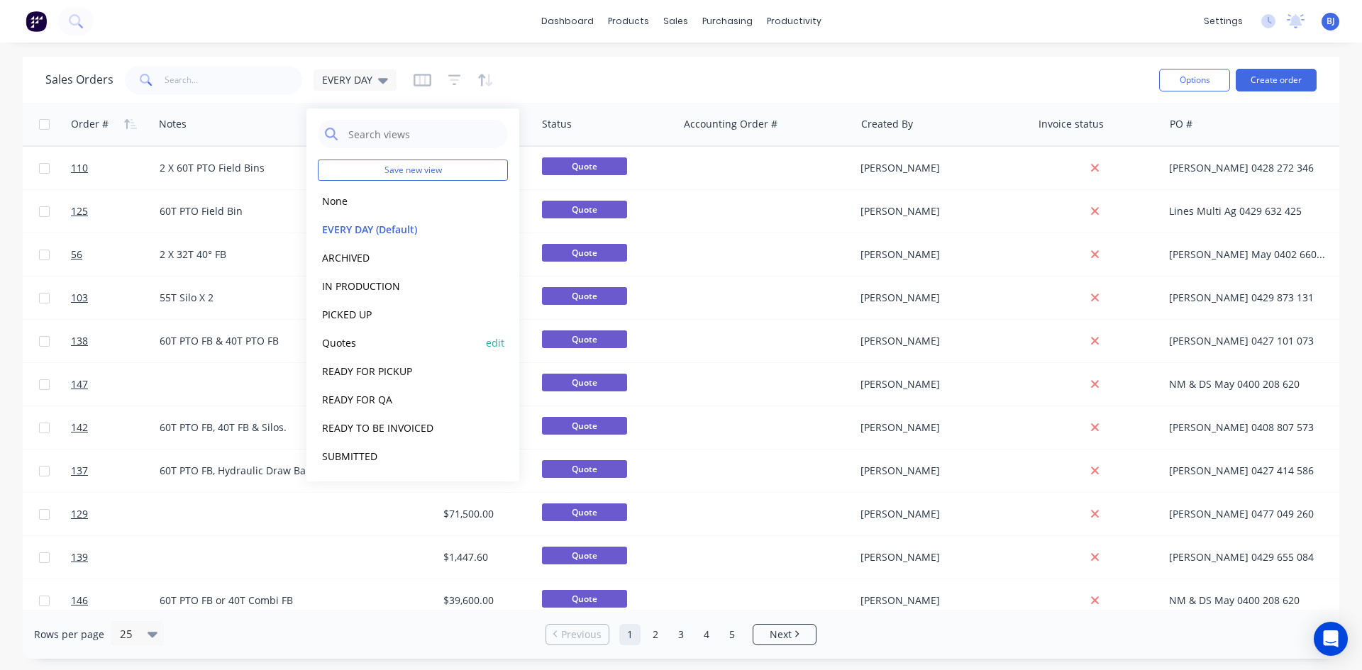
click at [359, 343] on button "Quotes" at bounding box center [399, 343] width 162 height 16
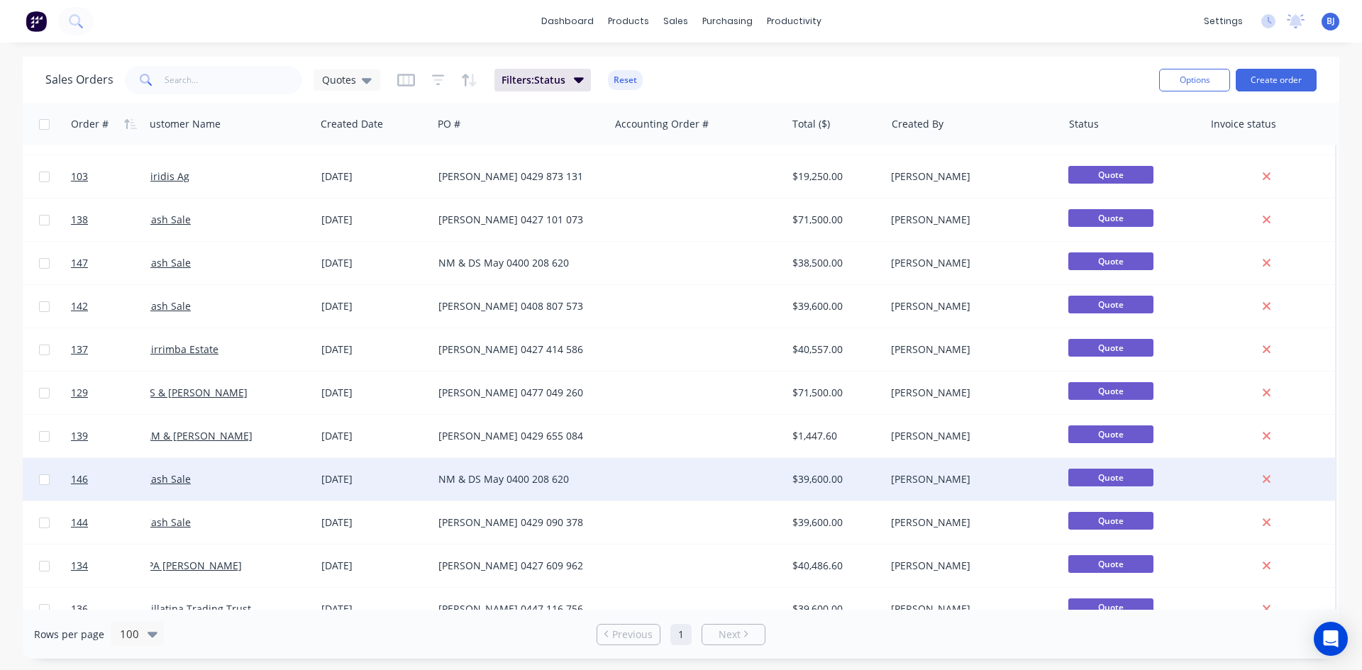
scroll to position [0, 13]
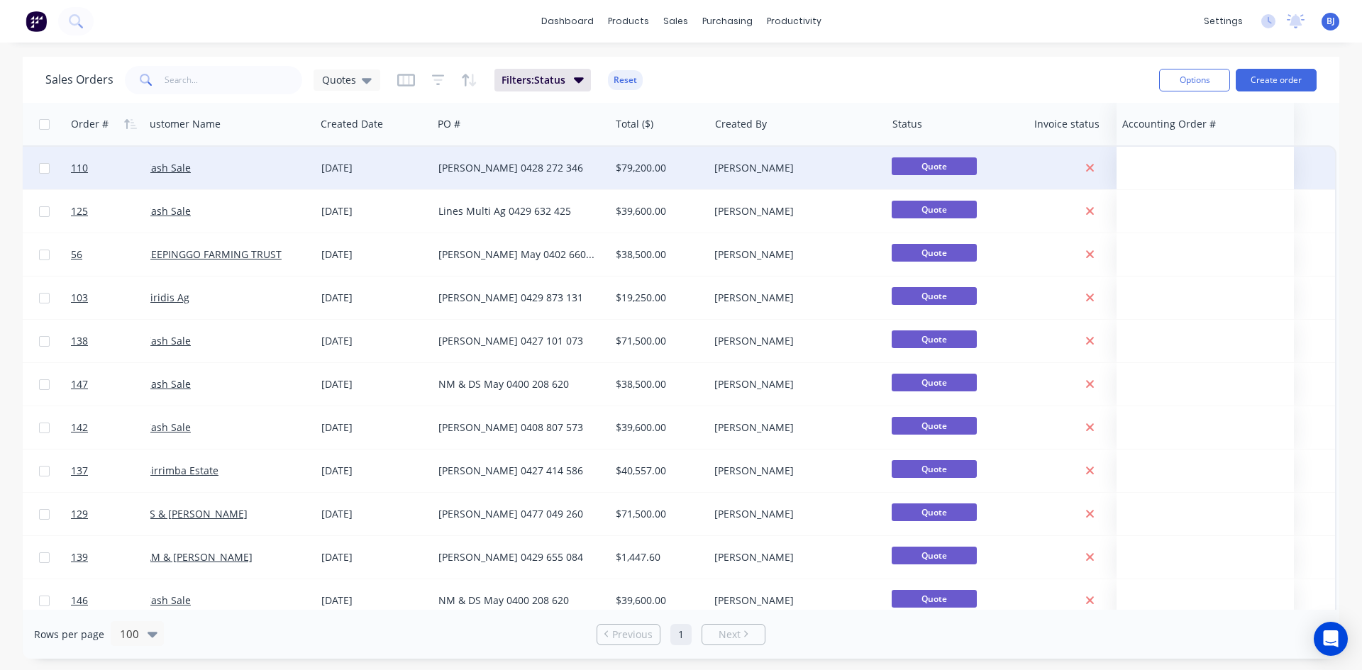
drag, startPoint x: 704, startPoint y: 130, endPoint x: 1213, endPoint y: 177, distance: 511.6
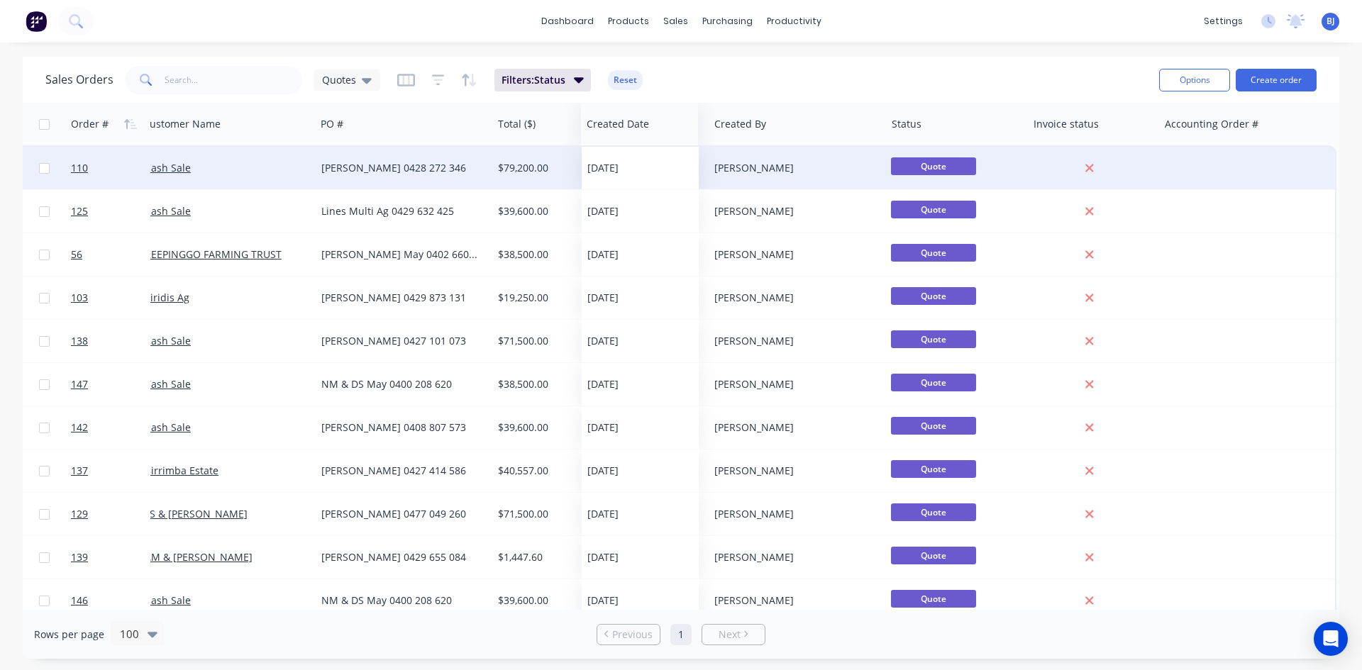
drag, startPoint x: 352, startPoint y: 128, endPoint x: 618, endPoint y: 184, distance: 272.0
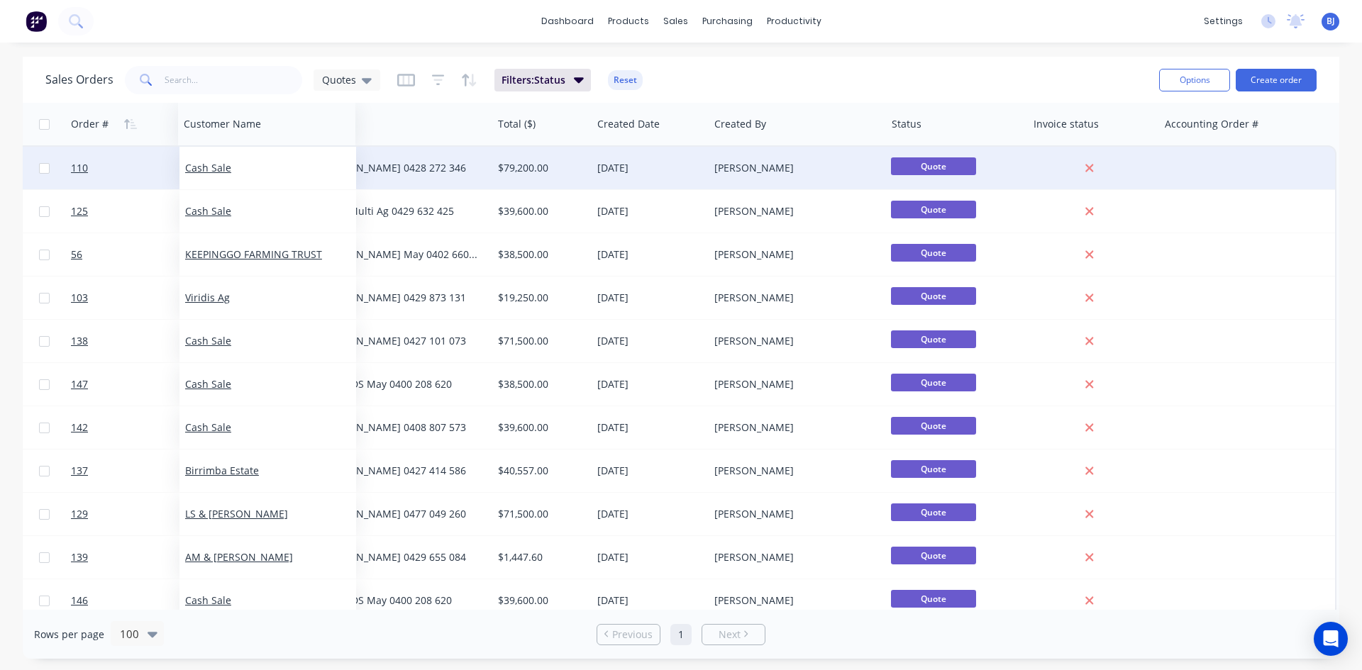
drag, startPoint x: 200, startPoint y: 131, endPoint x: 243, endPoint y: 138, distance: 43.3
click at [0, 0] on div at bounding box center [0, 0] width 0 height 0
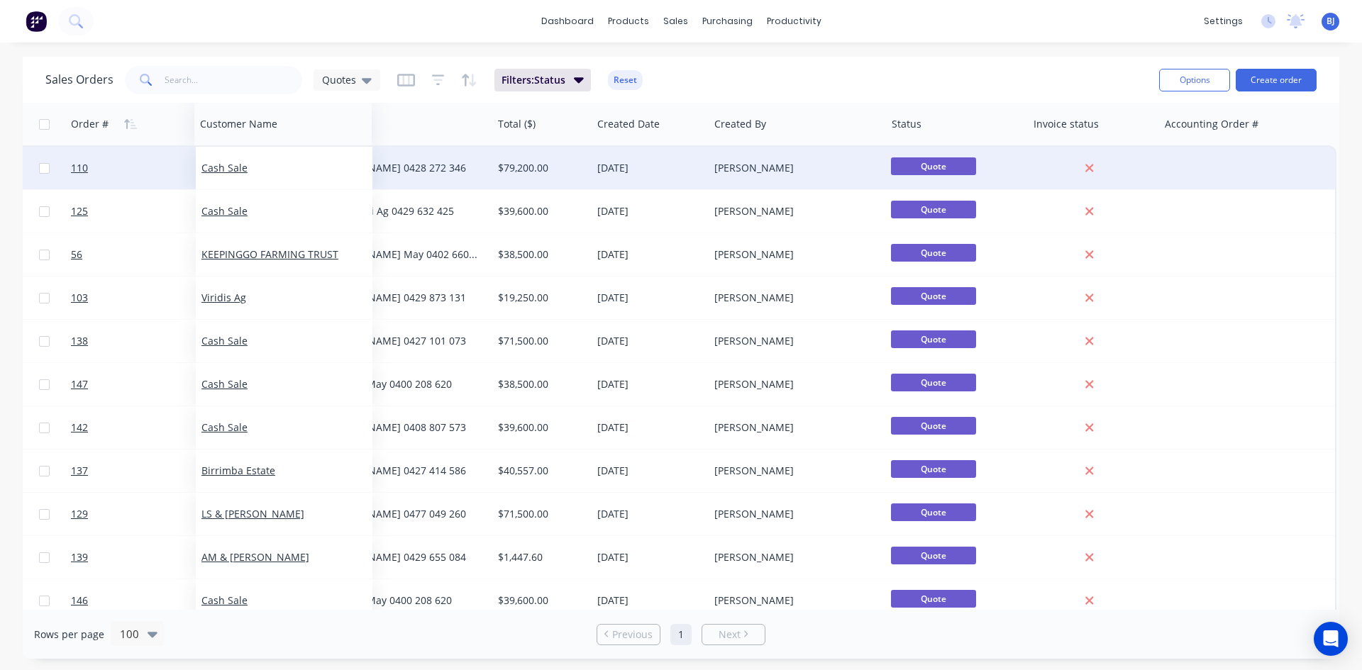
drag, startPoint x: 188, startPoint y: 133, endPoint x: 245, endPoint y: 146, distance: 58.3
click at [245, 146] on div "Order # Customer Name PO # Total ($) Created Date Created By Status Invoice sta…" at bounding box center [673, 643] width 1327 height 1081
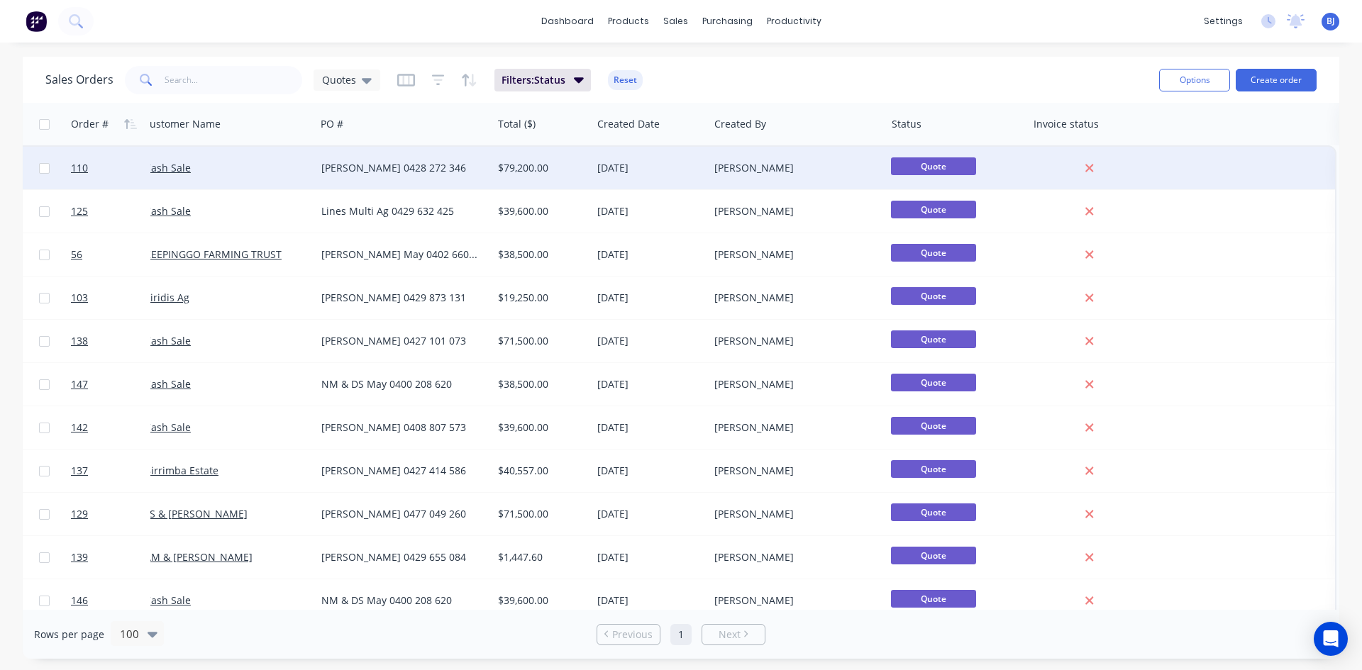
drag, startPoint x: 1176, startPoint y: 131, endPoint x: 1362, endPoint y: 137, distance: 185.3
click at [1362, 137] on div "Sales Orders Quotes Filters: Status Reset Options Create order Order # Customer…" at bounding box center [681, 358] width 1362 height 602
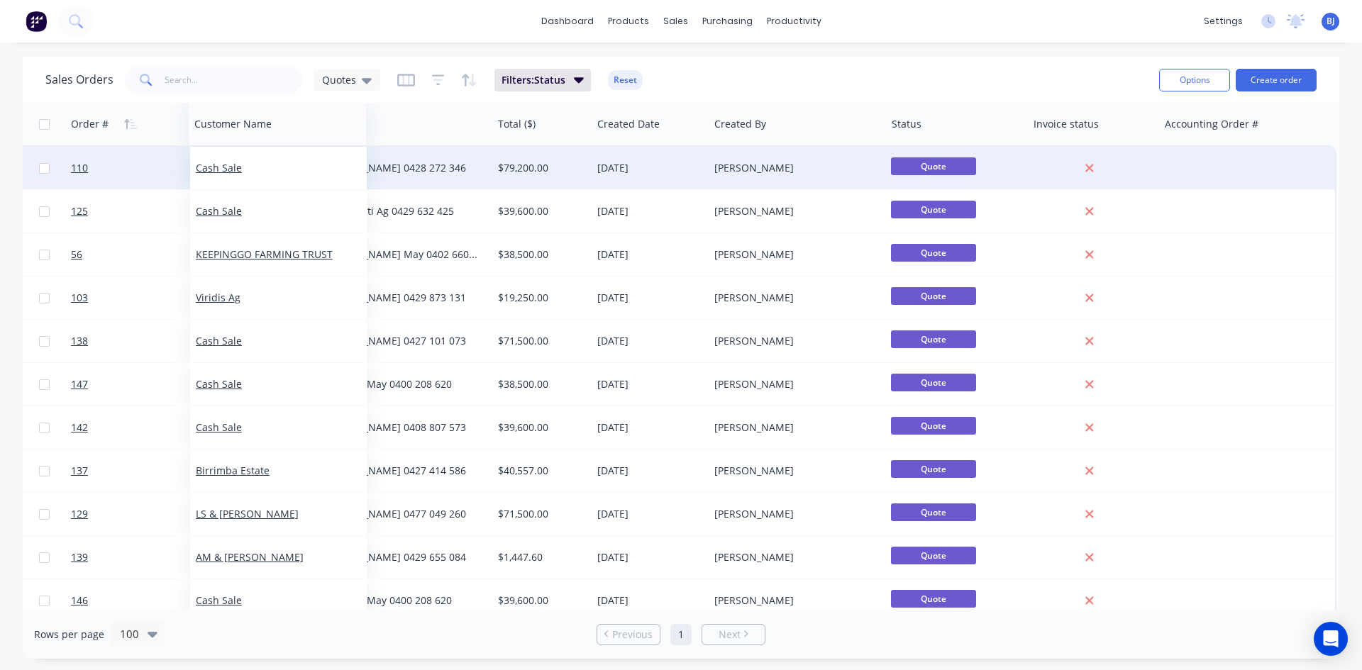
drag, startPoint x: 185, startPoint y: 133, endPoint x: 236, endPoint y: 146, distance: 52.7
click at [236, 146] on div "Order # Customer Name PO # Total ($) Created Date Created By Status Invoice sta…" at bounding box center [673, 643] width 1327 height 1081
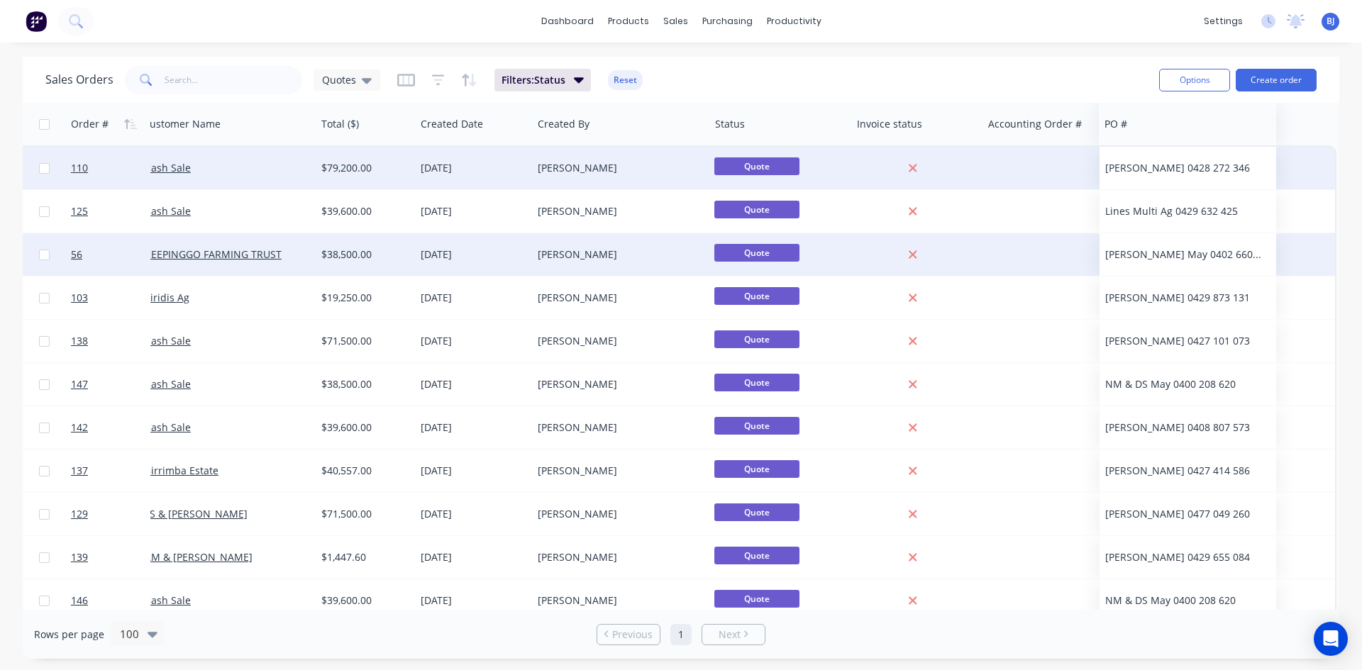
drag, startPoint x: 340, startPoint y: 131, endPoint x: 1124, endPoint y: 266, distance: 795.5
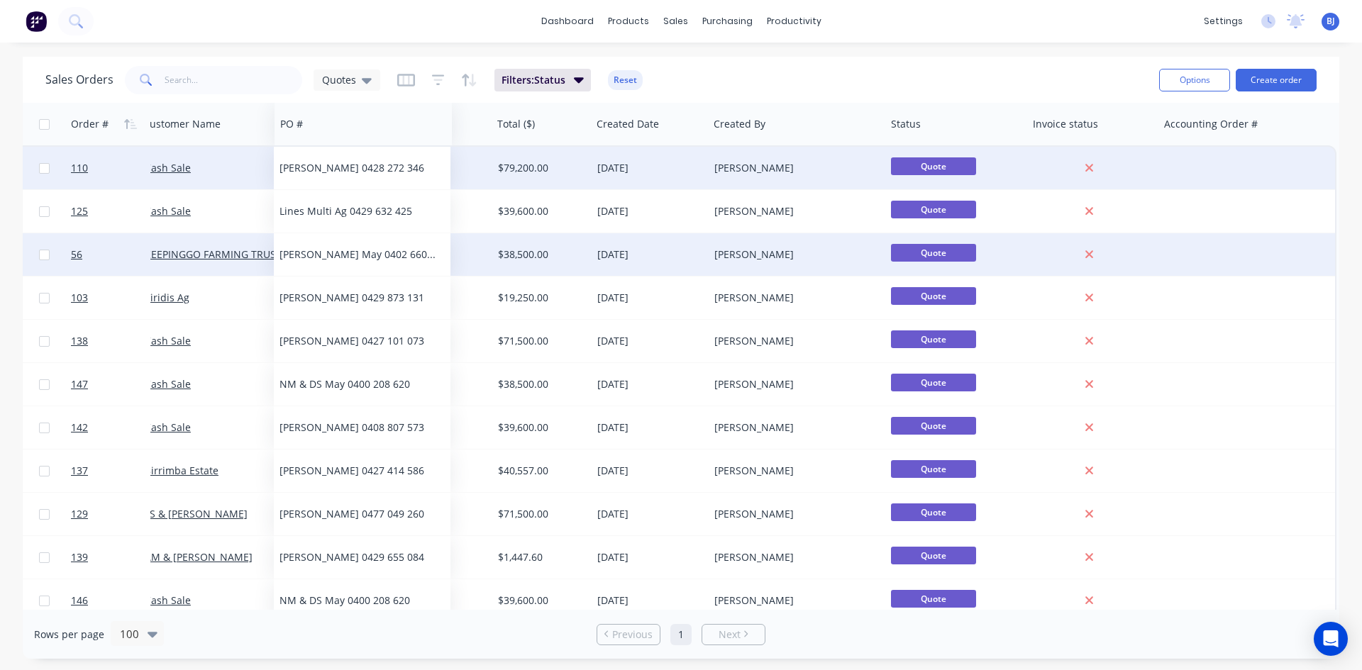
drag, startPoint x: 1178, startPoint y: 132, endPoint x: 294, endPoint y: 158, distance: 885.1
click at [294, 158] on div "Order # Customer Name Total ($) Created Date Created By Status Invoice status A…" at bounding box center [673, 643] width 1327 height 1081
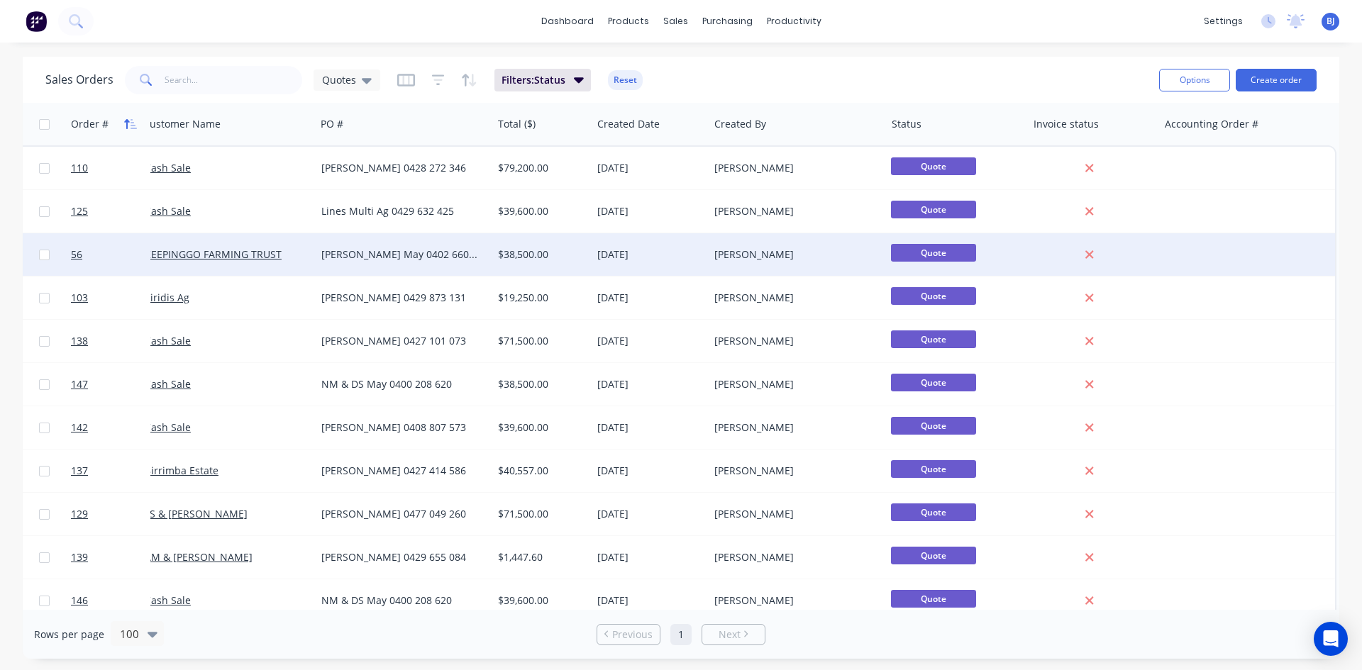
click at [126, 125] on icon "button" at bounding box center [126, 124] width 5 height 10
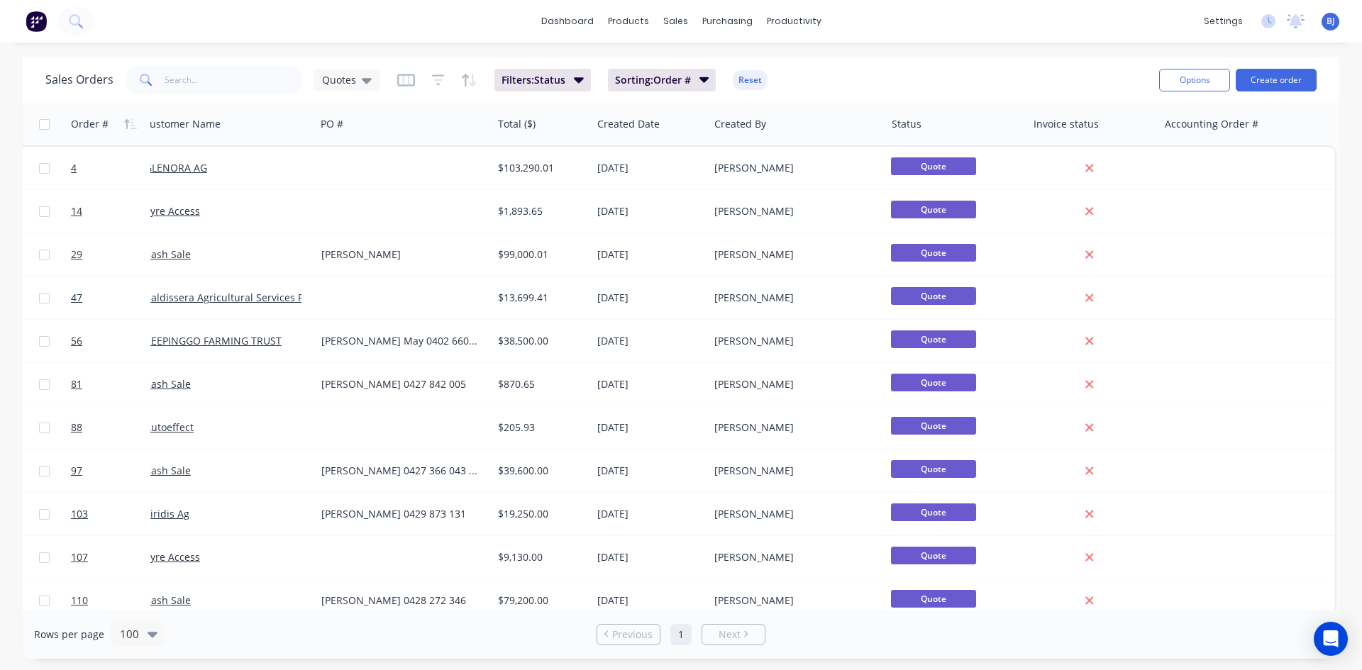
click at [126, 125] on icon "button" at bounding box center [126, 124] width 5 height 10
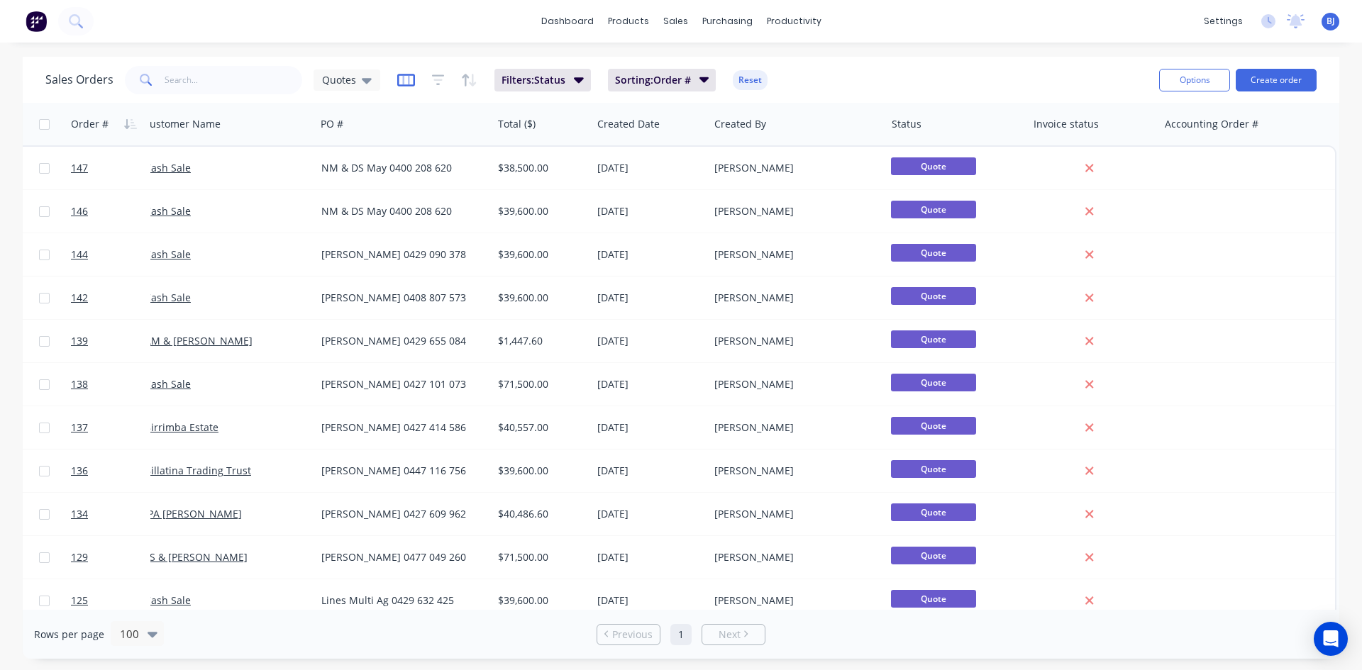
click at [404, 84] on icon "button" at bounding box center [406, 80] width 18 height 14
click at [362, 82] on icon at bounding box center [367, 80] width 10 height 16
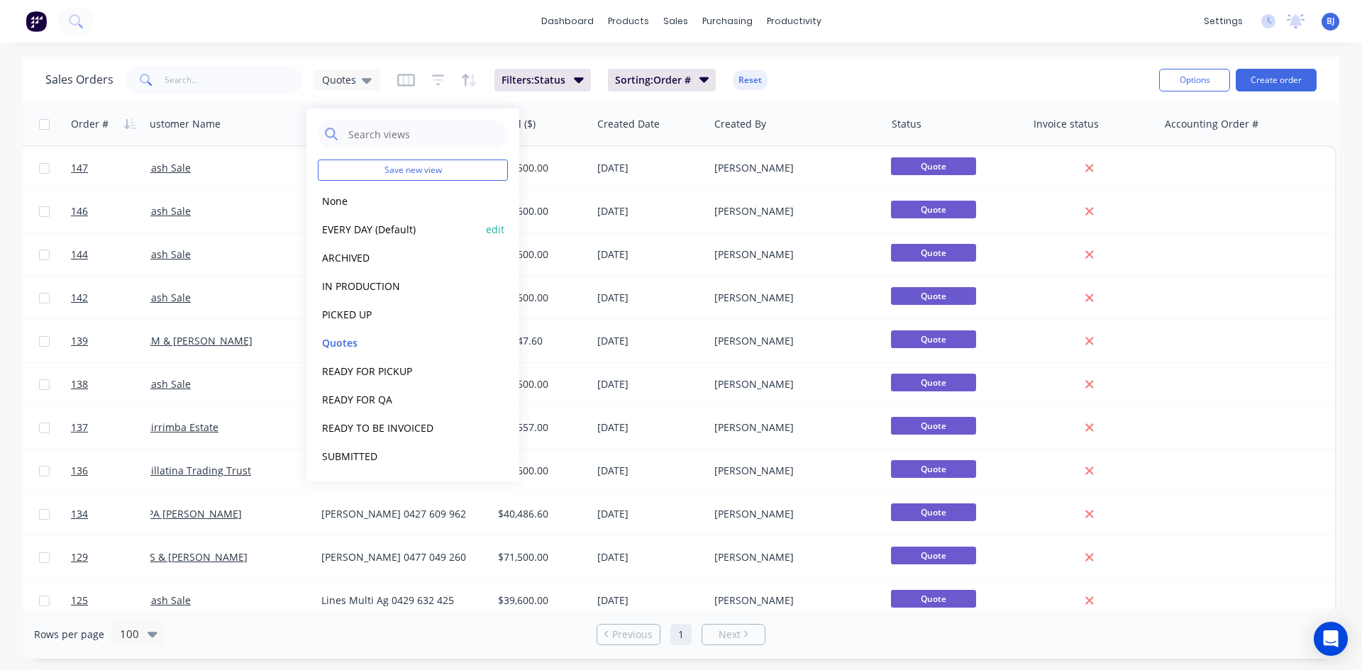
click at [343, 226] on button "EVERY DAY (Default)" at bounding box center [399, 229] width 162 height 16
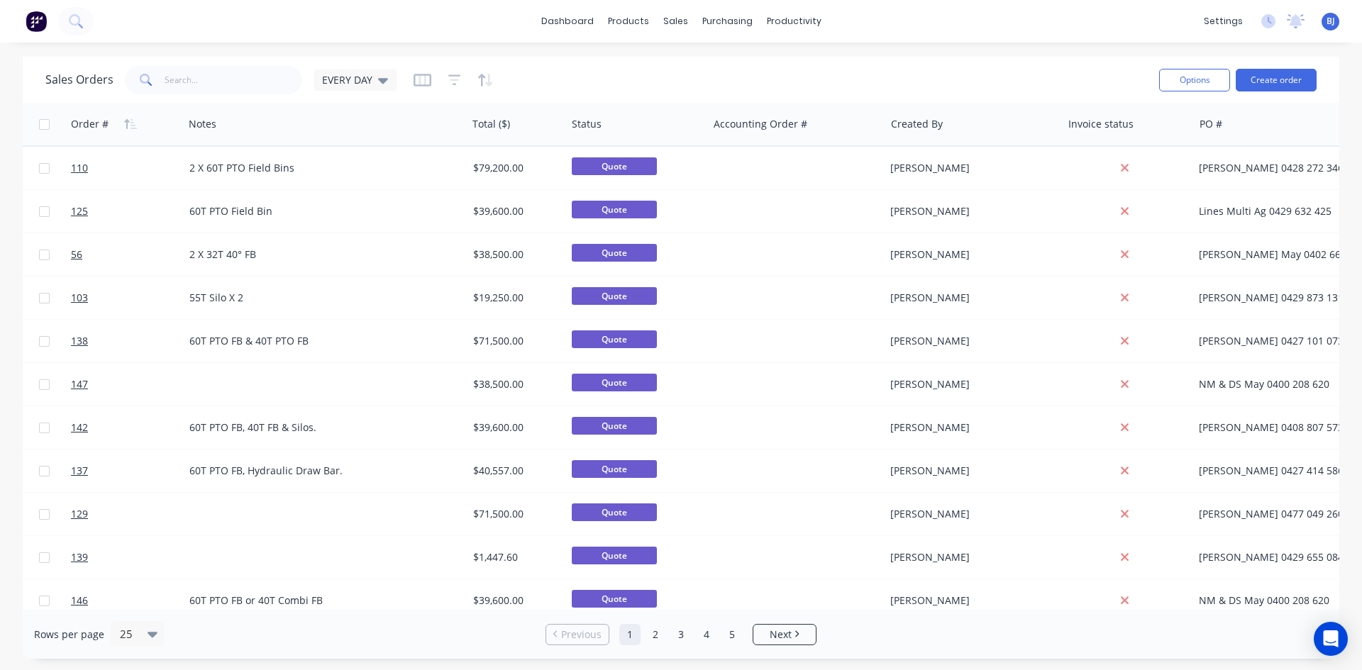
scroll to position [0, 260]
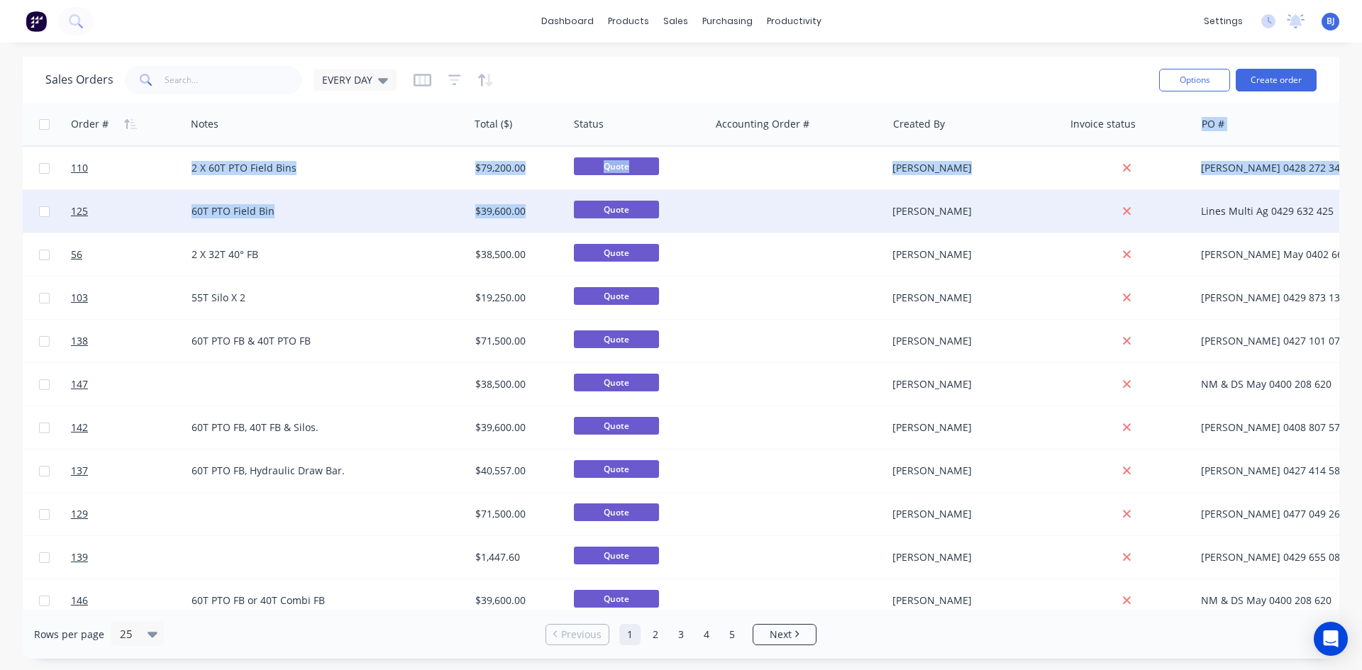
drag, startPoint x: 1224, startPoint y: 130, endPoint x: 959, endPoint y: 194, distance: 272.9
click at [597, 182] on div "Order # Customer Name Created Date Notes Total ($) Status Accounting Order # Cr…" at bounding box center [674, 665] width 1823 height 1125
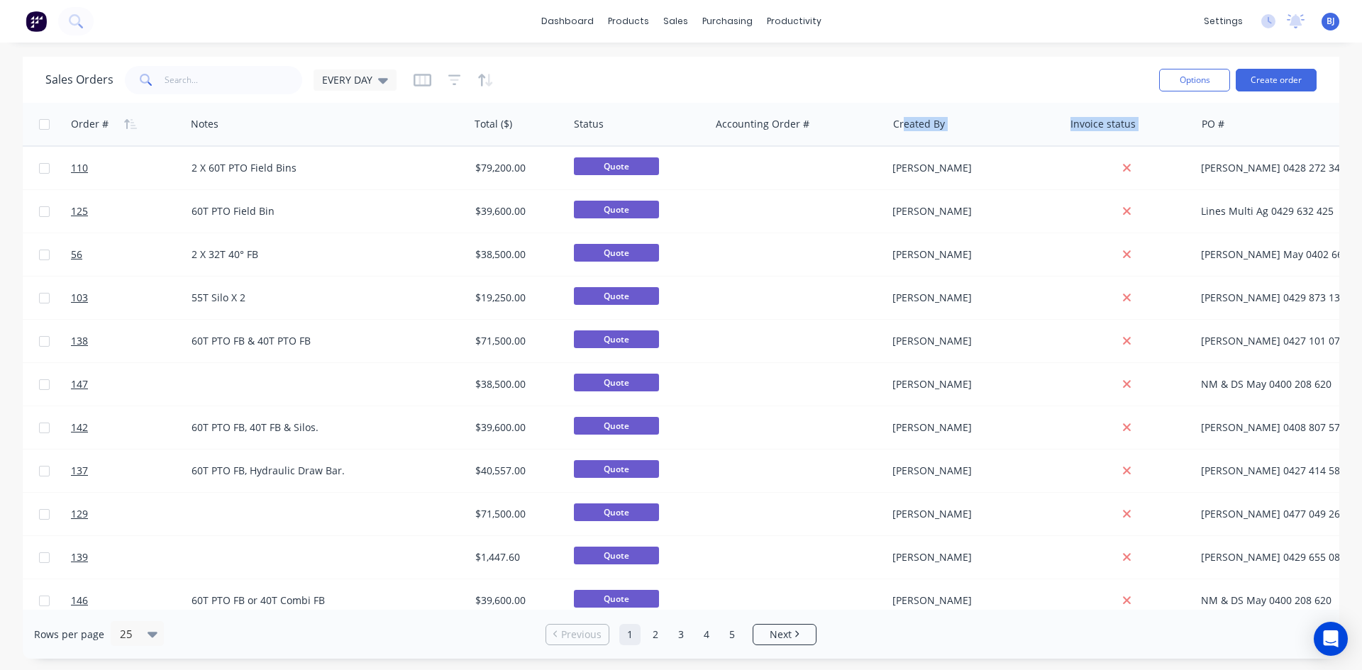
drag, startPoint x: 1215, startPoint y: 136, endPoint x: 1354, endPoint y: 160, distance: 141.0
click at [996, 128] on div "Order # Customer Name Created Date Notes Total ($) Status Accounting Order # Cr…" at bounding box center [674, 124] width 1823 height 43
click at [389, 84] on div "EVERY DAY" at bounding box center [355, 80] width 83 height 21
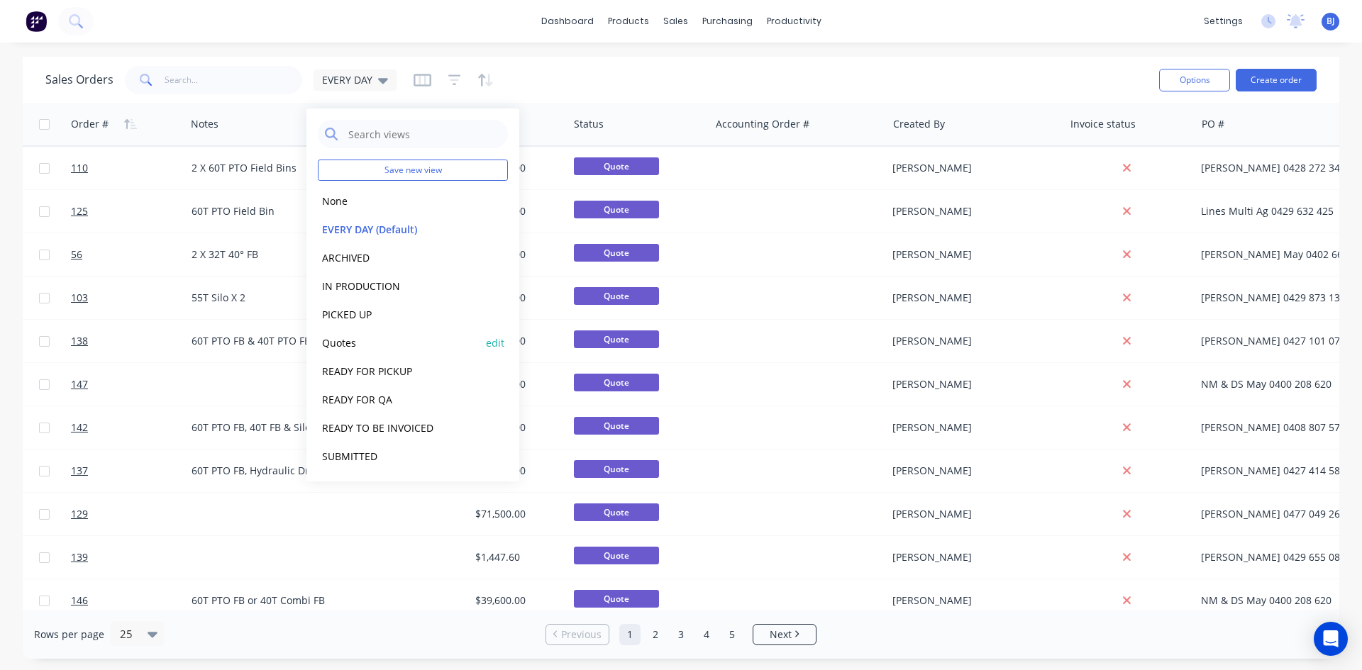
click at [331, 341] on button "Quotes" at bounding box center [399, 343] width 162 height 16
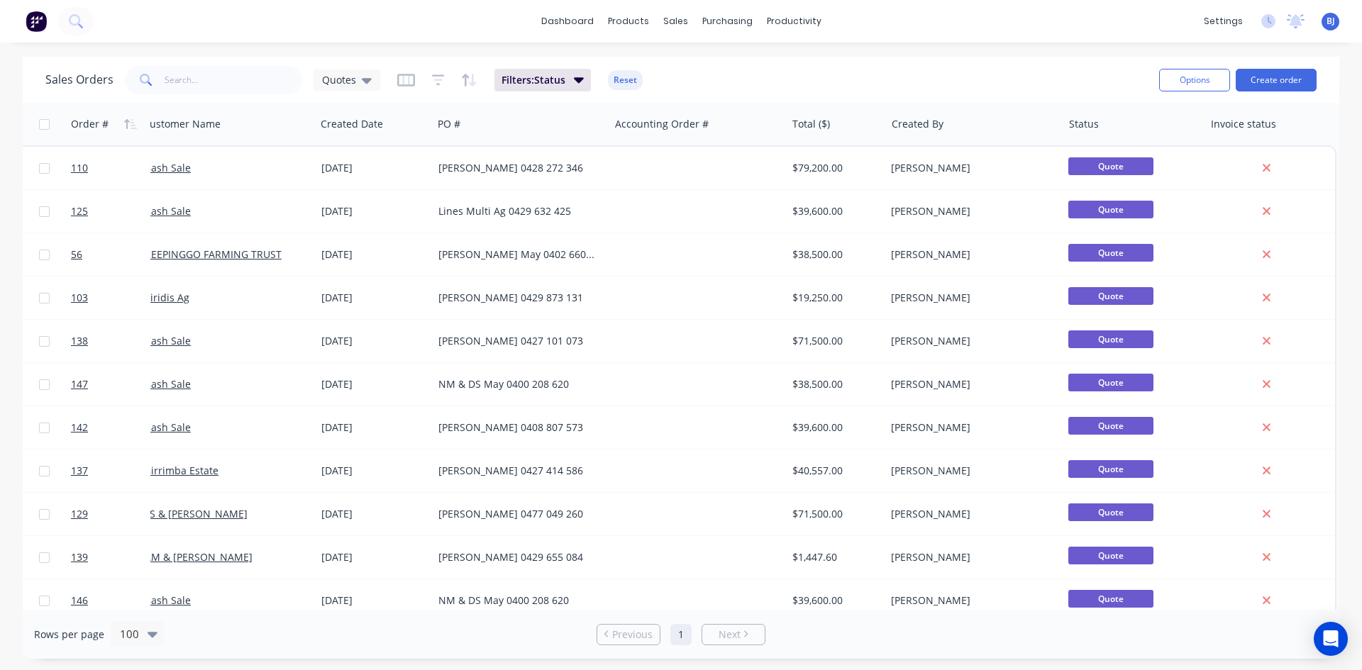
scroll to position [0, 13]
click at [126, 125] on icon "button" at bounding box center [130, 123] width 13 height 11
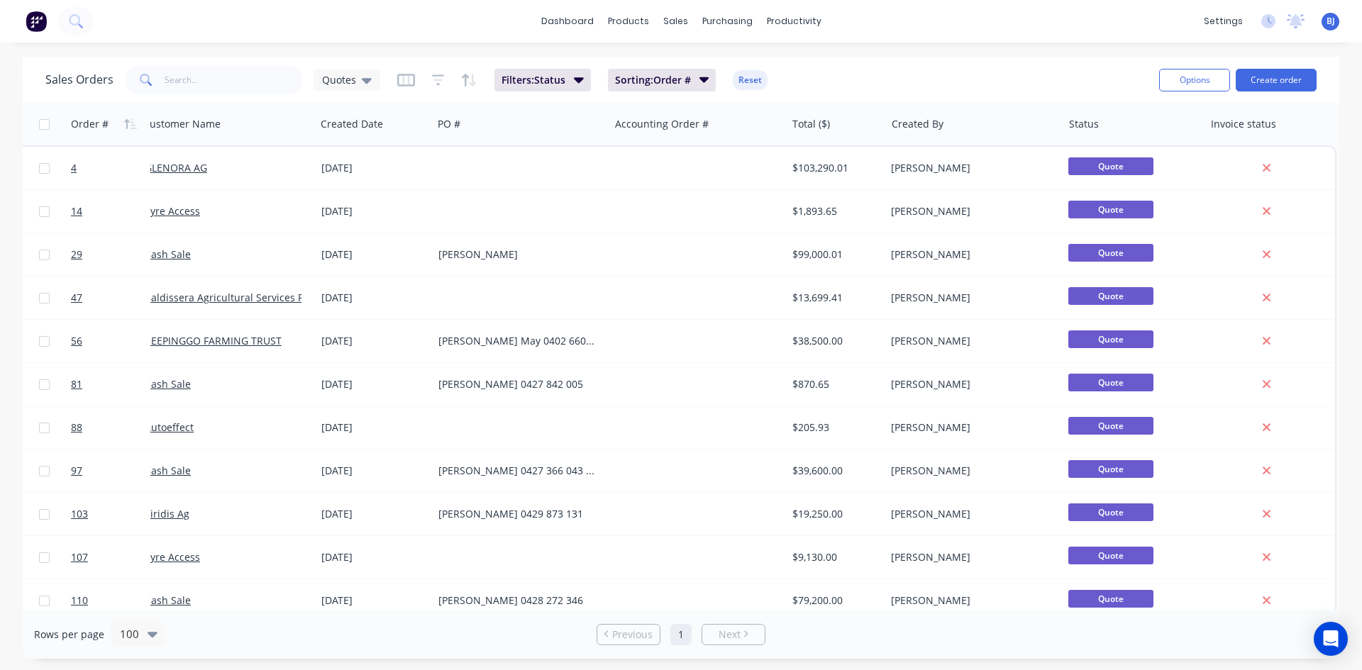
click at [126, 125] on icon "button" at bounding box center [130, 123] width 13 height 11
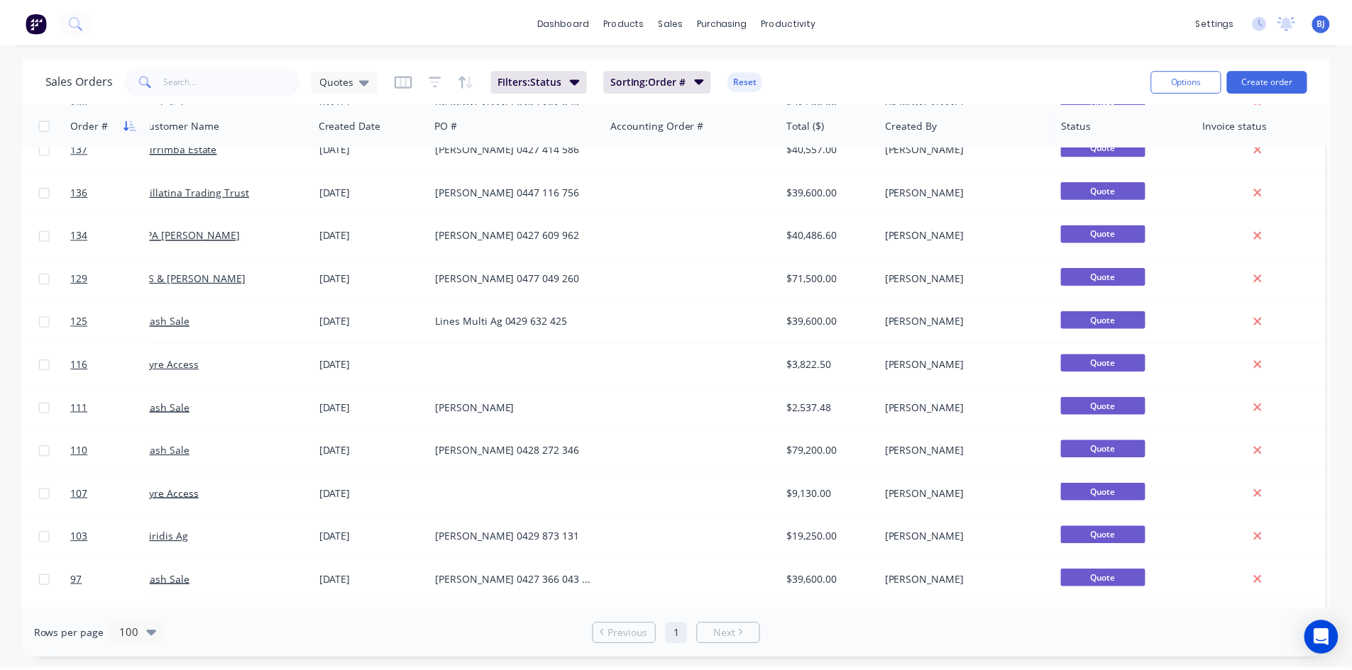
scroll to position [284, 13]
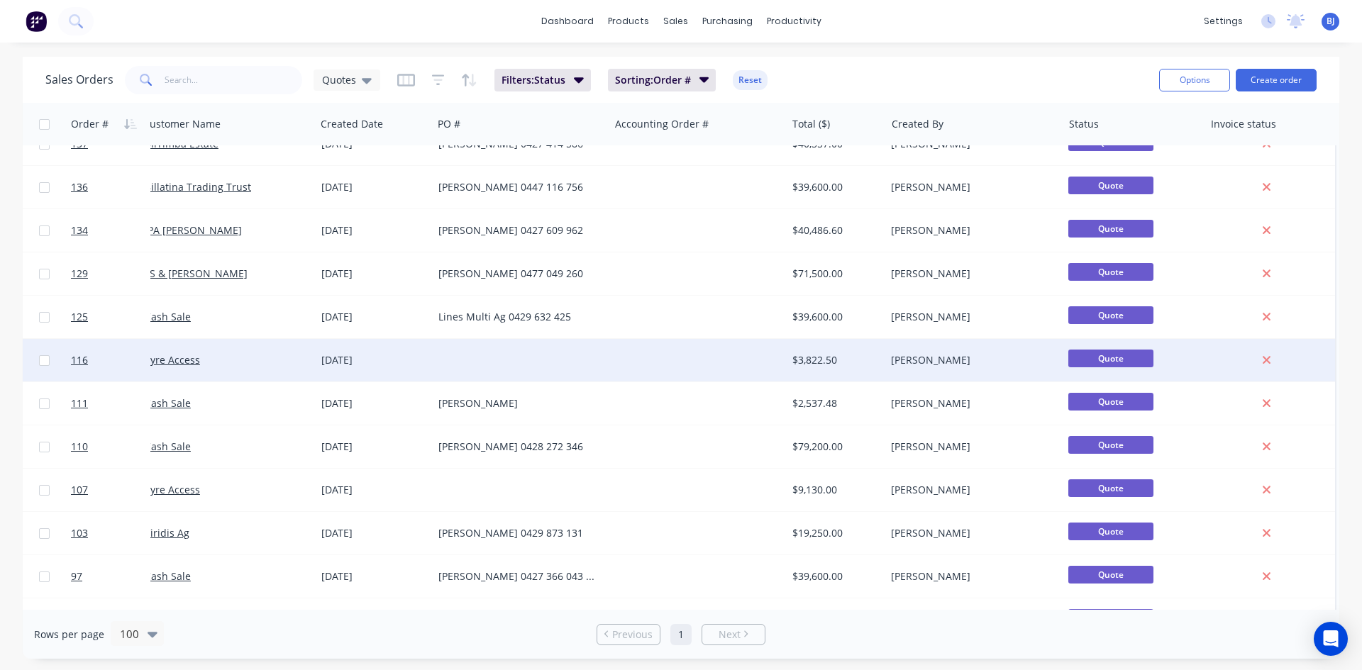
click at [342, 360] on div "[DATE]" at bounding box center [374, 360] width 106 height 14
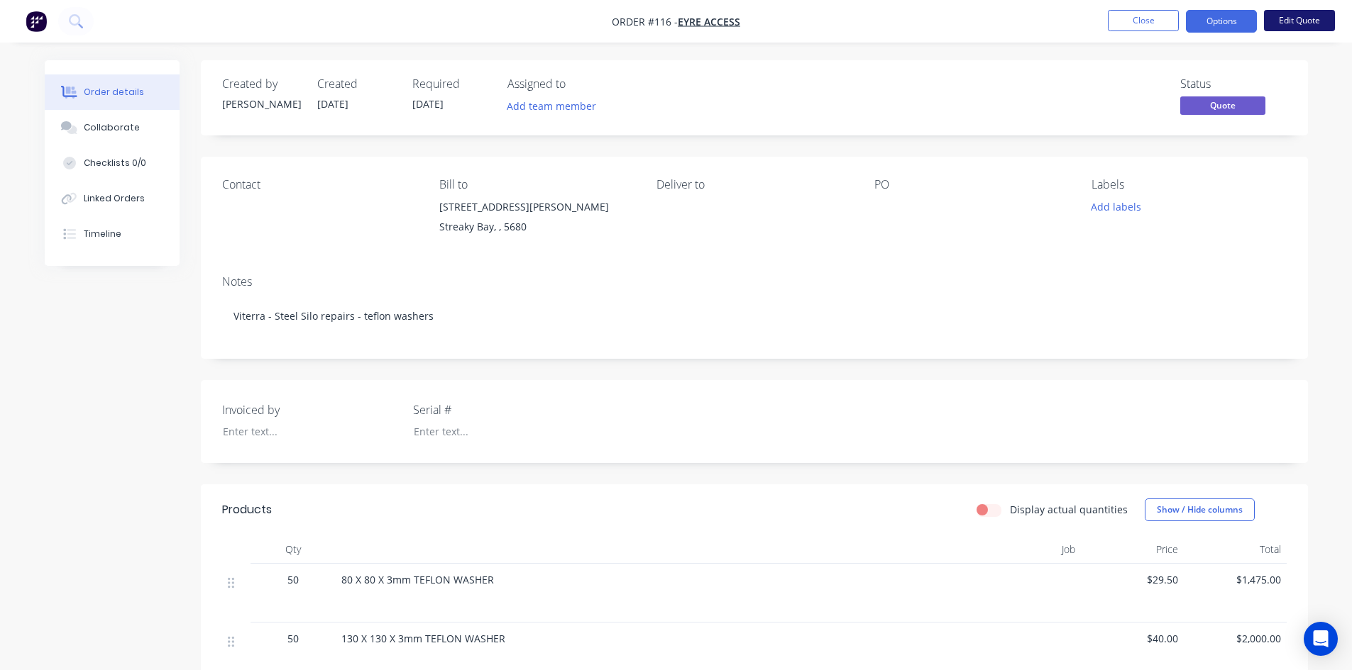
click at [1307, 23] on button "Edit Quote" at bounding box center [1299, 20] width 71 height 21
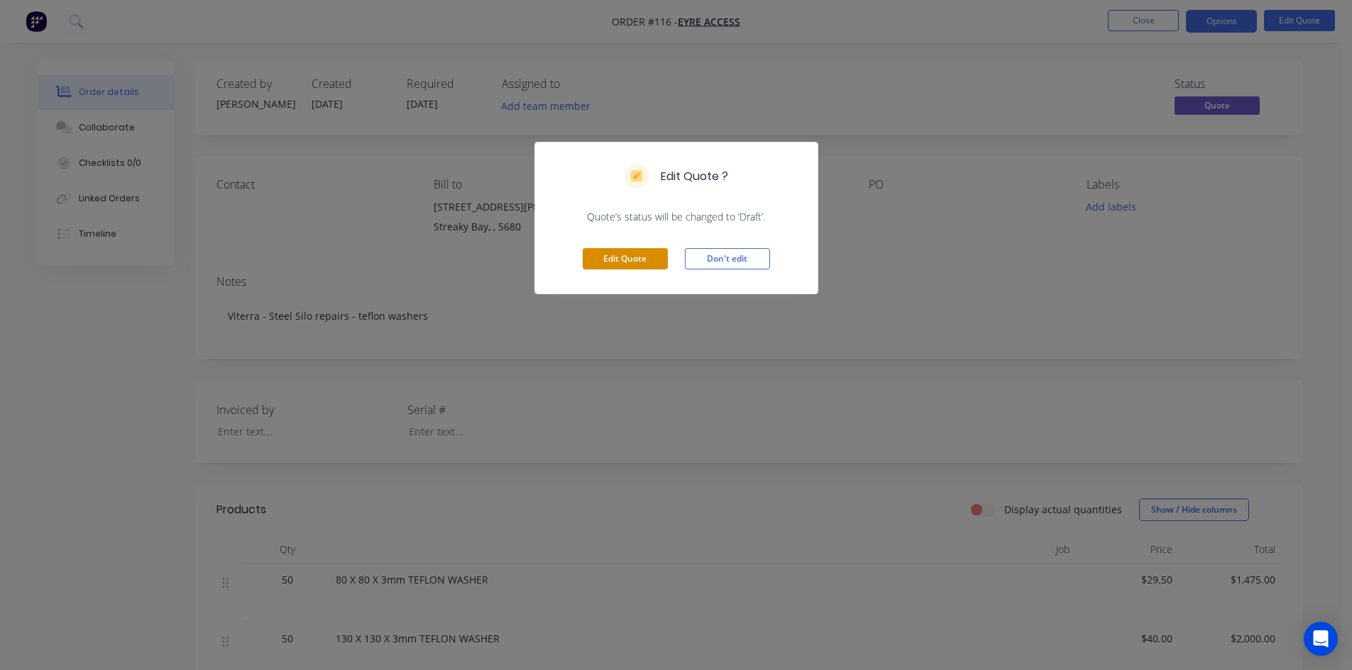
click at [629, 266] on button "Edit Quote" at bounding box center [624, 258] width 85 height 21
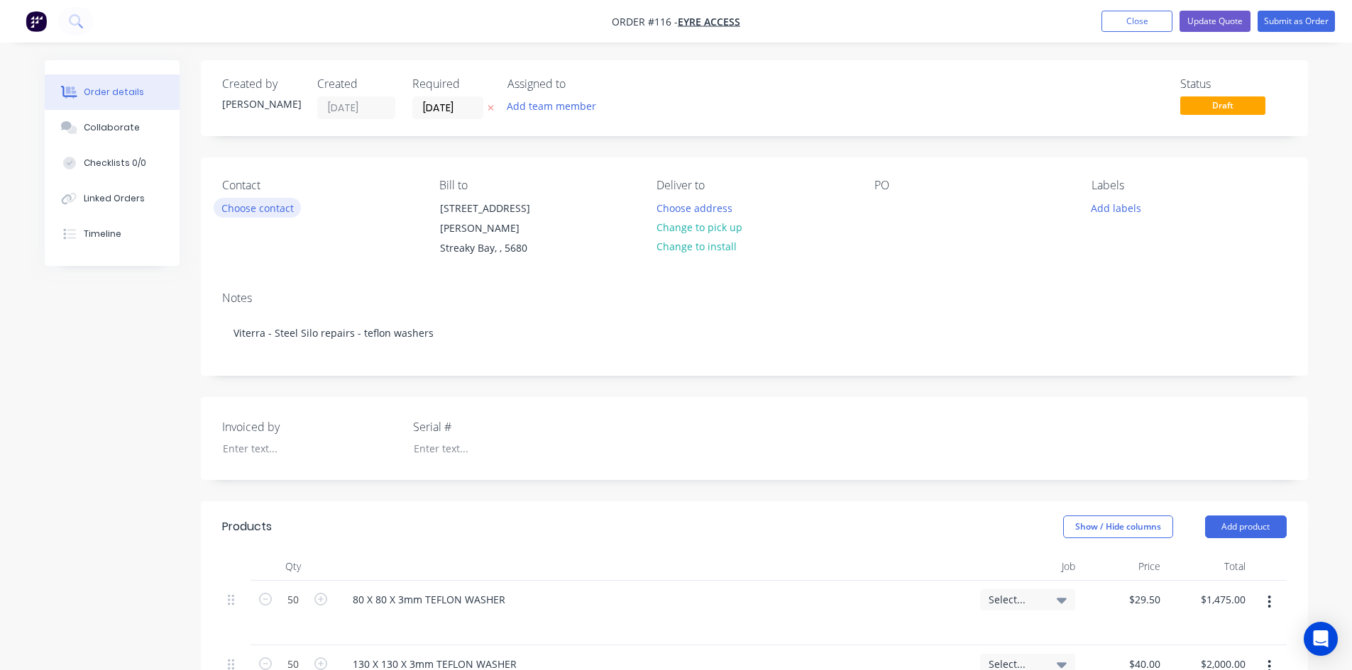
click at [270, 209] on button "Choose contact" at bounding box center [257, 207] width 87 height 19
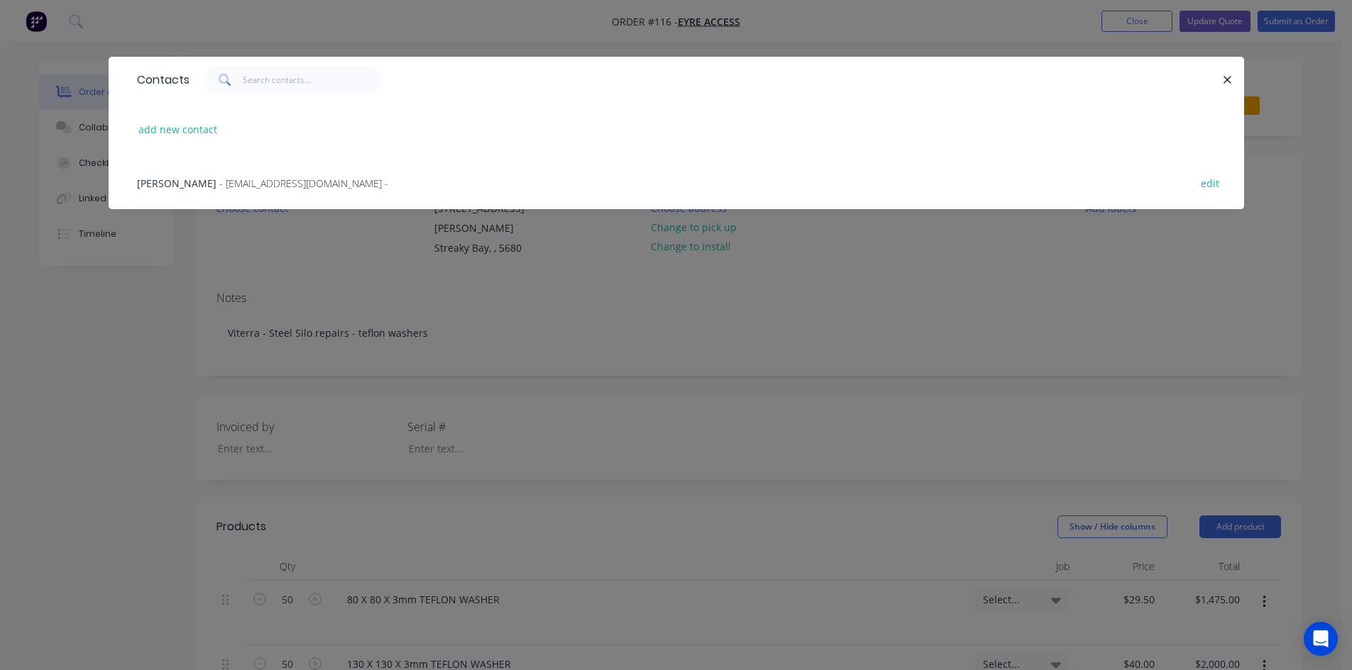
click at [243, 184] on span "- operations@eyreaccess.com -" at bounding box center [303, 183] width 169 height 13
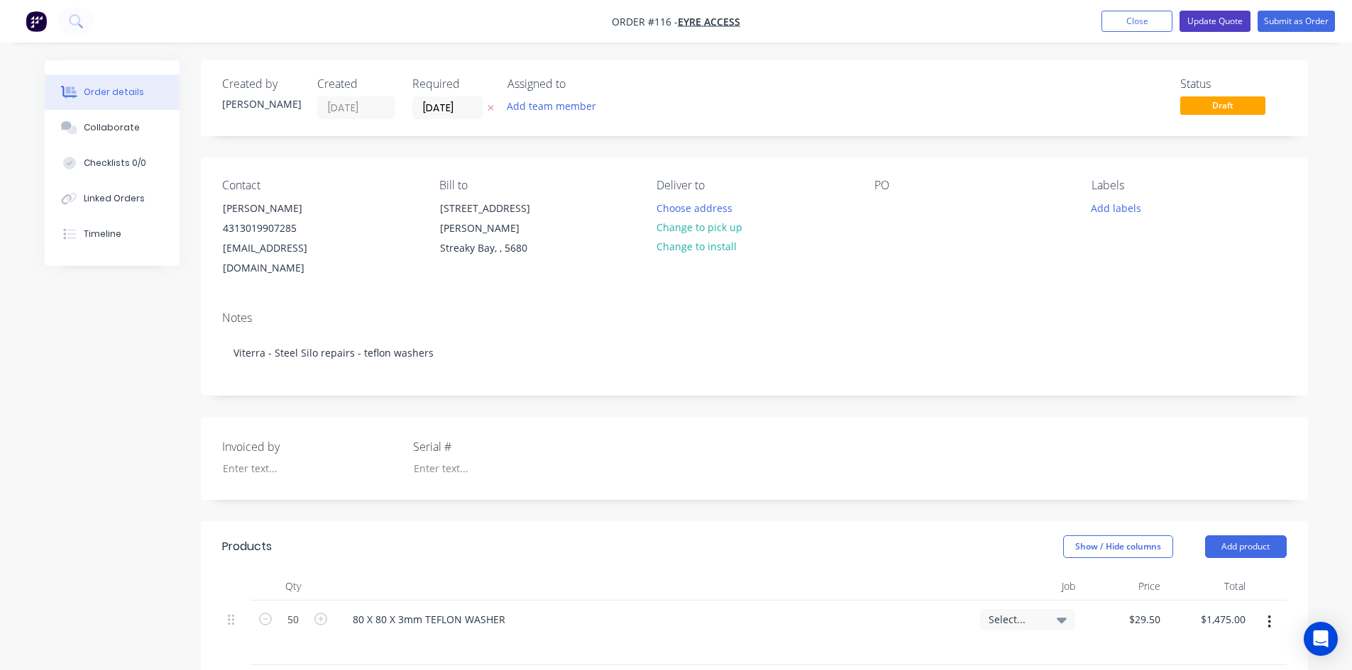
click at [1218, 23] on button "Update Quote" at bounding box center [1214, 21] width 71 height 21
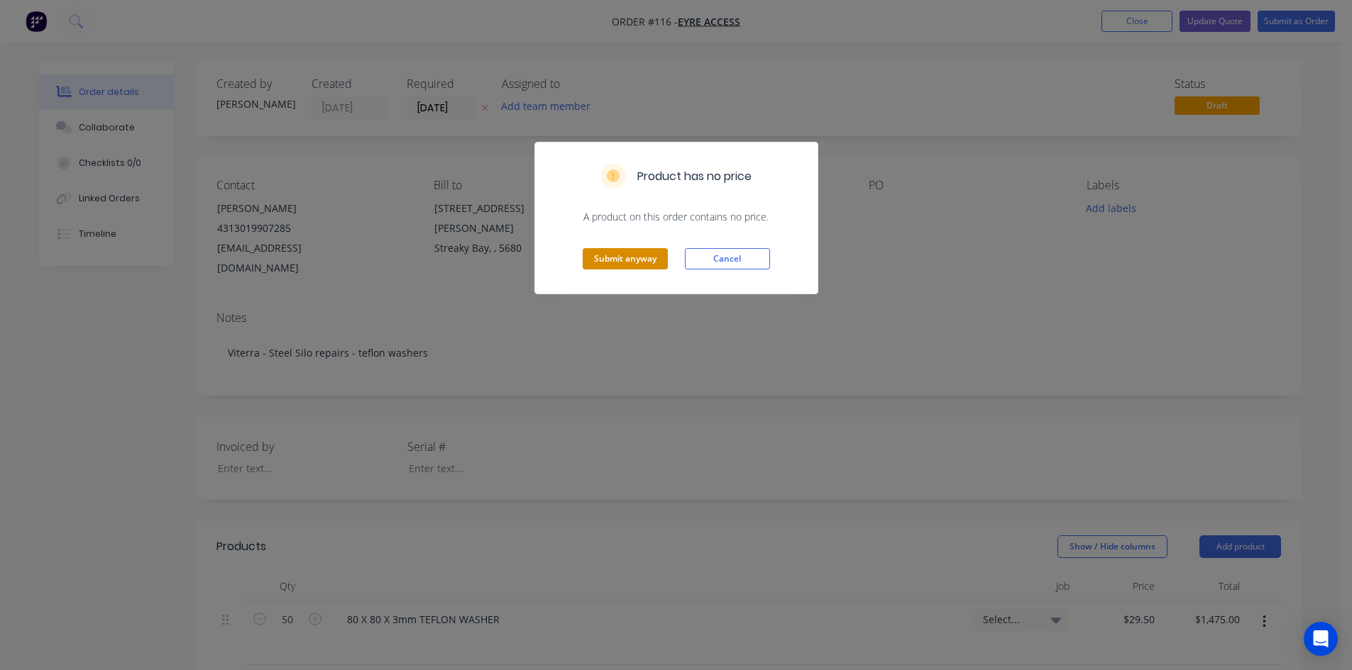
click at [643, 258] on button "Submit anyway" at bounding box center [624, 258] width 85 height 21
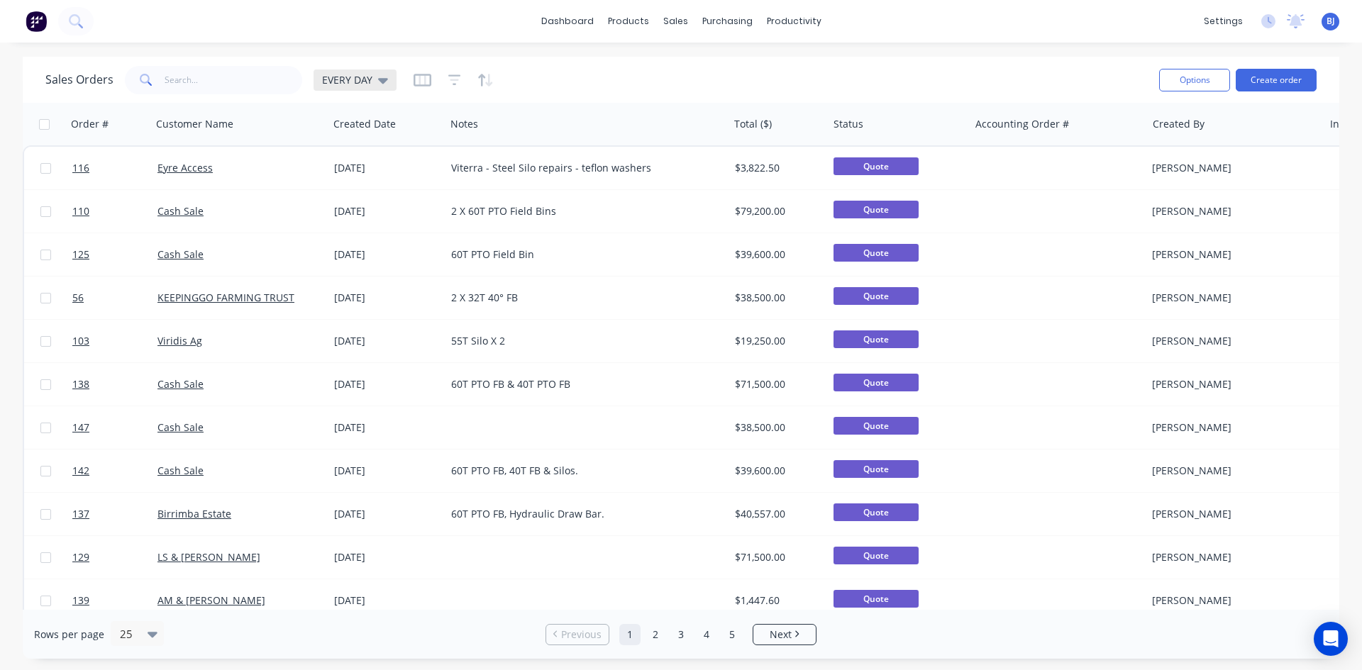
click at [381, 82] on icon at bounding box center [383, 81] width 10 height 6
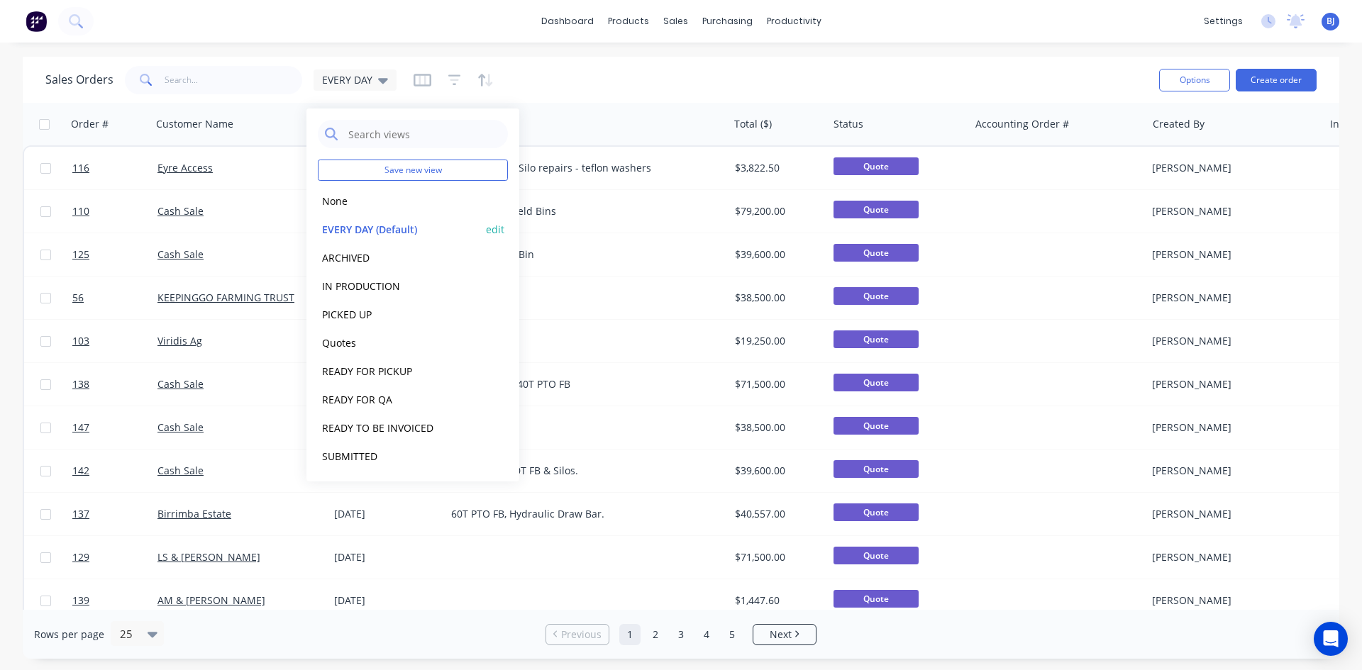
click at [365, 228] on button "EVERY DAY (Default)" at bounding box center [399, 229] width 162 height 16
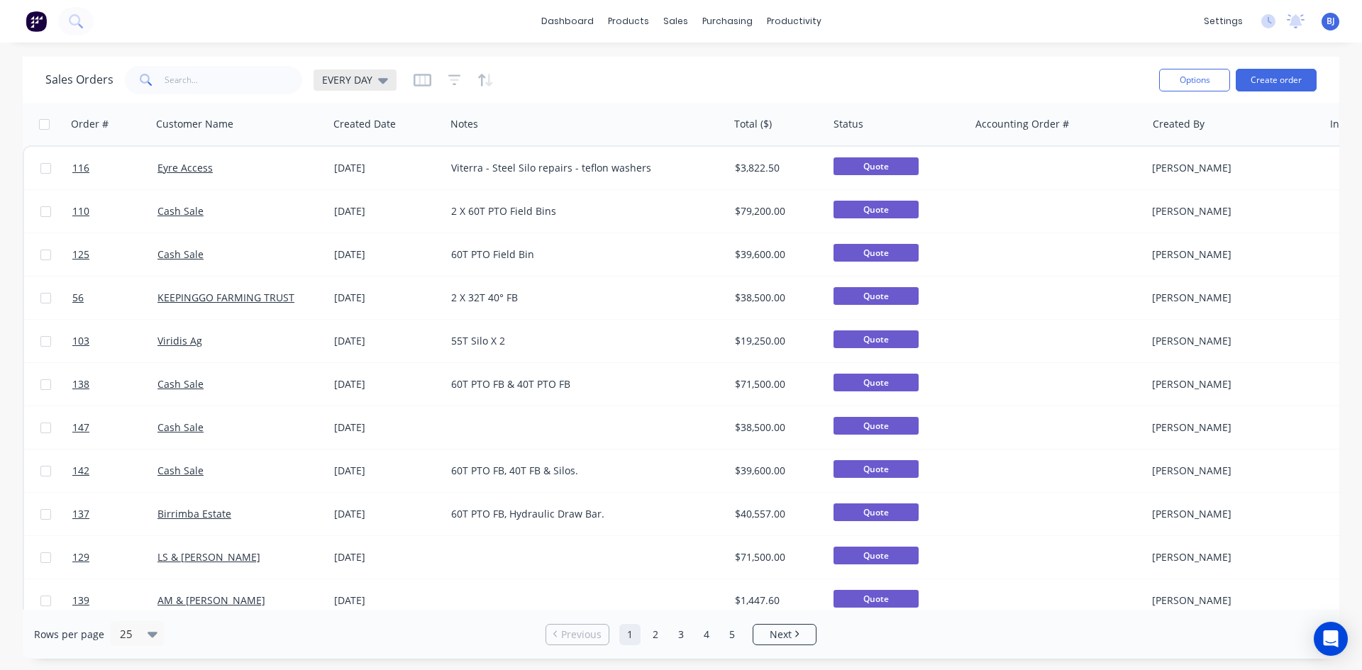
click at [380, 83] on icon at bounding box center [383, 80] width 10 height 16
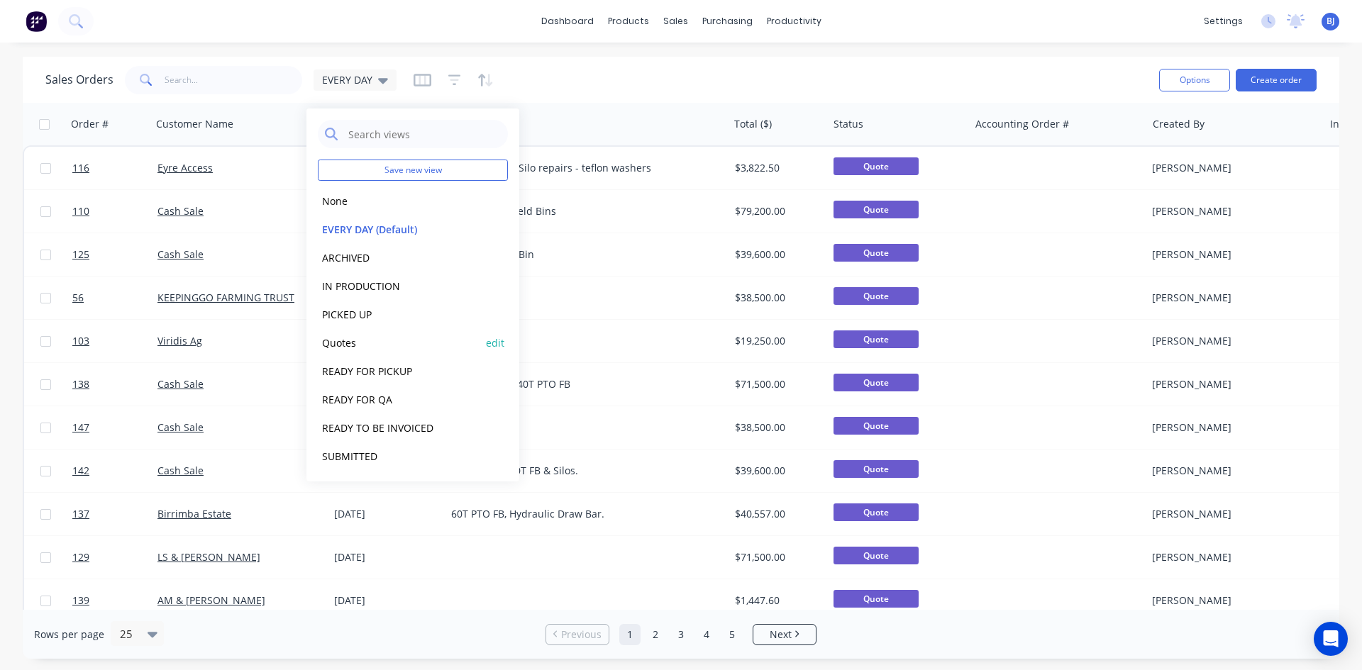
click at [342, 345] on button "Quotes" at bounding box center [399, 343] width 162 height 16
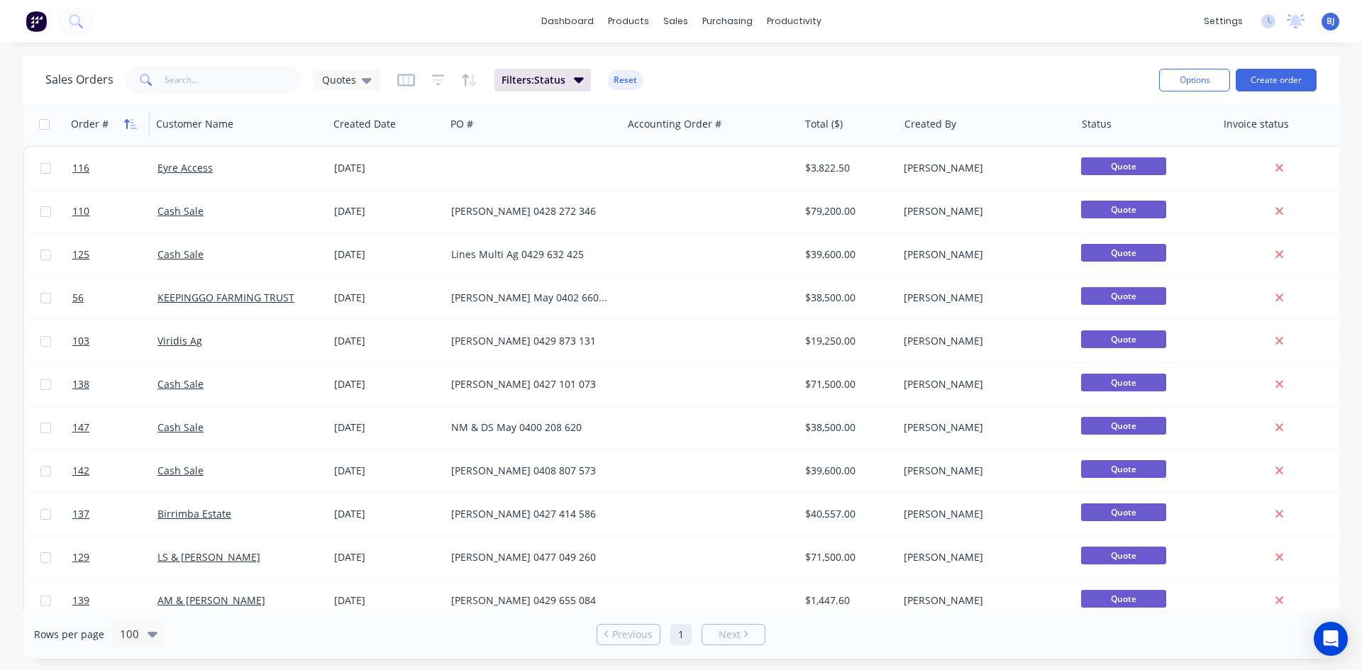
click at [130, 124] on icon "button" at bounding box center [130, 123] width 13 height 11
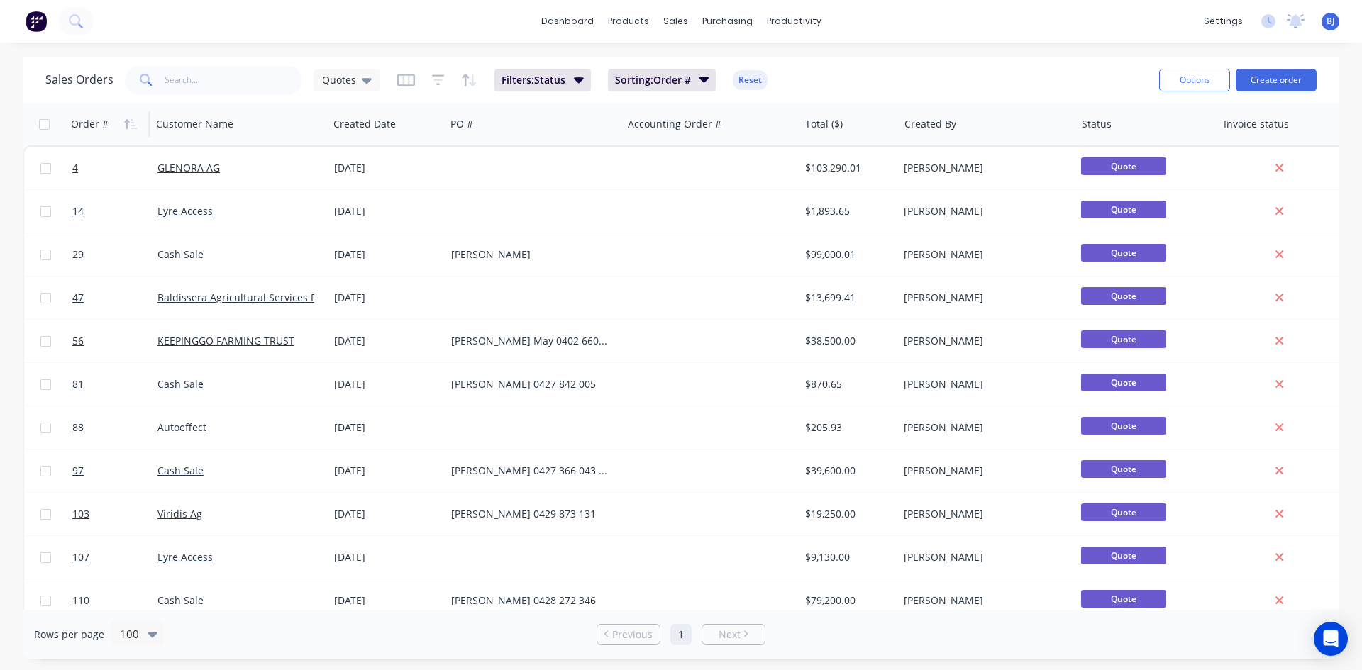
click at [130, 124] on icon "button" at bounding box center [130, 123] width 13 height 11
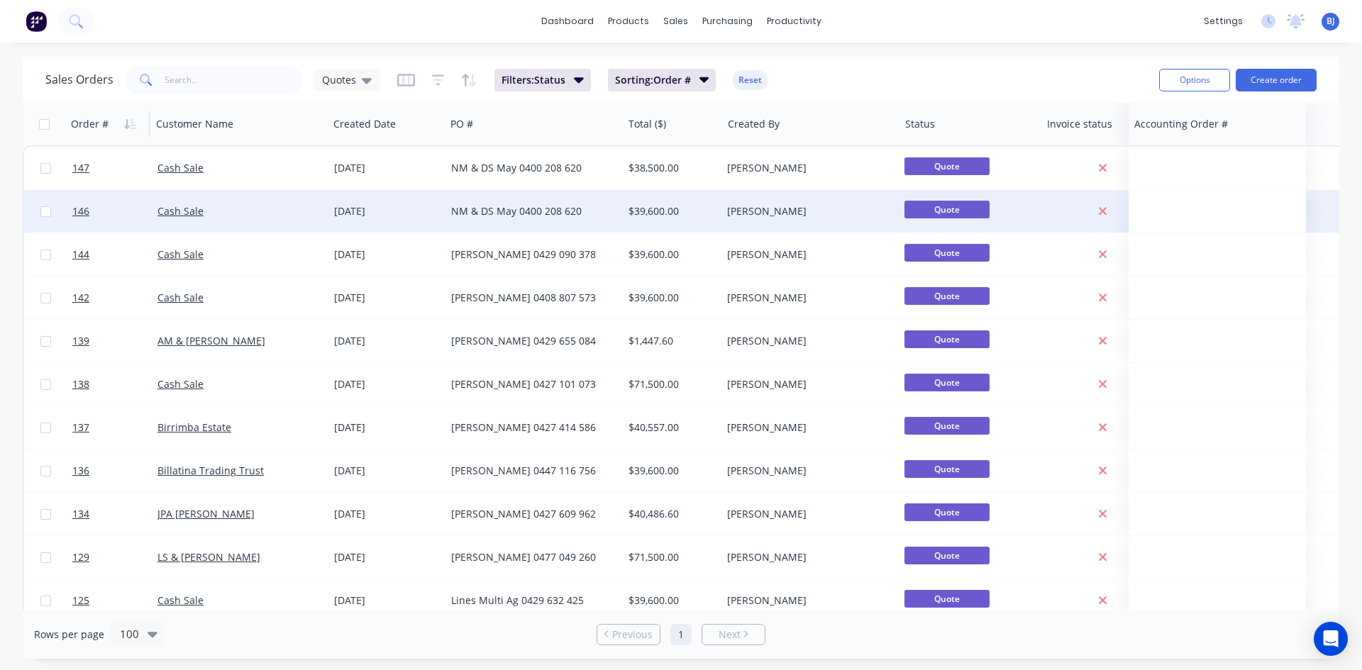
drag, startPoint x: 690, startPoint y: 133, endPoint x: 1197, endPoint y: 211, distance: 512.7
click at [756, 79] on button "Reset" at bounding box center [750, 80] width 35 height 20
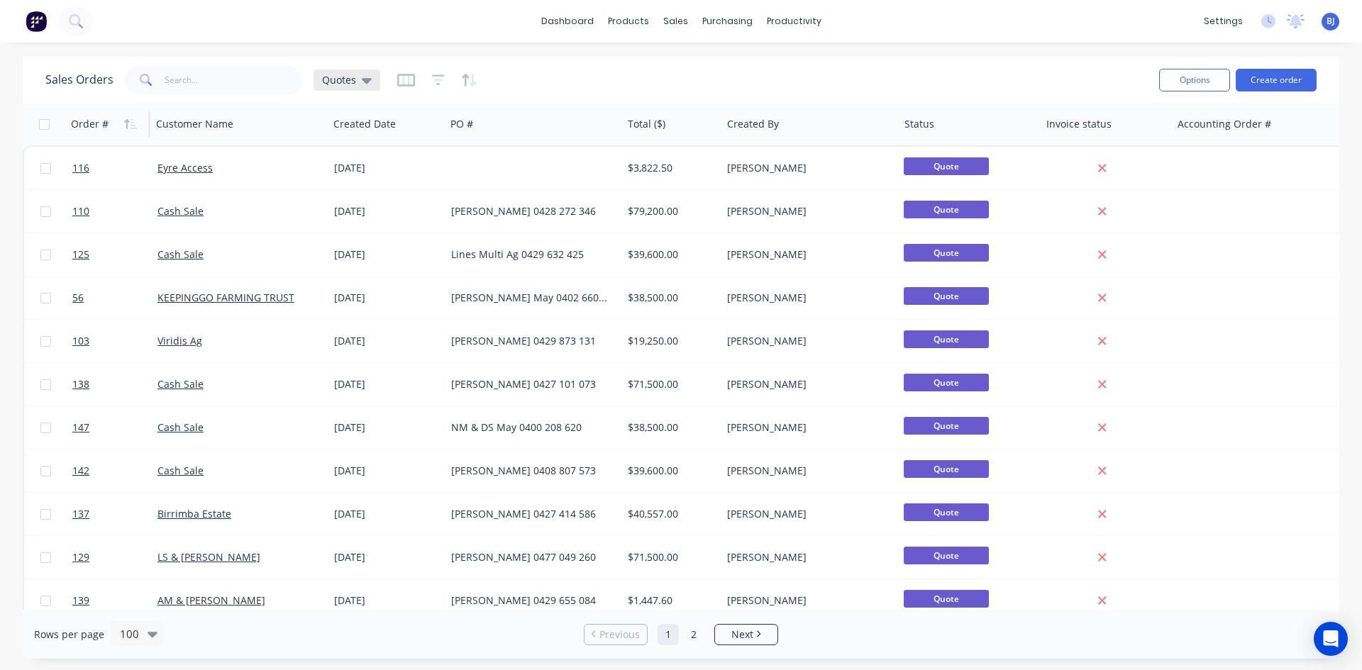
click at [368, 84] on icon at bounding box center [367, 80] width 10 height 16
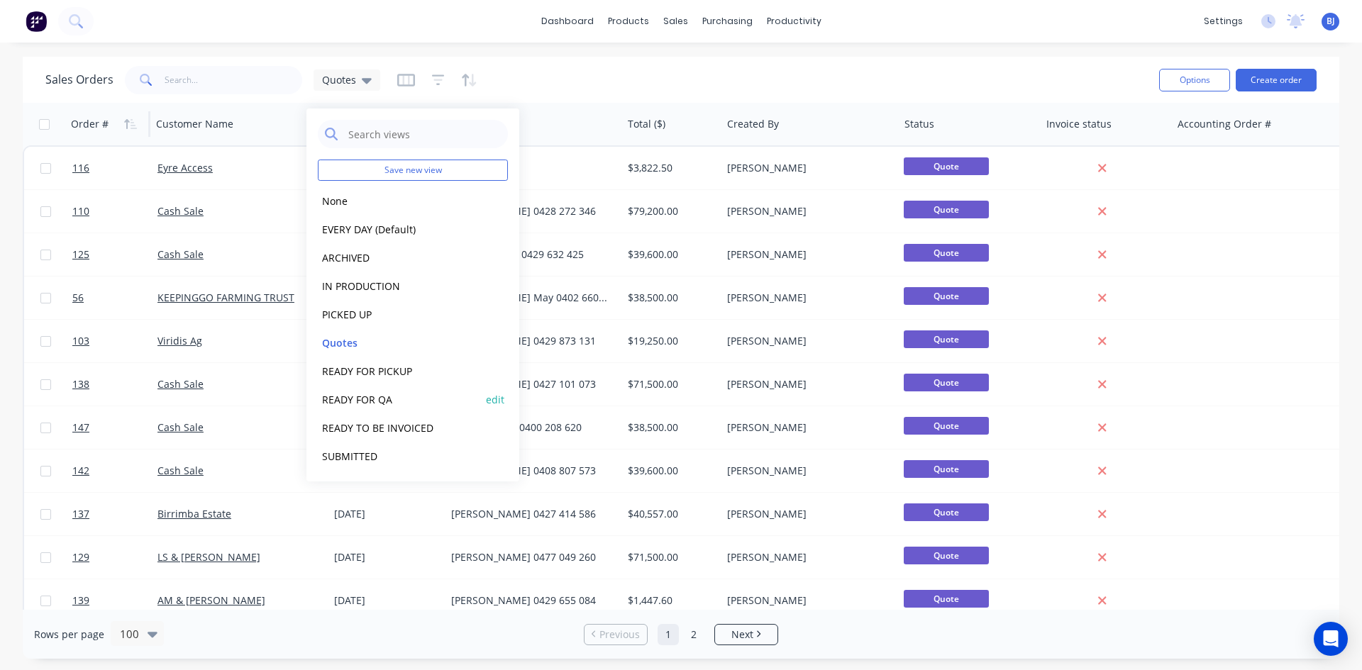
click at [366, 402] on button "READY FOR QA" at bounding box center [399, 400] width 162 height 16
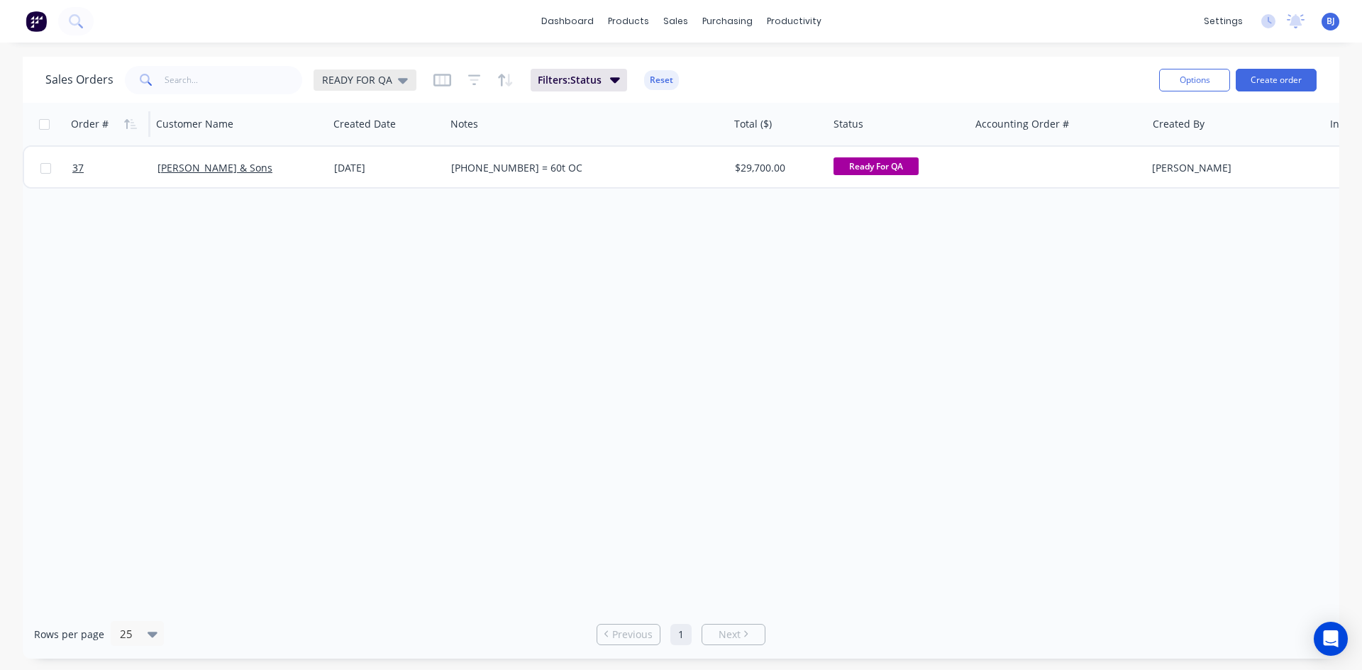
click at [400, 79] on icon at bounding box center [403, 81] width 10 height 6
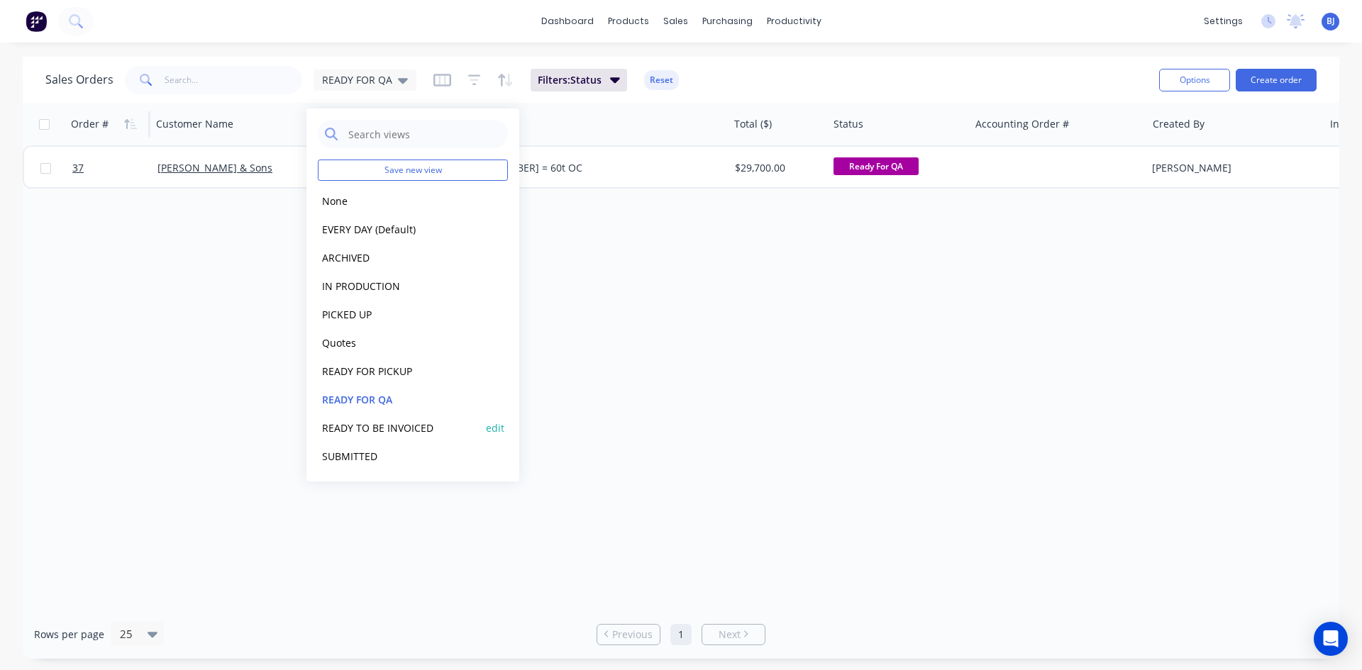
click at [384, 425] on button "READY TO BE INVOICED" at bounding box center [399, 428] width 162 height 16
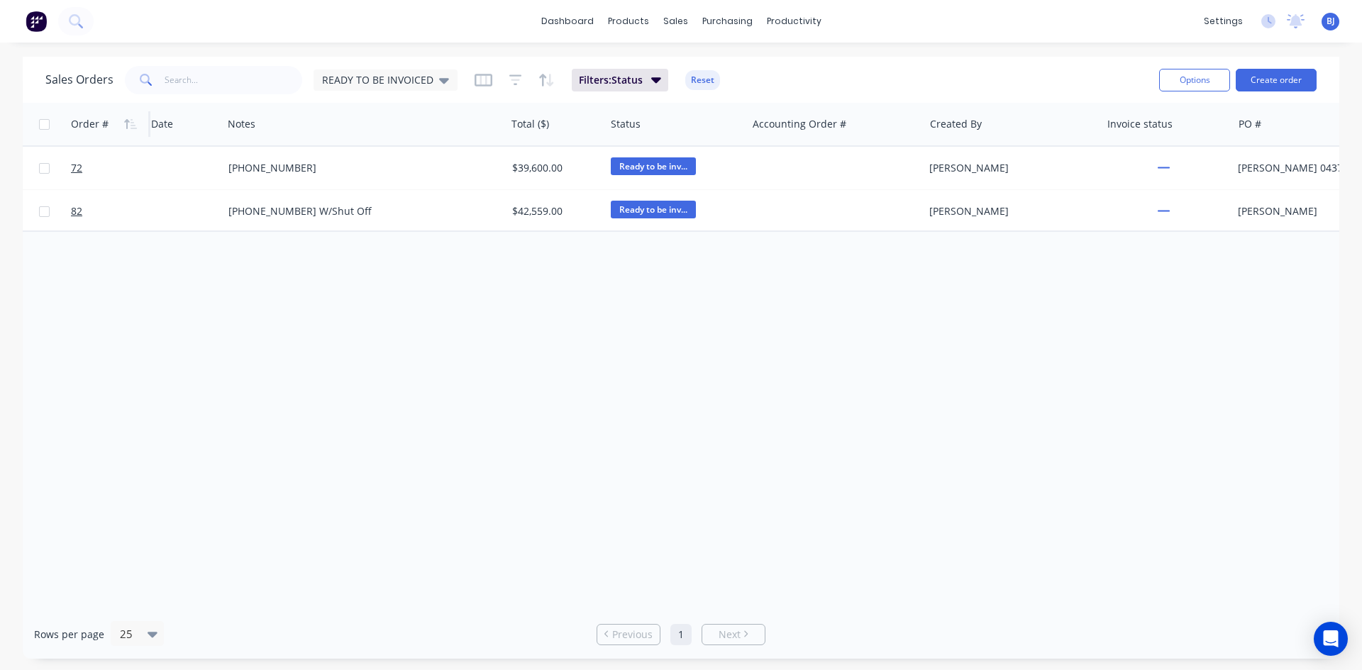
scroll to position [0, 244]
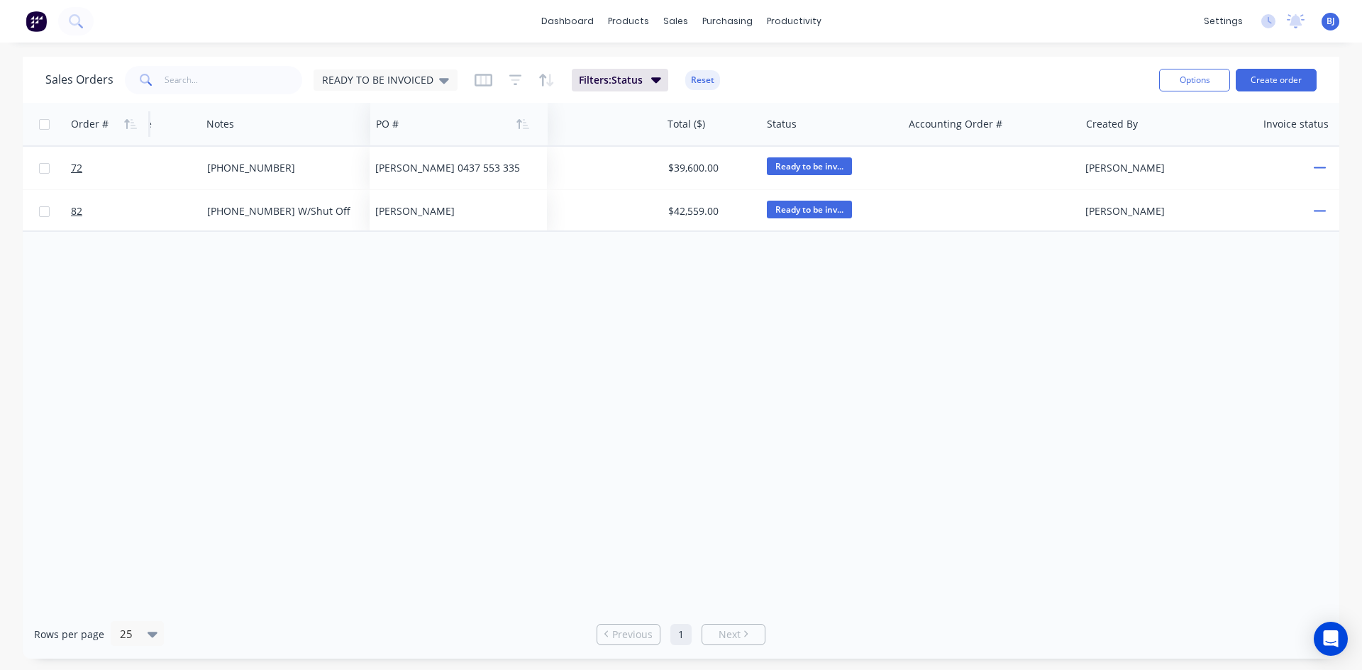
drag, startPoint x: 1232, startPoint y: 136, endPoint x: 390, endPoint y: 132, distance: 841.5
click at [390, 132] on div at bounding box center [455, 124] width 158 height 28
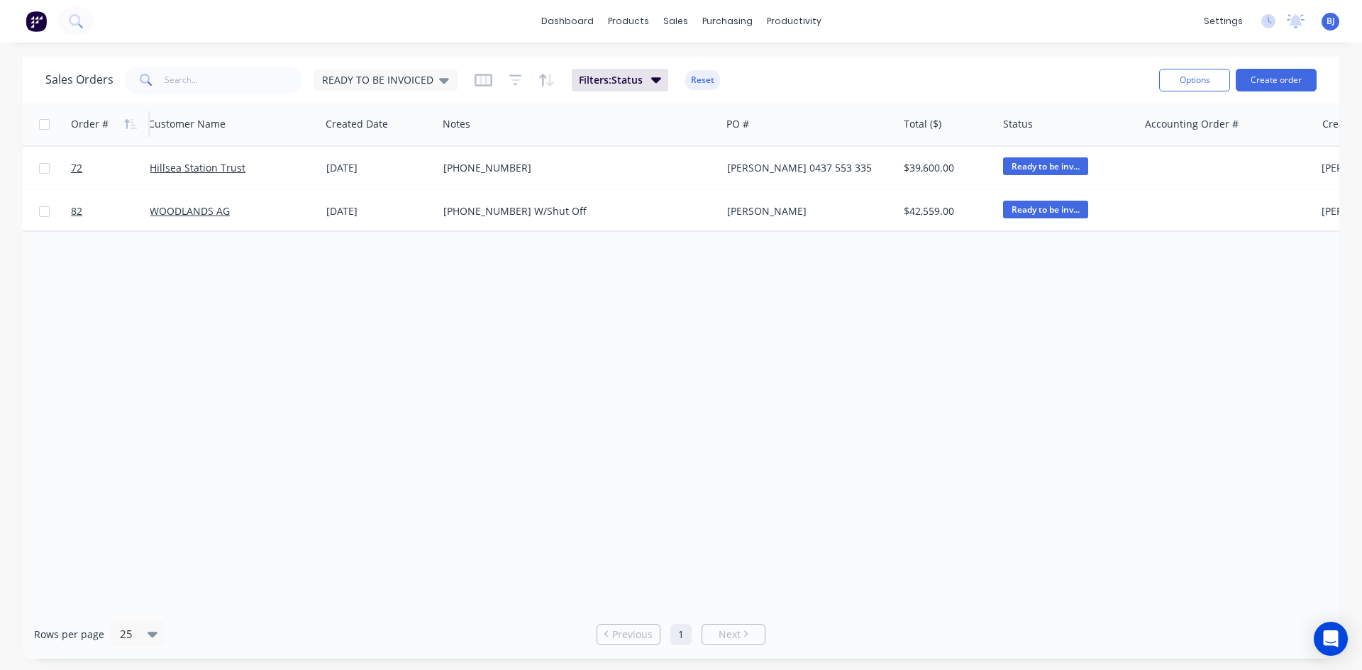
scroll to position [0, 0]
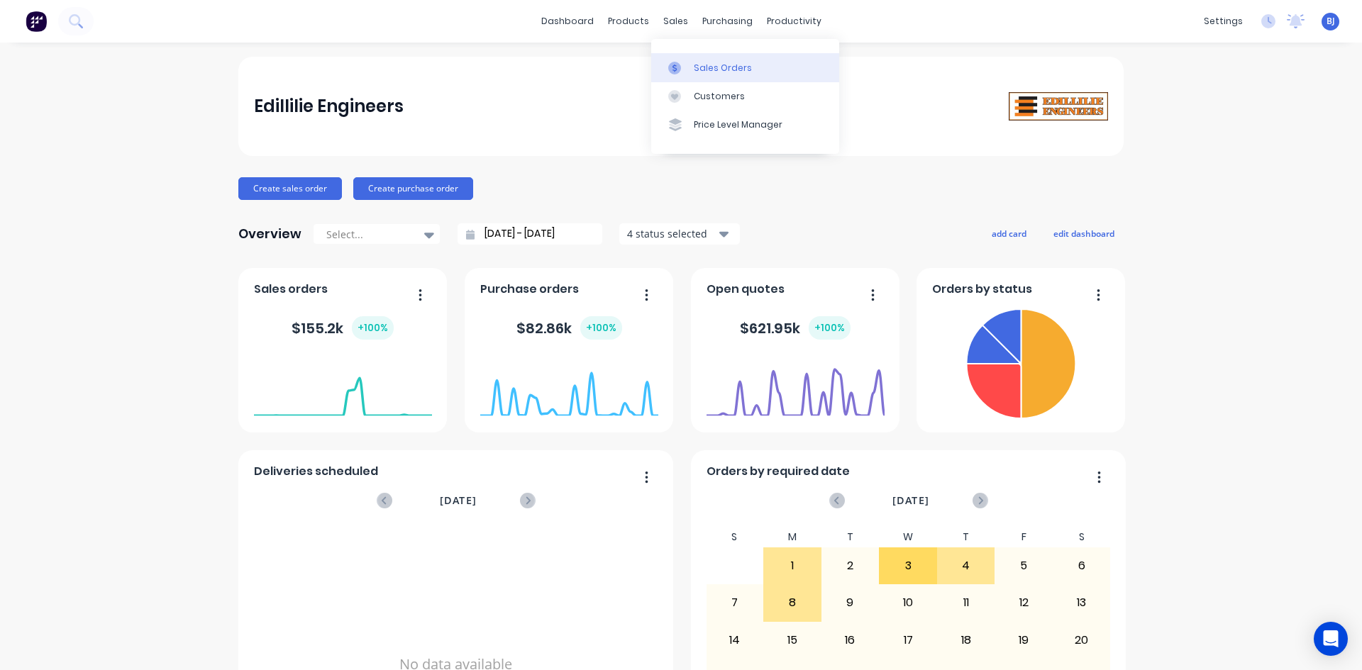
click at [681, 67] on div at bounding box center [678, 68] width 21 height 13
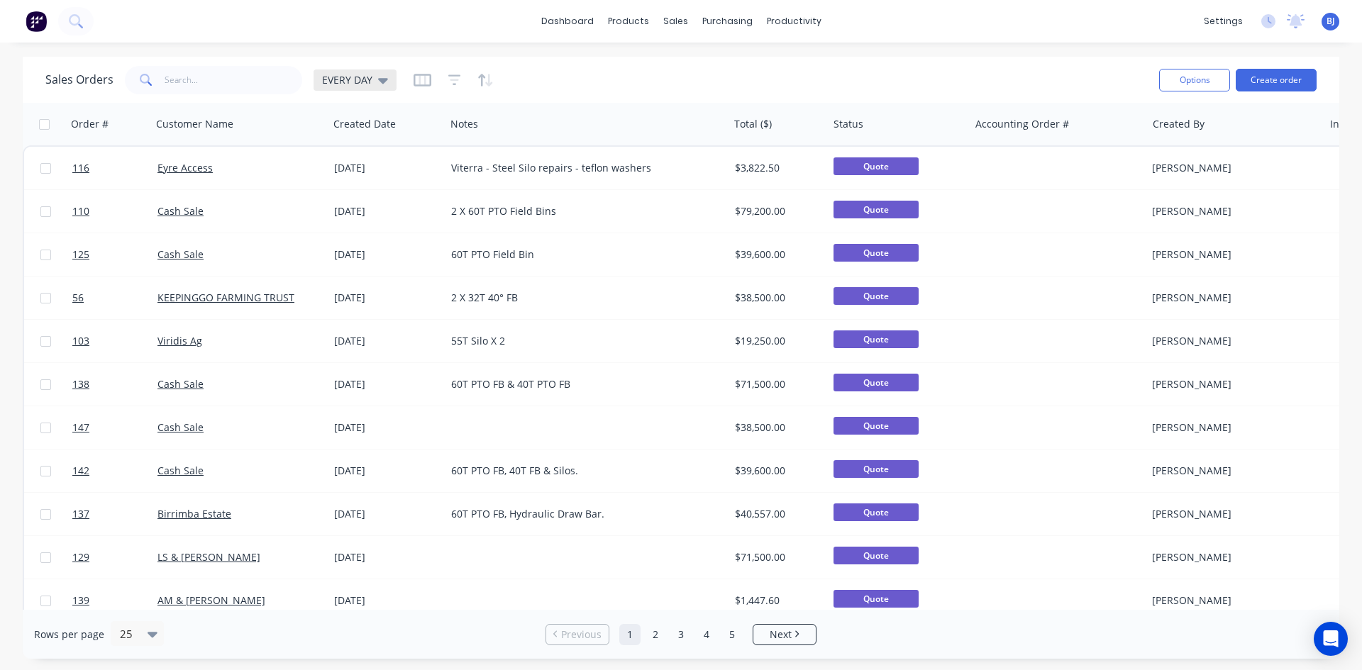
click at [384, 82] on icon at bounding box center [383, 80] width 10 height 16
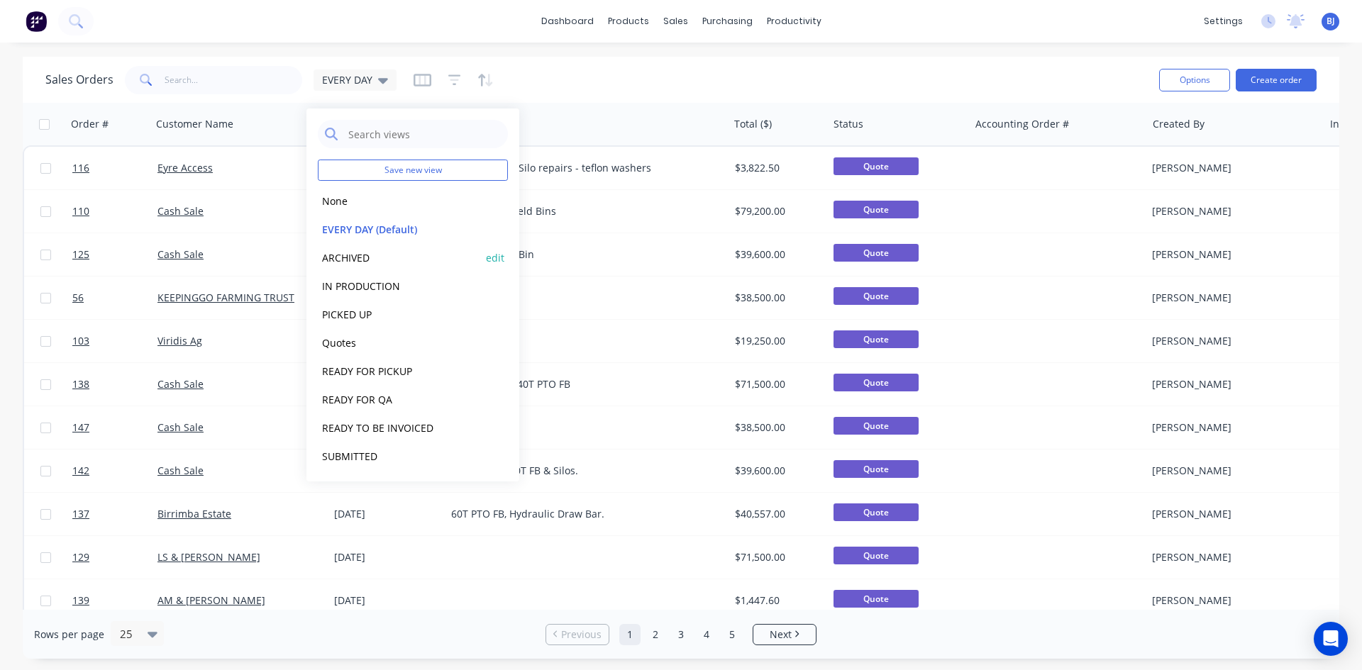
click at [350, 253] on button "ARCHIVED" at bounding box center [399, 258] width 162 height 16
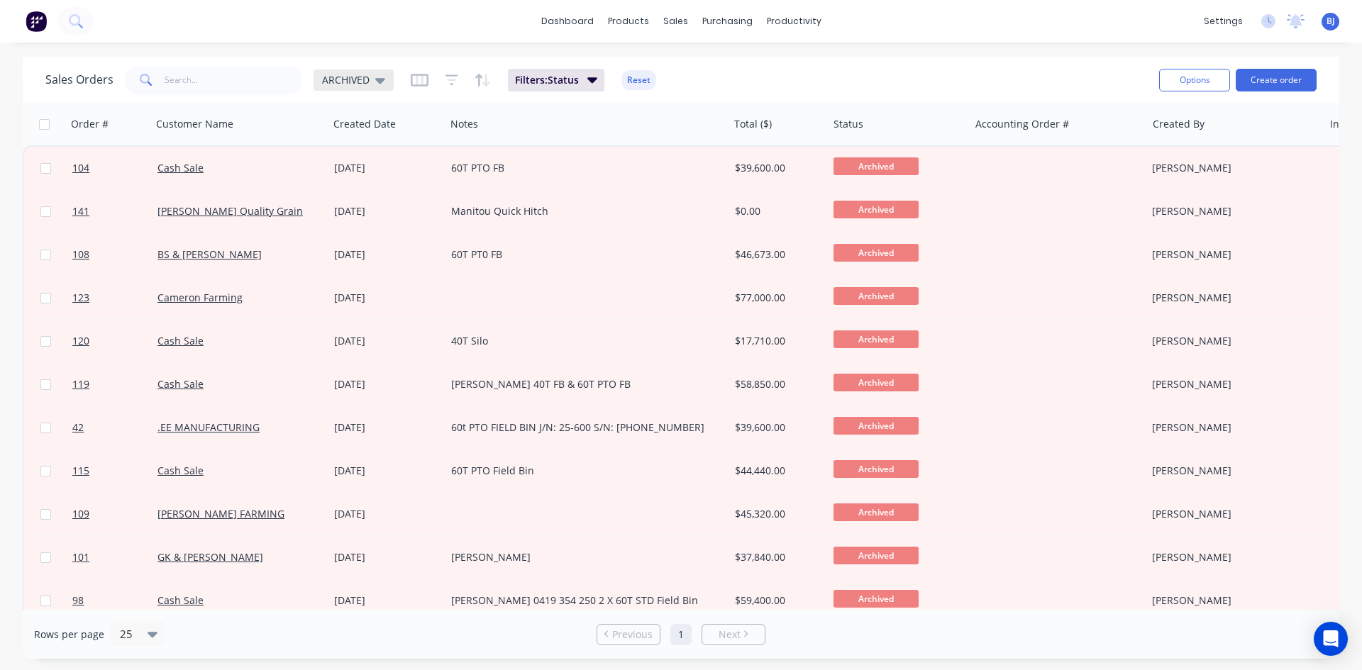
click at [383, 82] on icon at bounding box center [380, 80] width 10 height 16
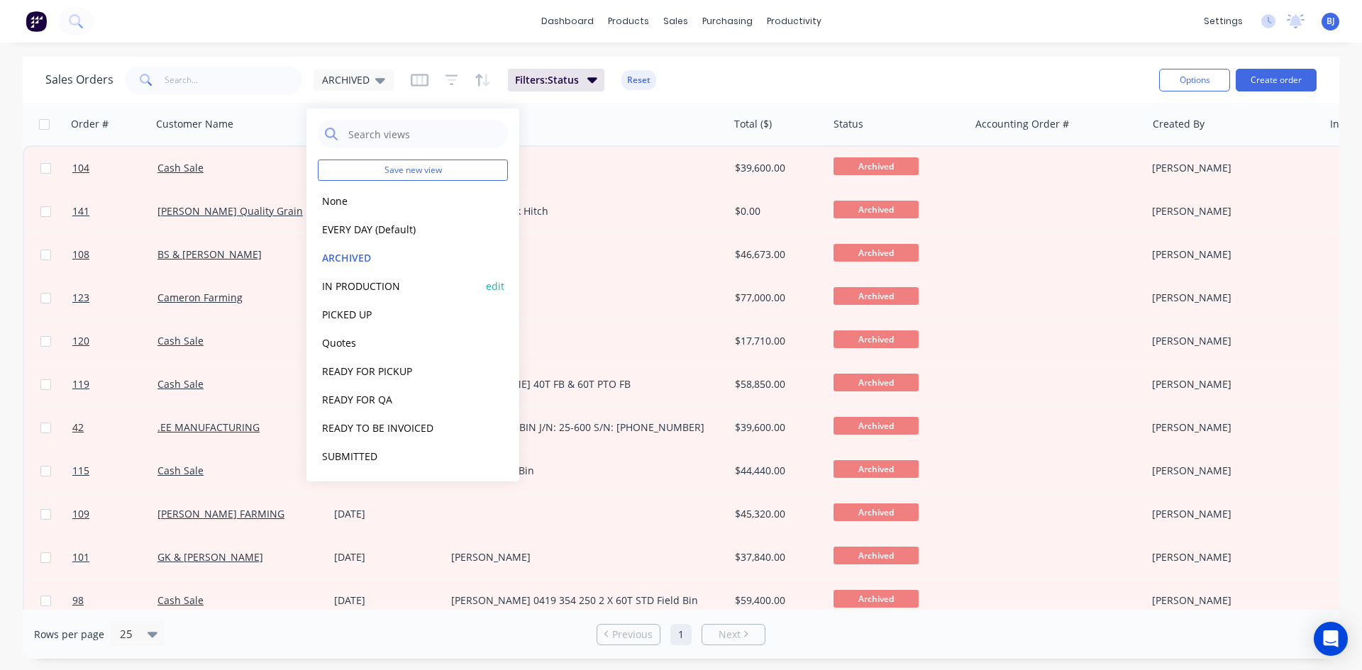
click at [367, 282] on button "IN PRODUCTION" at bounding box center [399, 286] width 162 height 16
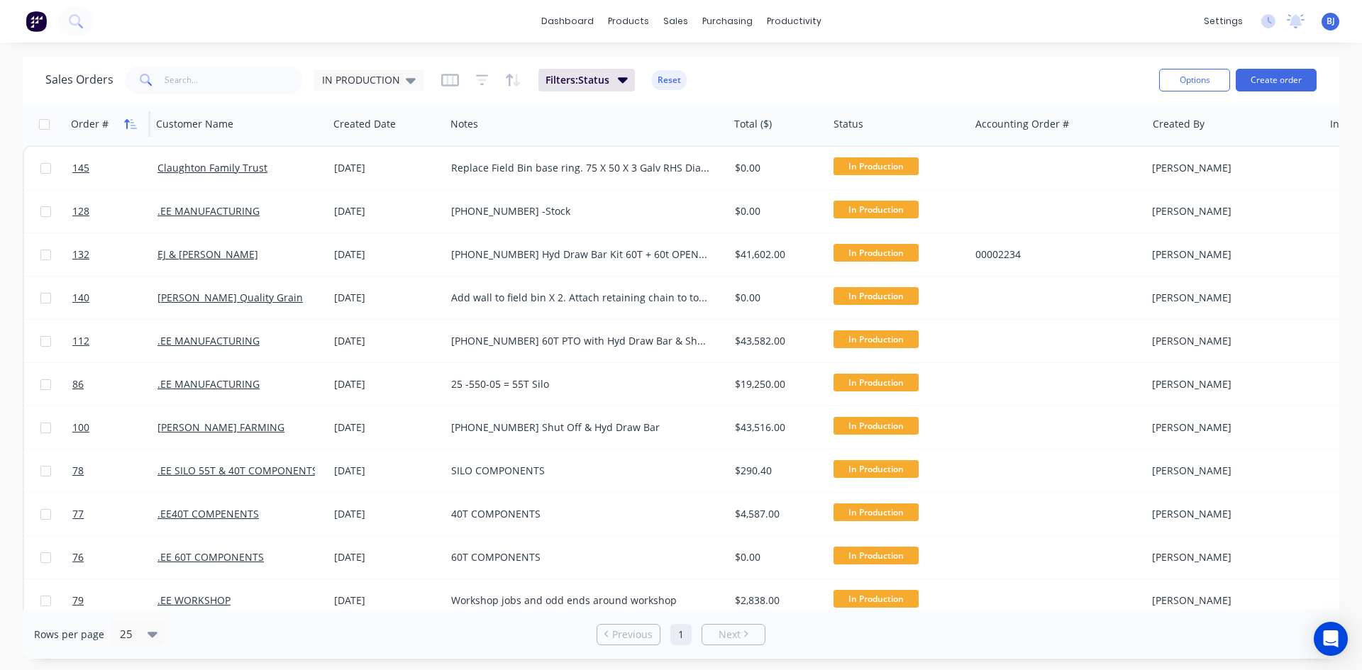
click at [126, 123] on icon "button" at bounding box center [126, 124] width 5 height 10
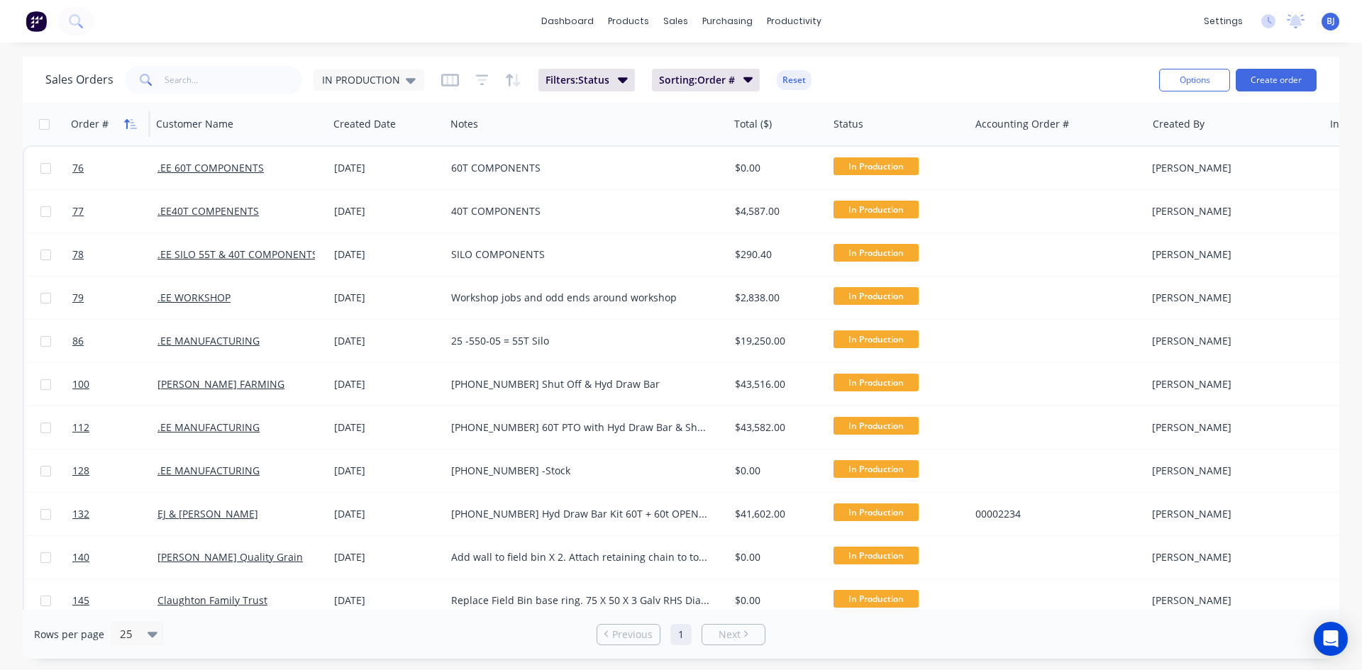
click at [133, 123] on icon "button" at bounding box center [130, 123] width 13 height 11
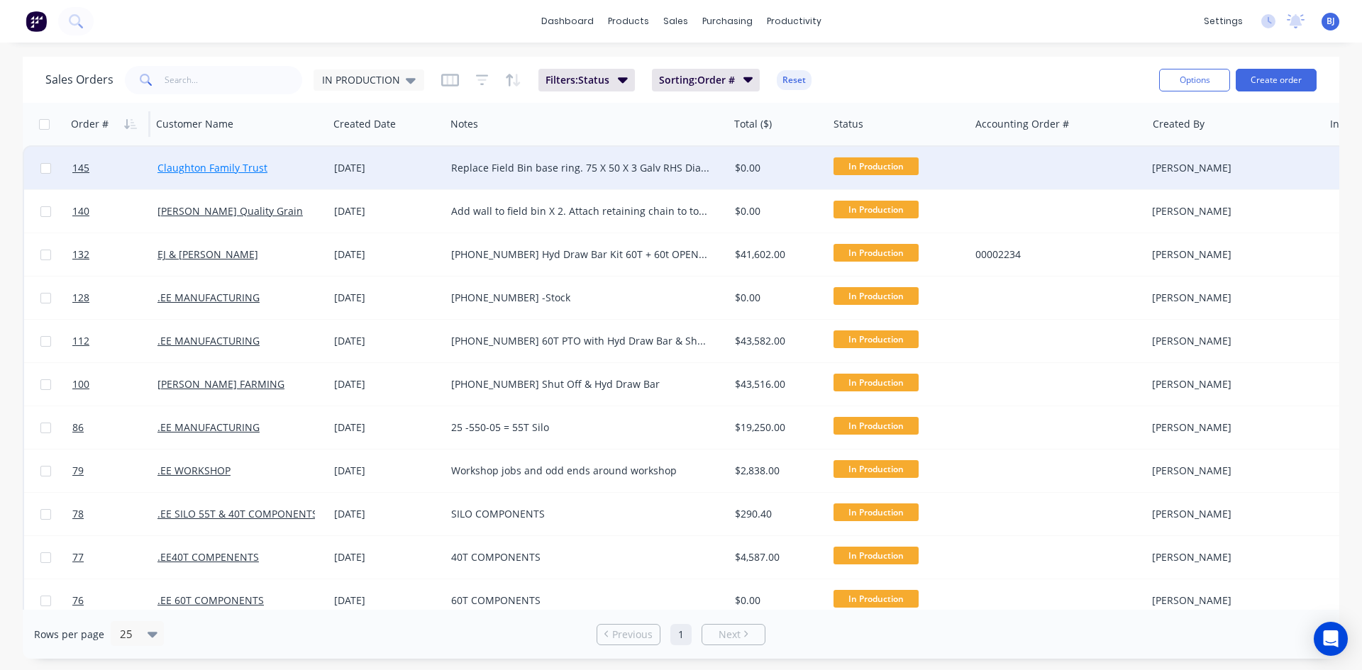
click at [209, 167] on link "Claughton Family Trust" at bounding box center [213, 167] width 110 height 13
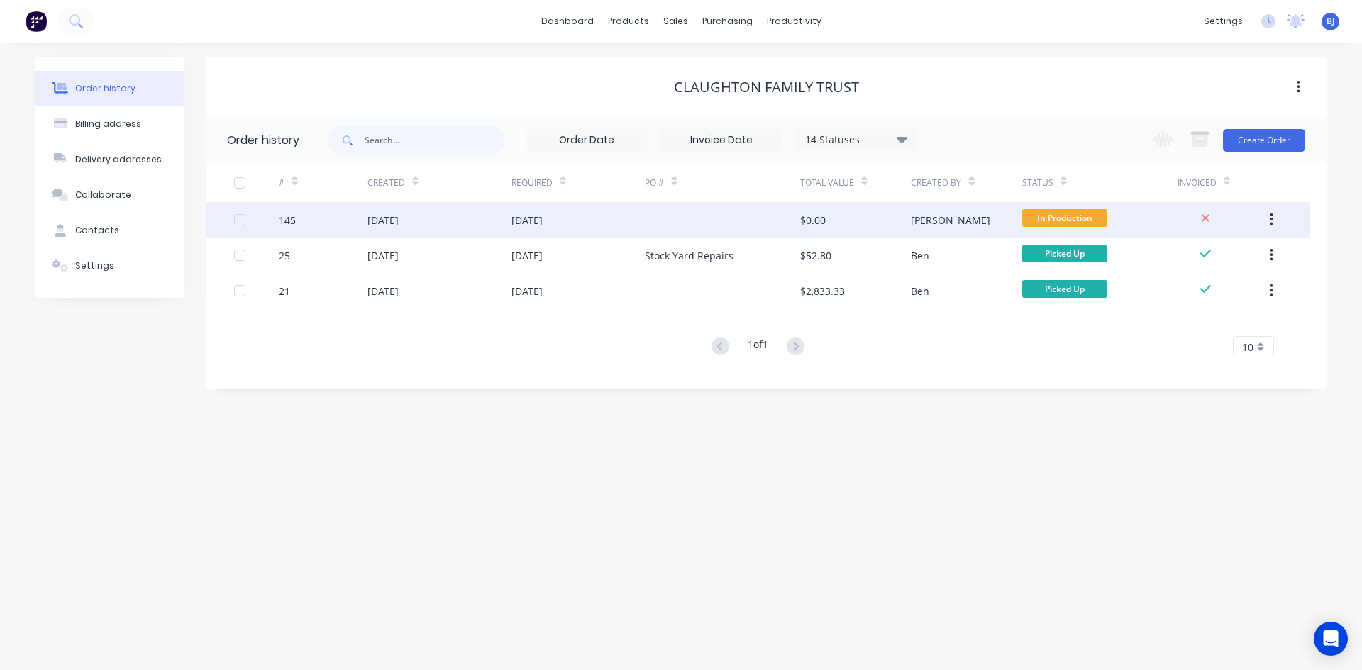
click at [535, 220] on div "[DATE]" at bounding box center [527, 220] width 31 height 15
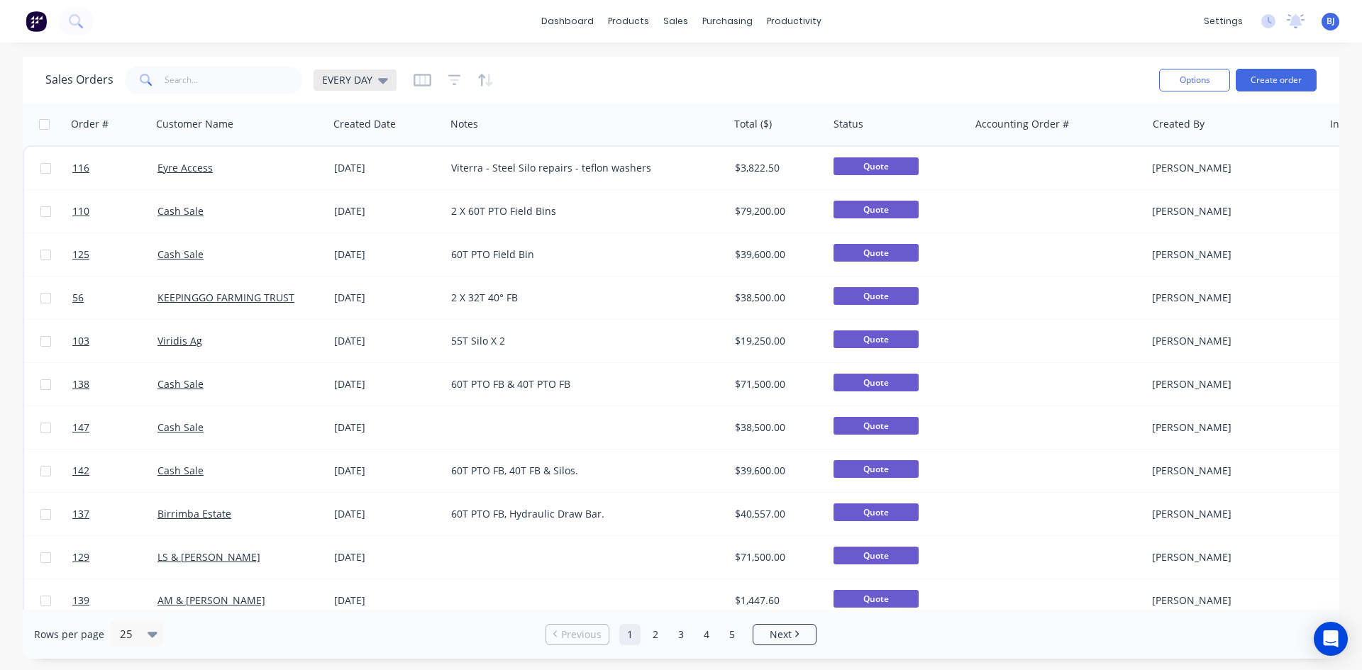
click at [379, 84] on icon at bounding box center [383, 80] width 10 height 16
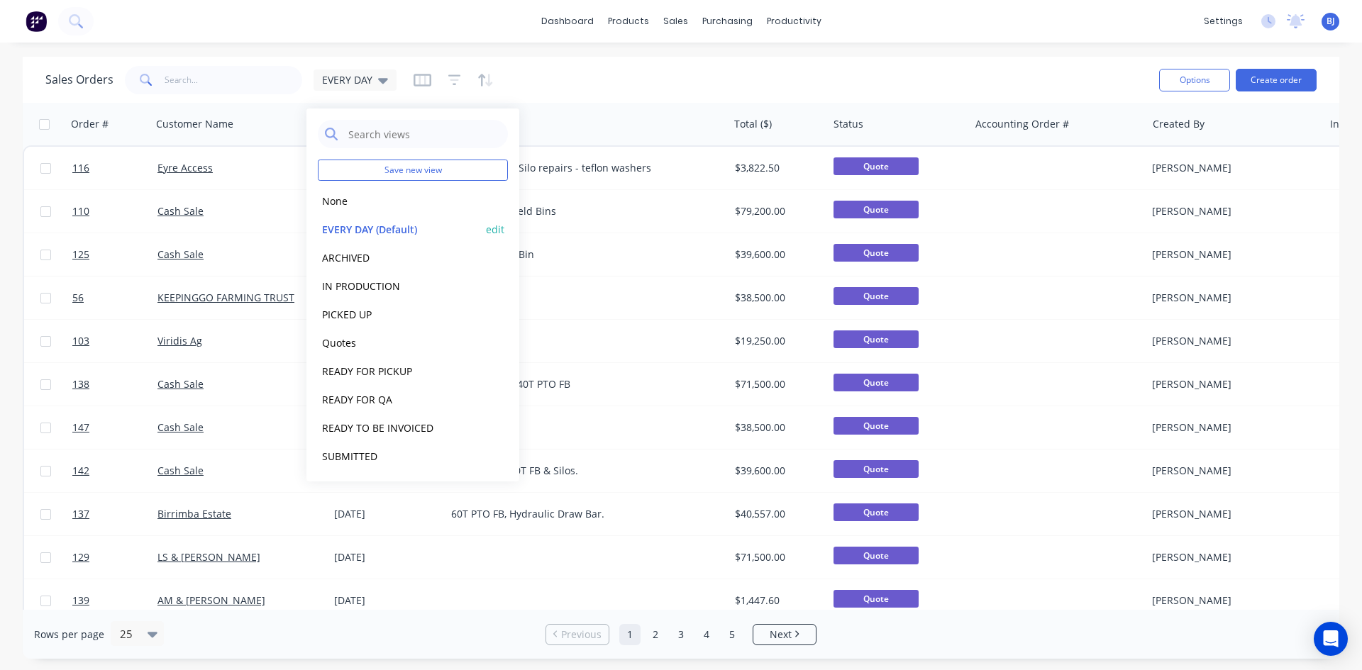
click at [356, 231] on button "EVERY DAY (Default)" at bounding box center [399, 229] width 162 height 16
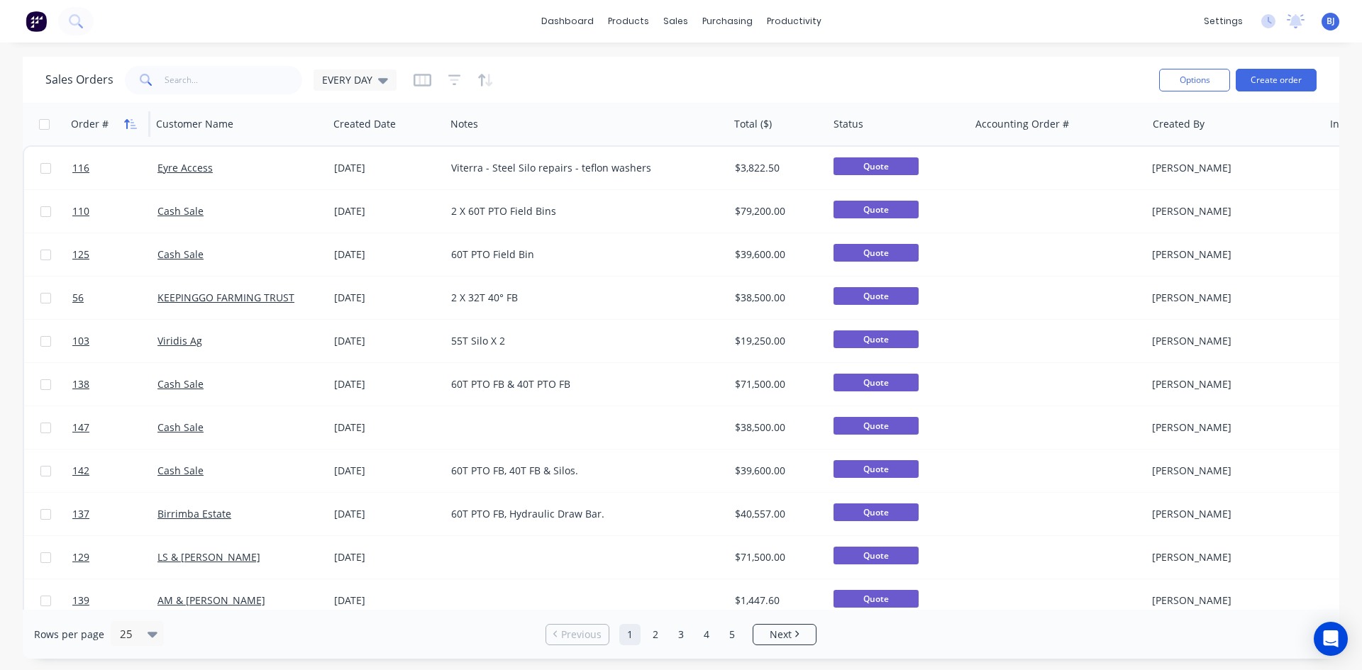
click at [126, 122] on icon "button" at bounding box center [126, 124] width 5 height 10
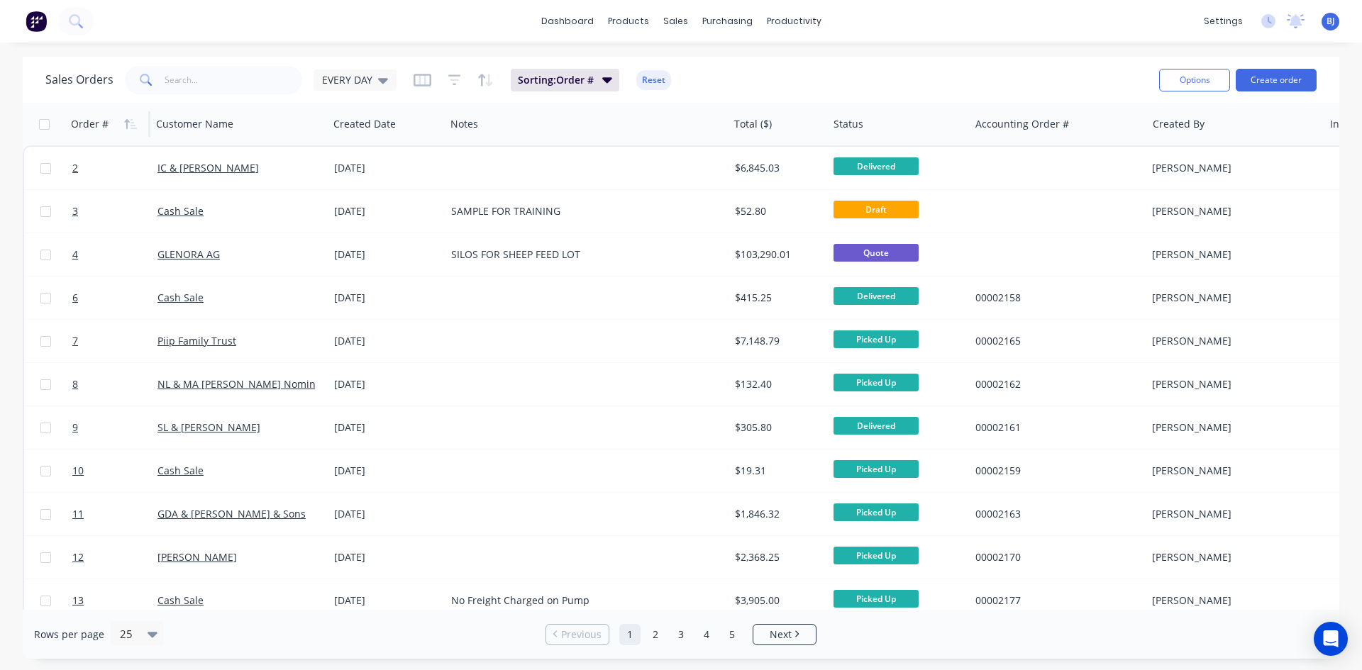
click at [126, 122] on icon "button" at bounding box center [126, 124] width 5 height 10
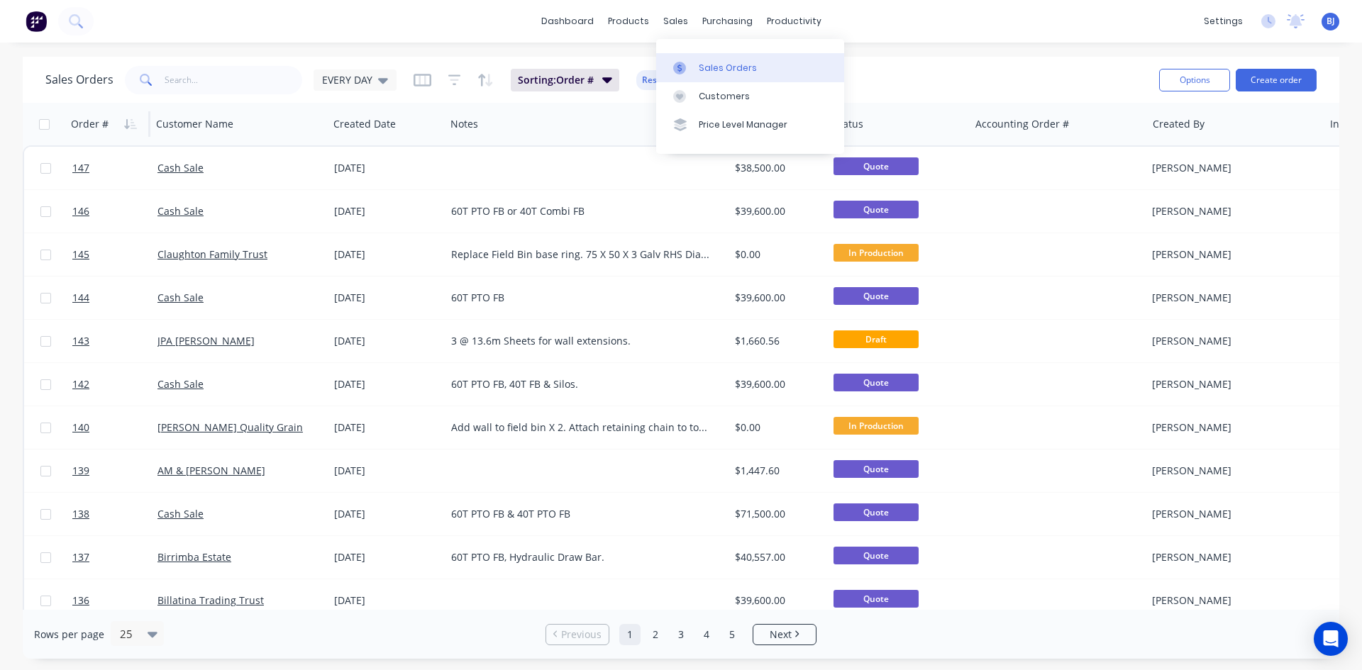
click at [690, 65] on div at bounding box center [683, 68] width 21 height 13
click at [701, 69] on div "Sales Orders" at bounding box center [728, 68] width 58 height 13
click at [702, 69] on div "Sales Orders" at bounding box center [728, 68] width 58 height 13
click at [683, 67] on icon at bounding box center [679, 68] width 13 height 13
click at [633, 65] on icon at bounding box center [632, 67] width 7 height 11
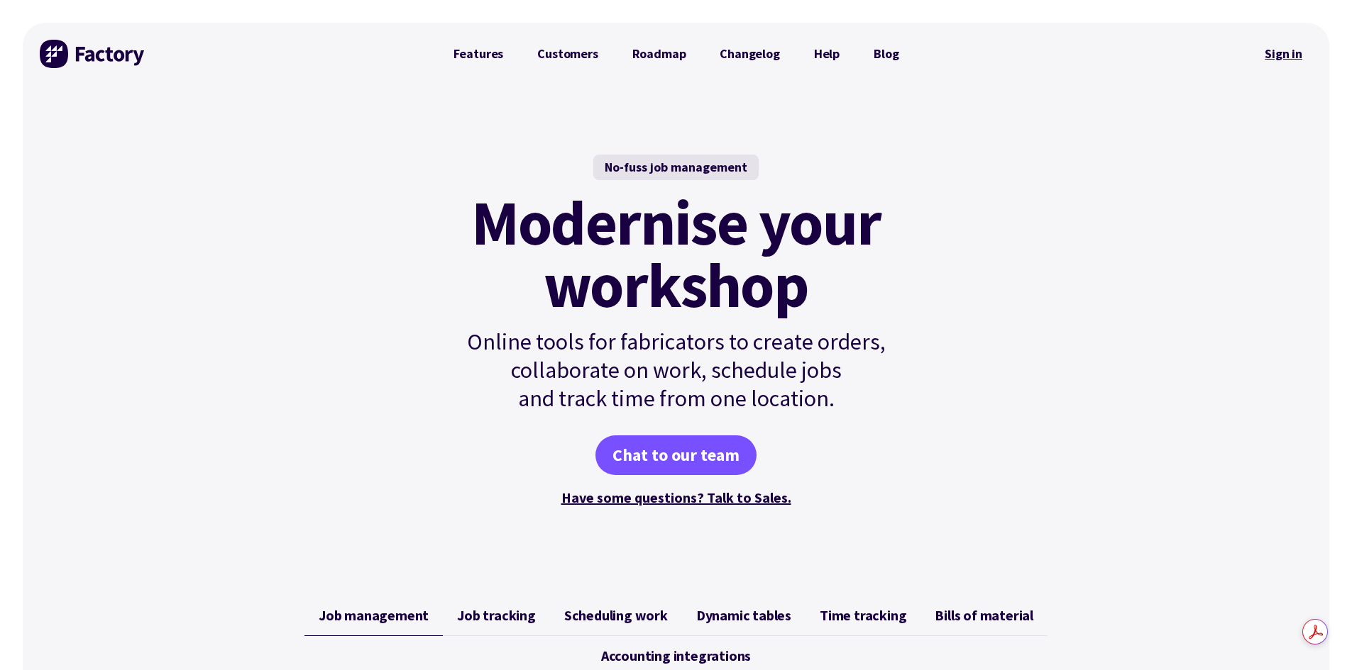
click at [1281, 48] on link "Sign in" at bounding box center [1282, 54] width 57 height 33
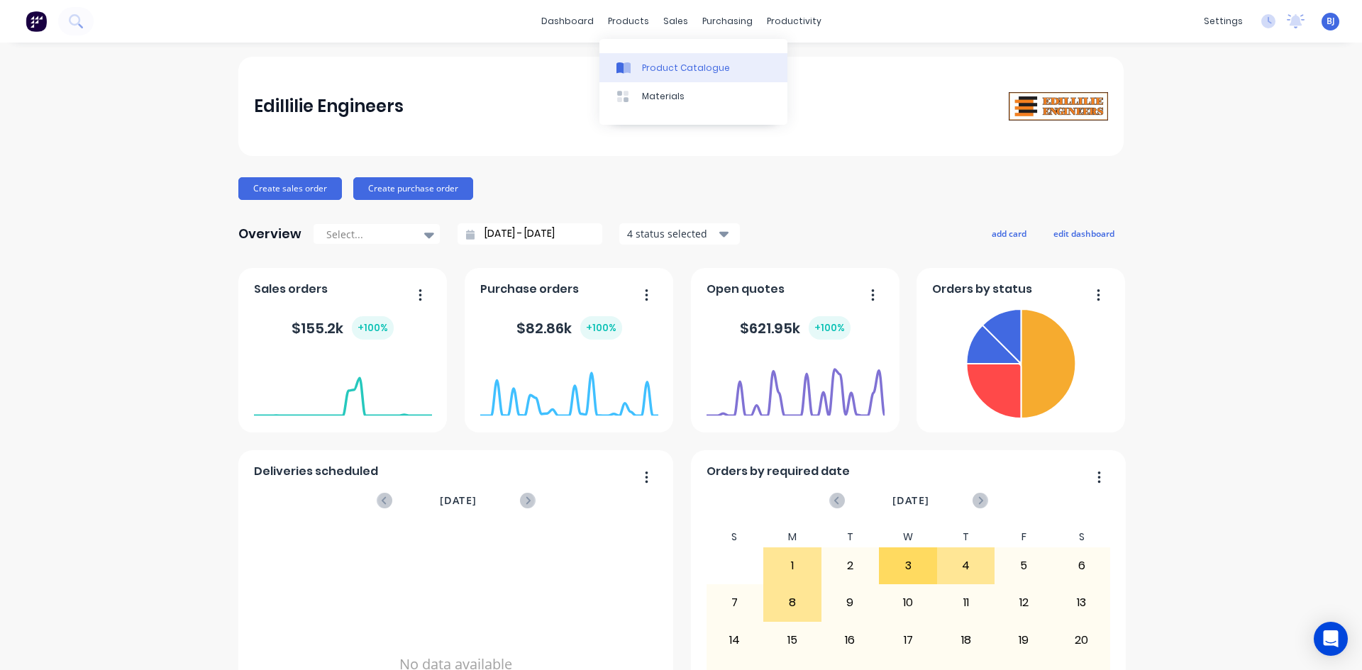
click at [622, 66] on icon at bounding box center [620, 67] width 7 height 11
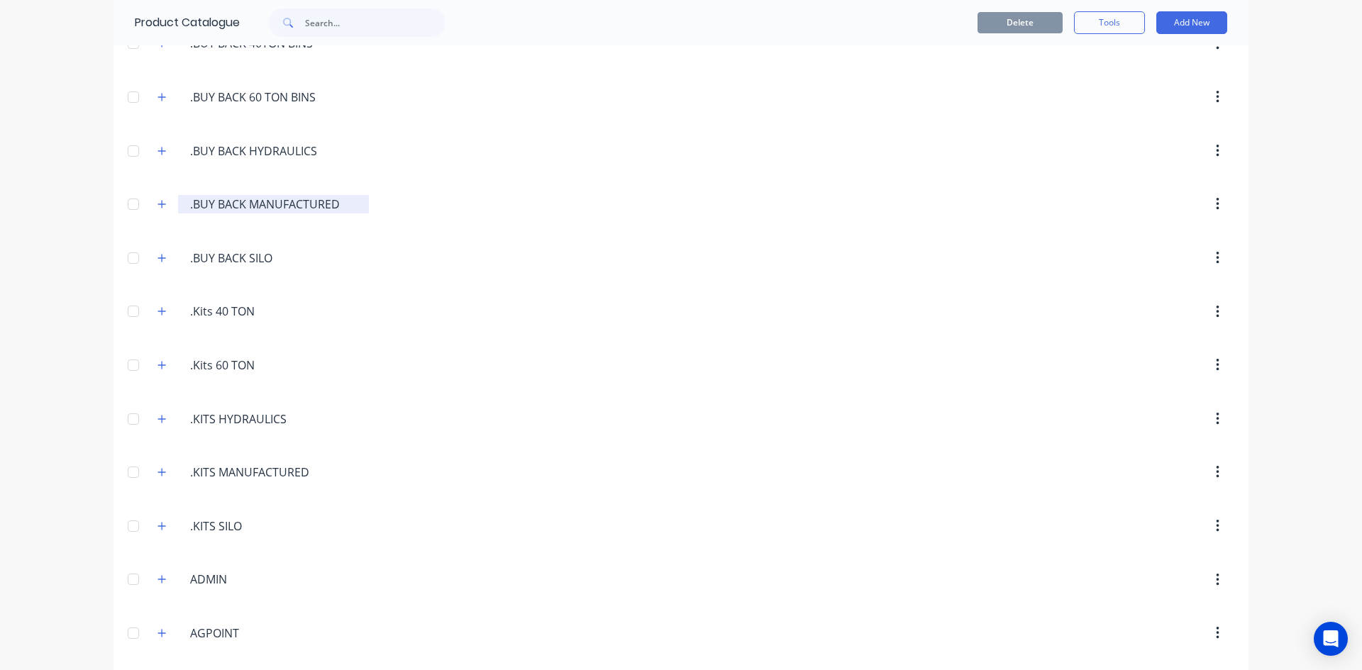
scroll to position [355, 0]
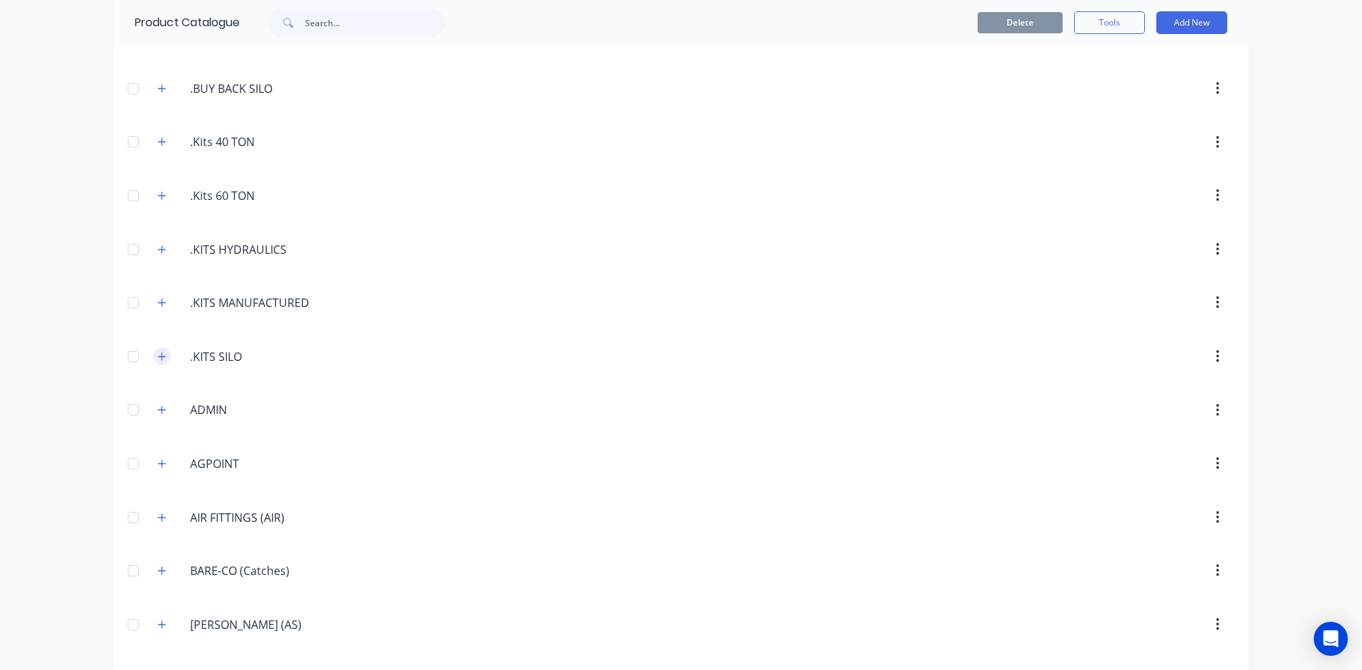
click at [158, 355] on icon "button" at bounding box center [162, 357] width 9 height 10
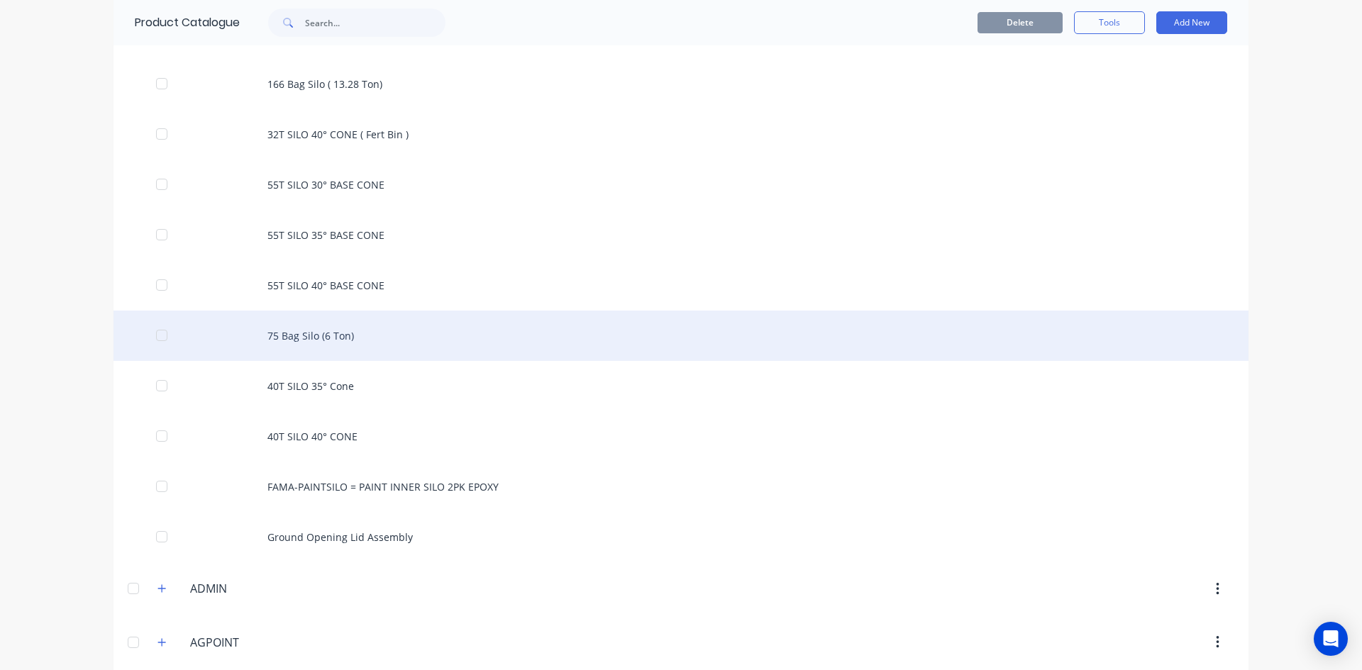
scroll to position [851, 0]
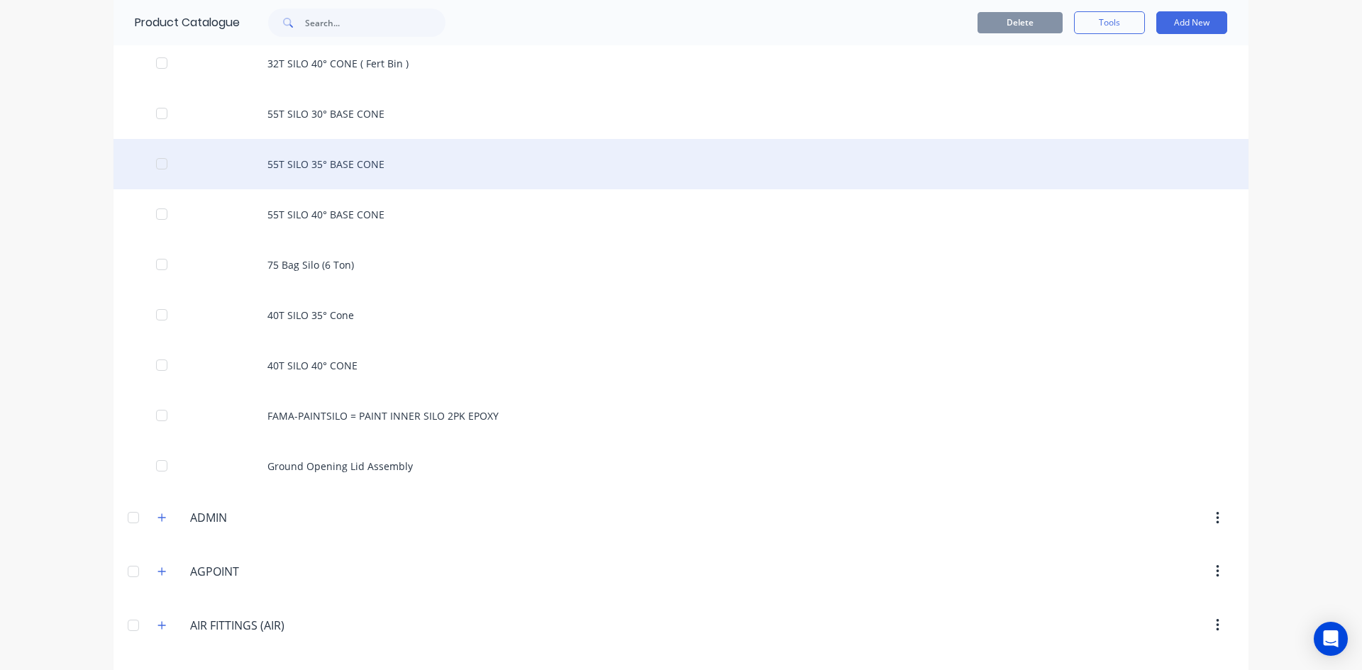
click at [371, 161] on div "55T SILO 35° BASE CONE" at bounding box center [681, 164] width 1135 height 50
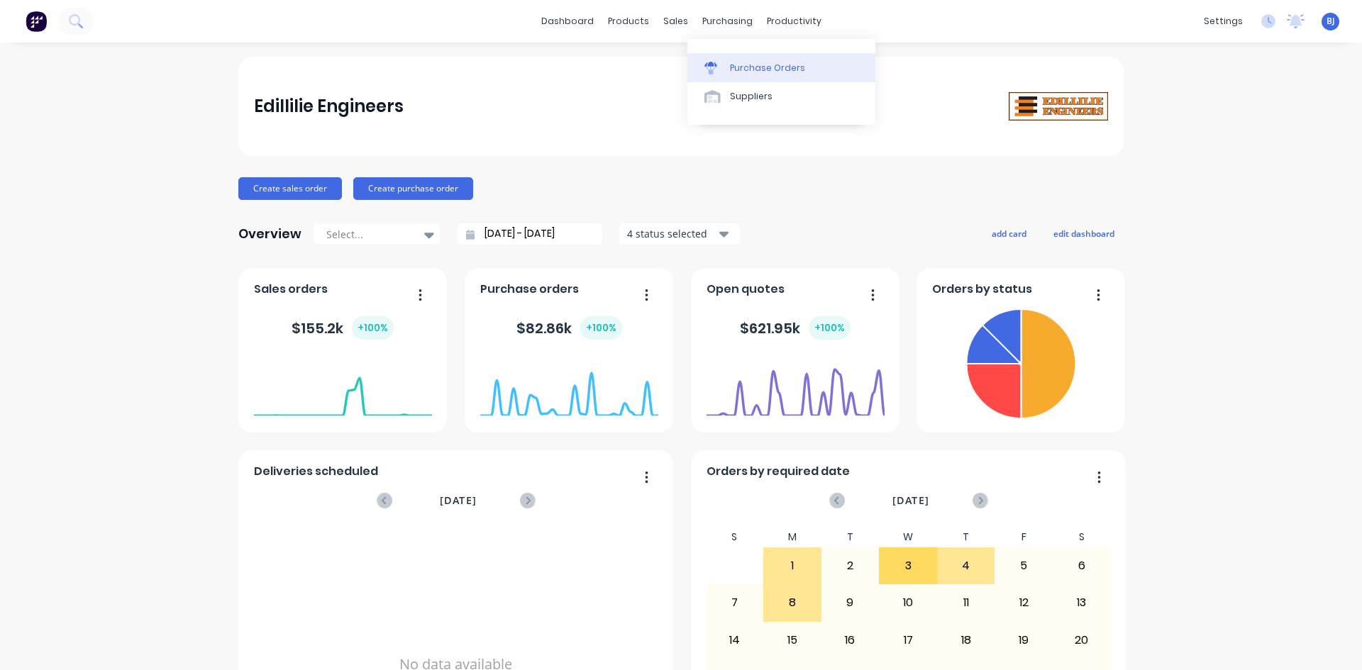
click at [731, 67] on div "Purchase Orders" at bounding box center [767, 68] width 75 height 13
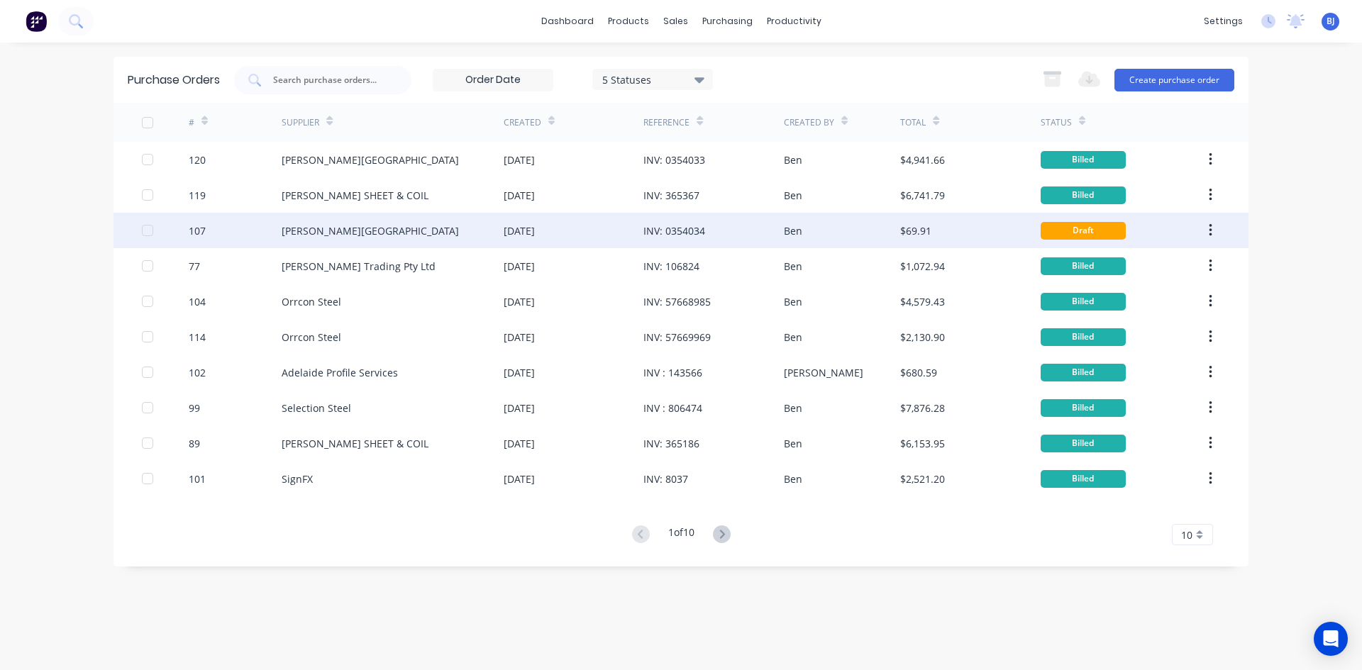
click at [704, 231] on div "INV: 0354034" at bounding box center [675, 230] width 62 height 15
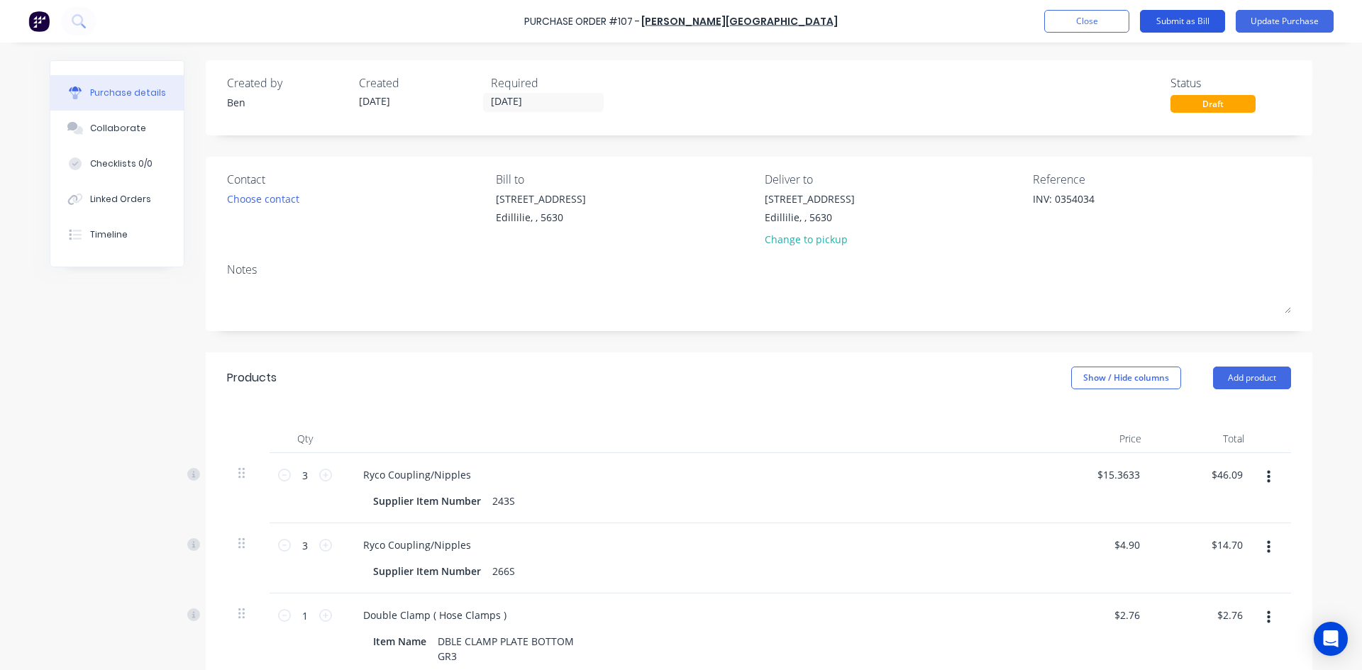
click at [1162, 21] on button "Submit as Bill" at bounding box center [1182, 21] width 85 height 23
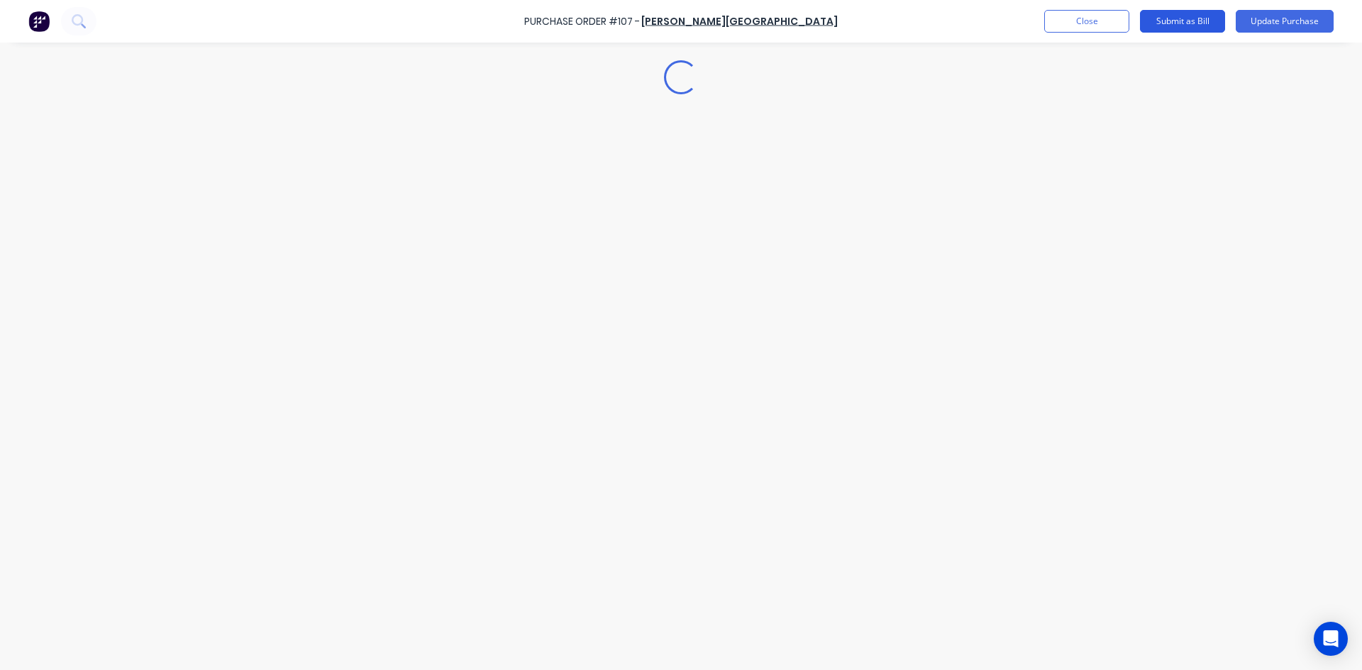
type textarea "x"
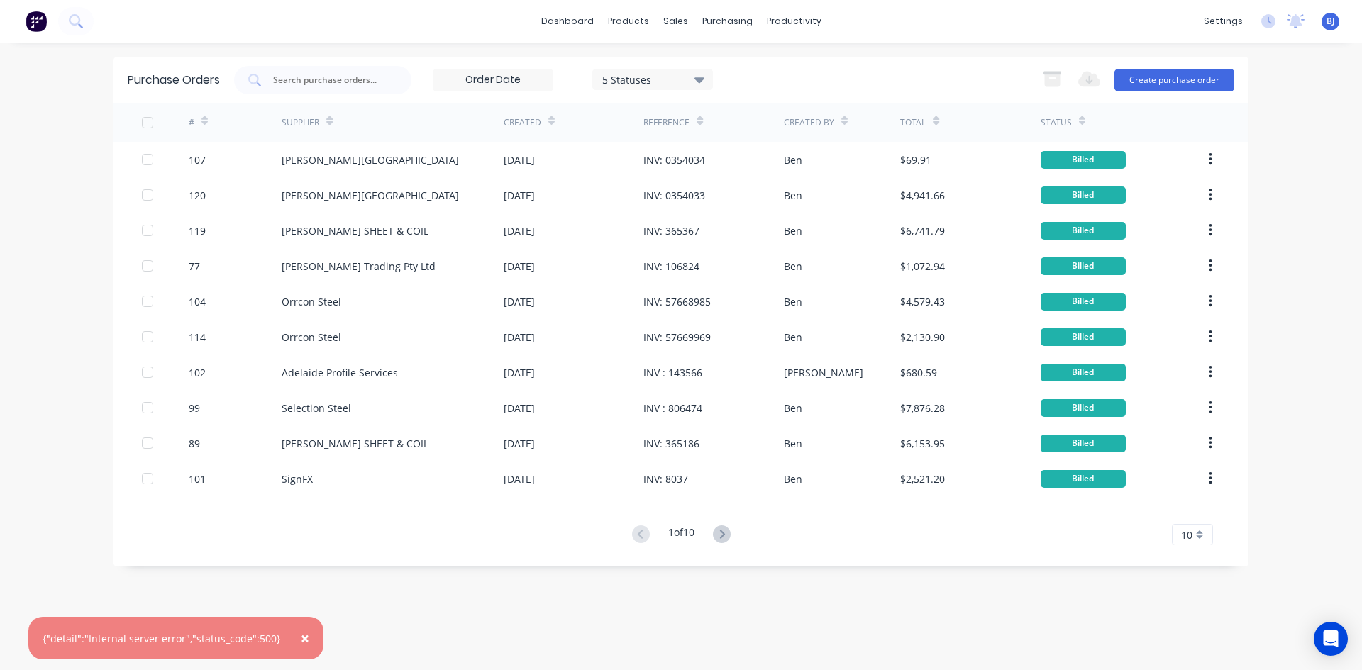
click at [301, 639] on span "×" at bounding box center [305, 639] width 9 height 20
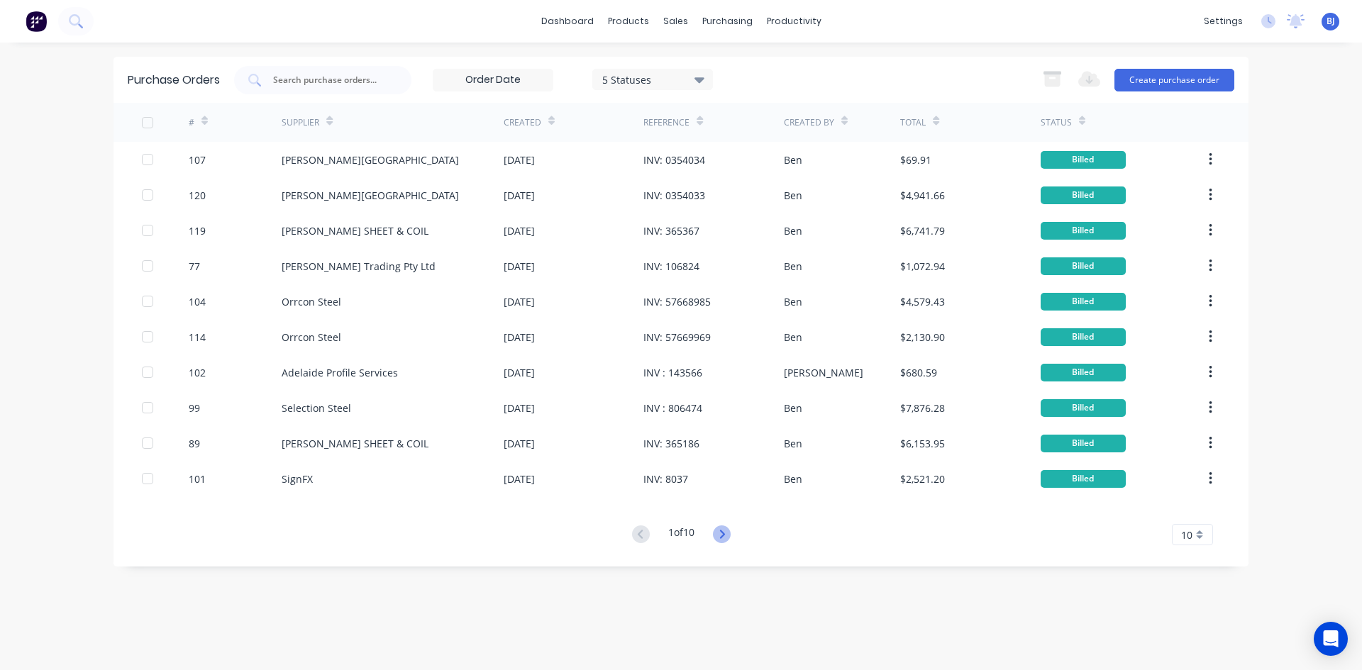
click at [721, 531] on icon at bounding box center [722, 535] width 18 height 18
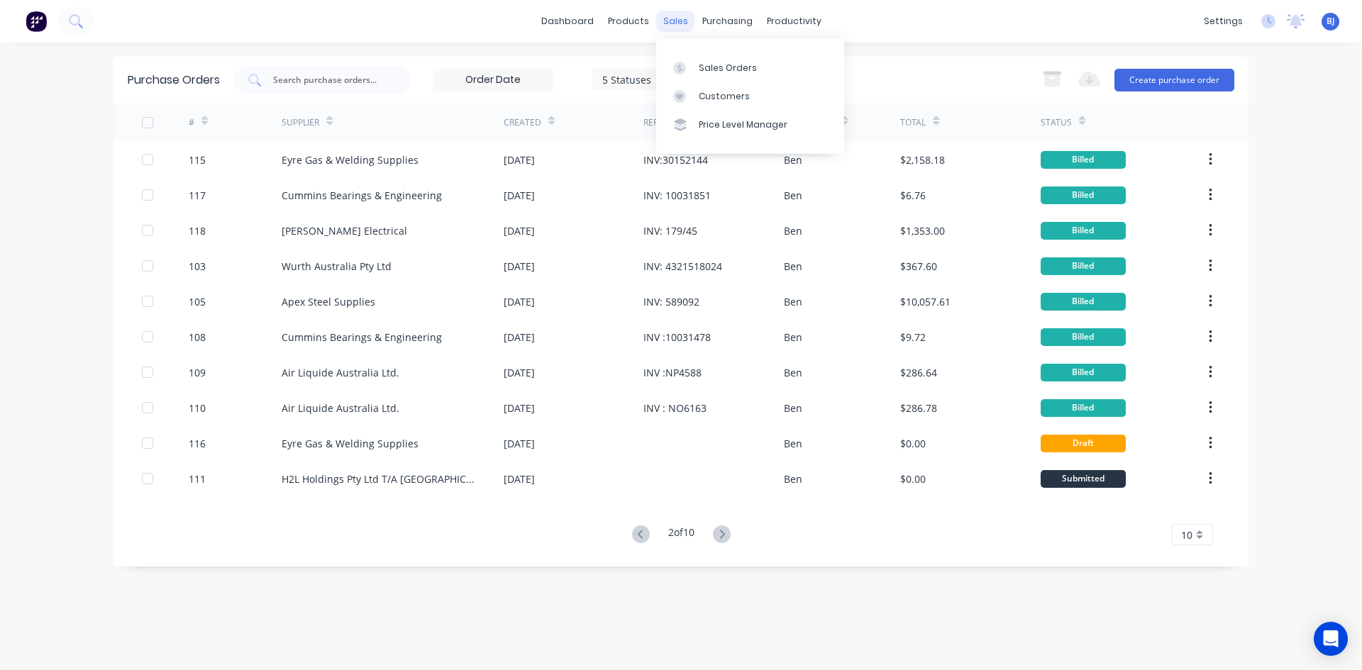
click at [679, 23] on div "sales" at bounding box center [675, 21] width 39 height 21
click at [680, 68] on icon at bounding box center [680, 68] width 4 height 8
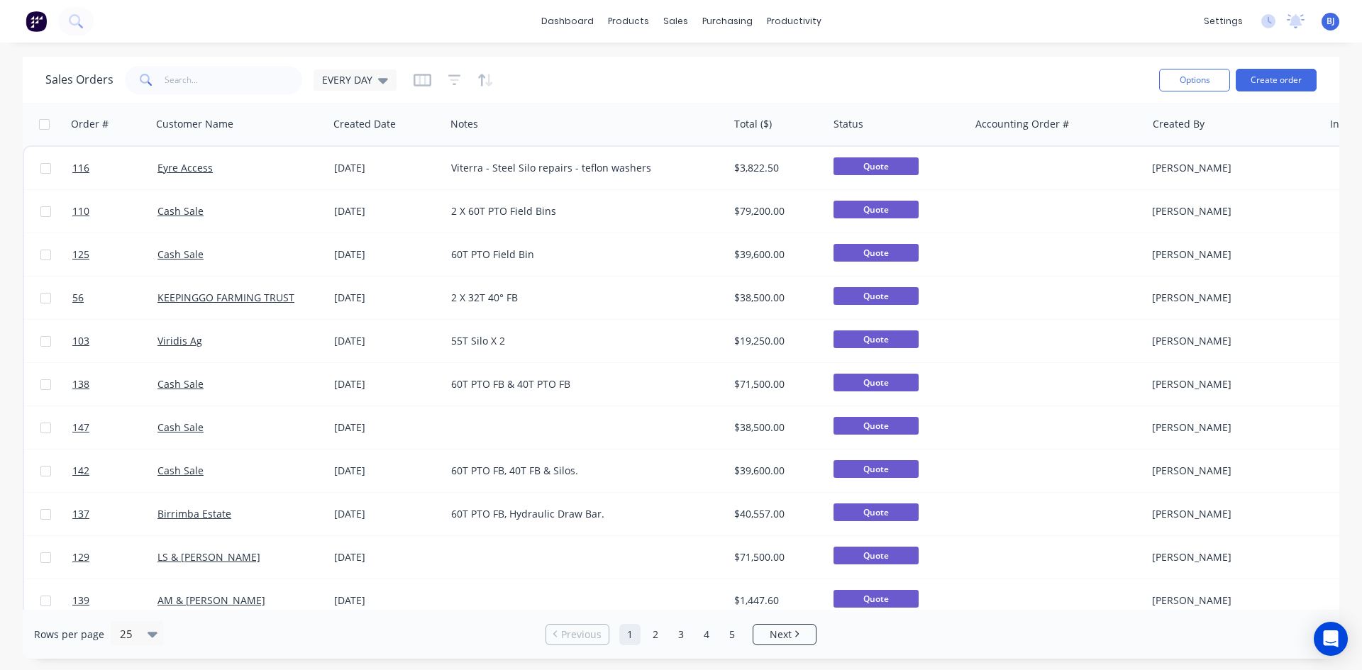
click at [382, 89] on div "EVERY DAY" at bounding box center [355, 80] width 83 height 21
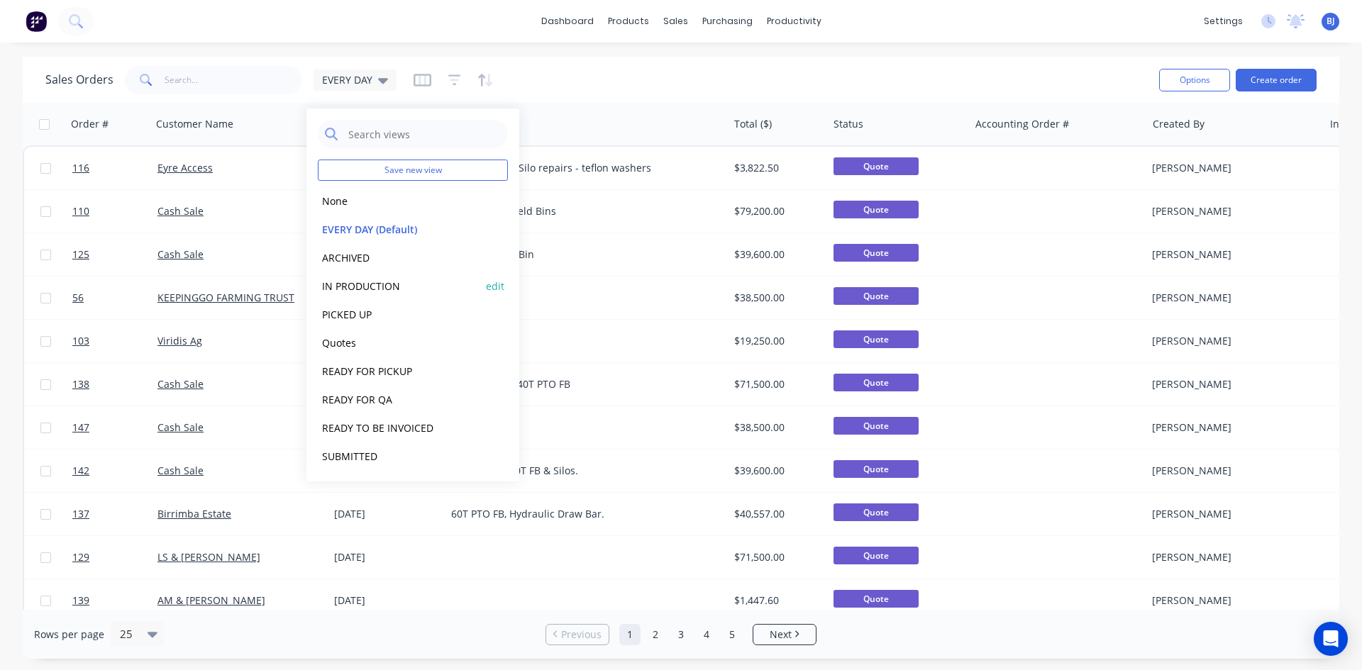
click at [343, 287] on button "IN PRODUCTION" at bounding box center [399, 286] width 162 height 16
